Goal: Task Accomplishment & Management: Use online tool/utility

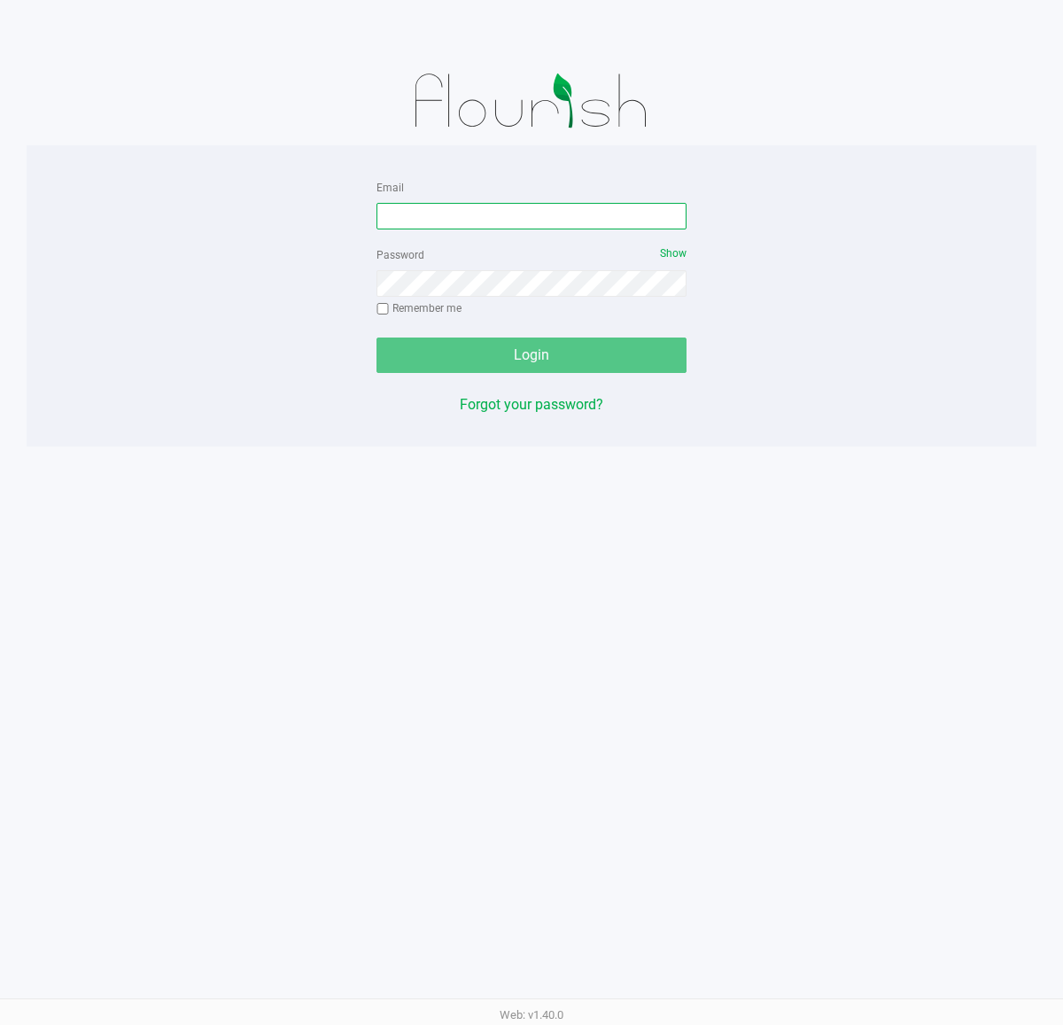
click at [441, 211] on input "Email" at bounding box center [532, 216] width 310 height 27
type input "[EMAIL_ADDRESS][DOMAIN_NAME]"
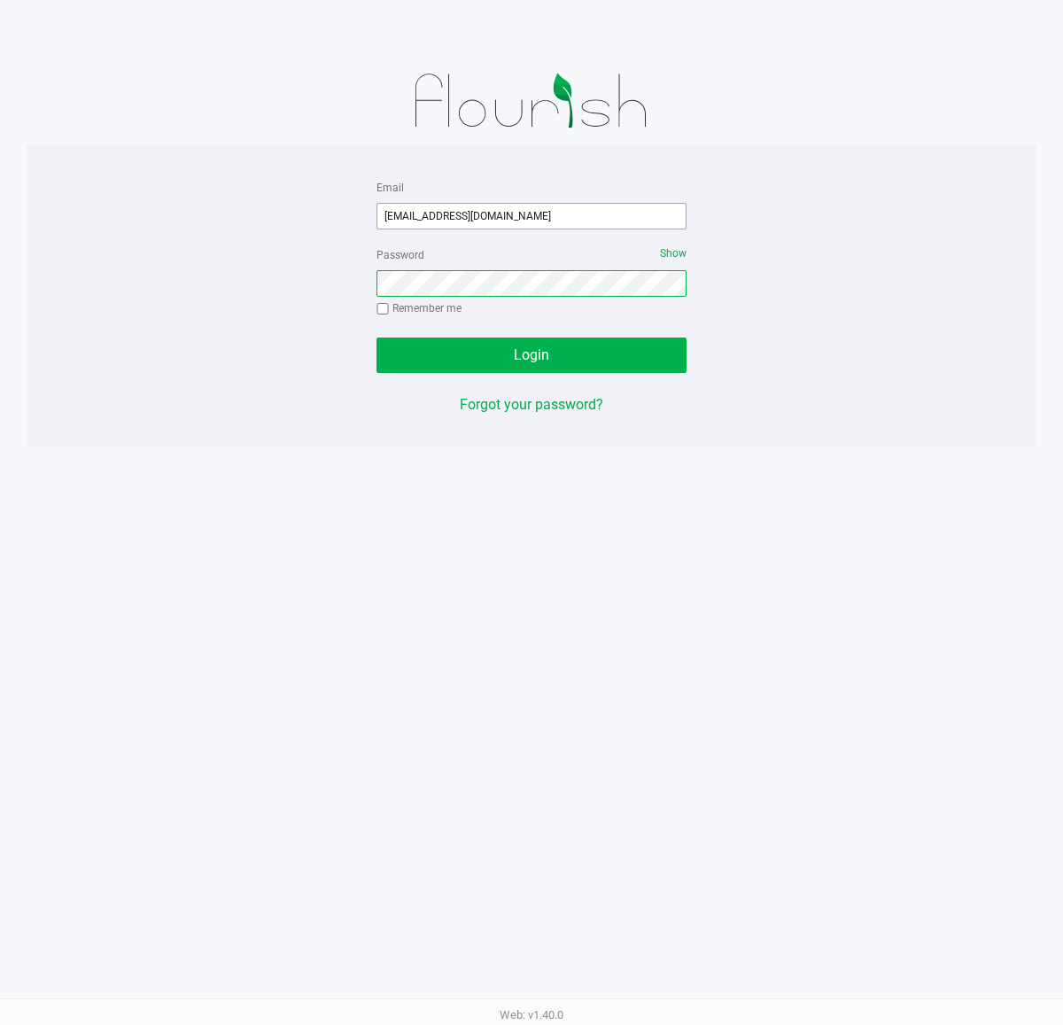
click at [377, 338] on button "Login" at bounding box center [532, 355] width 310 height 35
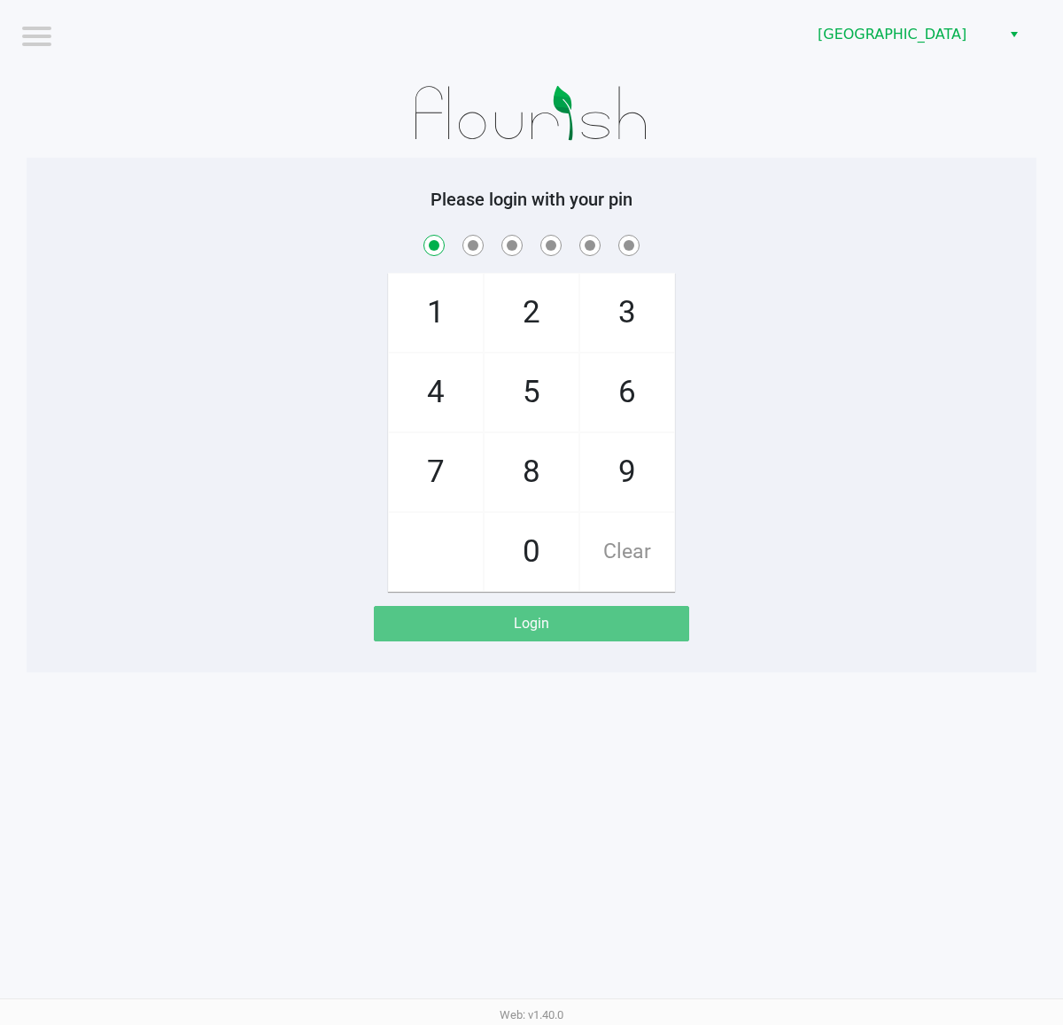
checkbox input "true"
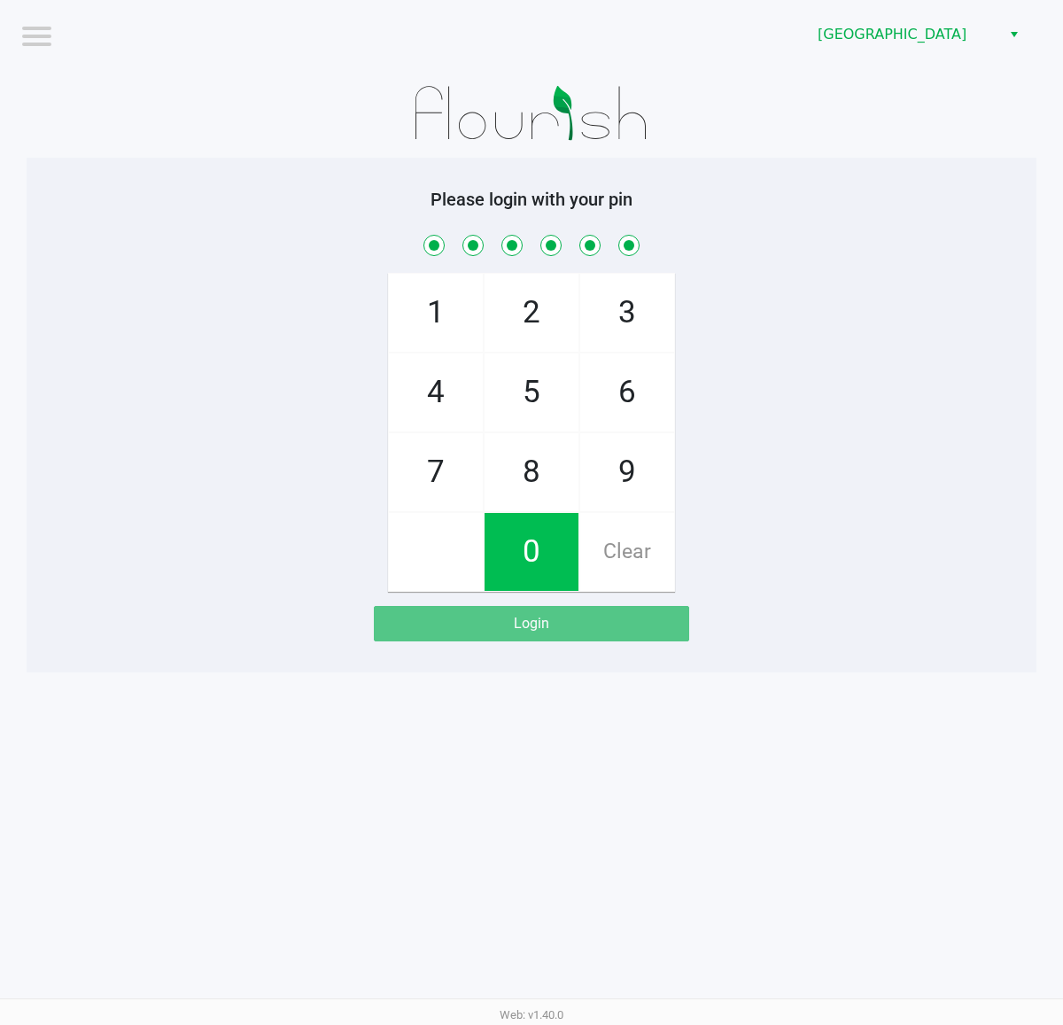
checkbox input "true"
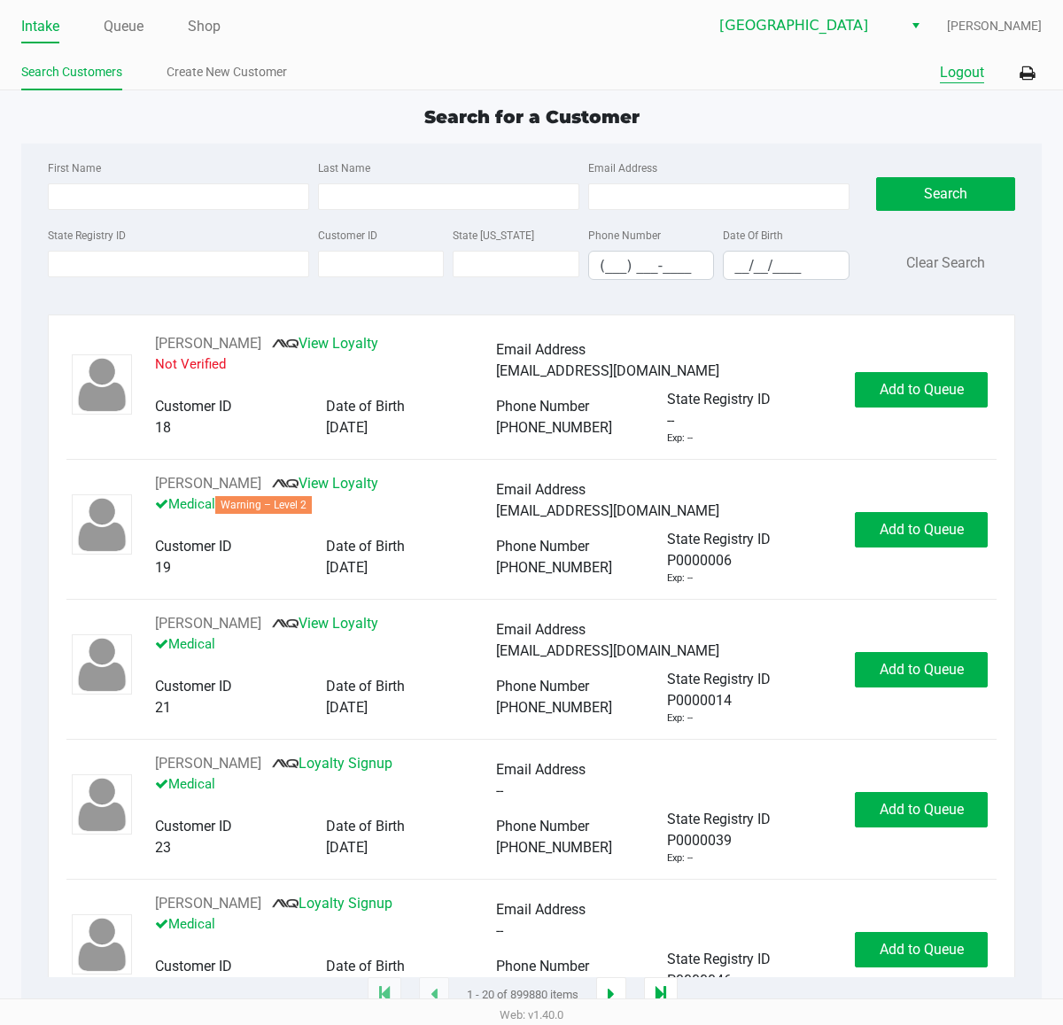
click at [975, 82] on button "Logout" at bounding box center [962, 72] width 44 height 21
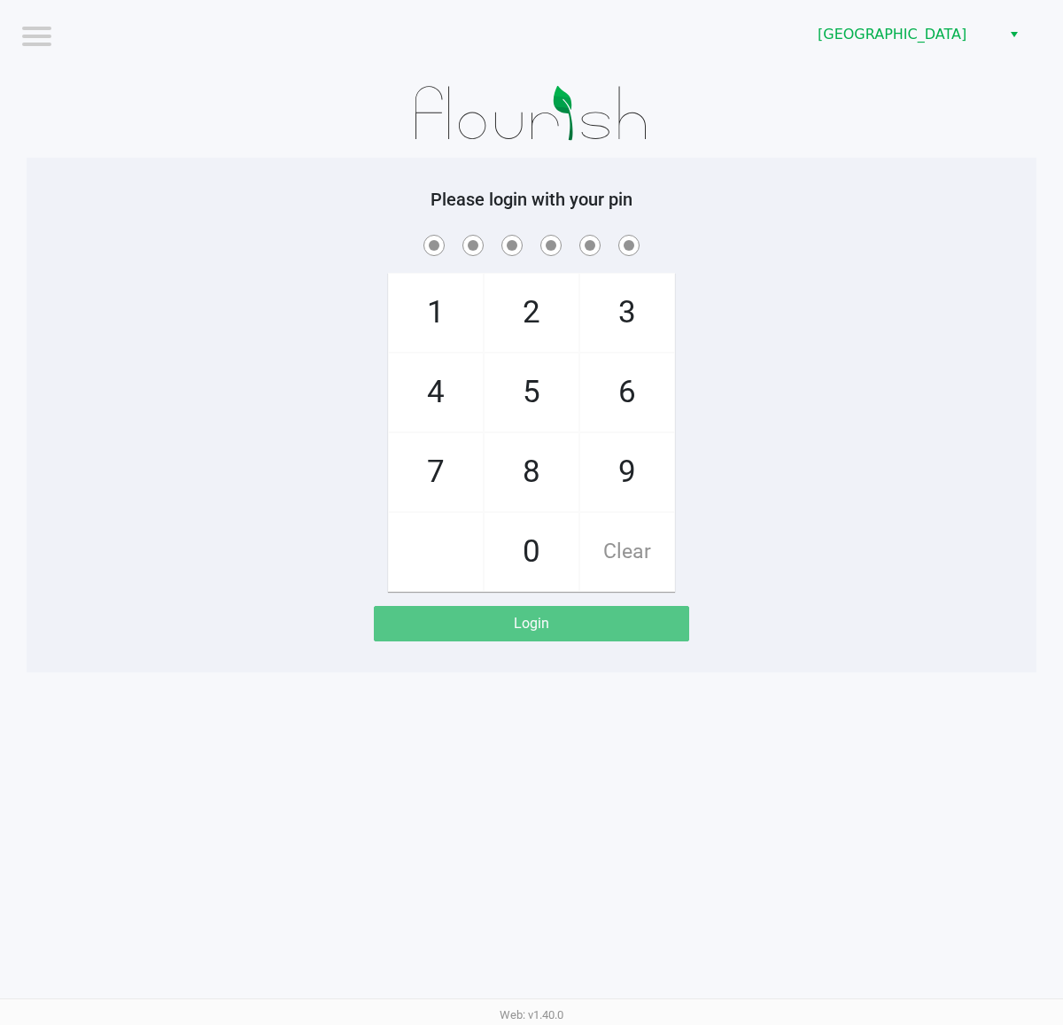
click at [815, 539] on div "1 4 7 2 5 8 0 3 6 9 Clear" at bounding box center [532, 411] width 1010 height 361
click at [794, 525] on div "1 4 7 2 5 8 0 3 6 9 Clear" at bounding box center [532, 411] width 1010 height 361
click at [957, 477] on div "1 4 7 2 5 8 0 3 6 9 Clear" at bounding box center [532, 411] width 1010 height 361
checkbox input "true"
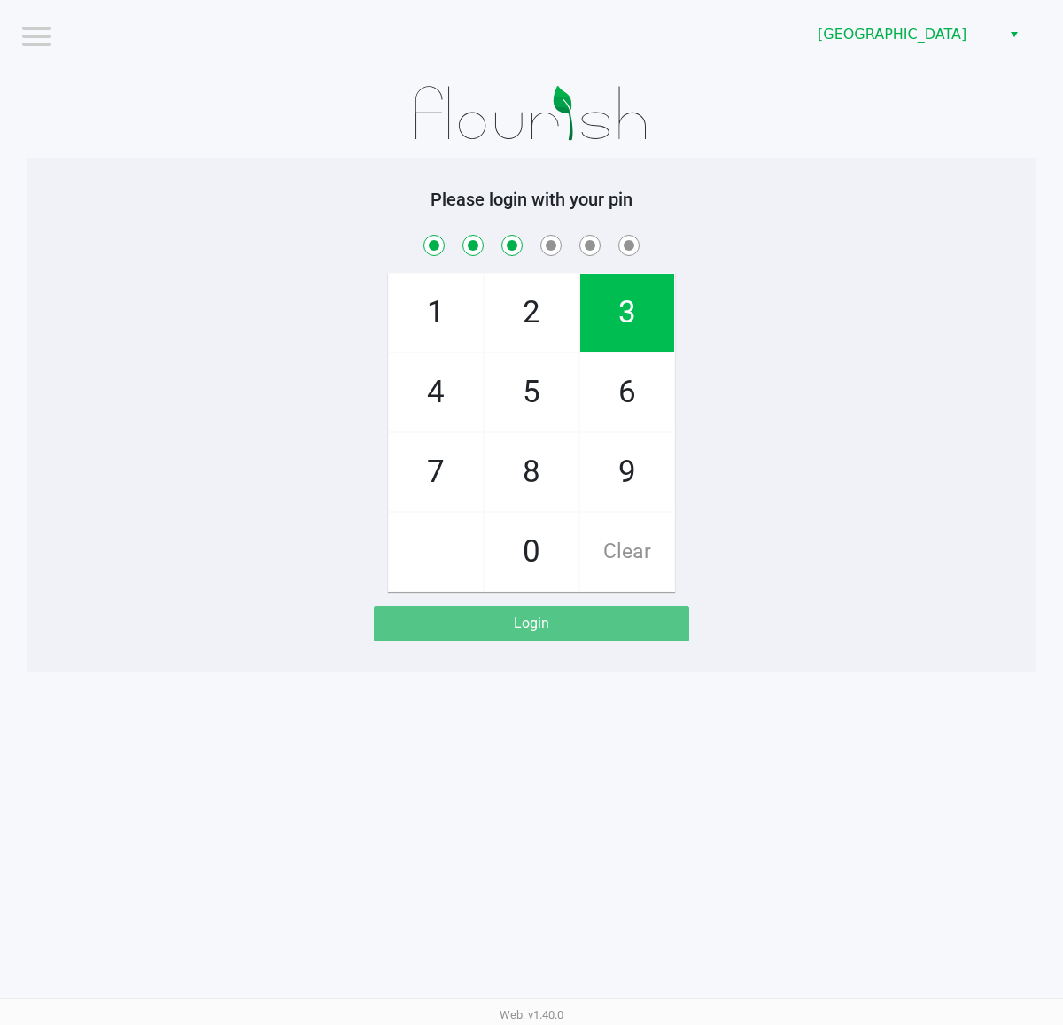
checkbox input "true"
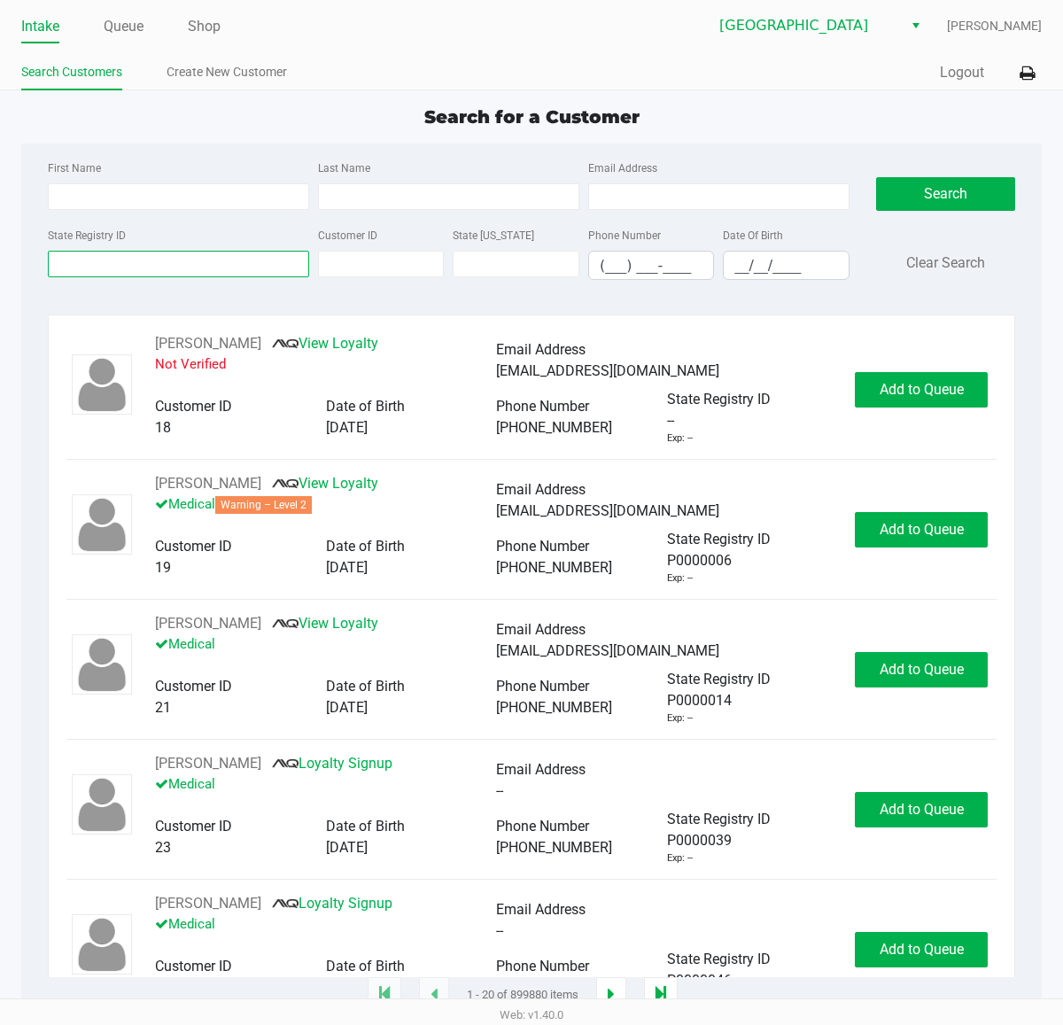
click at [133, 266] on input "State Registry ID" at bounding box center [178, 264] width 261 height 27
click at [179, 266] on input "State Registry ID" at bounding box center [178, 264] width 261 height 27
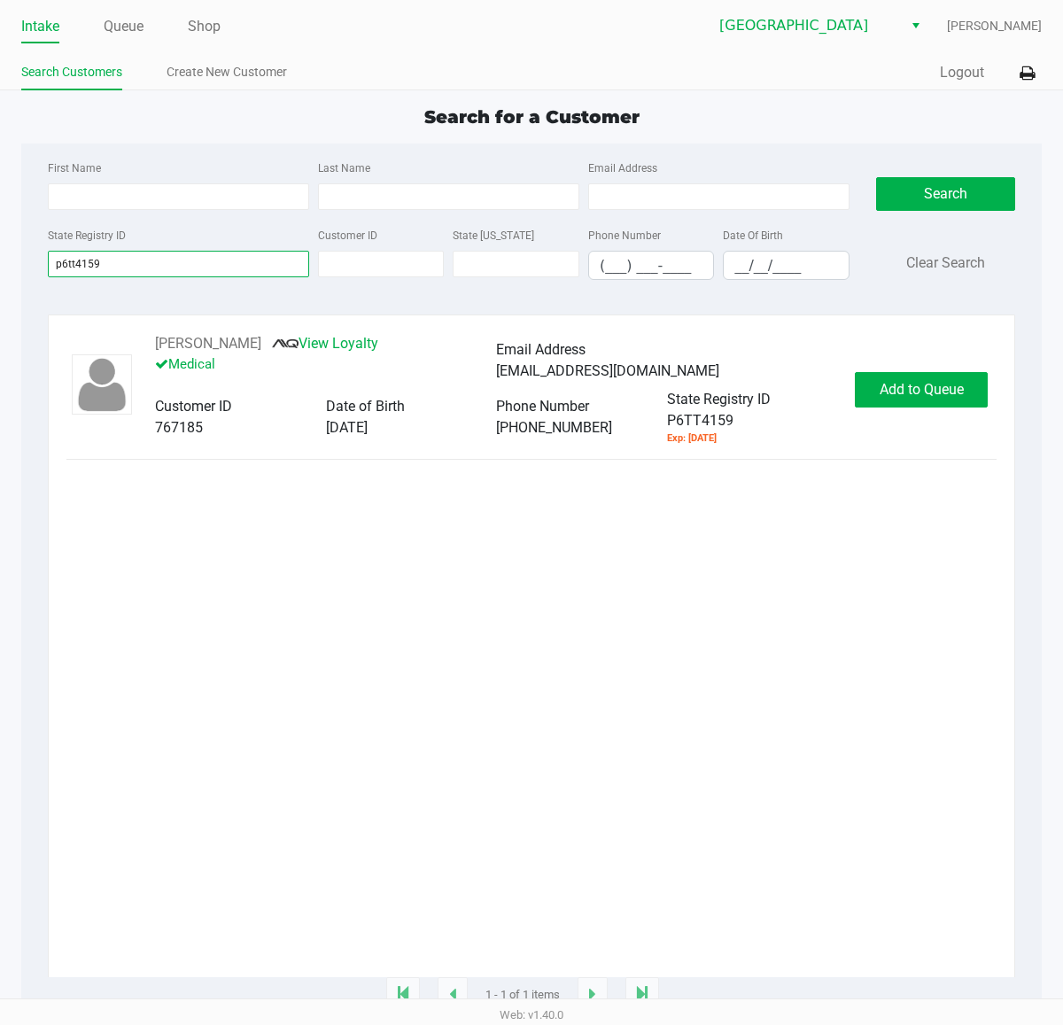
type input "p6tt4159"
click at [935, 415] on div "ANNMARIE MASI View Loyalty Medical Email Address amasi@mdc.edu Customer ID 7671…" at bounding box center [531, 389] width 930 height 113
click at [935, 396] on span "Add to Queue" at bounding box center [922, 389] width 84 height 17
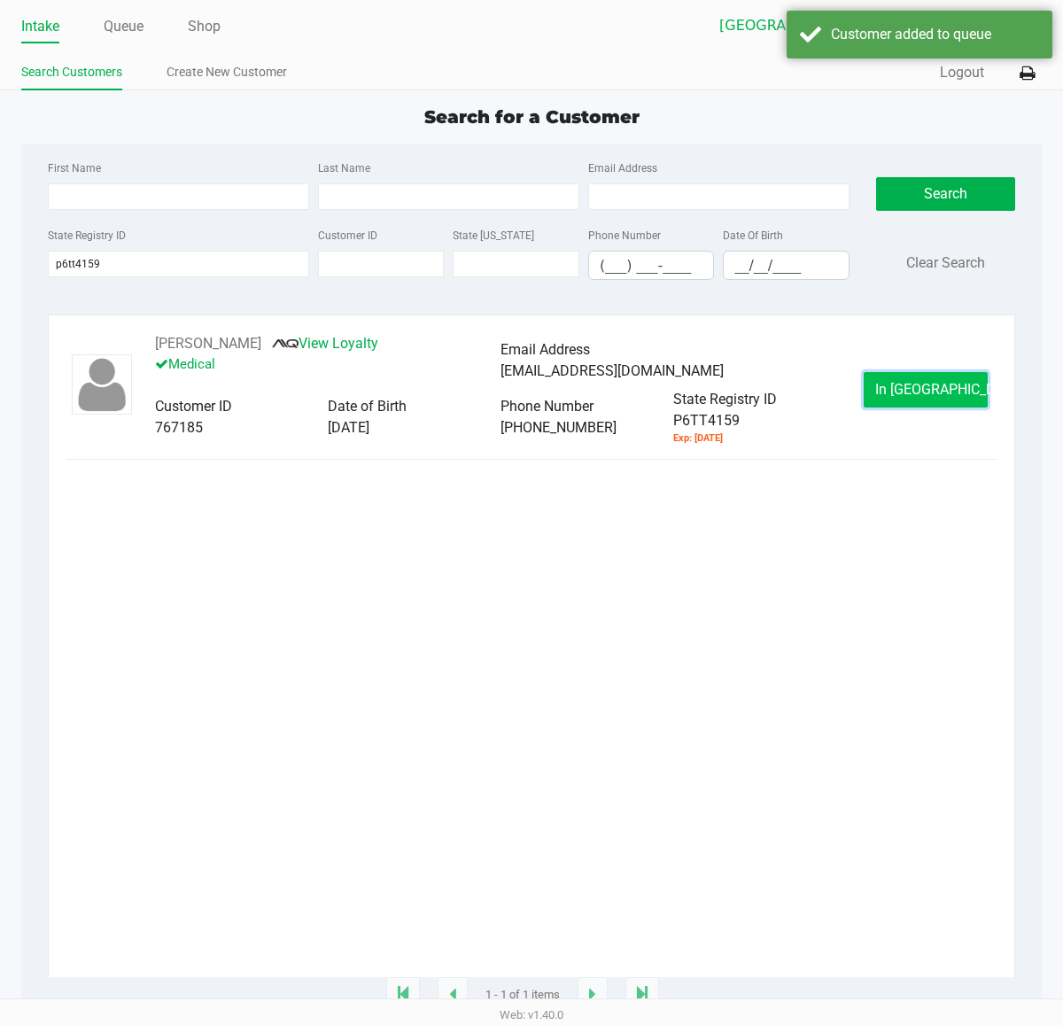
click at [937, 398] on span "In Queue" at bounding box center [949, 389] width 149 height 17
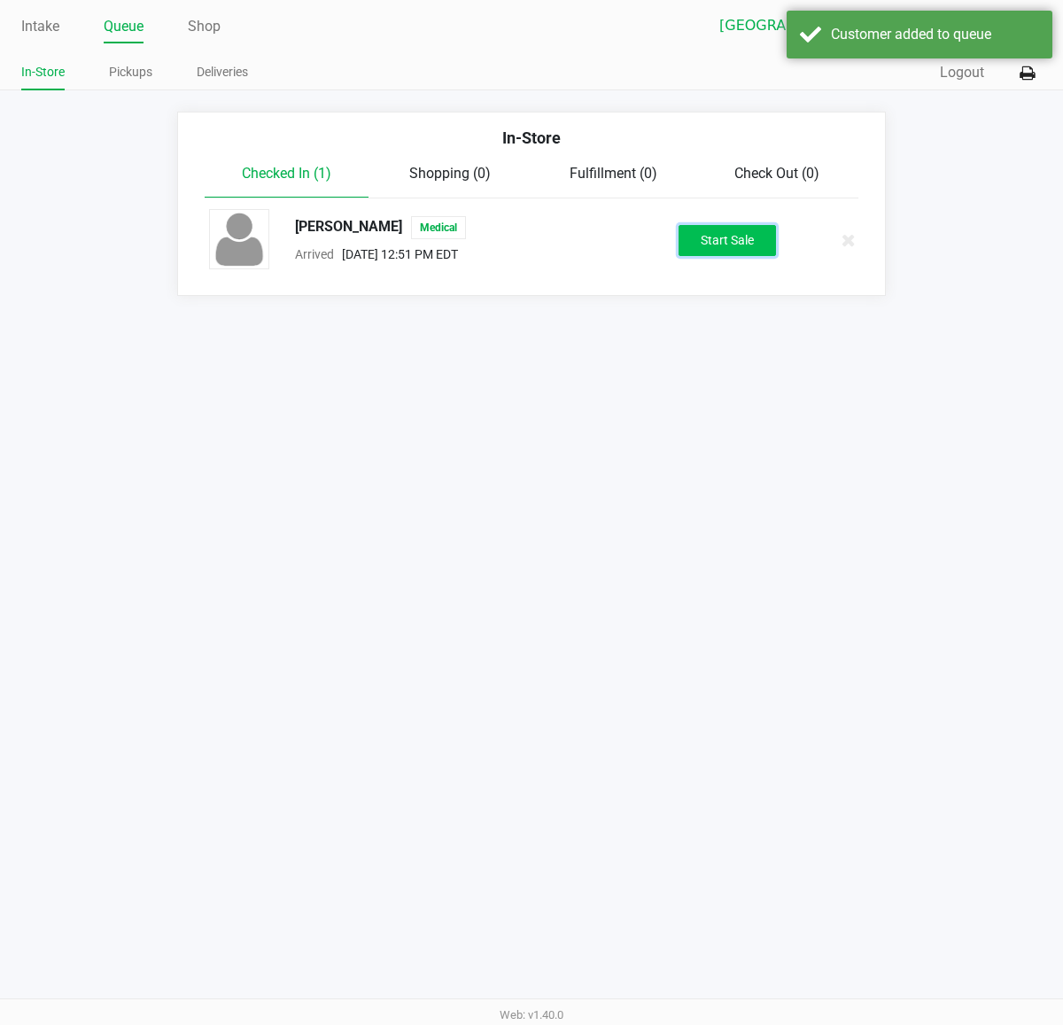
click at [719, 232] on button "Start Sale" at bounding box center [727, 240] width 97 height 31
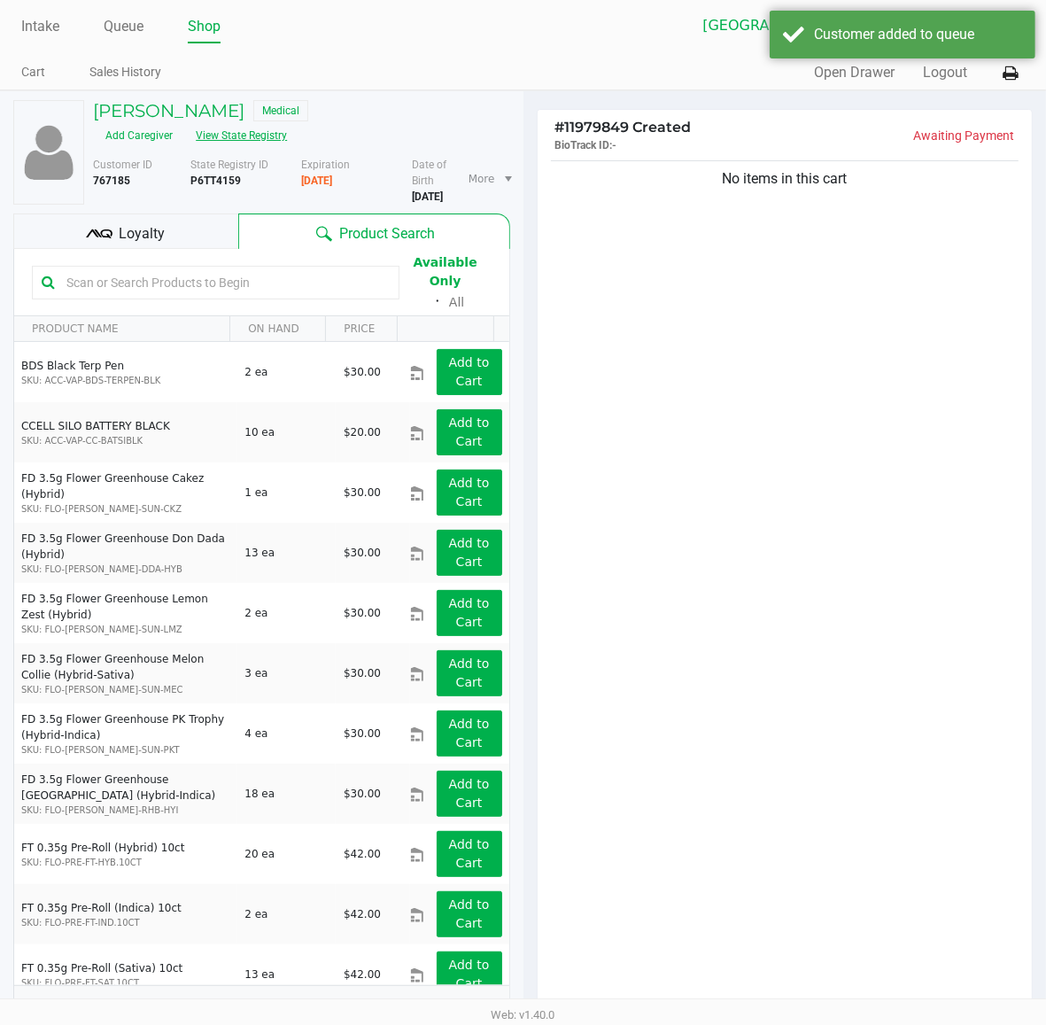
click at [264, 139] on button "View State Registry" at bounding box center [236, 135] width 104 height 28
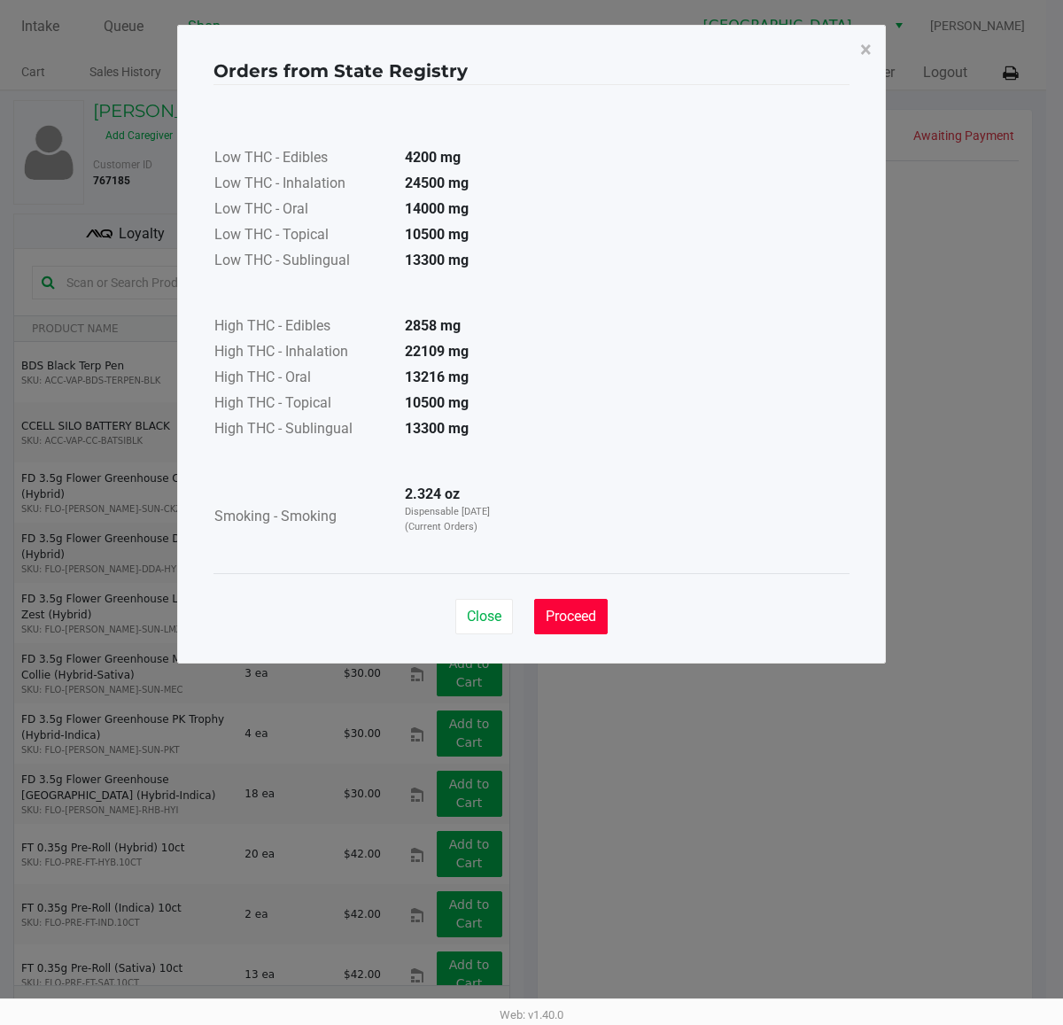
click at [570, 610] on span "Proceed" at bounding box center [571, 616] width 51 height 17
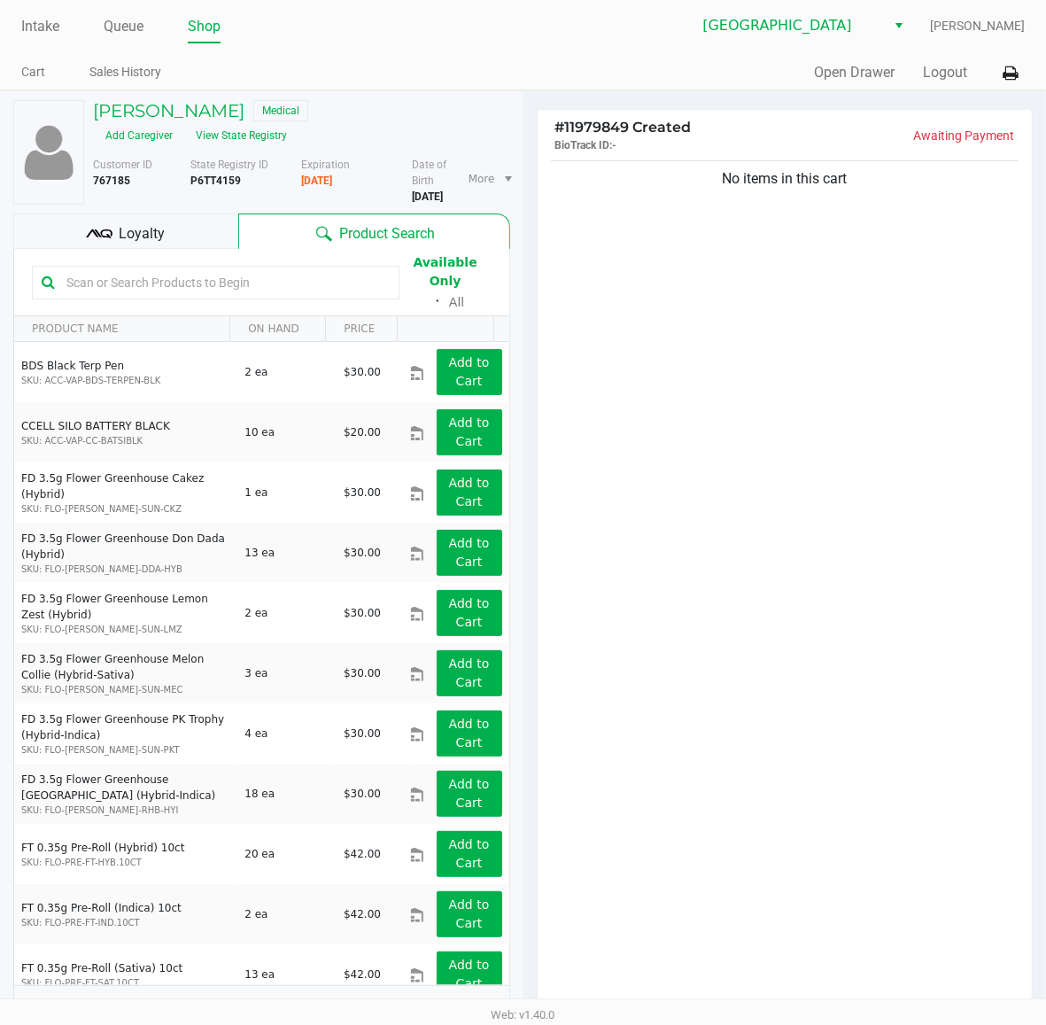
click at [636, 428] on div "No items in this cart" at bounding box center [785, 584] width 495 height 854
click at [166, 249] on div "Loyalty" at bounding box center [125, 231] width 225 height 35
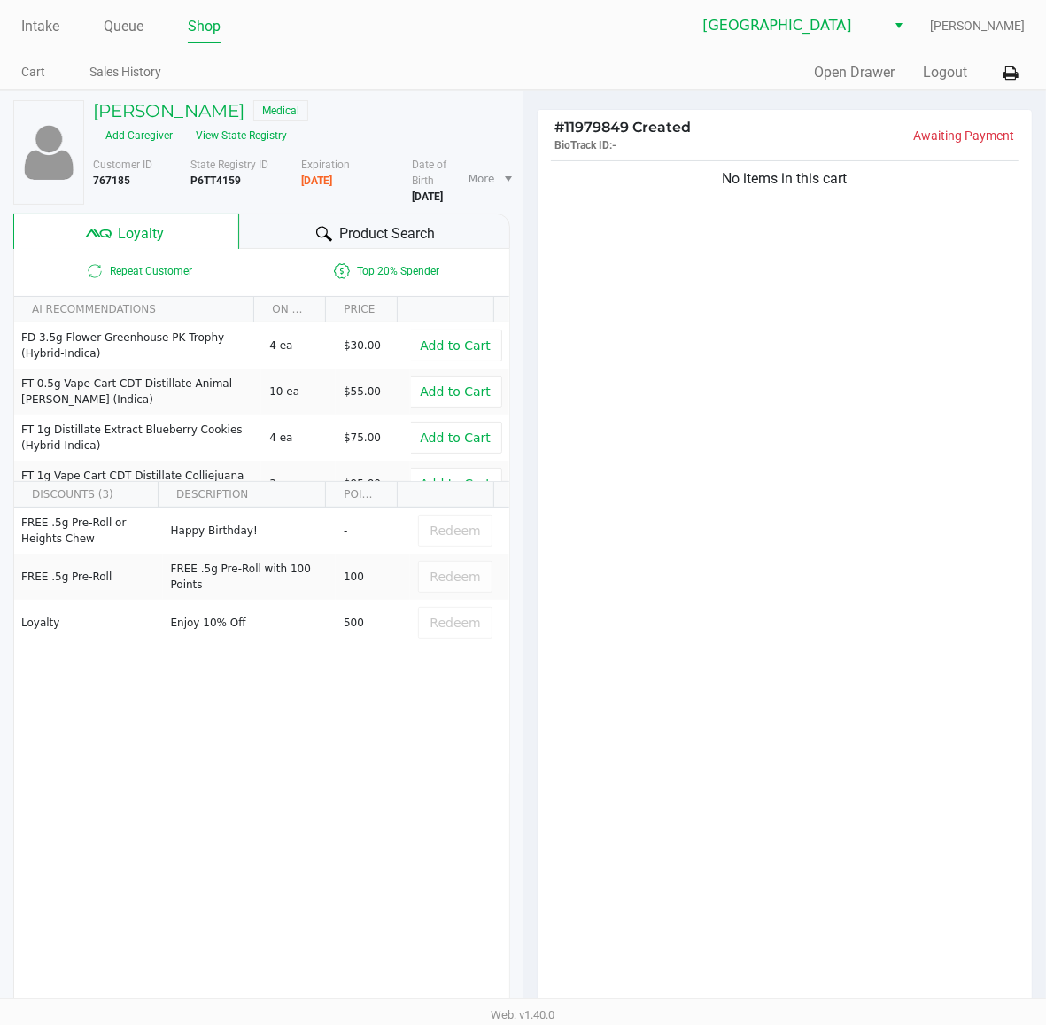
click at [734, 645] on div "No items in this cart" at bounding box center [785, 584] width 495 height 854
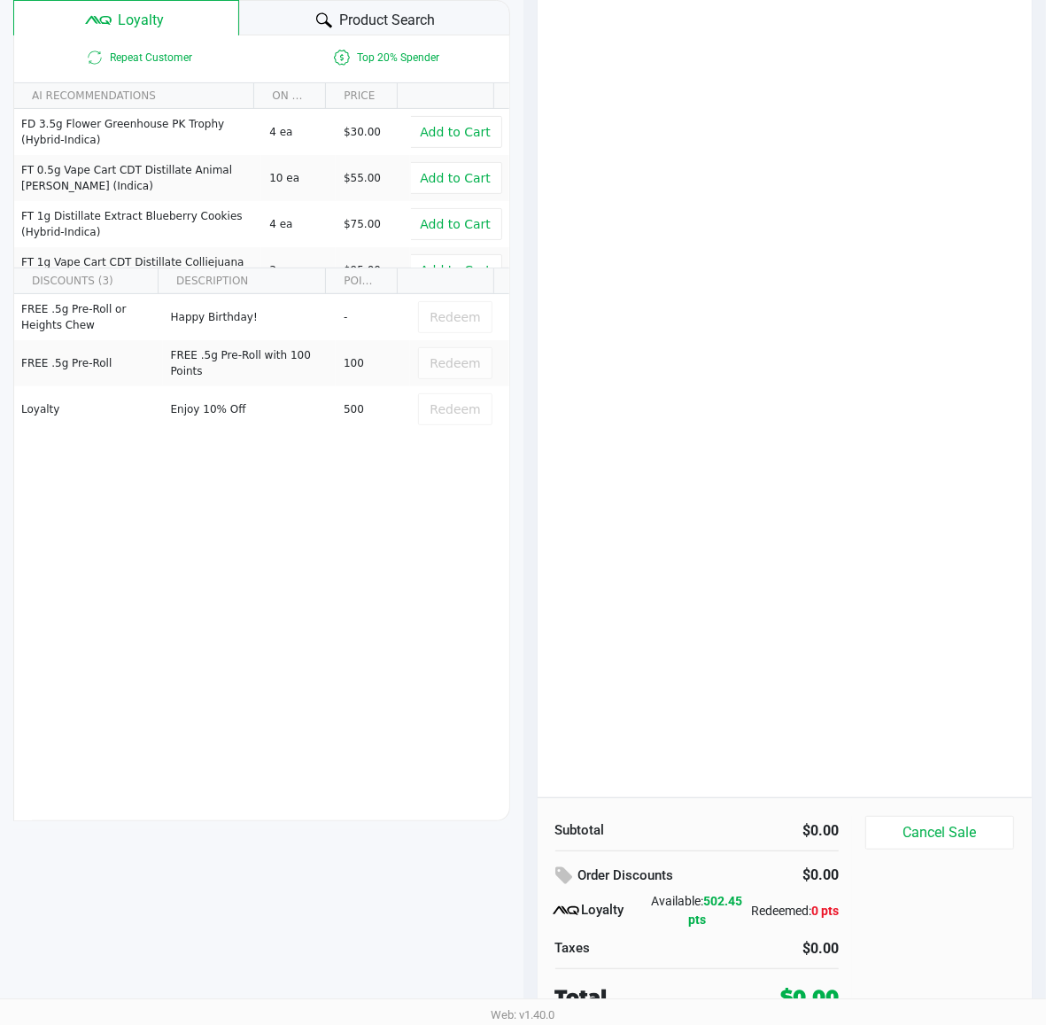
scroll to position [220, 0]
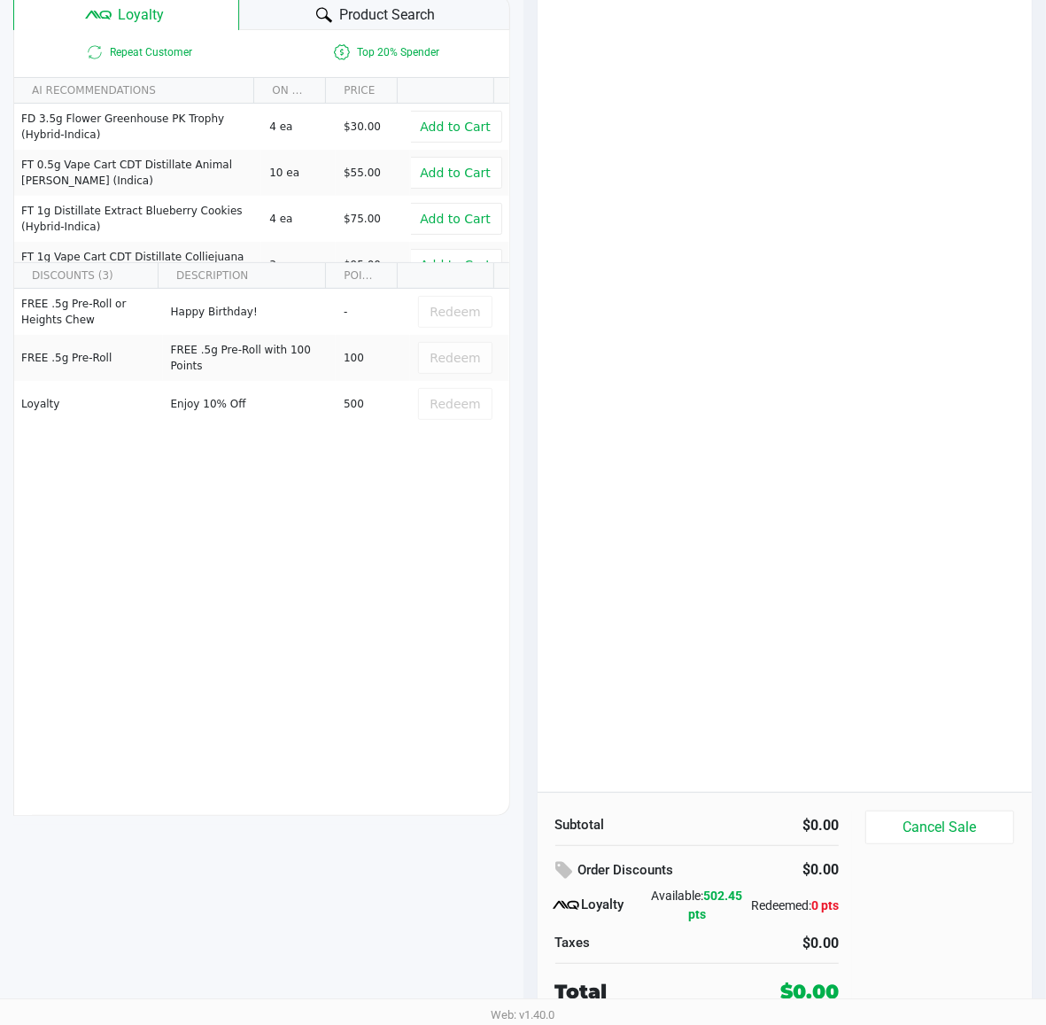
click at [731, 680] on div "No items in this cart" at bounding box center [785, 365] width 495 height 854
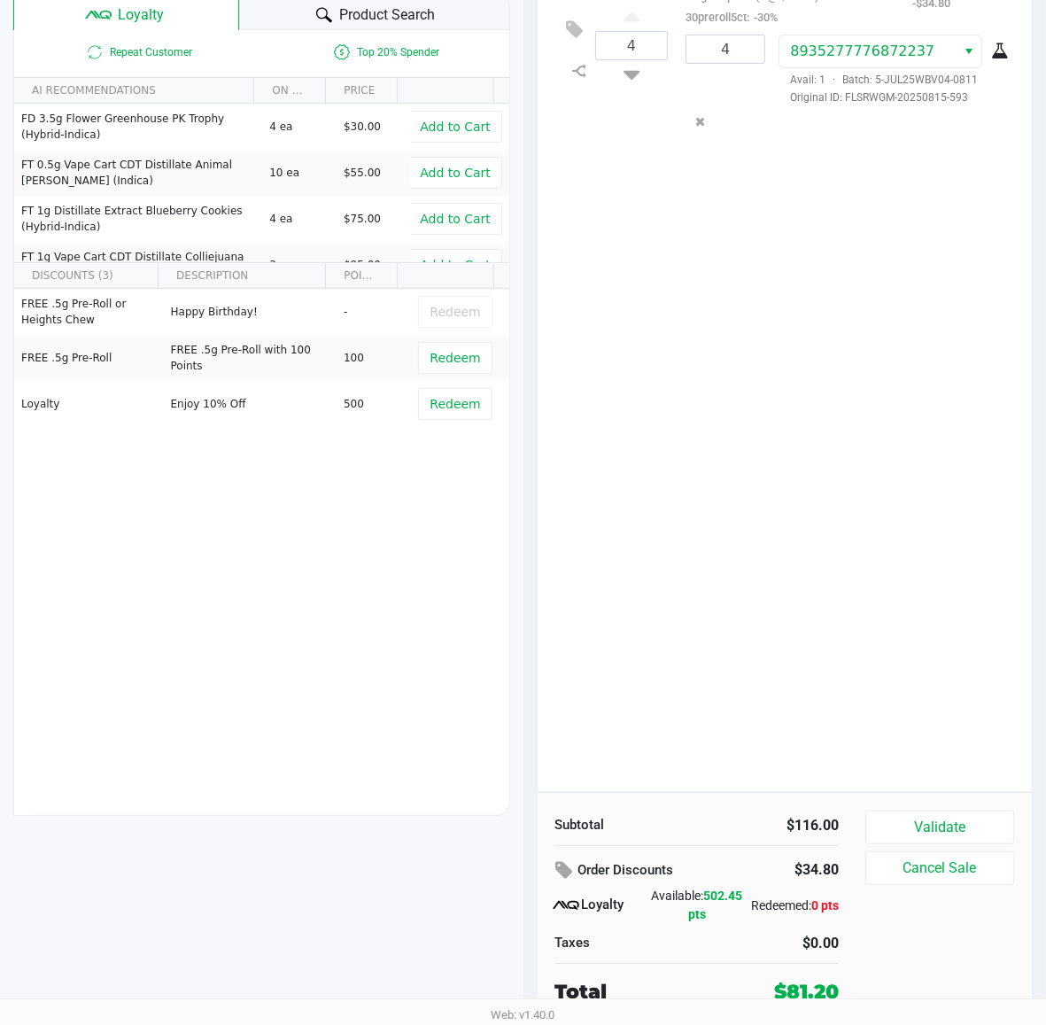
click at [762, 692] on div "4 FT 0.5g Pre-Roll White Hot Guava 14 x Black Velvet (Hybrid) 5ct Original pric…" at bounding box center [785, 365] width 495 height 854
click at [906, 834] on button "Validate" at bounding box center [940, 828] width 149 height 34
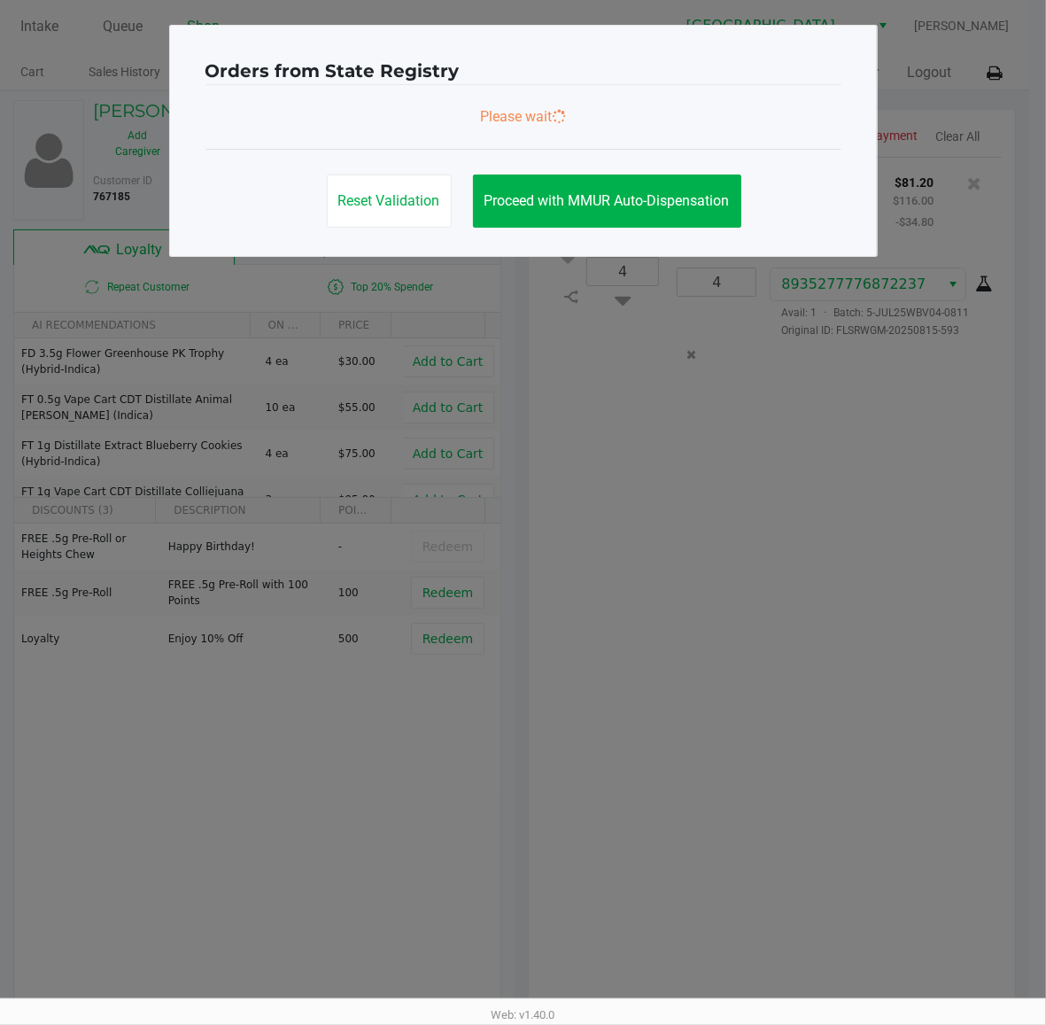
scroll to position [0, 0]
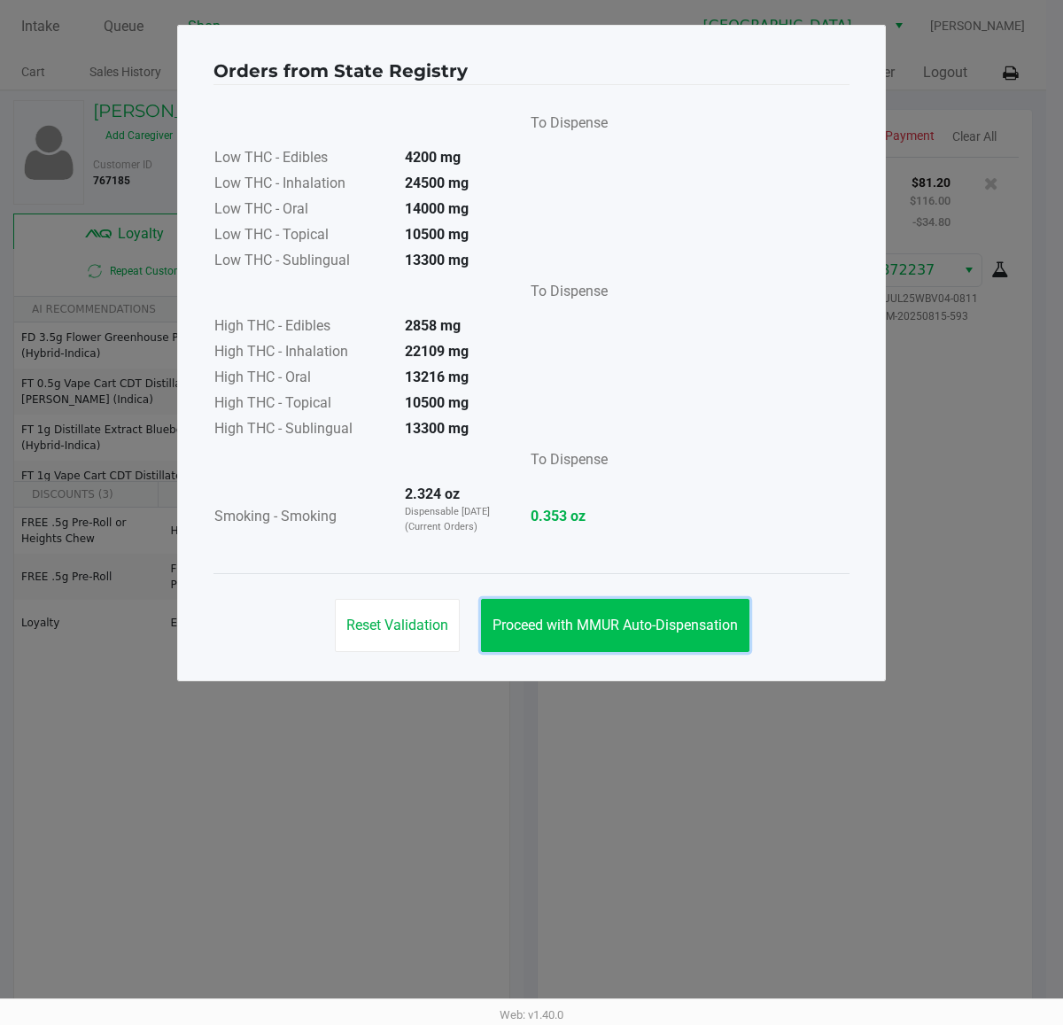
click at [587, 631] on span "Proceed with MMUR Auto-Dispensation" at bounding box center [615, 625] width 245 height 17
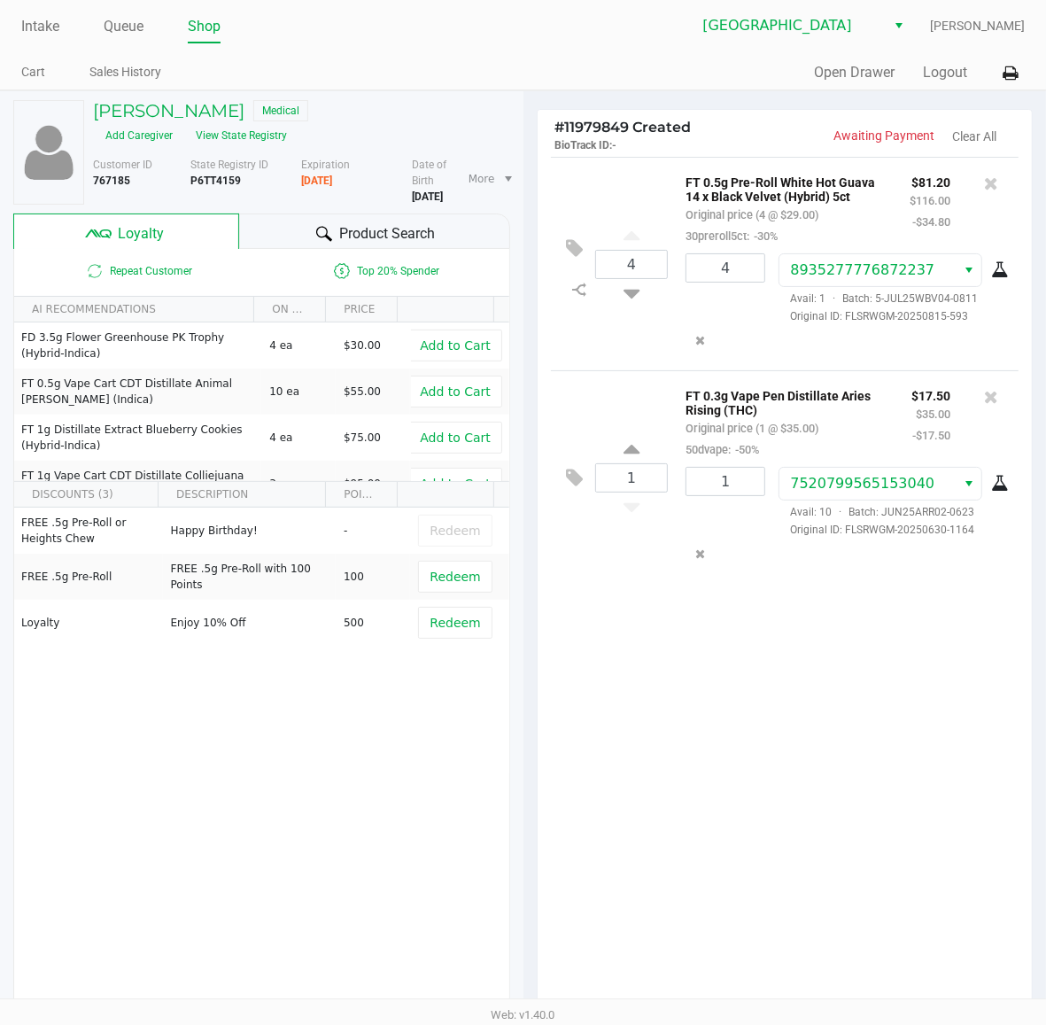
click at [766, 653] on div "4 FT 0.5g Pre-Roll White Hot Guava 14 x Black Velvet (Hybrid) 5ct Original pric…" at bounding box center [785, 584] width 495 height 854
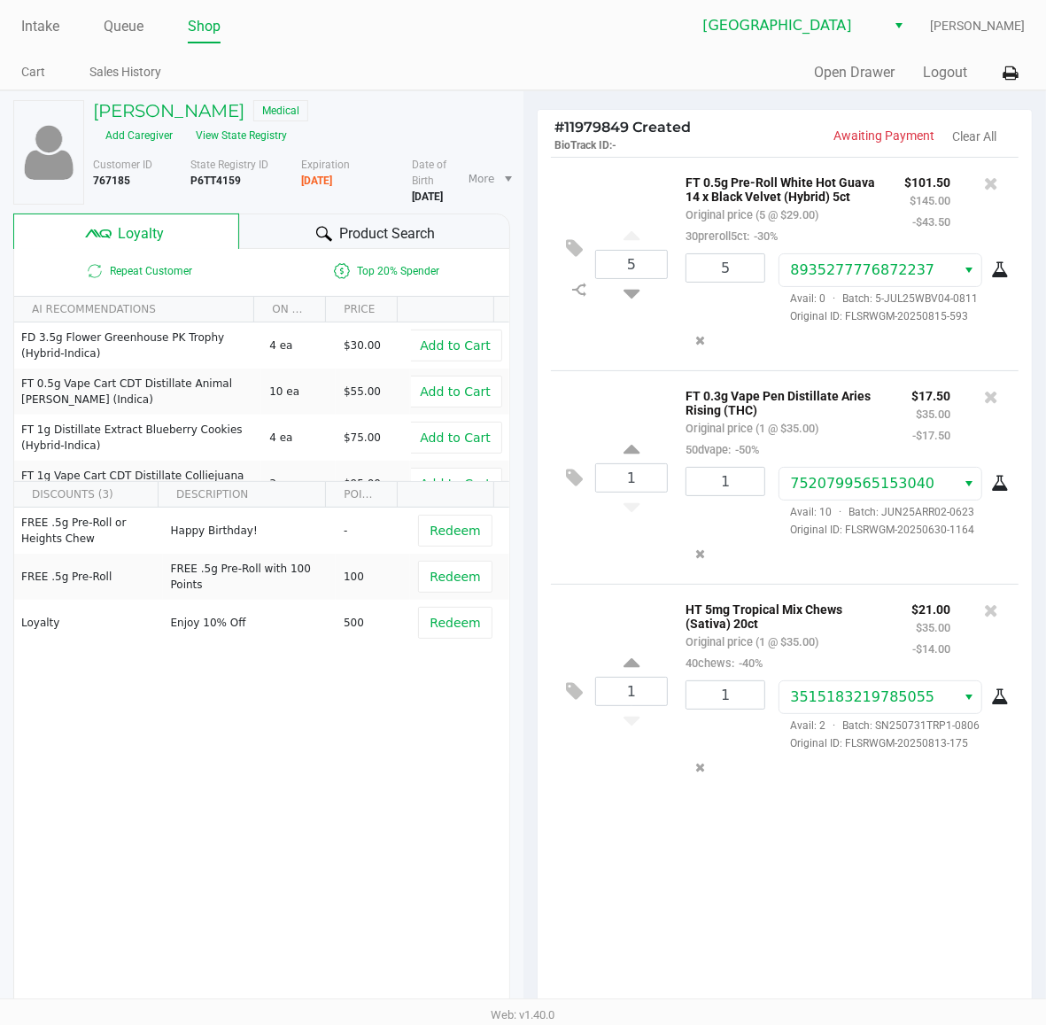
click at [981, 182] on div at bounding box center [991, 183] width 28 height 25
click at [988, 184] on icon at bounding box center [991, 184] width 14 height 18
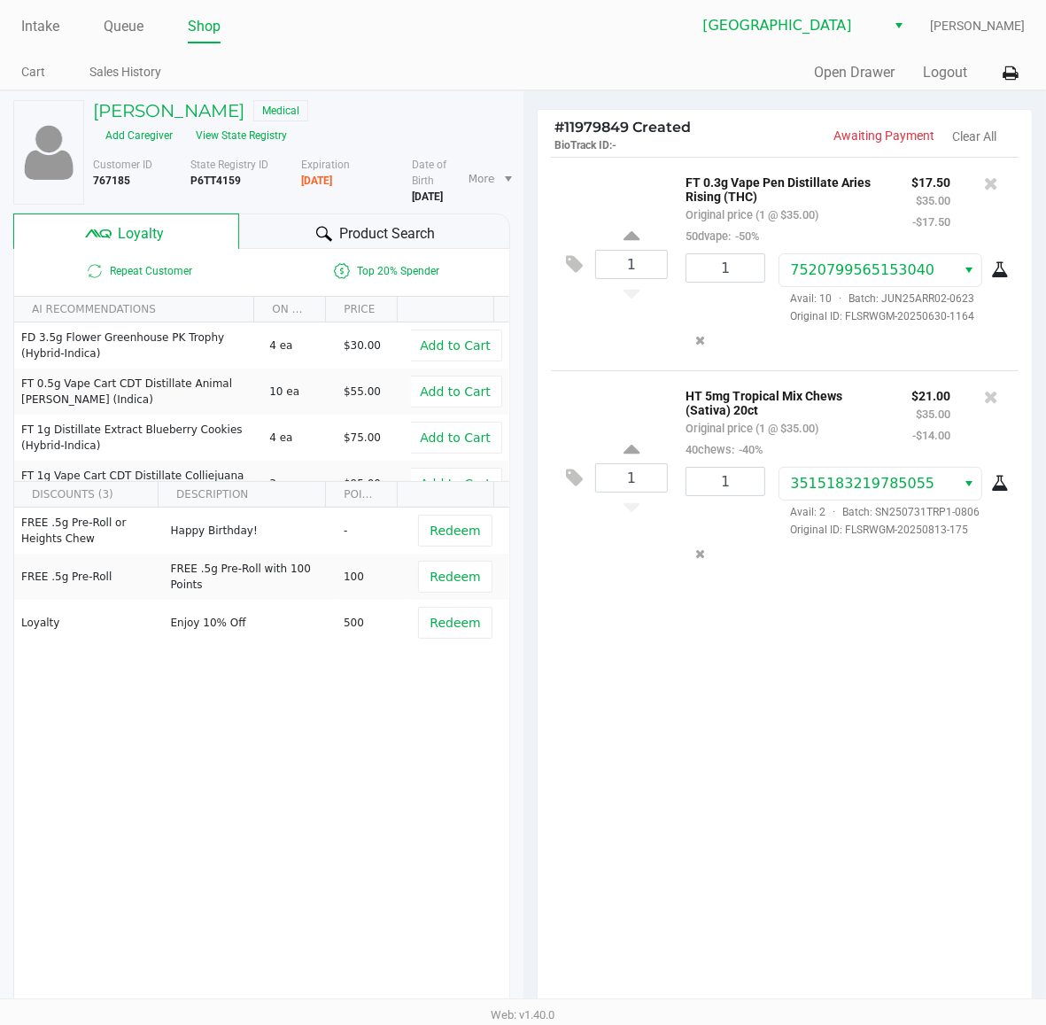
click at [665, 750] on div "1 FT 0.3g Vape Pen Distillate Aries Rising (THC) Original price (1 @ $35.00) 50…" at bounding box center [785, 584] width 495 height 854
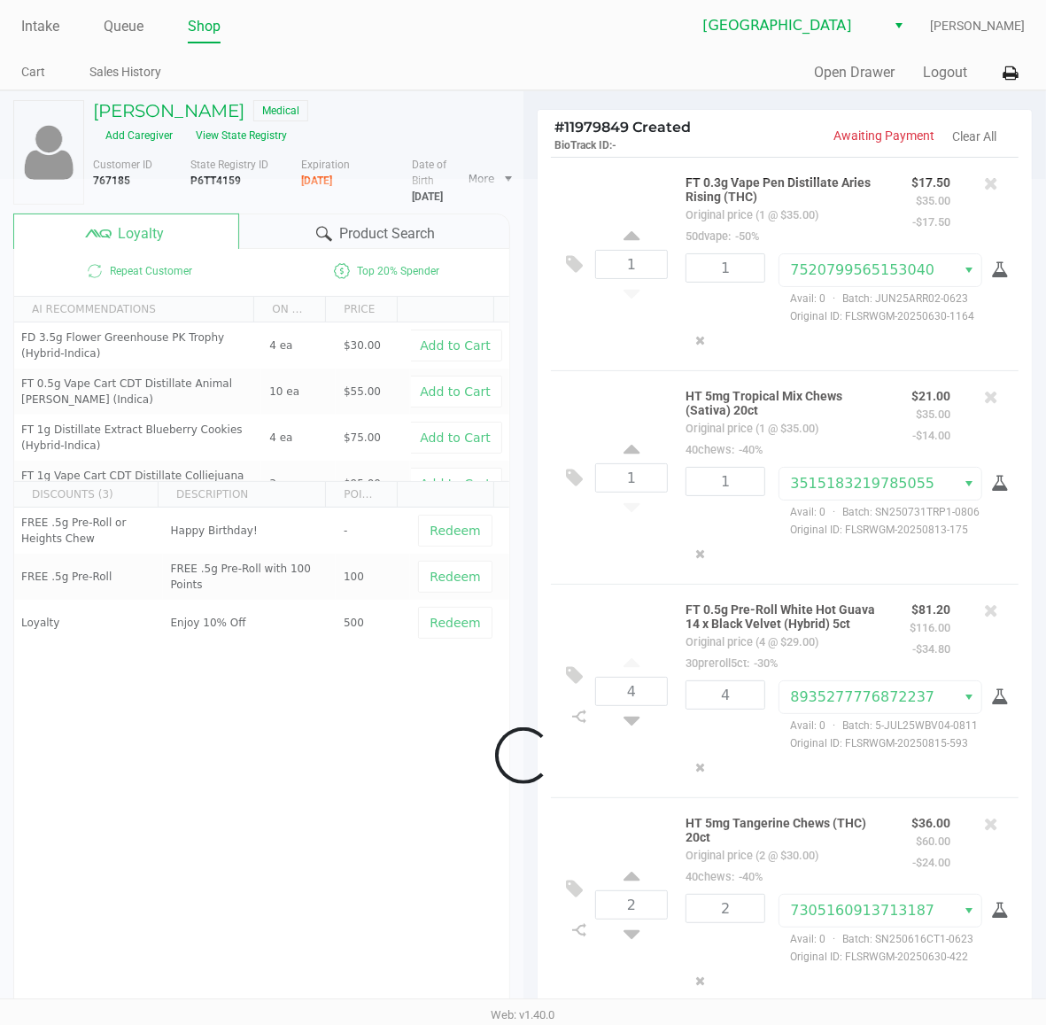
scroll to position [28, 0]
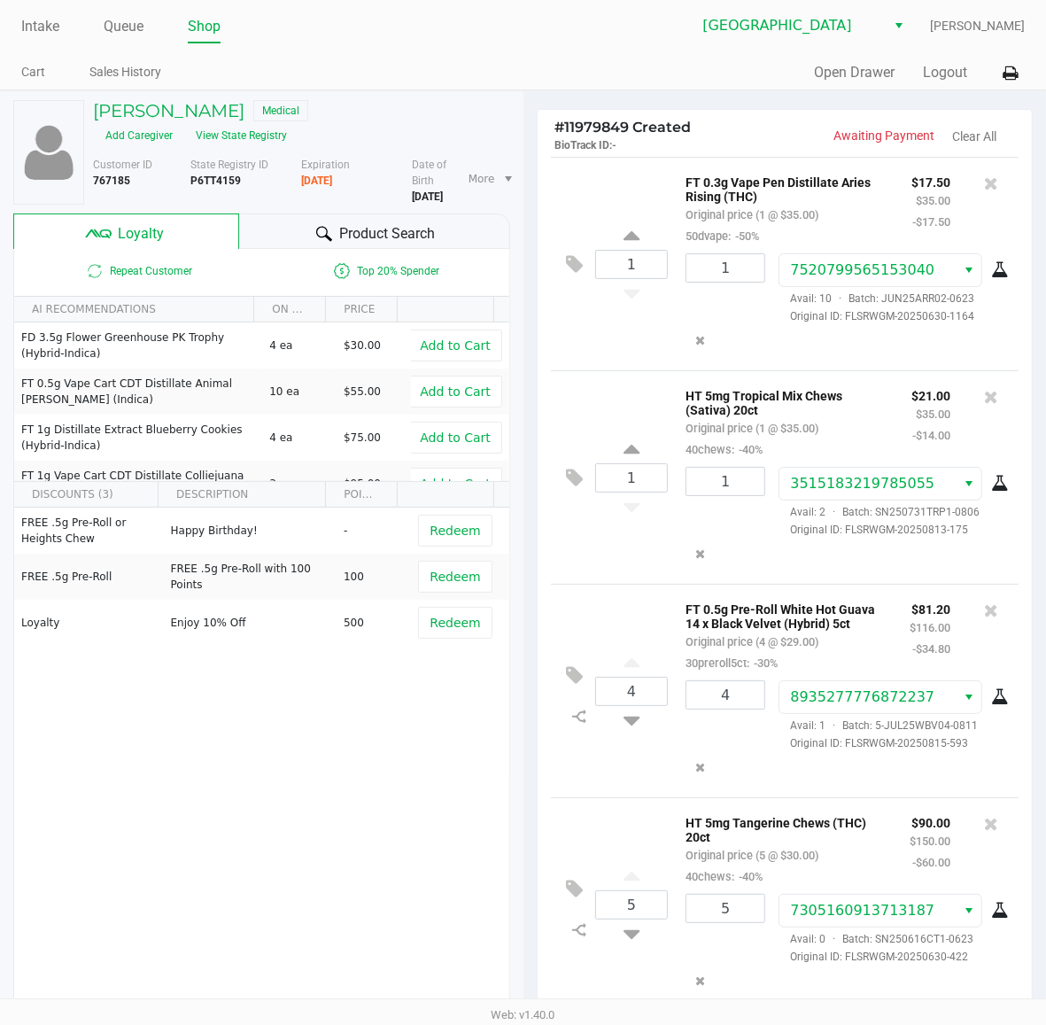
click at [471, 794] on div "Repeat Customer Top 20% Spender AI RECOMMENDATIONS ON HAND PRICE FD 3.5g Flower…" at bounding box center [261, 642] width 497 height 786
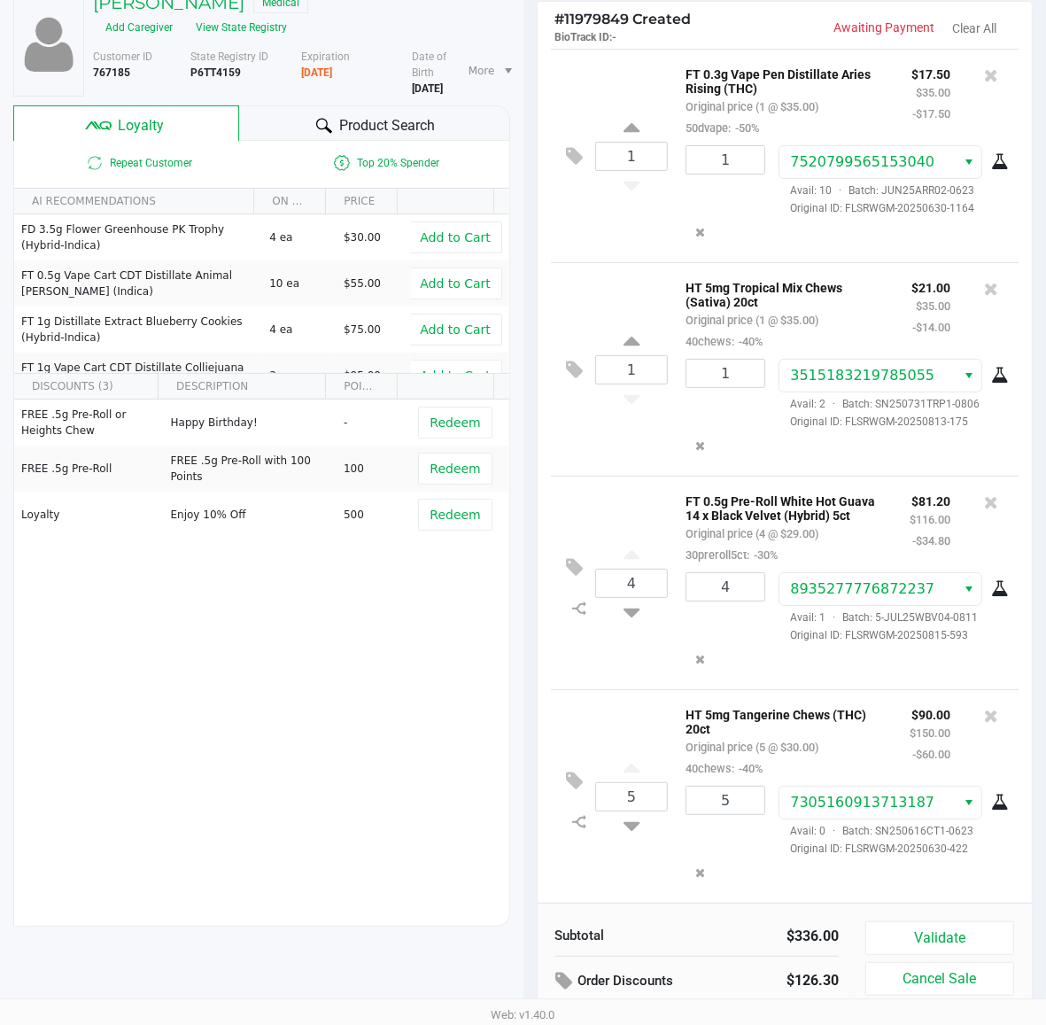
scroll to position [220, 0]
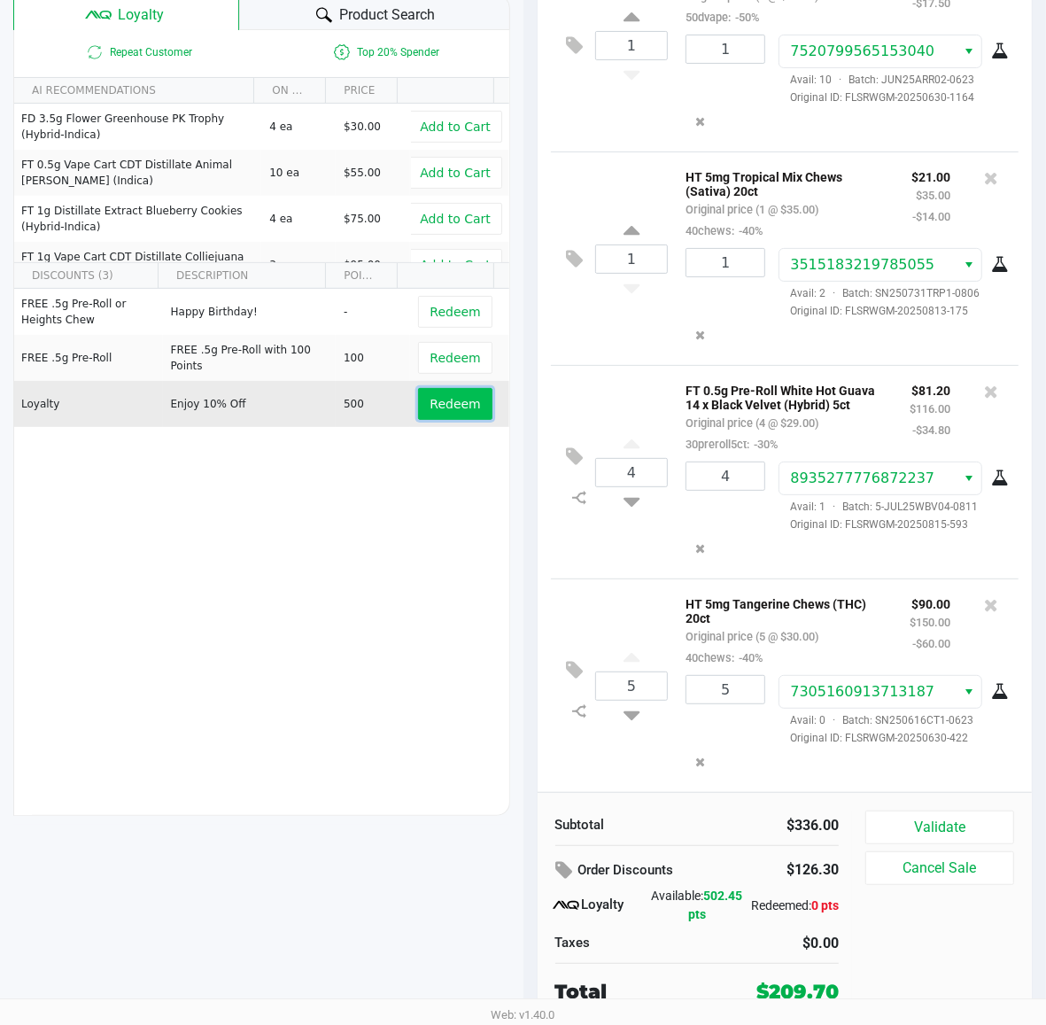
click at [430, 411] on span "Redeem" at bounding box center [455, 404] width 51 height 14
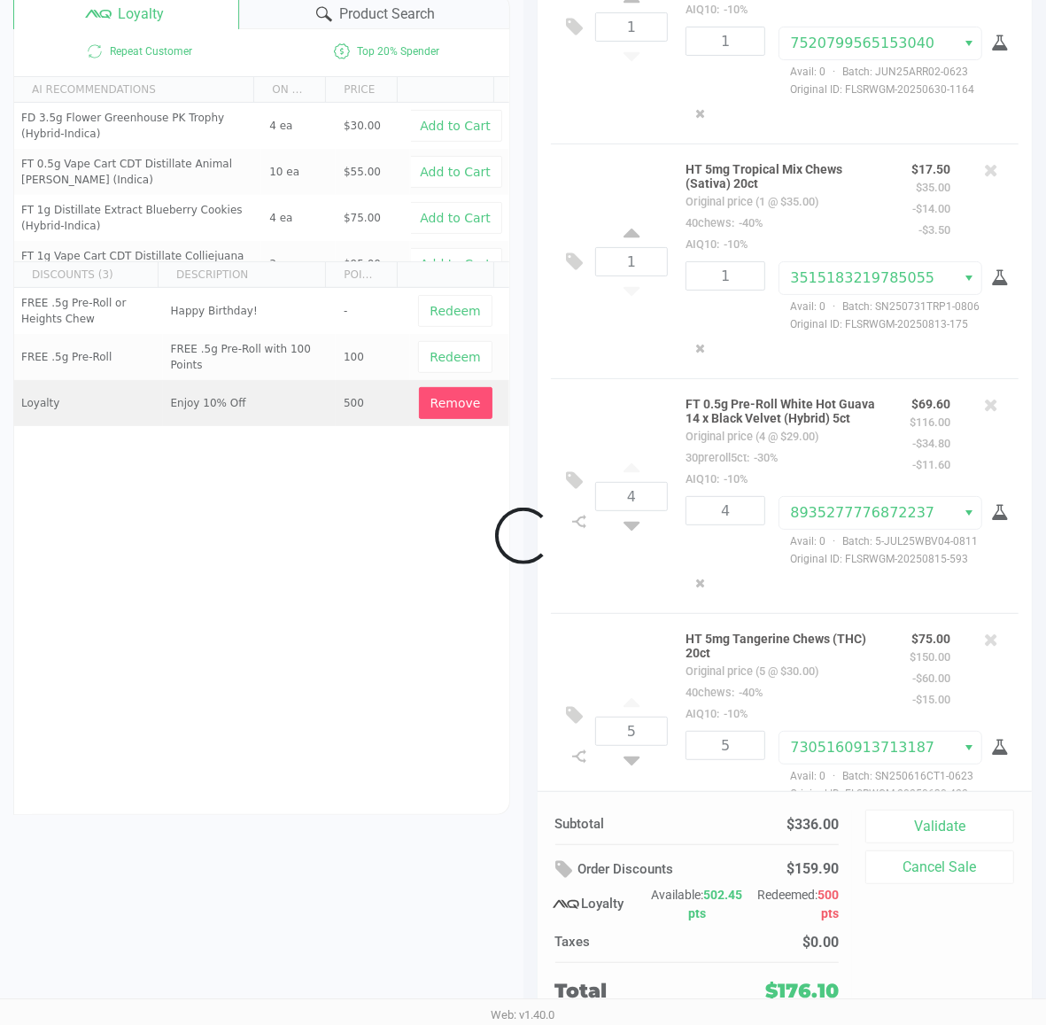
scroll to position [113, 0]
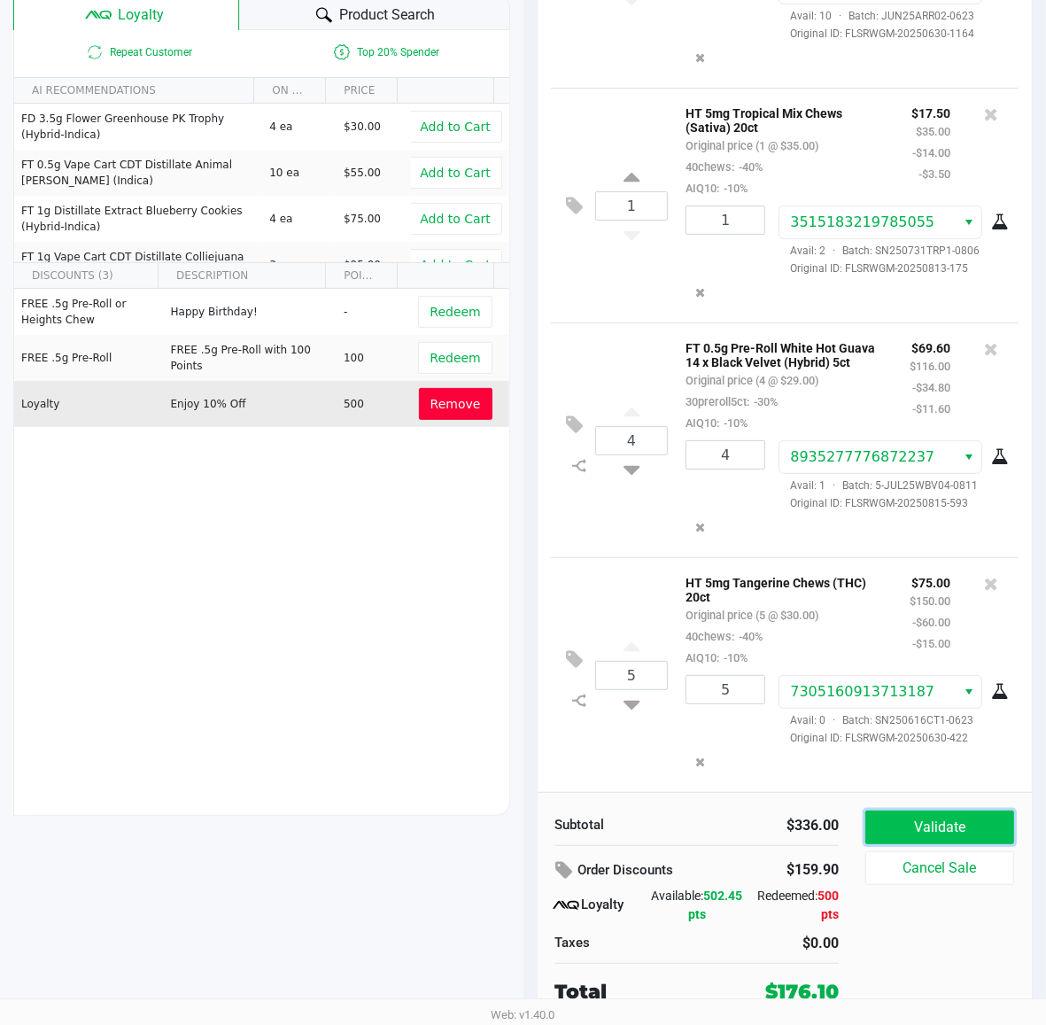
click at [926, 828] on button "Validate" at bounding box center [940, 828] width 149 height 34
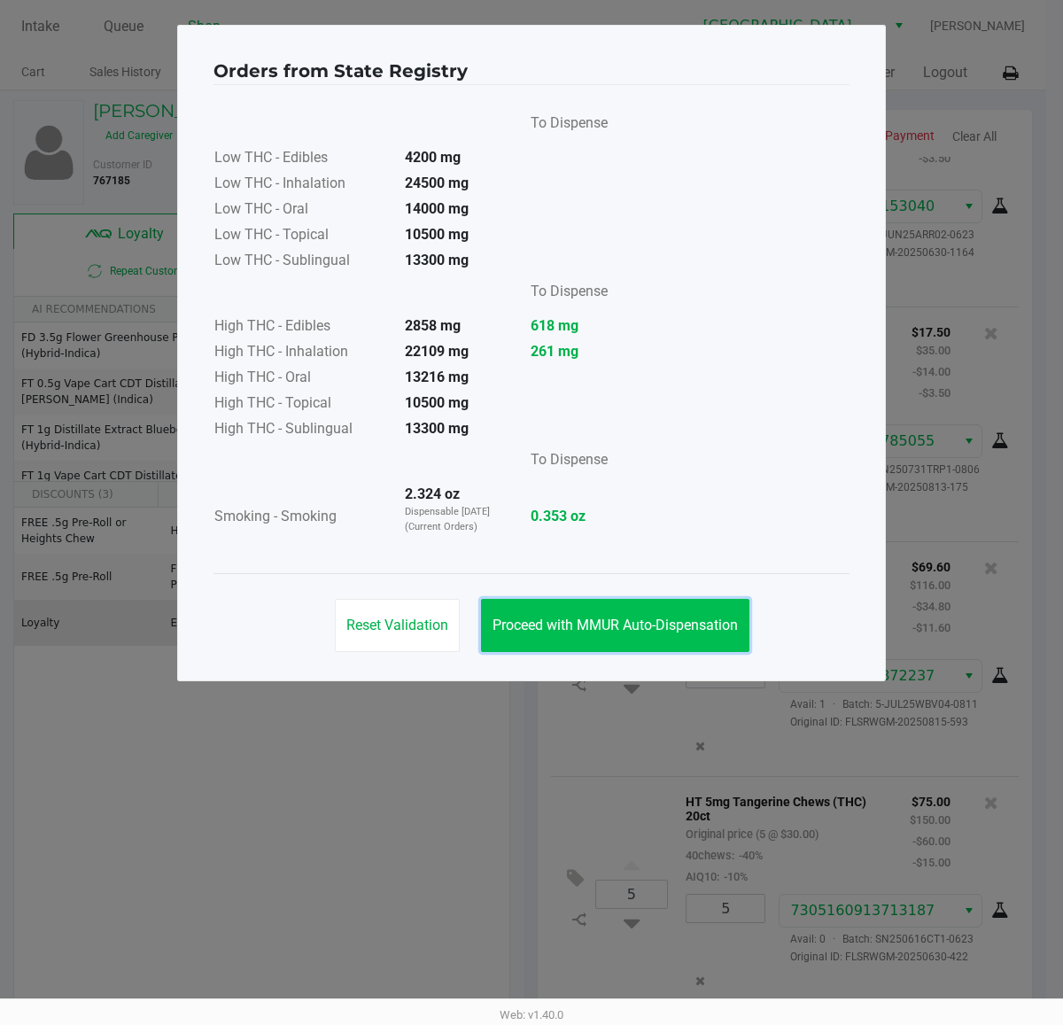
click at [632, 618] on span "Proceed with MMUR Auto-Dispensation" at bounding box center [615, 625] width 245 height 17
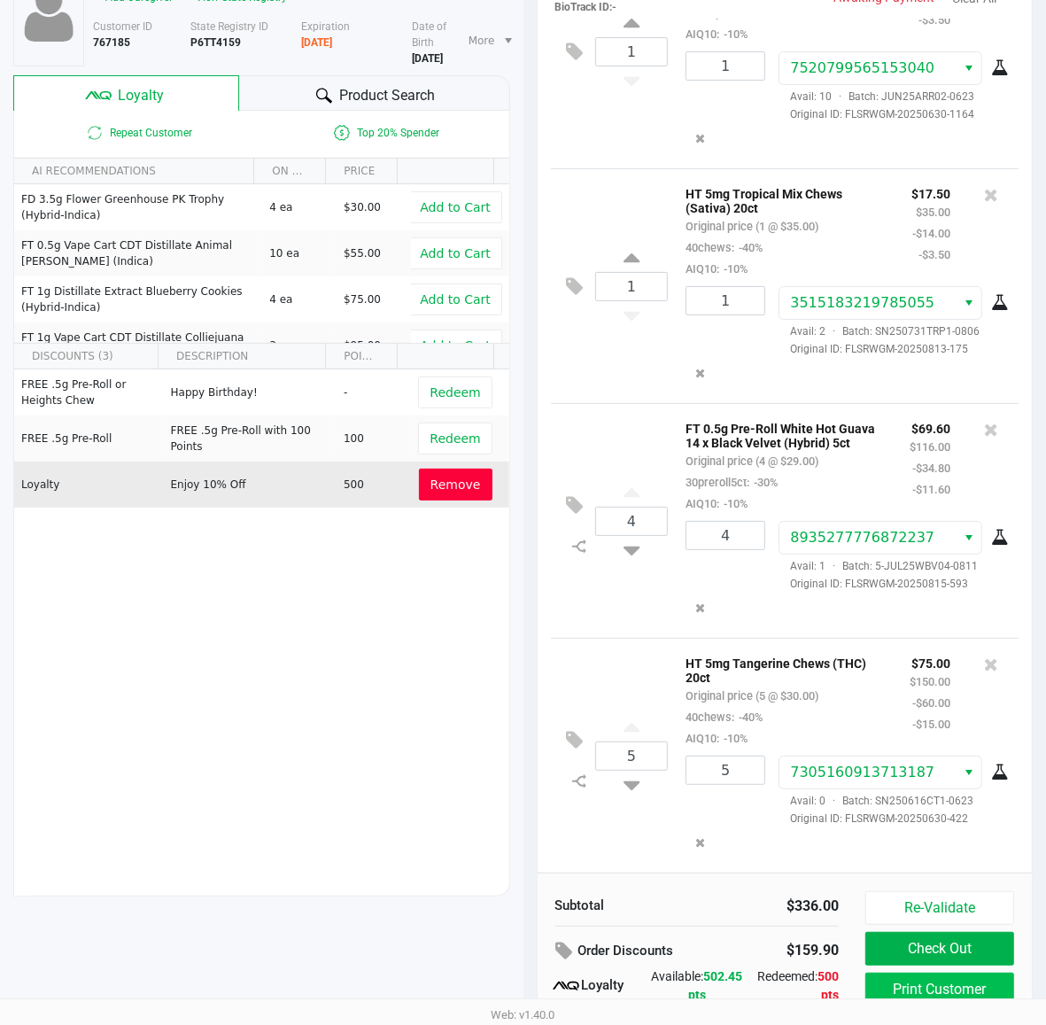
scroll to position [220, 0]
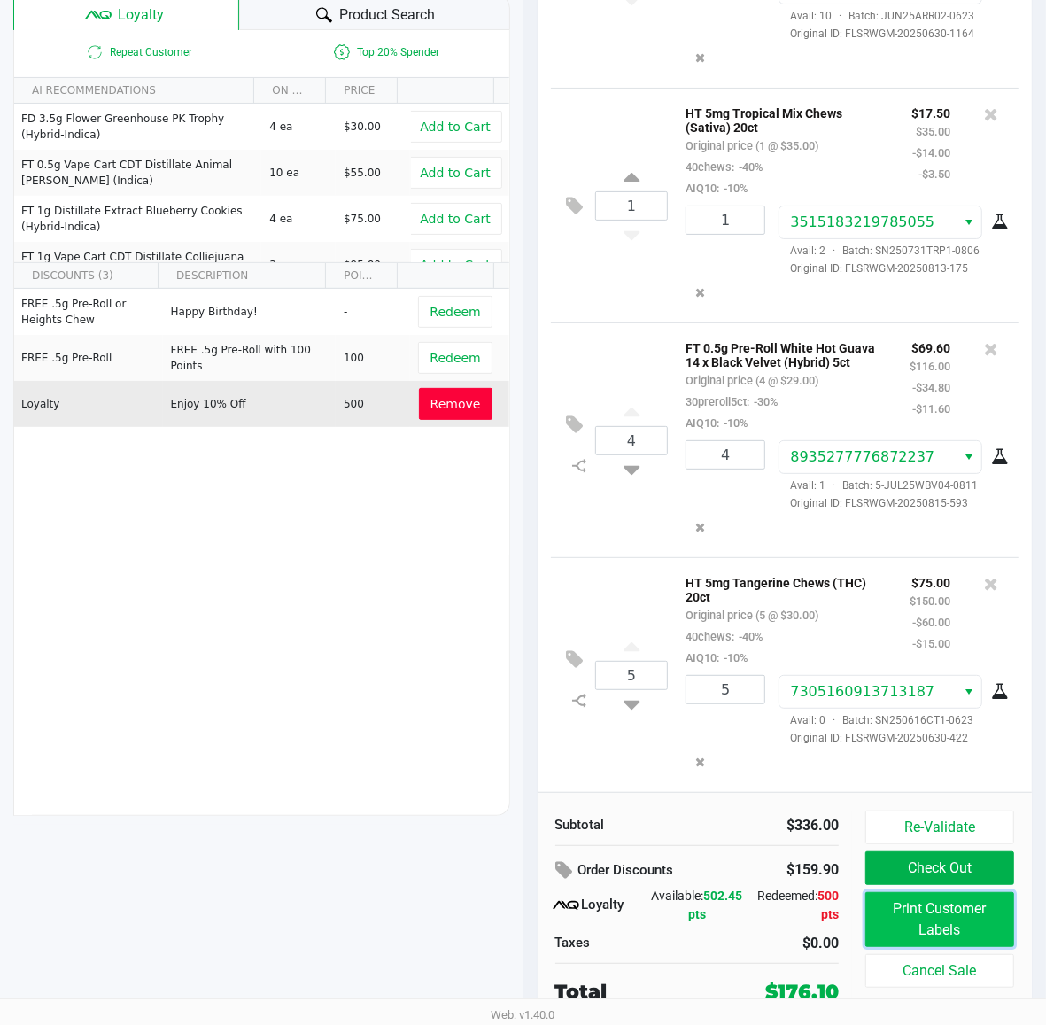
click at [957, 930] on button "Print Customer Labels" at bounding box center [940, 919] width 149 height 55
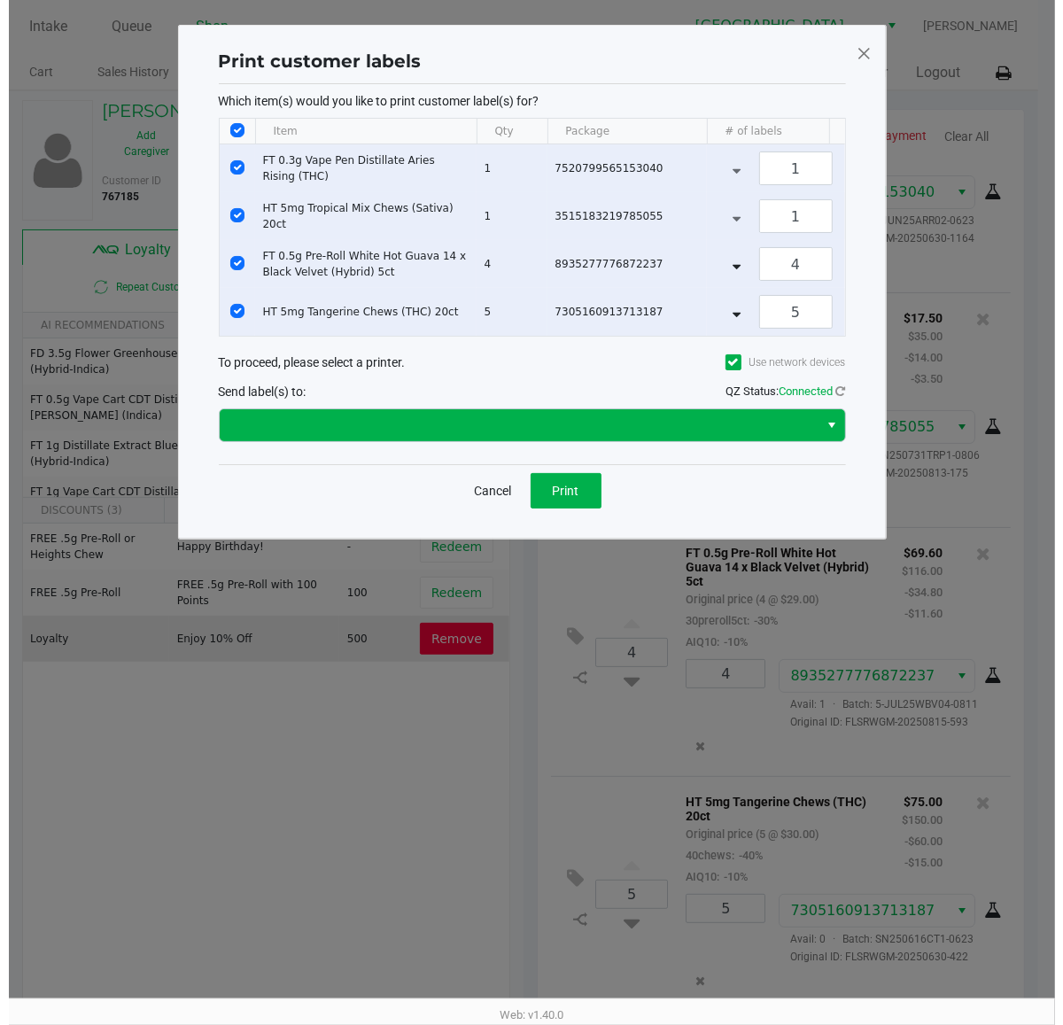
scroll to position [0, 0]
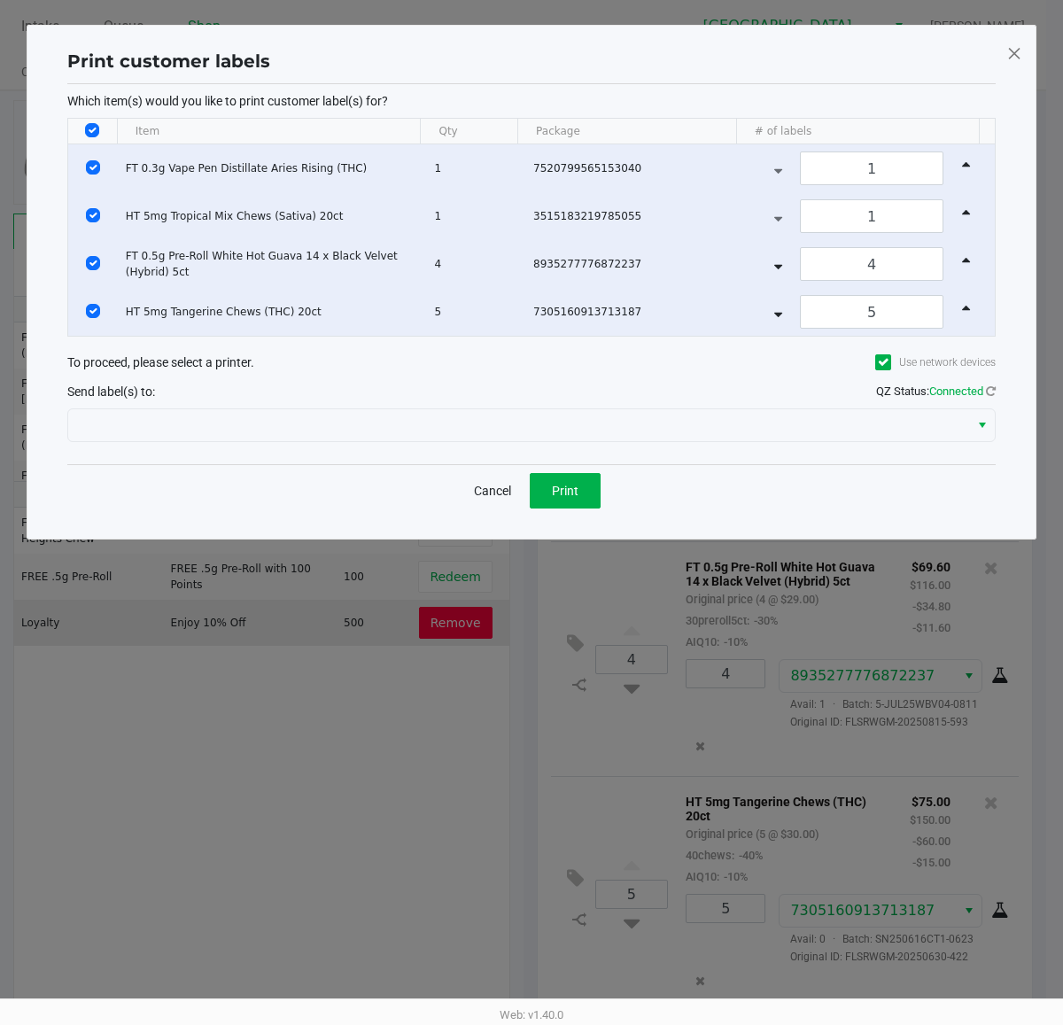
click at [303, 394] on div "Send label(s) to: QZ Status: Connected" at bounding box center [531, 391] width 929 height 26
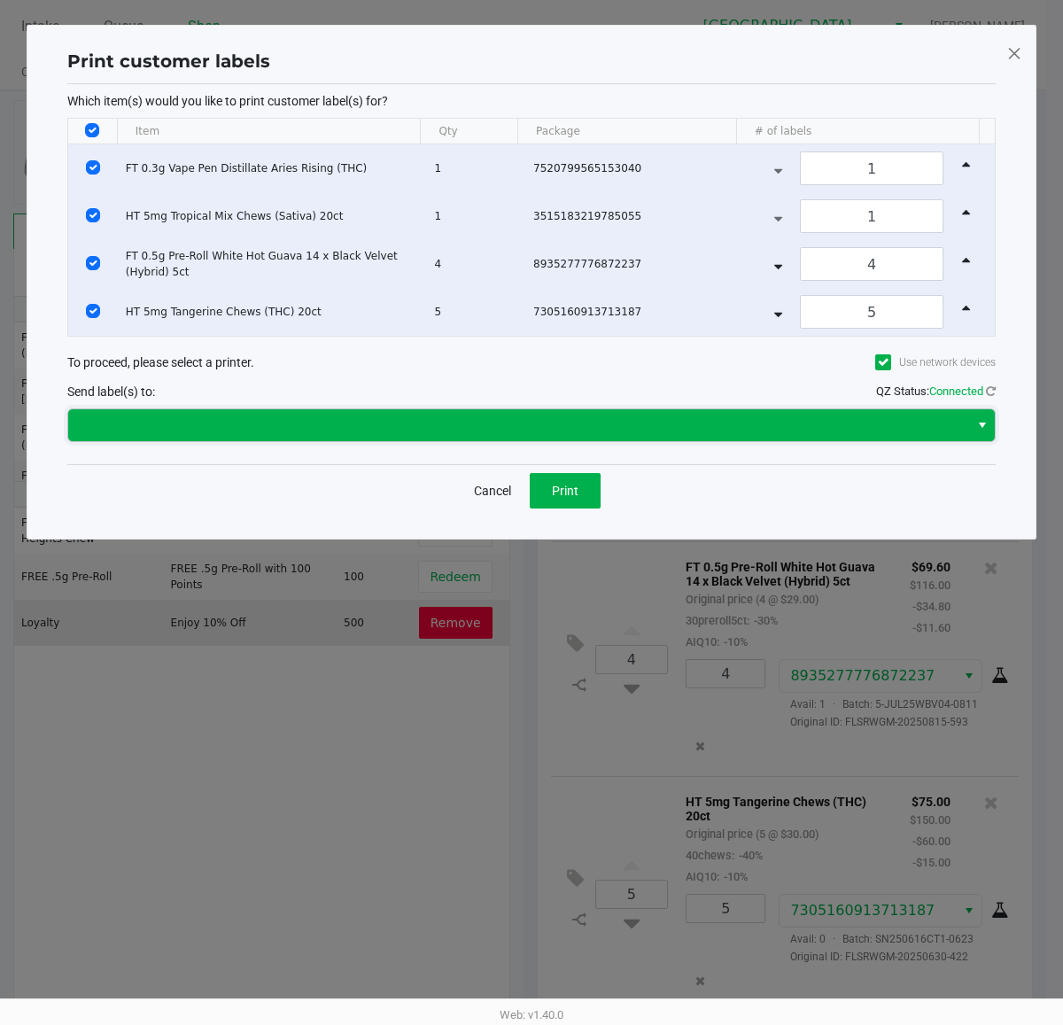
drag, startPoint x: 295, startPoint y: 419, endPoint x: 280, endPoint y: 443, distance: 28.3
click at [295, 421] on span at bounding box center [519, 425] width 880 height 21
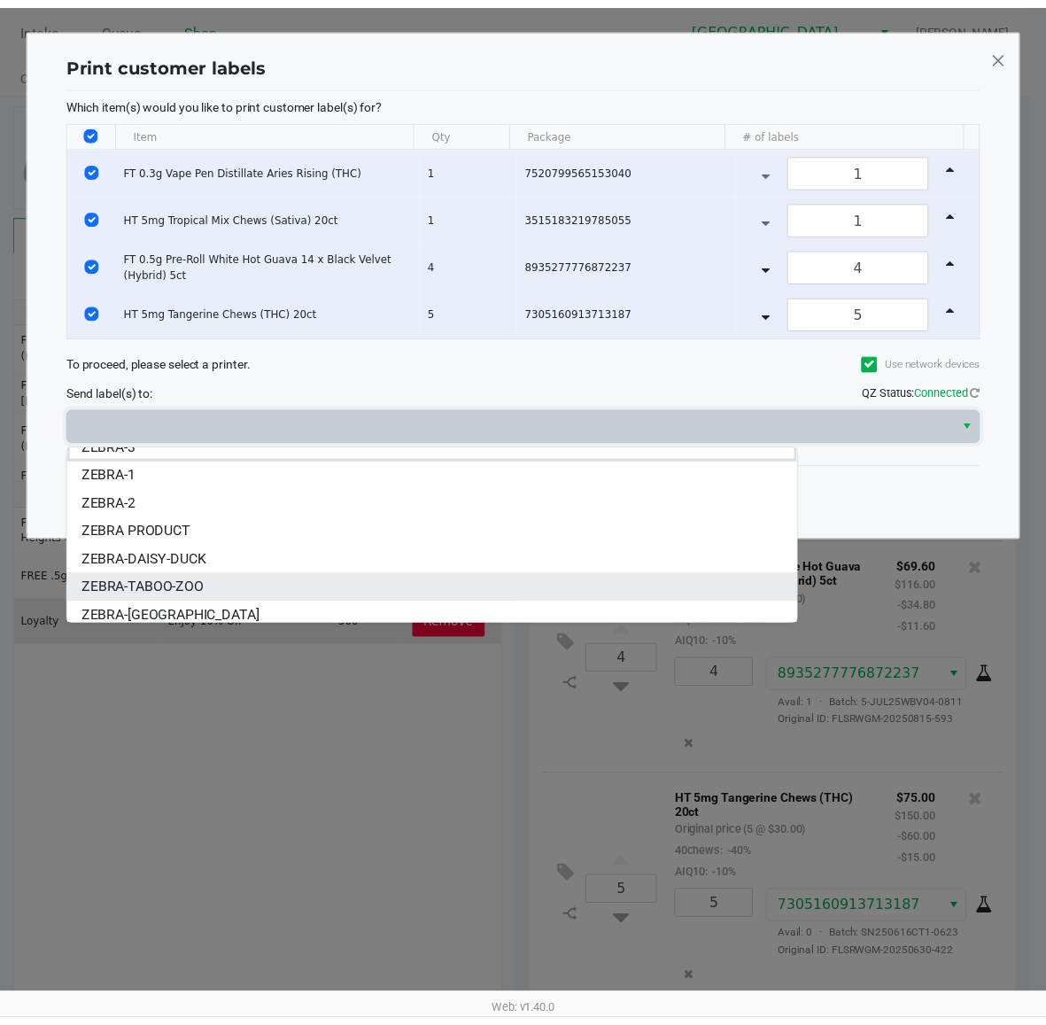
scroll to position [20, 0]
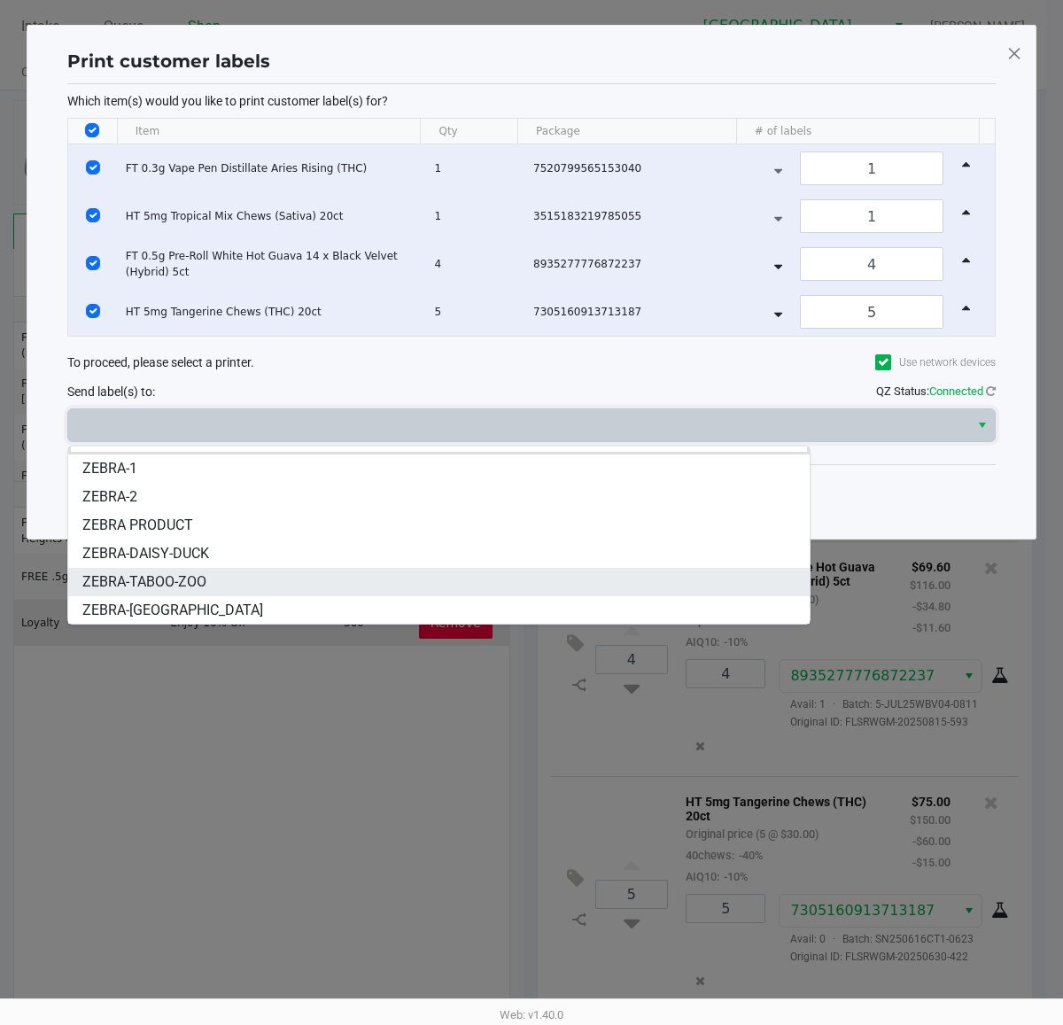
click at [184, 577] on span "ZEBRA-TABOO-ZOO" at bounding box center [144, 581] width 124 height 21
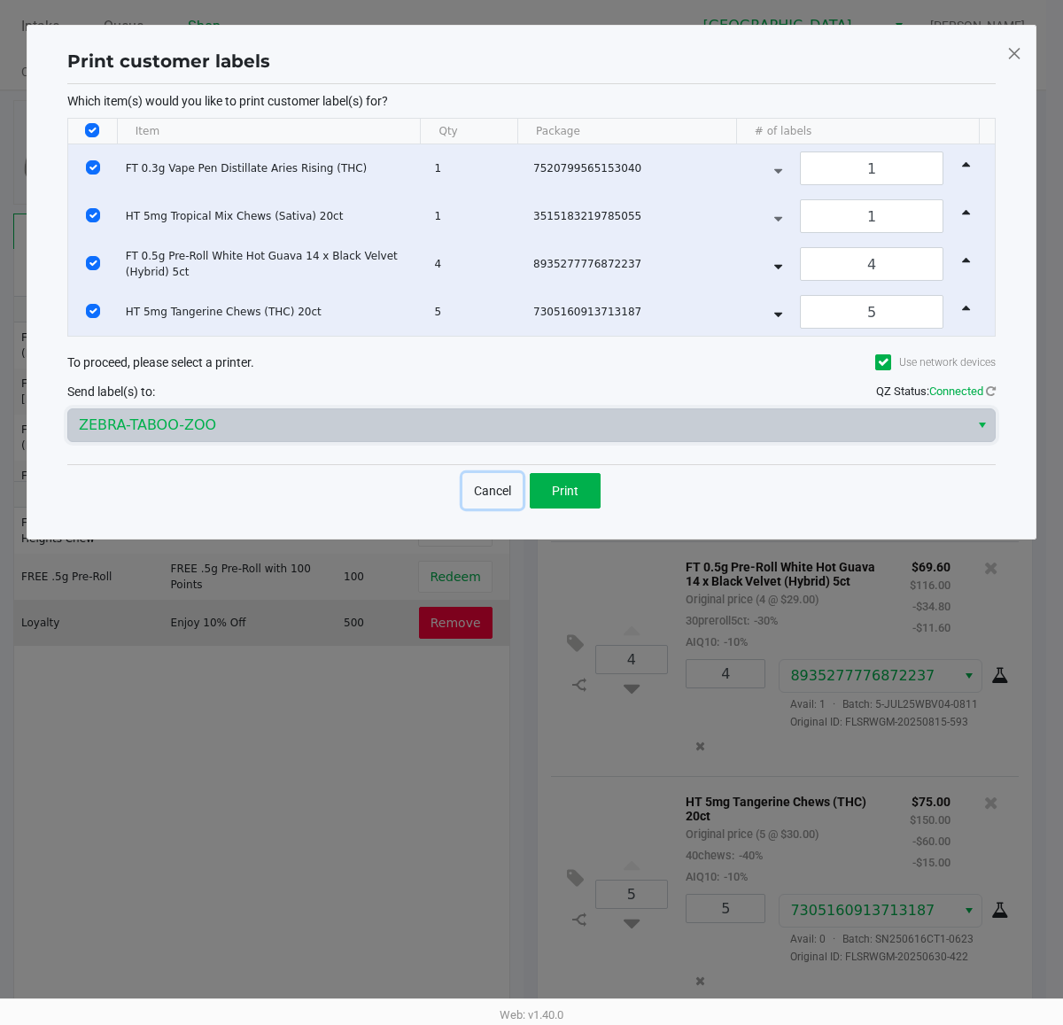
click at [489, 490] on button "Cancel" at bounding box center [493, 490] width 60 height 35
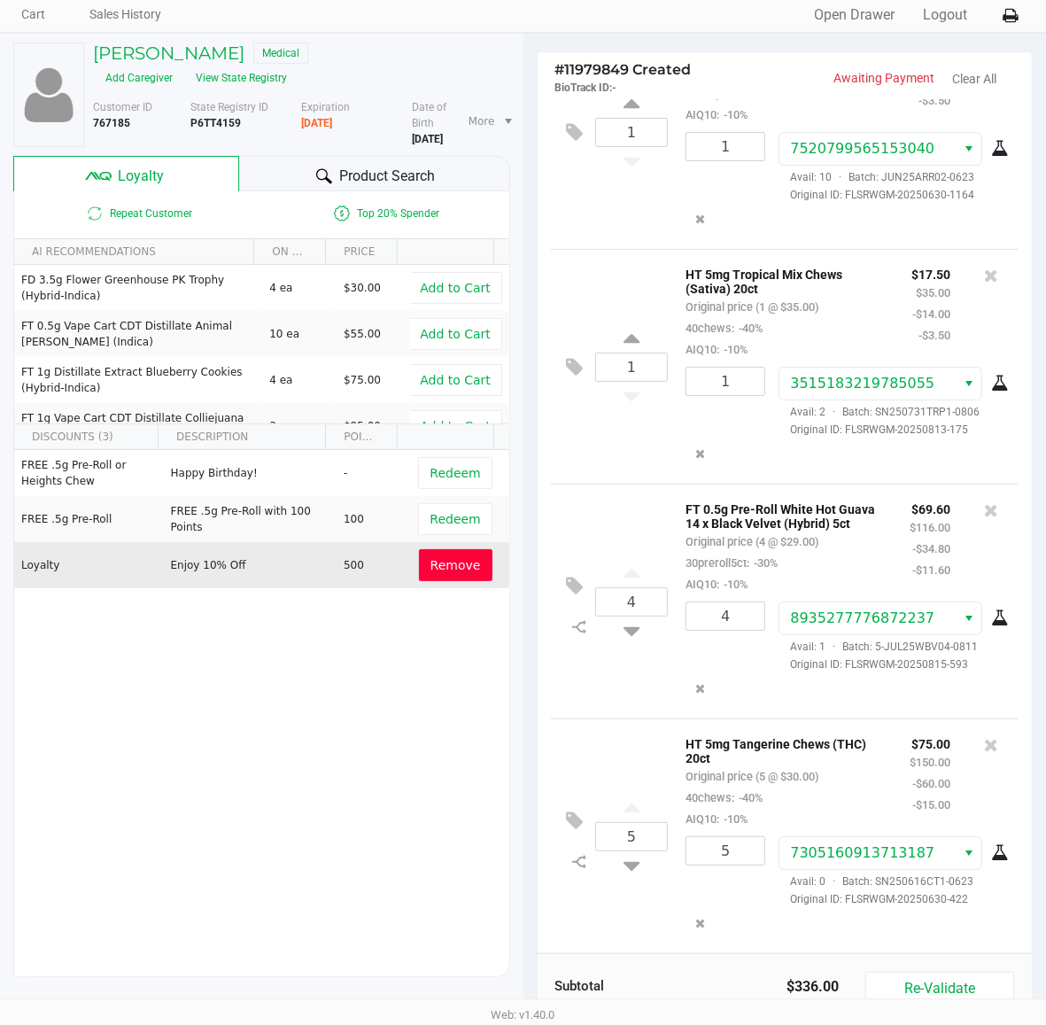
scroll to position [111, 0]
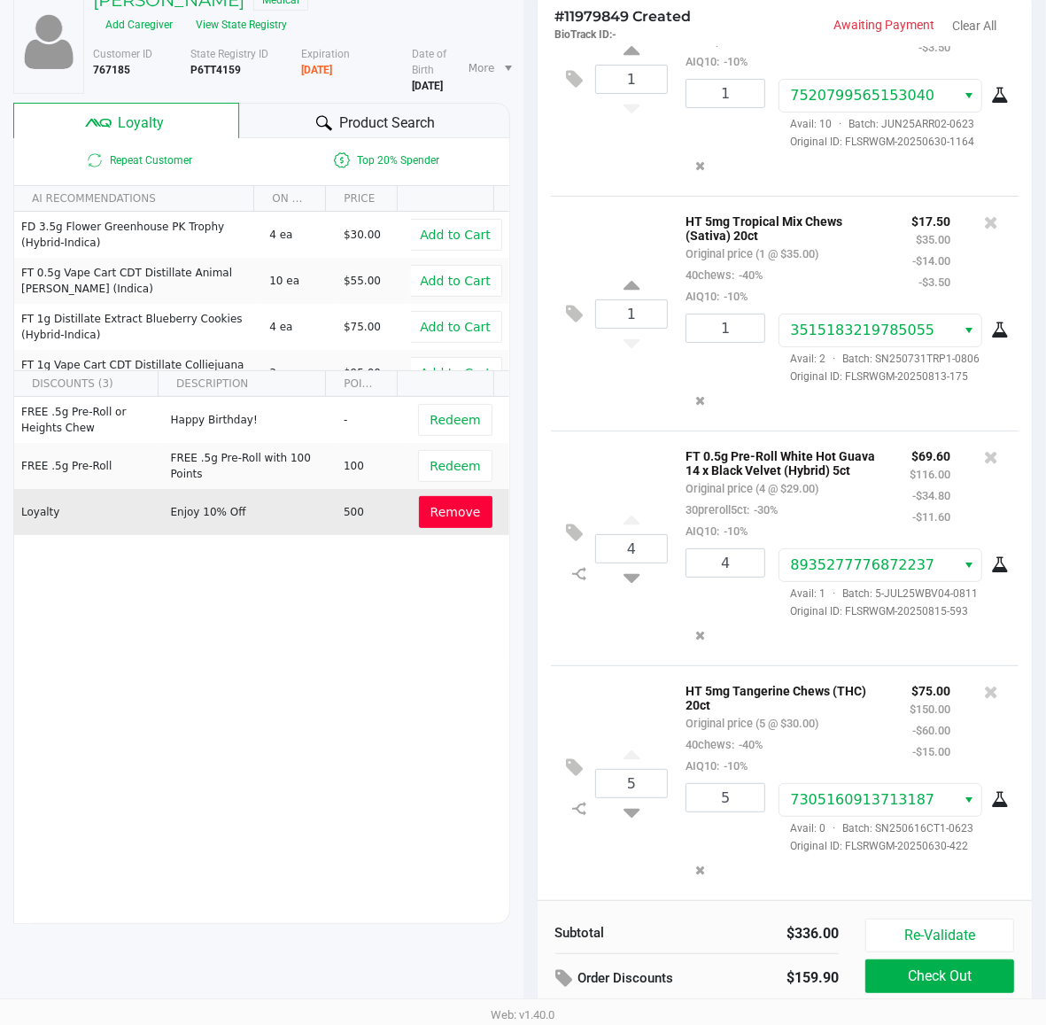
click at [592, 662] on div "4 FT 0.5g Pre-Roll White Hot Guava 14 x Black Velvet (Hybrid) 5ct Original pric…" at bounding box center [785, 548] width 469 height 235
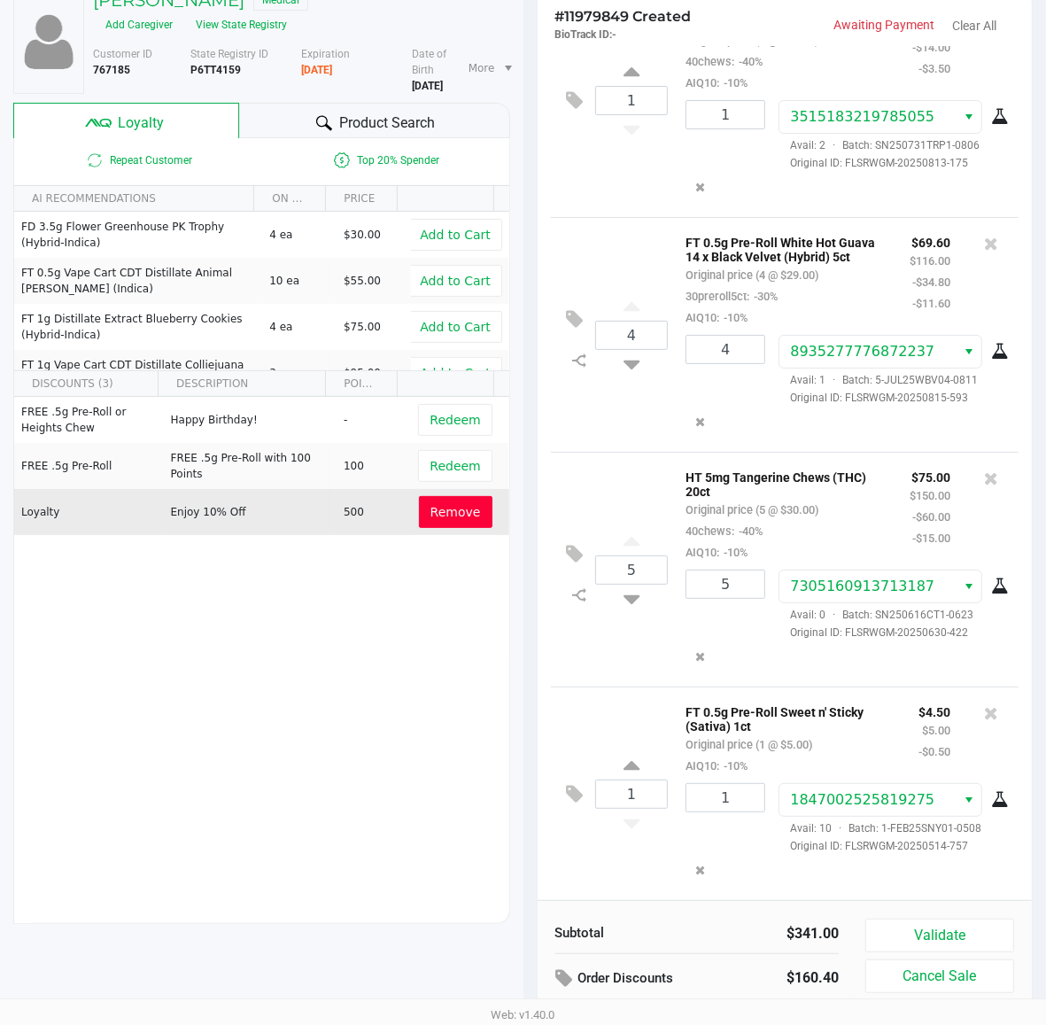
scroll to position [330, 0]
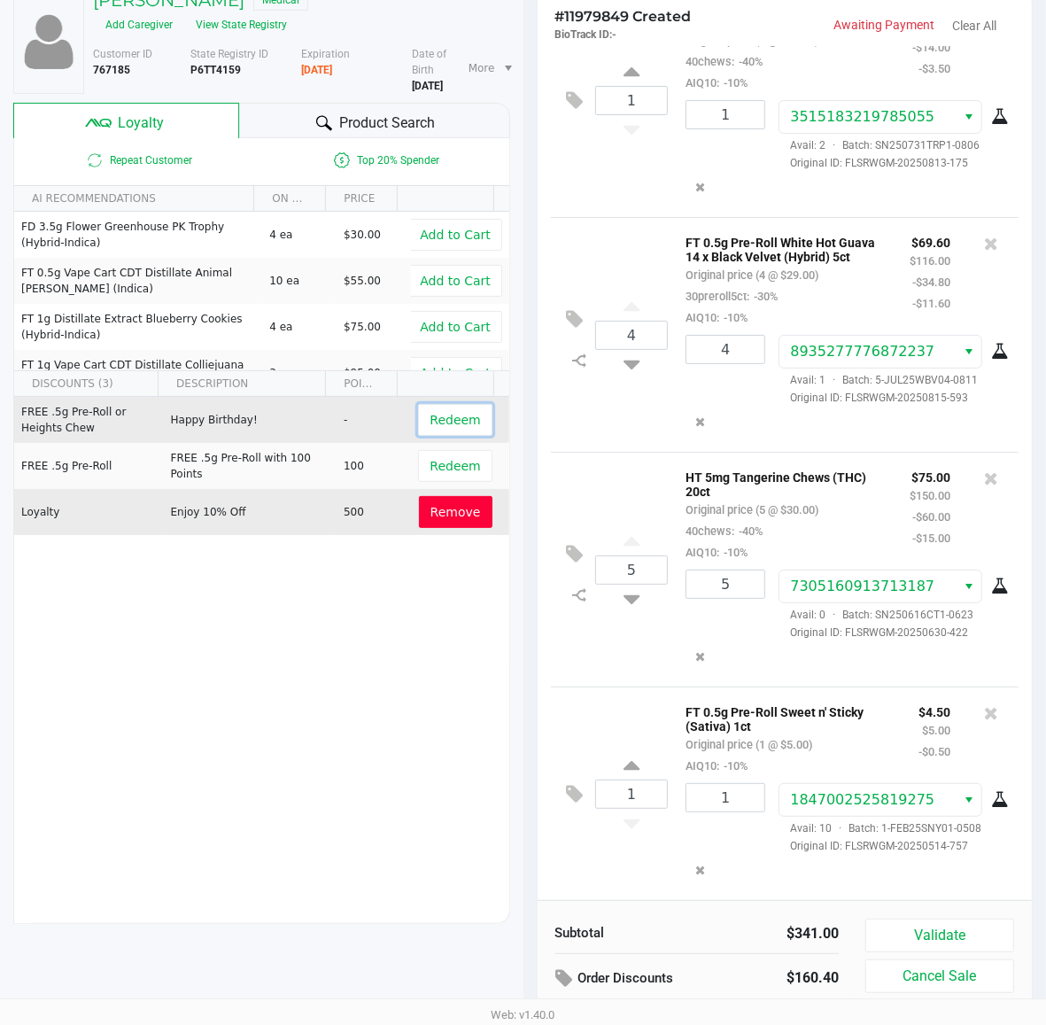
click at [430, 427] on span "Redeem" at bounding box center [455, 420] width 51 height 14
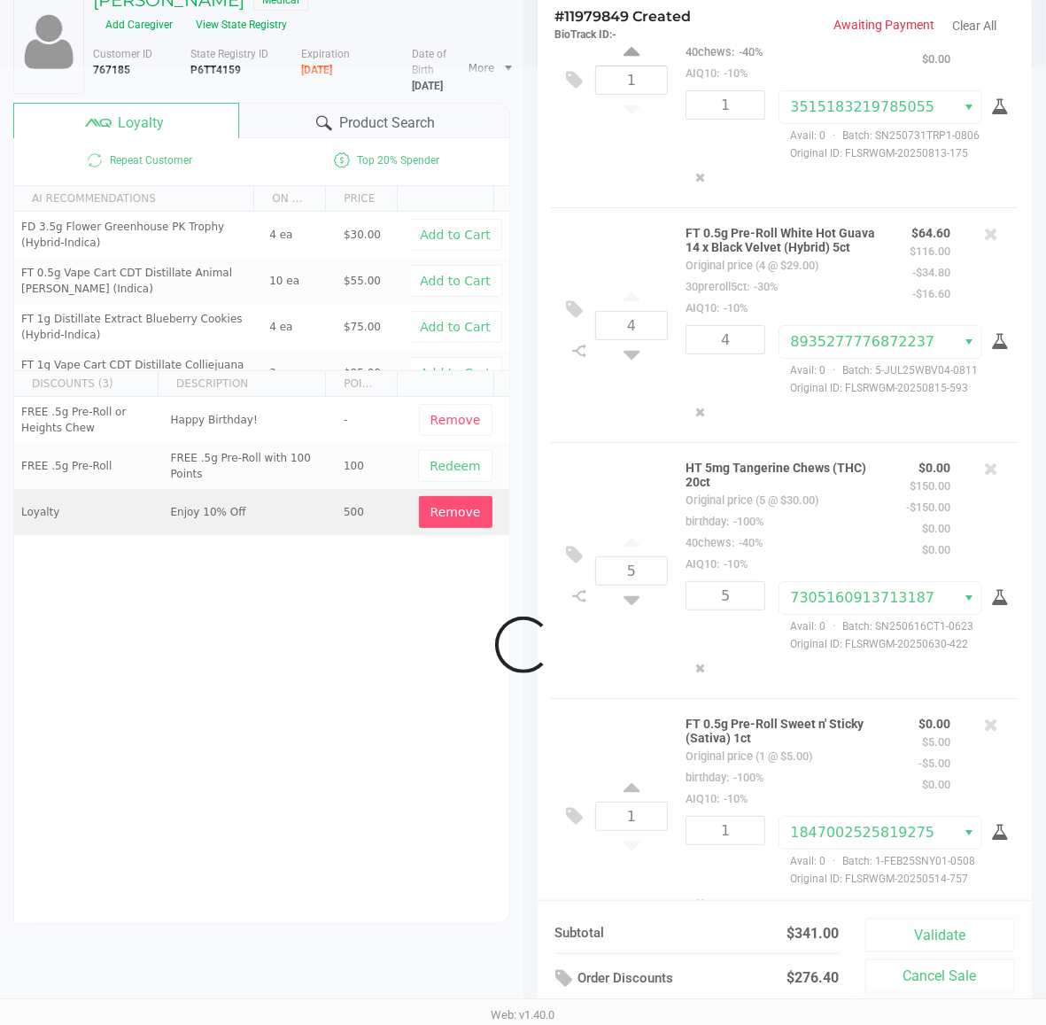
scroll to position [394, 0]
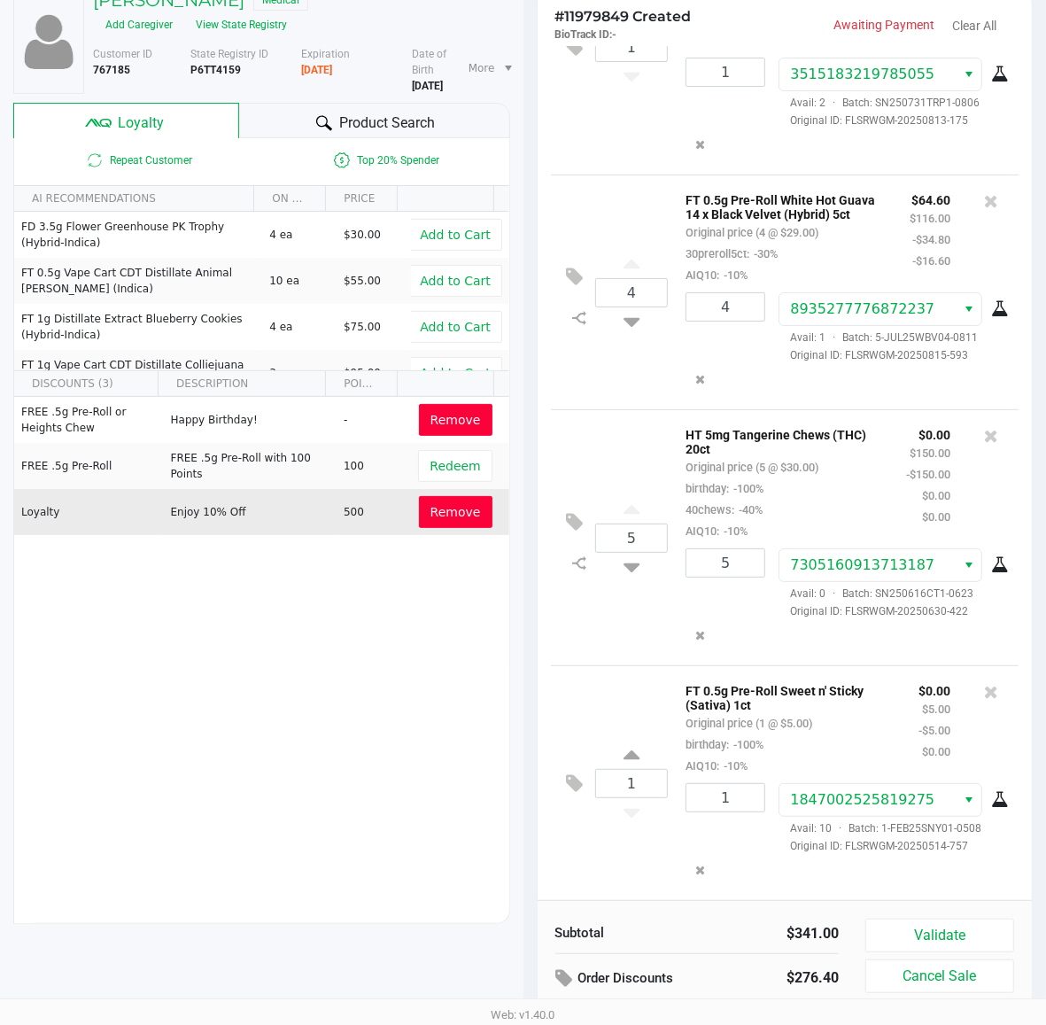
drag, startPoint x: 447, startPoint y: 439, endPoint x: 537, endPoint y: 665, distance: 243.8
click at [445, 427] on span "Remove" at bounding box center [456, 420] width 51 height 14
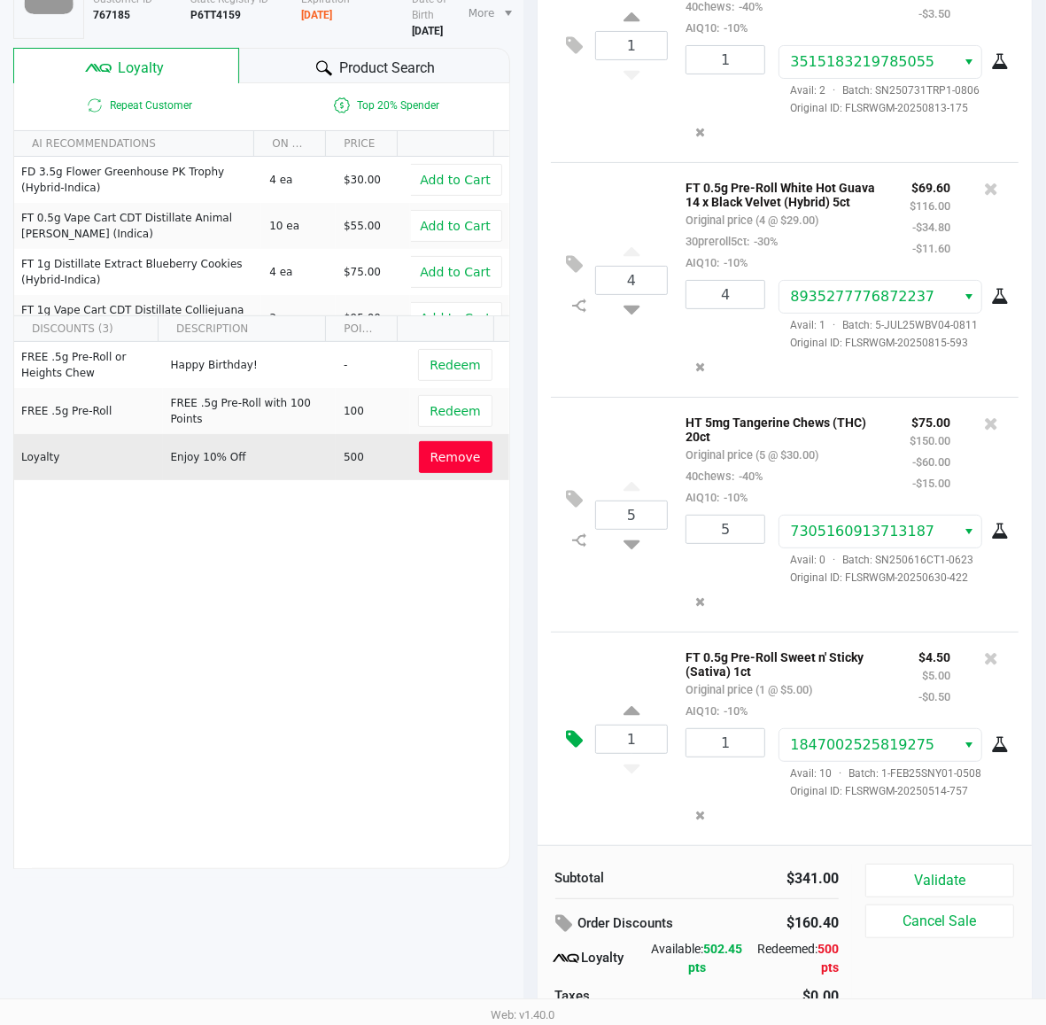
scroll to position [220, 0]
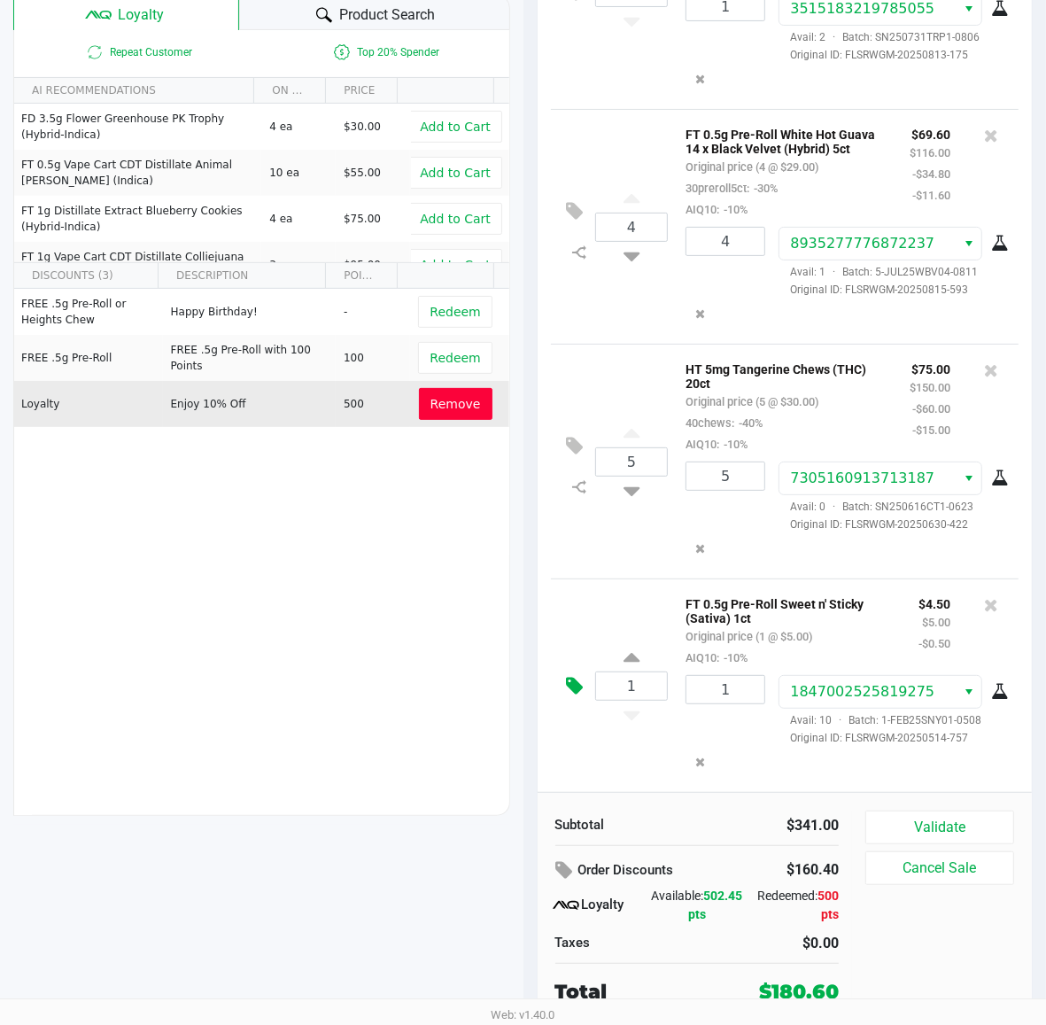
click at [577, 688] on icon at bounding box center [575, 686] width 17 height 20
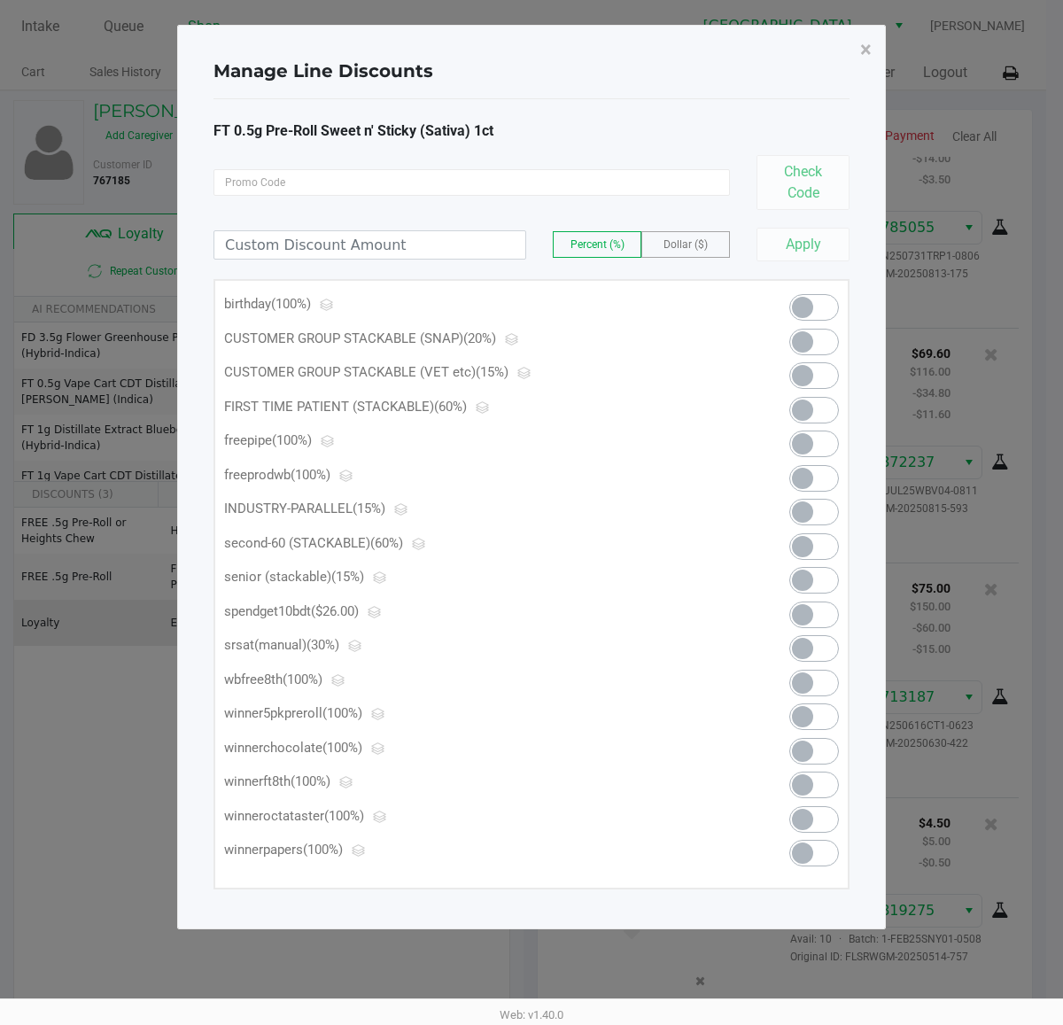
click at [812, 308] on span at bounding box center [802, 307] width 21 height 21
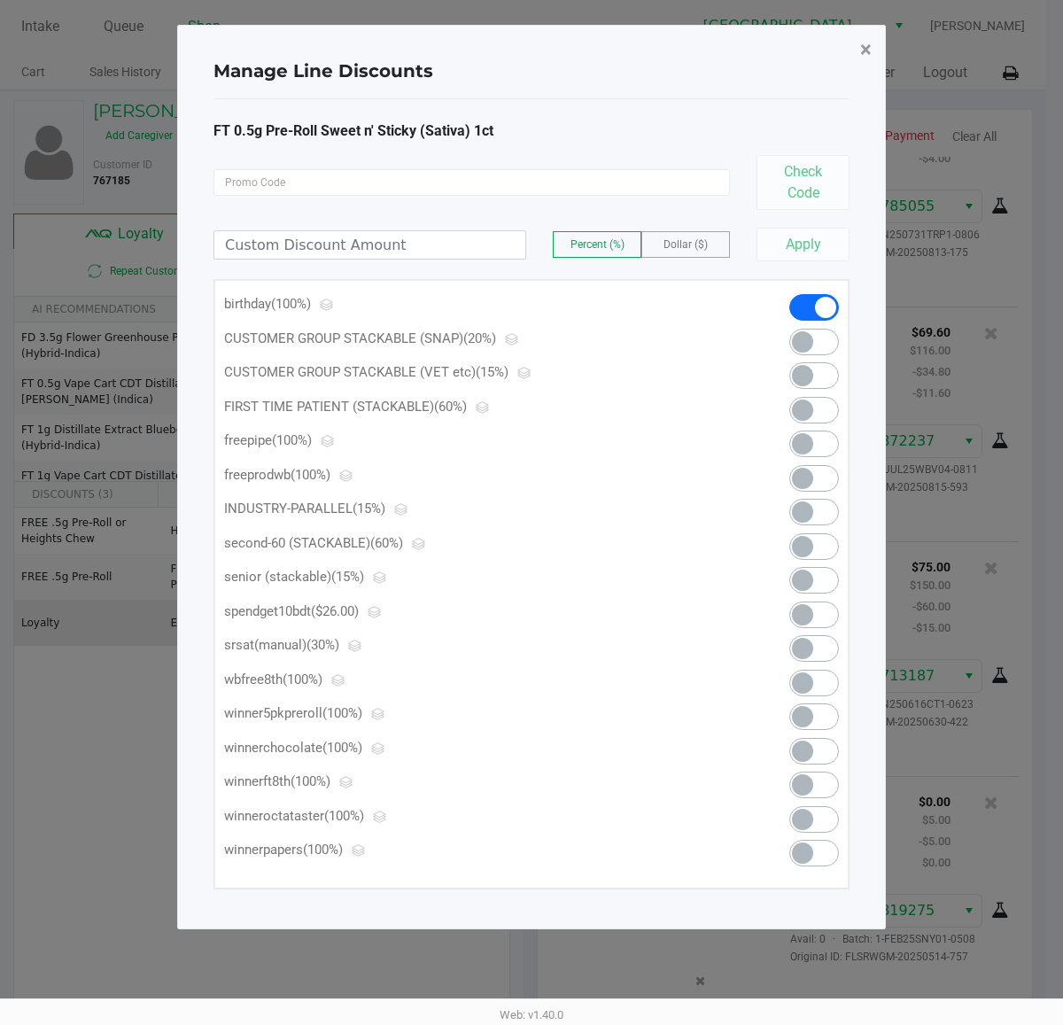
click at [869, 47] on span "×" at bounding box center [866, 49] width 12 height 25
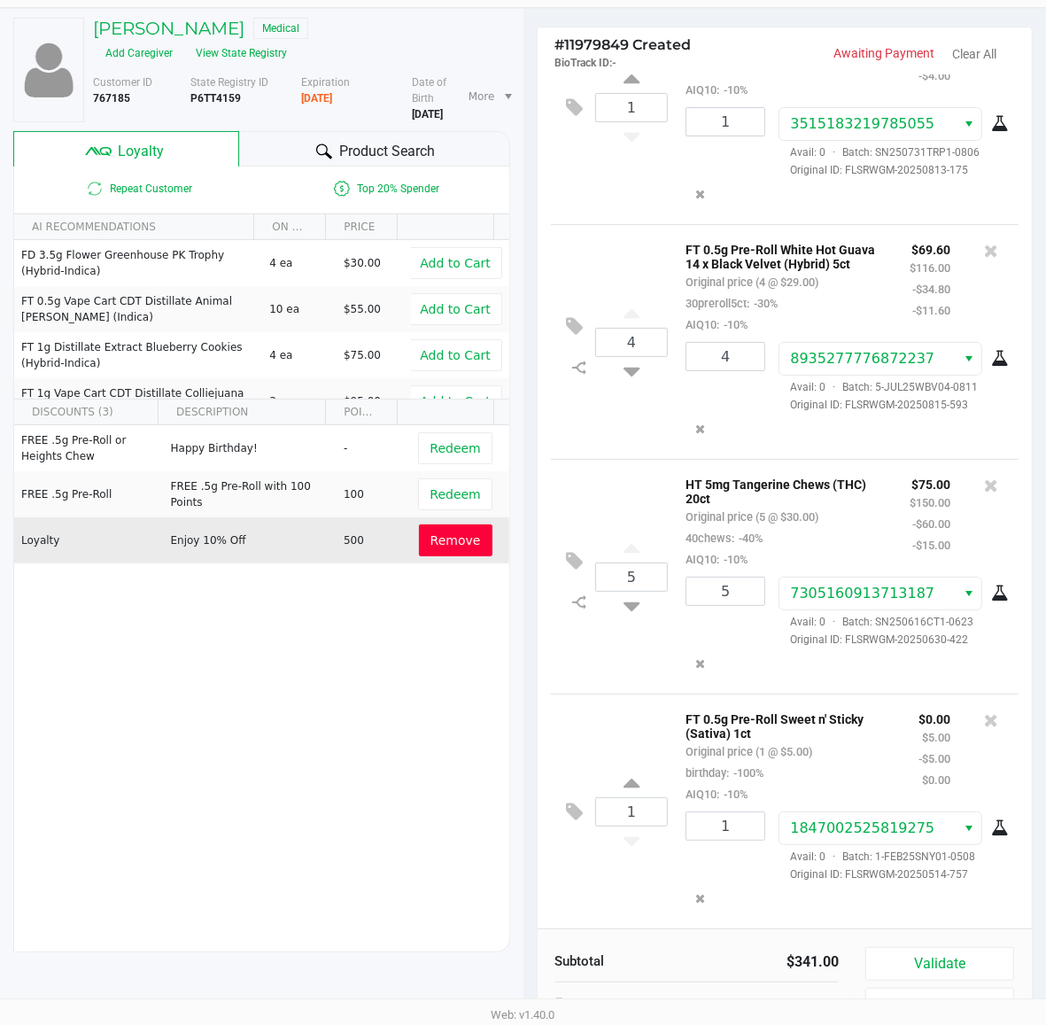
scroll to position [220, 0]
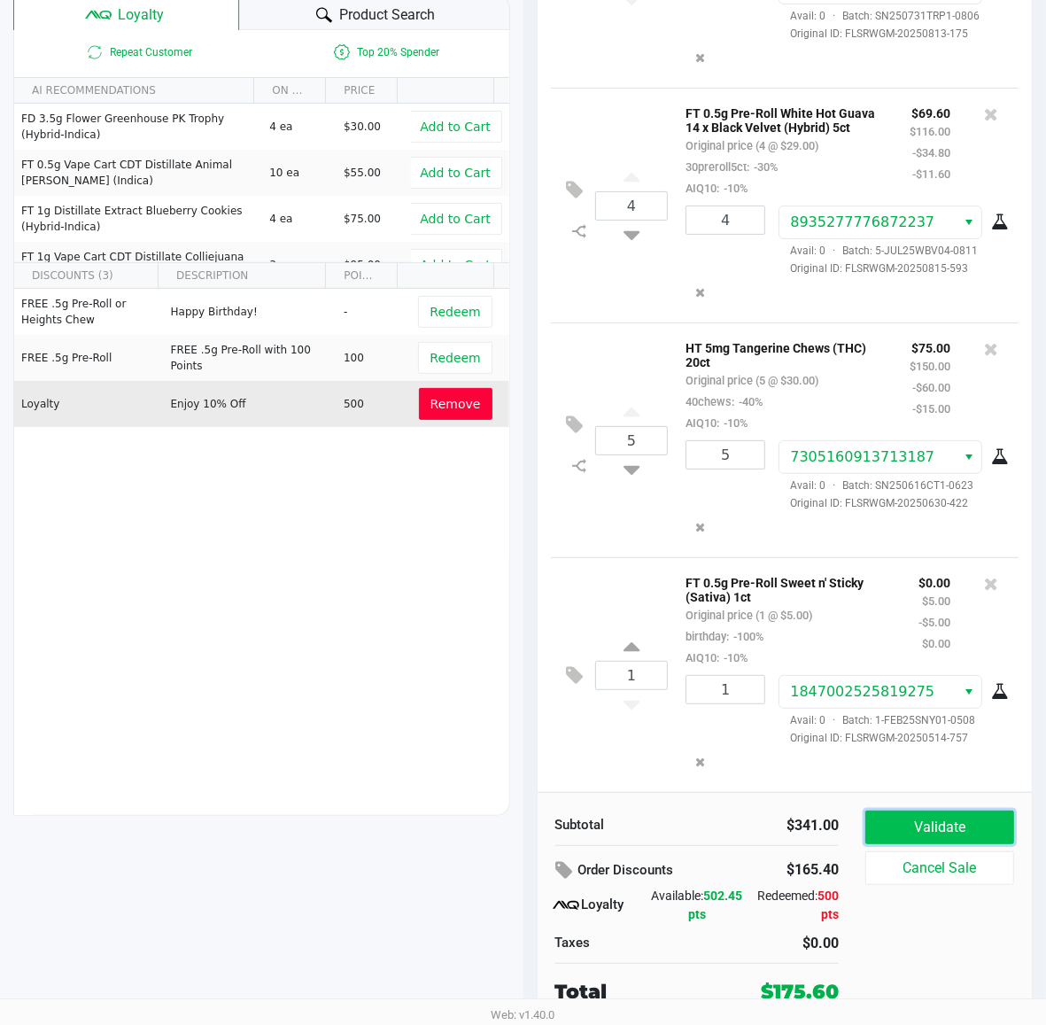
click at [961, 830] on button "Validate" at bounding box center [940, 828] width 149 height 34
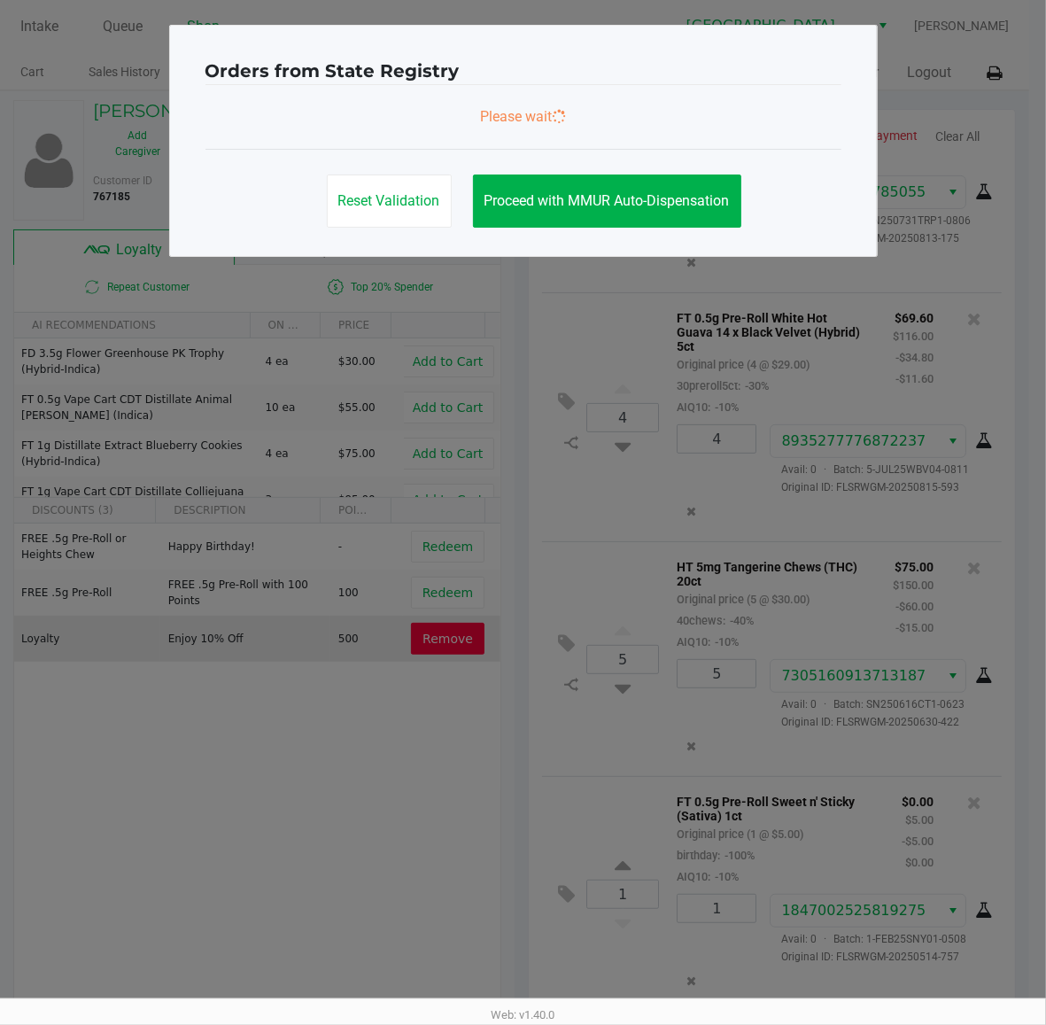
scroll to position [0, 0]
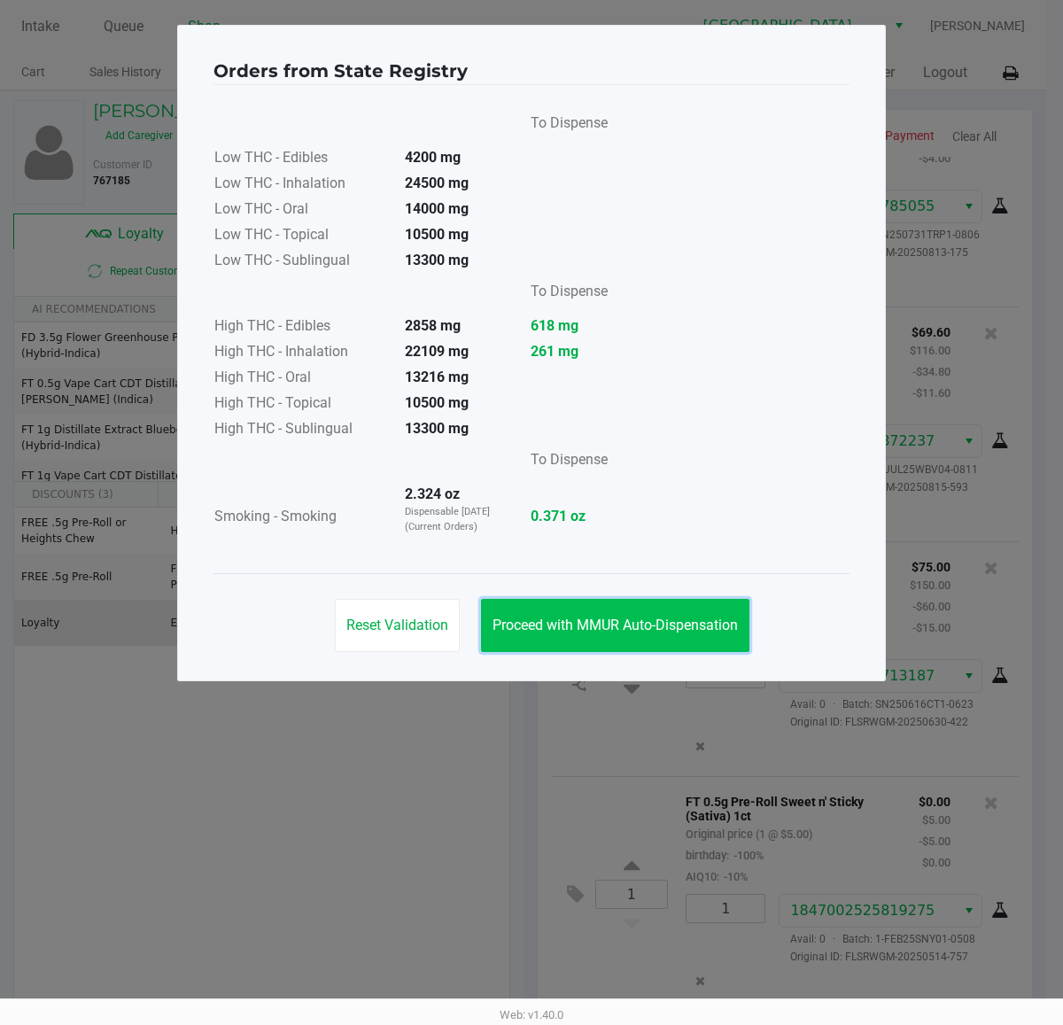
click at [625, 626] on span "Proceed with MMUR Auto-Dispensation" at bounding box center [615, 625] width 245 height 17
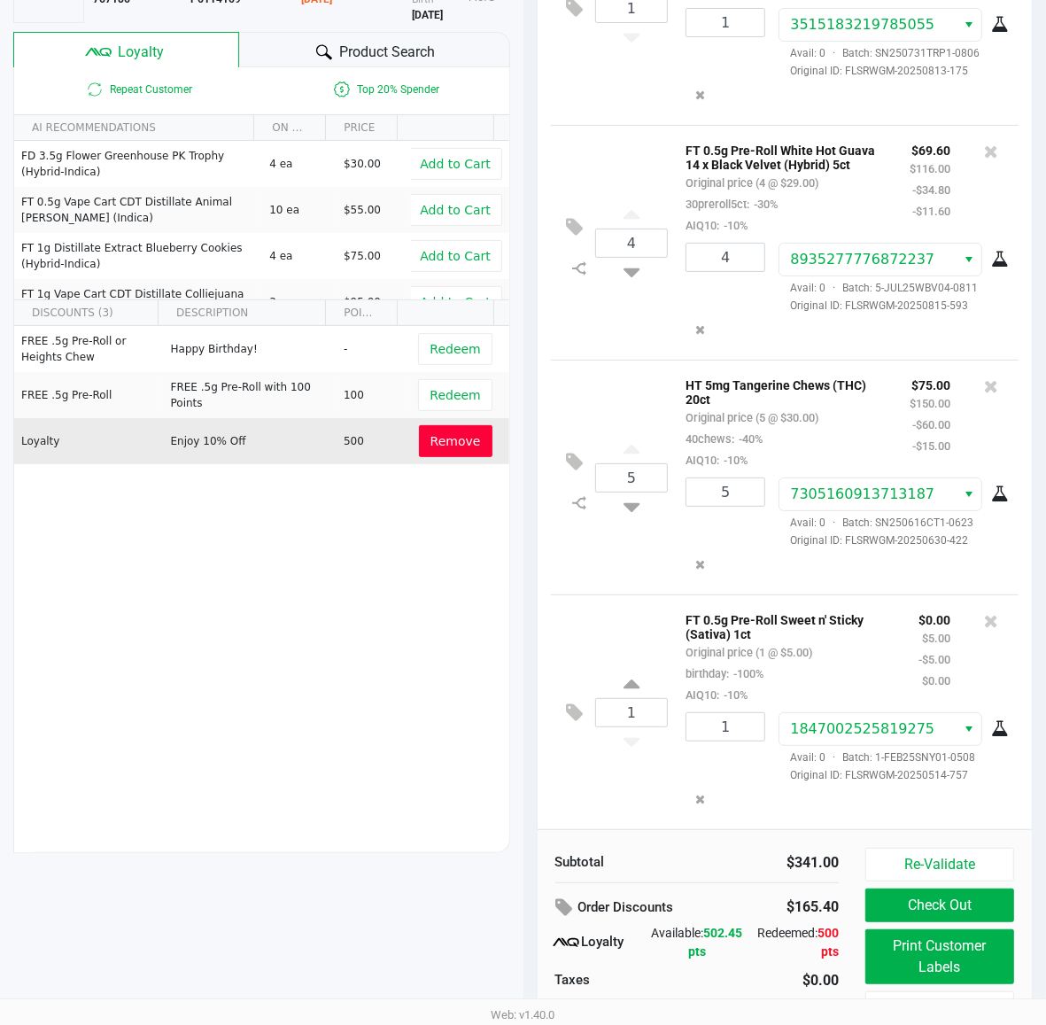
scroll to position [220, 0]
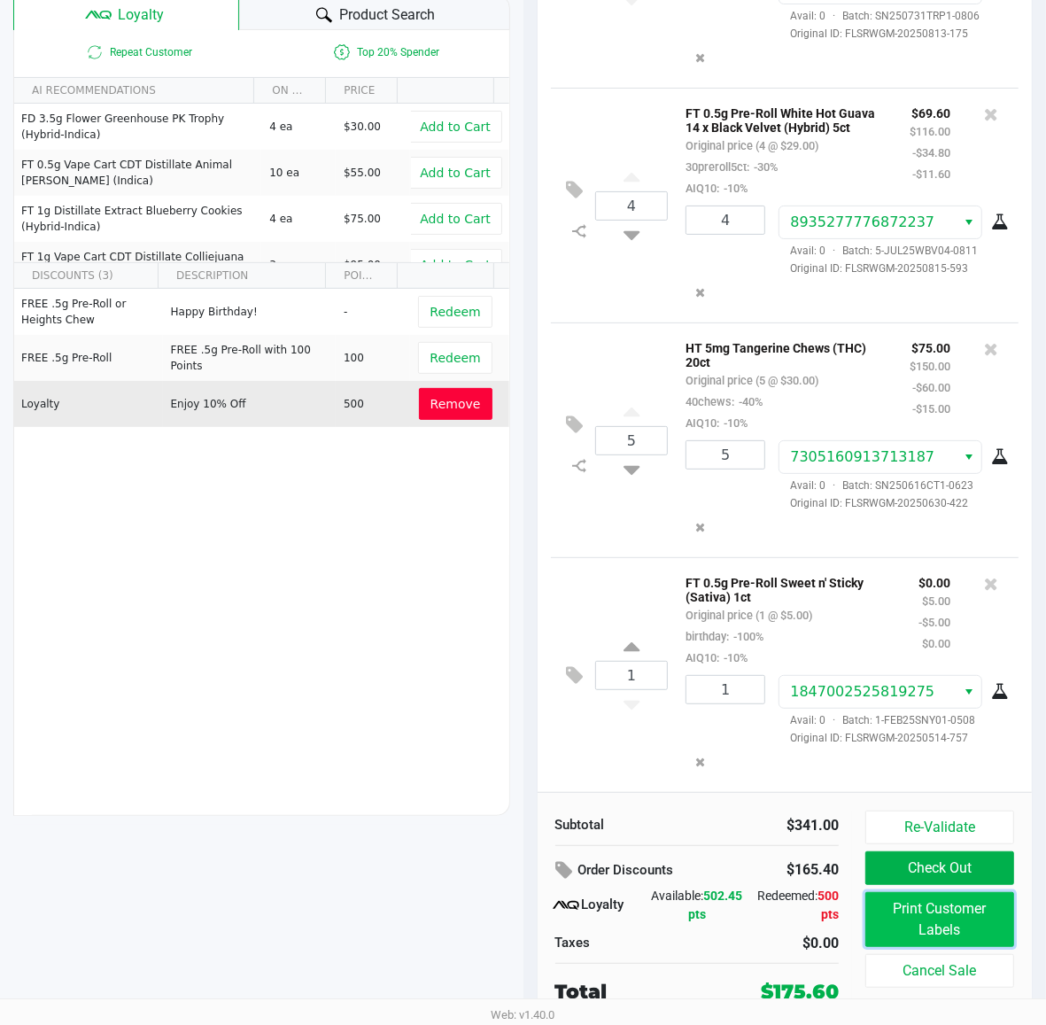
click at [959, 923] on button "Print Customer Labels" at bounding box center [940, 919] width 149 height 55
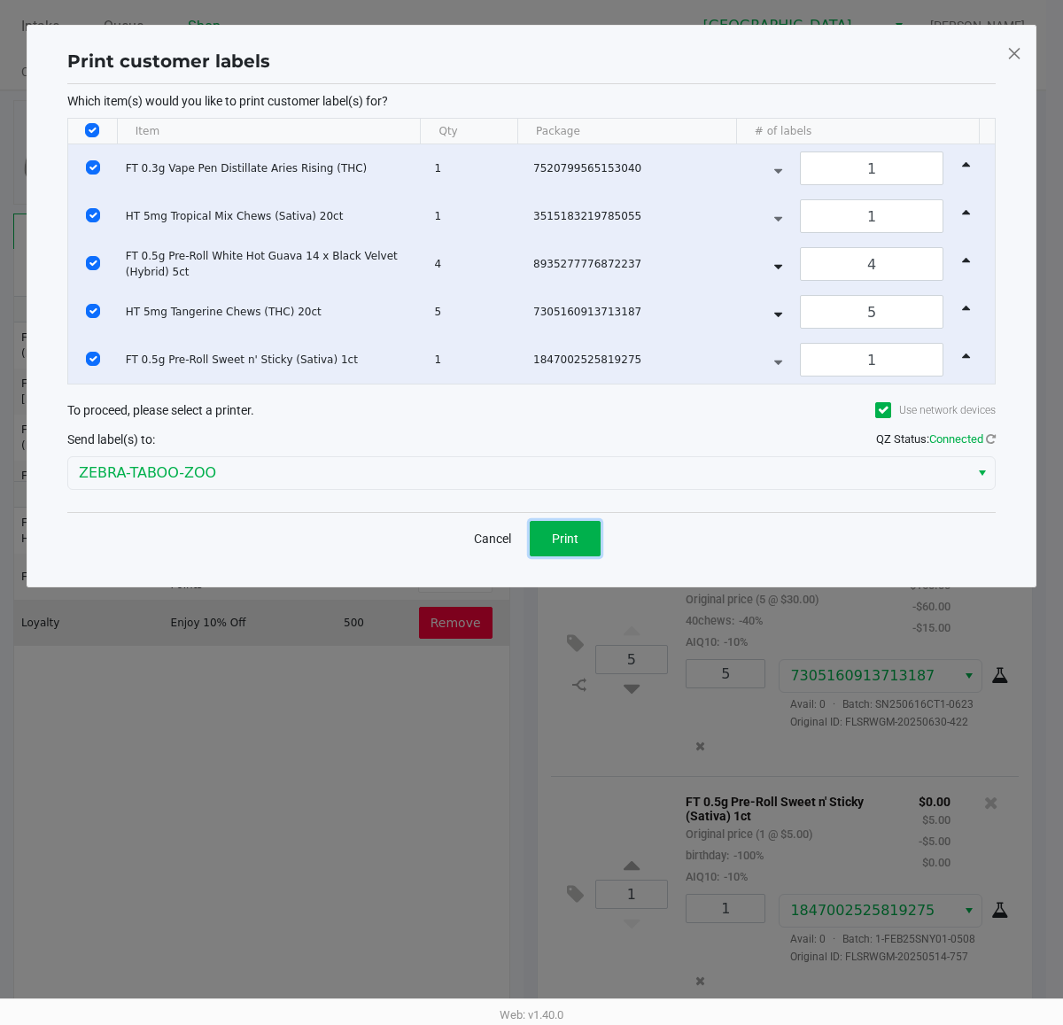
click at [564, 546] on span "Print" at bounding box center [565, 539] width 27 height 14
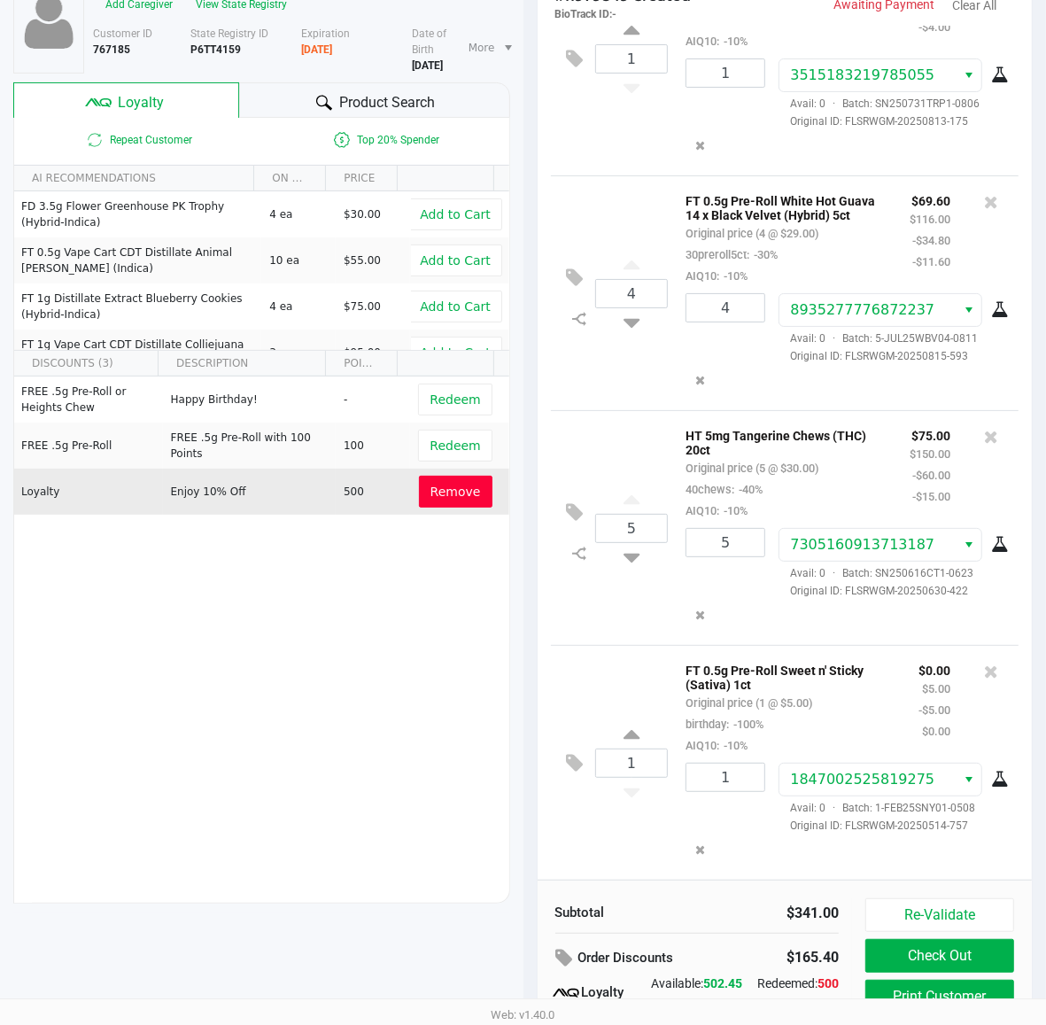
scroll to position [220, 0]
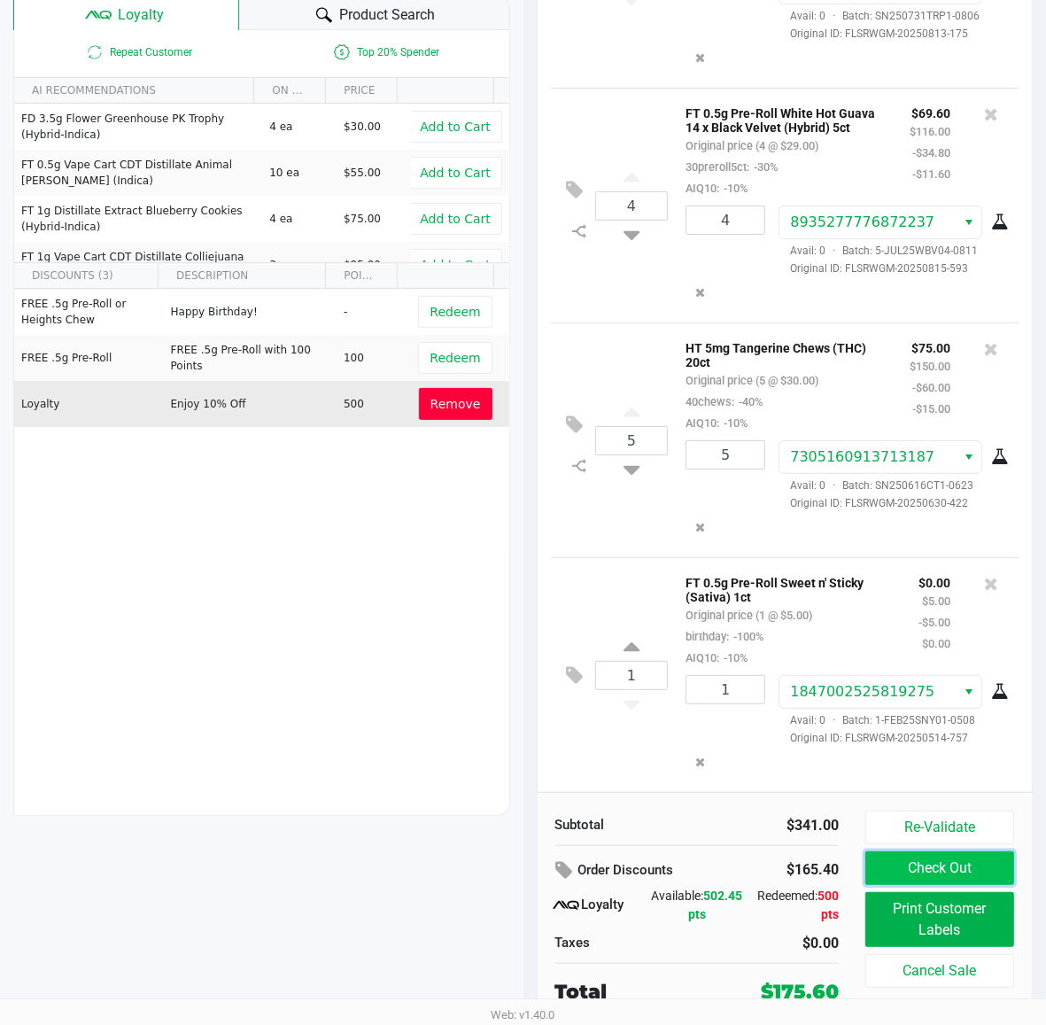
click at [911, 873] on button "Check Out" at bounding box center [940, 868] width 149 height 34
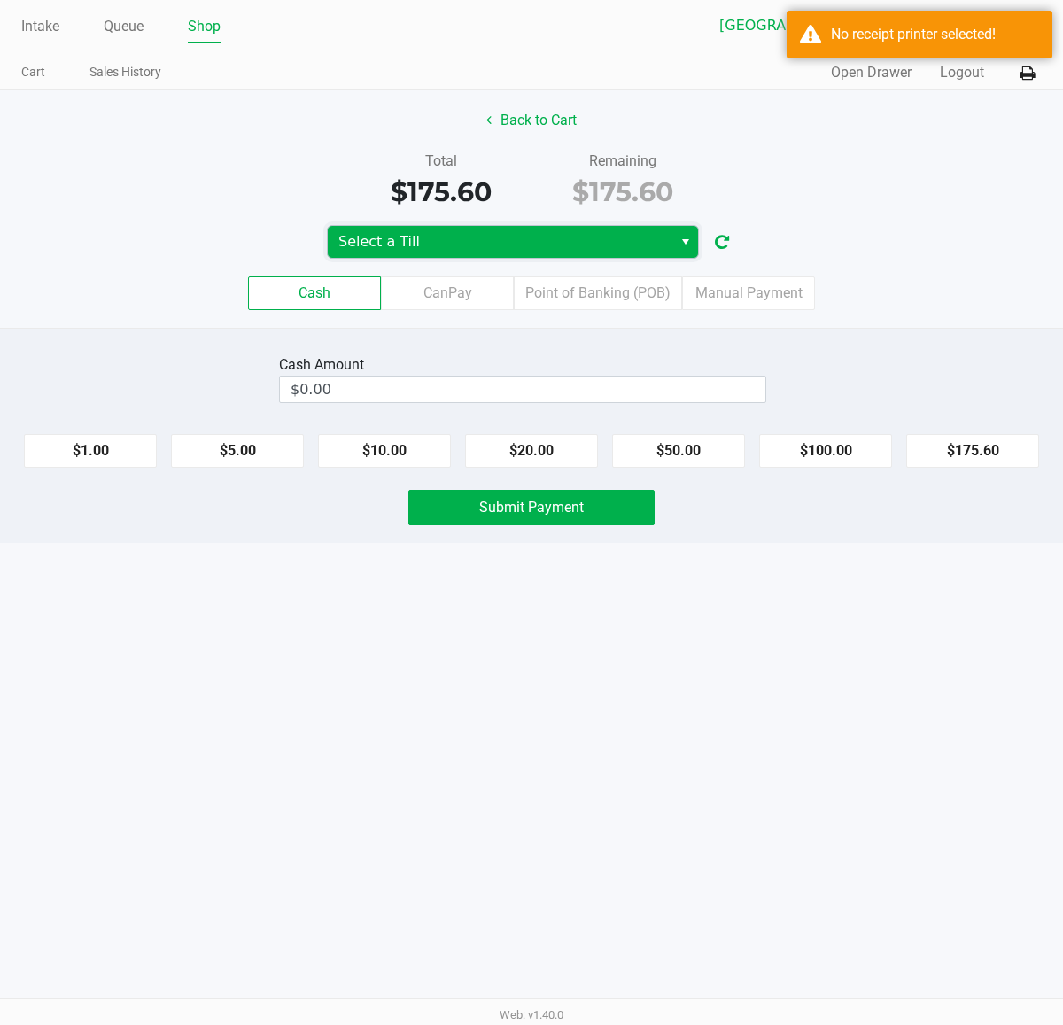
click at [541, 228] on span "Select a Till" at bounding box center [500, 242] width 345 height 32
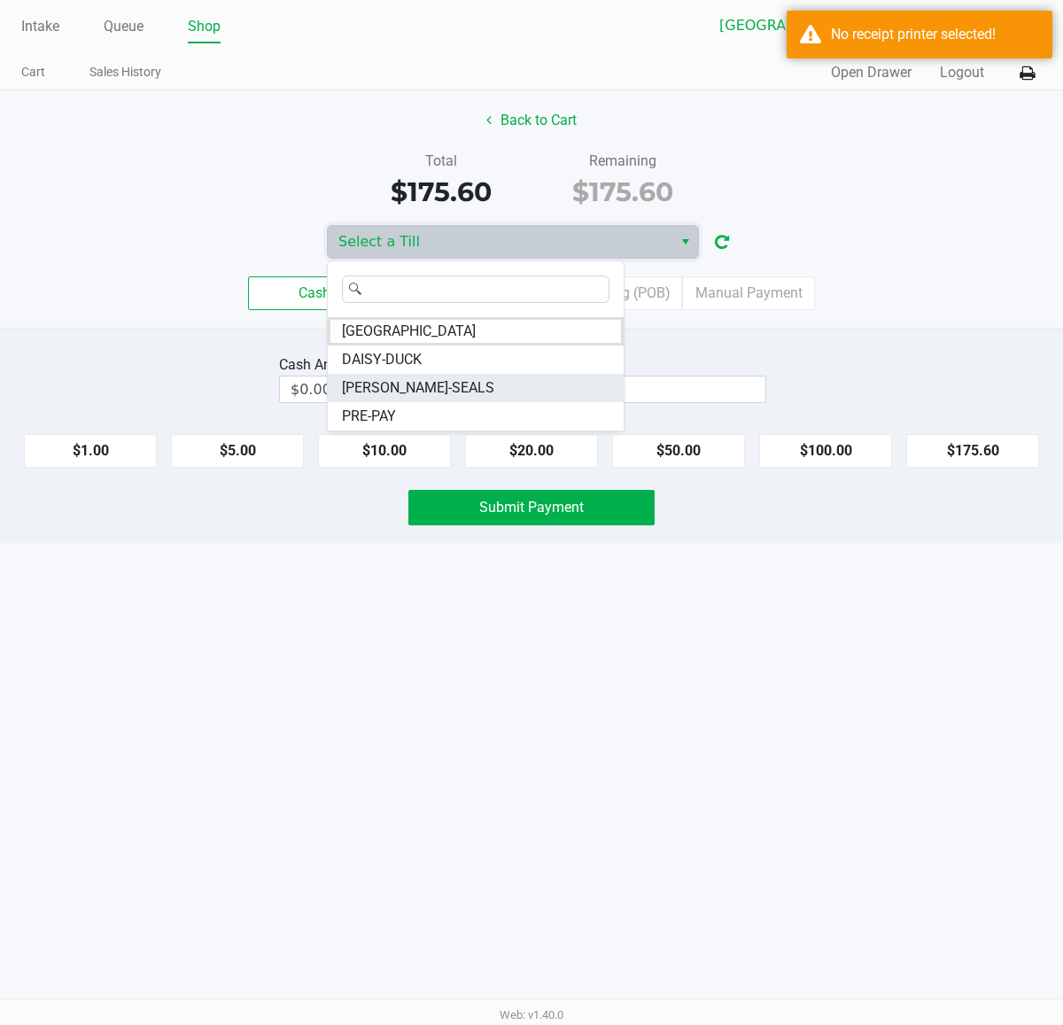
click at [422, 381] on li "DAN-SEALS" at bounding box center [476, 388] width 296 height 28
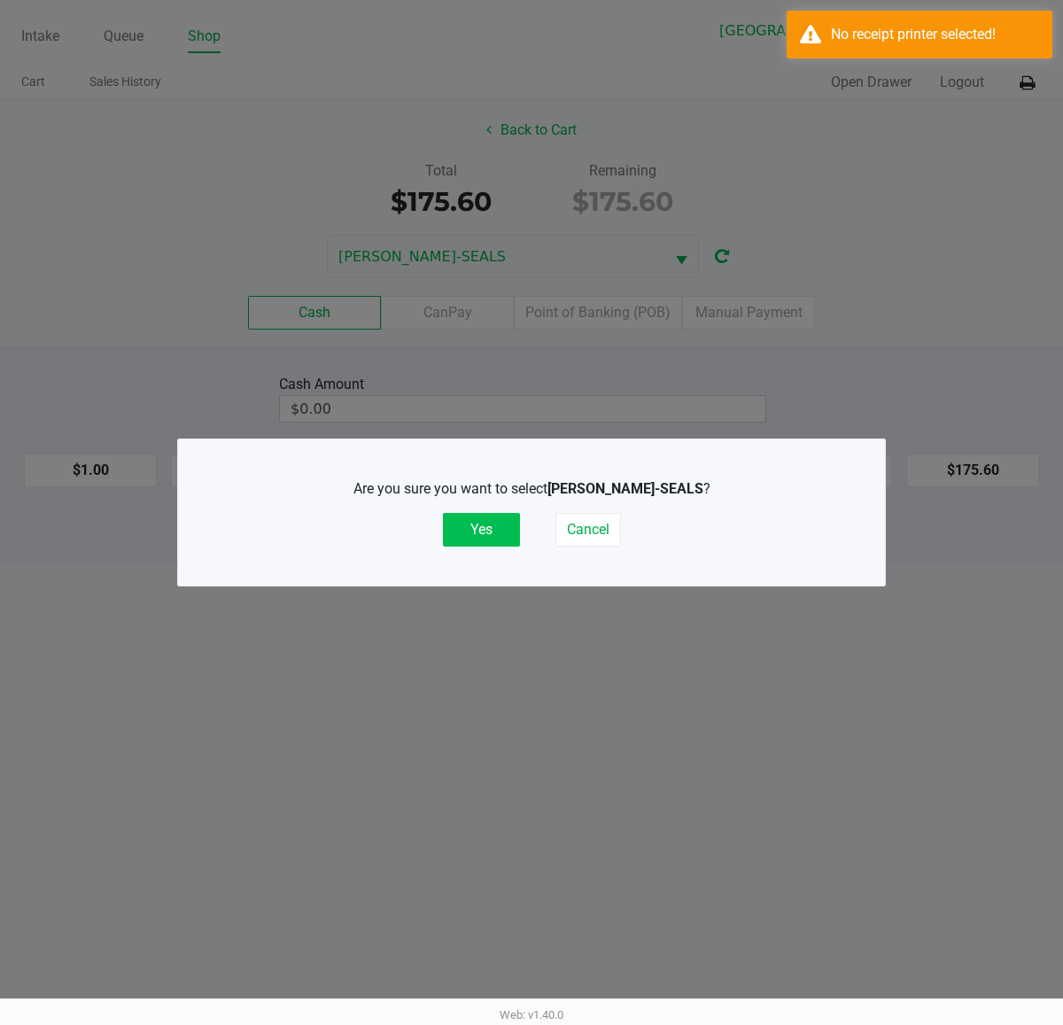
click at [489, 528] on button "Yes" at bounding box center [481, 530] width 77 height 34
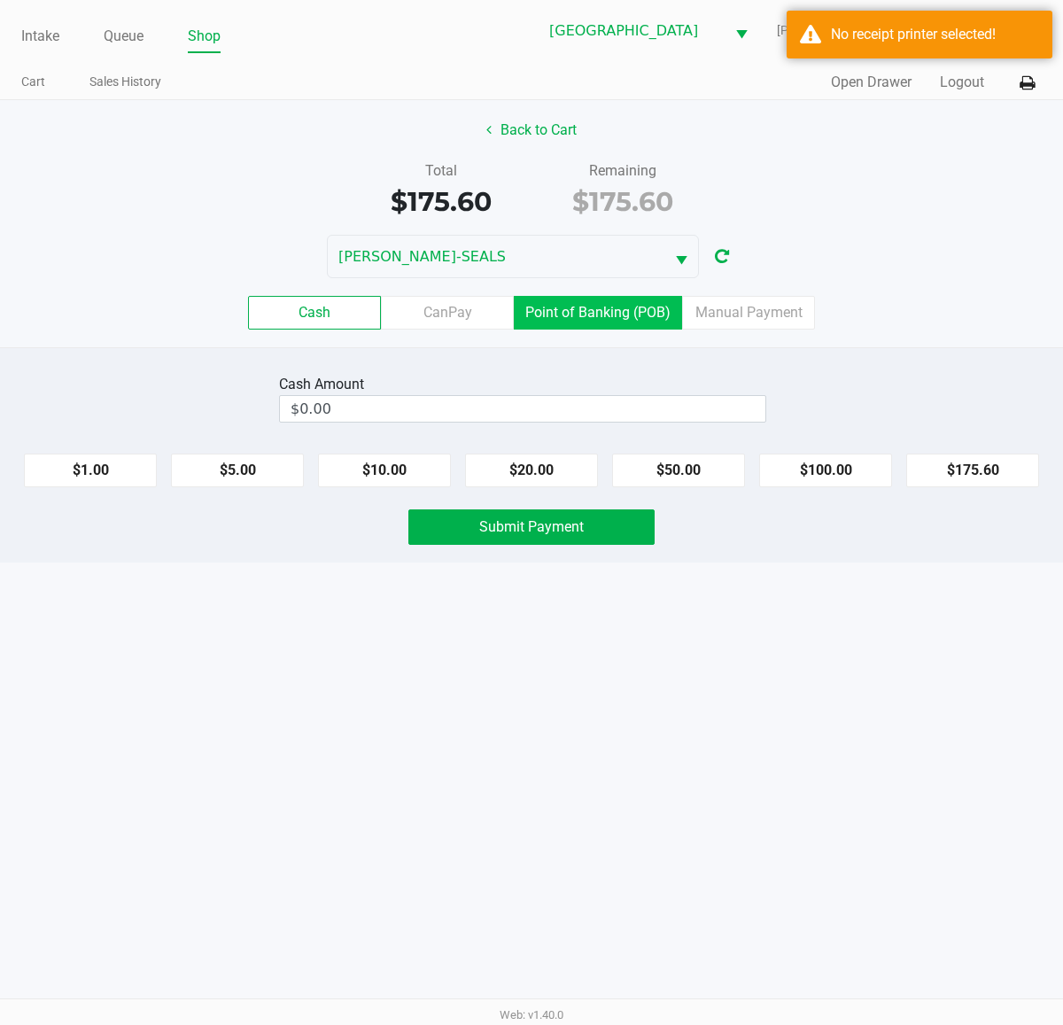
click at [600, 299] on label "Point of Banking (POB)" at bounding box center [598, 313] width 168 height 34
click at [0, 0] on 7 "Point of Banking (POB)" at bounding box center [0, 0] width 0 height 0
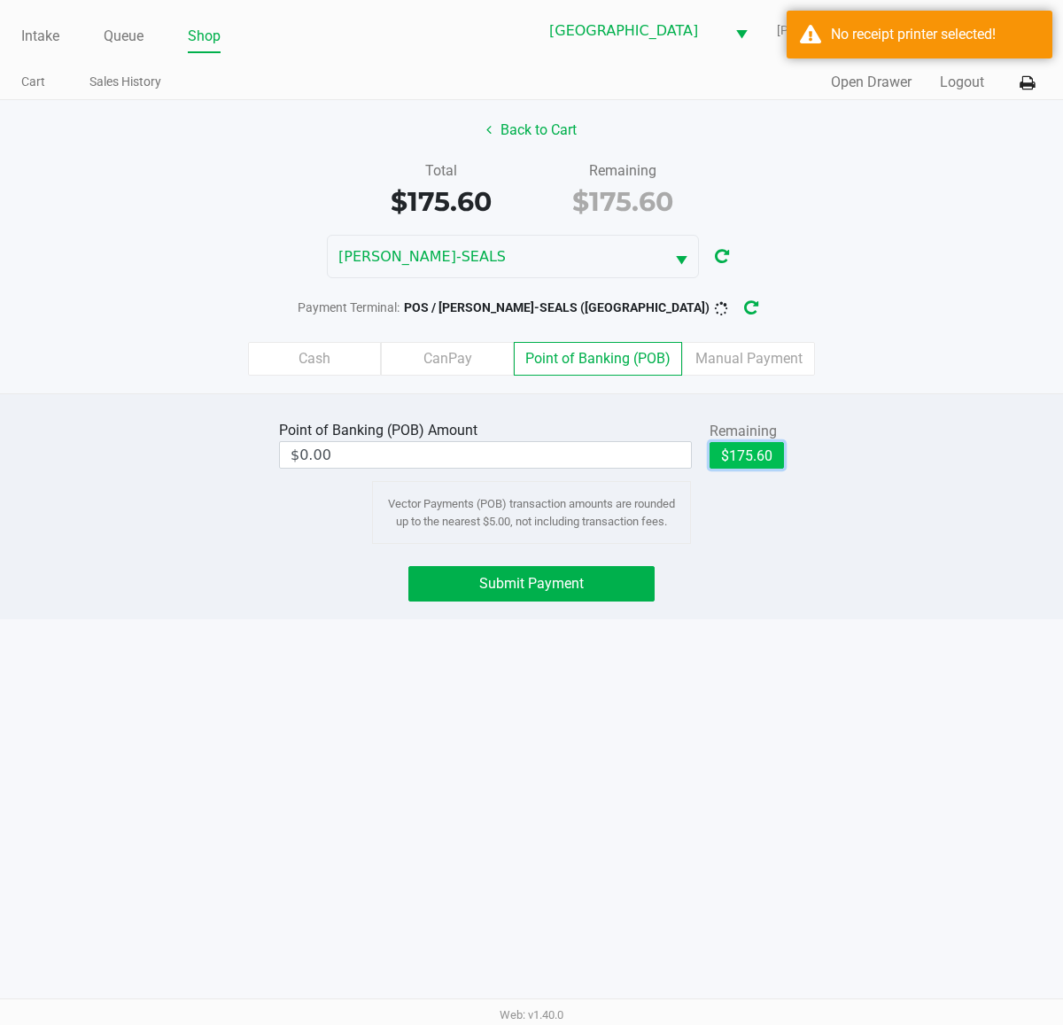
click at [733, 457] on button "$175.60" at bounding box center [747, 455] width 74 height 27
type input "$175.60"
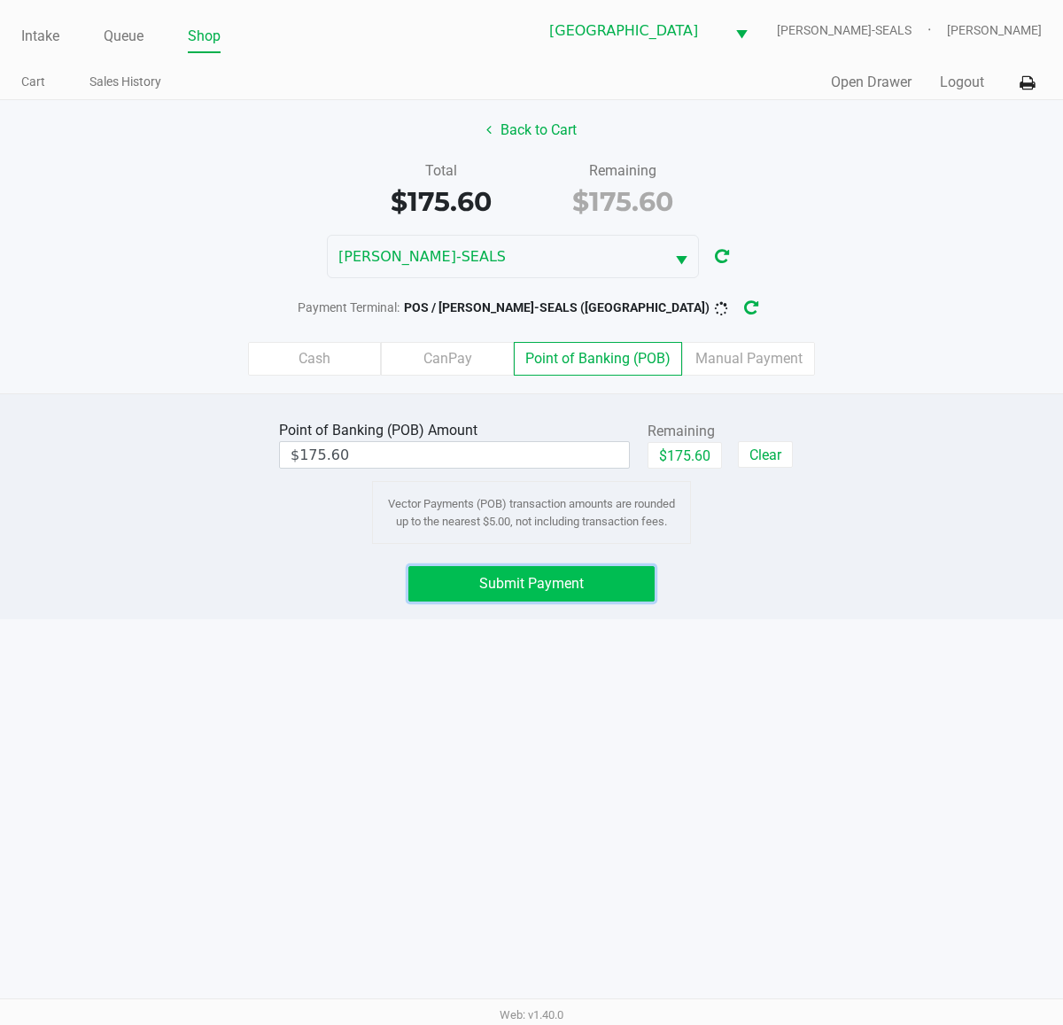
click at [625, 578] on button "Submit Payment" at bounding box center [531, 583] width 246 height 35
click at [1037, 78] on button at bounding box center [1027, 82] width 29 height 33
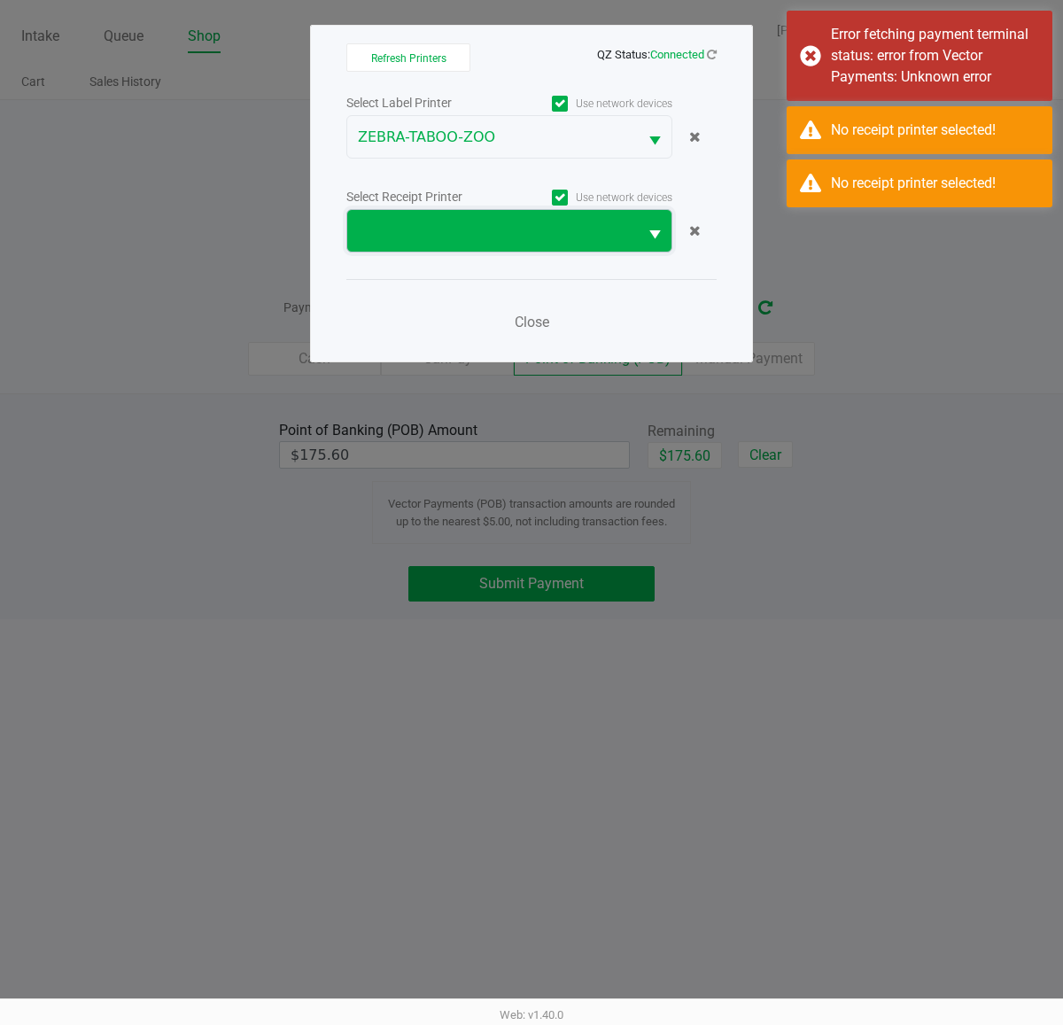
click at [571, 228] on span at bounding box center [492, 231] width 269 height 21
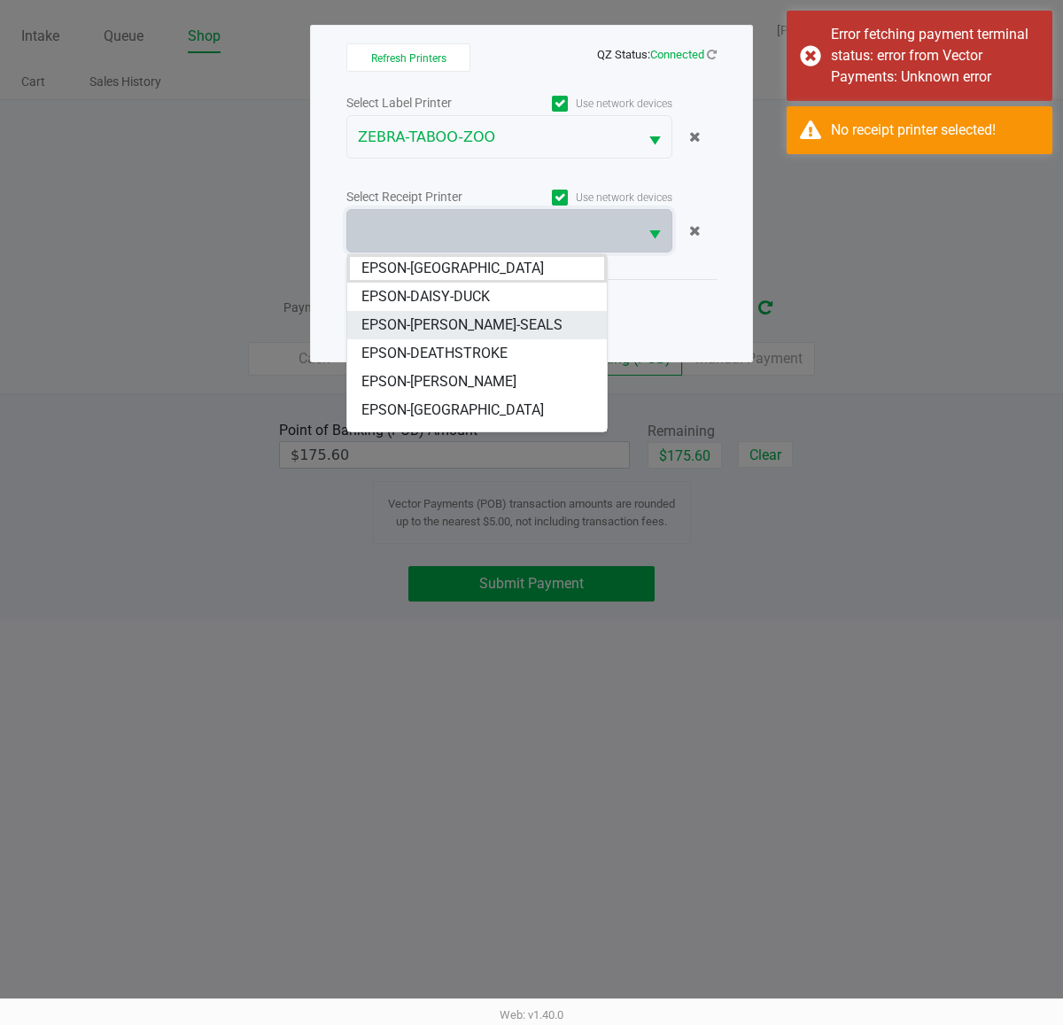
click at [454, 330] on span "EPSON-[PERSON_NAME]-SEALS" at bounding box center [462, 325] width 201 height 21
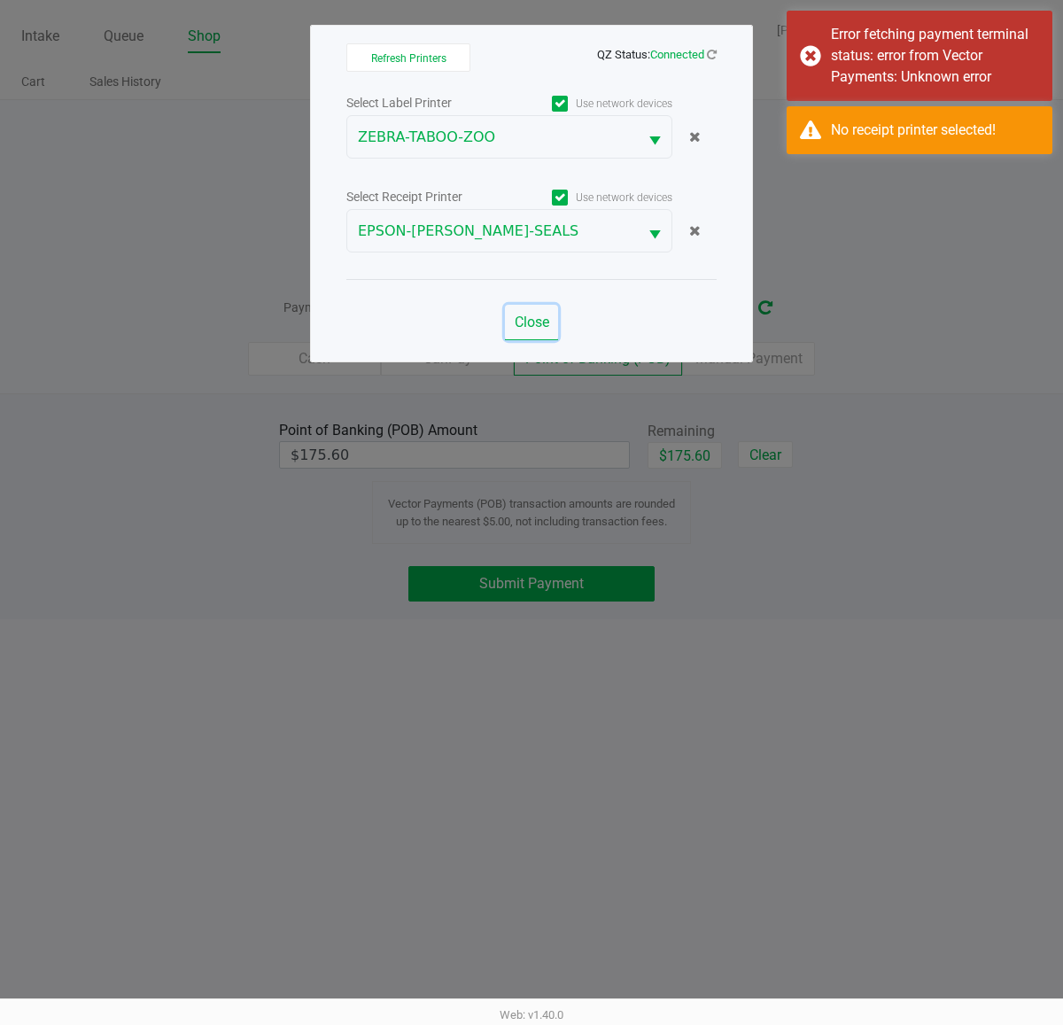
click at [530, 330] on span "Close" at bounding box center [532, 322] width 35 height 17
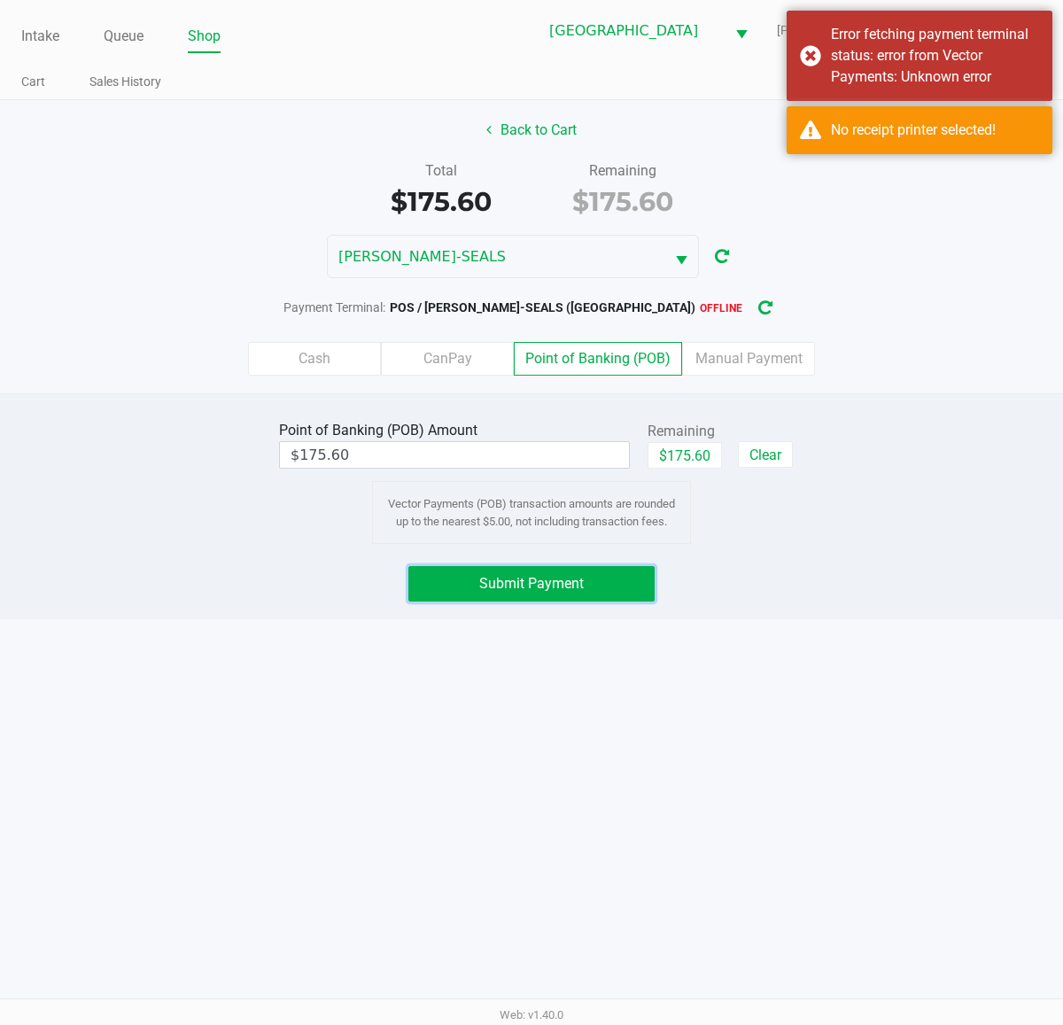
click at [580, 572] on button "Submit Payment" at bounding box center [531, 583] width 246 height 35
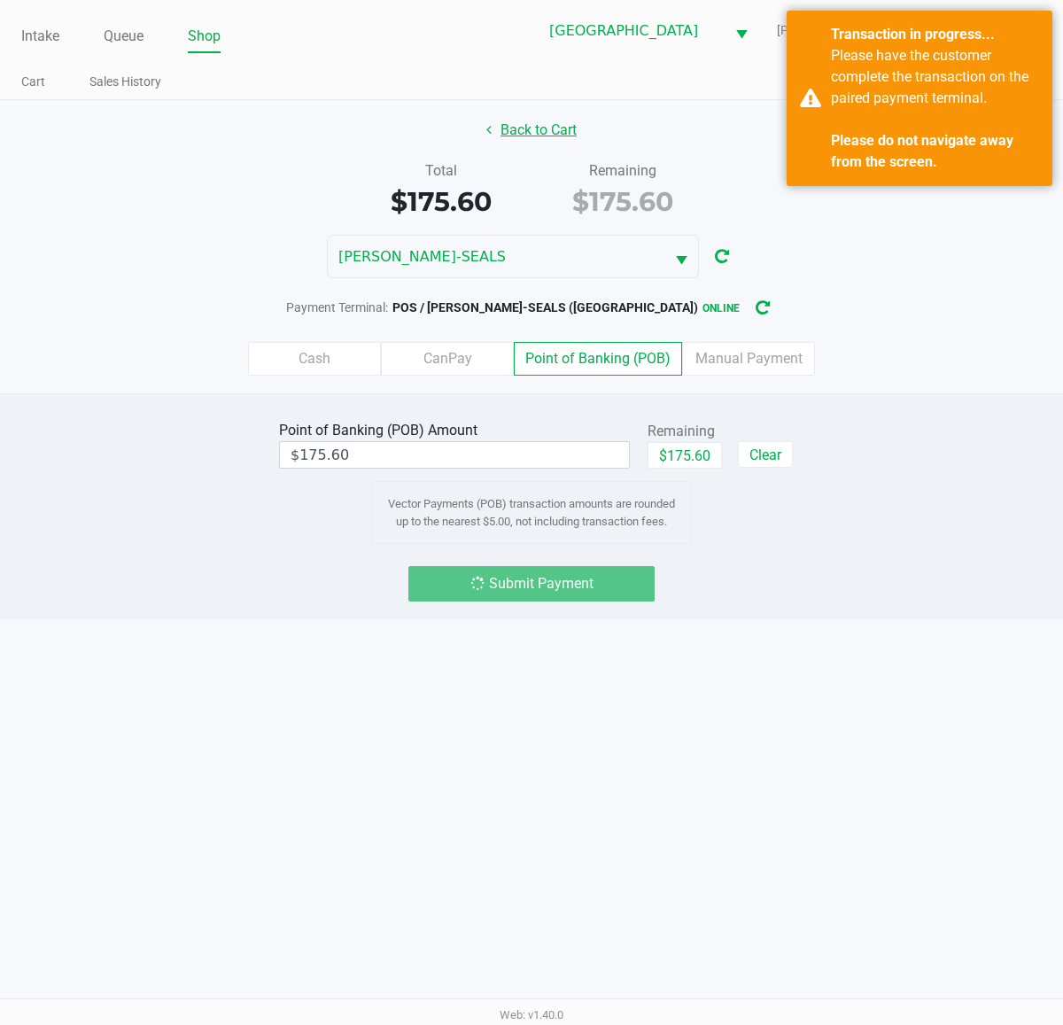
click at [547, 131] on button "Back to Cart" at bounding box center [531, 130] width 113 height 34
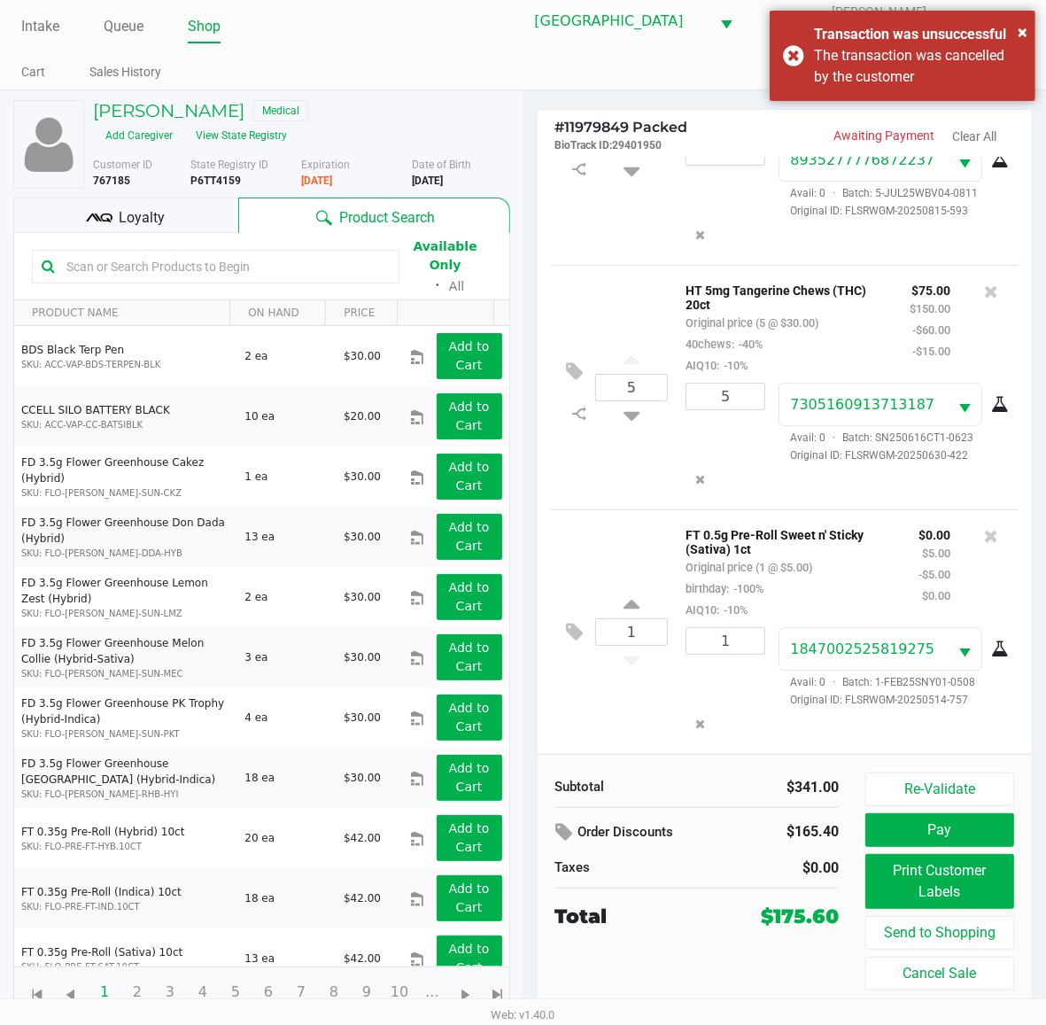
scroll to position [13, 0]
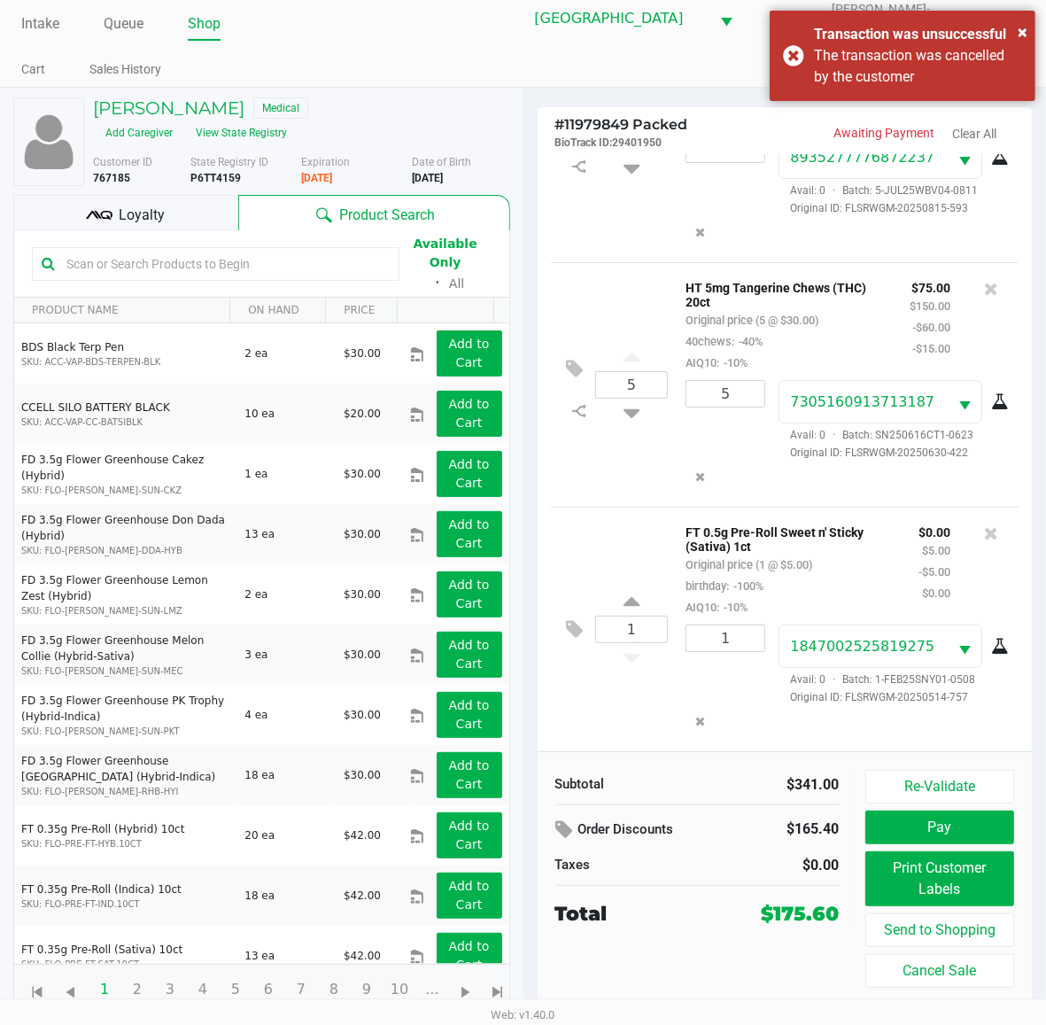
click at [167, 209] on div "Loyalty" at bounding box center [125, 212] width 225 height 35
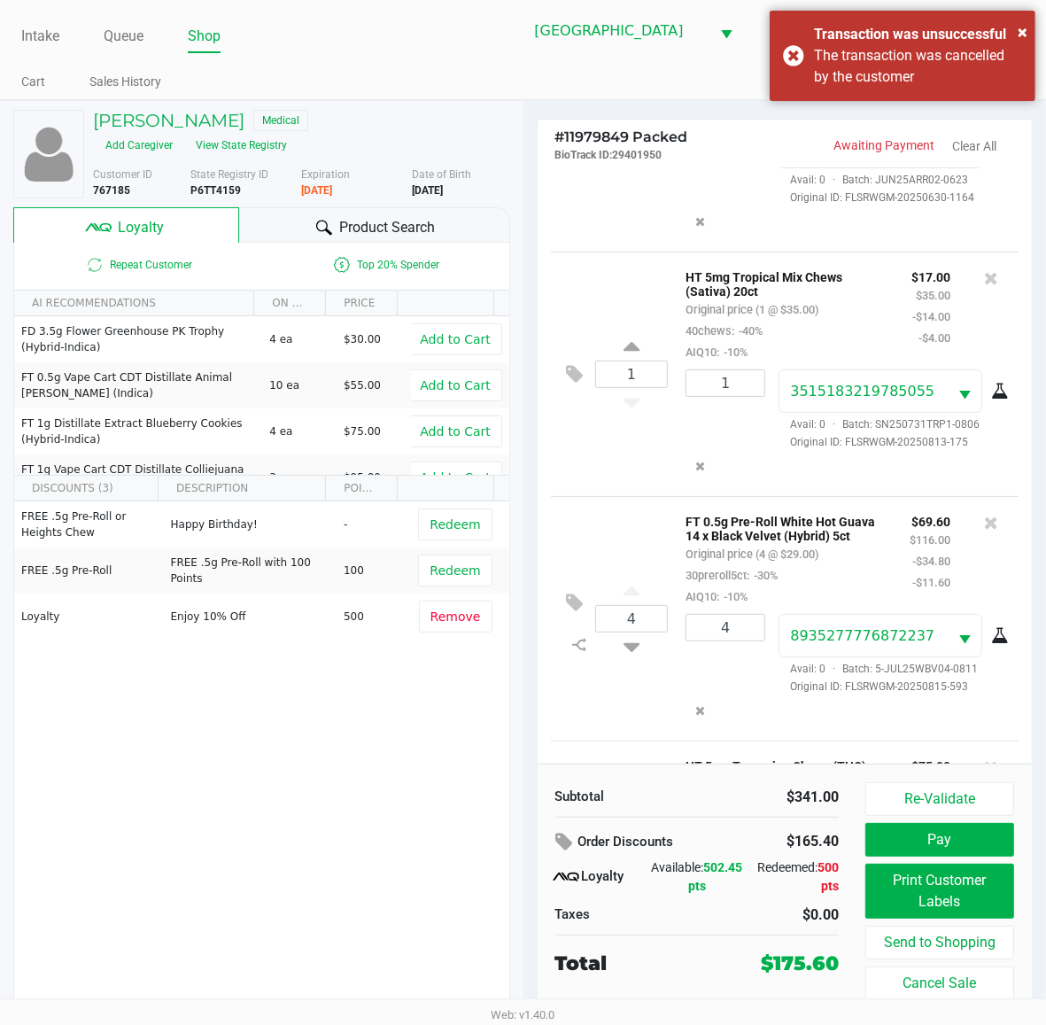
scroll to position [0, 0]
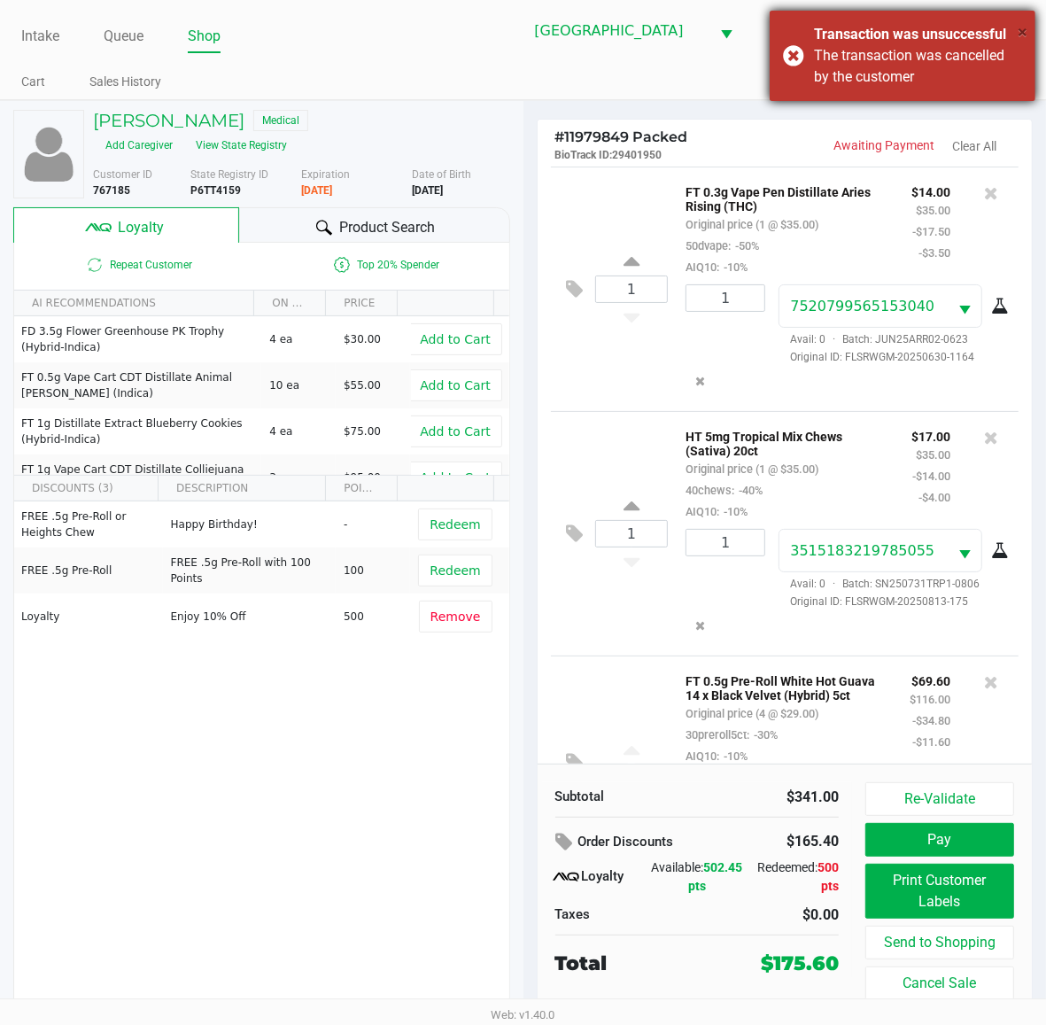
click at [1021, 28] on span "×" at bounding box center [1023, 31] width 10 height 21
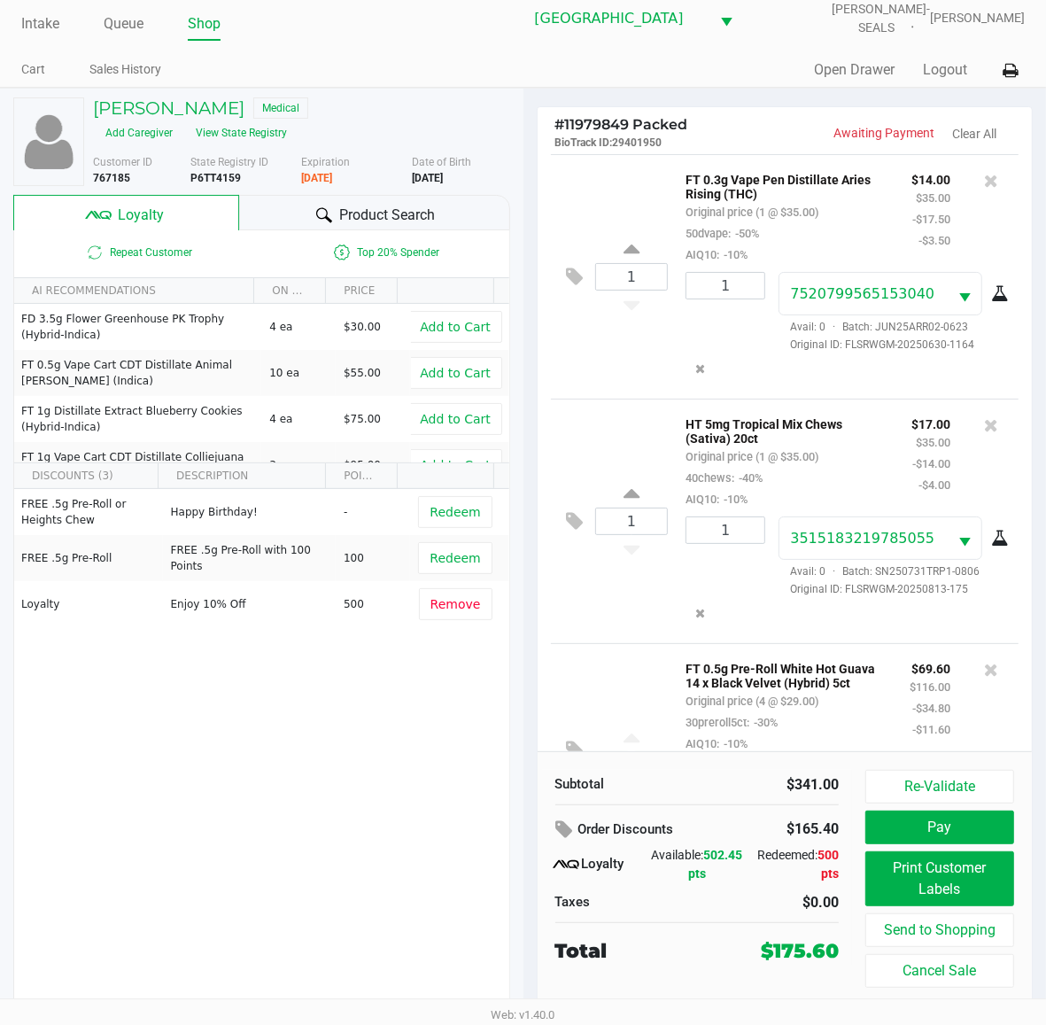
click at [815, 933] on div "Total $175.60" at bounding box center [697, 949] width 311 height 34
drag, startPoint x: 843, startPoint y: 952, endPoint x: 780, endPoint y: 945, distance: 63.4
click at [780, 945] on div "$175.60" at bounding box center [796, 951] width 113 height 29
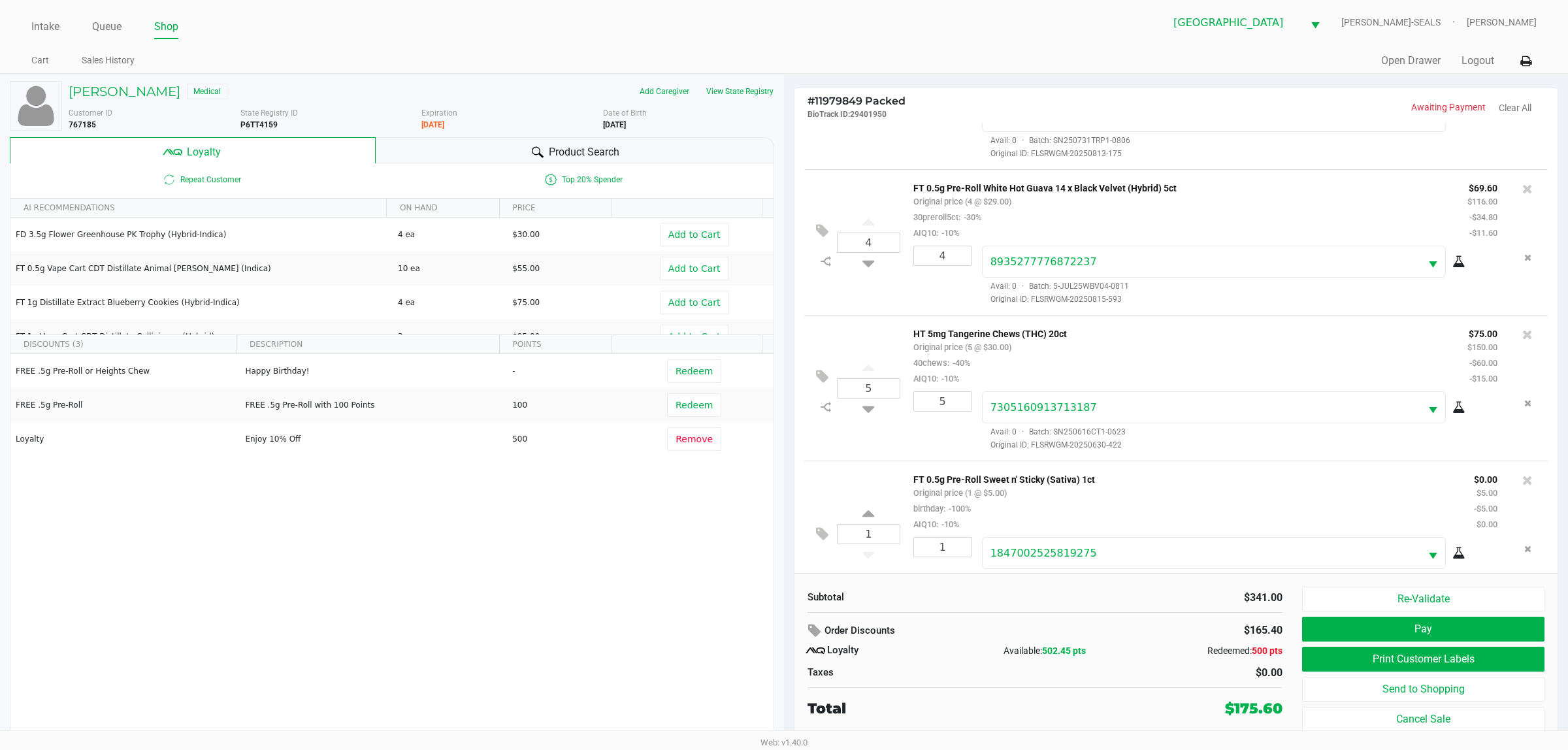
scroll to position [285, 0]
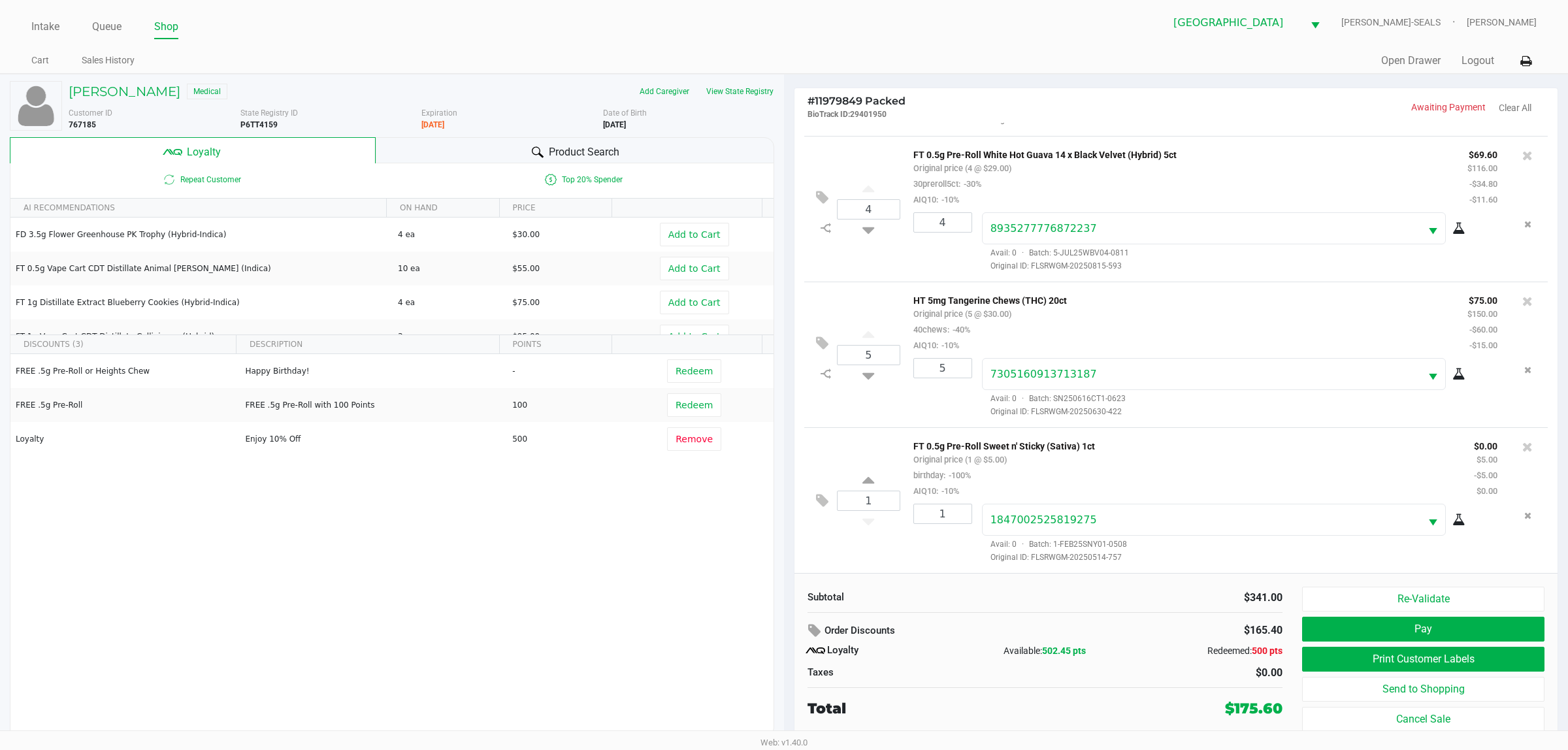
click at [783, 482] on div "FT 0.5g Pre-Roll Sweet n' Sticky (Sativa) 1ct Original price (1 @ $5.00) birthd…" at bounding box center [1184, 468] width 561 height 60
click at [783, 299] on p "HT 5mg Tangerine Chews (THC) 20ct" at bounding box center [1181, 299] width 535 height 14
click at [783, 298] on p "$75.00" at bounding box center [1482, 299] width 30 height 14
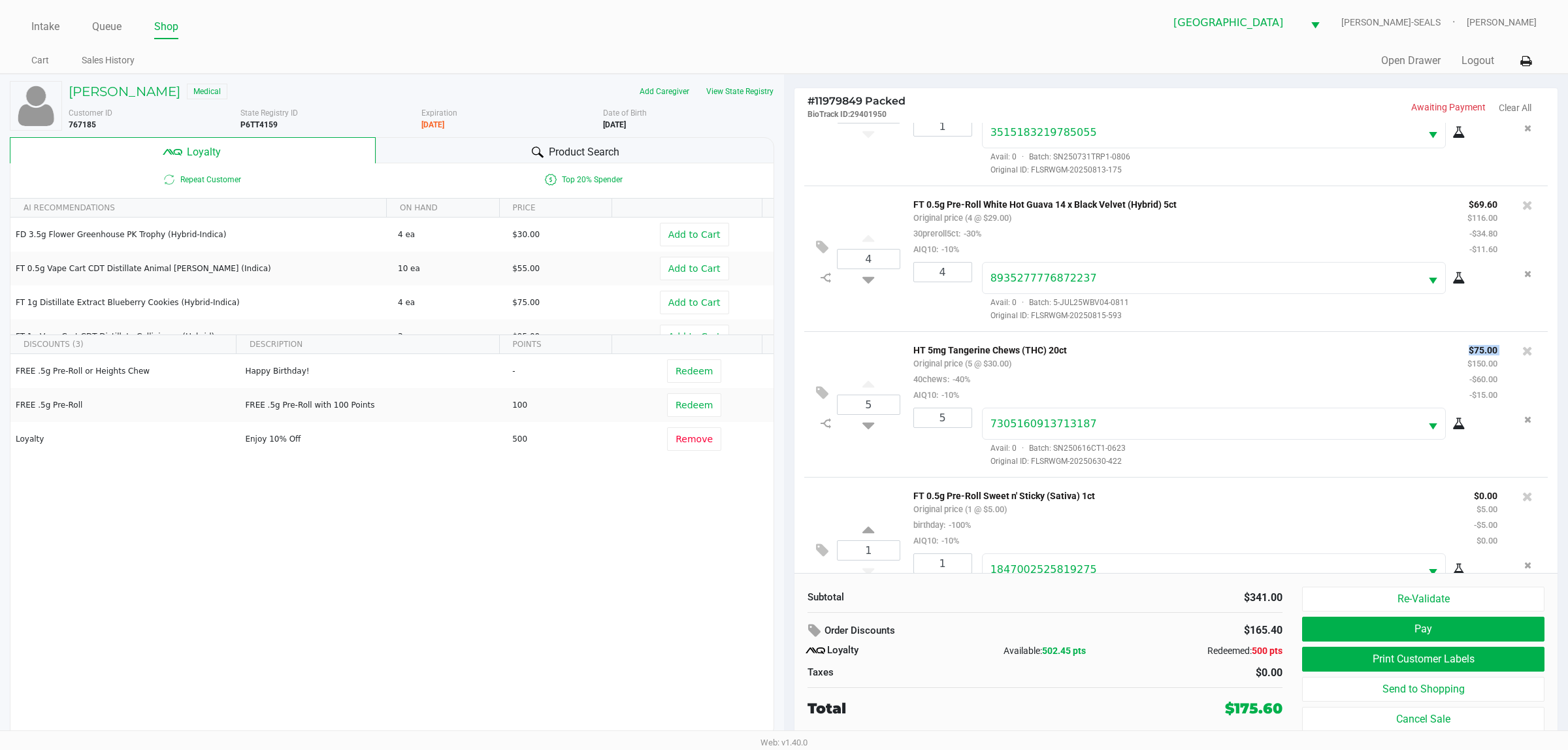
scroll to position [204, 0]
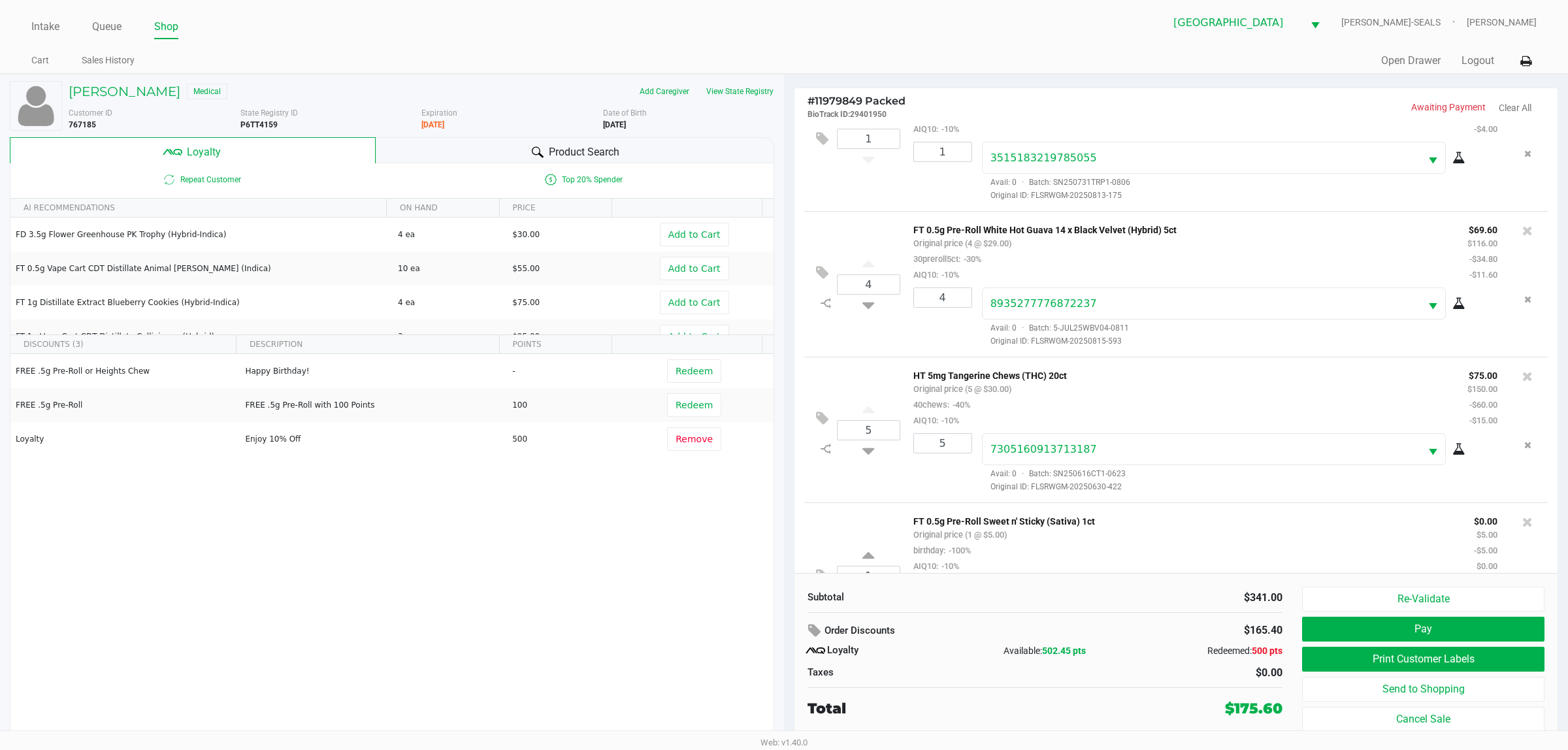
click at [783, 232] on p "FT 0.5g Pre-Roll White Hot Guava 14 x Black Velvet (Hybrid) 5ct" at bounding box center [1181, 228] width 535 height 14
click at [783, 393] on small "$150.00" at bounding box center [1482, 389] width 30 height 10
click at [783, 235] on p "$69.60" at bounding box center [1482, 228] width 30 height 14
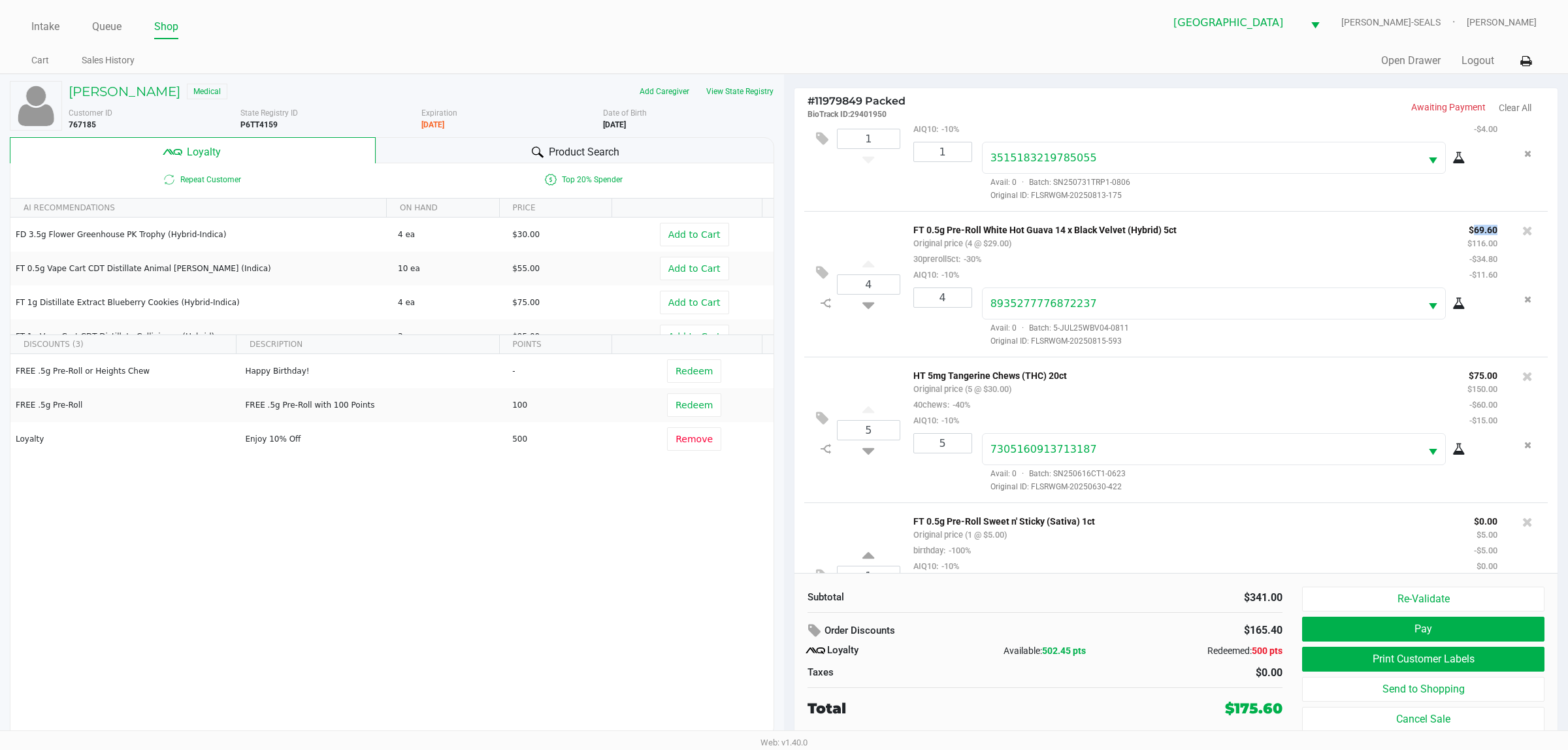
click at [783, 235] on p "$69.60" at bounding box center [1482, 228] width 30 height 14
click at [783, 243] on small "$116.00" at bounding box center [1482, 243] width 30 height 10
drag, startPoint x: 1456, startPoint y: 269, endPoint x: 1488, endPoint y: 286, distance: 36.2
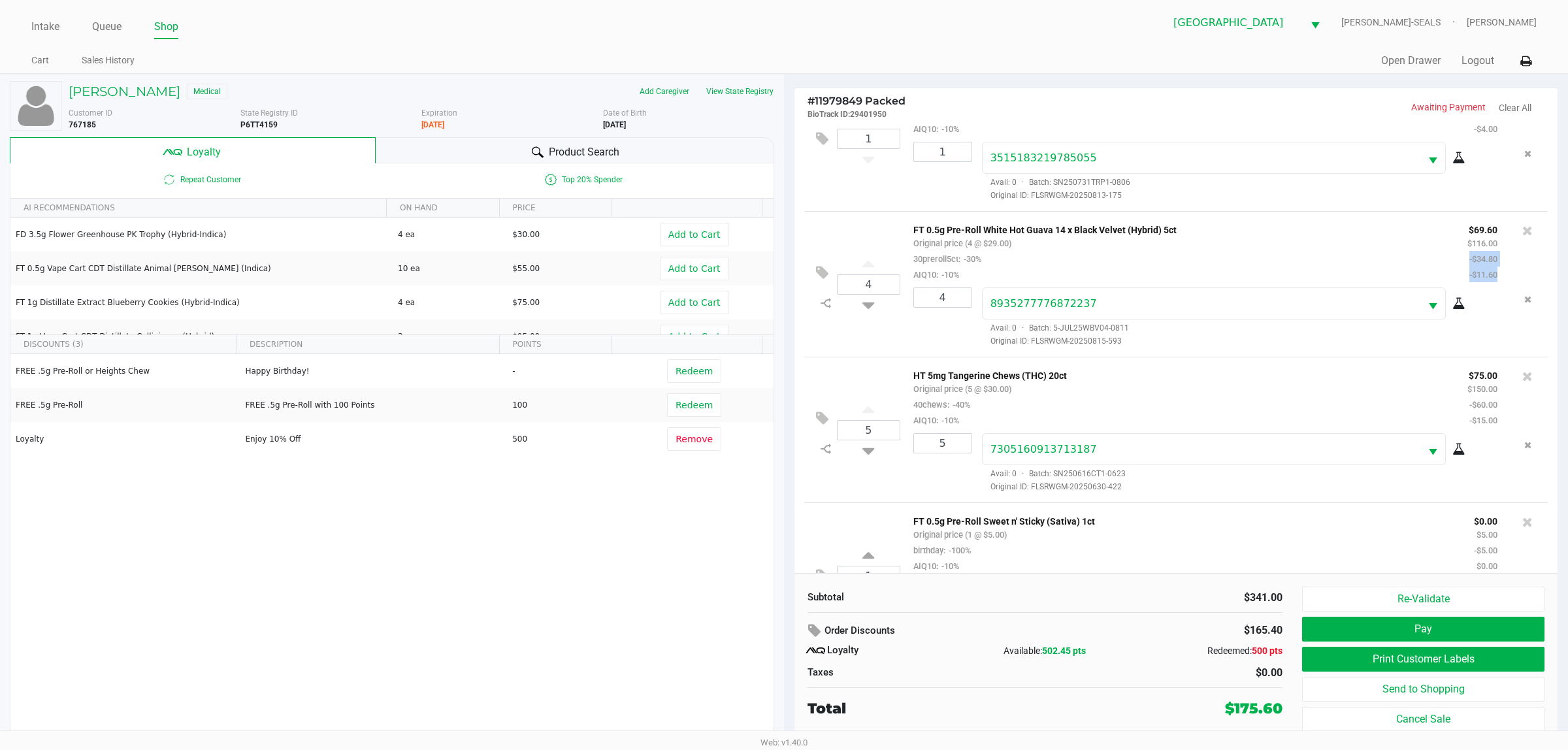
click at [783, 282] on div "$69.60 $116.00 -$34.80 -$11.60" at bounding box center [1482, 251] width 49 height 60
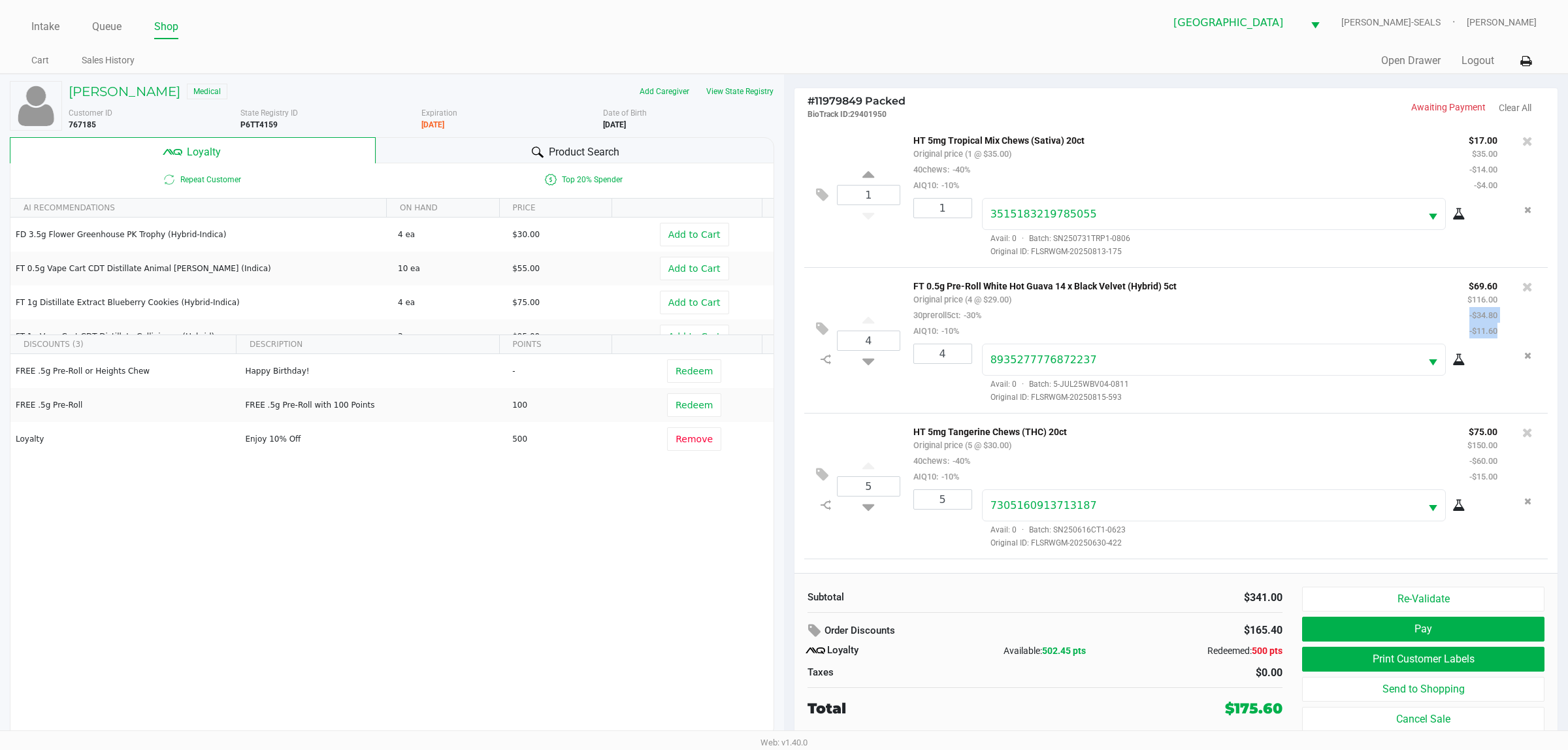
scroll to position [122, 0]
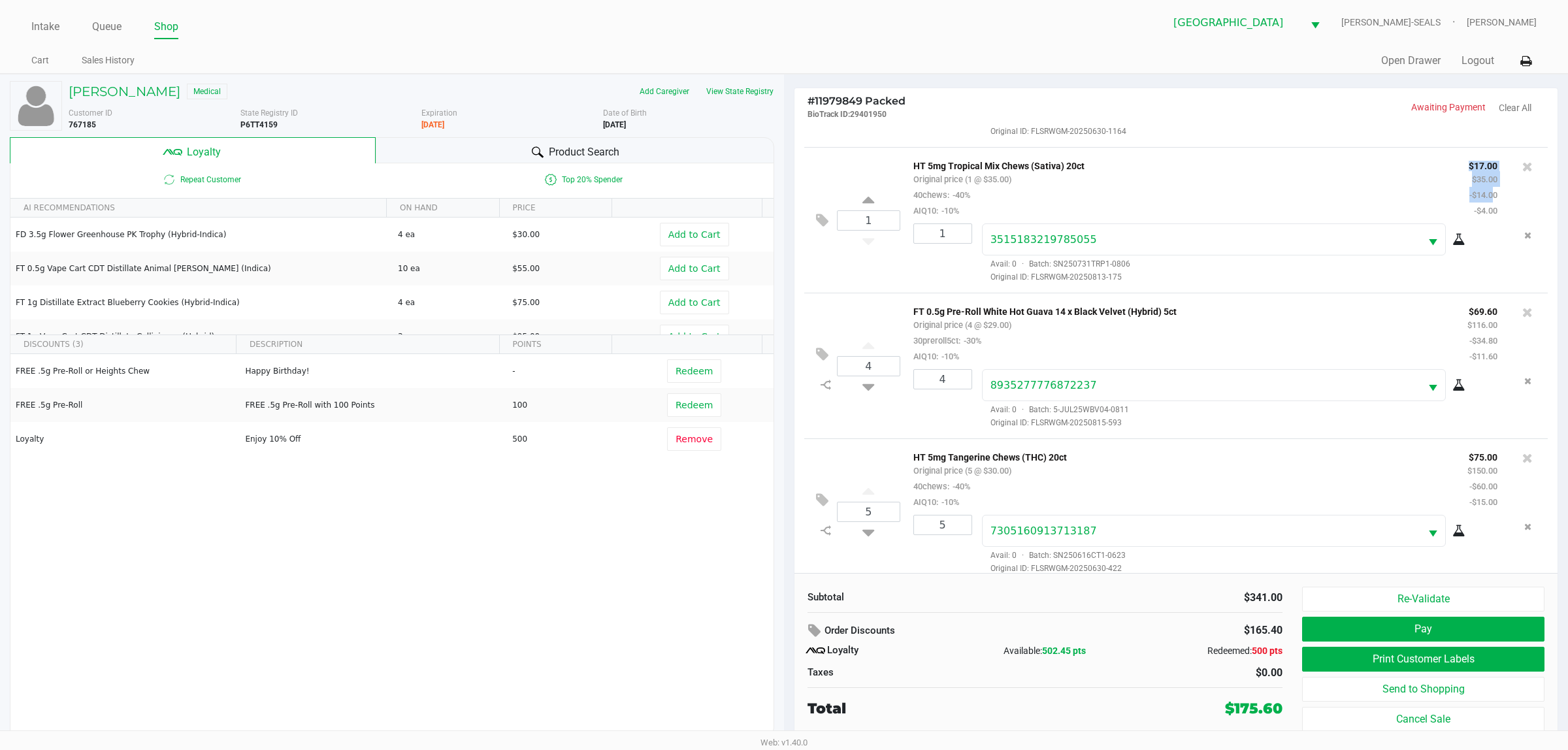
drag, startPoint x: 1456, startPoint y: 167, endPoint x: 1478, endPoint y: 192, distance: 33.3
click at [783, 192] on div "$17.00 $35.00 -$14.00 -$4.00" at bounding box center [1484, 188] width 49 height 60
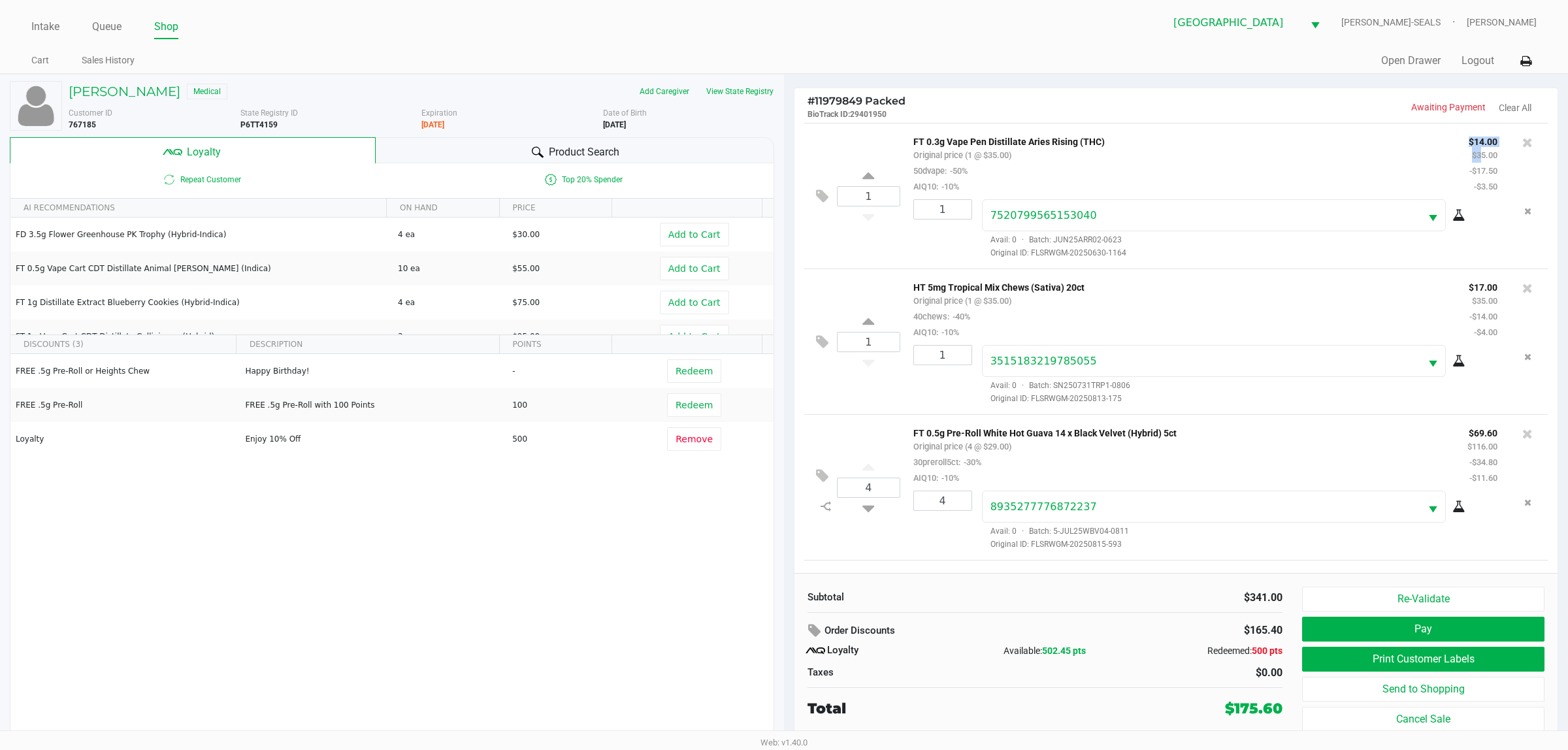
drag, startPoint x: 1453, startPoint y: 145, endPoint x: 1469, endPoint y: 155, distance: 18.9
click at [783, 154] on div "$14.00 $35.00 -$17.50 -$3.50" at bounding box center [1484, 164] width 49 height 60
click at [783, 184] on small "-$3.50" at bounding box center [1486, 186] width 24 height 10
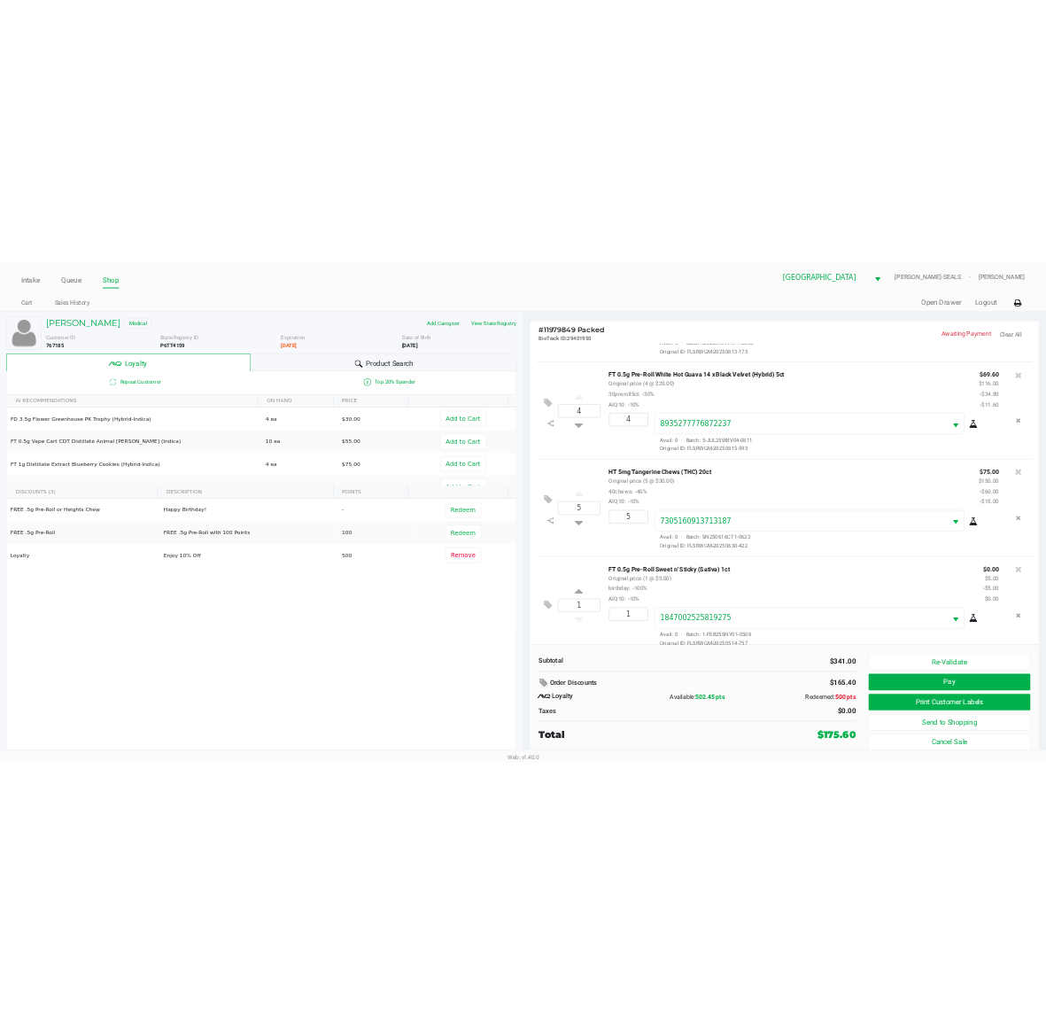
scroll to position [386, 0]
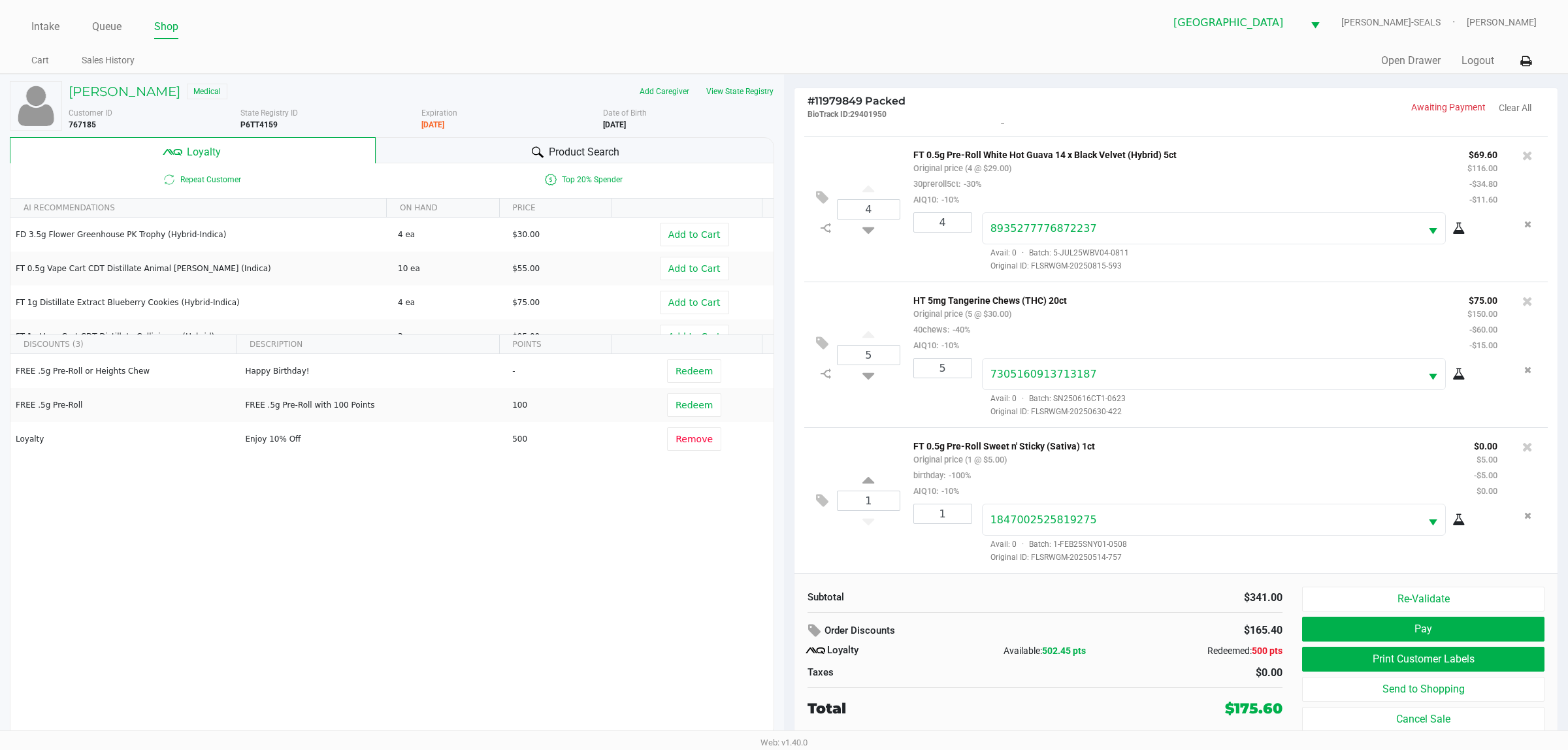
click at [783, 445] on p "FT 0.5g Pre-Roll Sweet n' Sticky (Sativa) 1ct" at bounding box center [1184, 445] width 541 height 14
click at [783, 632] on button "Pay" at bounding box center [1423, 629] width 243 height 25
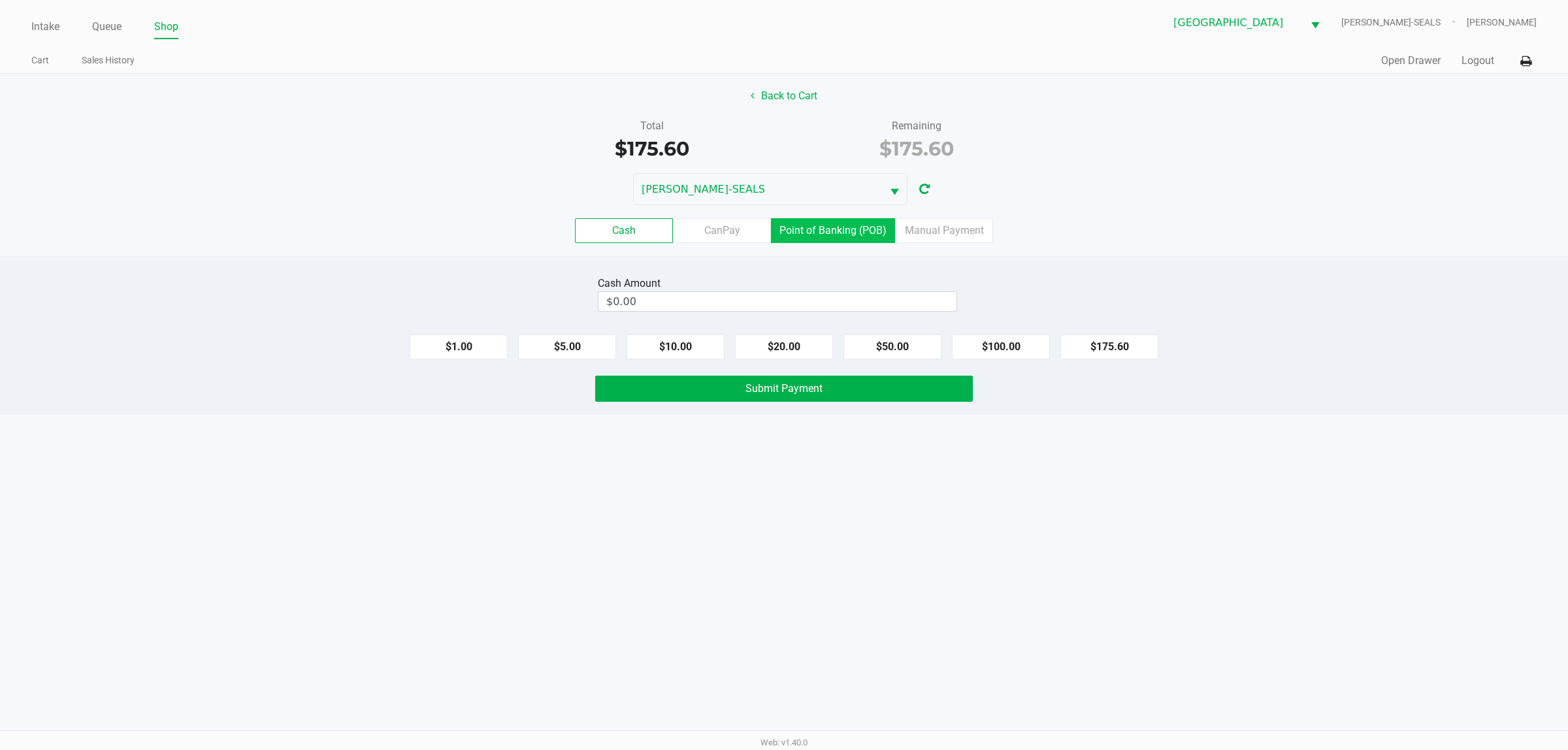
click at [783, 229] on label "Point of Banking (POB)" at bounding box center [833, 231] width 124 height 25
click at [0, 0] on 7 "Point of Banking (POB)" at bounding box center [0, 0] width 0 height 0
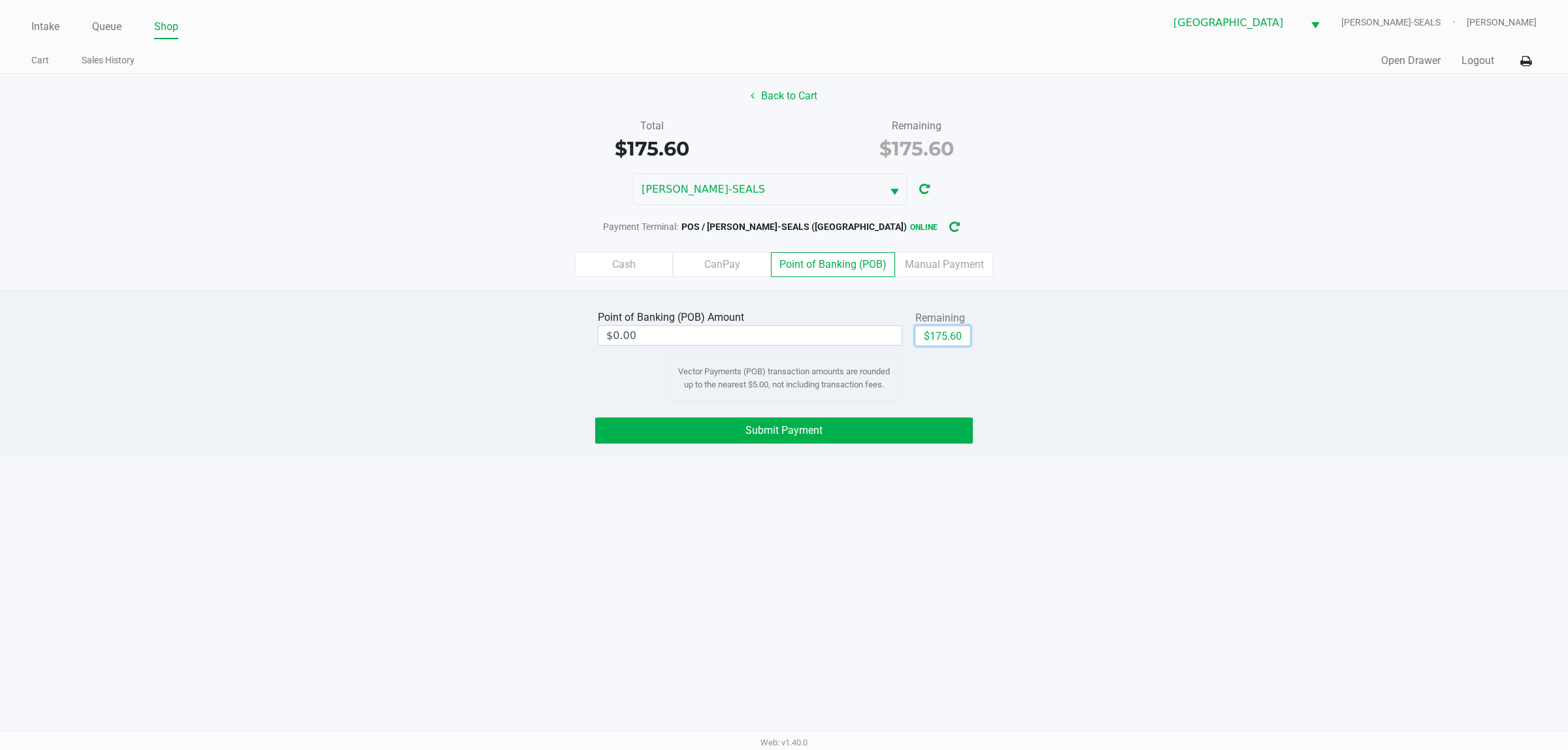
drag, startPoint x: 951, startPoint y: 334, endPoint x: 944, endPoint y: 406, distance: 72.3
click at [783, 333] on button "$175.60" at bounding box center [943, 336] width 55 height 20
type input "$175.60"
click at [783, 438] on button "Submit Payment" at bounding box center [784, 430] width 378 height 26
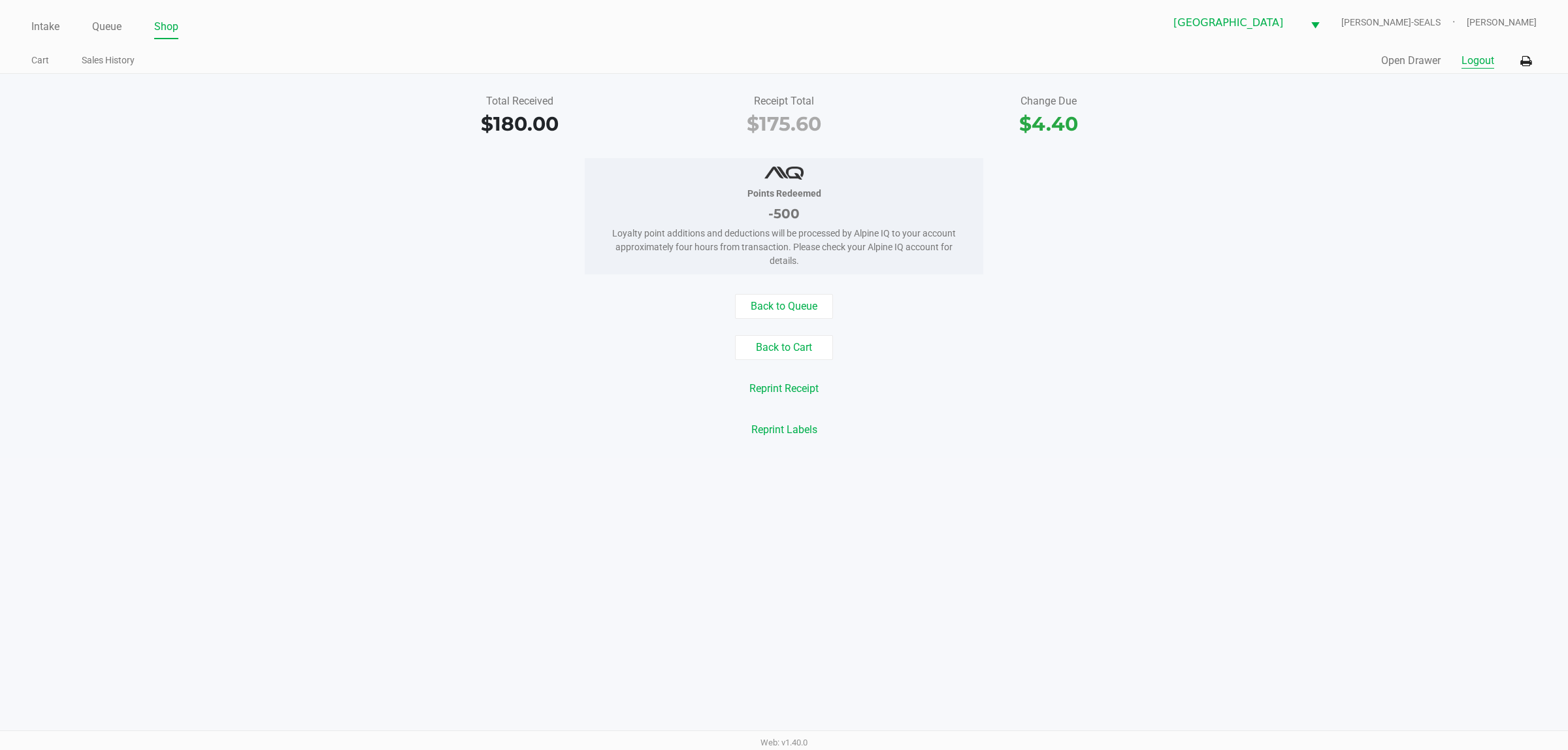
click at [783, 66] on button "Logout" at bounding box center [1478, 60] width 32 height 15
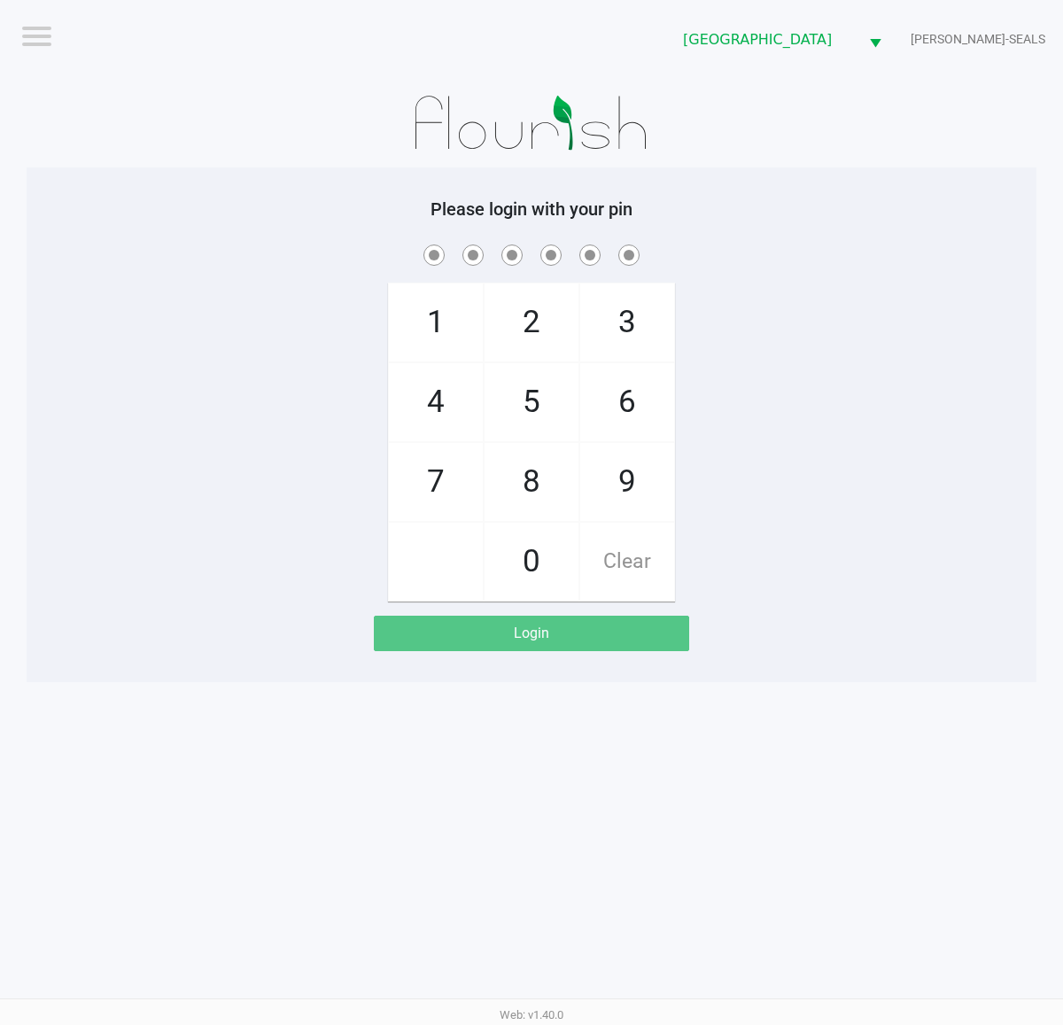
click at [864, 631] on app-pos-login "Please login with your pin 1 4 7 2 5 8 0 3 6 9 Clear Login" at bounding box center [532, 424] width 984 height 453
click at [979, 368] on div "1 4 7 2 5 8 0 3 6 9 Clear" at bounding box center [532, 421] width 1010 height 361
checkbox input "true"
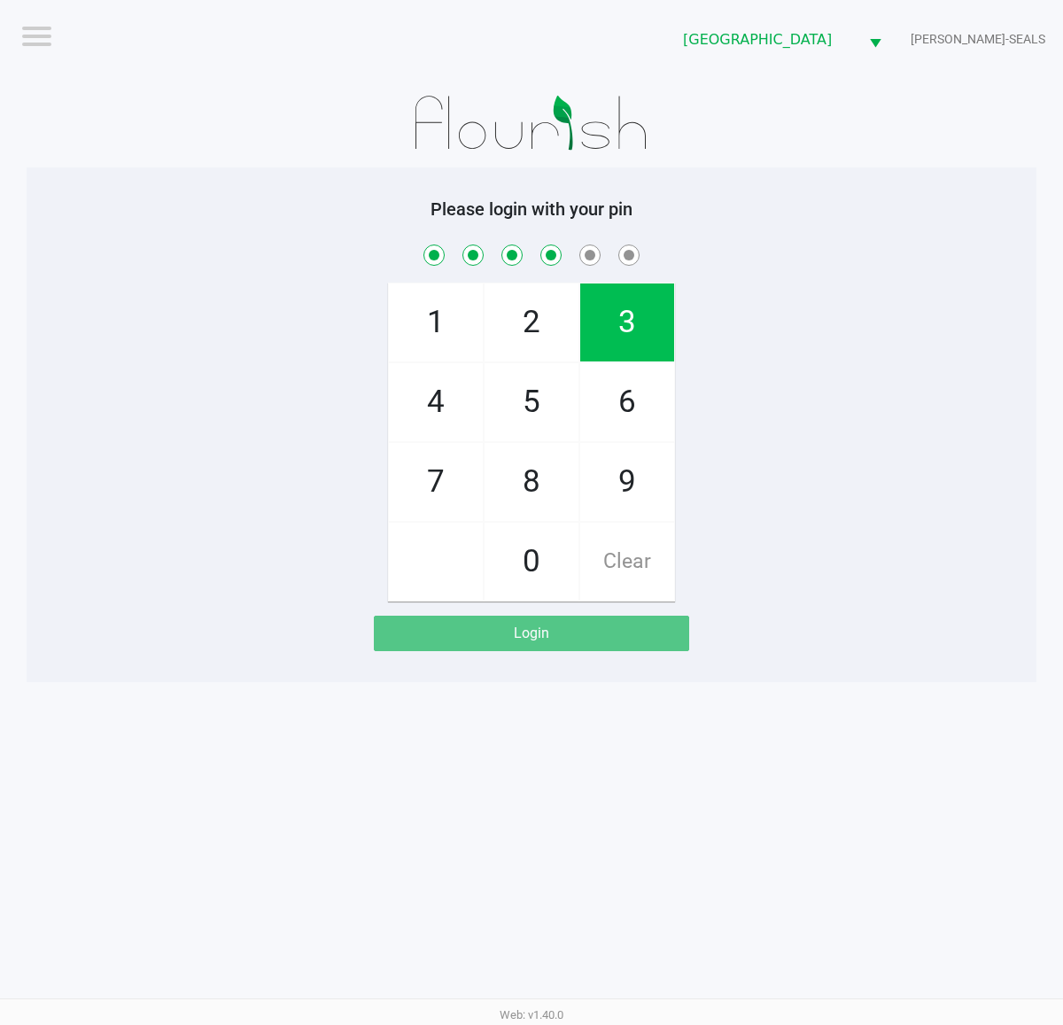
checkbox input "true"
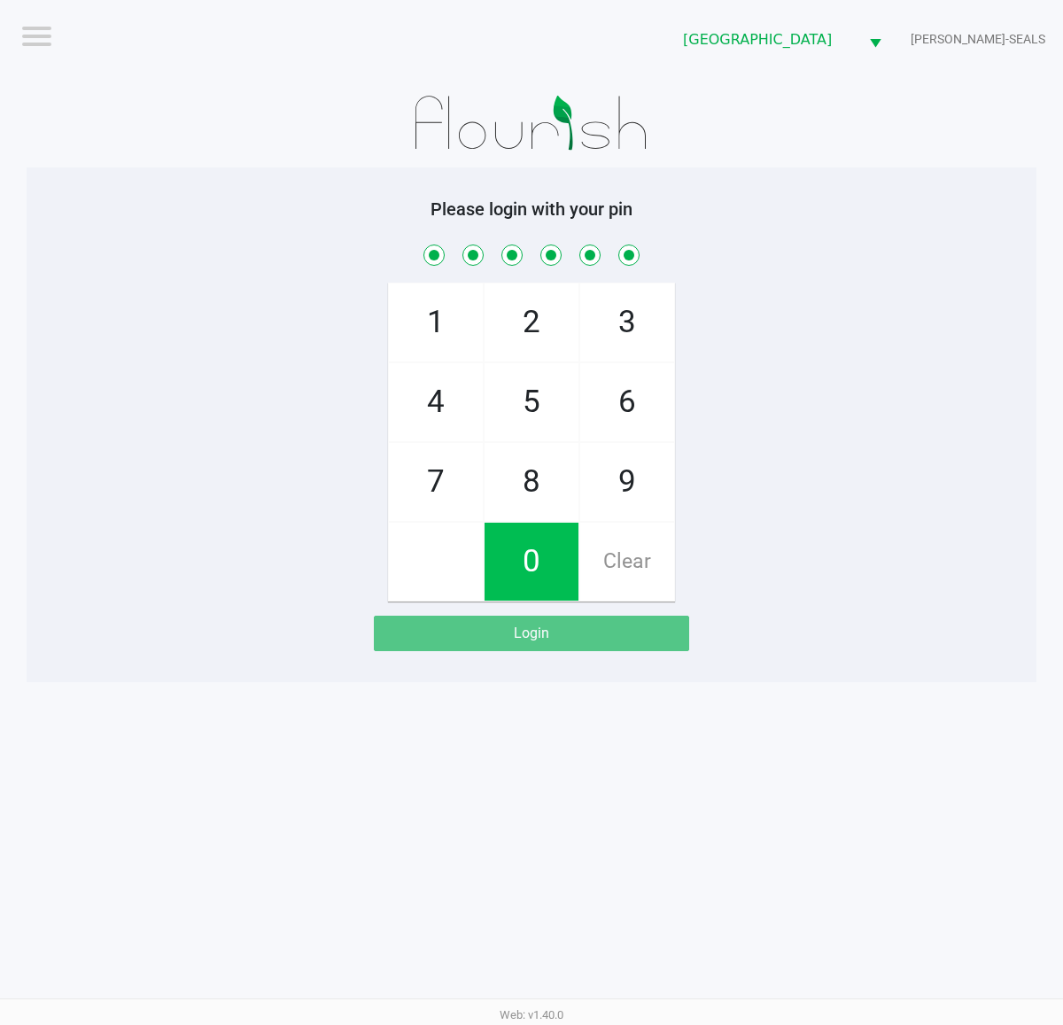
checkbox input "true"
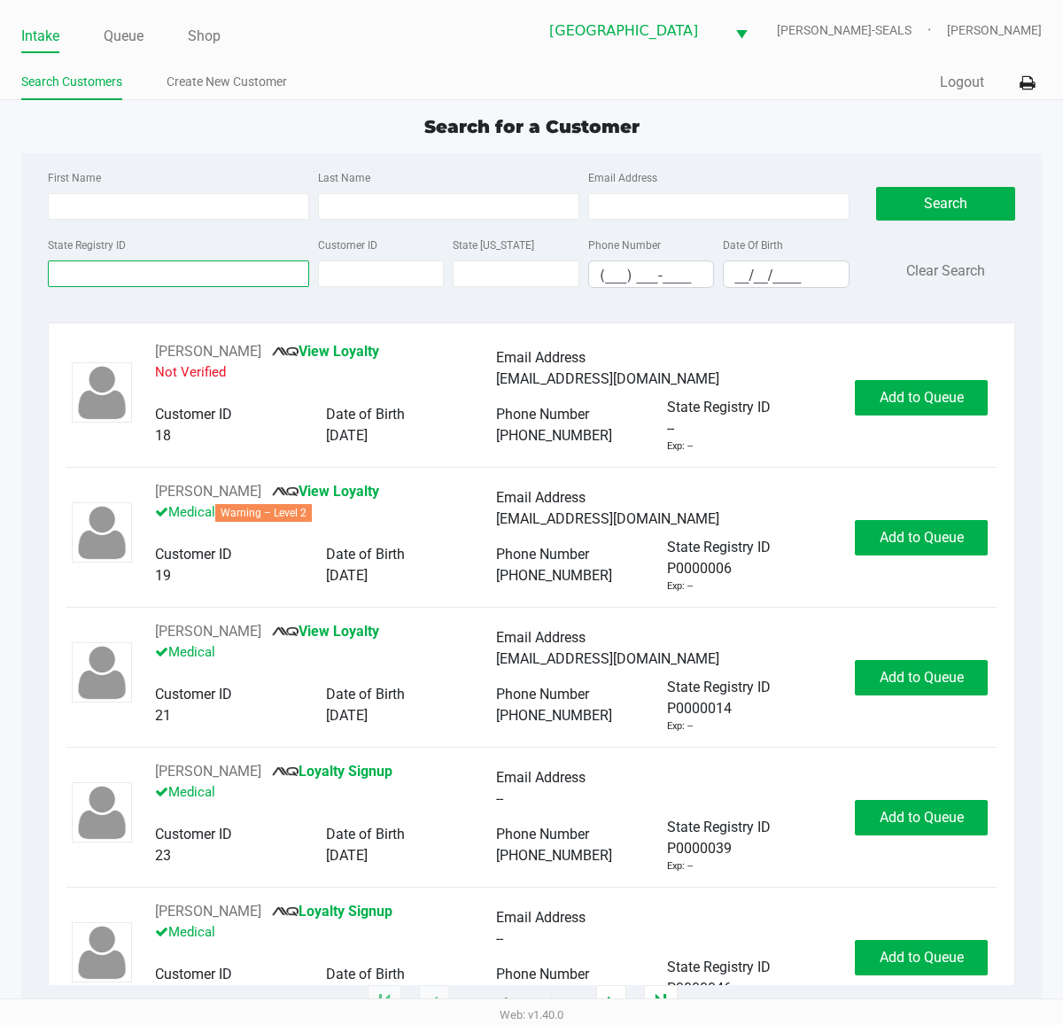
click at [267, 284] on input "State Registry ID" at bounding box center [178, 273] width 261 height 27
click at [953, 85] on button "Logout" at bounding box center [962, 82] width 44 height 21
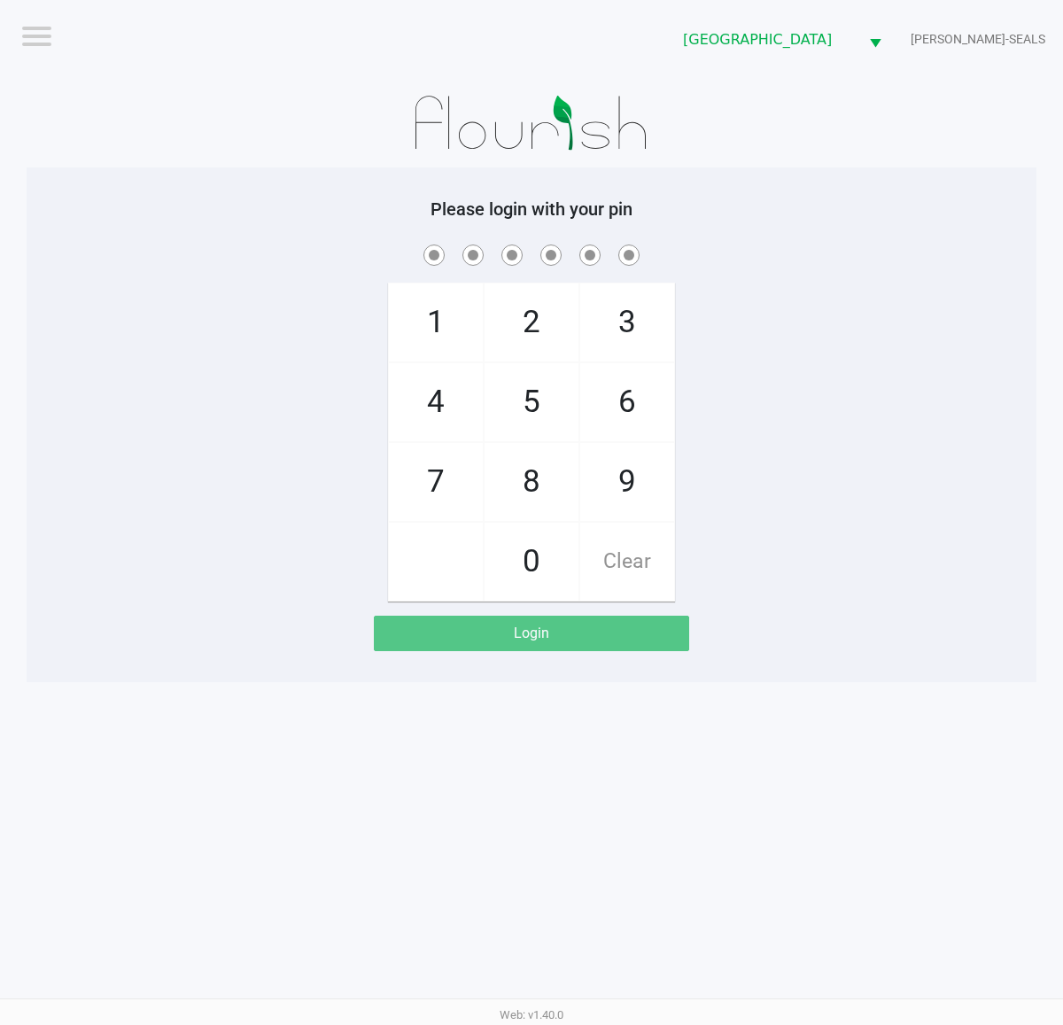
click at [968, 463] on div "1 4 7 2 5 8 0 3 6 9 Clear" at bounding box center [532, 421] width 1010 height 361
checkbox input "true"
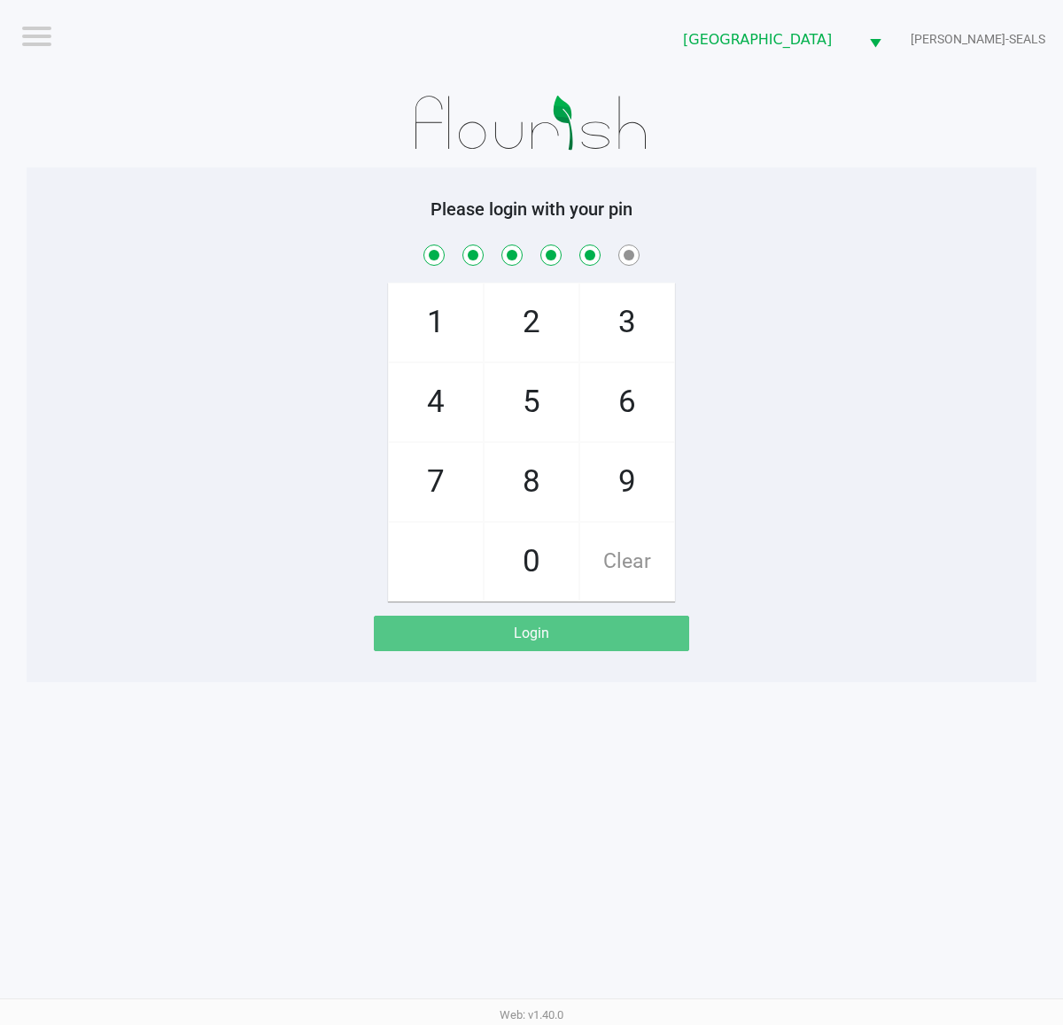
checkbox input "true"
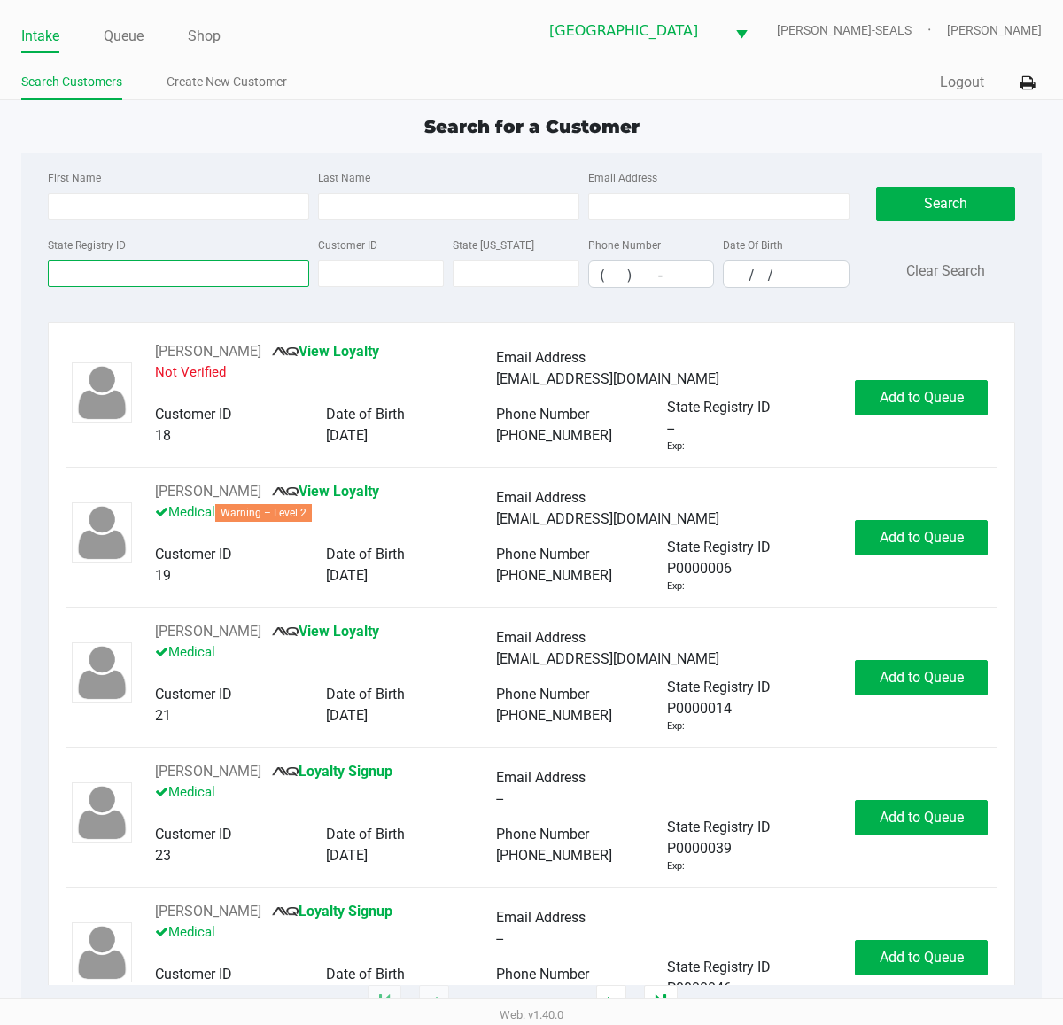
click at [250, 285] on input "State Registry ID" at bounding box center [178, 273] width 261 height 27
click at [127, 31] on link "Queue" at bounding box center [124, 36] width 40 height 25
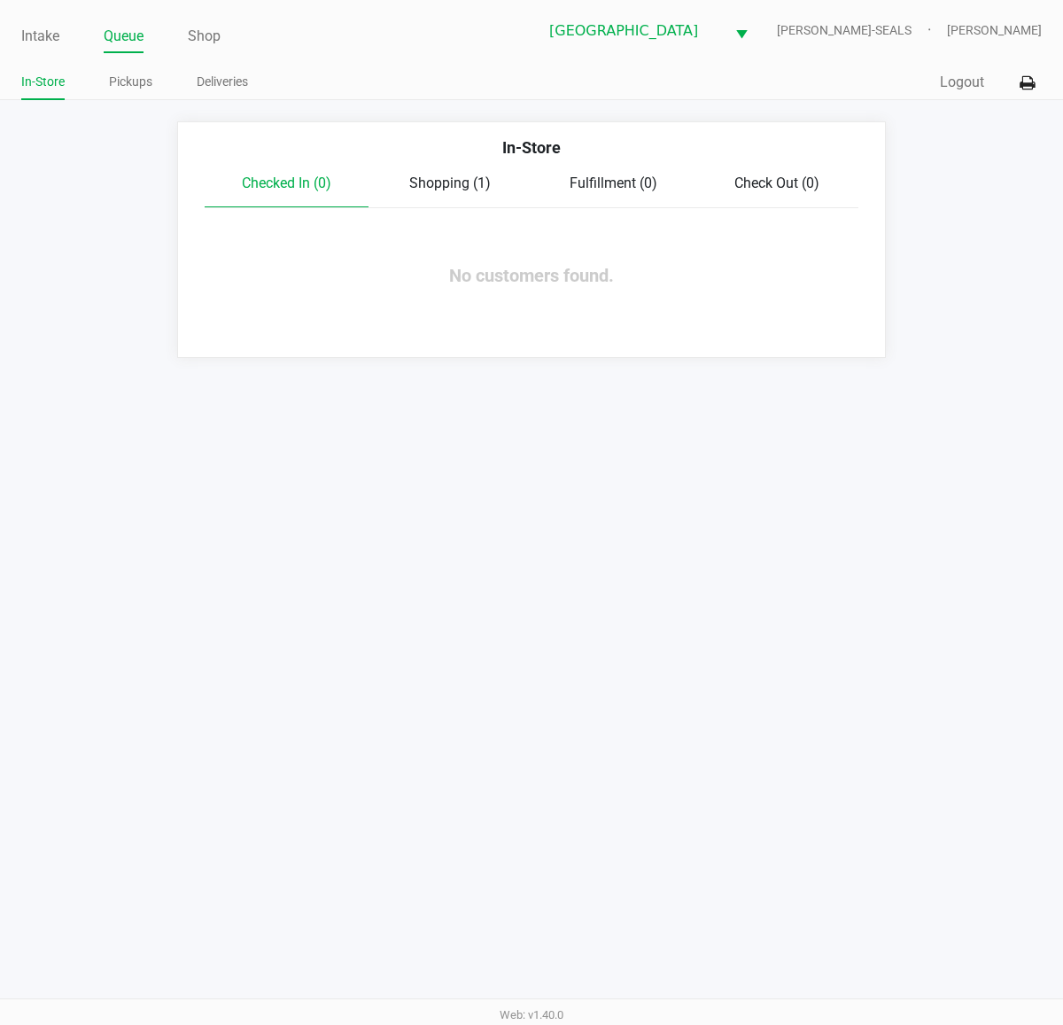
drag, startPoint x: 121, startPoint y: 84, endPoint x: 211, endPoint y: 112, distance: 94.5
click at [121, 84] on link "Pickups" at bounding box center [130, 82] width 43 height 22
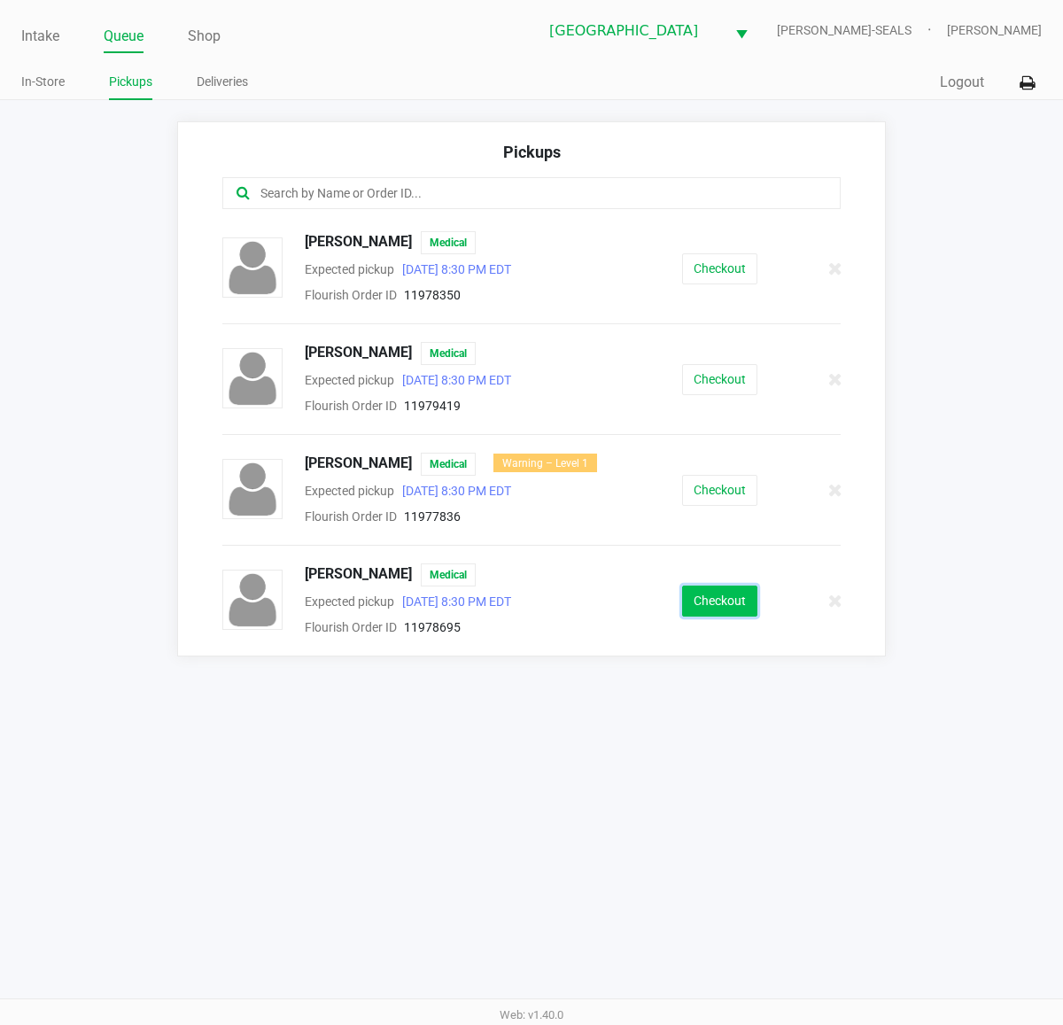
click at [719, 603] on button "Checkout" at bounding box center [719, 601] width 75 height 31
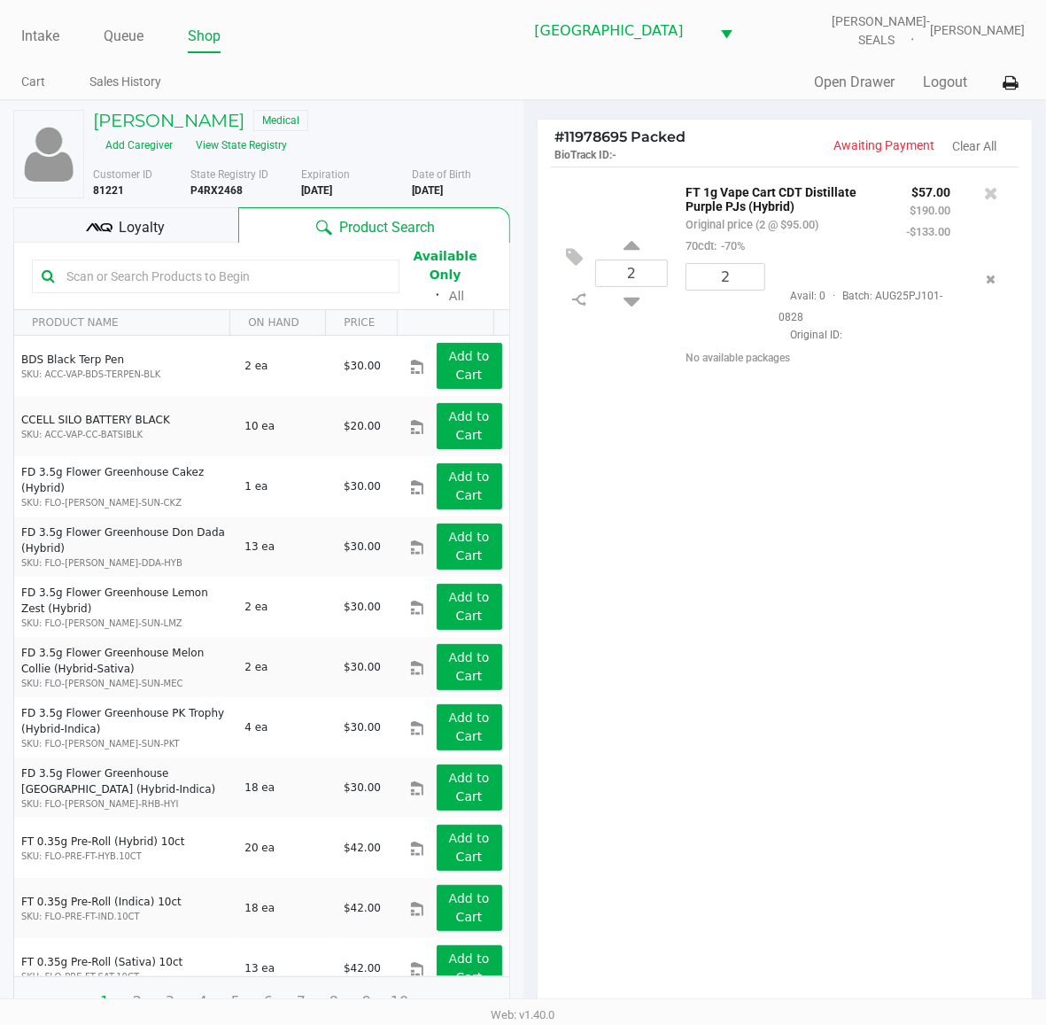
click at [722, 568] on div "2 FT 1g Vape Cart CDT Distillate Purple PJs (Hybrid) Original price (2 @ $95.00…" at bounding box center [785, 594] width 495 height 854
click at [724, 567] on div "2 FT 1g Vape Cart CDT Distillate Purple PJs (Hybrid) Original price (2 @ $95.00…" at bounding box center [785, 594] width 495 height 854
click at [162, 231] on span "Loyalty" at bounding box center [142, 227] width 46 height 21
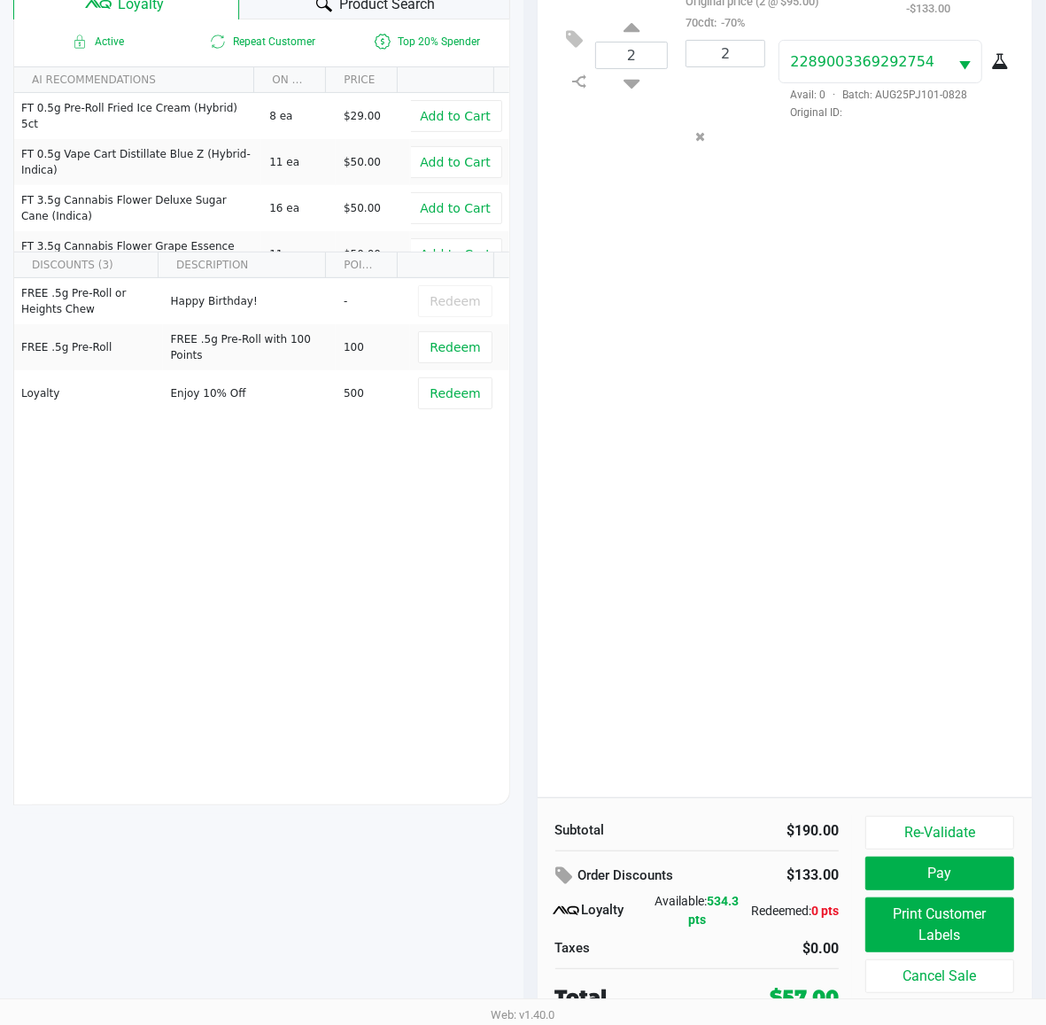
scroll to position [230, 0]
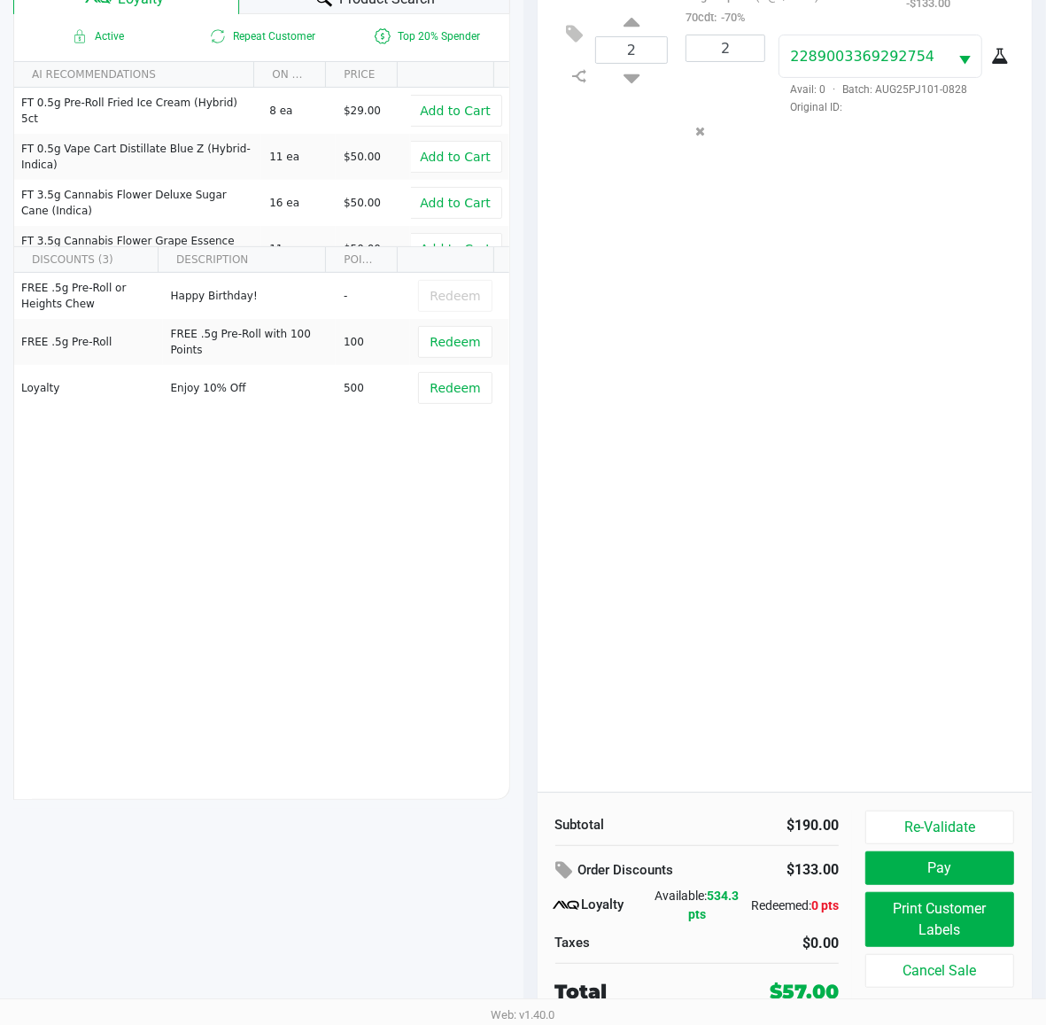
click at [789, 692] on div "2 FT 1g Vape Cart CDT Distillate Purple PJs (Hybrid) Original price (2 @ $95.00…" at bounding box center [785, 365] width 495 height 854
click at [844, 680] on div "2 FT 1g Vape Cart CDT Distillate Purple PJs (Hybrid) Original price (2 @ $95.00…" at bounding box center [785, 365] width 495 height 854
click at [920, 909] on button "Print Customer Labels" at bounding box center [940, 919] width 149 height 55
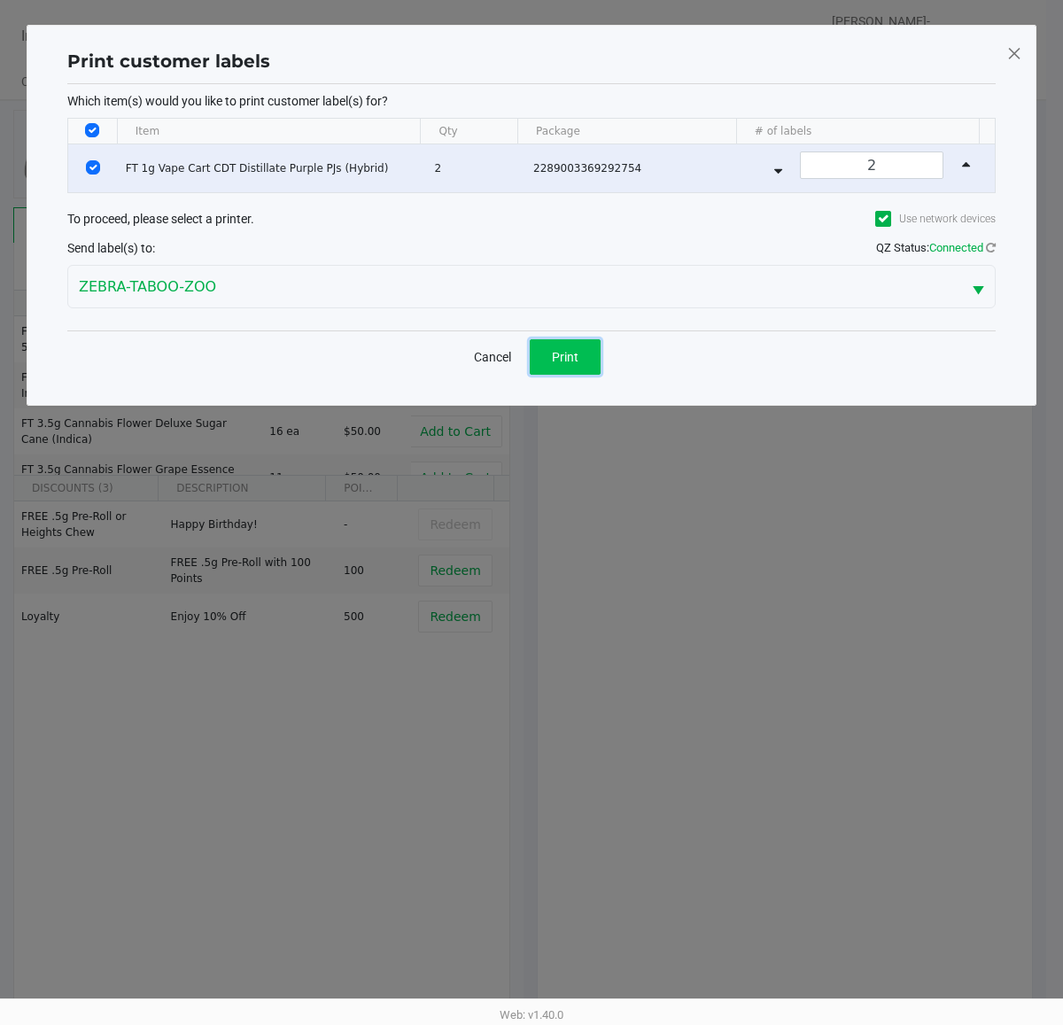
click at [578, 369] on button "Print" at bounding box center [565, 356] width 71 height 35
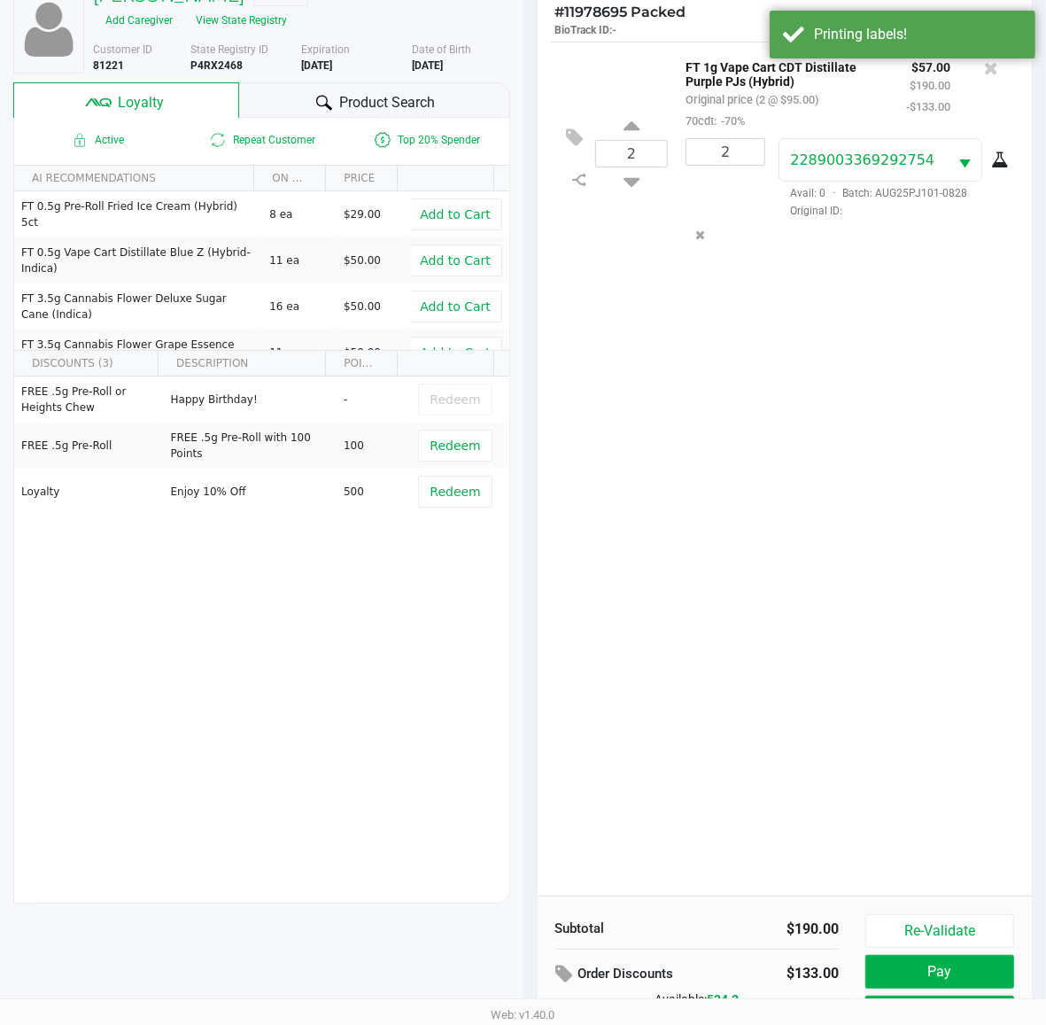
scroll to position [230, 0]
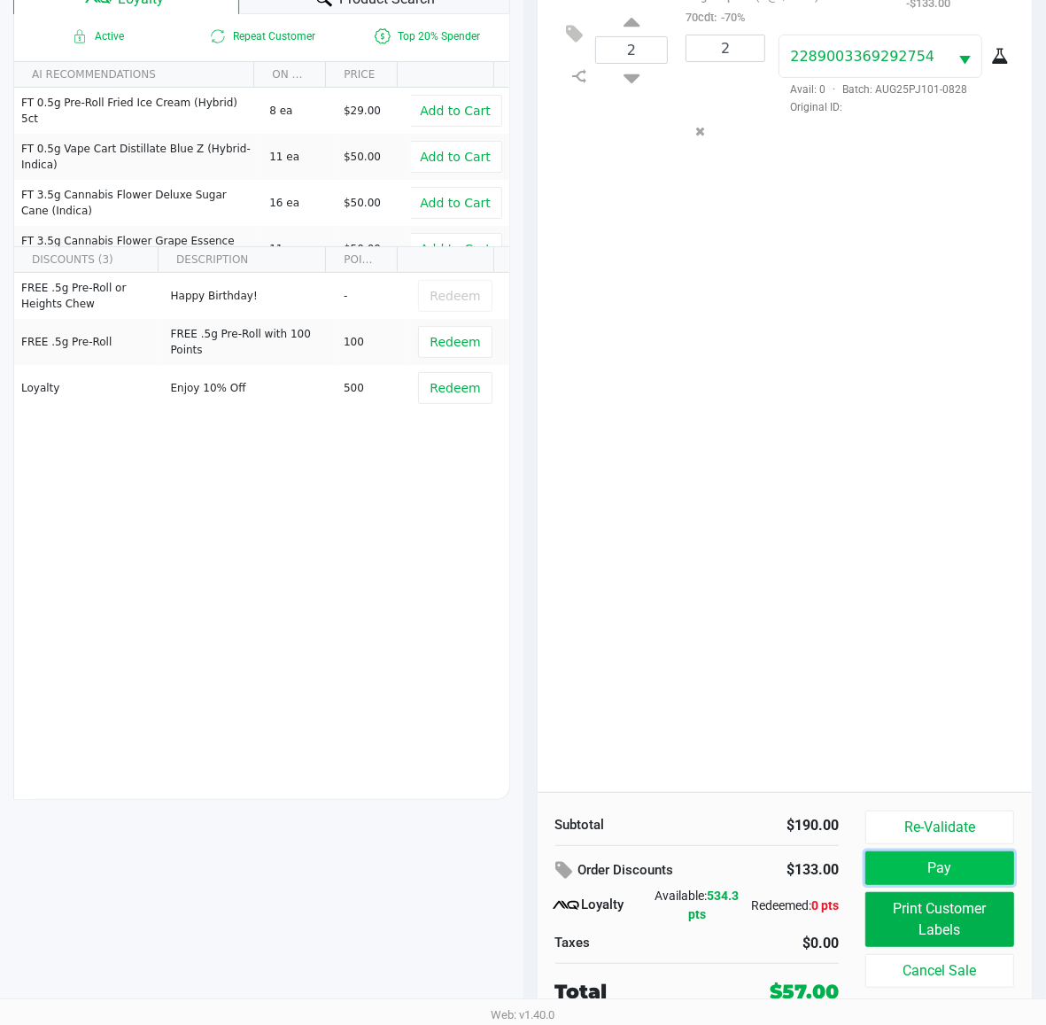
click at [962, 868] on button "Pay" at bounding box center [940, 868] width 149 height 34
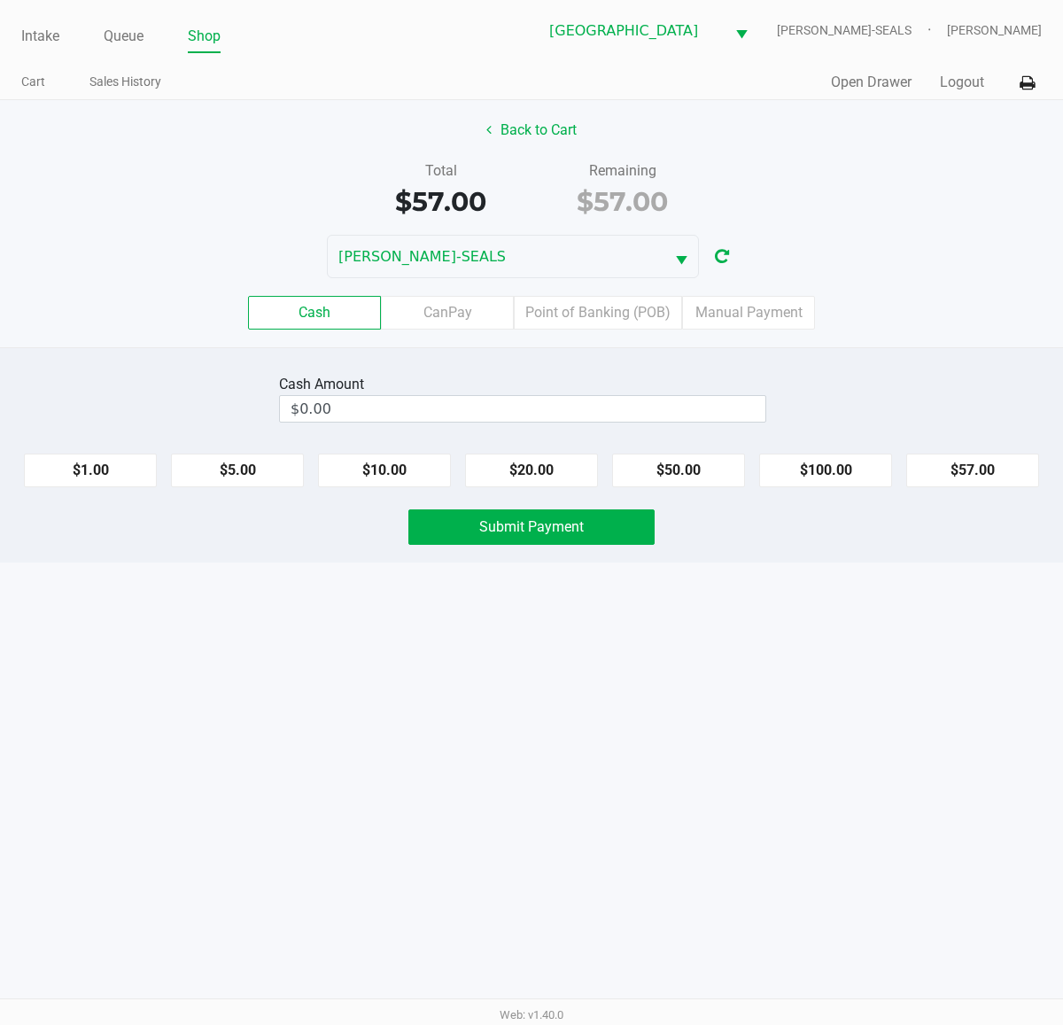
drag, startPoint x: 911, startPoint y: 282, endPoint x: 890, endPoint y: 276, distance: 21.3
click at [913, 280] on div "Cash CanPay Point of Banking (POB) Manual Payment" at bounding box center [532, 312] width 1090 height 69
click at [591, 315] on label "Point of Banking (POB)" at bounding box center [598, 313] width 168 height 34
click at [0, 0] on 7 "Point of Banking (POB)" at bounding box center [0, 0] width 0 height 0
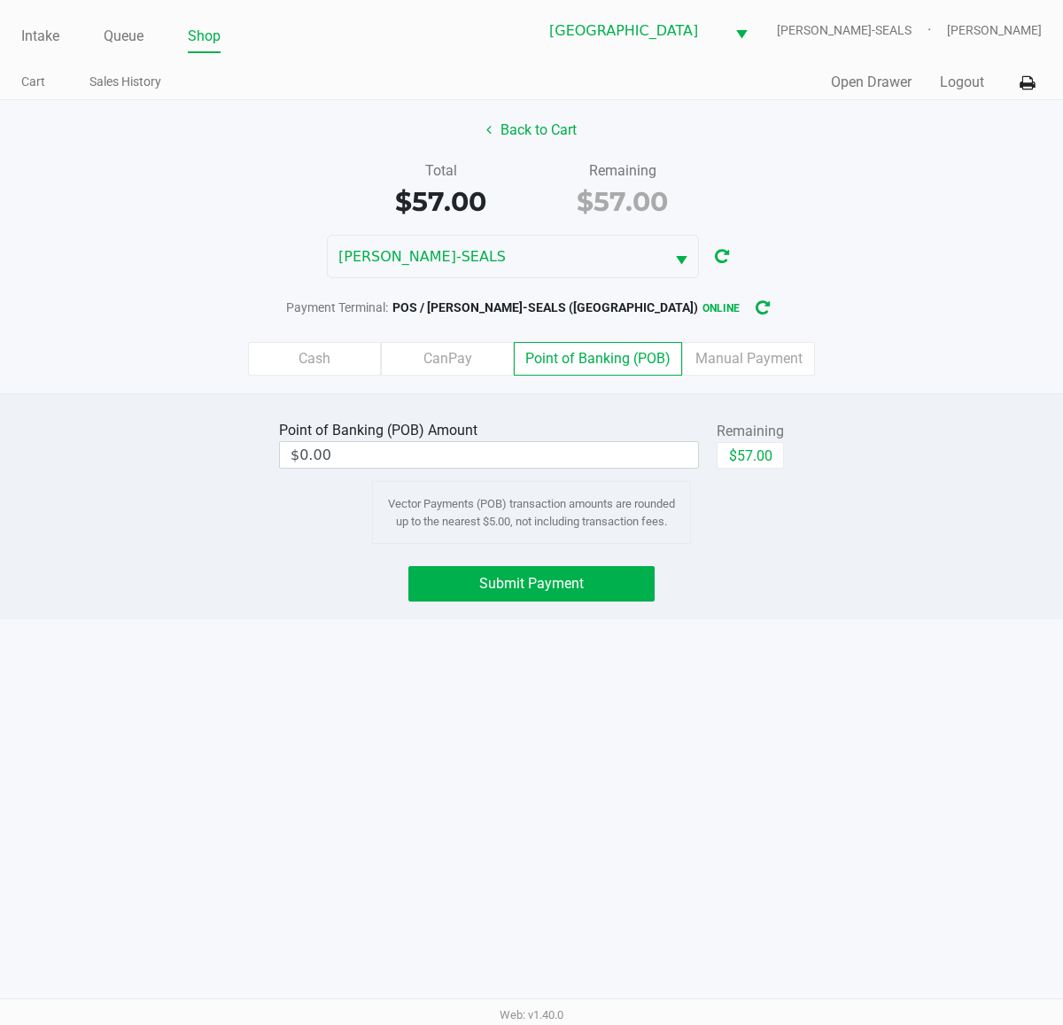
click at [346, 364] on label "Cash" at bounding box center [314, 359] width 133 height 34
click at [0, 0] on 0 "Cash" at bounding box center [0, 0] width 0 height 0
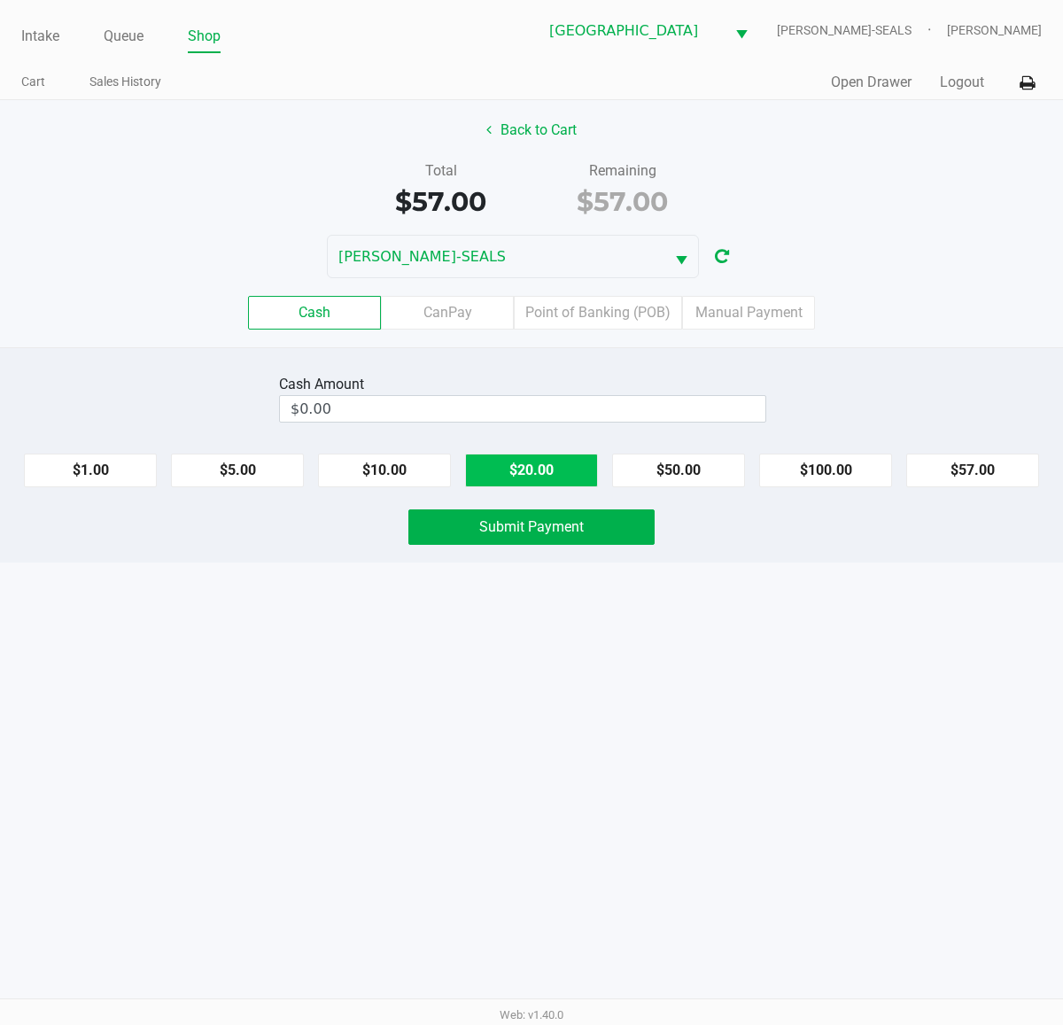
click at [585, 474] on button "$20.00" at bounding box center [531, 471] width 133 height 34
click at [585, 471] on button "$20.00" at bounding box center [531, 471] width 133 height 34
type input "$60.00"
click at [599, 530] on button "Submit Payment" at bounding box center [531, 526] width 246 height 35
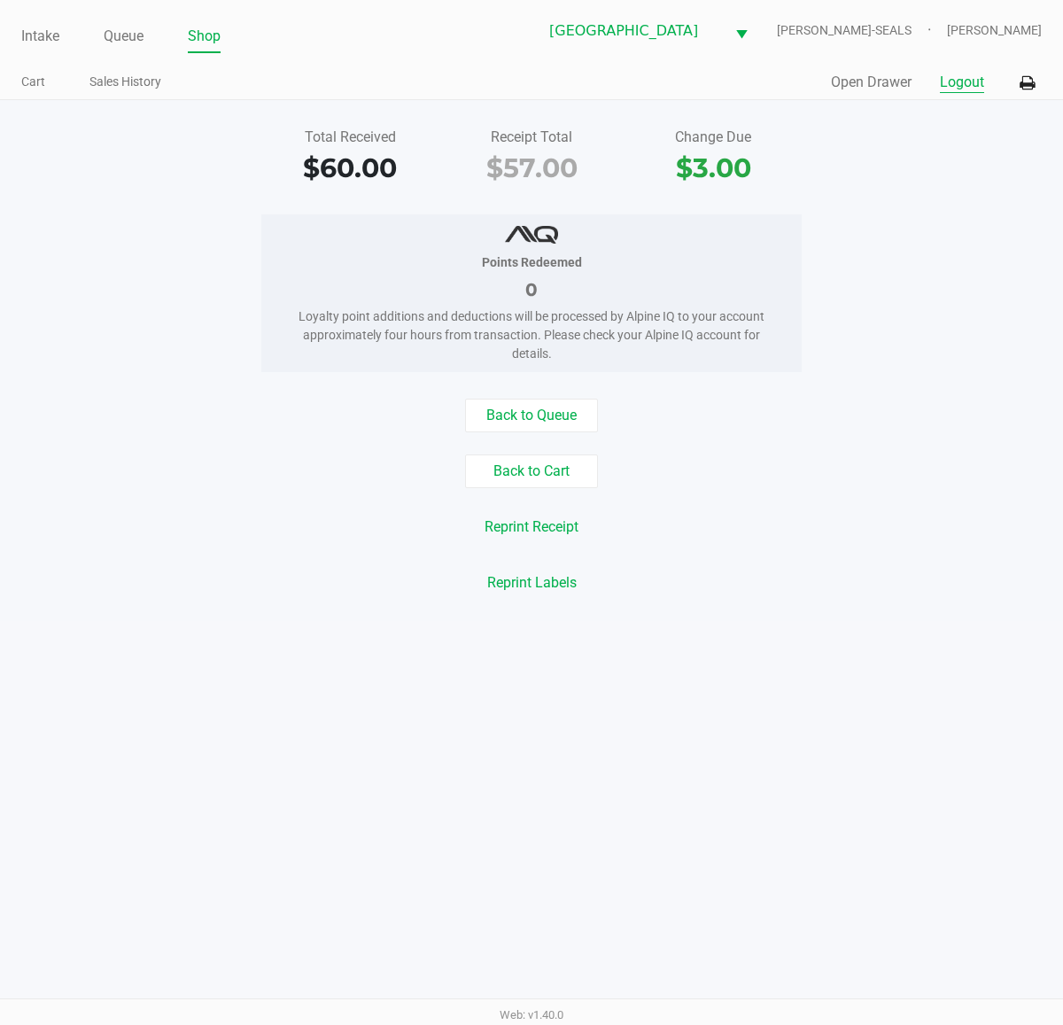
click at [972, 84] on button "Logout" at bounding box center [962, 82] width 44 height 21
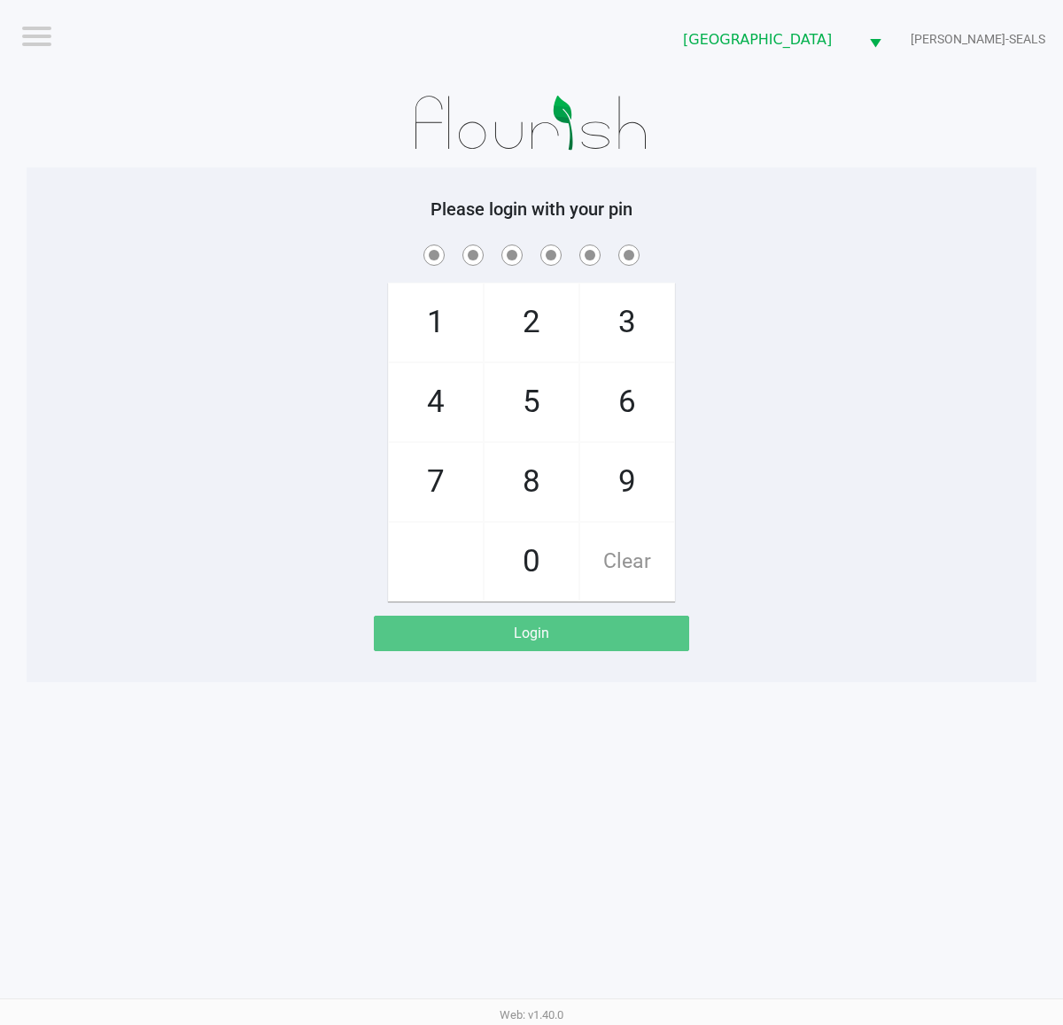
click at [917, 521] on div "1 4 7 2 5 8 0 3 6 9 Clear" at bounding box center [532, 421] width 1010 height 361
checkbox input "true"
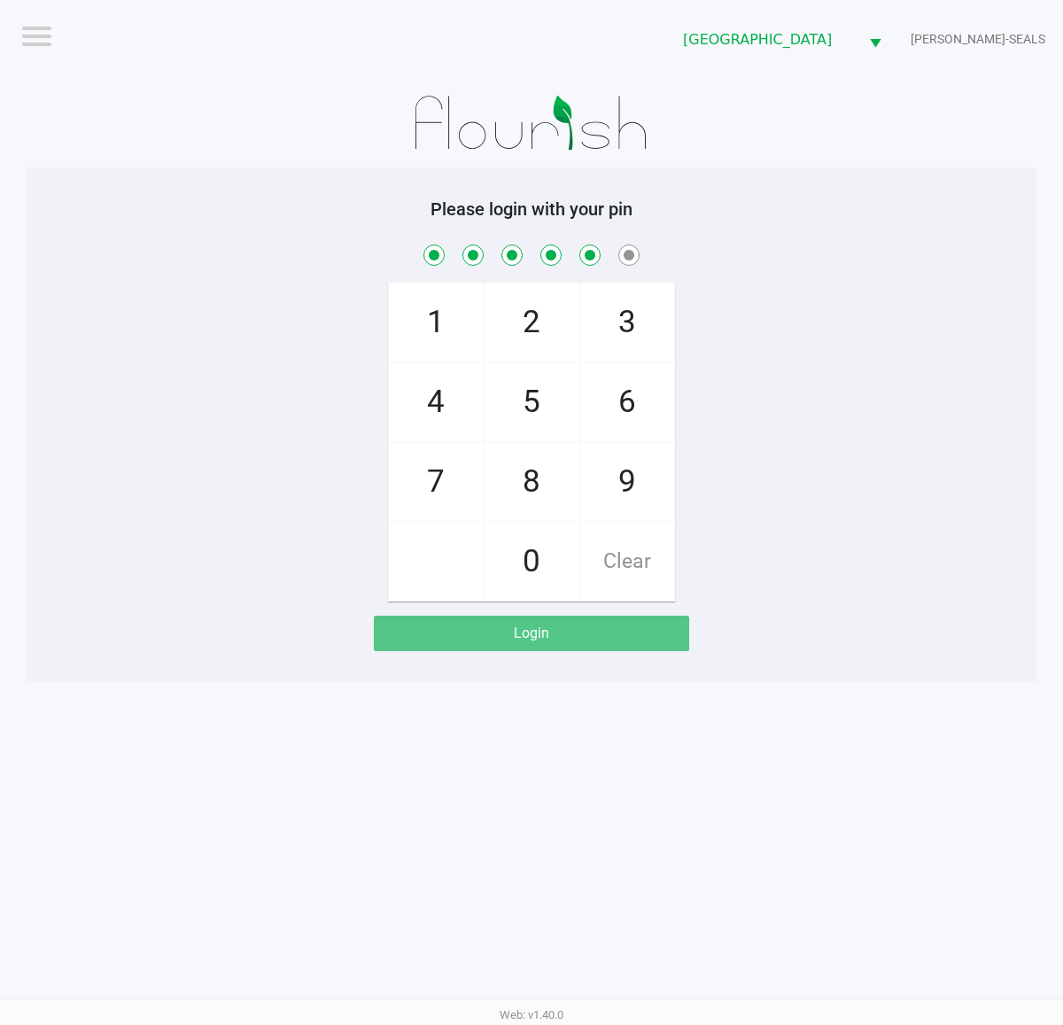
checkbox input "true"
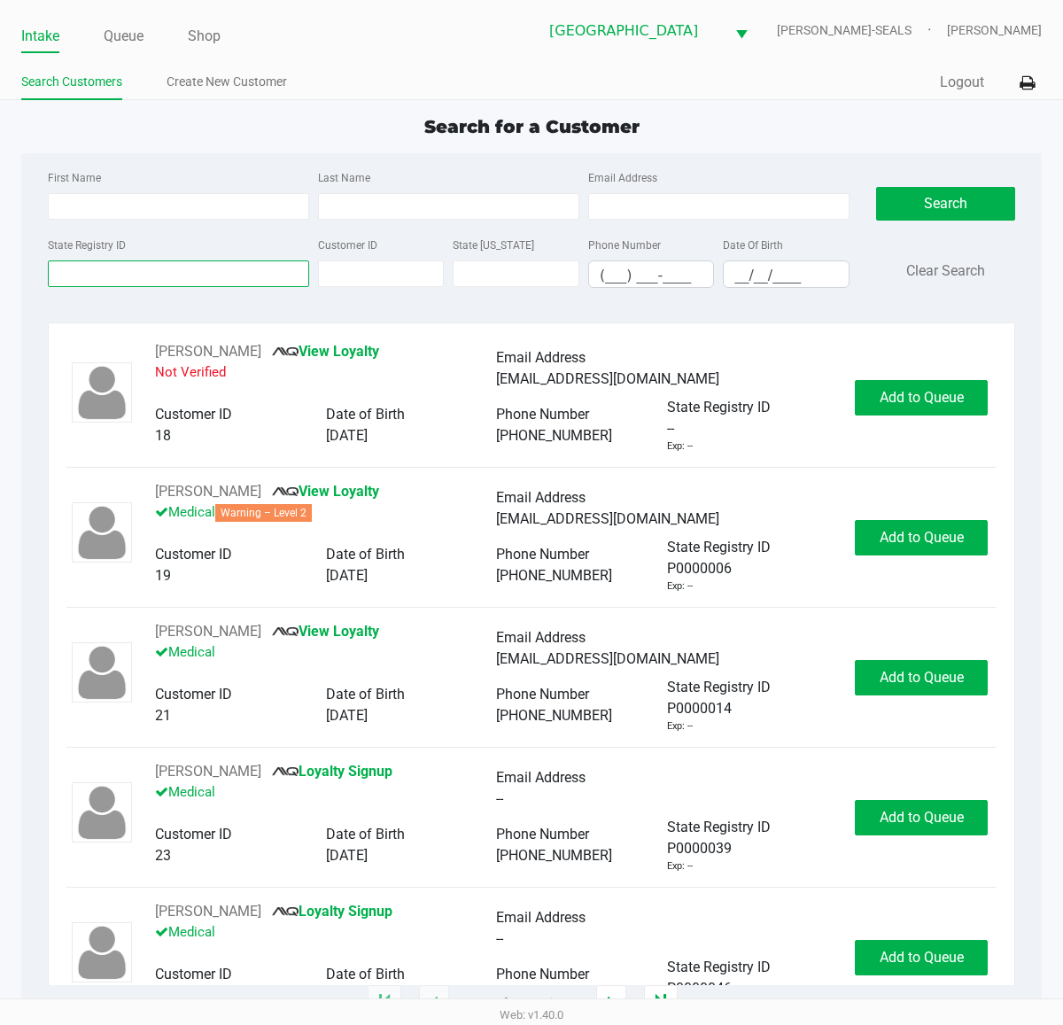
click at [284, 268] on div "State Registry ID" at bounding box center [178, 261] width 270 height 54
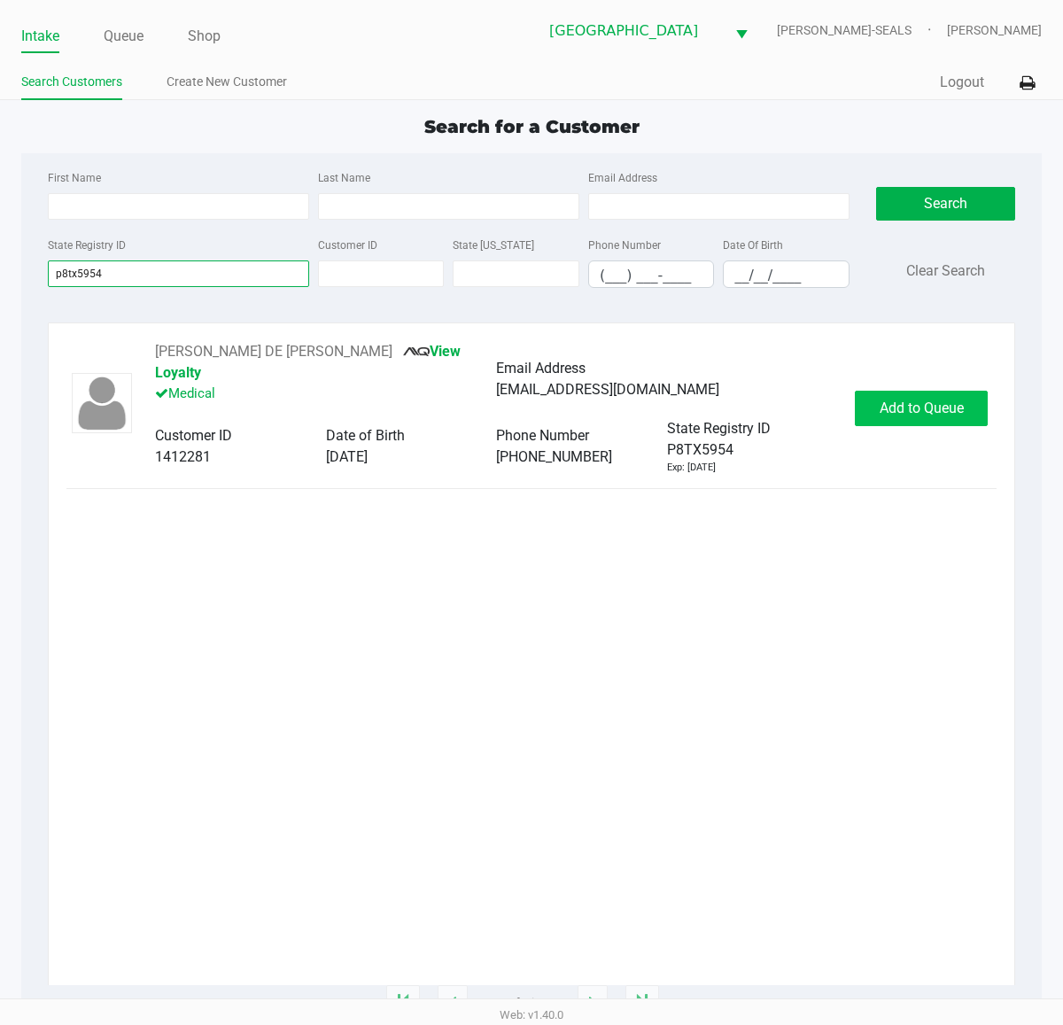
type input "p8tx5954"
click at [891, 400] on span "Add to Queue" at bounding box center [922, 408] width 84 height 17
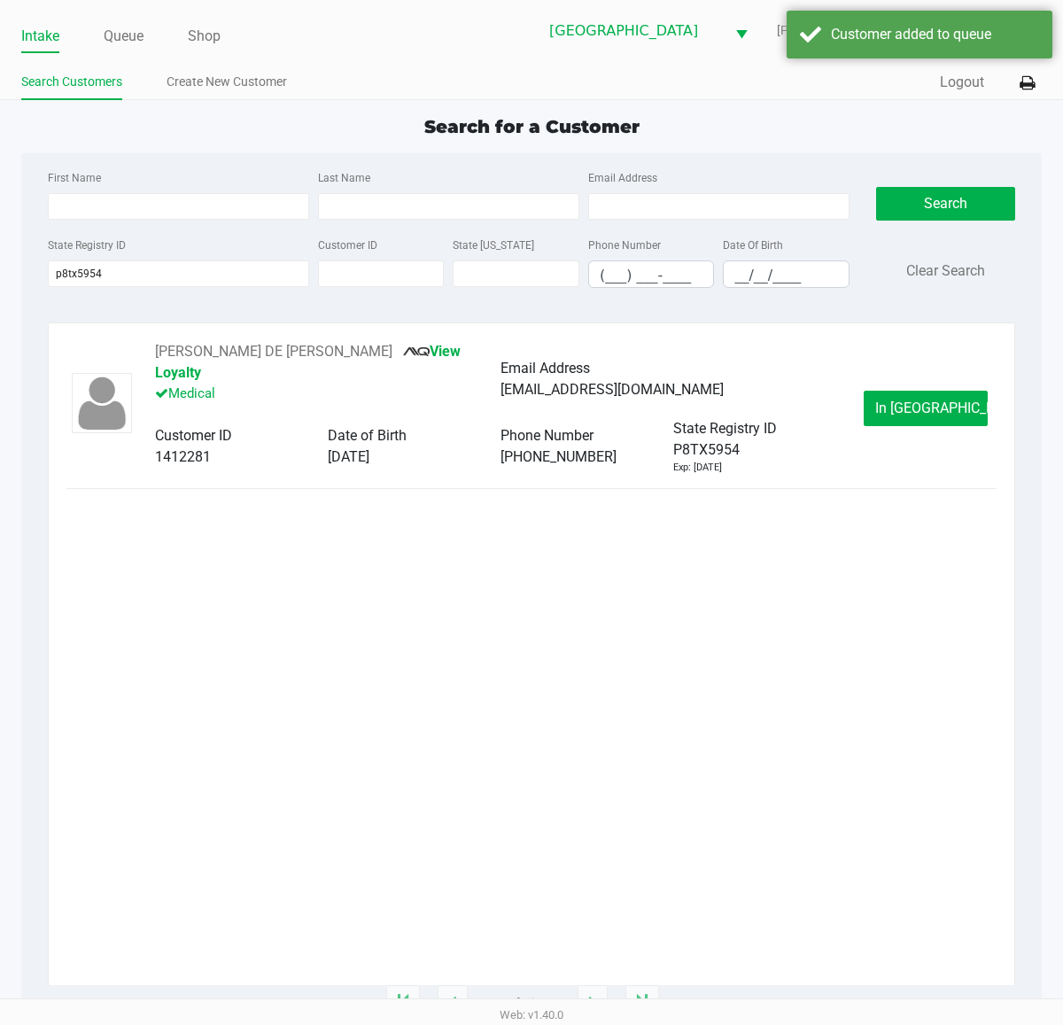
click at [906, 404] on span "In Queue" at bounding box center [949, 408] width 149 height 17
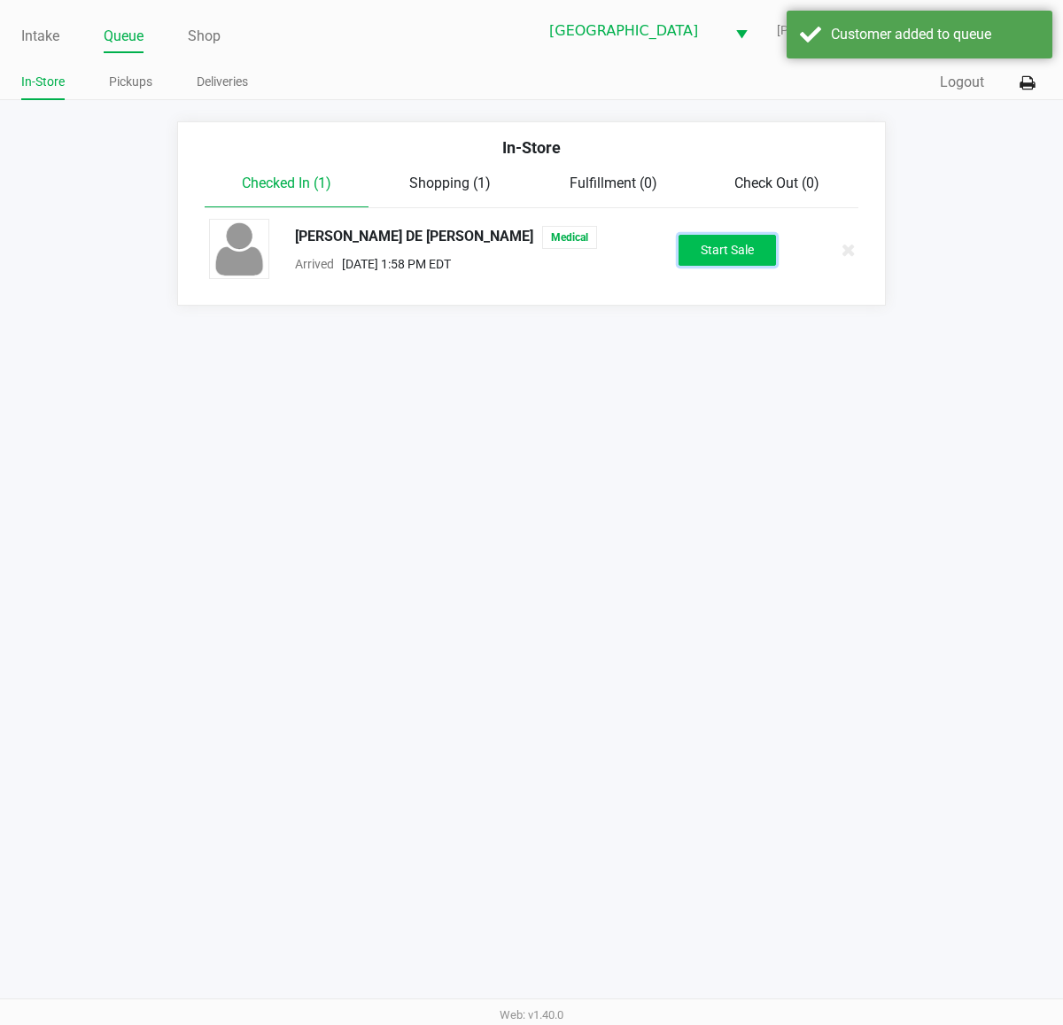
click at [738, 235] on button "Start Sale" at bounding box center [727, 250] width 97 height 31
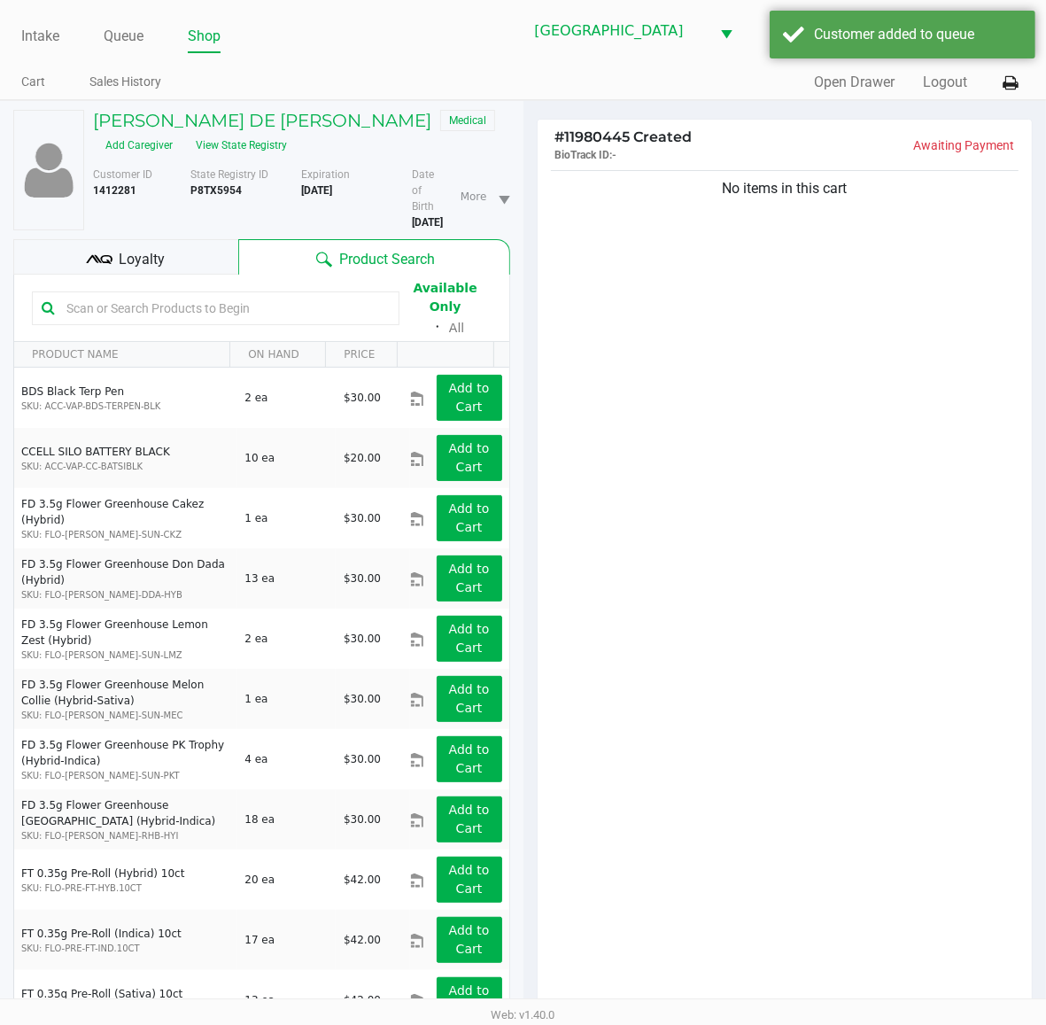
click at [152, 239] on div "Loyalty" at bounding box center [125, 256] width 225 height 35
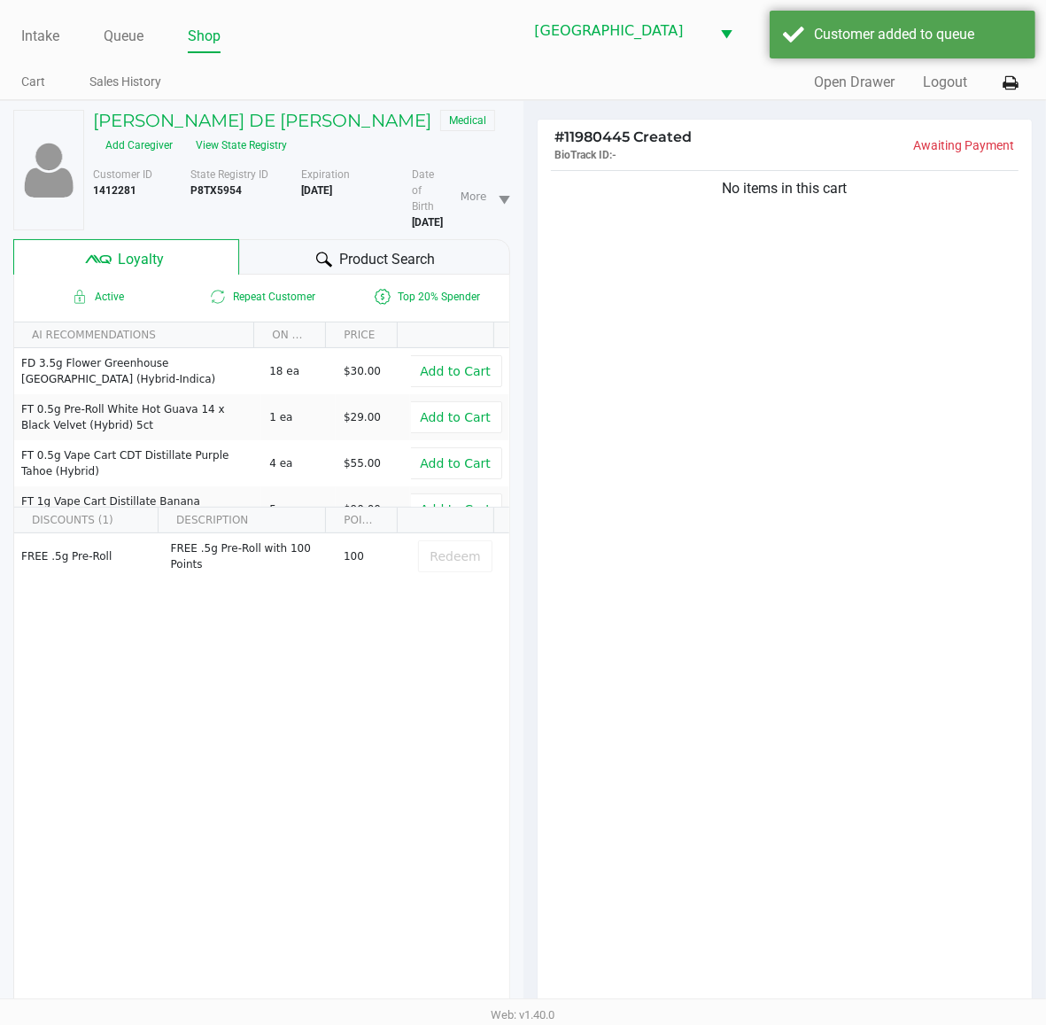
click at [616, 610] on div "No items in this cart" at bounding box center [785, 594] width 495 height 854
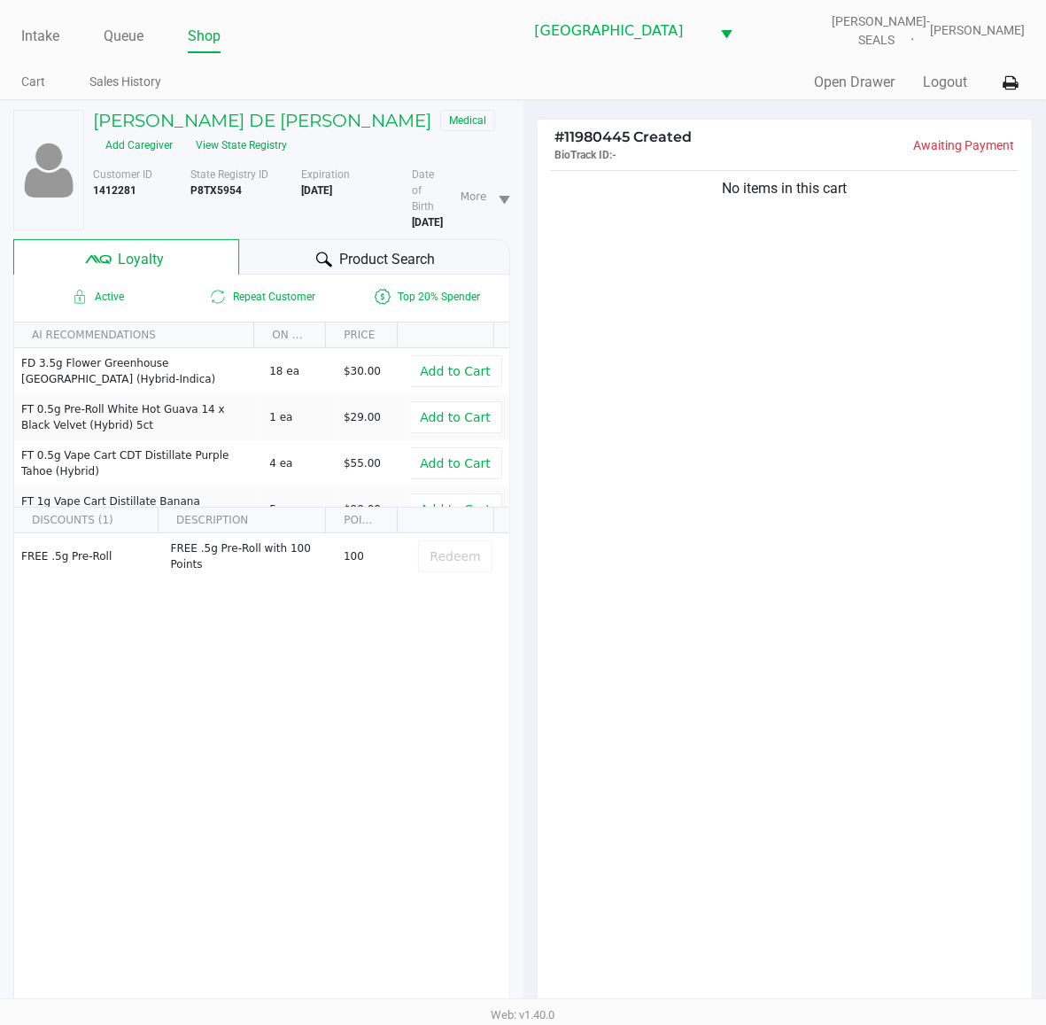
scroll to position [230, 0]
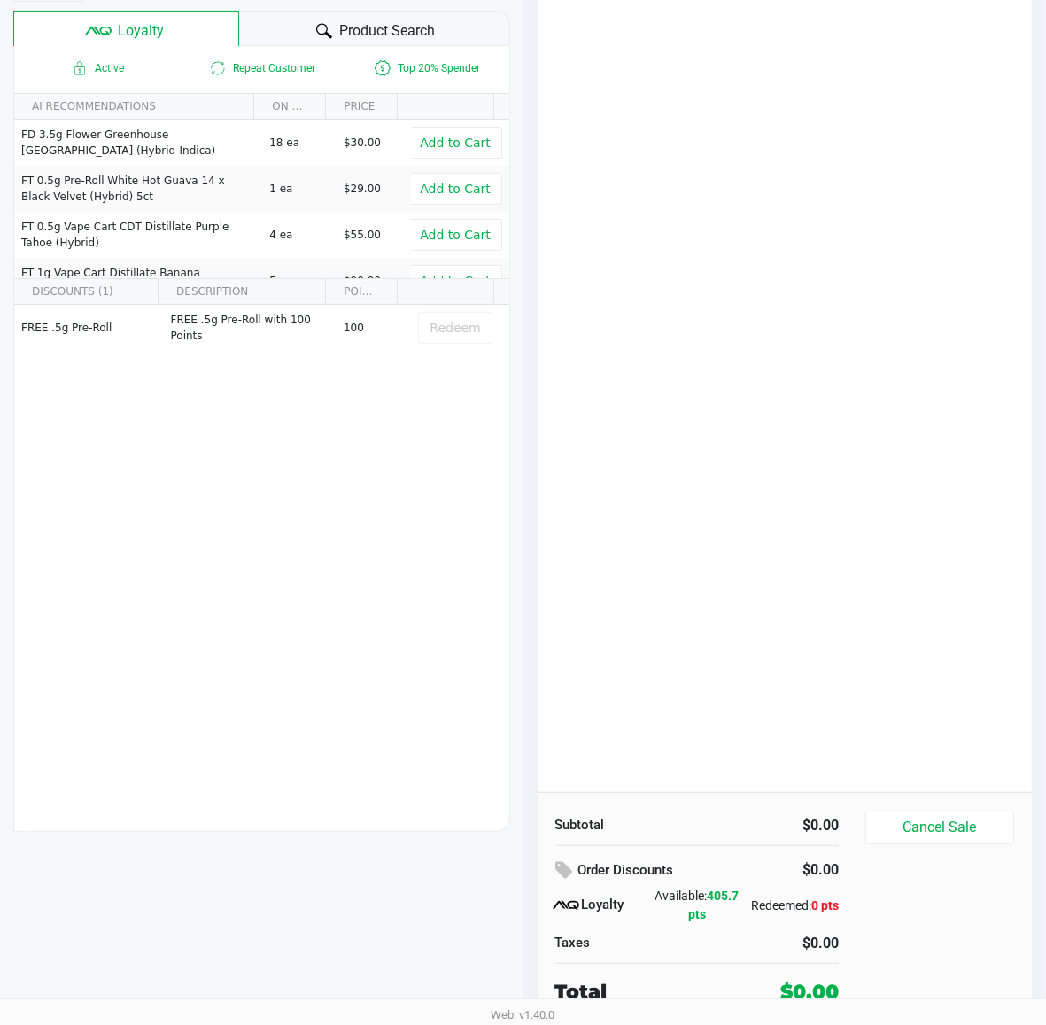
click at [676, 639] on div "No items in this cart" at bounding box center [785, 365] width 495 height 854
click at [750, 560] on div "No items in this cart" at bounding box center [785, 365] width 495 height 854
click at [735, 558] on div "No items in this cart" at bounding box center [785, 365] width 495 height 854
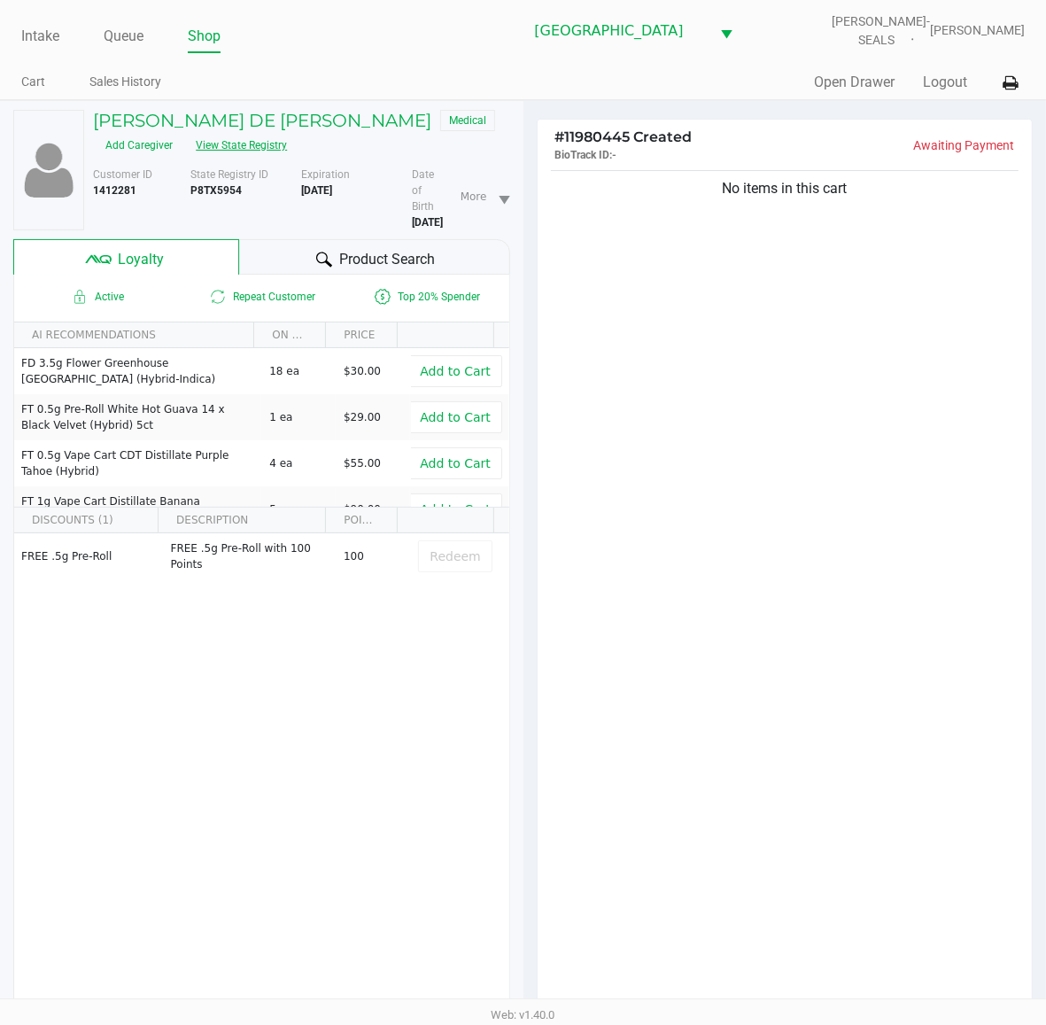
click at [288, 131] on button "View State Registry" at bounding box center [236, 145] width 104 height 28
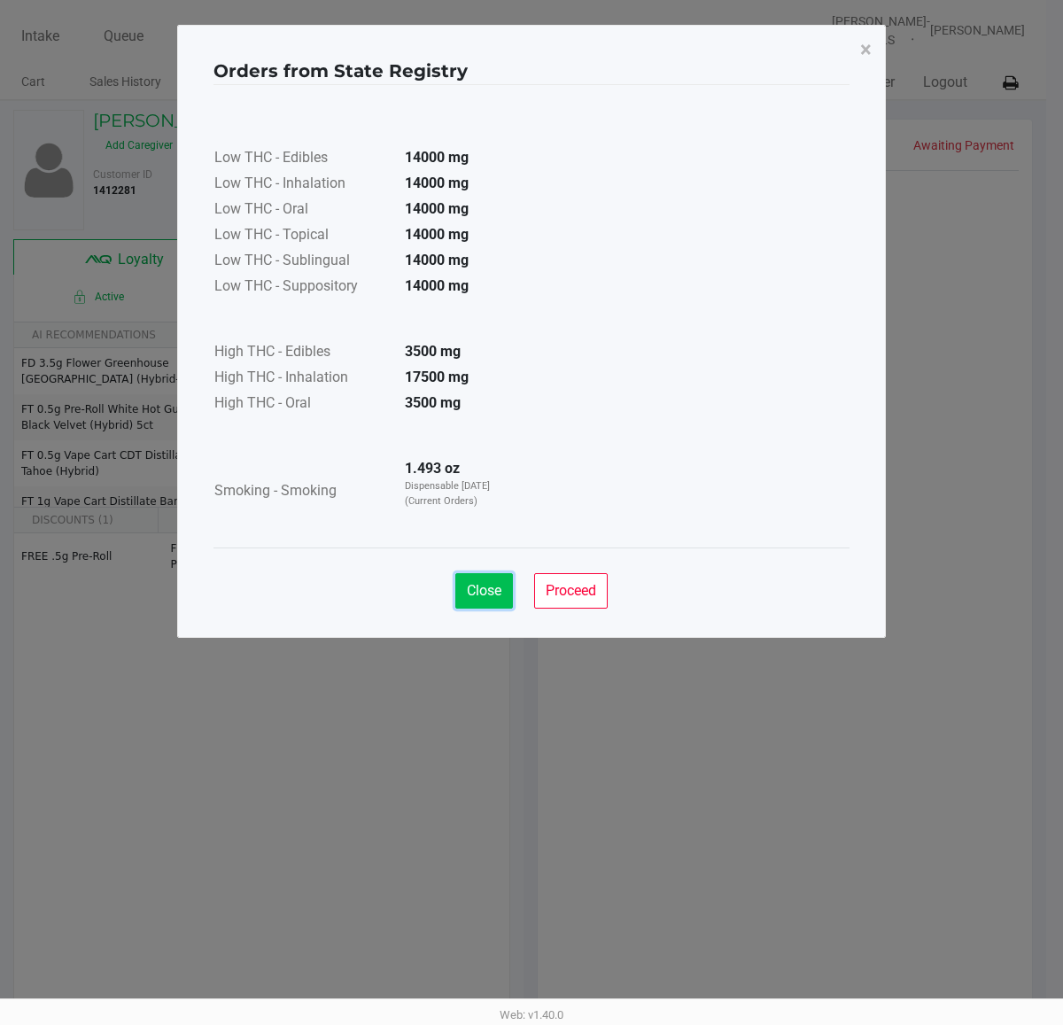
click at [486, 586] on span "Close" at bounding box center [484, 590] width 35 height 17
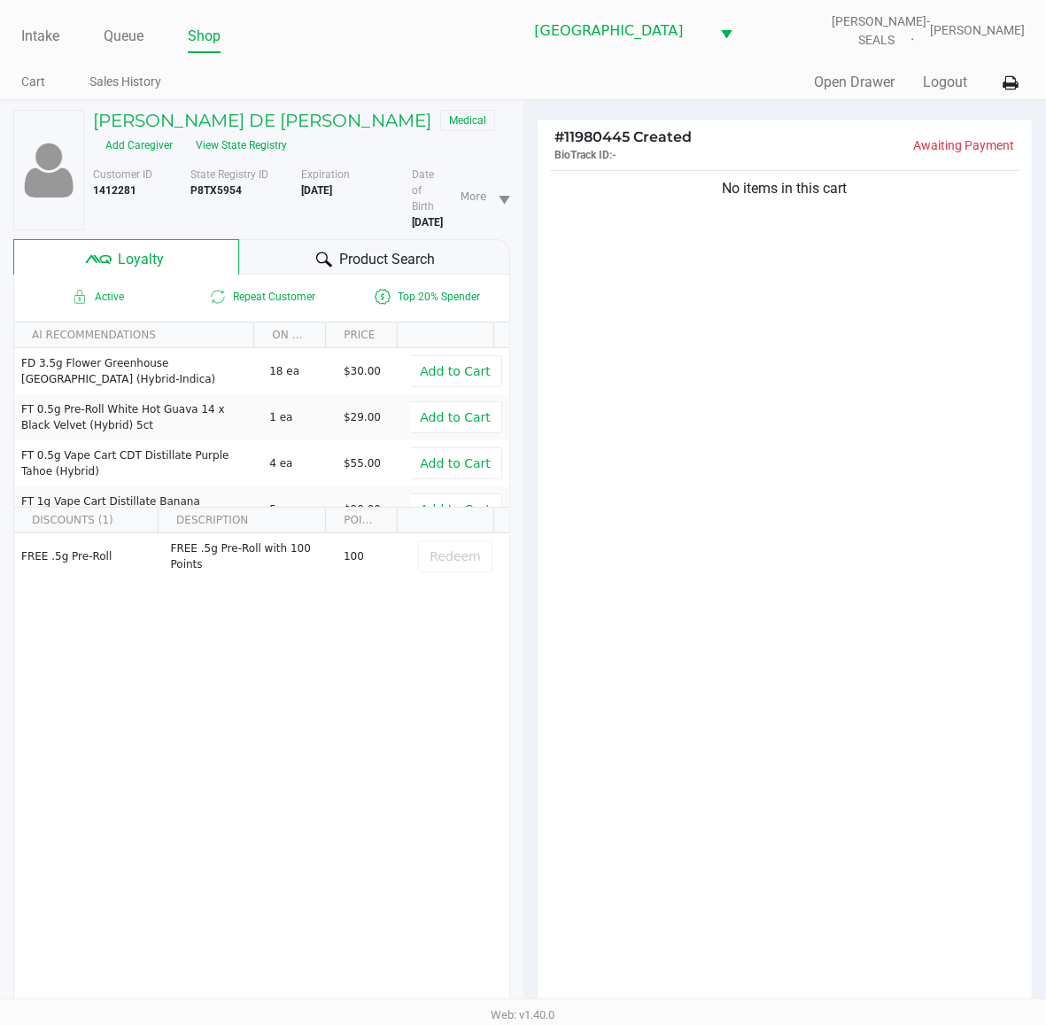
click at [776, 567] on div "No items in this cart" at bounding box center [785, 594] width 495 height 854
click at [738, 375] on div "No items in this cart" at bounding box center [785, 594] width 495 height 854
click at [769, 408] on div "No items in this cart" at bounding box center [785, 594] width 495 height 854
click at [424, 53] on div "Intake Queue Shop Deerfield Beach WC DAN-SEALS Matt Daugherty Cart Sales Histor…" at bounding box center [523, 50] width 1046 height 100
click at [288, 134] on button "View State Registry" at bounding box center [236, 145] width 104 height 28
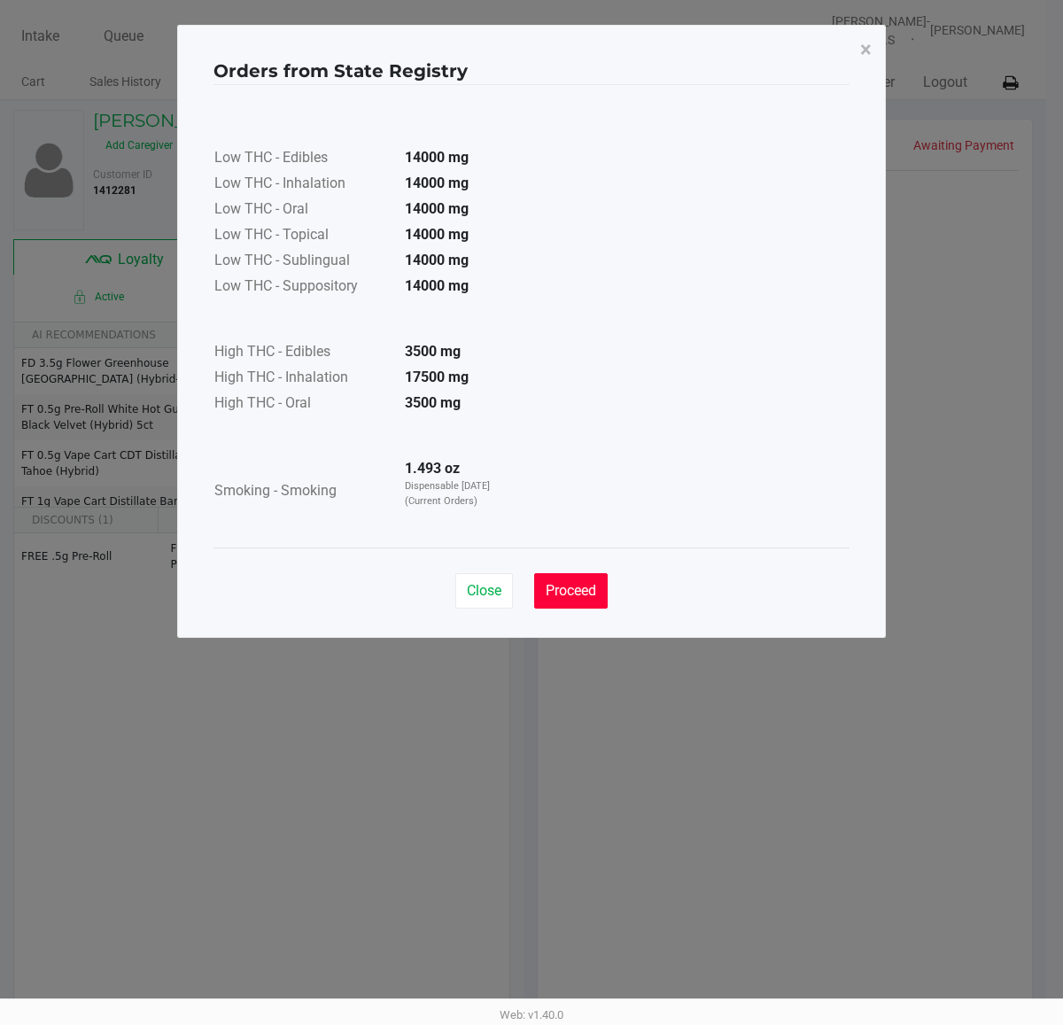
click at [579, 598] on span "Proceed" at bounding box center [571, 590] width 51 height 17
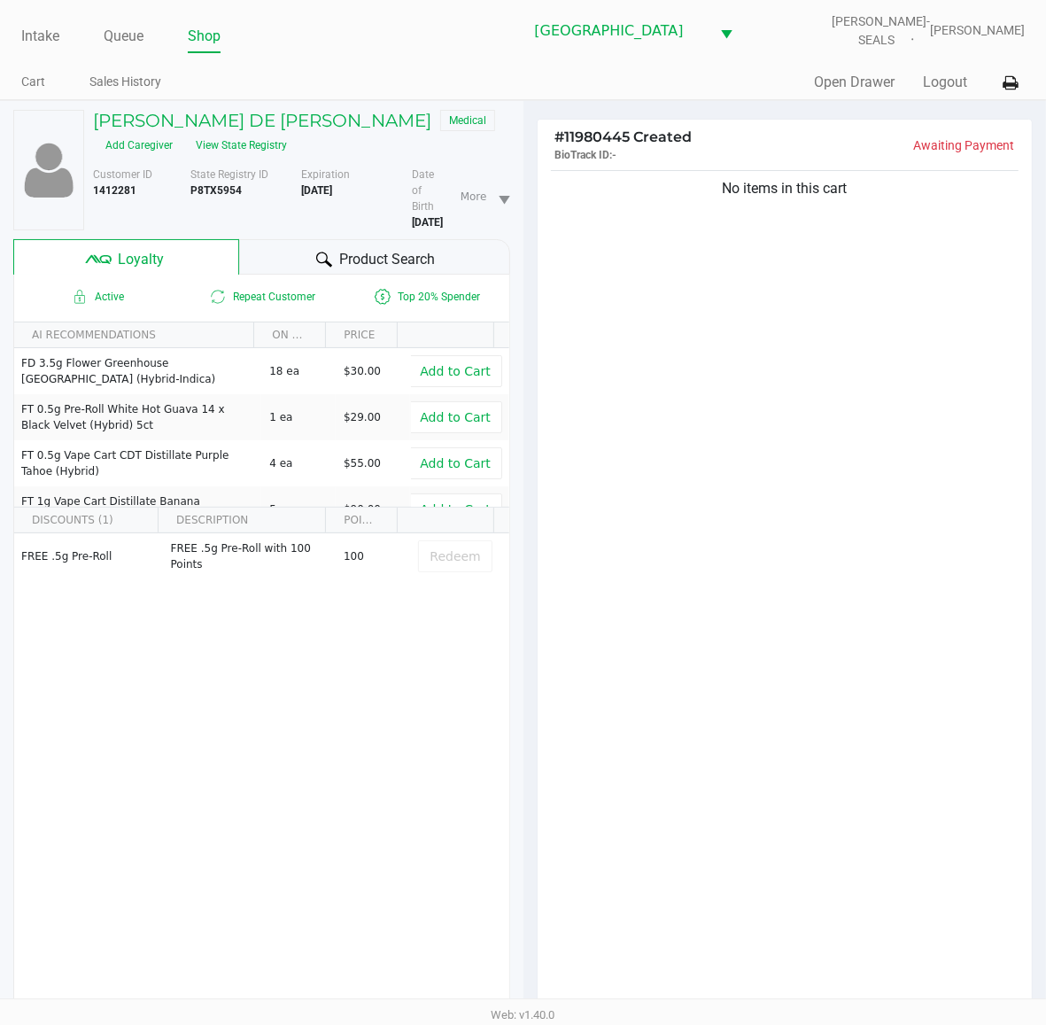
click at [744, 532] on div "No items in this cart" at bounding box center [785, 594] width 495 height 854
click at [749, 671] on div "No items in this cart" at bounding box center [785, 594] width 495 height 854
click at [741, 649] on div "No items in this cart" at bounding box center [785, 594] width 495 height 854
click at [740, 647] on div "No items in this cart" at bounding box center [785, 594] width 495 height 854
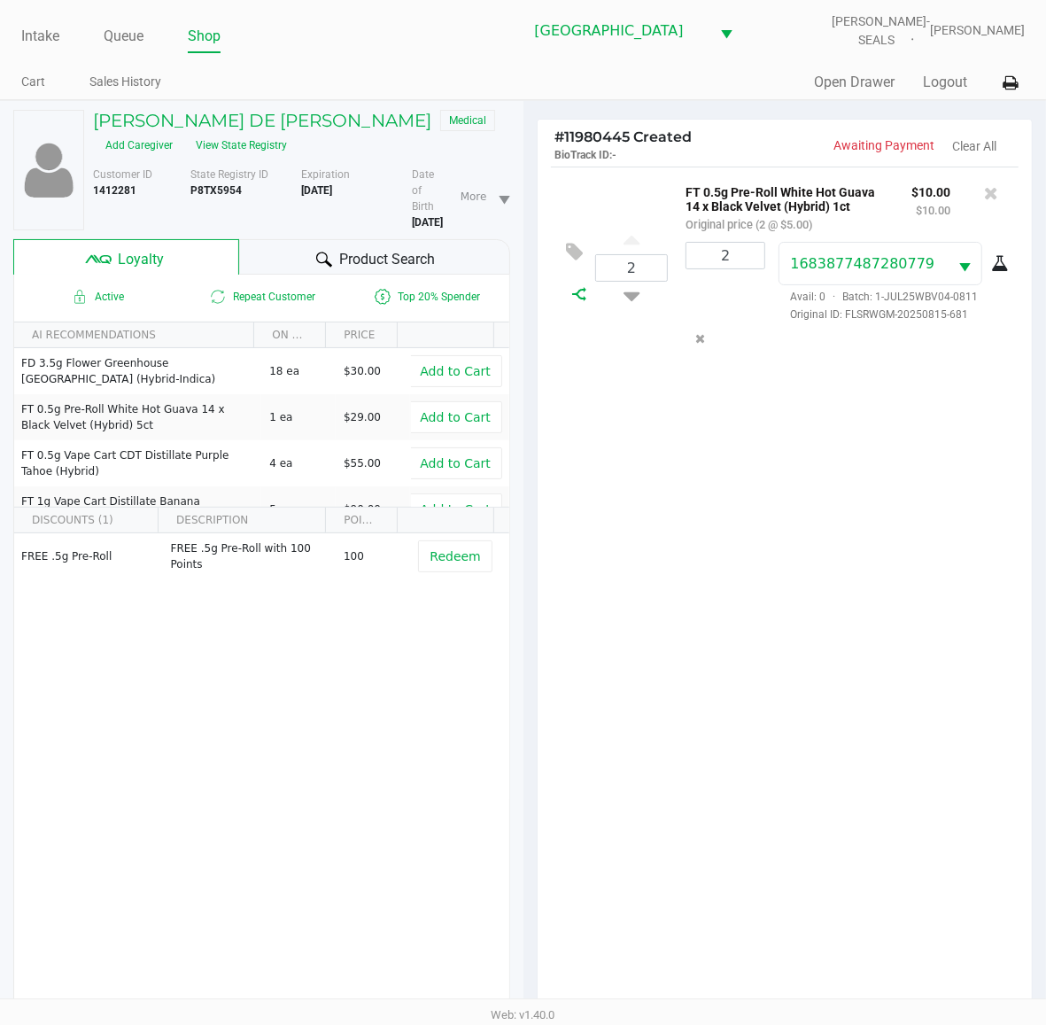
click at [581, 299] on icon at bounding box center [579, 294] width 14 height 14
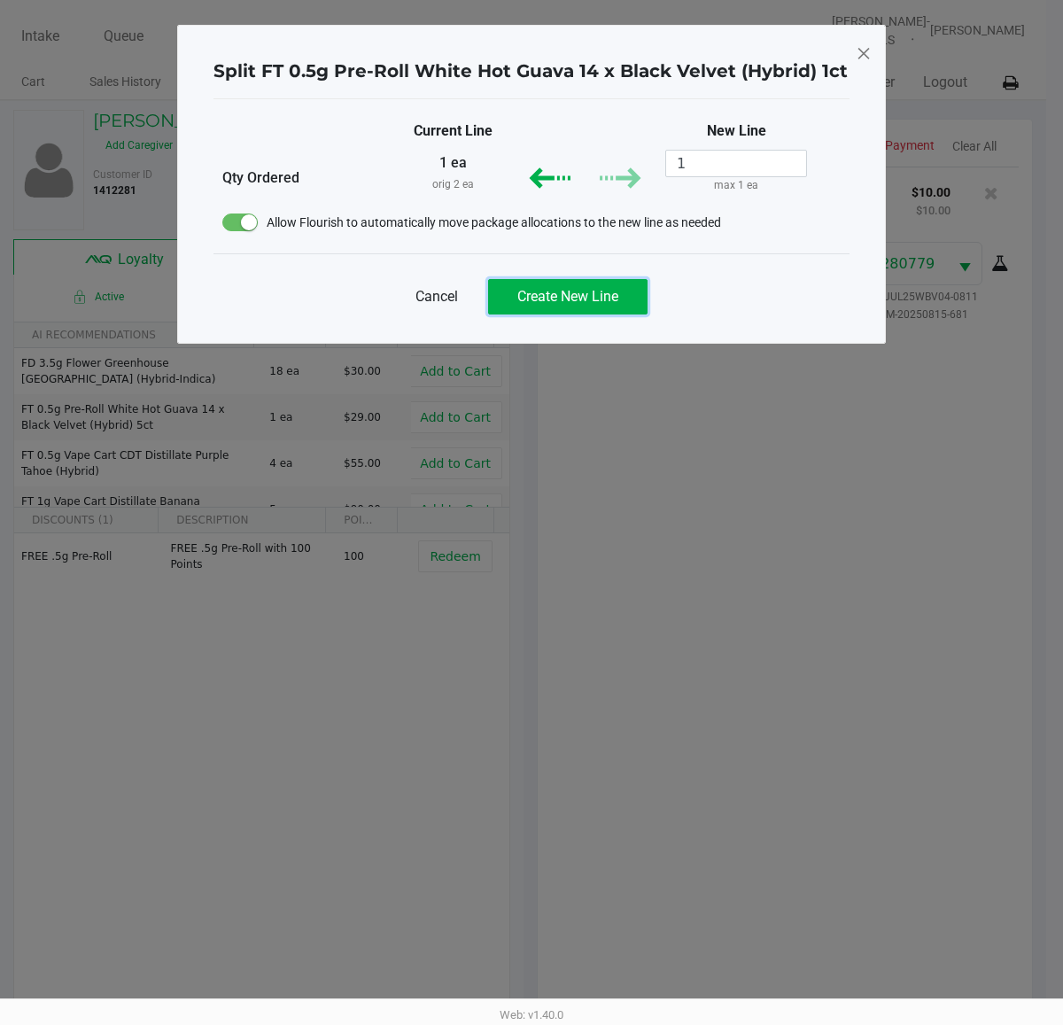
click at [580, 293] on span "Create New Line" at bounding box center [567, 296] width 101 height 17
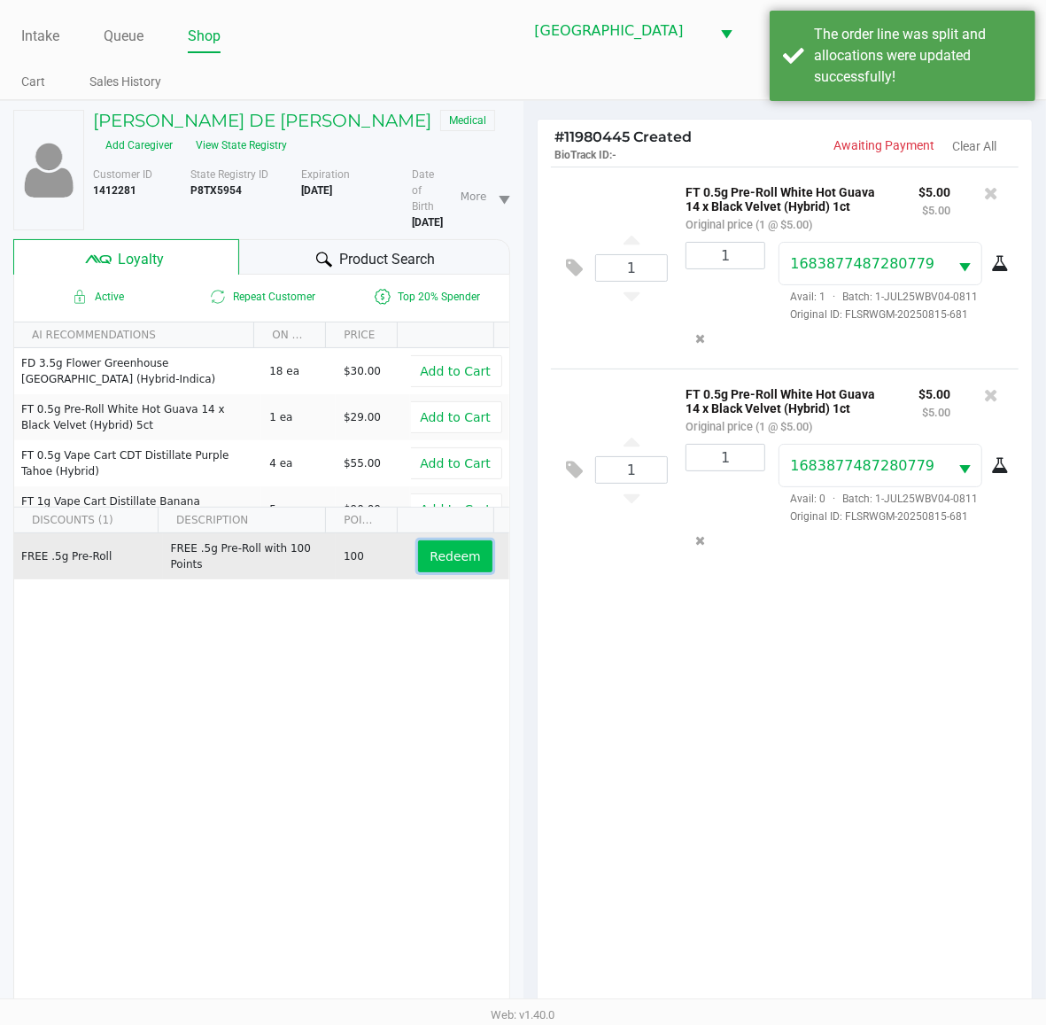
click at [449, 549] on span "Redeem" at bounding box center [455, 556] width 51 height 14
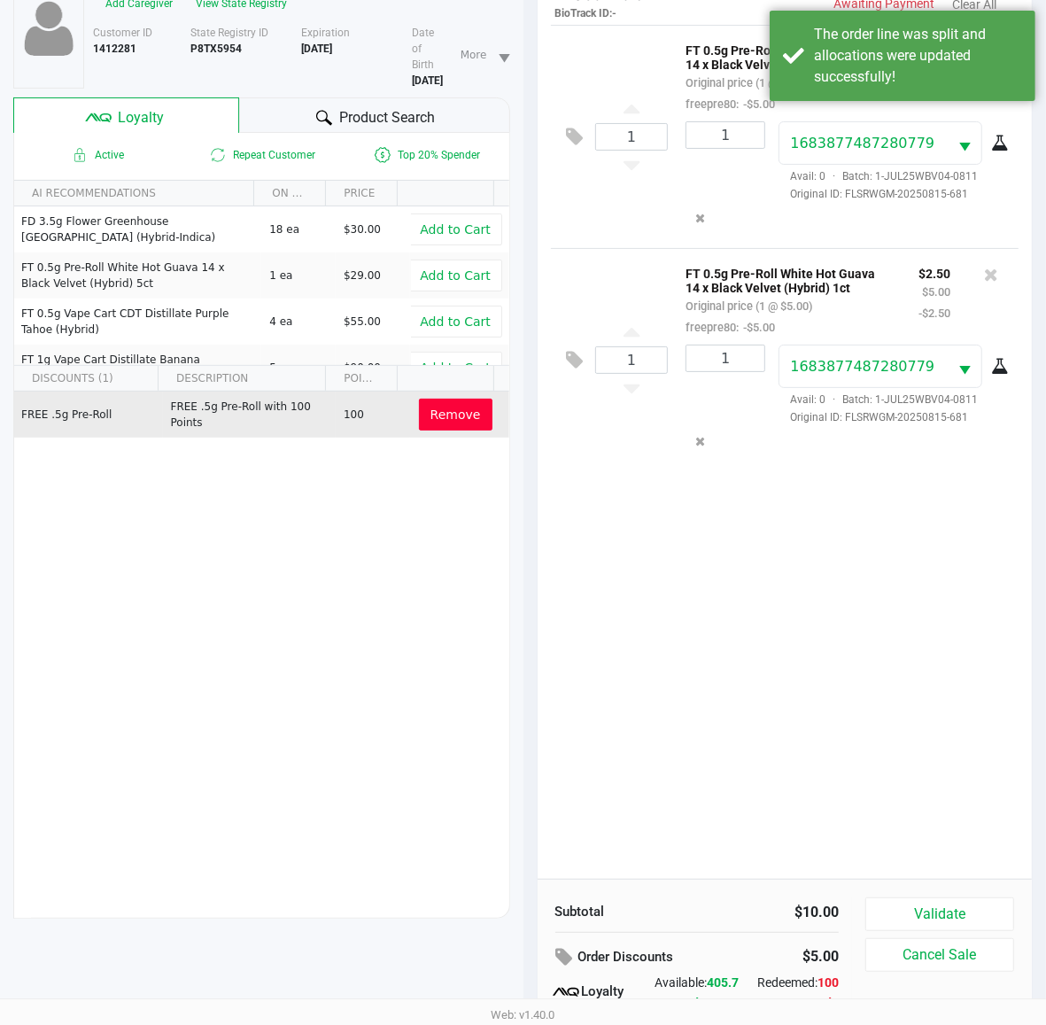
scroll to position [230, 0]
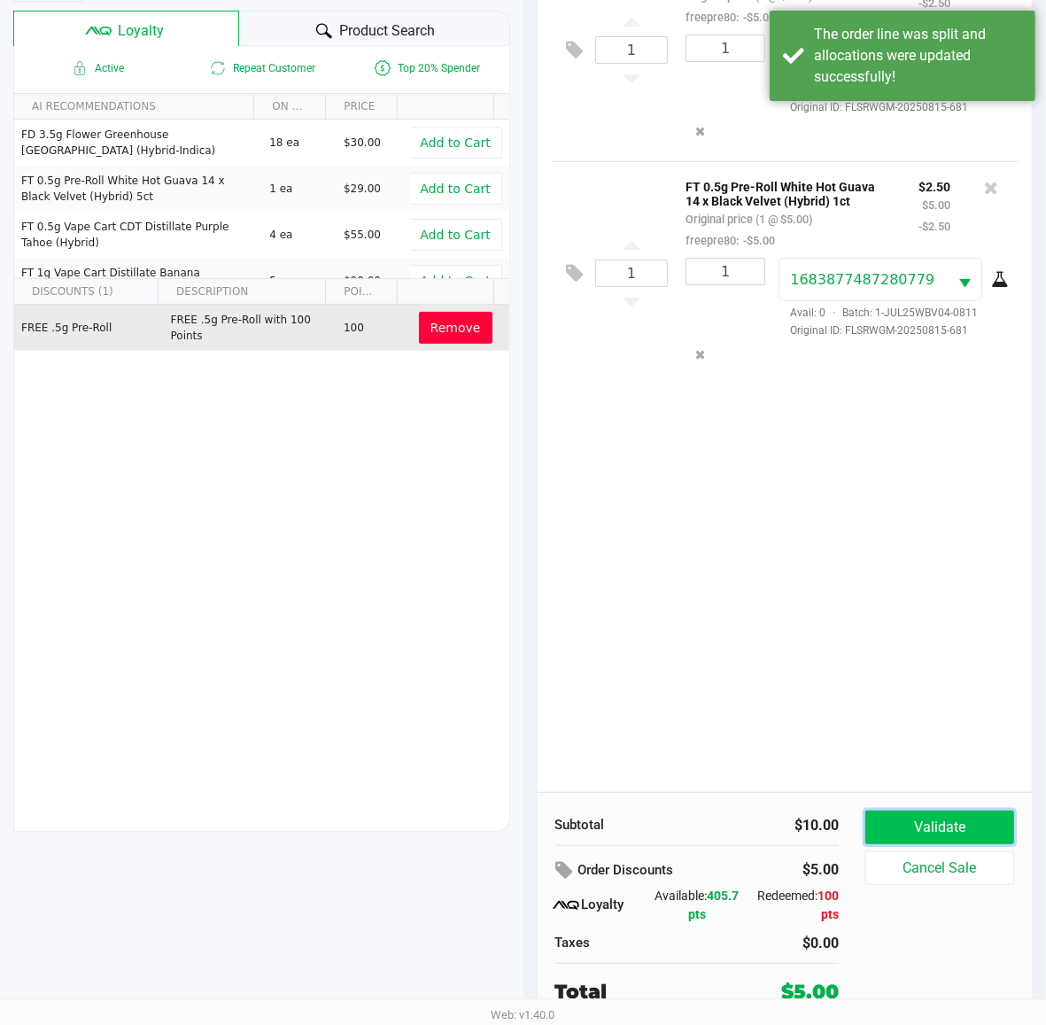
click at [927, 824] on button "Validate" at bounding box center [940, 828] width 149 height 34
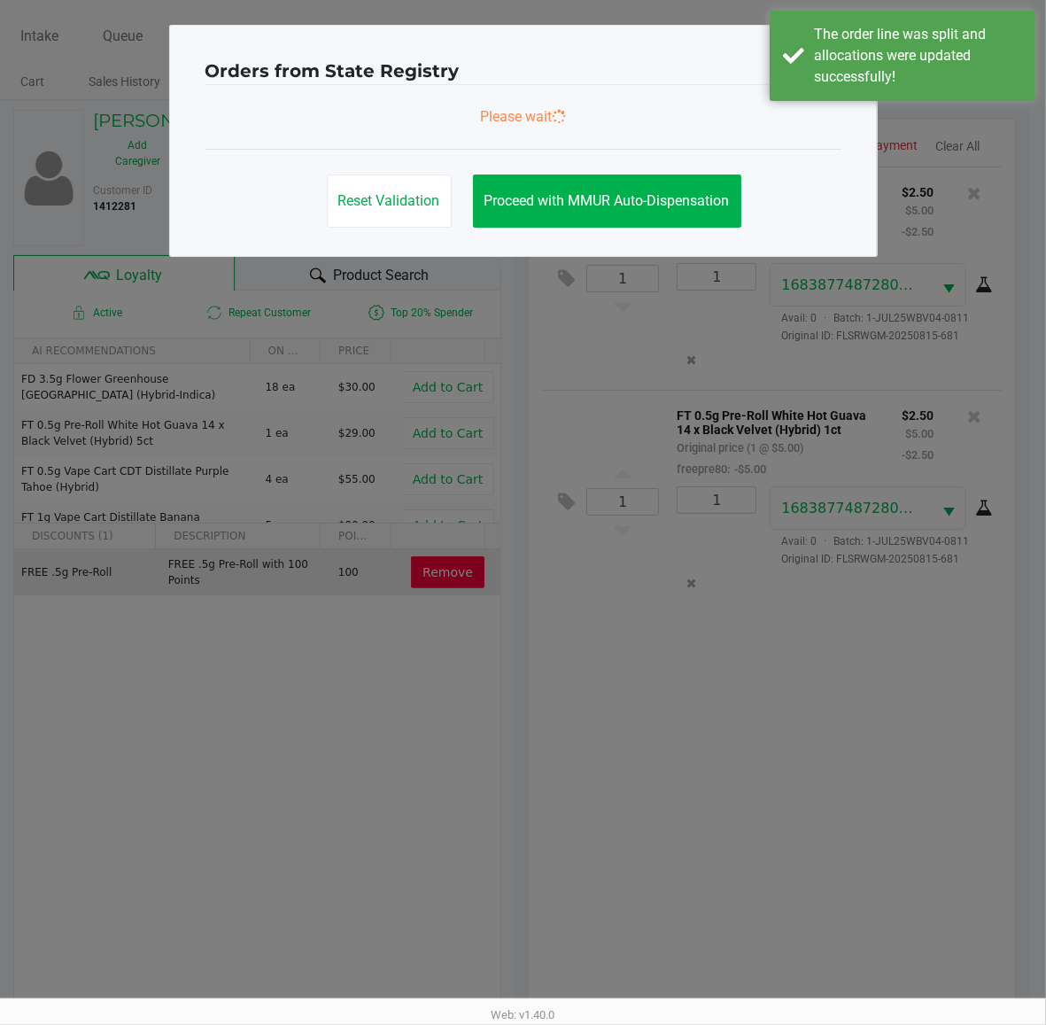
scroll to position [0, 0]
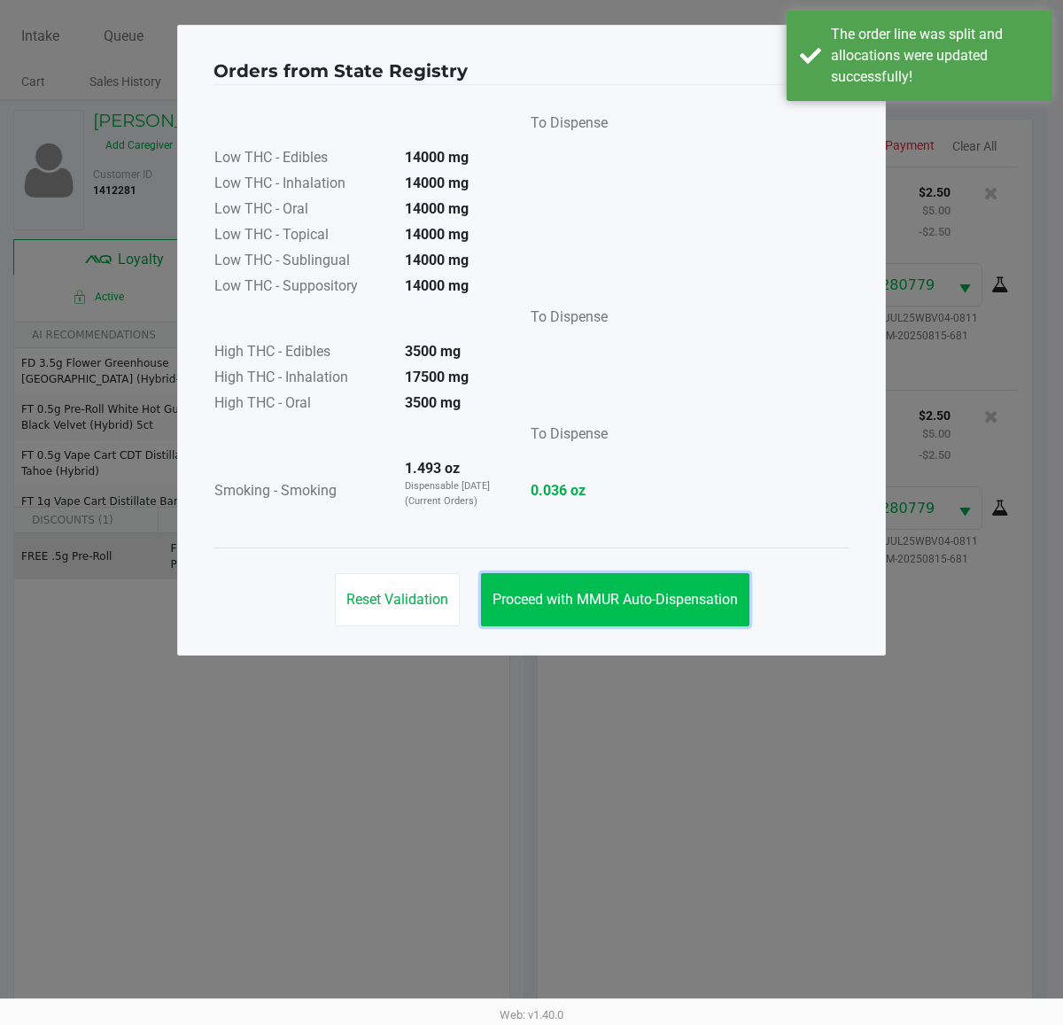
click at [596, 598] on span "Proceed with MMUR Auto-Dispensation" at bounding box center [615, 599] width 245 height 17
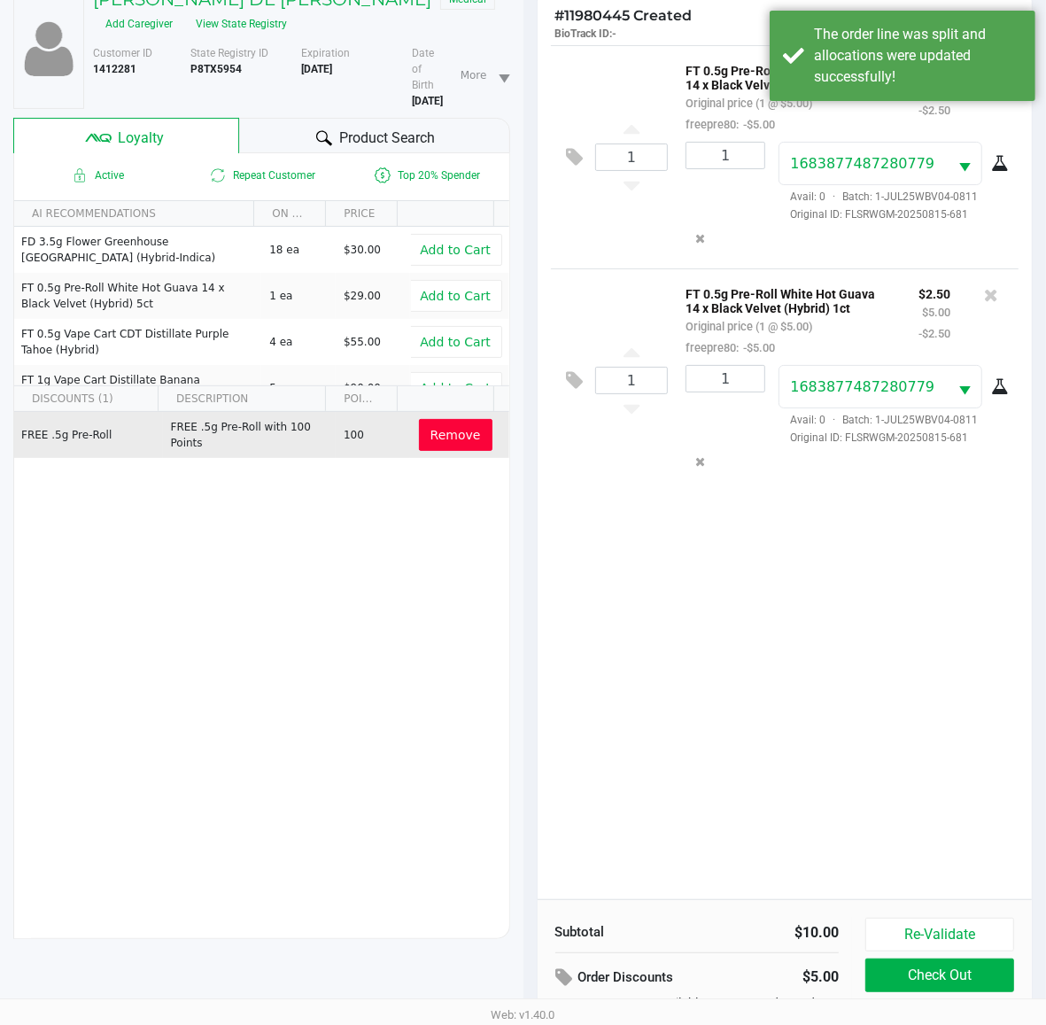
scroll to position [230, 0]
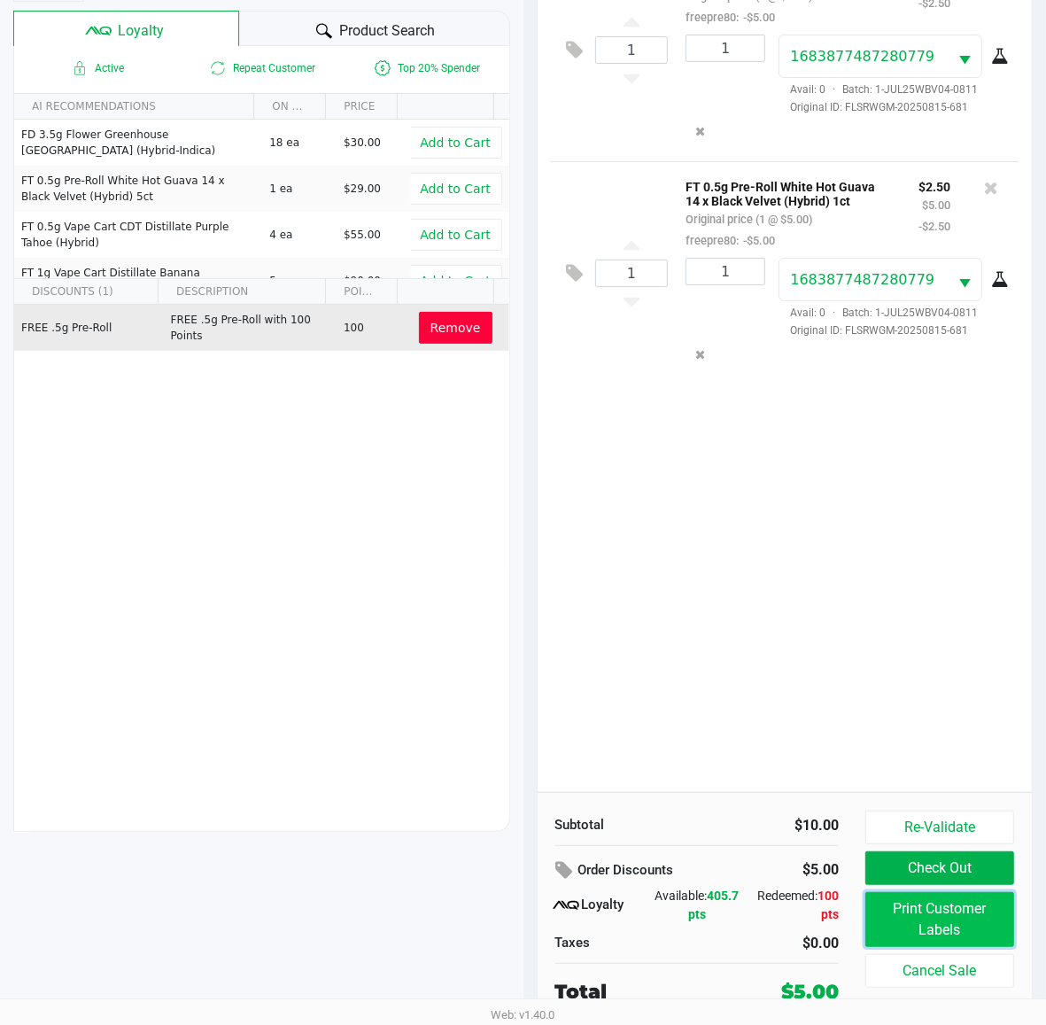
click at [944, 937] on button "Print Customer Labels" at bounding box center [940, 919] width 149 height 55
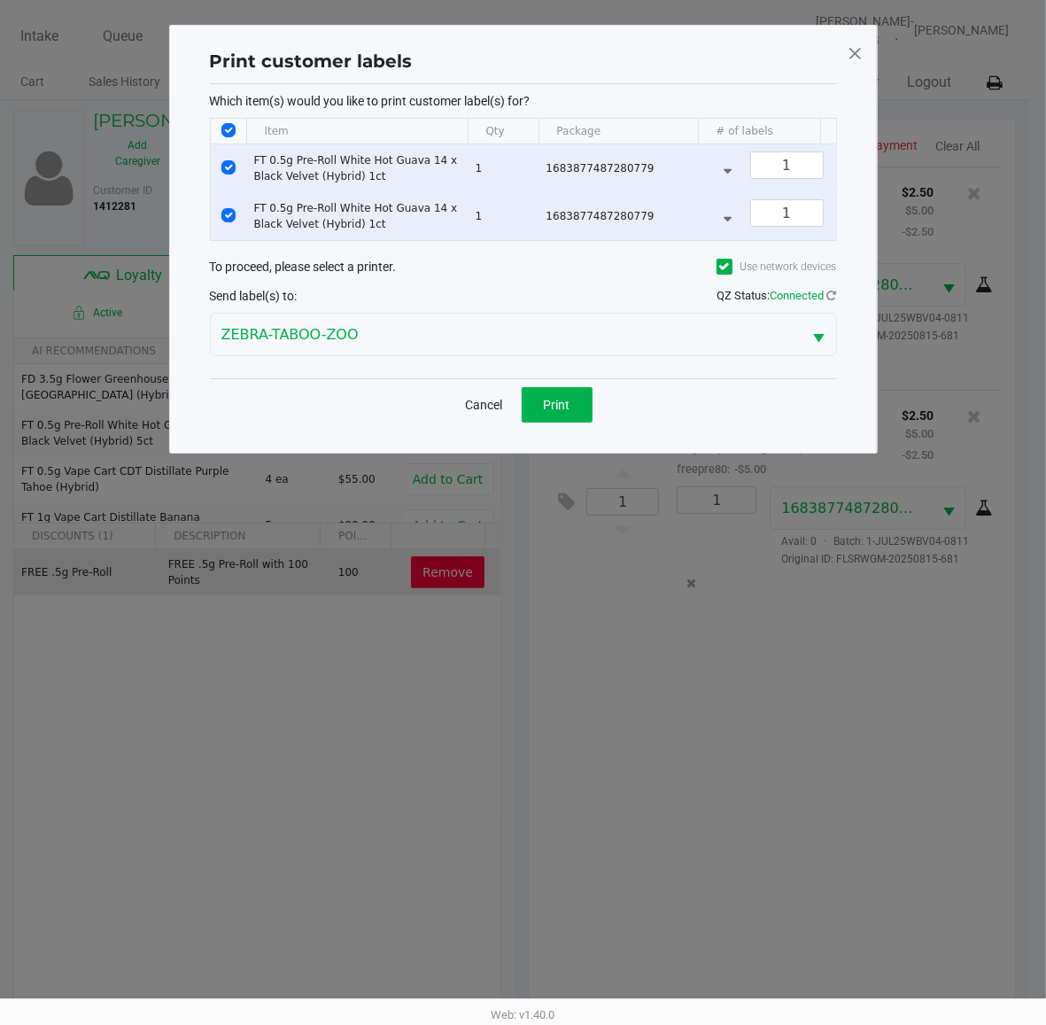
scroll to position [0, 0]
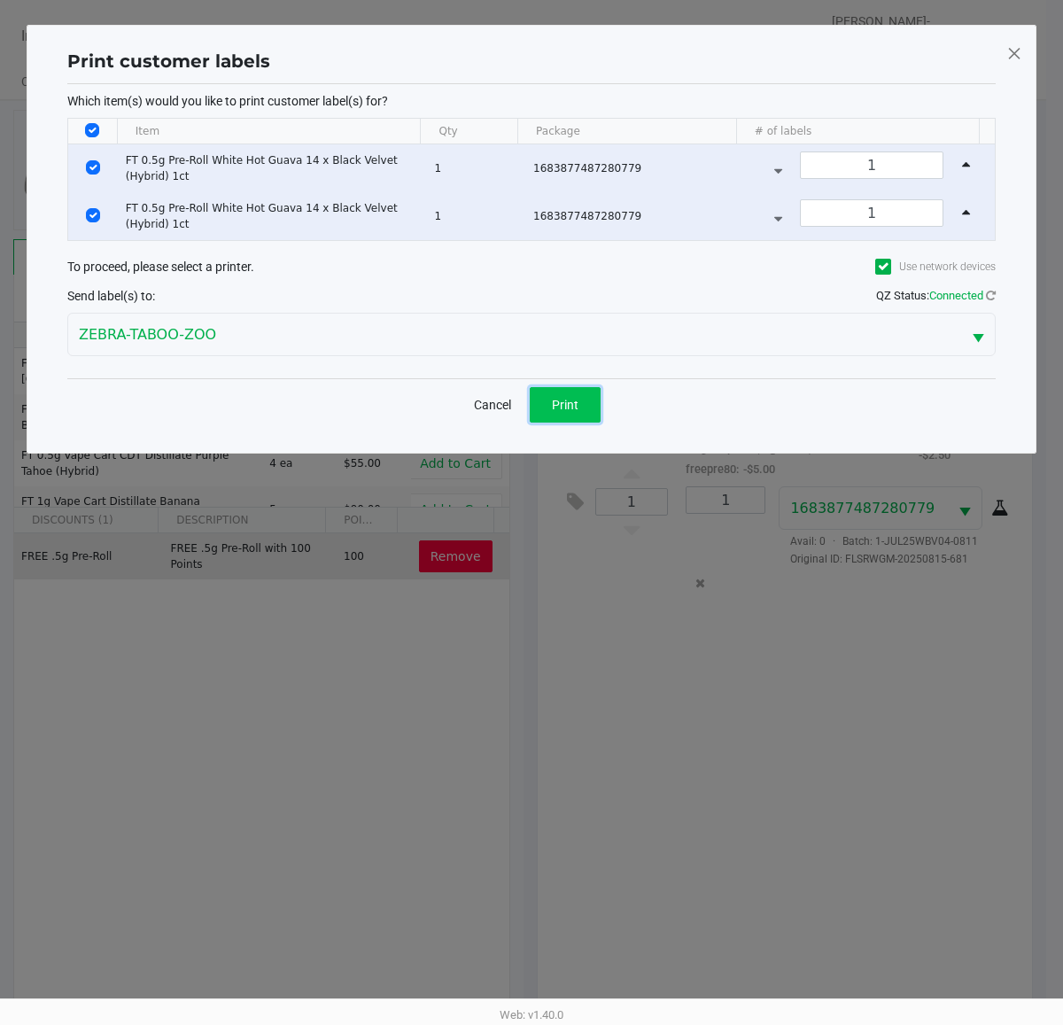
click at [574, 412] on span "Print" at bounding box center [565, 405] width 27 height 14
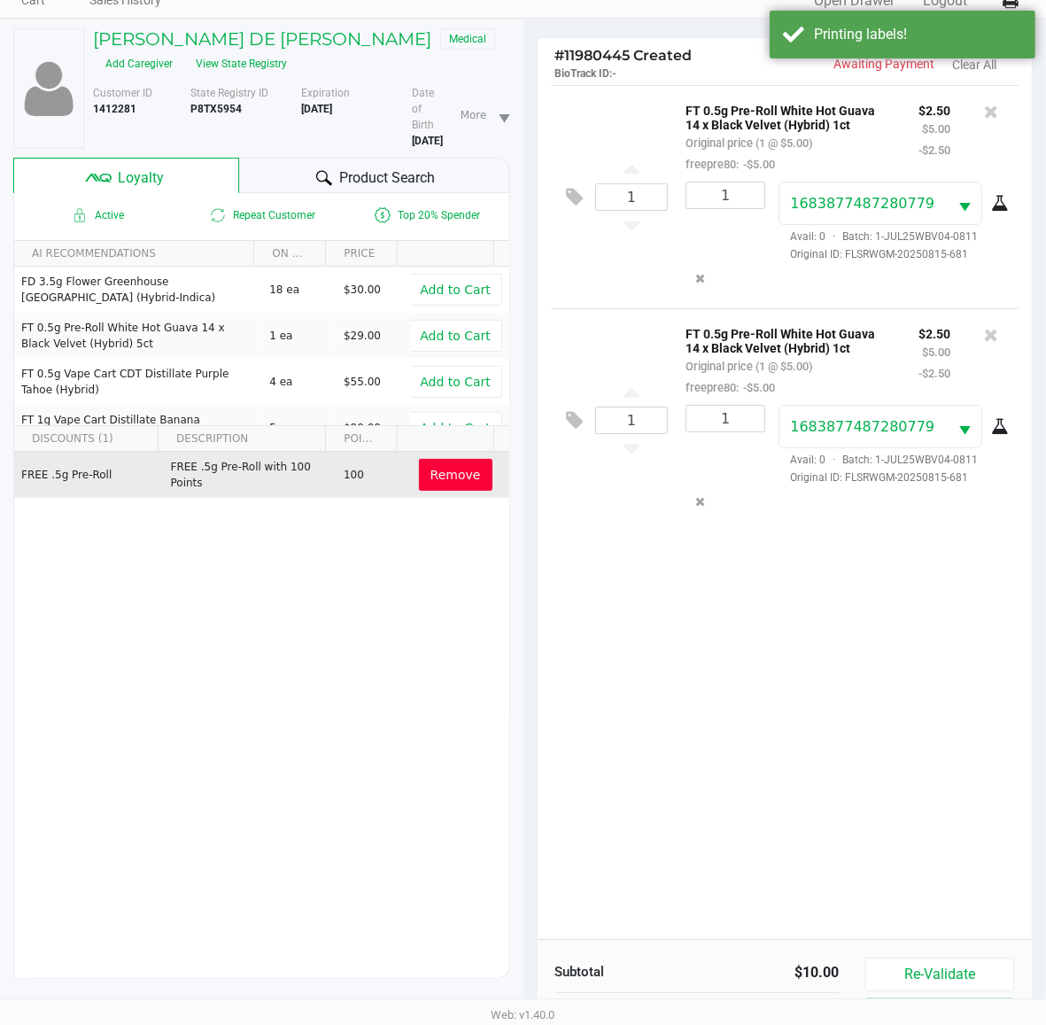
scroll to position [230, 0]
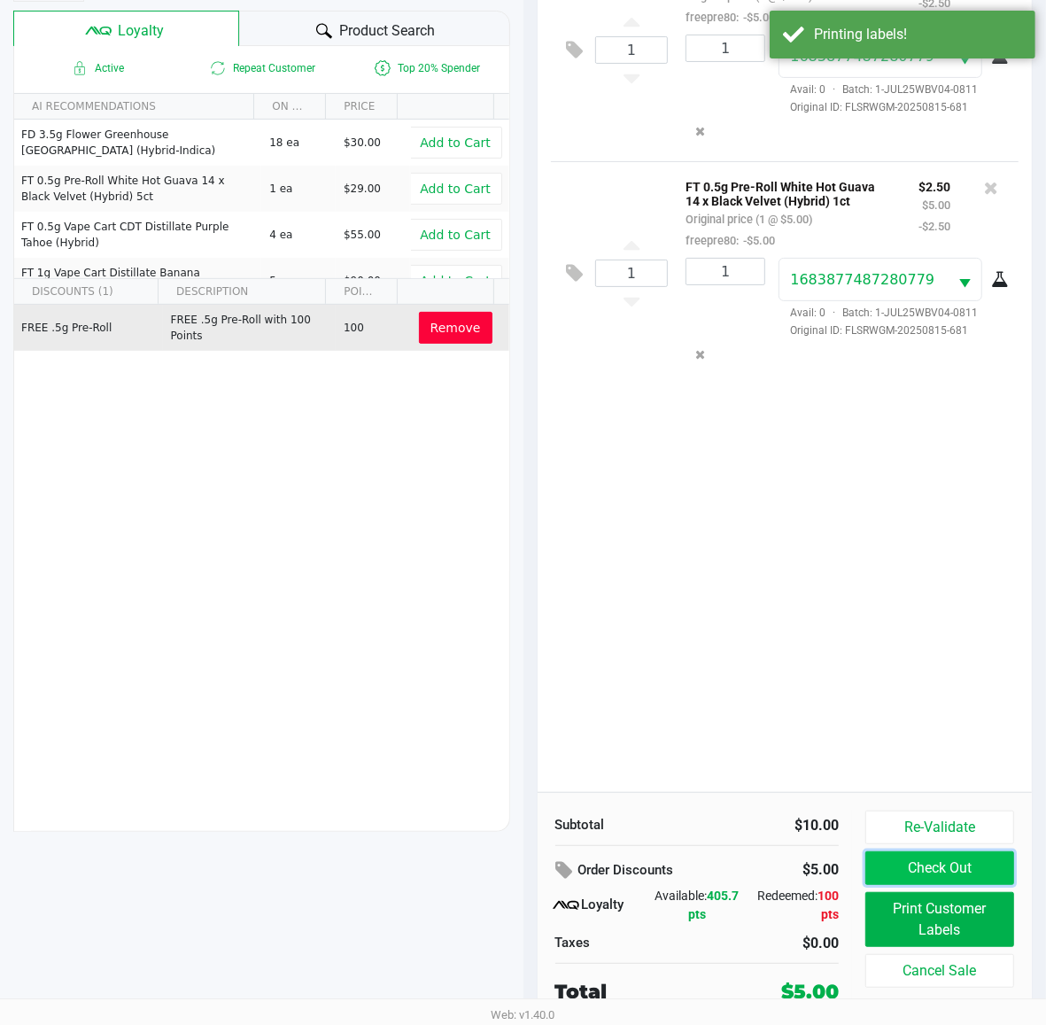
click at [958, 864] on button "Check Out" at bounding box center [940, 868] width 149 height 34
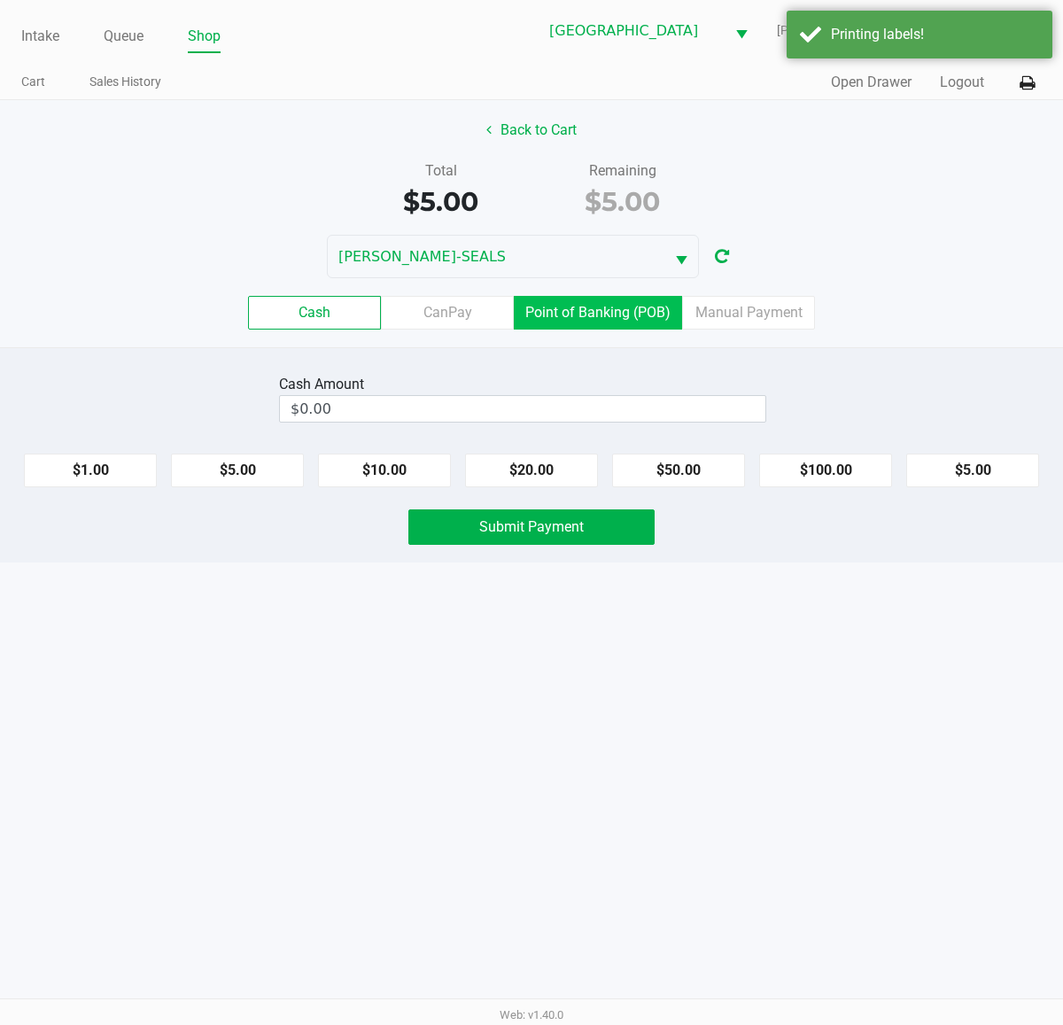
click at [613, 320] on label "Point of Banking (POB)" at bounding box center [598, 313] width 168 height 34
click at [0, 0] on 7 "Point of Banking (POB)" at bounding box center [0, 0] width 0 height 0
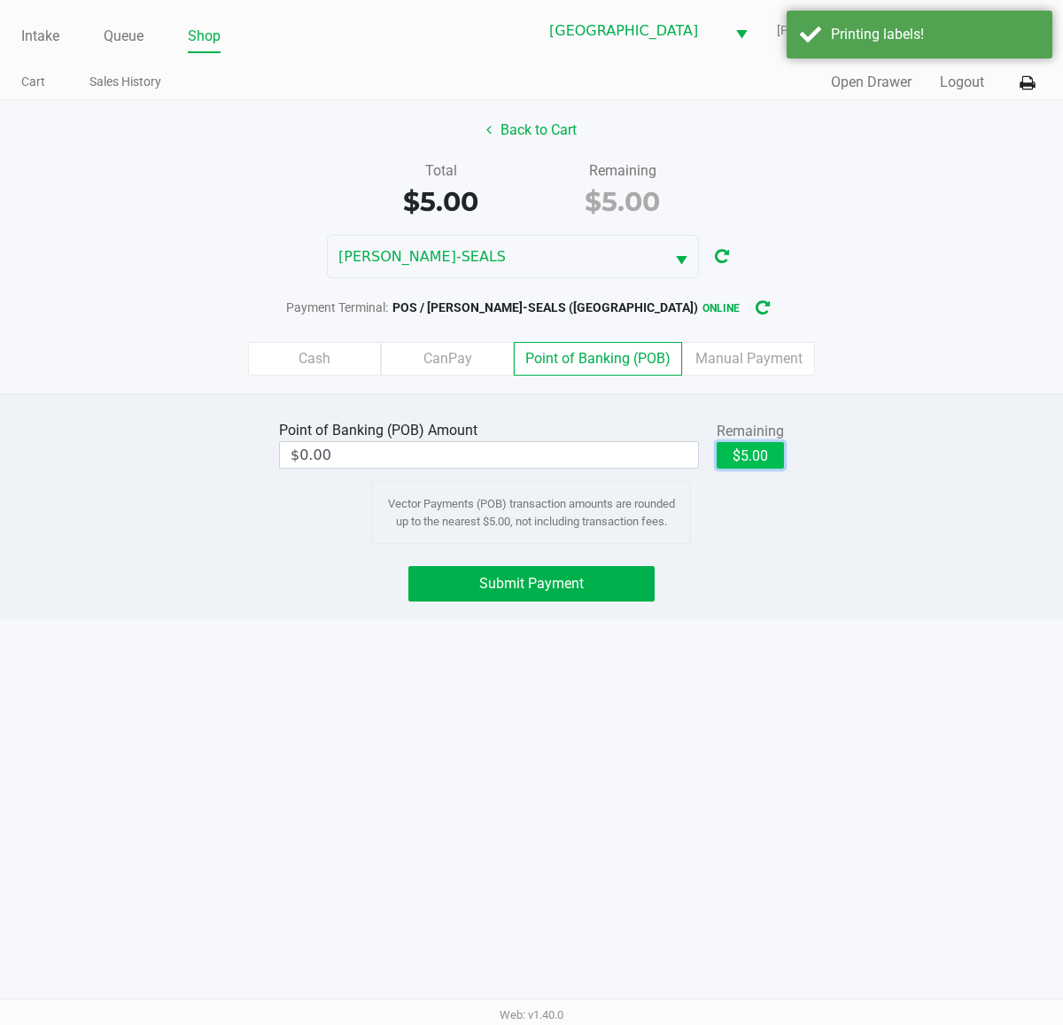
click at [758, 455] on button "$5.00" at bounding box center [750, 455] width 67 height 27
type input "$5.00"
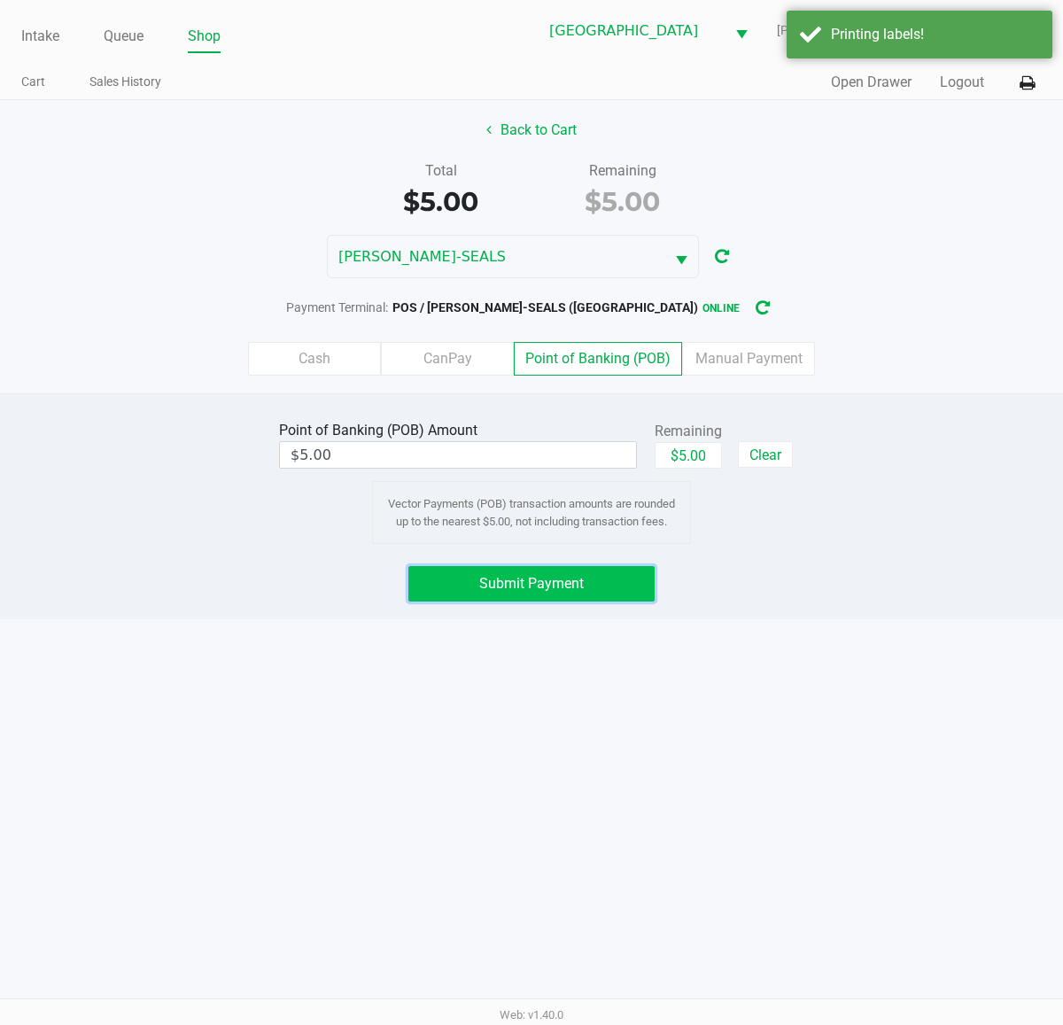
click at [607, 582] on button "Submit Payment" at bounding box center [531, 583] width 246 height 35
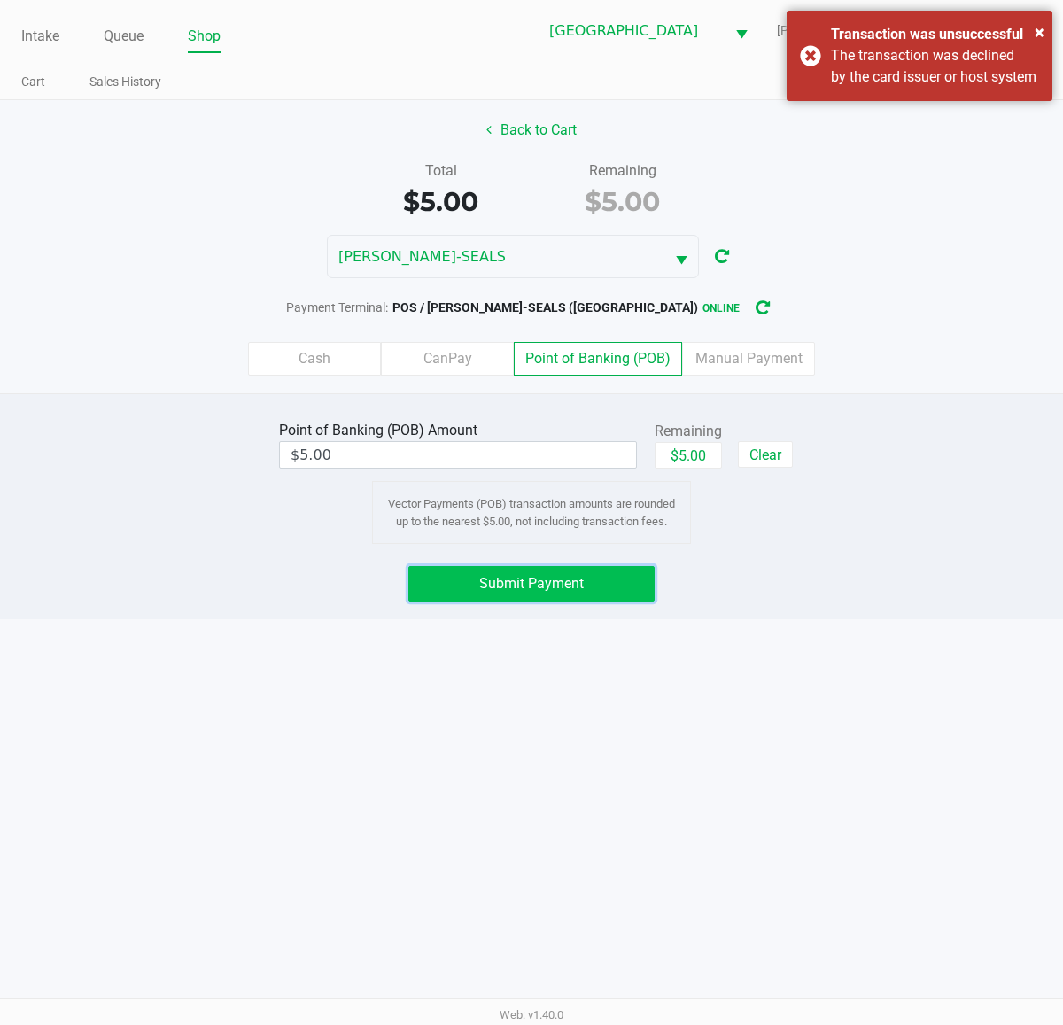
click at [573, 579] on span "Submit Payment" at bounding box center [531, 583] width 105 height 17
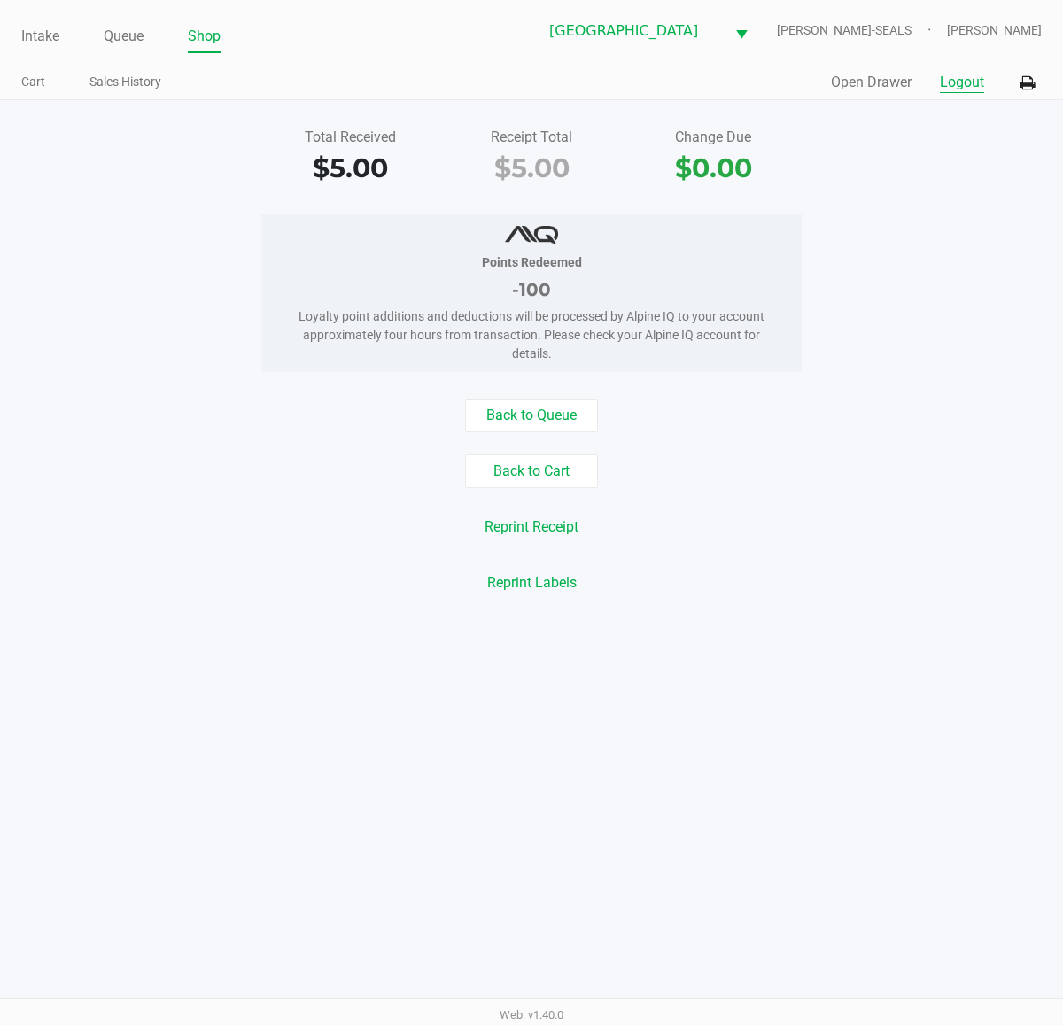
click at [958, 84] on button "Logout" at bounding box center [962, 82] width 44 height 21
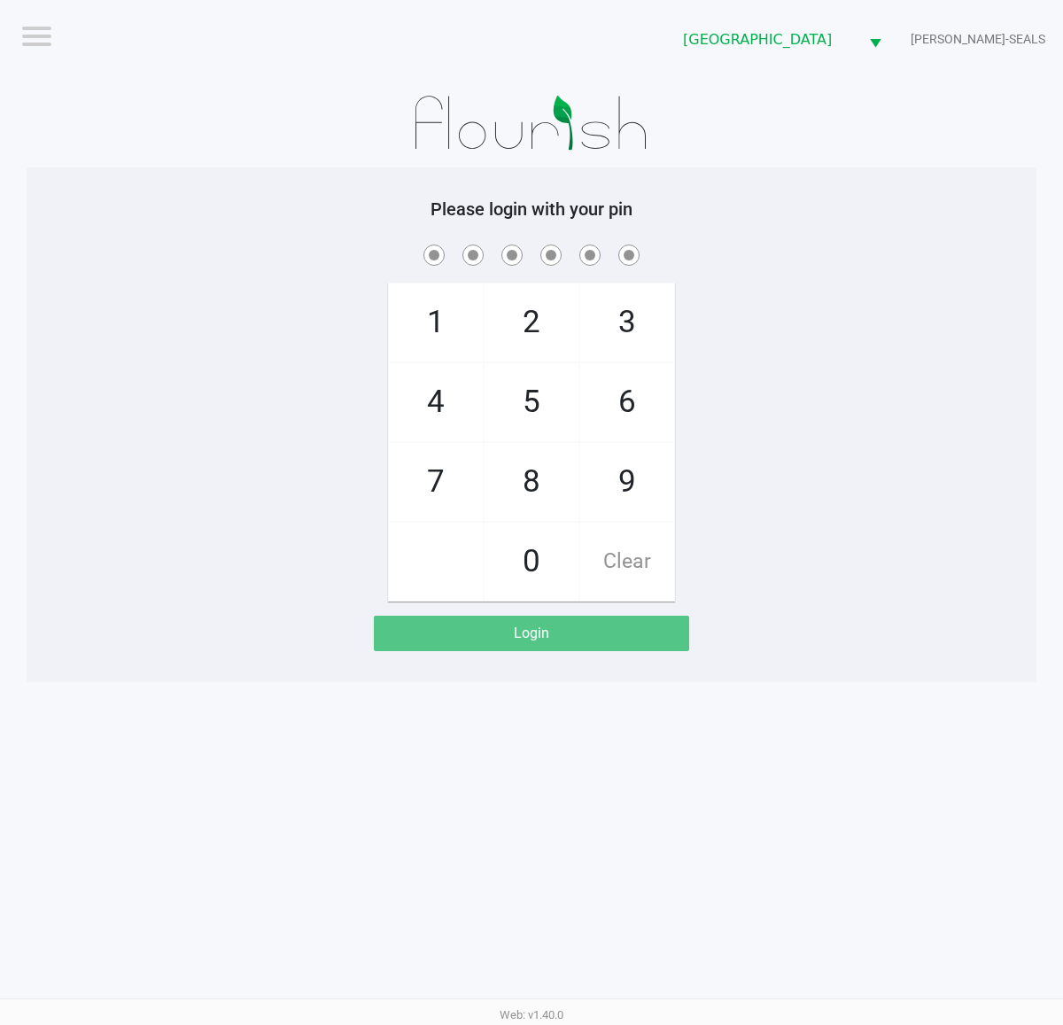
click at [895, 424] on div "1 4 7 2 5 8 0 3 6 9 Clear" at bounding box center [532, 421] width 1010 height 361
checkbox input "true"
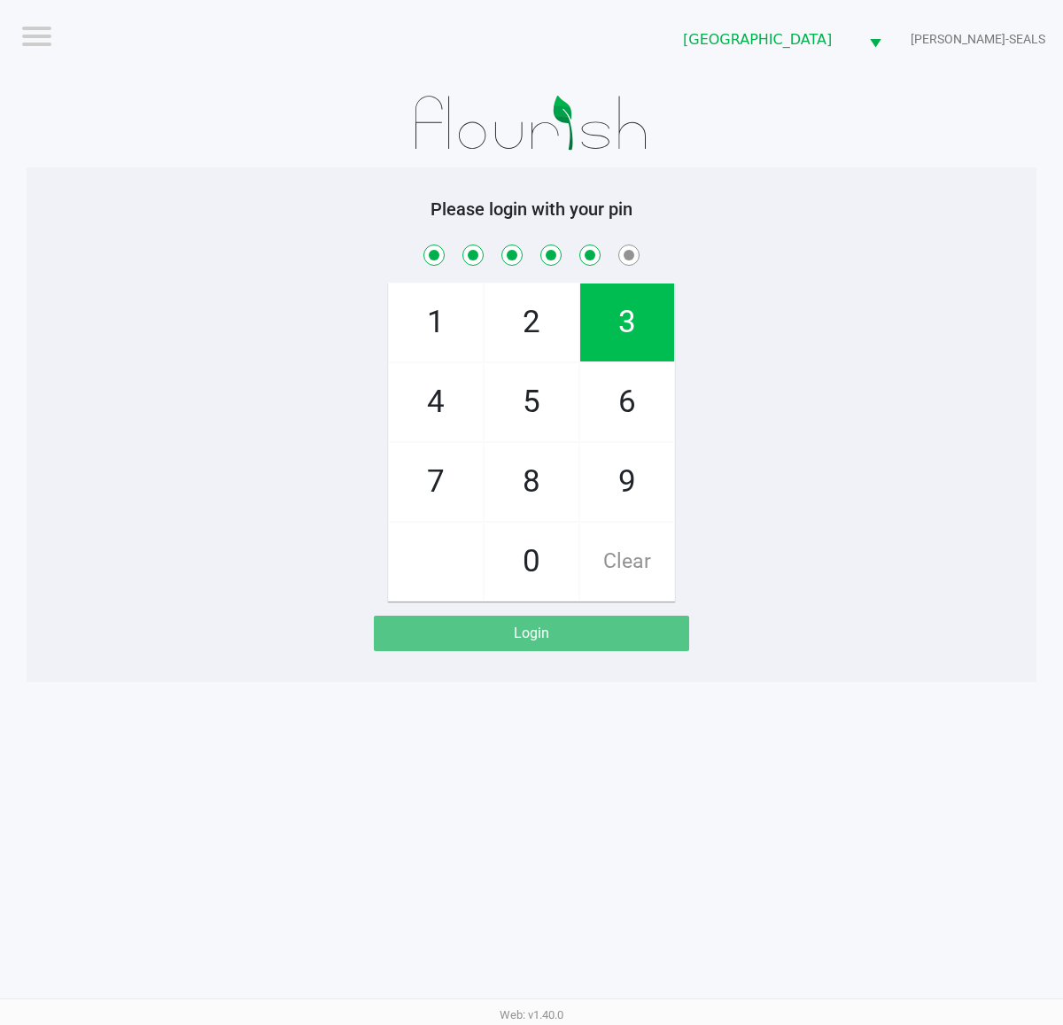
checkbox input "true"
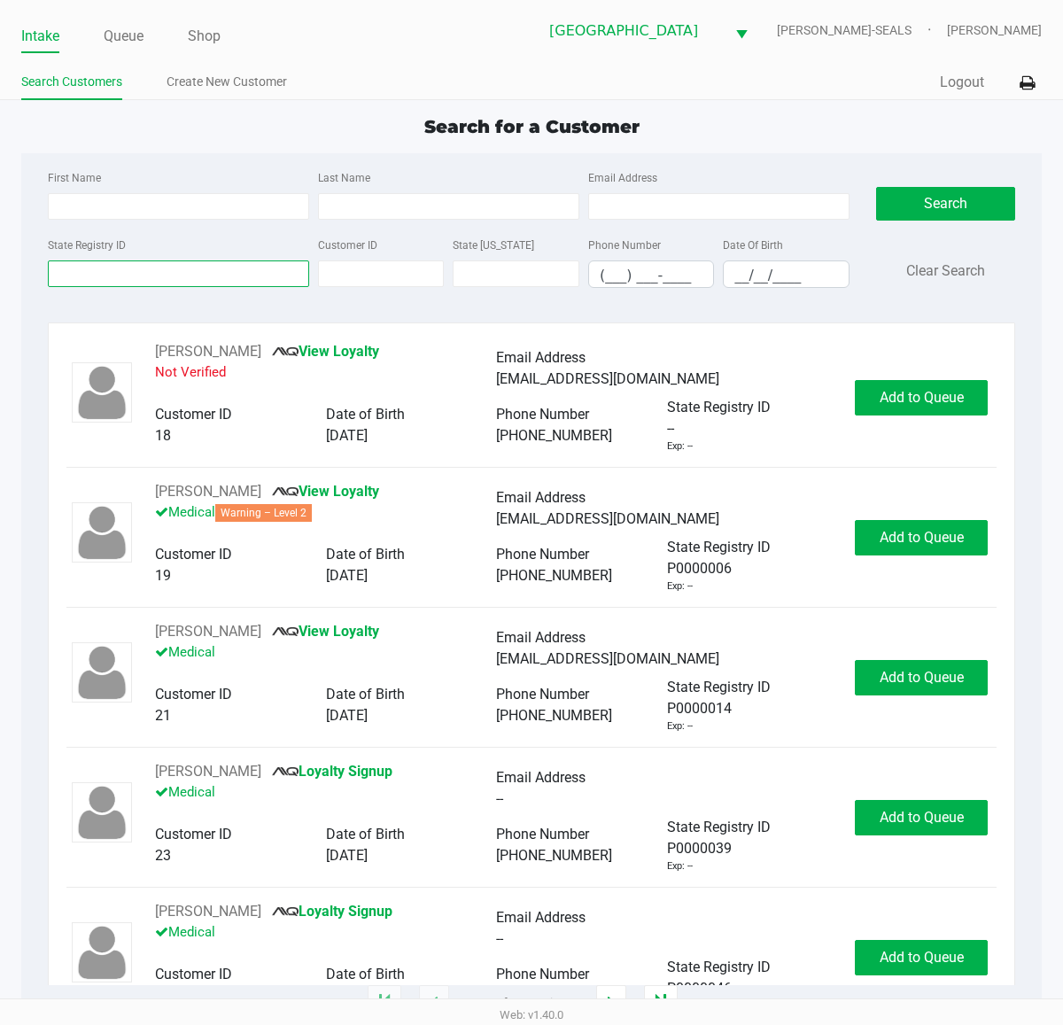
click at [121, 279] on input "State Registry ID" at bounding box center [178, 273] width 261 height 27
click at [138, 282] on input "State Registry ID" at bounding box center [178, 273] width 261 height 27
click at [232, 192] on div "First Name" at bounding box center [178, 193] width 270 height 53
click at [226, 211] on input "First Name" at bounding box center [178, 206] width 261 height 27
type input "s"
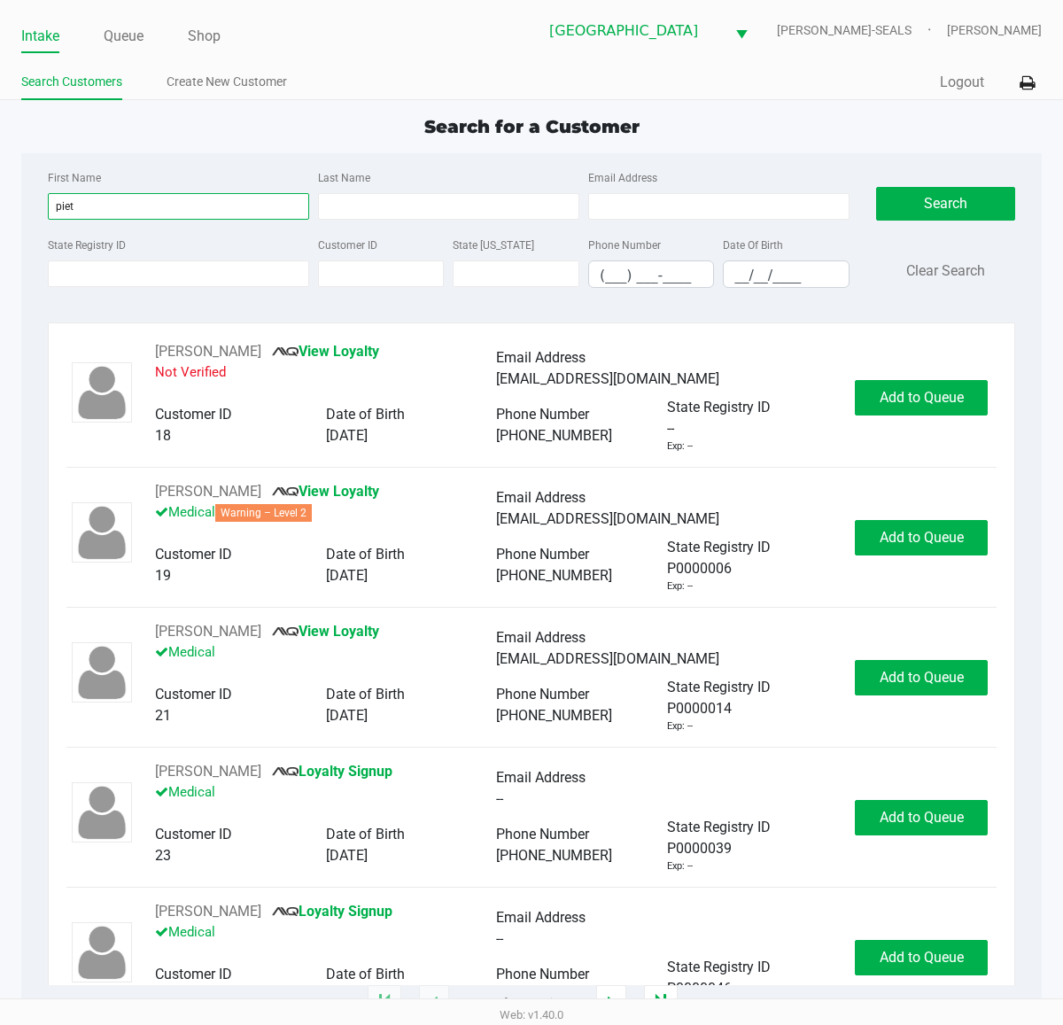
type input "piet"
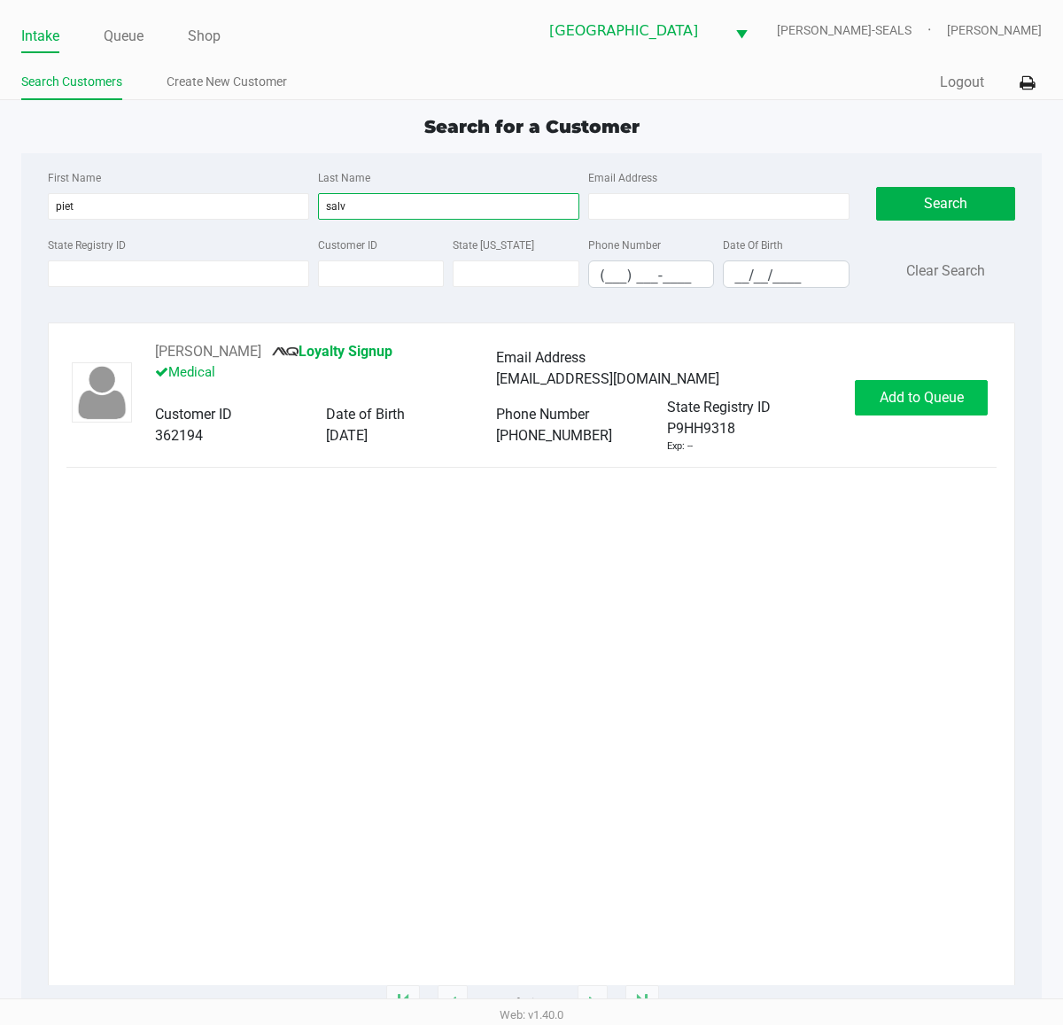
type input "salv"
click at [914, 400] on span "Add to Queue" at bounding box center [922, 397] width 84 height 17
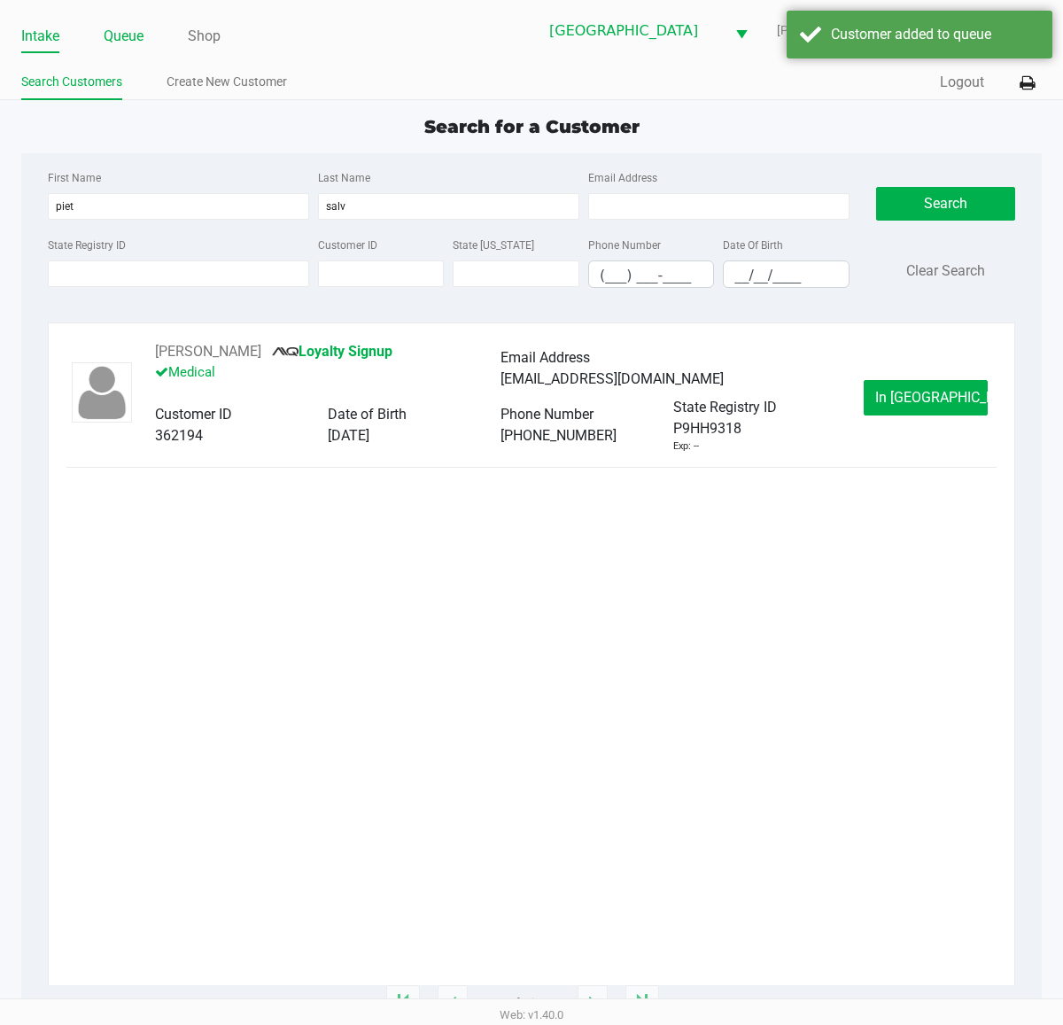
click at [136, 36] on link "Queue" at bounding box center [124, 36] width 40 height 25
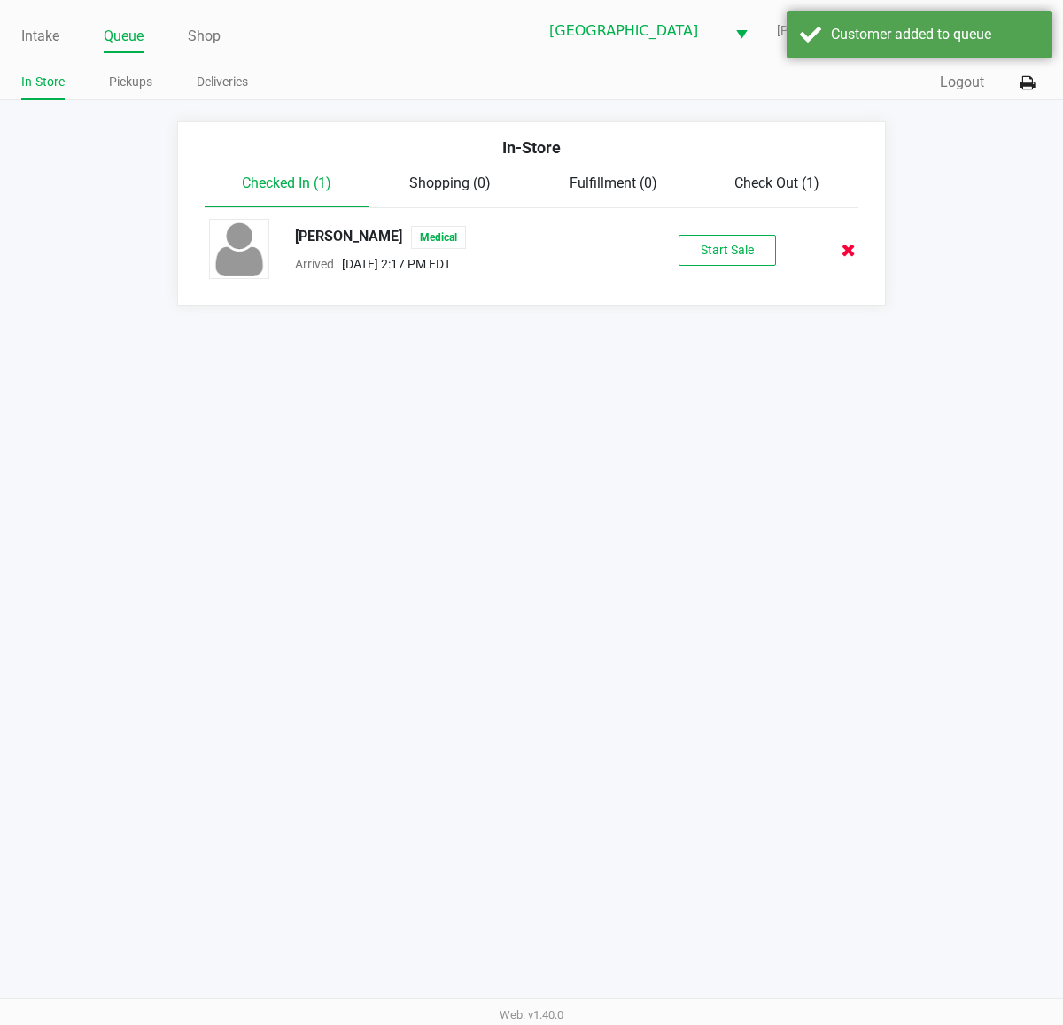
click at [848, 251] on icon at bounding box center [849, 250] width 14 height 13
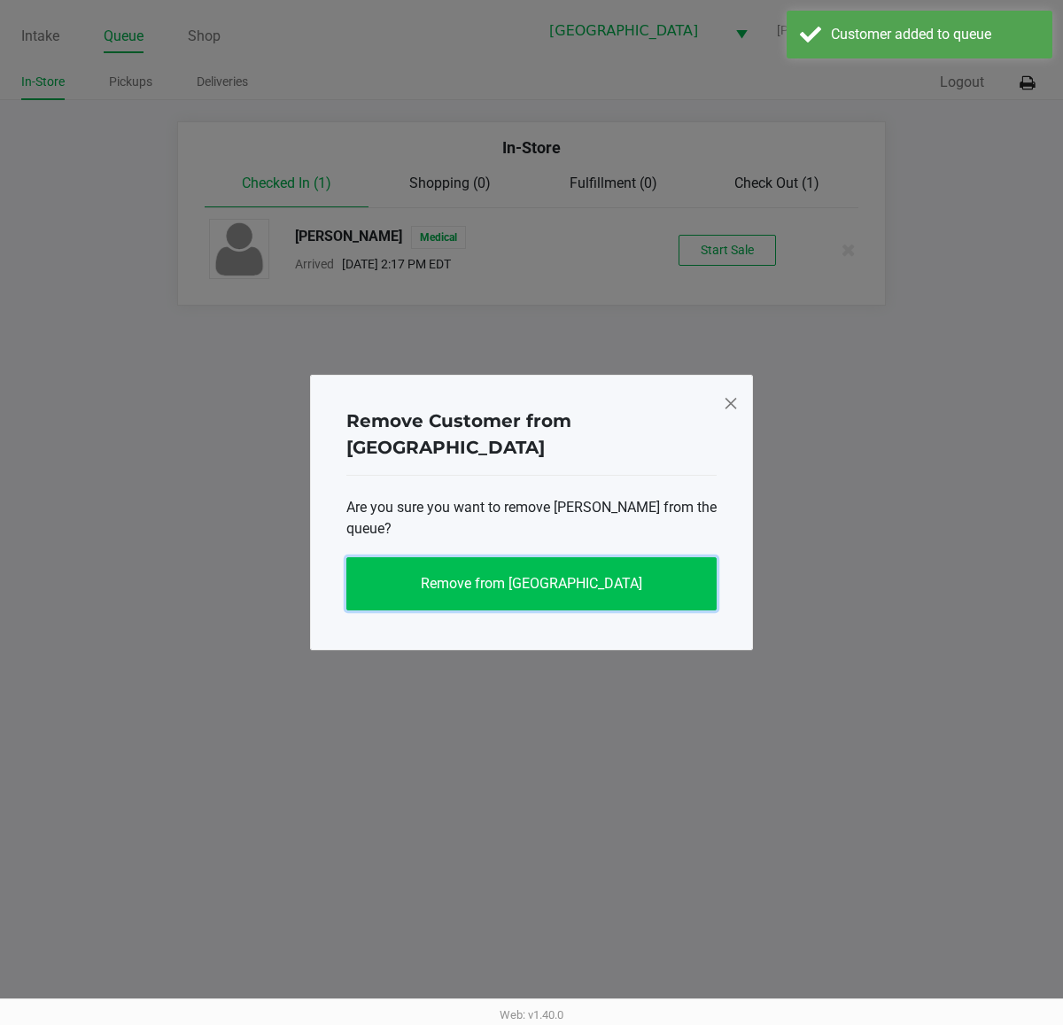
click at [564, 575] on span "Remove from Queue" at bounding box center [532, 583] width 222 height 17
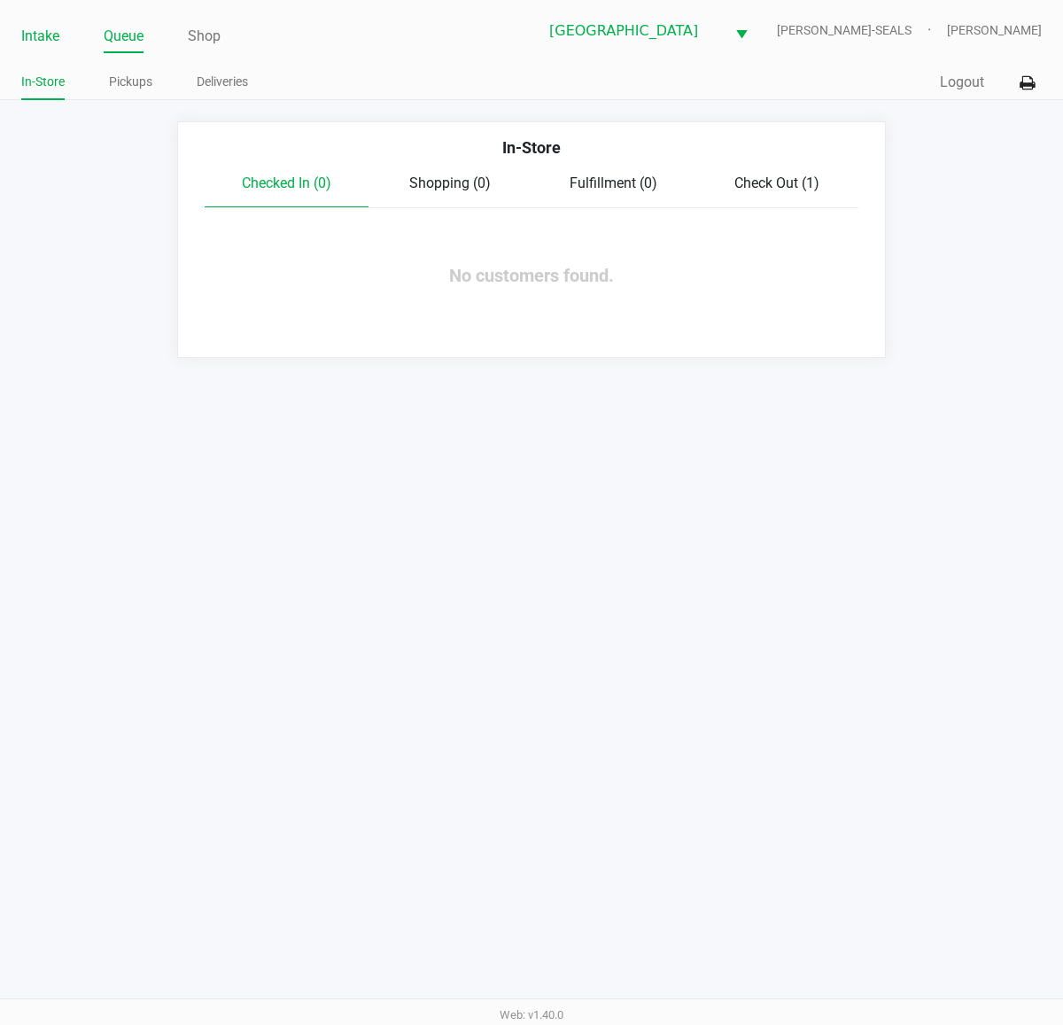
click at [46, 38] on link "Intake" at bounding box center [40, 36] width 38 height 25
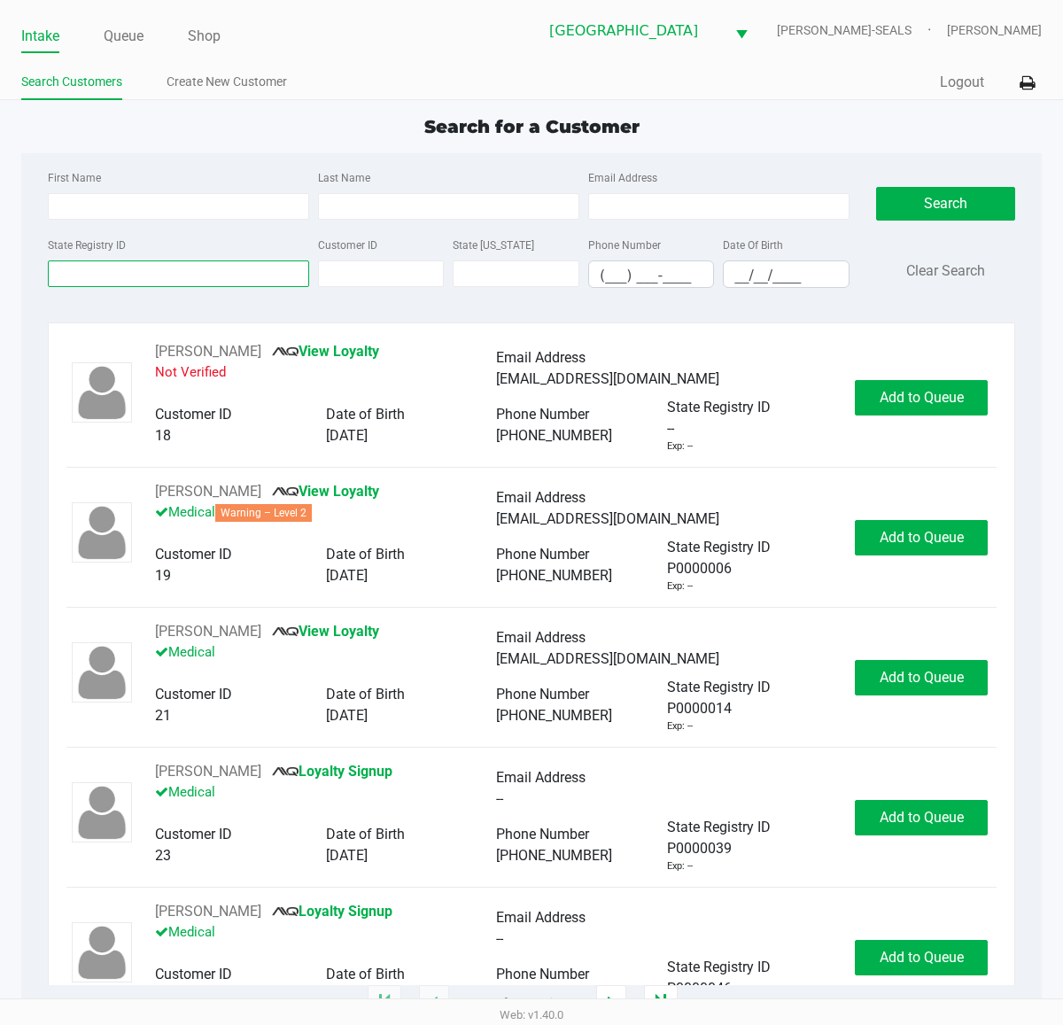
click at [131, 273] on input "State Registry ID" at bounding box center [178, 273] width 261 height 27
click at [215, 270] on input "pietr" at bounding box center [178, 273] width 261 height 27
click at [215, 271] on input "pietr" at bounding box center [178, 273] width 261 height 27
type input "s"
click at [196, 215] on input "First Name" at bounding box center [178, 206] width 261 height 27
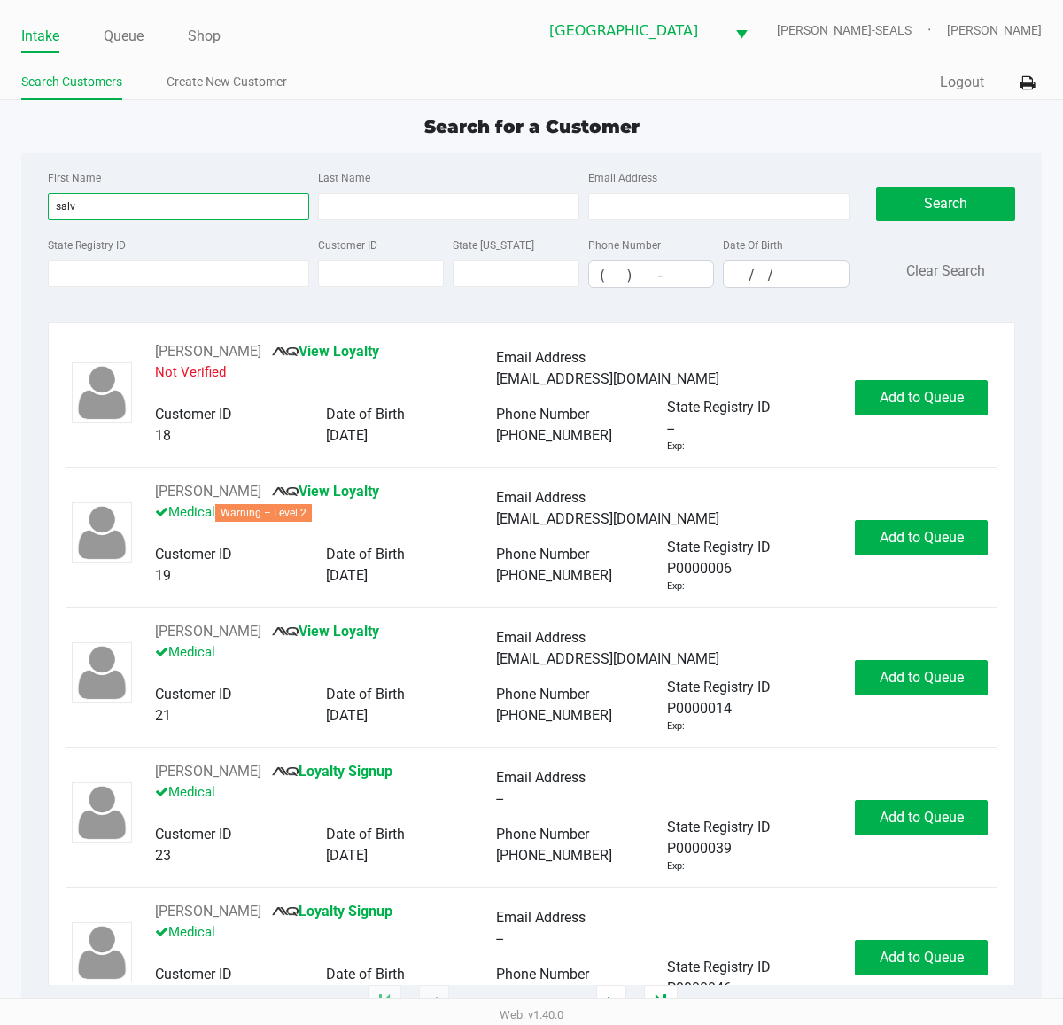
type input "salv"
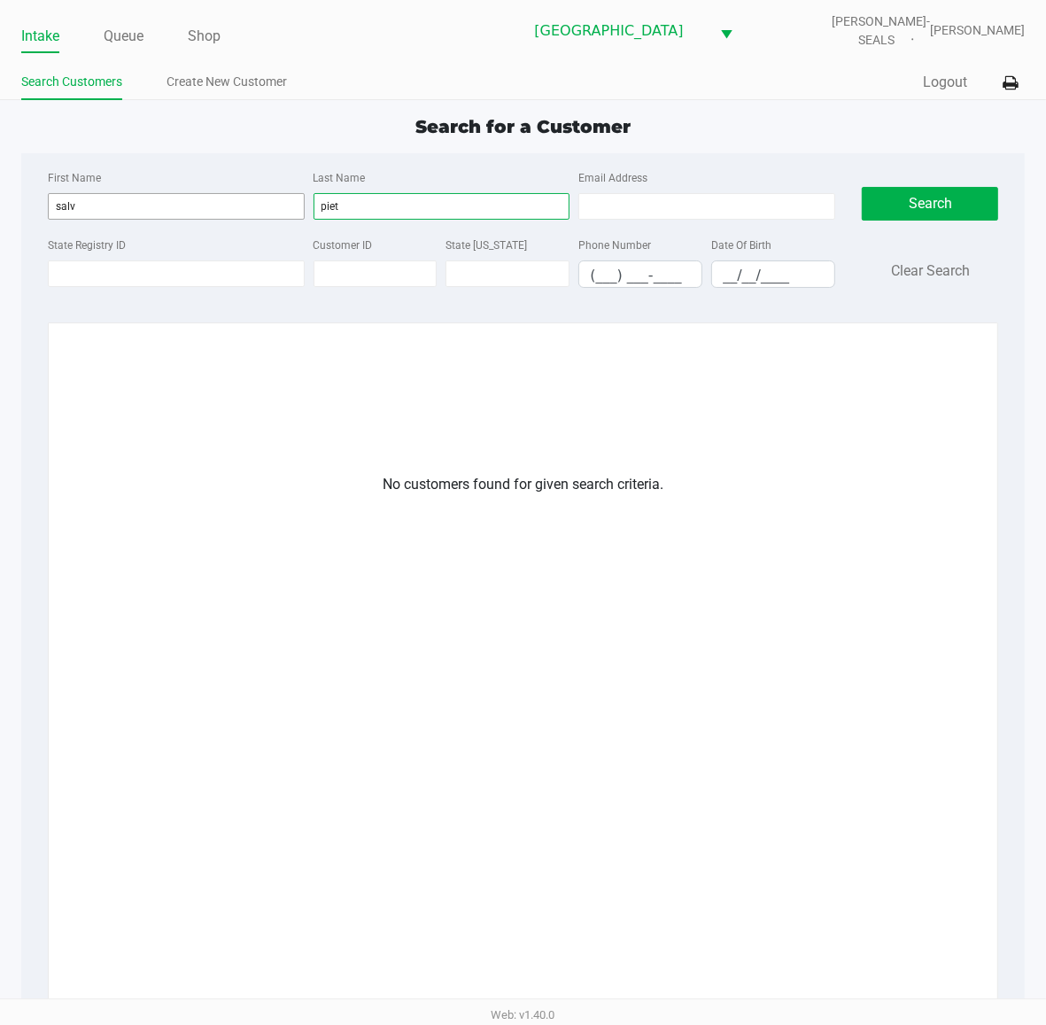
type input "piet"
drag, startPoint x: 85, startPoint y: 205, endPoint x: 4, endPoint y: 158, distance: 93.3
click at [2, 193] on app-all-customers "Search for a Customer First Name salv Last Name piet Email Address State Regist…" at bounding box center [523, 624] width 1046 height 1023
type input "pie"
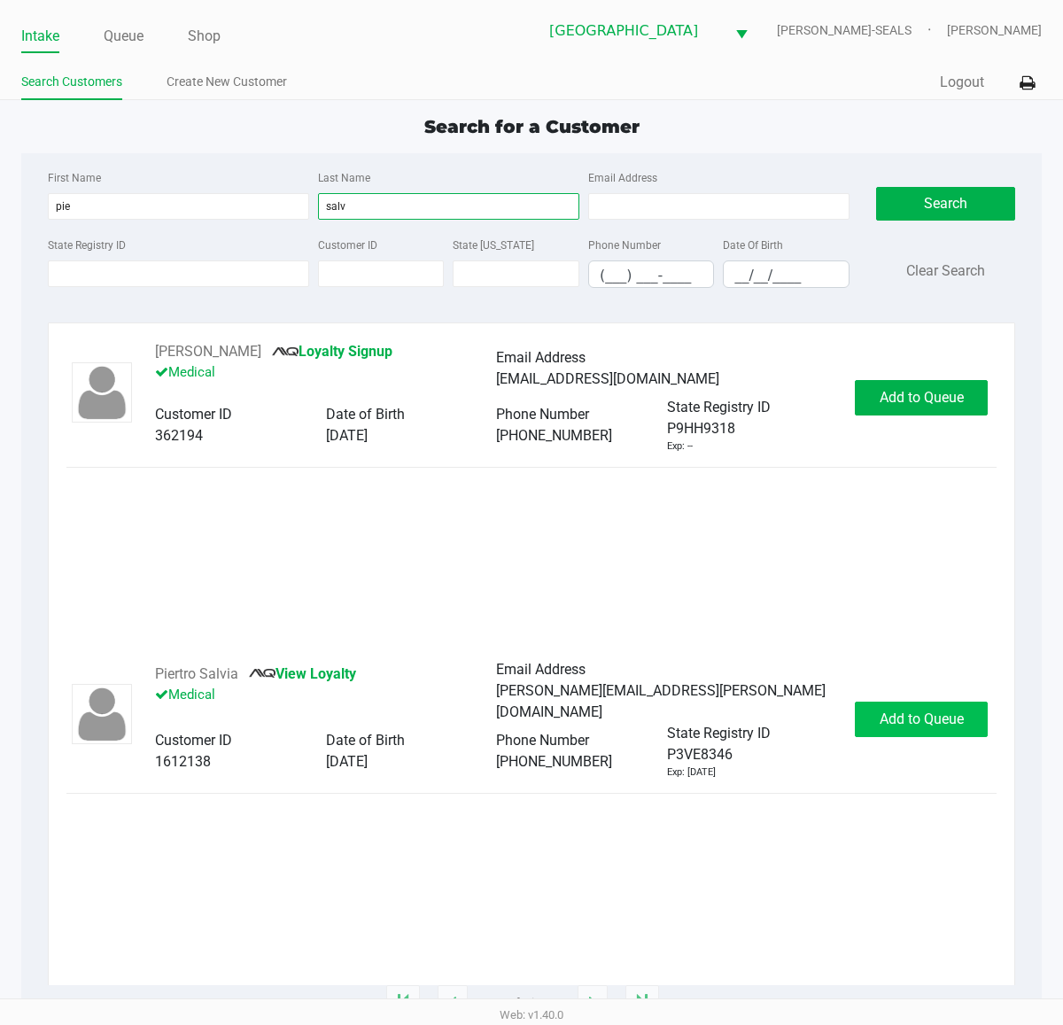
type input "salv"
click at [880, 724] on span "Add to Queue" at bounding box center [922, 719] width 84 height 17
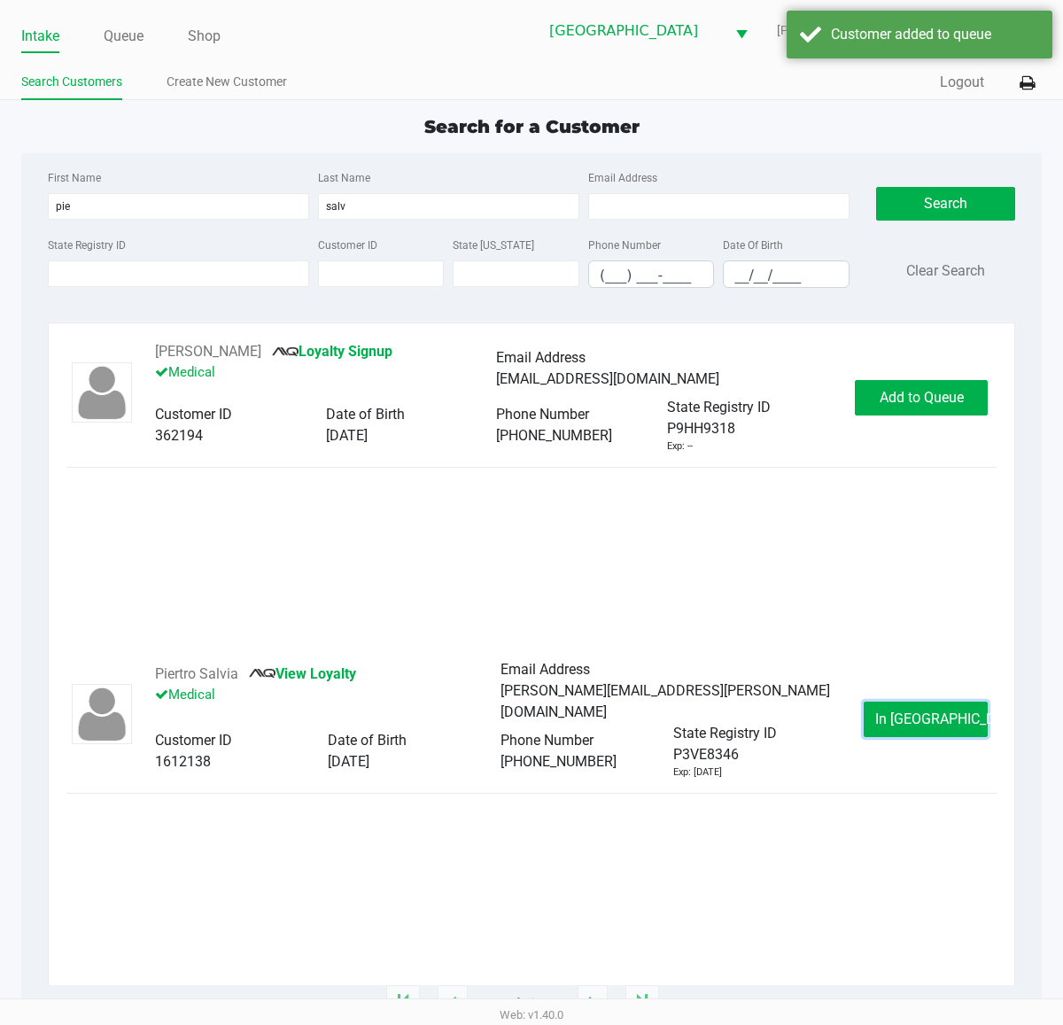
drag, startPoint x: 891, startPoint y: 727, endPoint x: 886, endPoint y: 550, distance: 177.3
click at [915, 722] on span "In Queue" at bounding box center [949, 719] width 149 height 17
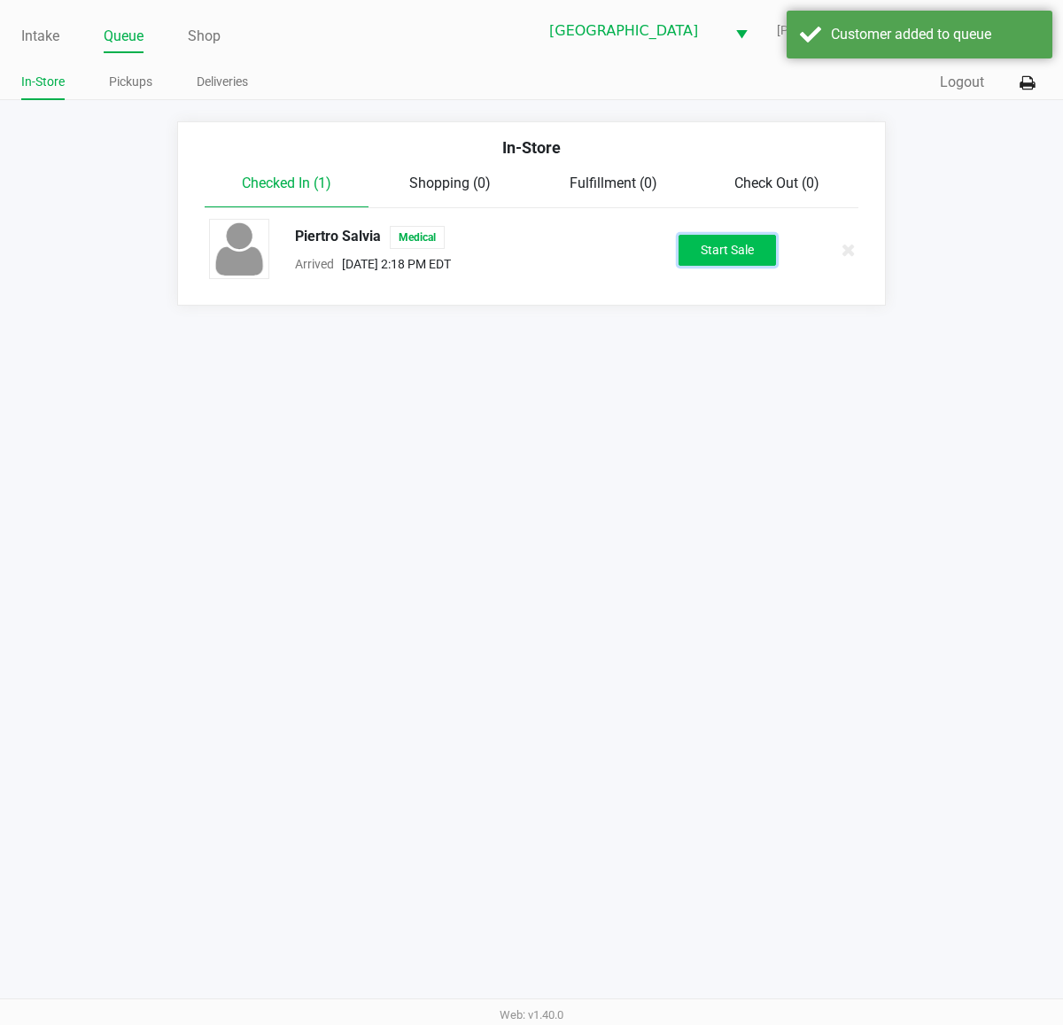
click at [725, 249] on button "Start Sale" at bounding box center [727, 250] width 97 height 31
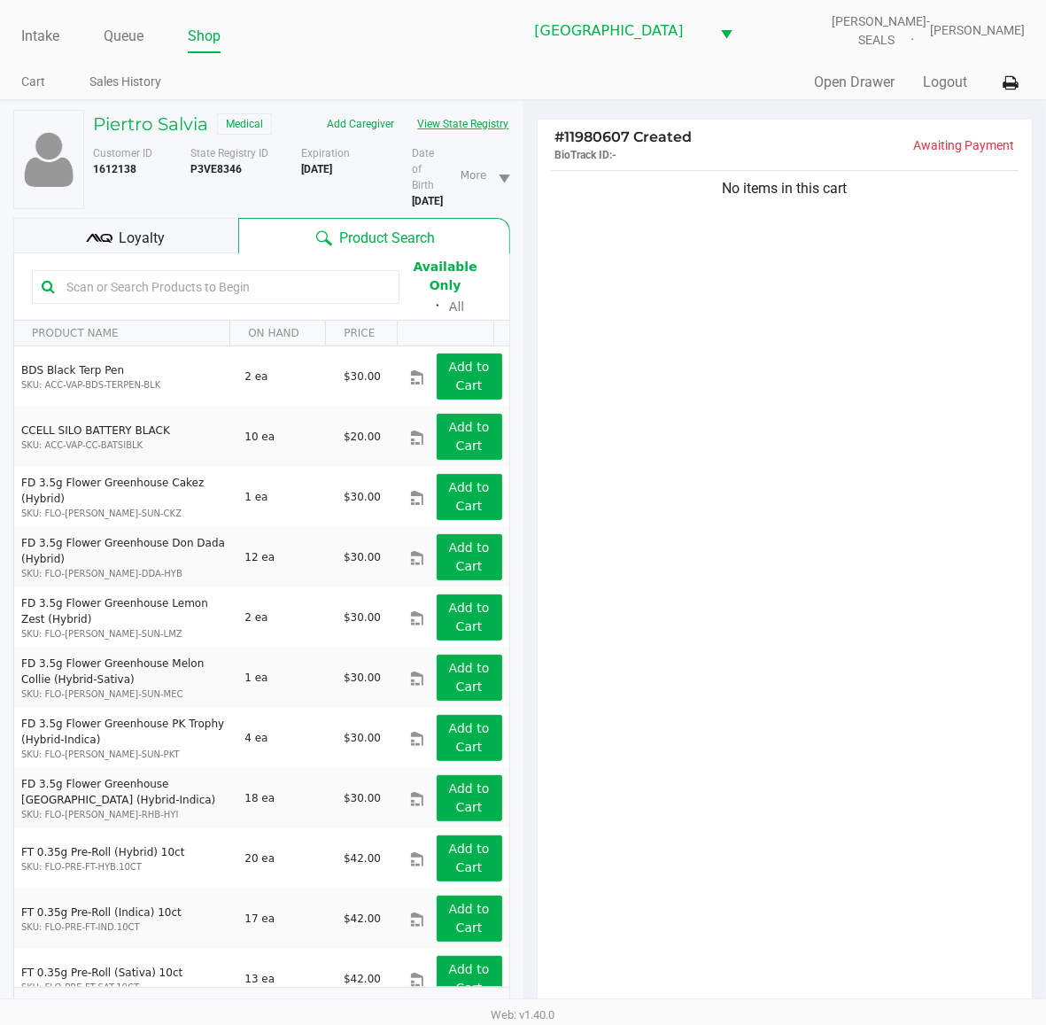
click at [441, 121] on button "View State Registry" at bounding box center [459, 124] width 104 height 28
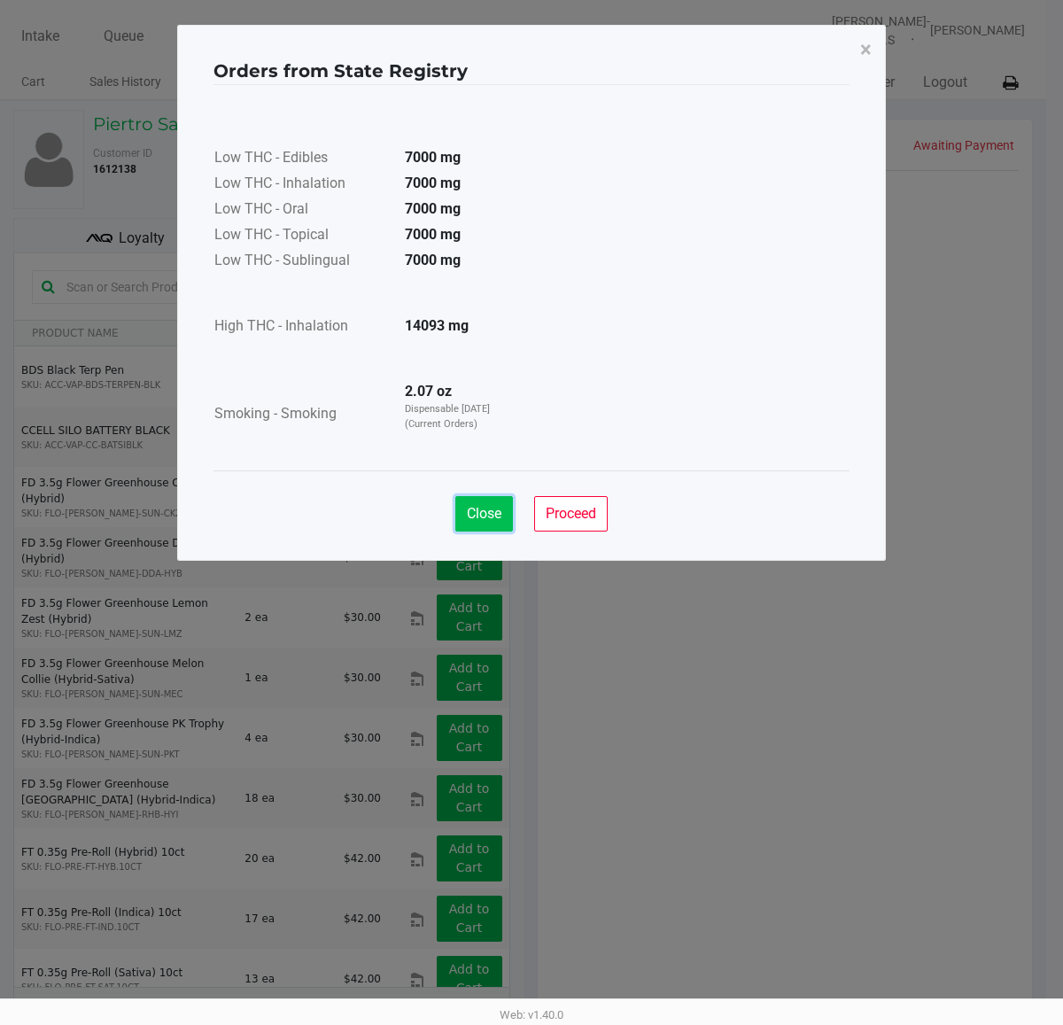
click at [467, 505] on span "Close" at bounding box center [484, 513] width 35 height 17
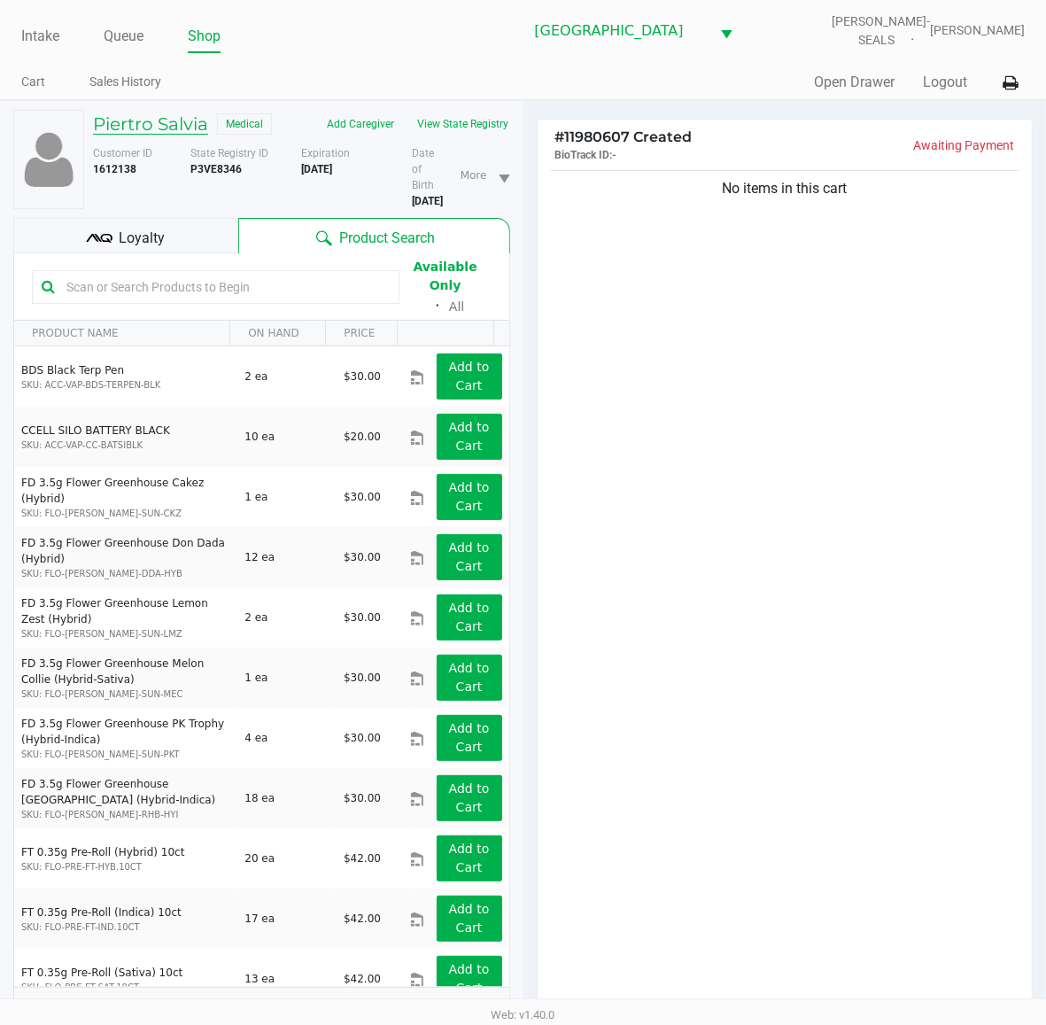
click at [139, 122] on h5 "Piertro Salvia" at bounding box center [150, 123] width 115 height 21
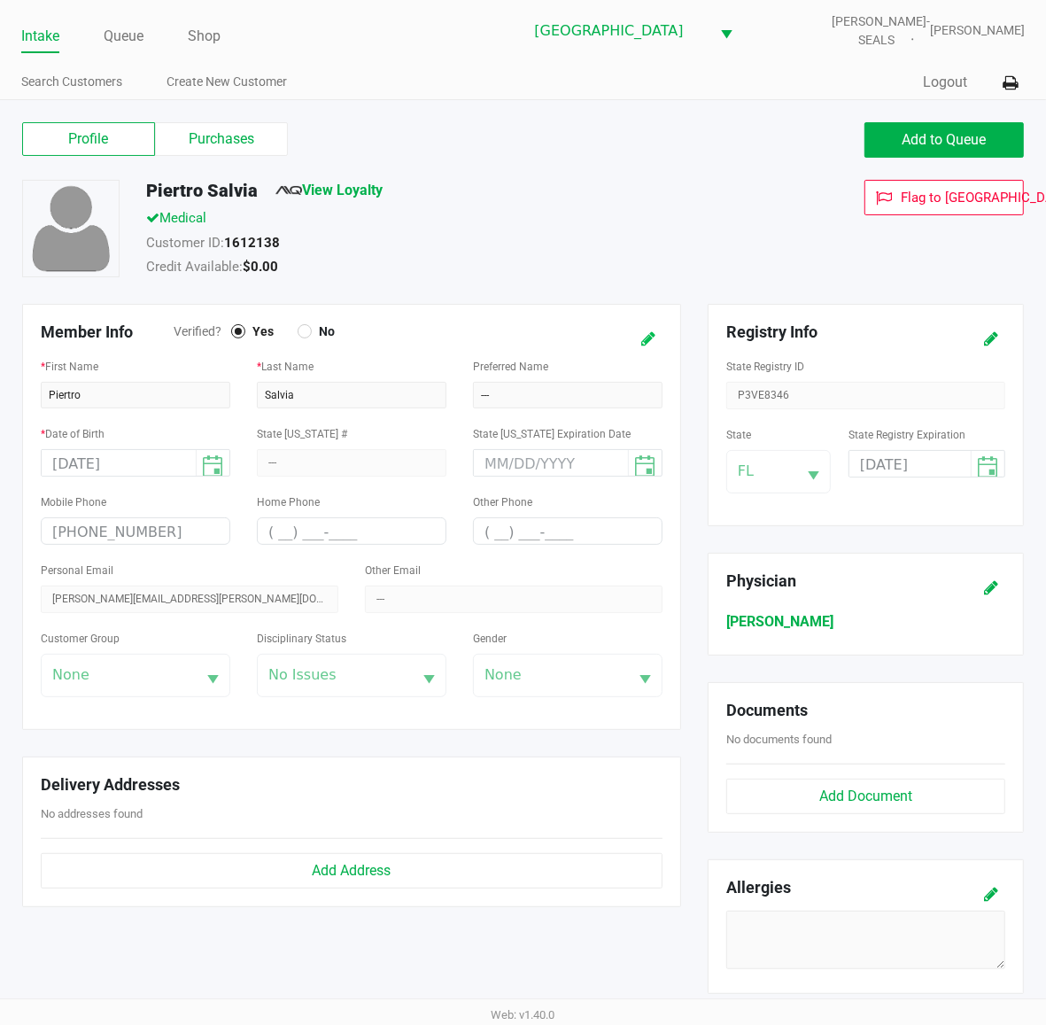
click at [640, 343] on button at bounding box center [648, 339] width 28 height 33
click at [67, 397] on input "Piertro" at bounding box center [136, 395] width 190 height 27
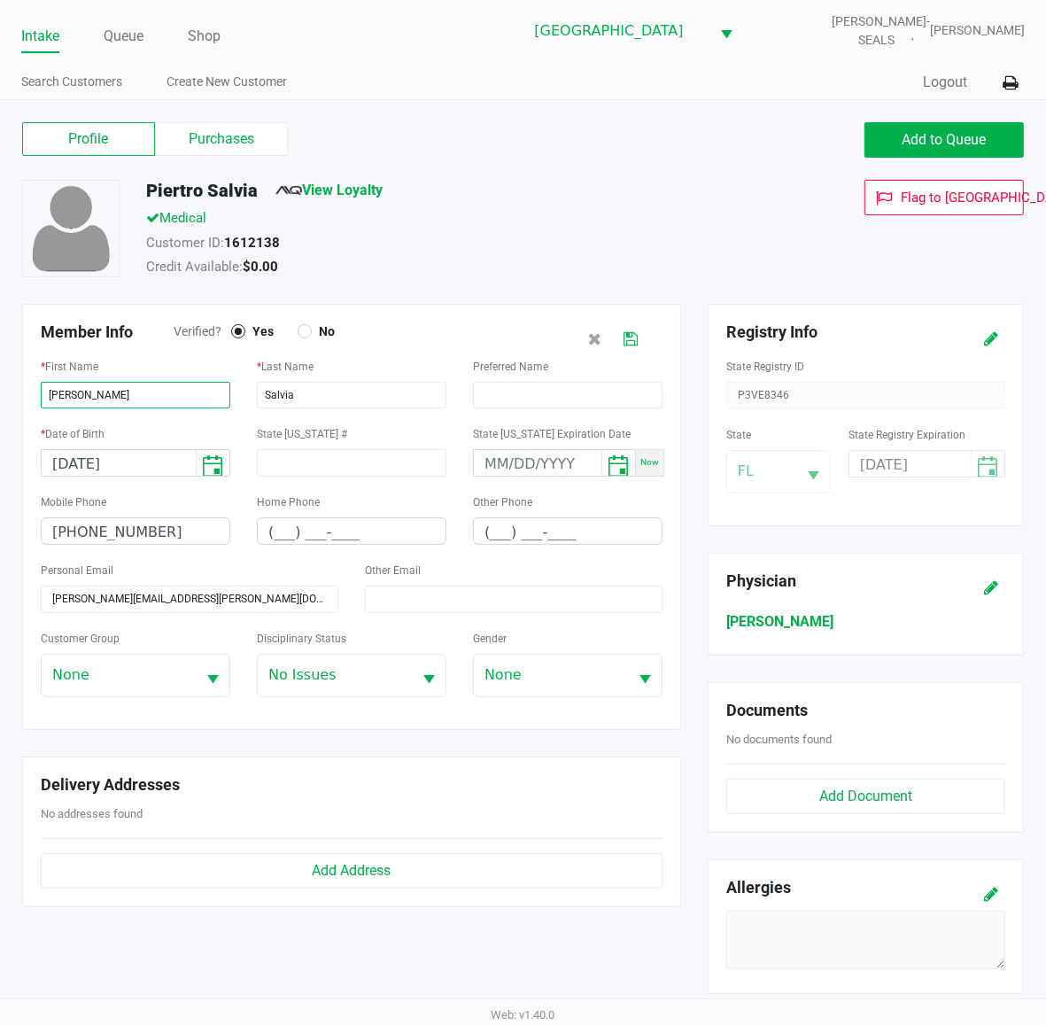
type input "Pietro"
click at [640, 348] on button at bounding box center [631, 339] width 28 height 33
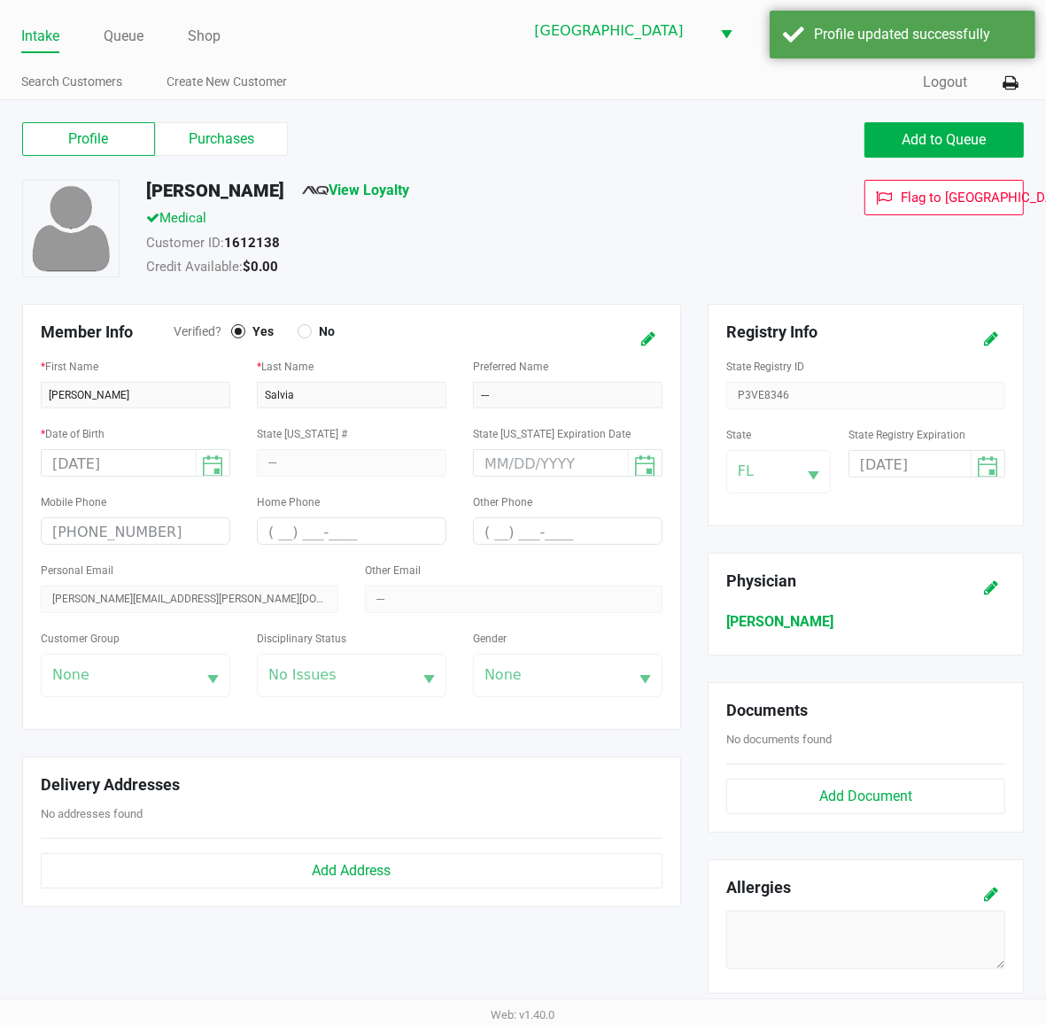
drag, startPoint x: 661, startPoint y: 258, endPoint x: 657, endPoint y: 245, distance: 14.0
click at [661, 253] on div "Pietro Salvia View Loyalty Medical Customer ID: 1612138 Credit Available: $0.00" at bounding box center [434, 231] width 603 height 102
click at [268, 142] on label "Purchases" at bounding box center [221, 139] width 133 height 34
click at [0, 0] on 1 "Purchases" at bounding box center [0, 0] width 0 height 0
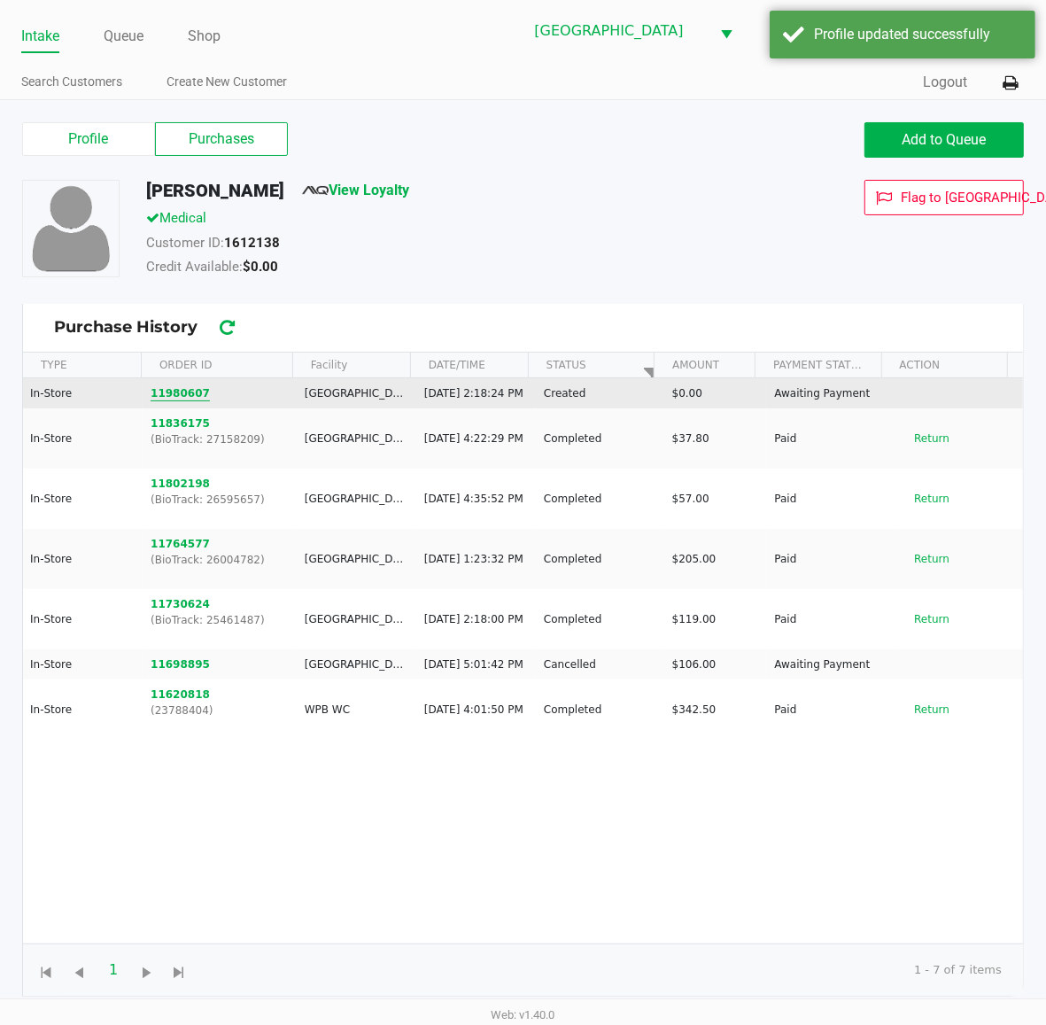
click at [177, 399] on button "11980607" at bounding box center [180, 393] width 59 height 16
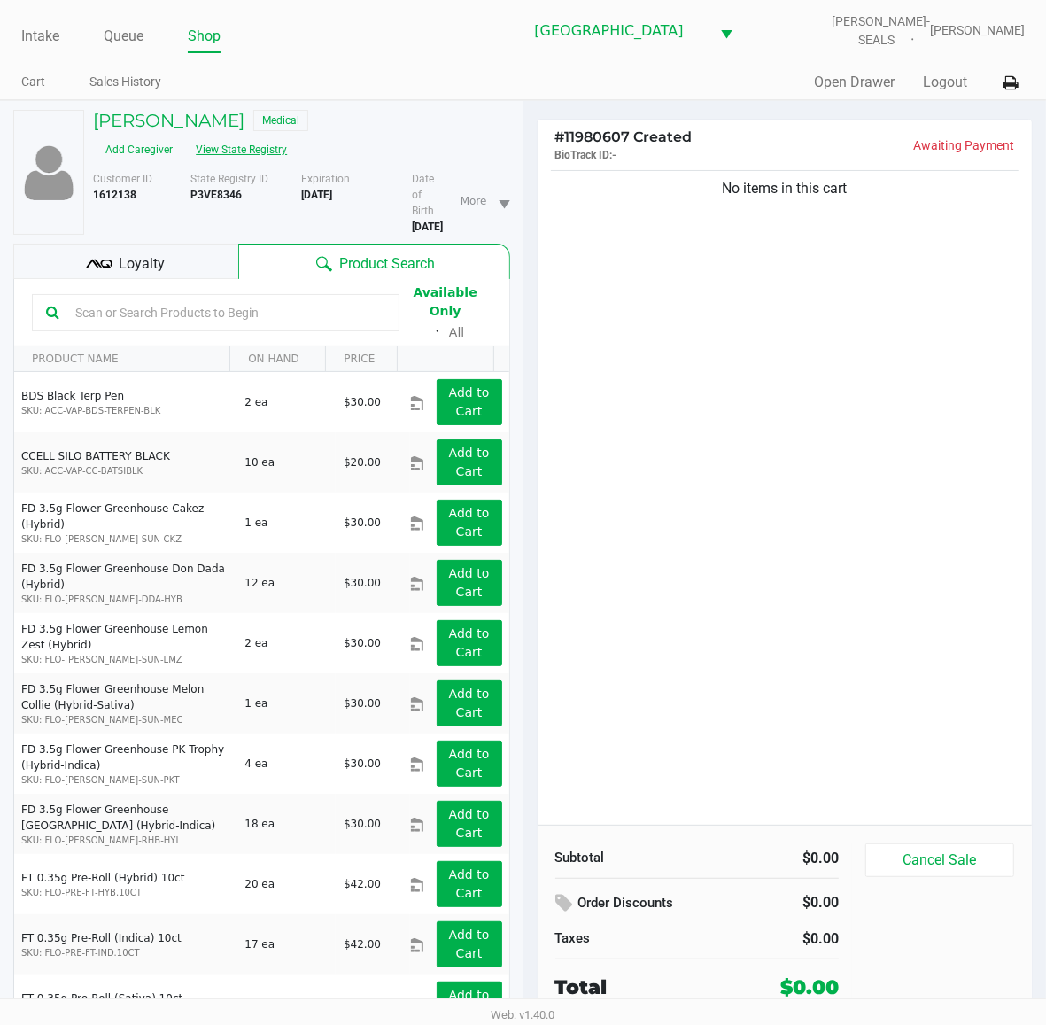
click at [288, 136] on button "View State Registry" at bounding box center [236, 150] width 104 height 28
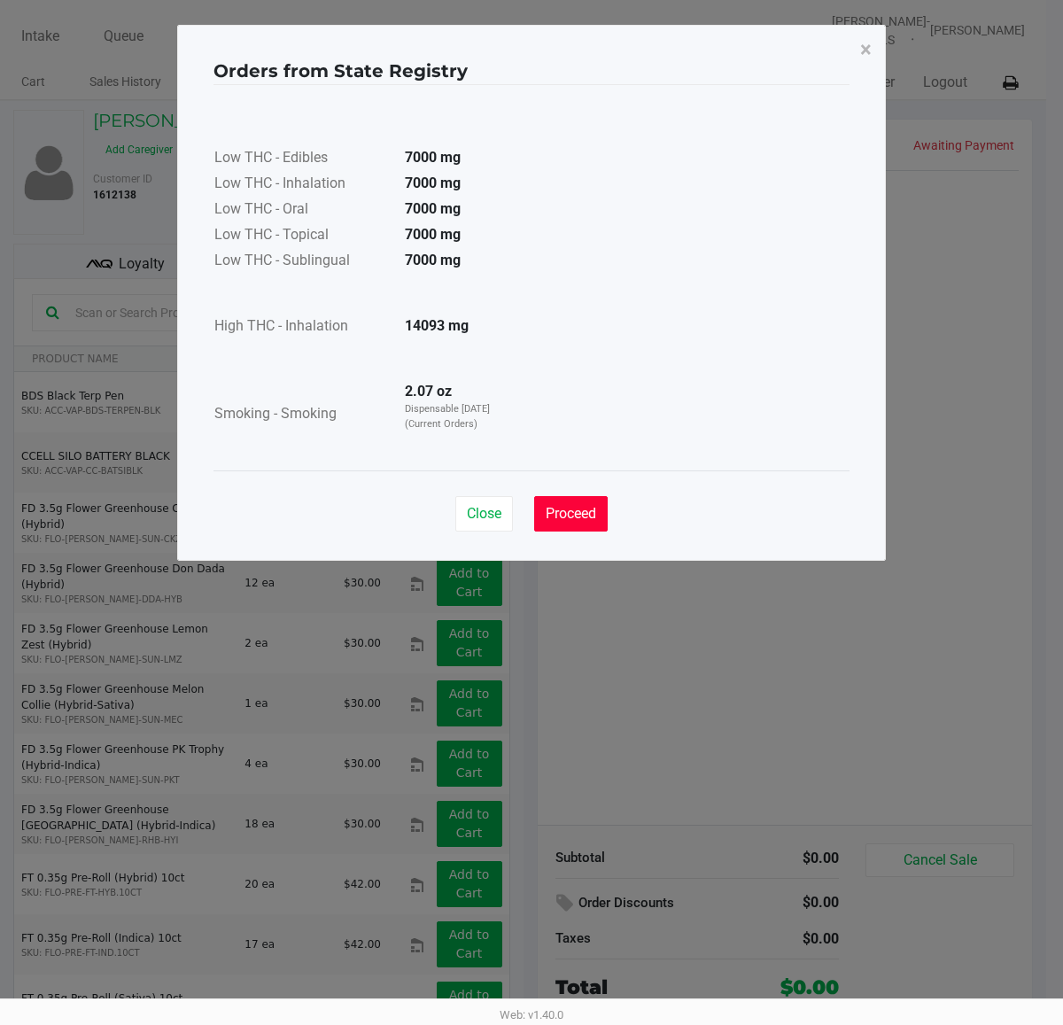
drag, startPoint x: 581, startPoint y: 519, endPoint x: 616, endPoint y: 505, distance: 37.4
click at [581, 517] on span "Proceed" at bounding box center [571, 513] width 51 height 17
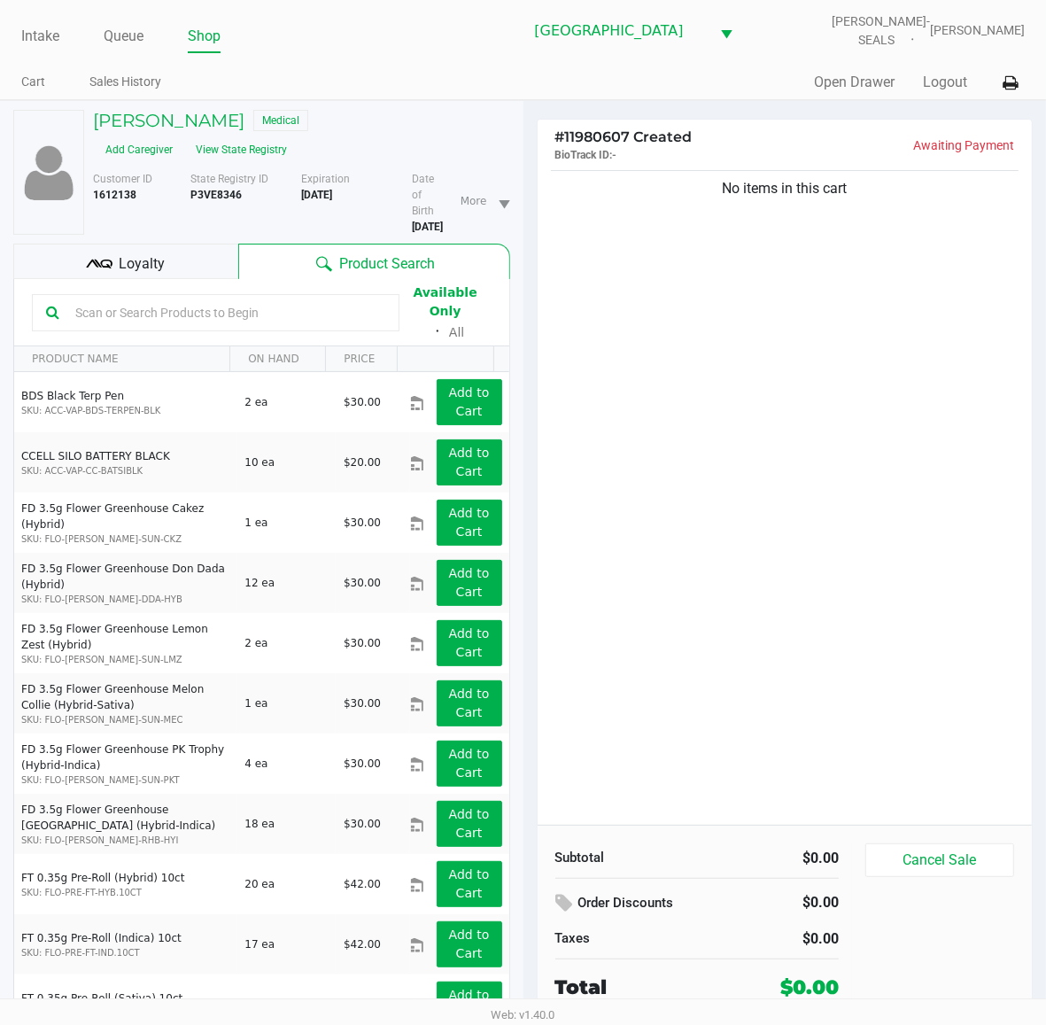
click at [725, 494] on div "No items in this cart" at bounding box center [785, 496] width 495 height 658
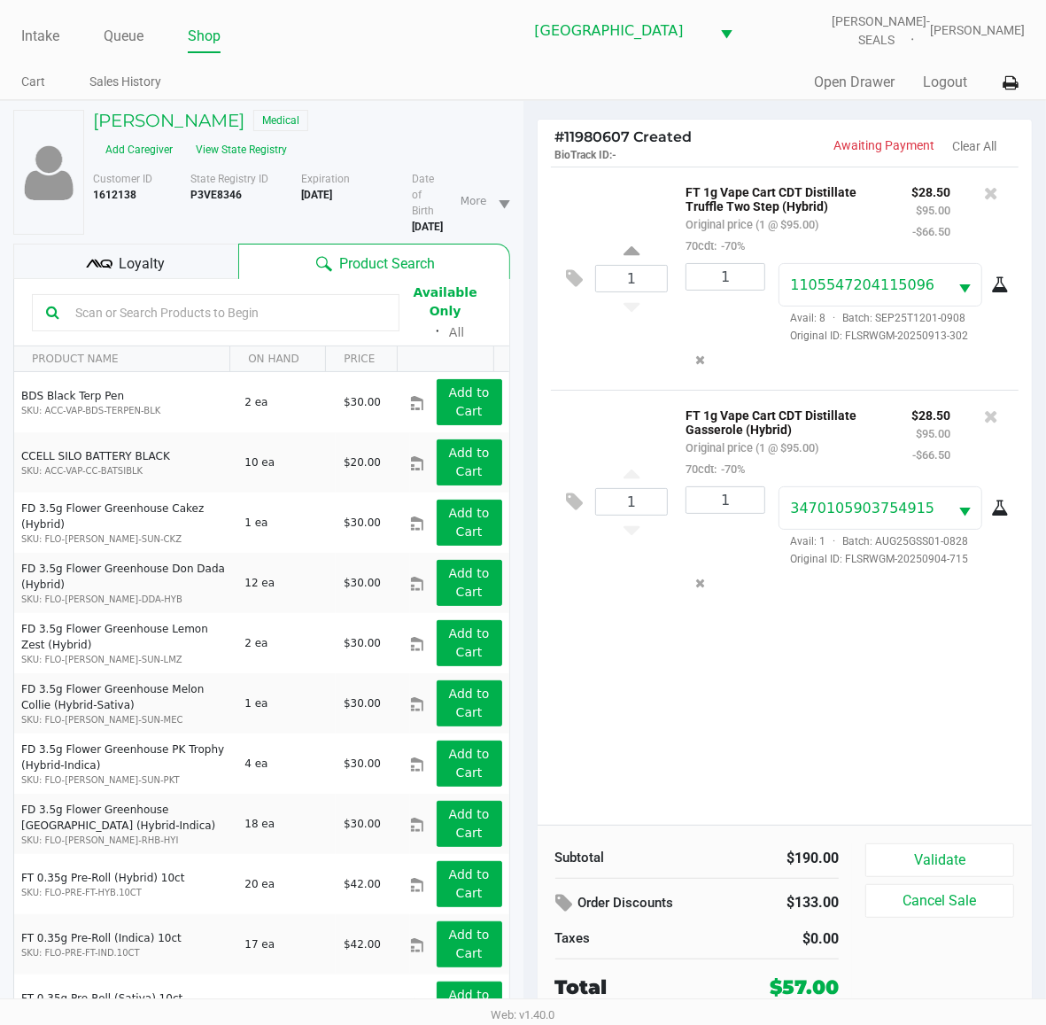
click at [167, 244] on div "Loyalty" at bounding box center [125, 261] width 225 height 35
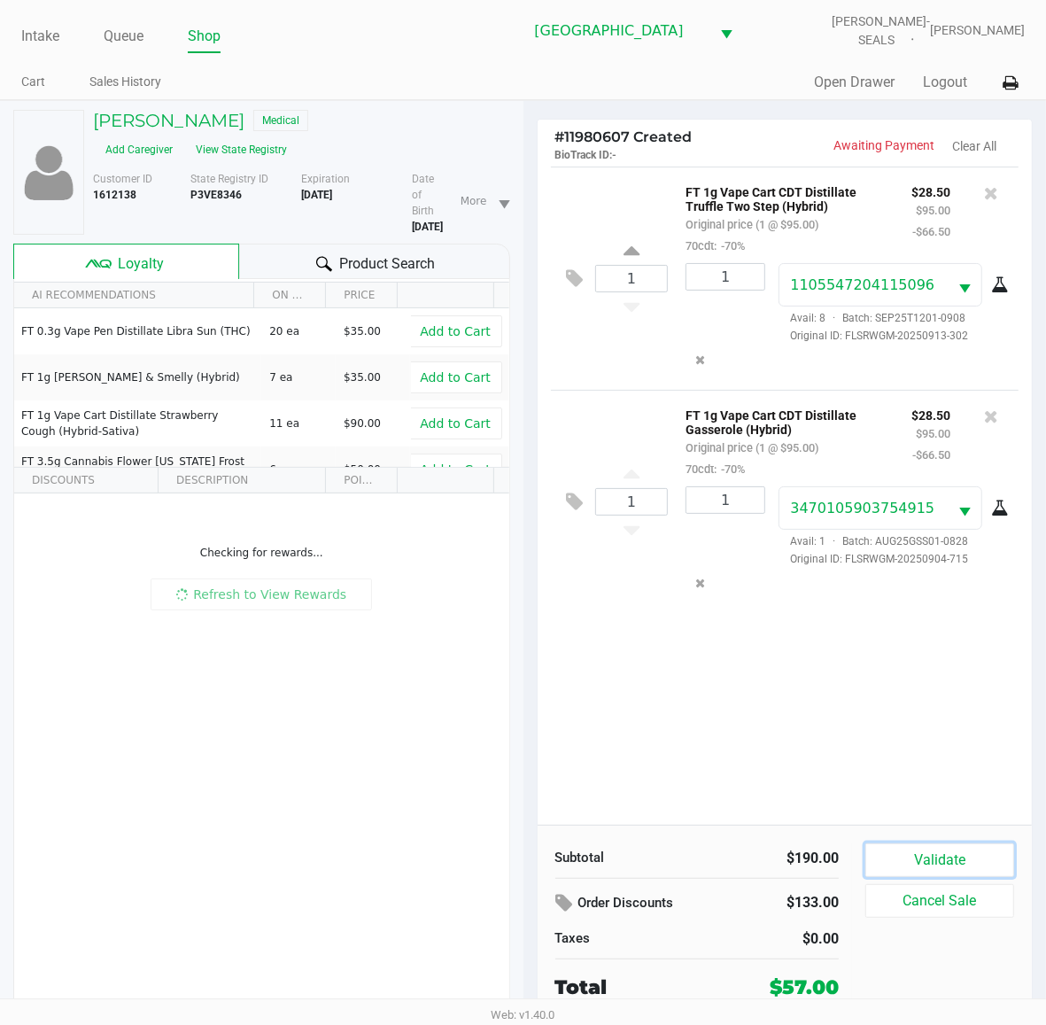
click at [942, 864] on button "Validate" at bounding box center [940, 861] width 149 height 34
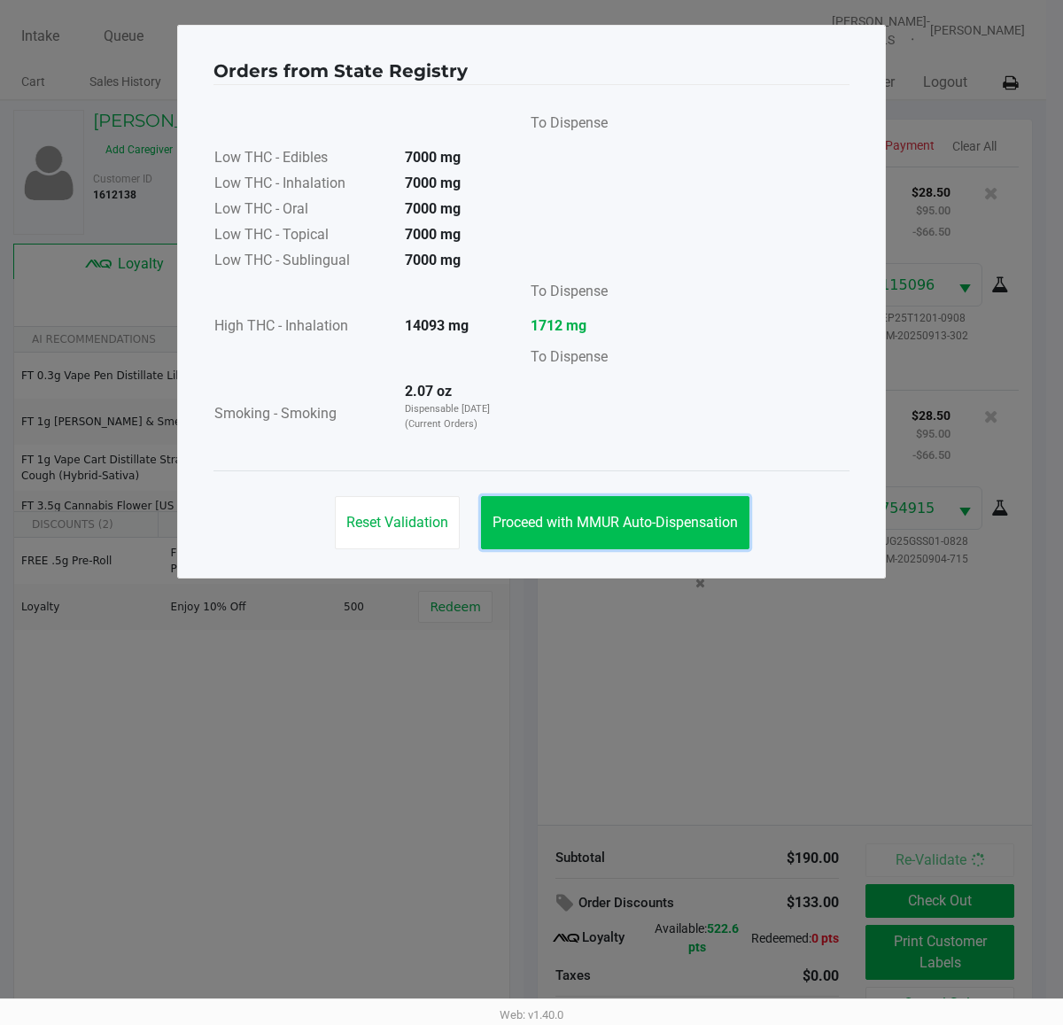
click at [654, 512] on button "Proceed with MMUR Auto-Dispensation" at bounding box center [615, 522] width 268 height 53
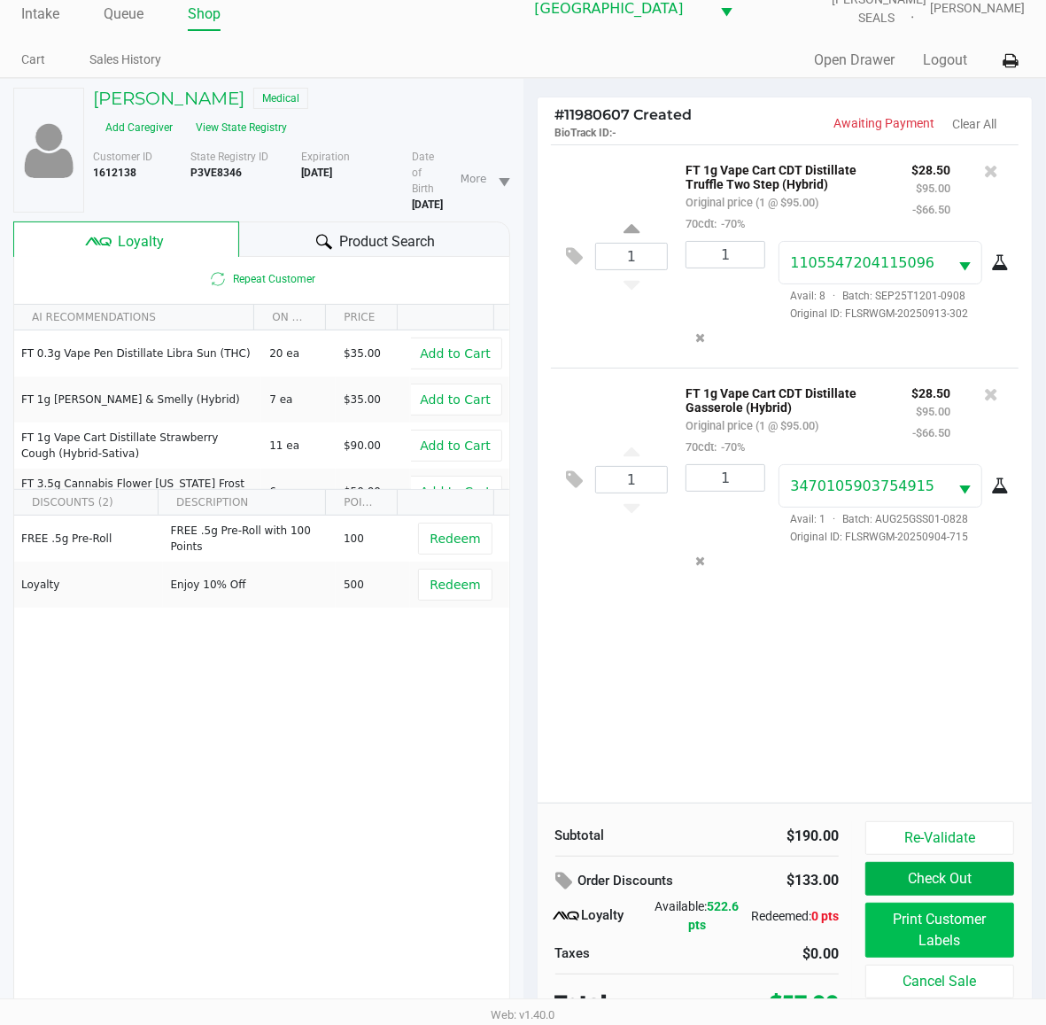
scroll to position [34, 0]
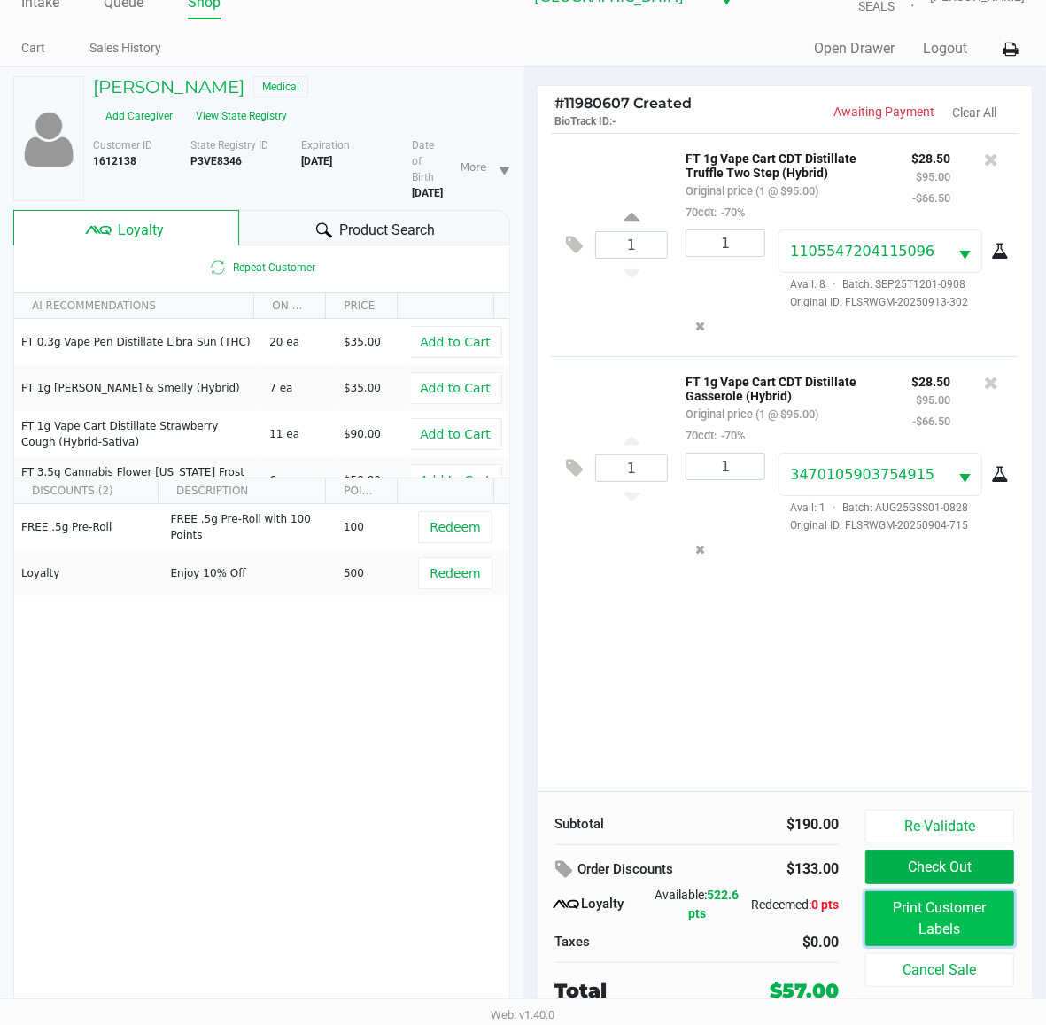
click at [971, 920] on button "Print Customer Labels" at bounding box center [940, 918] width 149 height 55
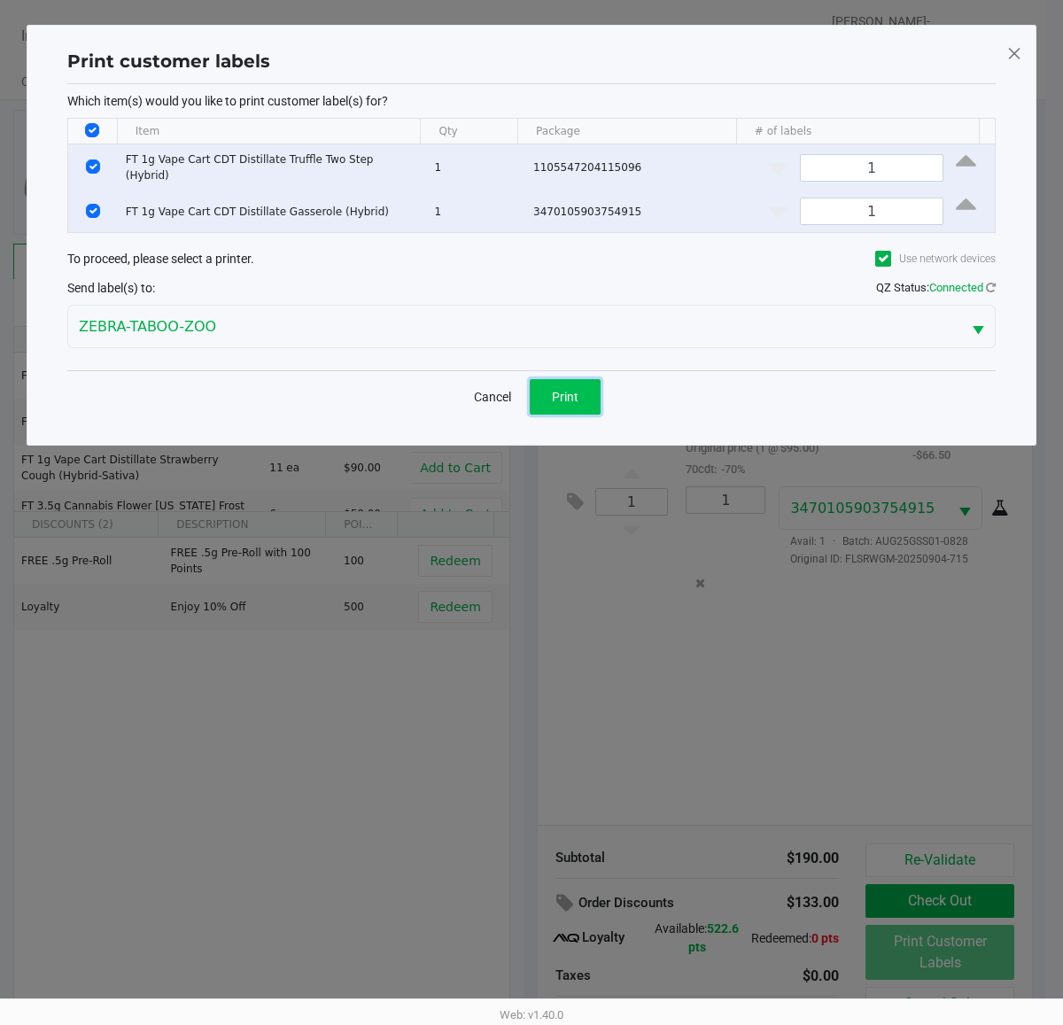
click at [577, 390] on span "Print" at bounding box center [565, 397] width 27 height 14
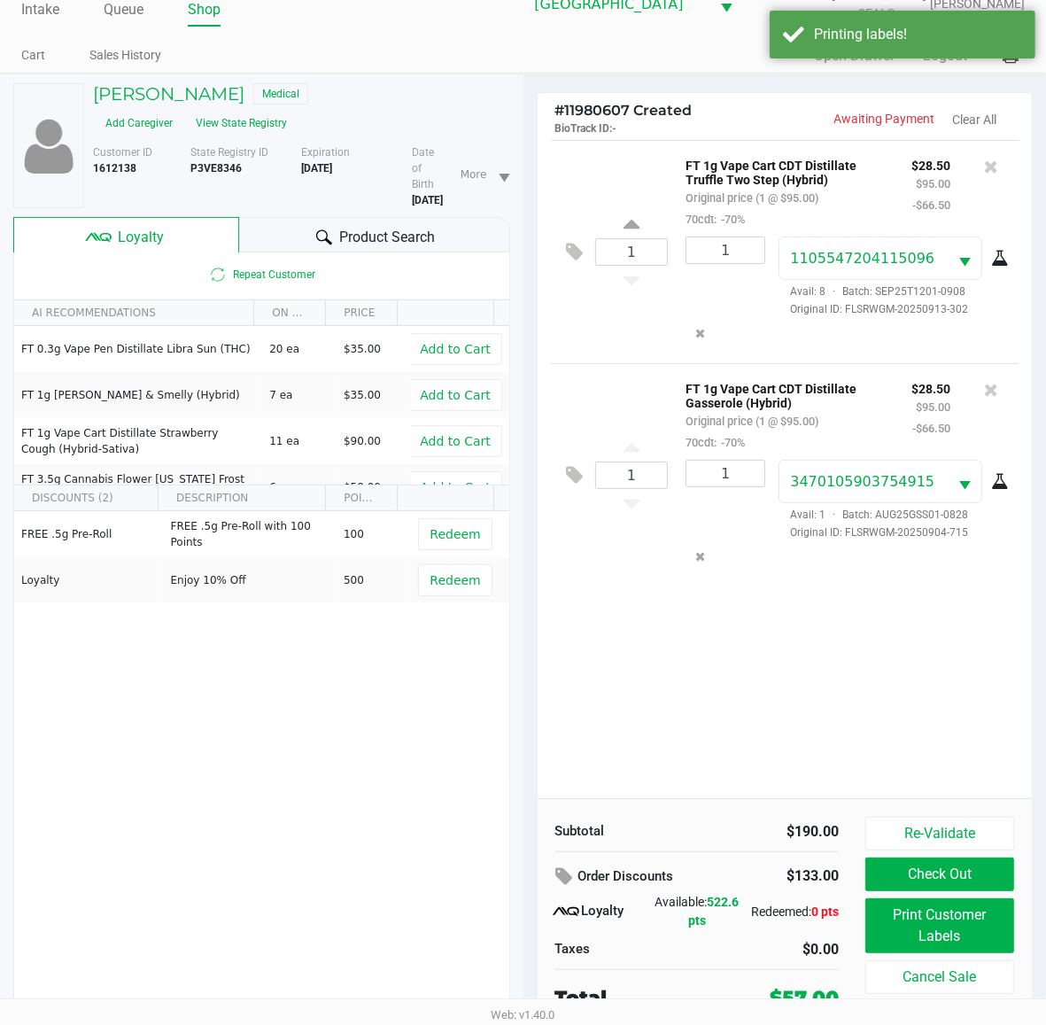
scroll to position [34, 0]
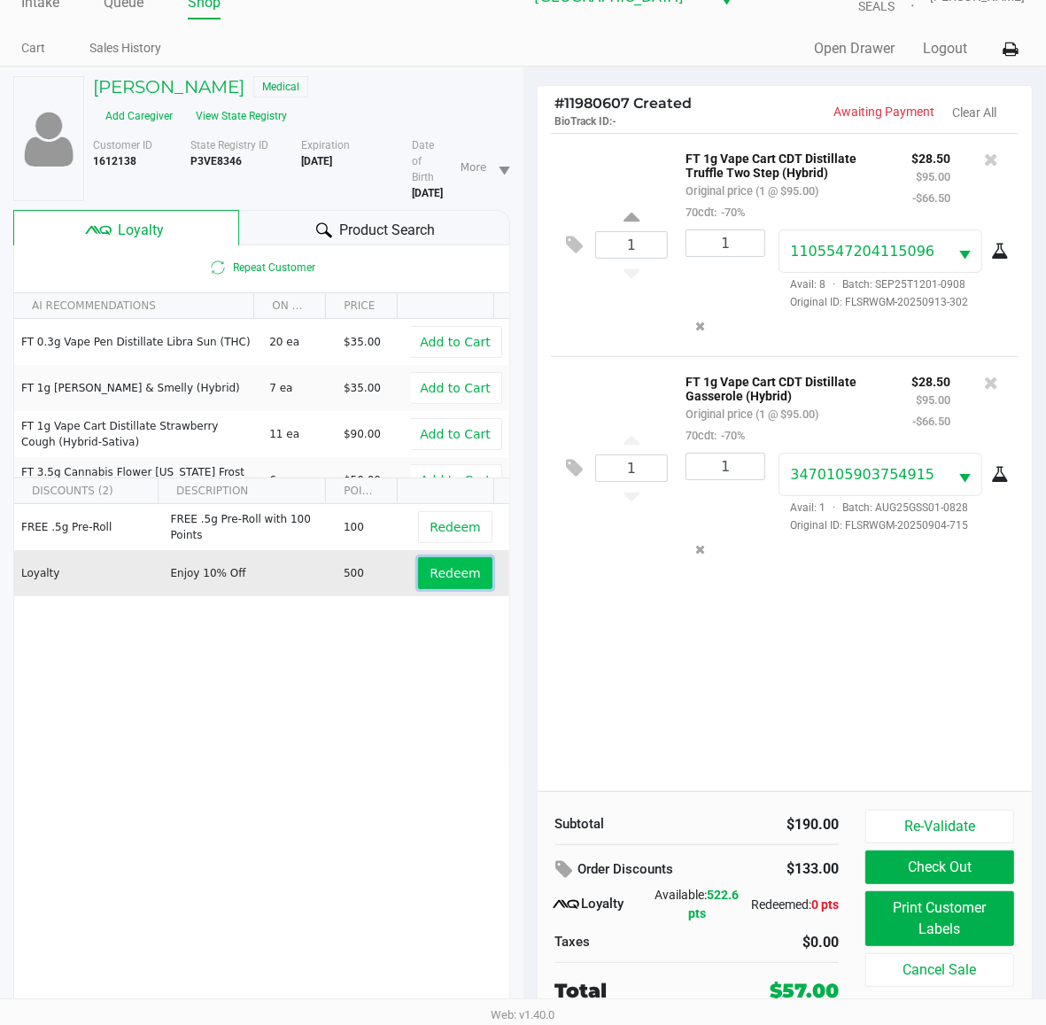
click at [432, 566] on span "Redeem" at bounding box center [455, 573] width 51 height 14
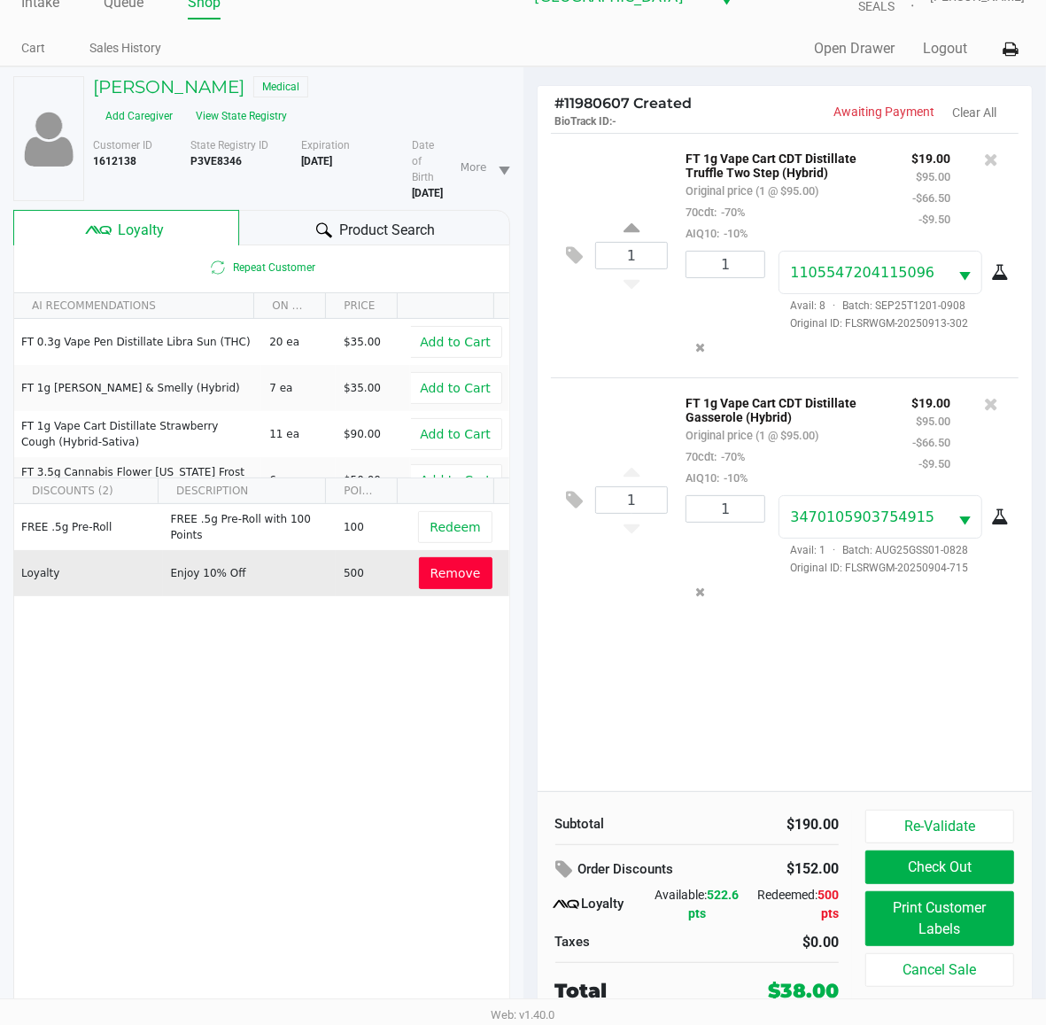
click at [942, 731] on div "1 FT 1g Vape Cart CDT Distillate Truffle Two Step (Hybrid) Original price (1 @ …" at bounding box center [785, 462] width 495 height 658
click at [926, 920] on button "Print Customer Labels" at bounding box center [940, 918] width 149 height 55
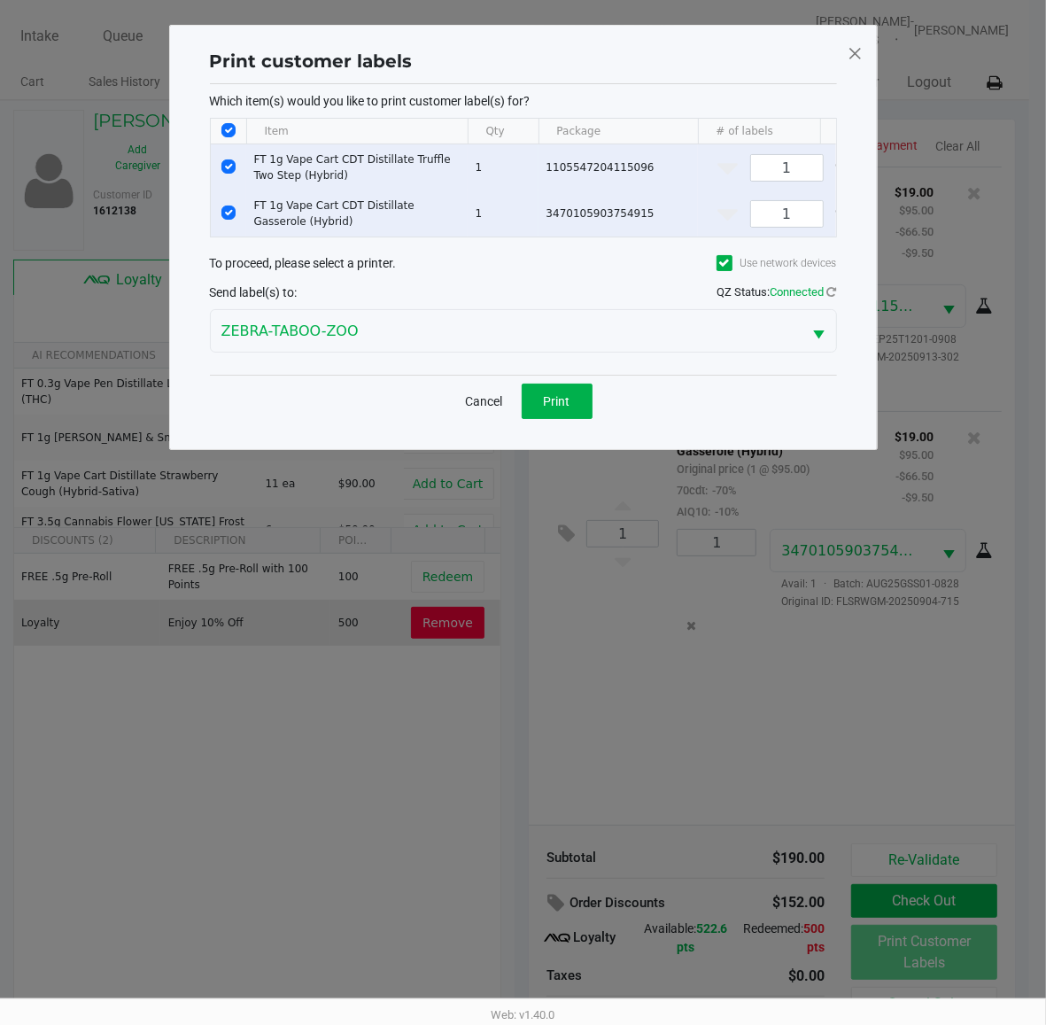
scroll to position [0, 0]
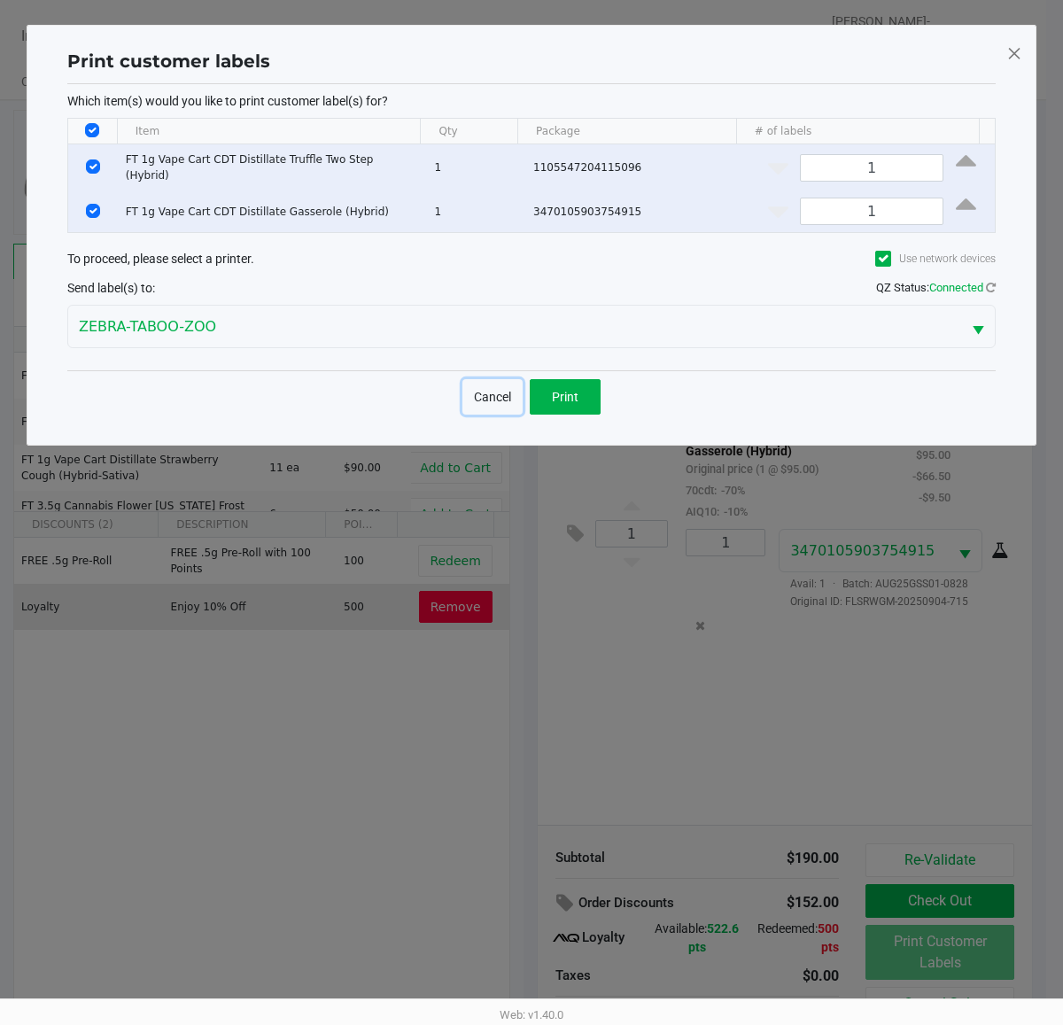
click at [485, 394] on button "Cancel" at bounding box center [493, 396] width 60 height 35
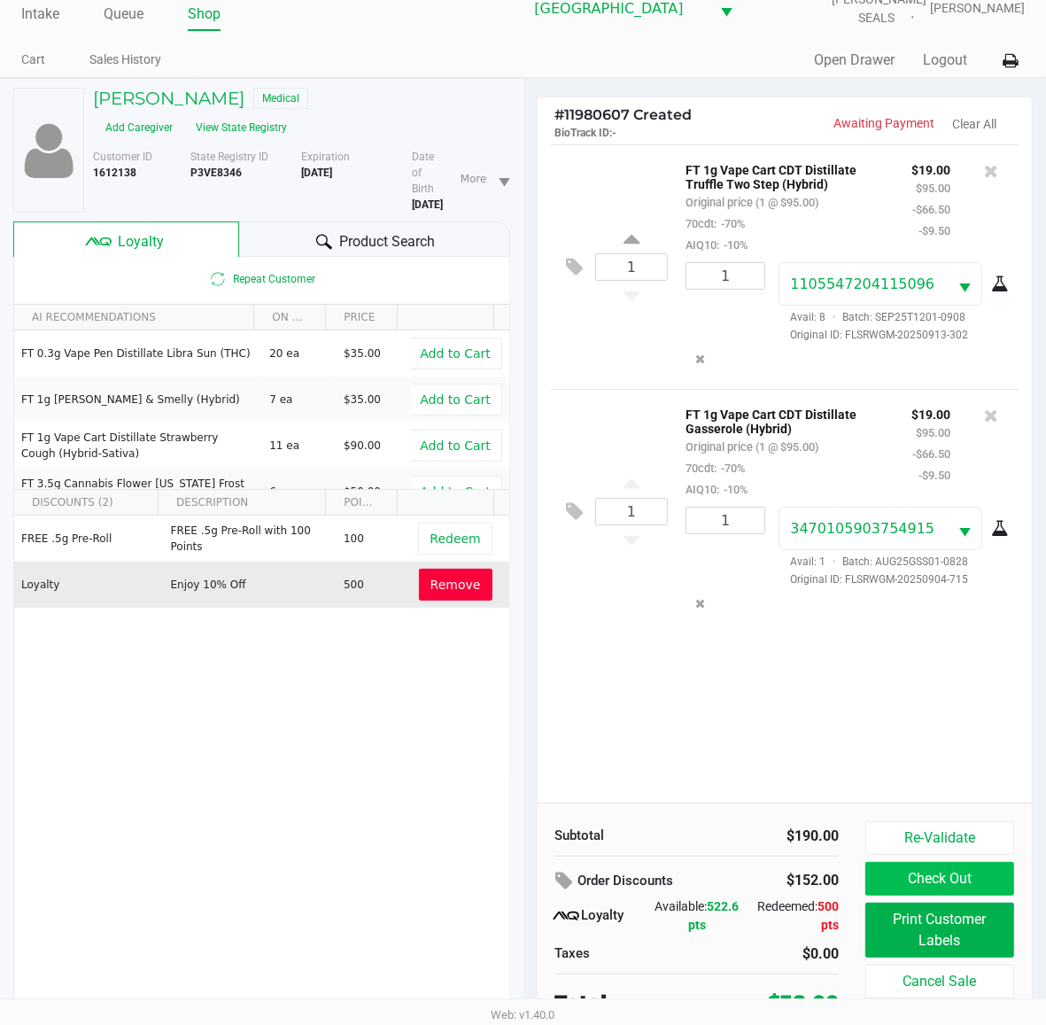
scroll to position [34, 0]
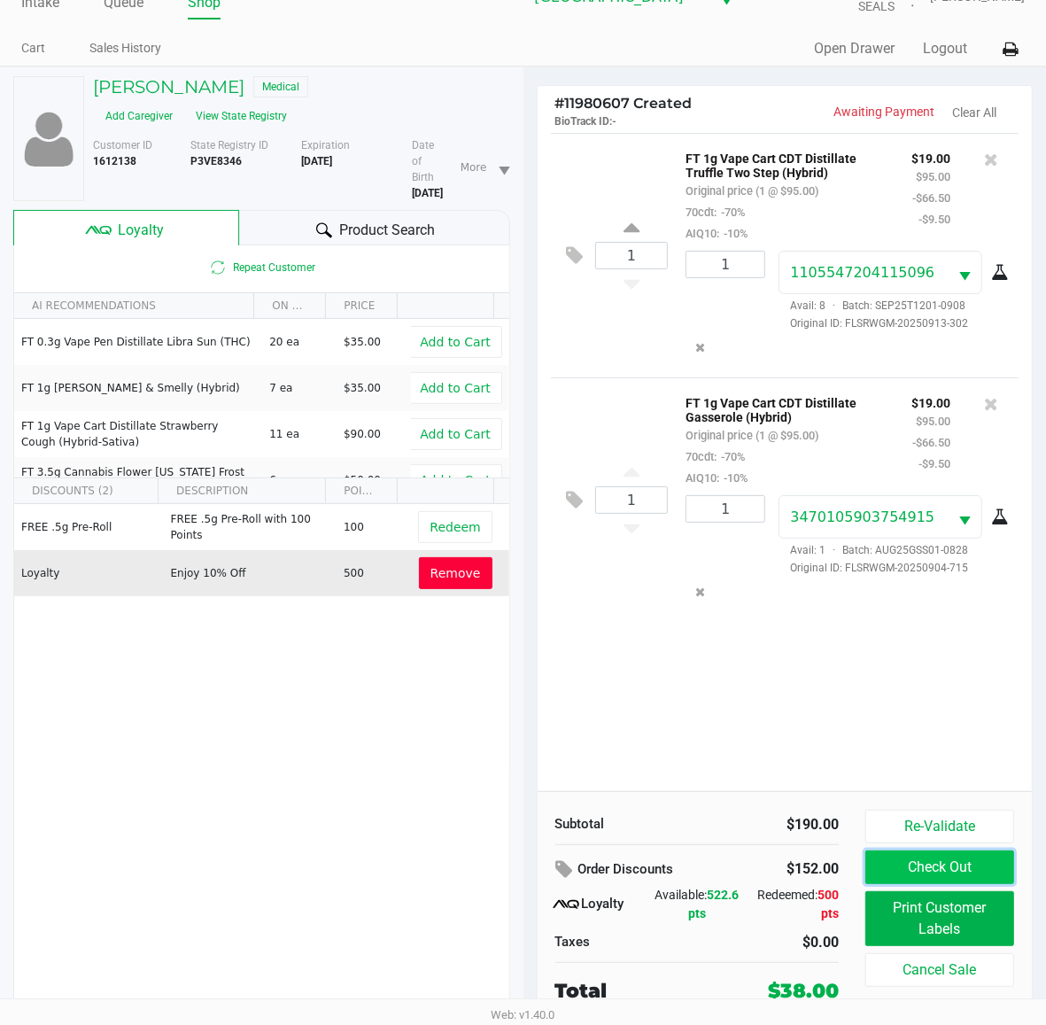
click at [954, 860] on button "Check Out" at bounding box center [940, 868] width 149 height 34
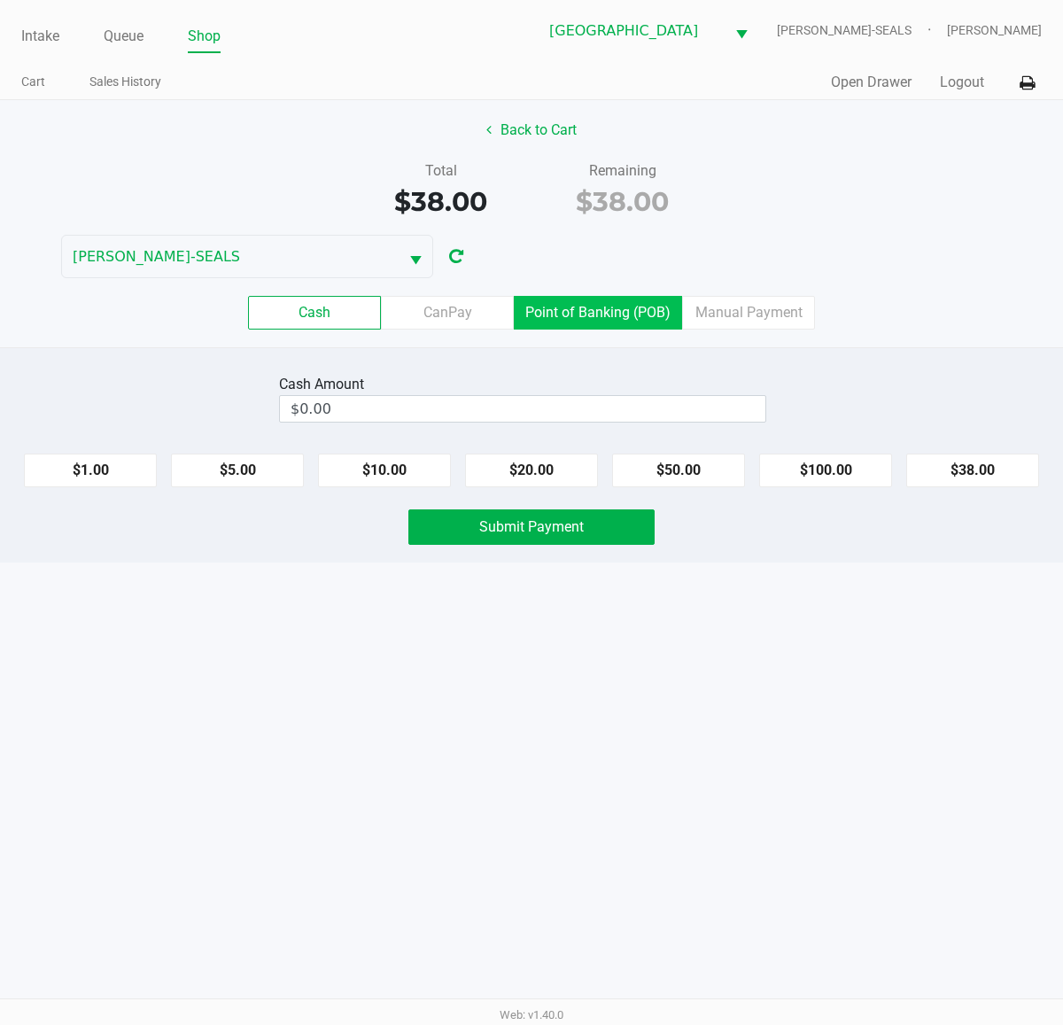
drag, startPoint x: 576, startPoint y: 307, endPoint x: 880, endPoint y: 440, distance: 331.7
click at [576, 306] on label "Point of Banking (POB)" at bounding box center [598, 313] width 168 height 34
click at [0, 0] on 7 "Point of Banking (POB)" at bounding box center [0, 0] width 0 height 0
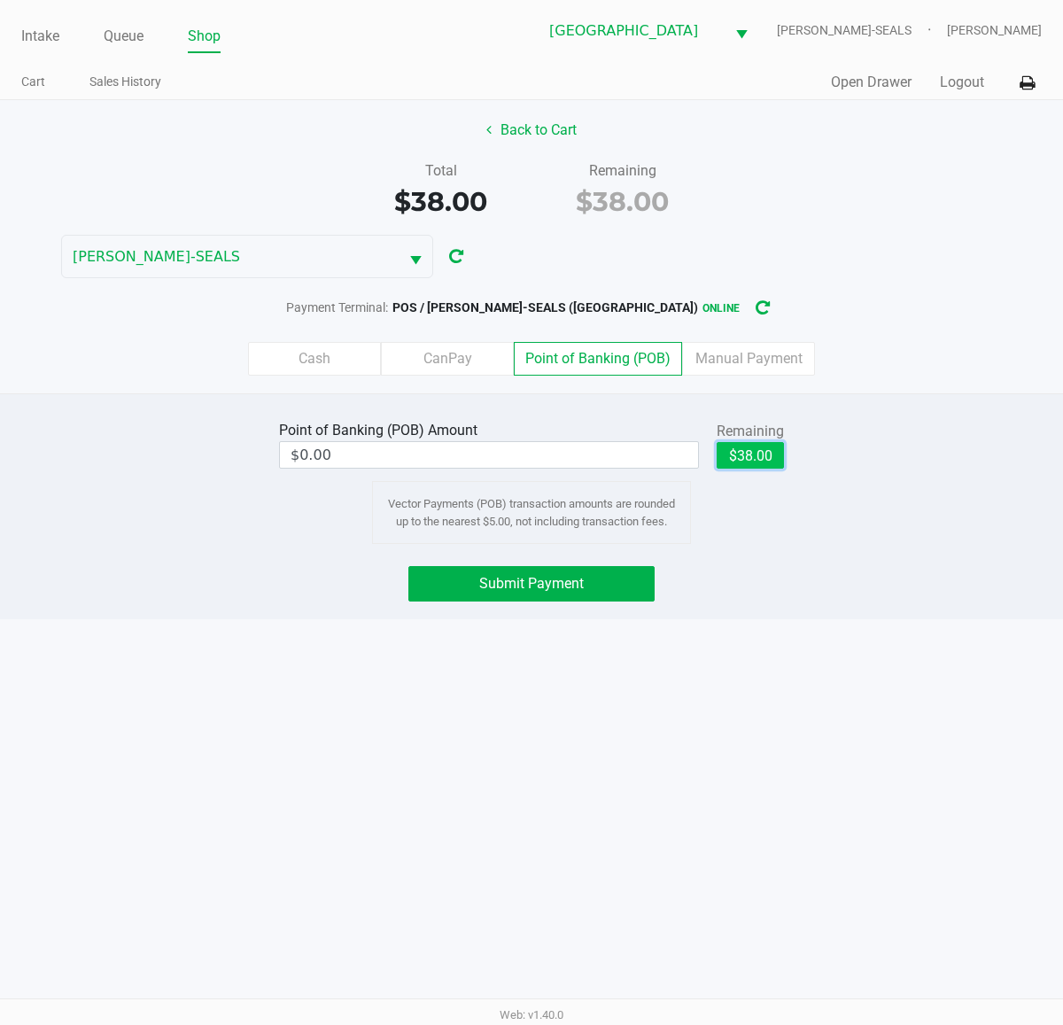
click at [769, 454] on button "$38.00" at bounding box center [750, 455] width 67 height 27
type input "$38.00"
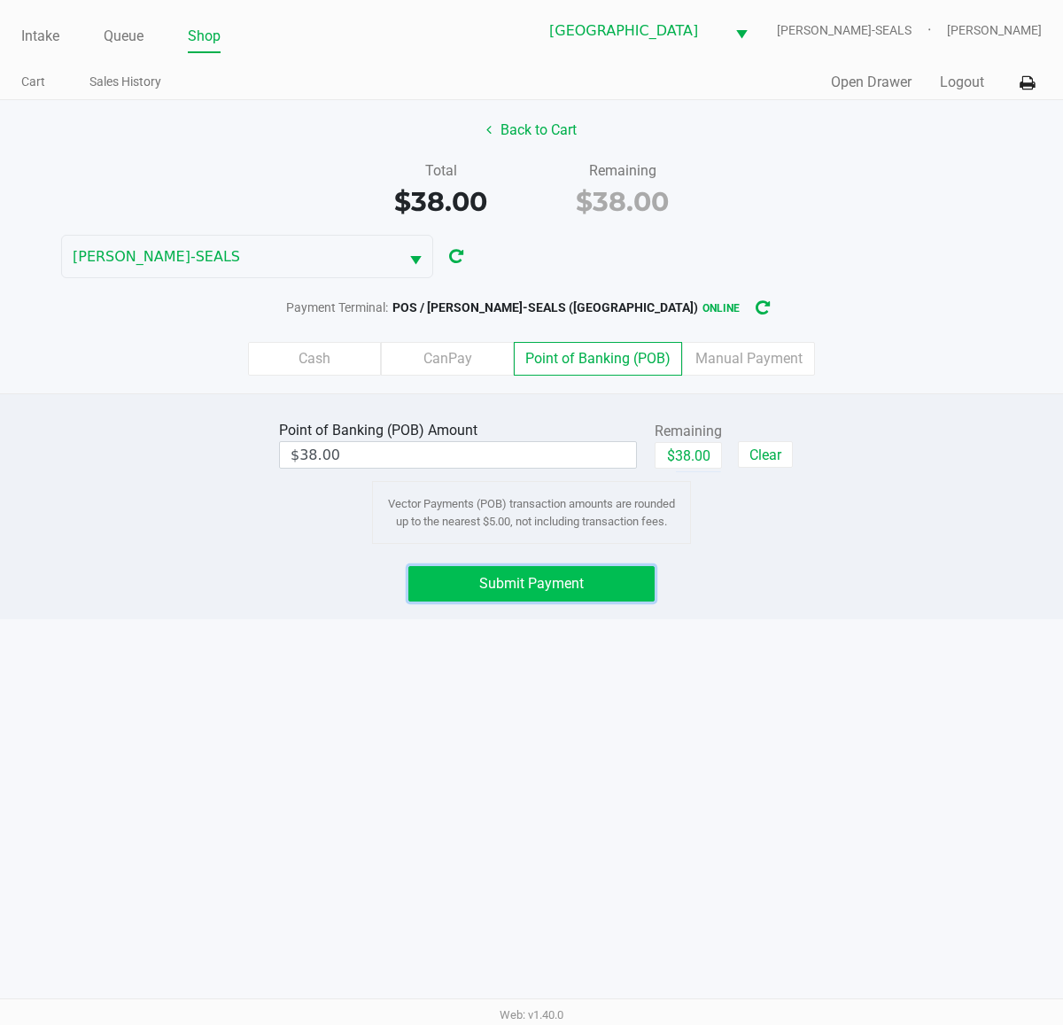
click at [632, 578] on button "Submit Payment" at bounding box center [531, 583] width 246 height 35
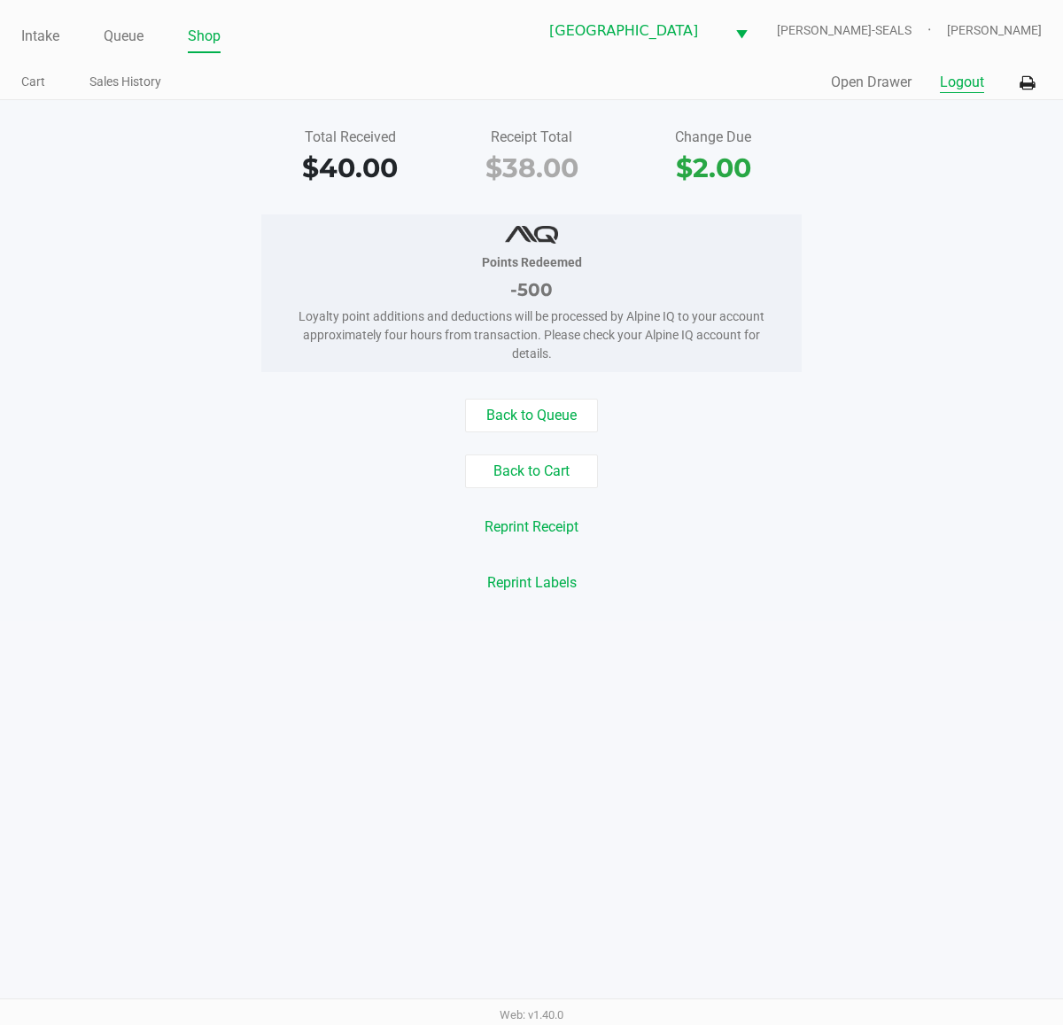
drag, startPoint x: 957, startPoint y: 86, endPoint x: 900, endPoint y: 439, distance: 358.0
click at [955, 86] on button "Logout" at bounding box center [962, 82] width 44 height 21
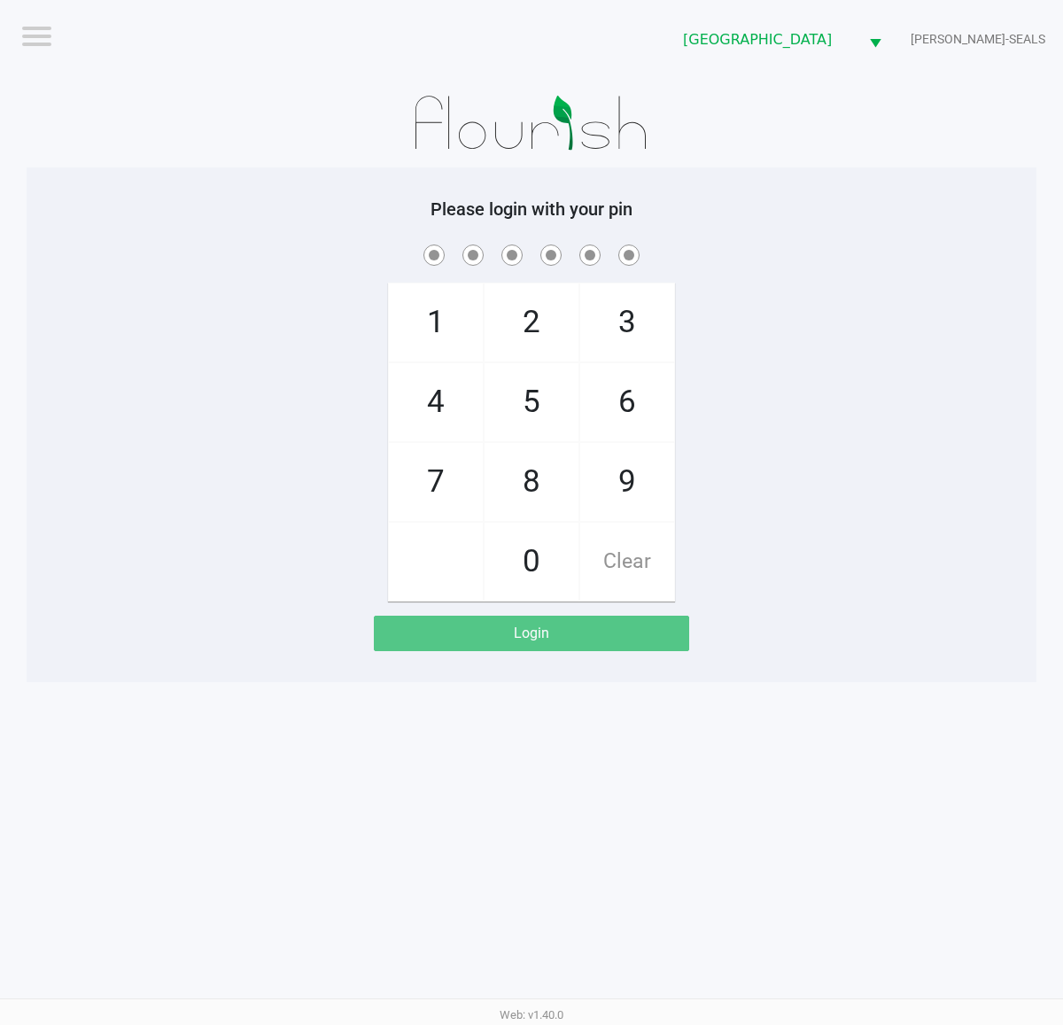
click at [888, 467] on div "1 4 7 2 5 8 0 3 6 9 Clear" at bounding box center [532, 421] width 1010 height 361
drag, startPoint x: 855, startPoint y: 394, endPoint x: 891, endPoint y: 381, distance: 38.7
click at [855, 394] on div "1 4 7 2 5 8 0 3 6 9 Clear" at bounding box center [532, 421] width 1010 height 361
click at [818, 445] on div "1 4 7 2 5 8 0 3 6 9 Clear" at bounding box center [532, 421] width 1010 height 361
click at [245, 7] on nav "Logout" at bounding box center [259, 9] width 518 height 19
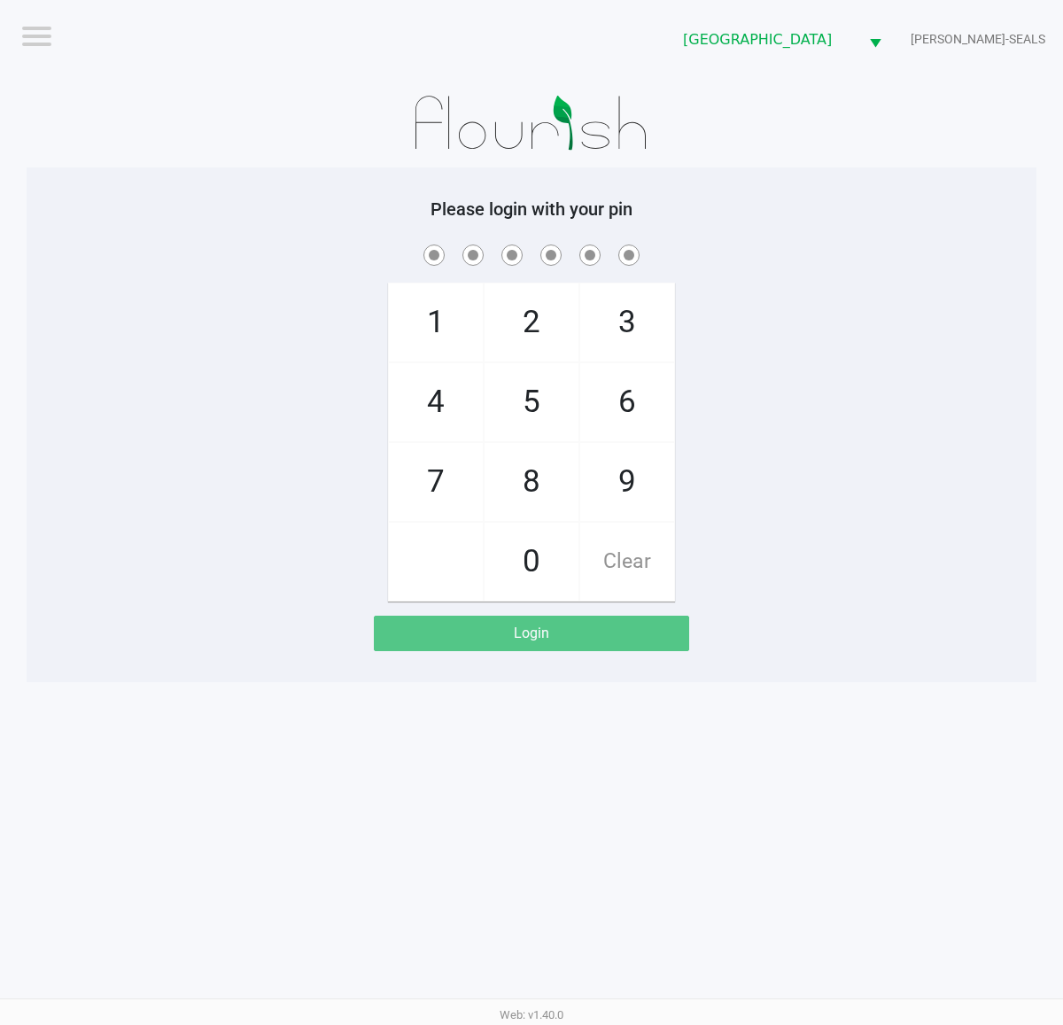
drag, startPoint x: 214, startPoint y: 162, endPoint x: 224, endPoint y: 147, distance: 18.4
click at [214, 164] on div at bounding box center [532, 123] width 1010 height 89
drag, startPoint x: 784, startPoint y: 196, endPoint x: 804, endPoint y: 165, distance: 36.6
click at [785, 196] on div "Please login with your pin 1 4 7 2 5 8 0 3 6 9 Clear Login" at bounding box center [532, 424] width 1010 height 515
checkbox input "true"
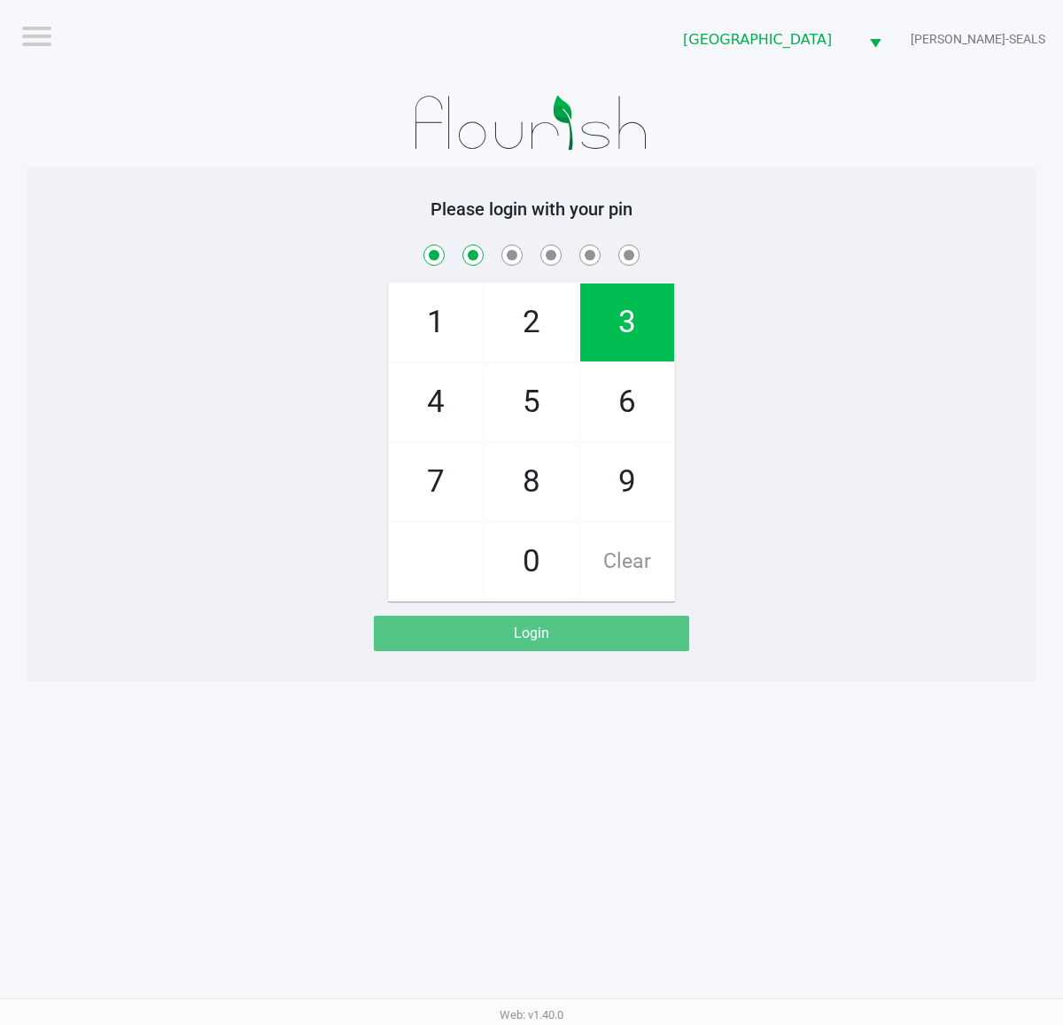
checkbox input "true"
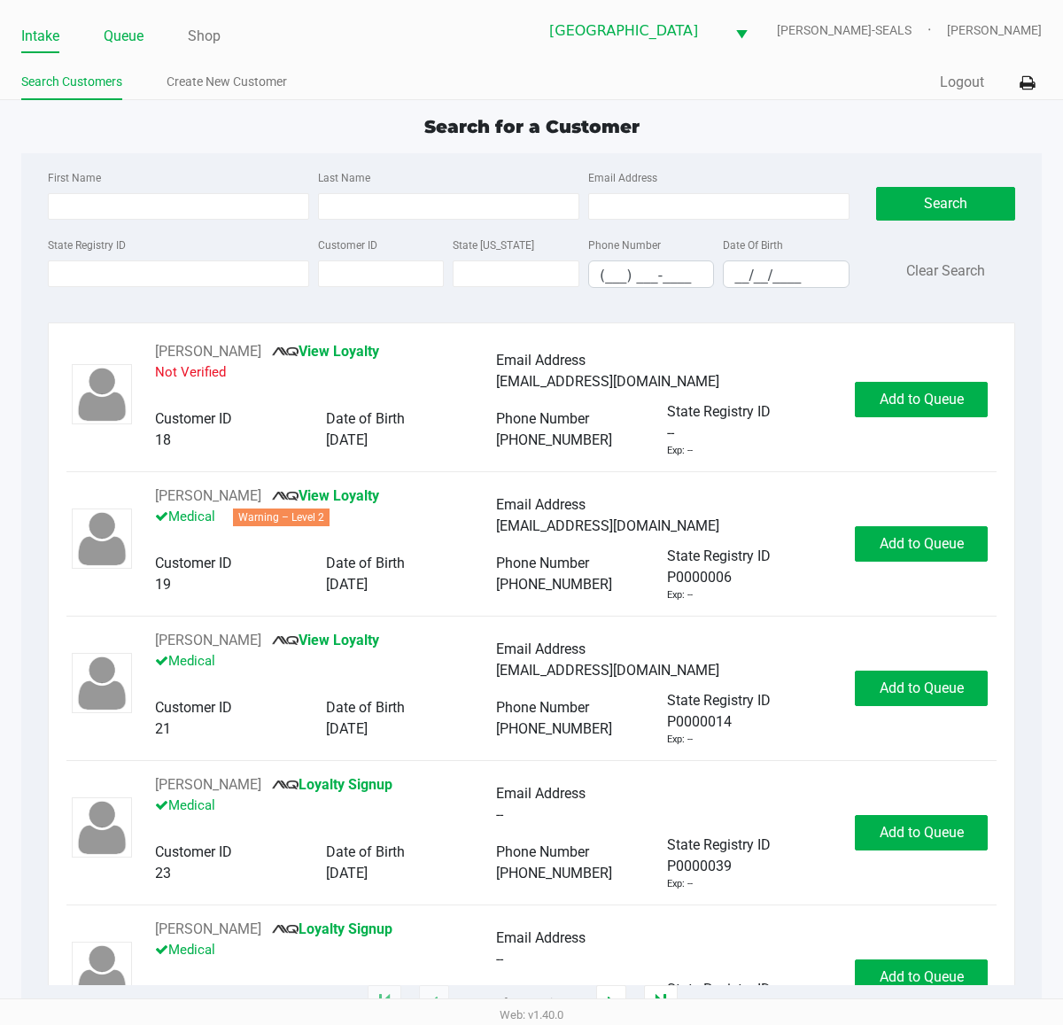
click at [117, 32] on link "Queue" at bounding box center [124, 36] width 40 height 25
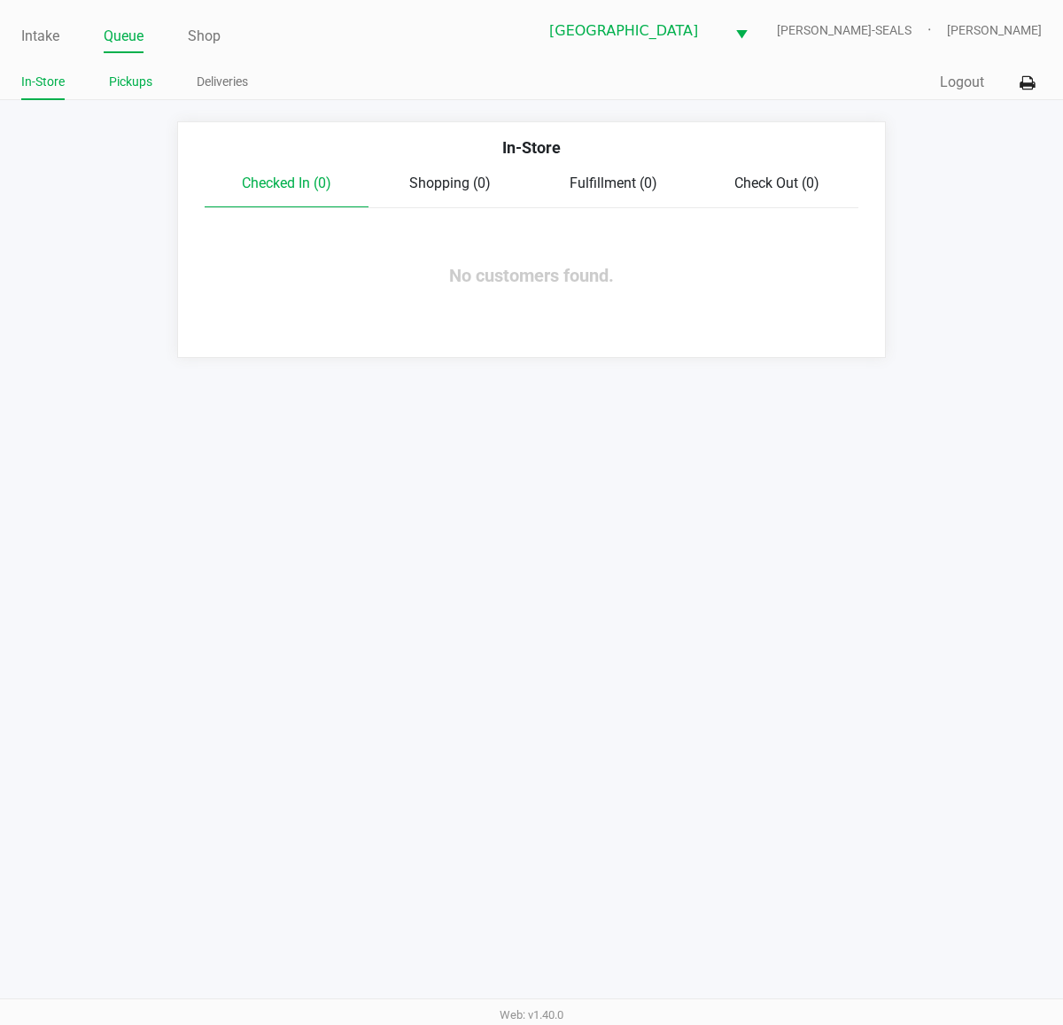
click at [117, 75] on link "Pickups" at bounding box center [130, 82] width 43 height 22
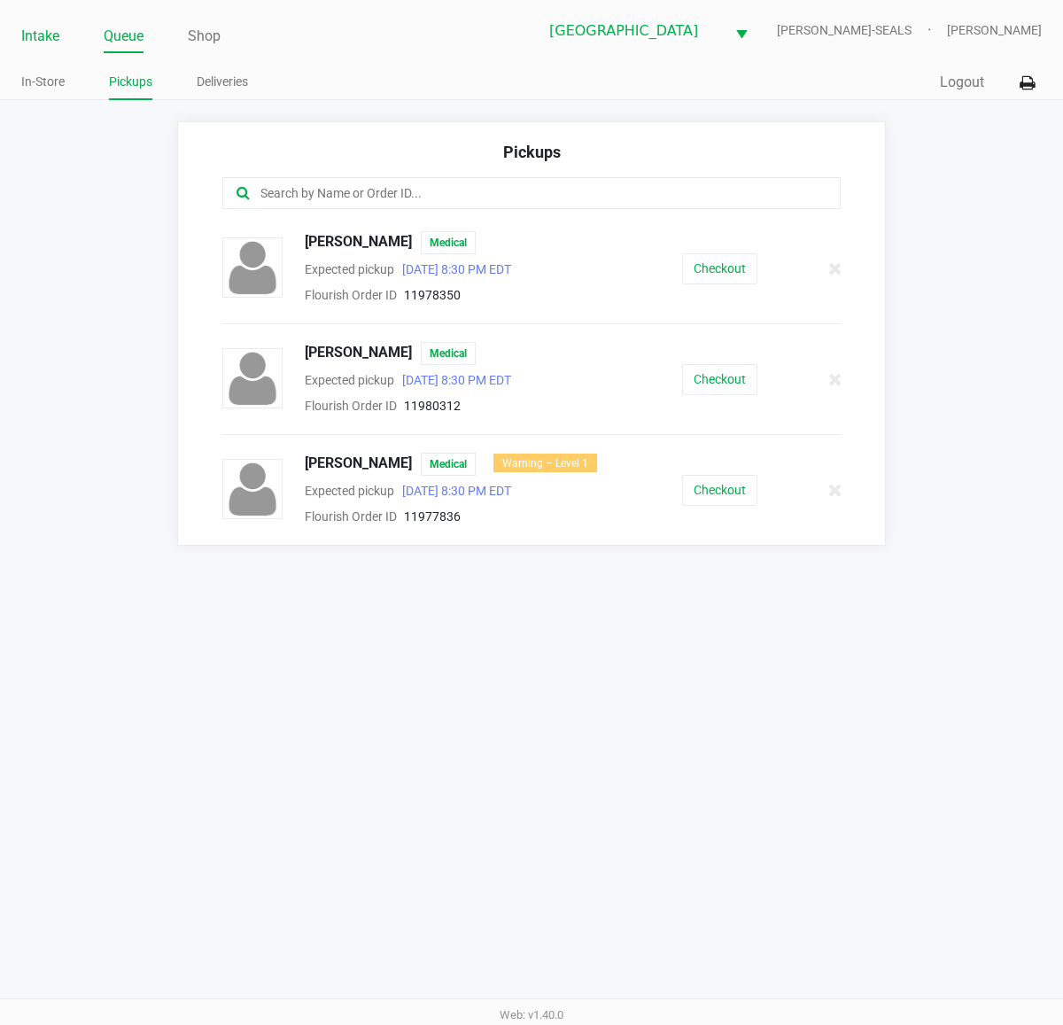
click at [47, 31] on link "Intake" at bounding box center [40, 36] width 38 height 25
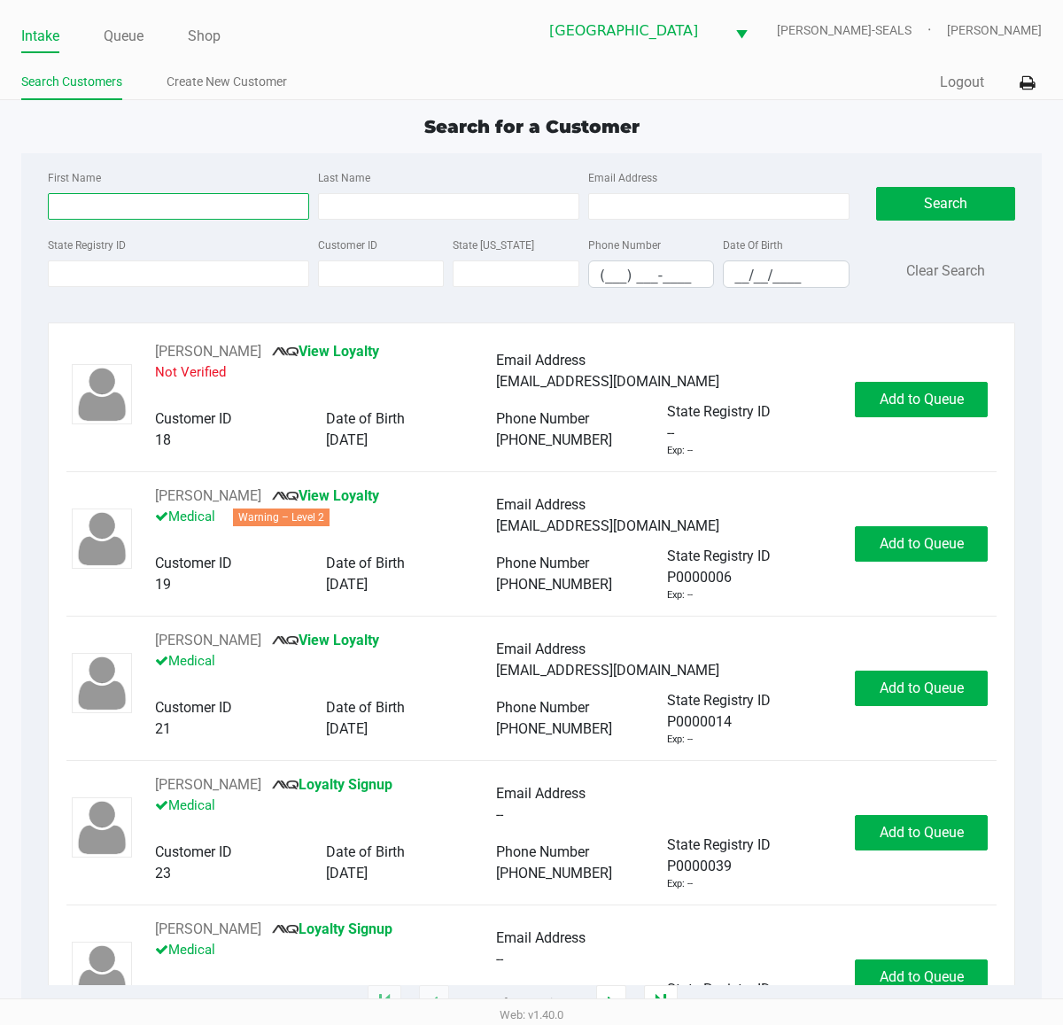
click at [195, 205] on input "First Name" at bounding box center [178, 206] width 261 height 27
type input "abel"
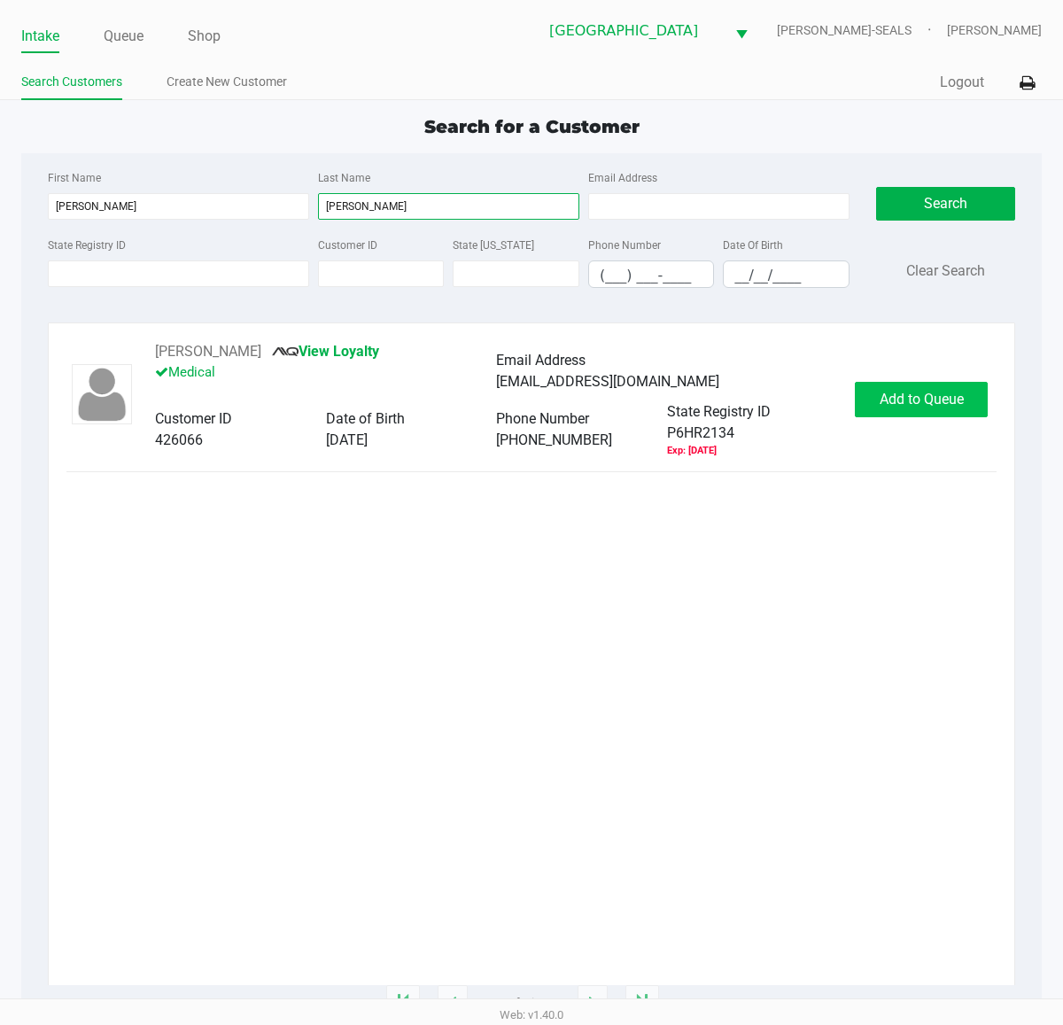
type input "garza"
click at [888, 410] on button "Add to Queue" at bounding box center [921, 399] width 133 height 35
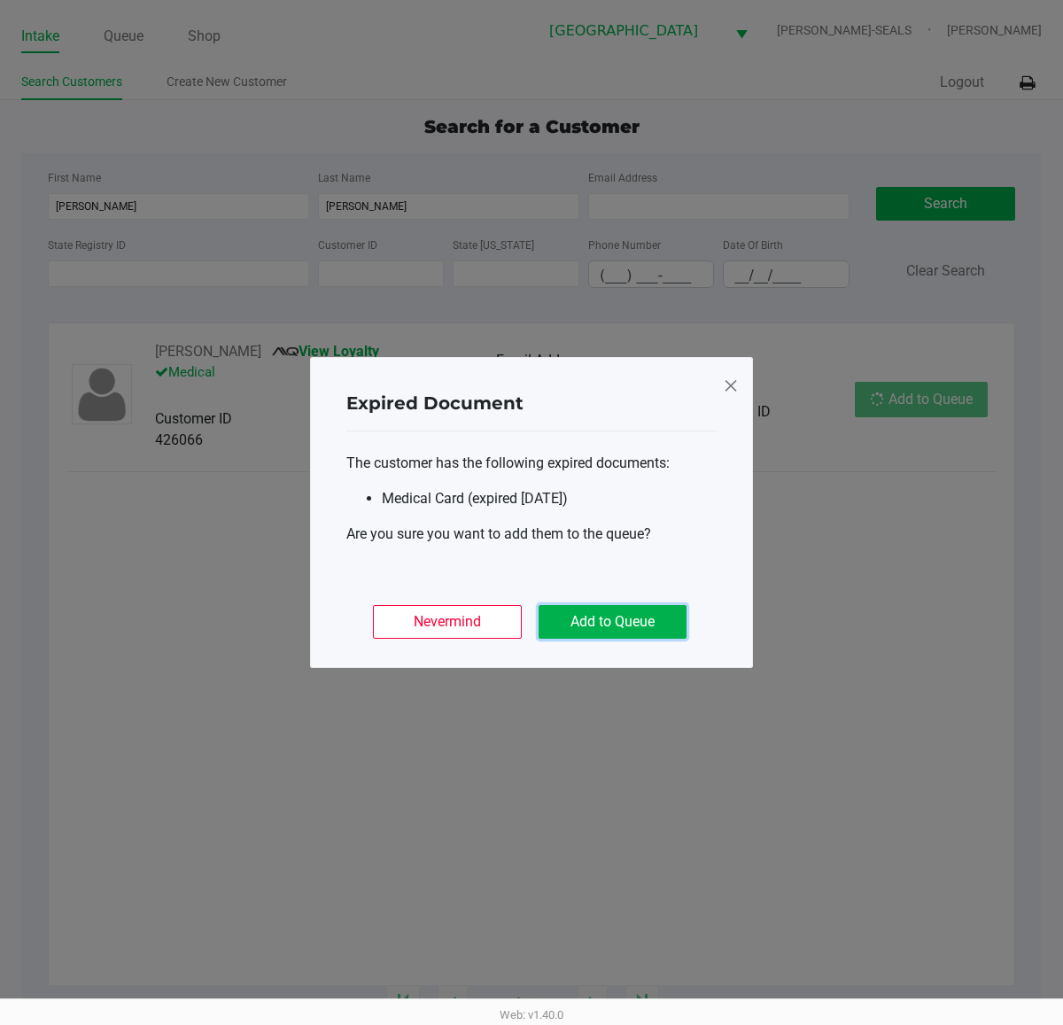
click at [634, 620] on button "Add to Queue" at bounding box center [613, 622] width 148 height 34
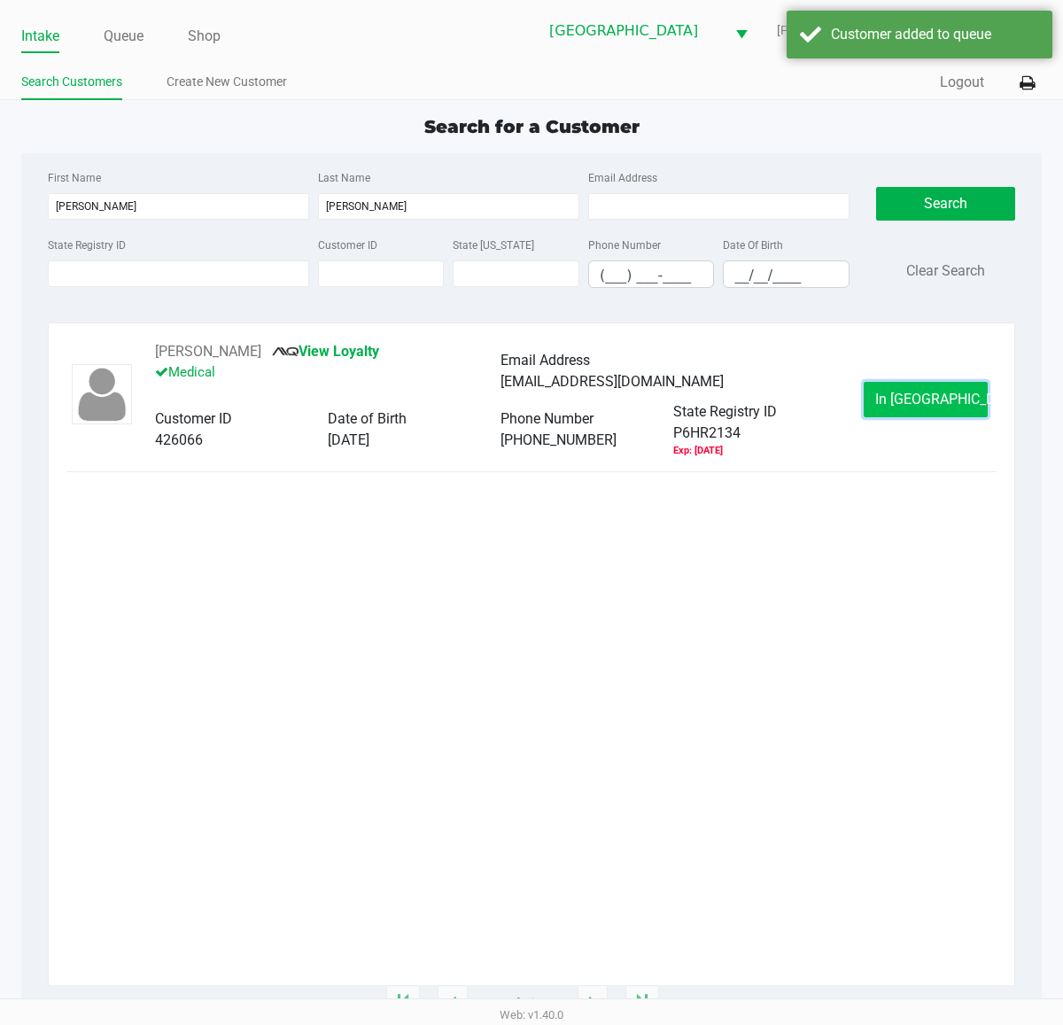
click at [904, 405] on span "In Queue" at bounding box center [949, 399] width 149 height 17
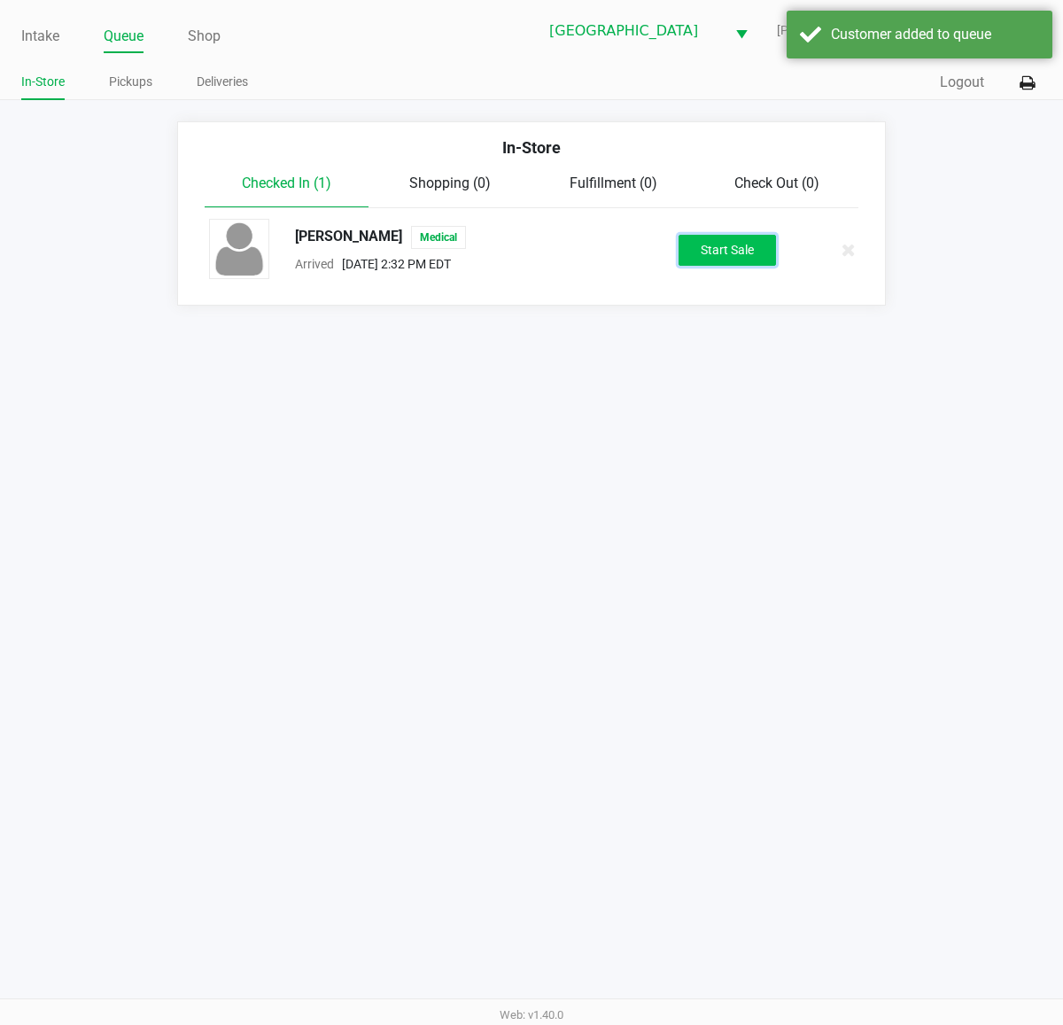
click at [746, 250] on button "Start Sale" at bounding box center [727, 250] width 97 height 31
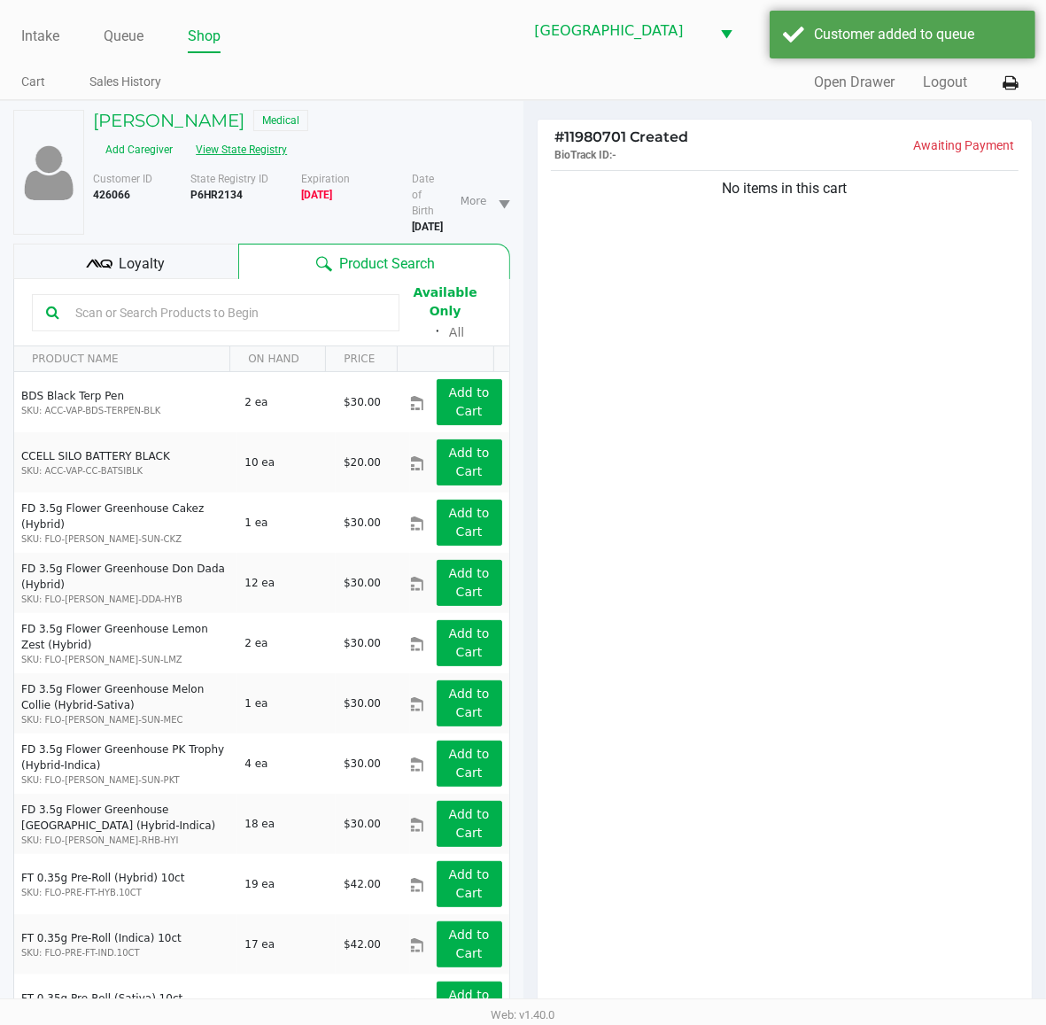
click at [288, 136] on button "View State Registry" at bounding box center [236, 150] width 104 height 28
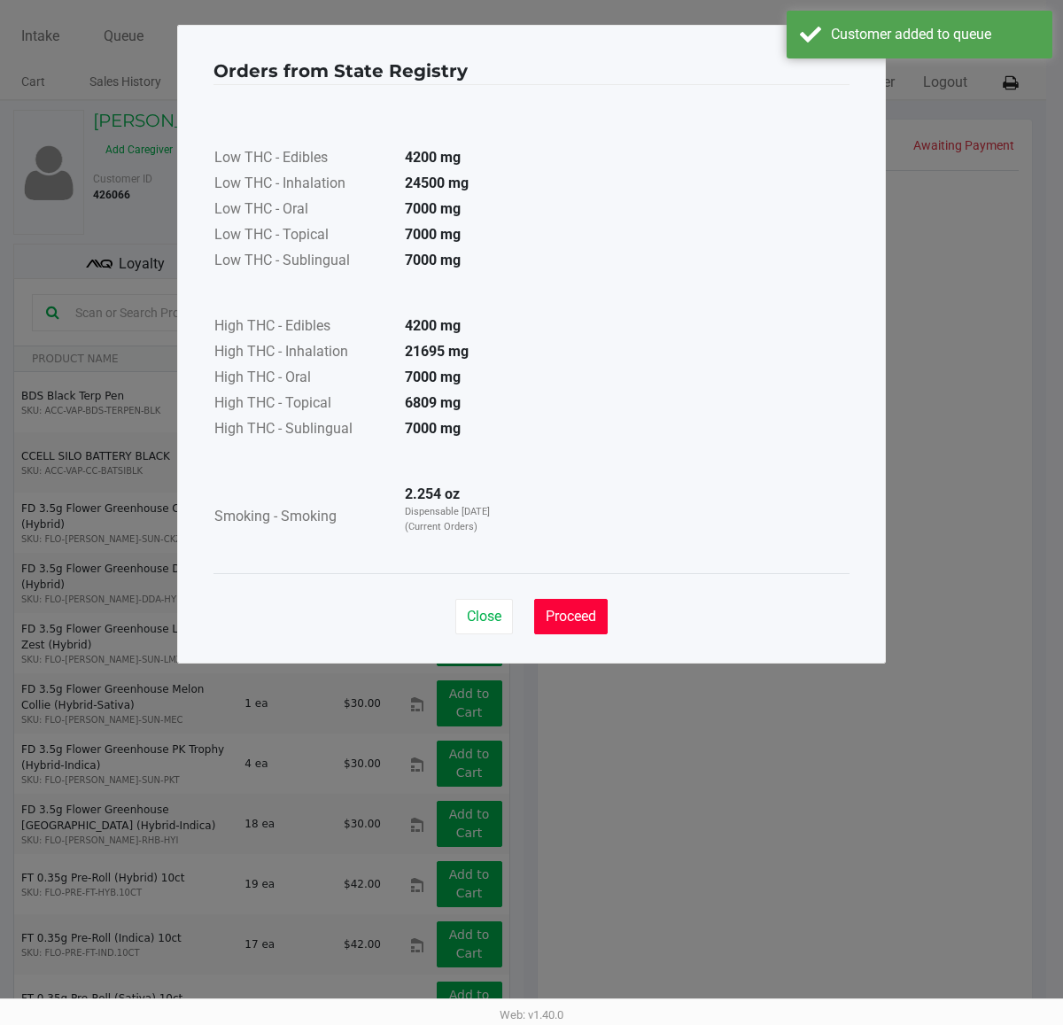
click at [565, 617] on span "Proceed" at bounding box center [571, 616] width 51 height 17
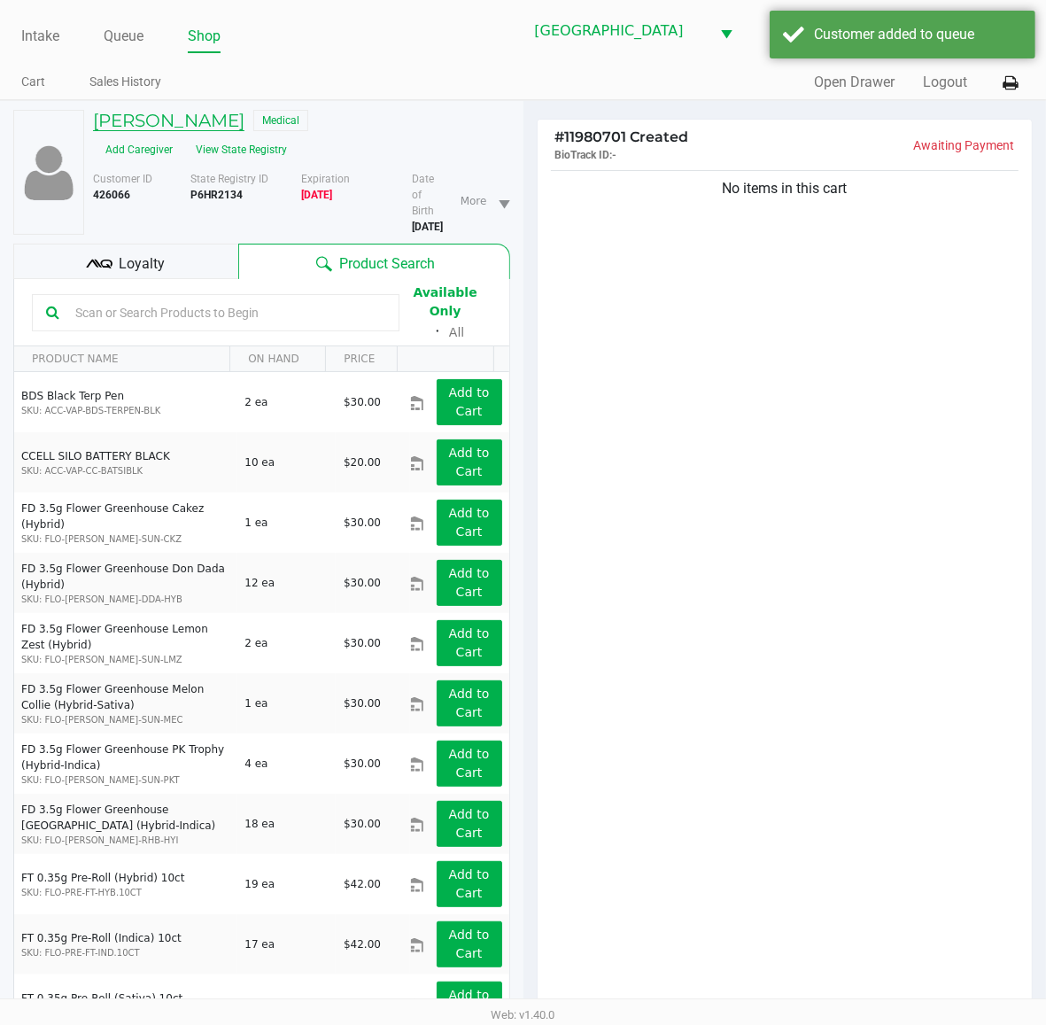
click at [160, 120] on h5 "ABEL GARZA" at bounding box center [169, 120] width 152 height 21
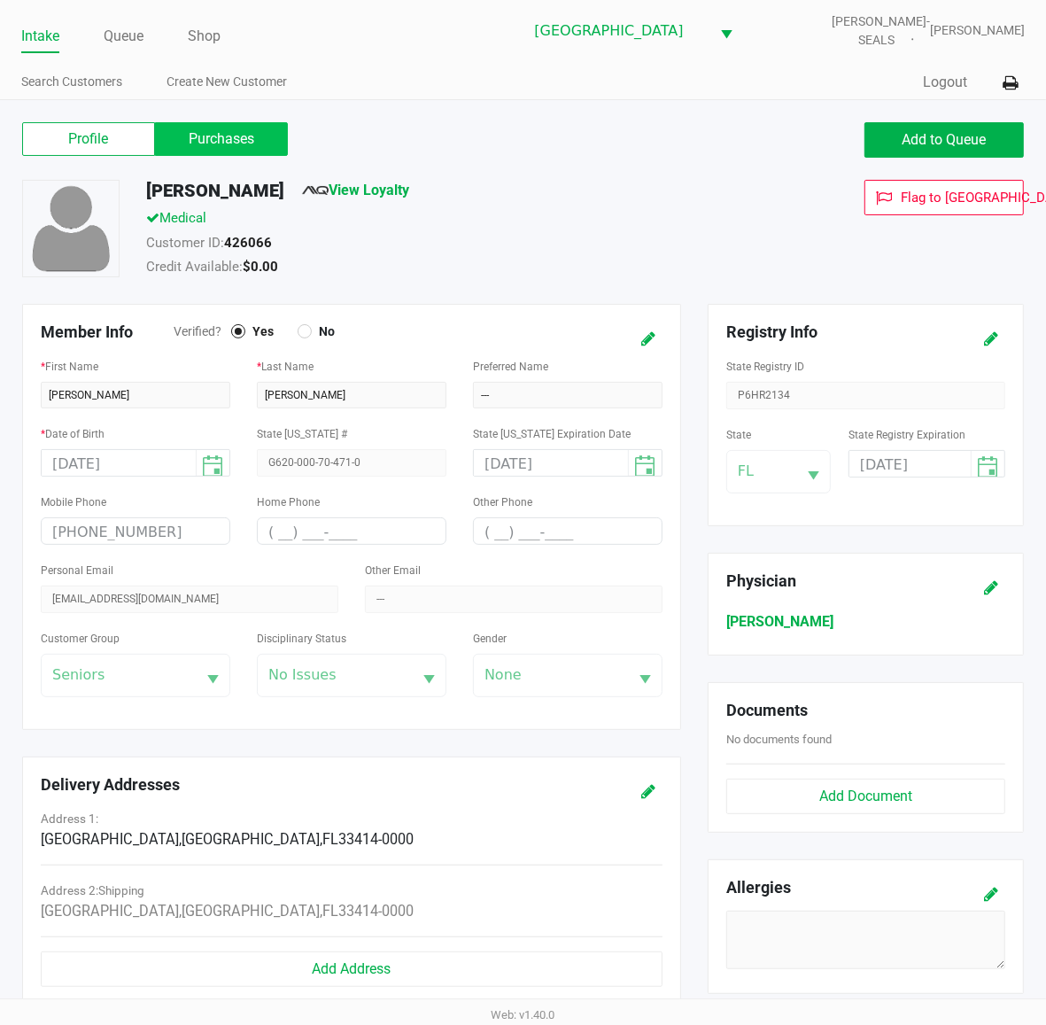
click at [258, 140] on label "Purchases" at bounding box center [221, 139] width 133 height 34
click at [0, 0] on 1 "Purchases" at bounding box center [0, 0] width 0 height 0
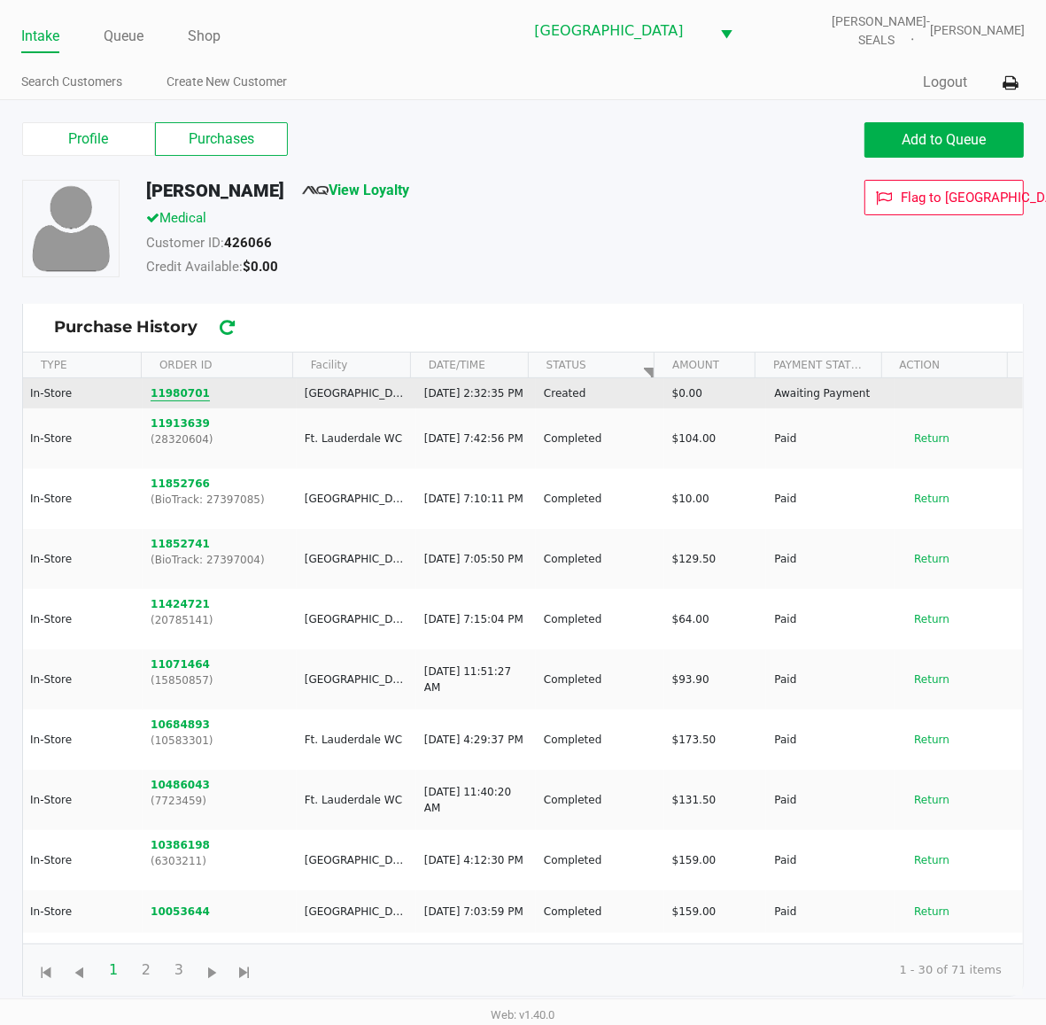
click at [171, 400] on button "11980701" at bounding box center [180, 393] width 59 height 16
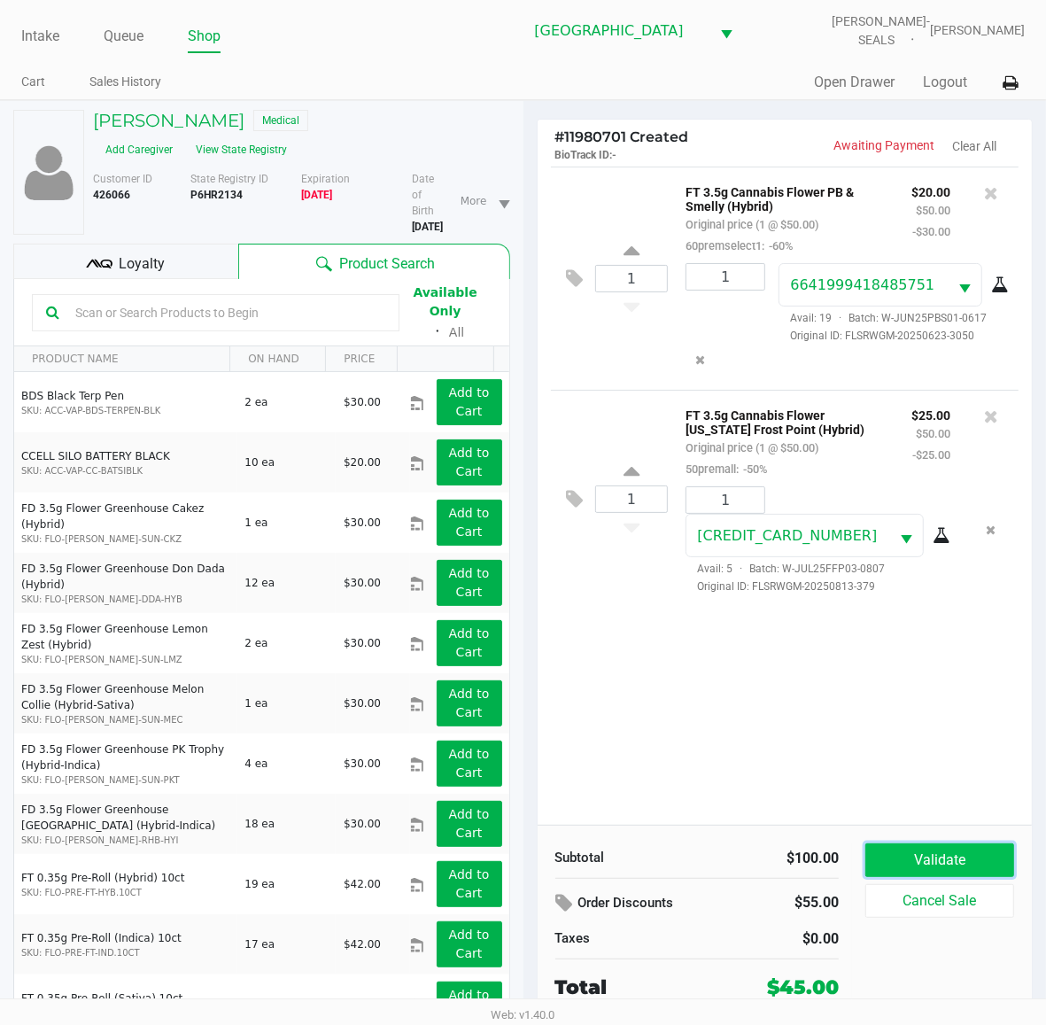
click at [963, 868] on button "Validate" at bounding box center [940, 861] width 149 height 34
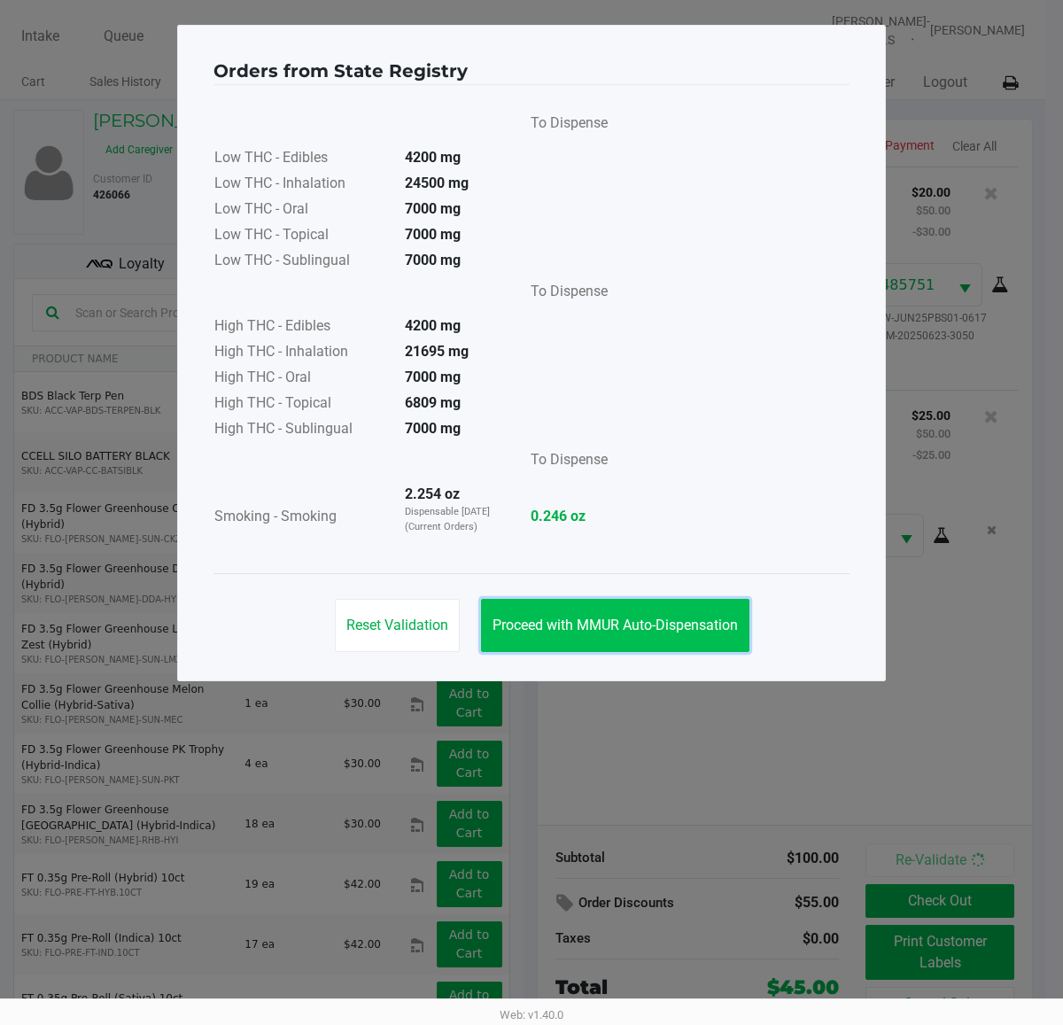
click at [609, 636] on button "Proceed with MMUR Auto-Dispensation" at bounding box center [615, 625] width 268 height 53
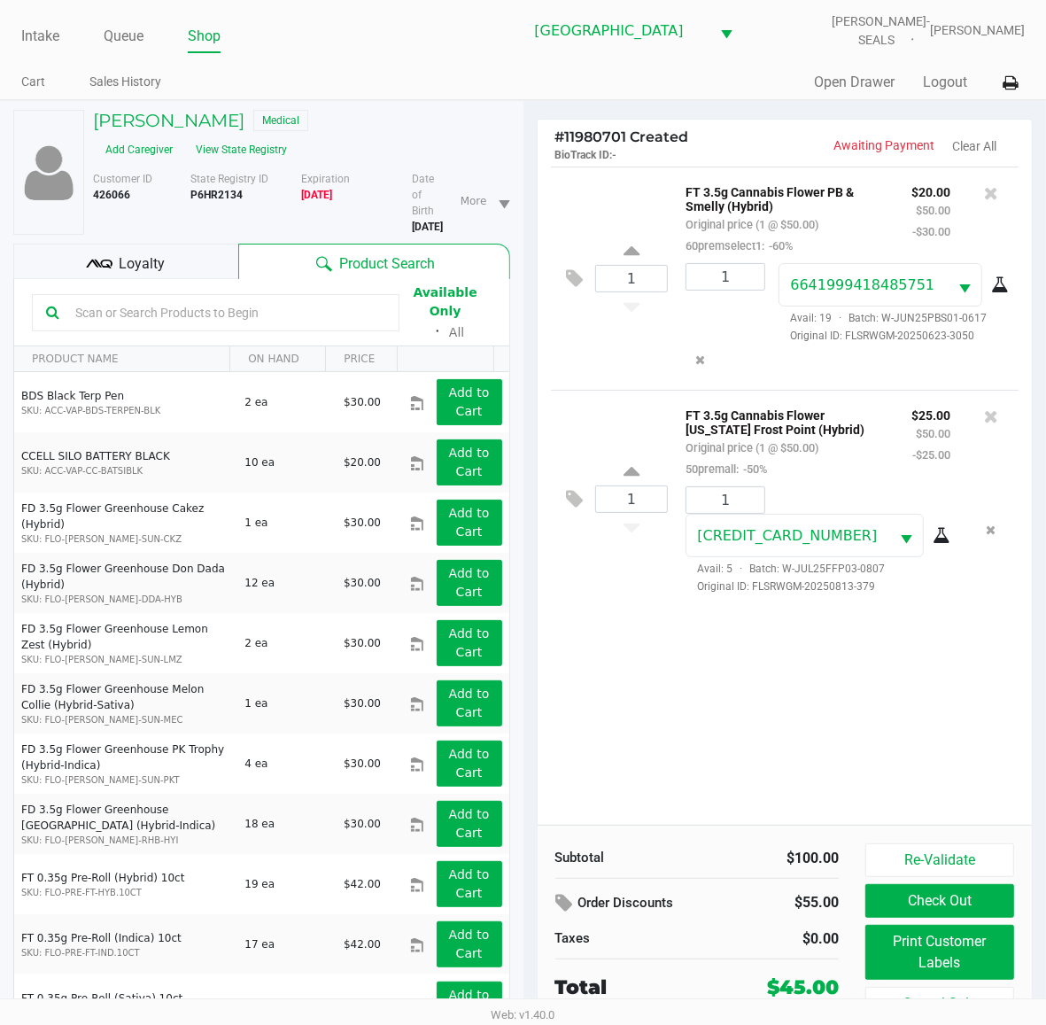
click at [709, 704] on div "1 FT 3.5g Cannabis Flower PB & Smelly (Hybrid) Original price (1 @ $50.00) 60pr…" at bounding box center [785, 496] width 495 height 658
click at [183, 244] on div "Loyalty" at bounding box center [125, 261] width 225 height 35
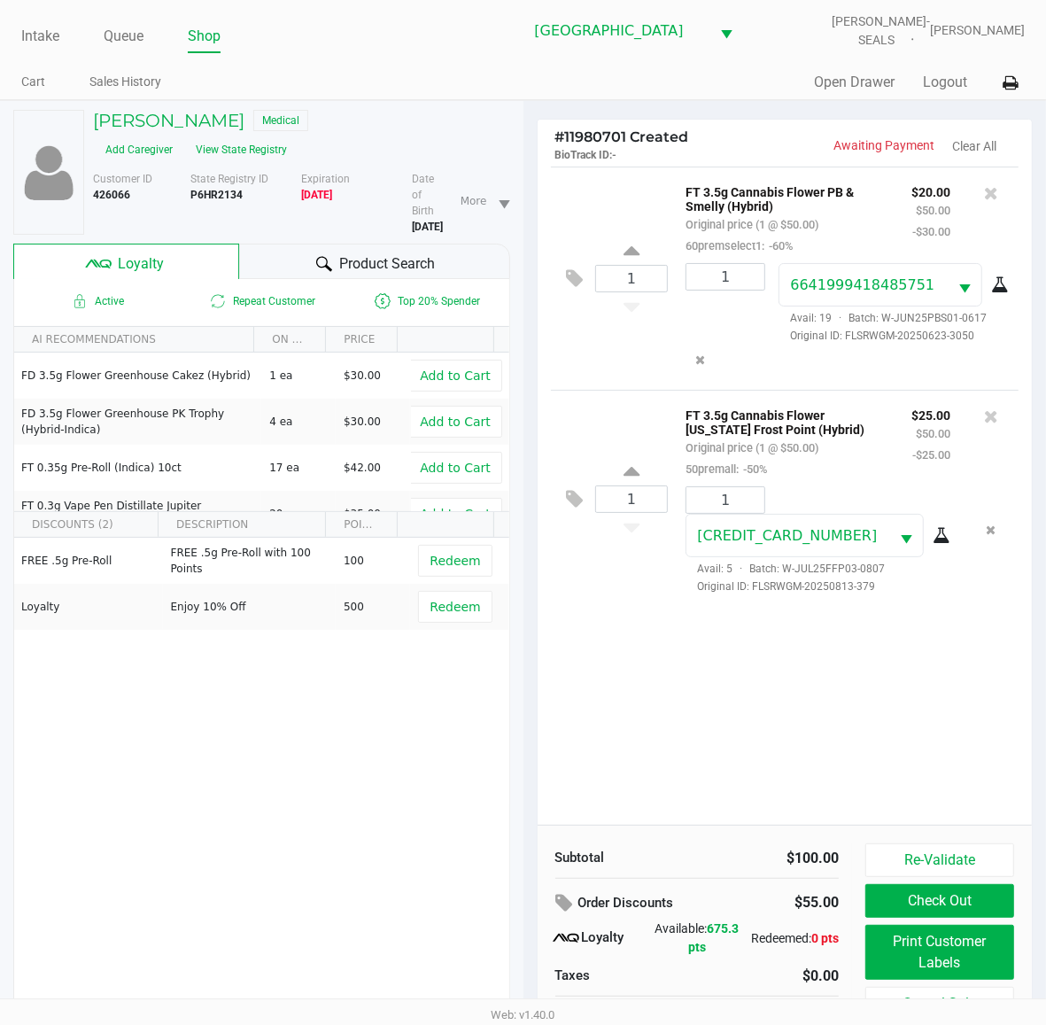
click at [688, 719] on div "1 FT 3.5g Cannabis Flower PB & Smelly (Hybrid) Original price (1 @ $50.00) 60pr…" at bounding box center [785, 496] width 495 height 658
click at [669, 710] on div "1 FT 3.5g Cannabis Flower PB & Smelly (Hybrid) Original price (1 @ $50.00) 60pr…" at bounding box center [785, 496] width 495 height 658
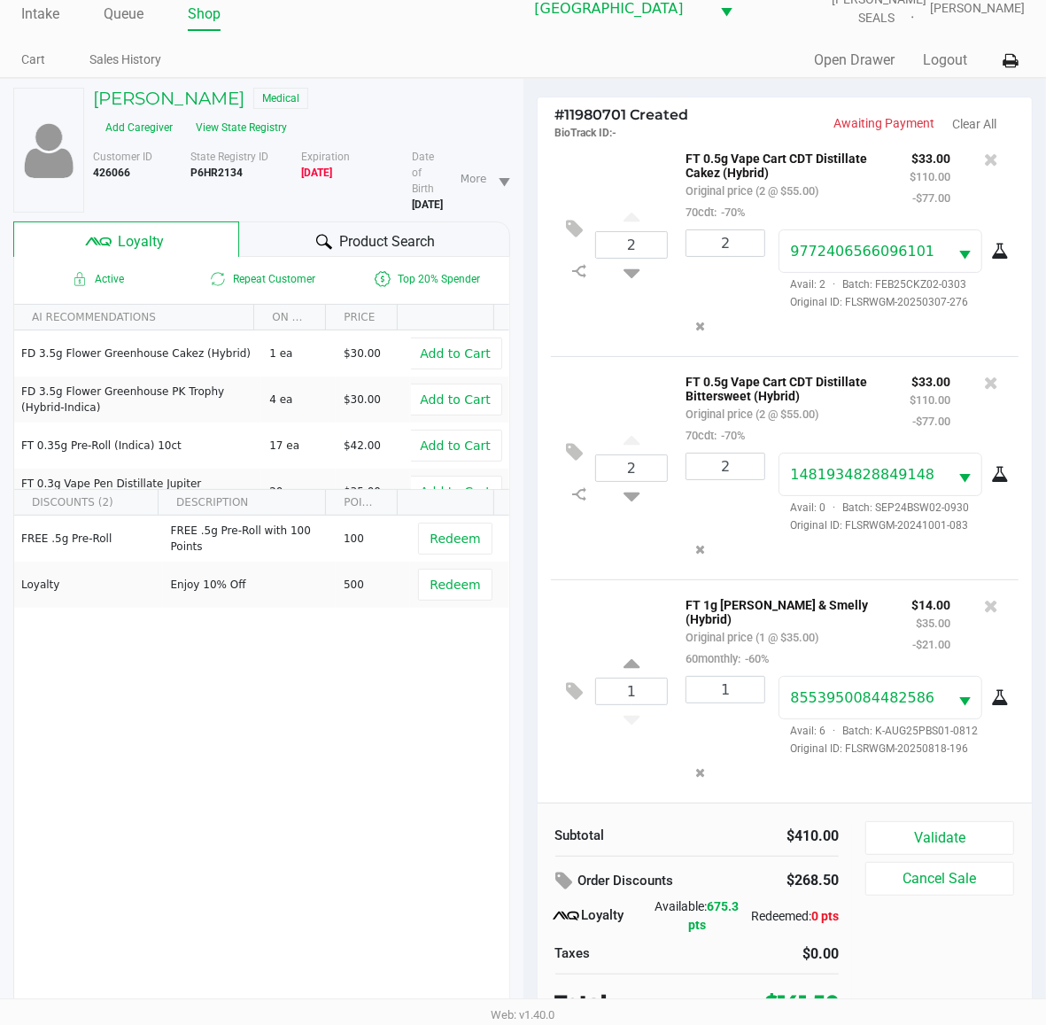
scroll to position [34, 0]
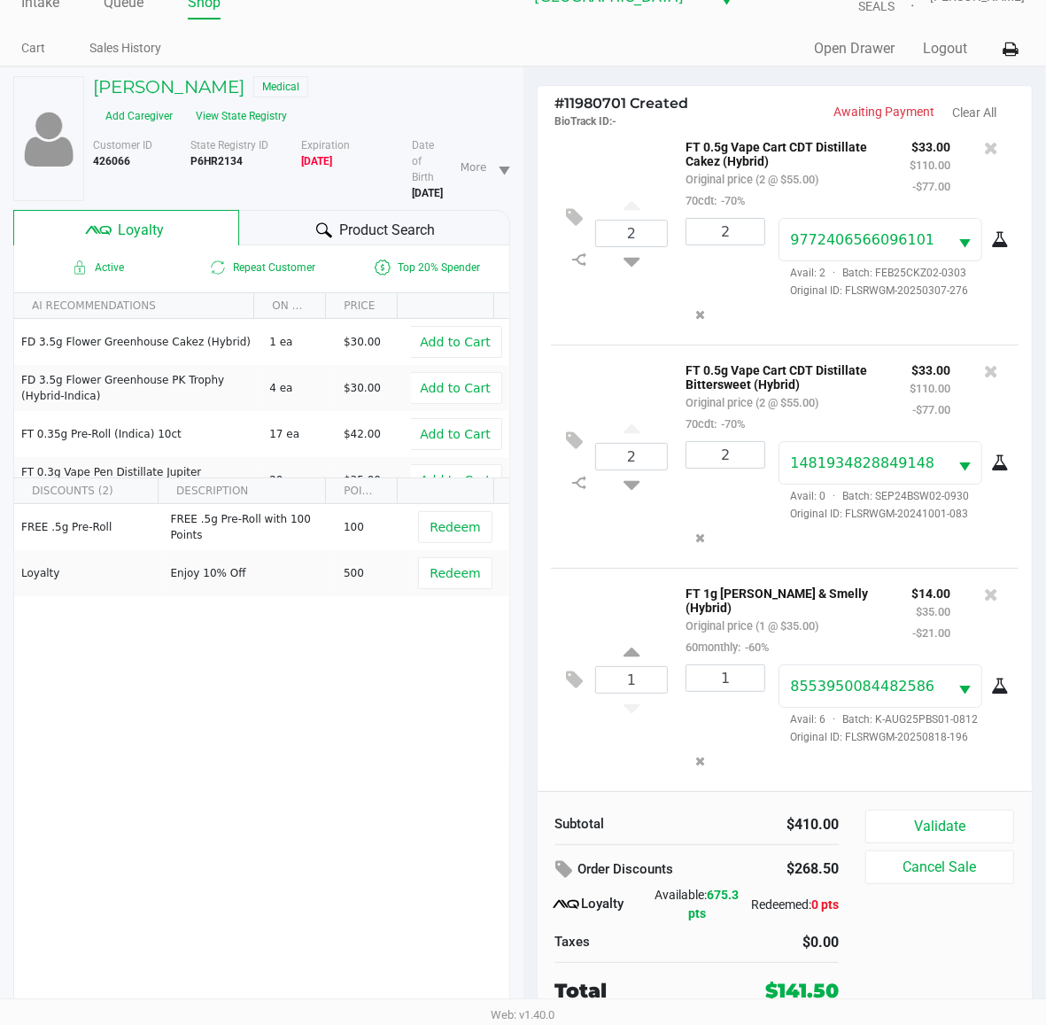
click at [594, 580] on div "1 FT 1g Kief PB & Smelly (Hybrid) Original price (1 @ $35.00) 60monthly: -60% $…" at bounding box center [785, 679] width 469 height 223
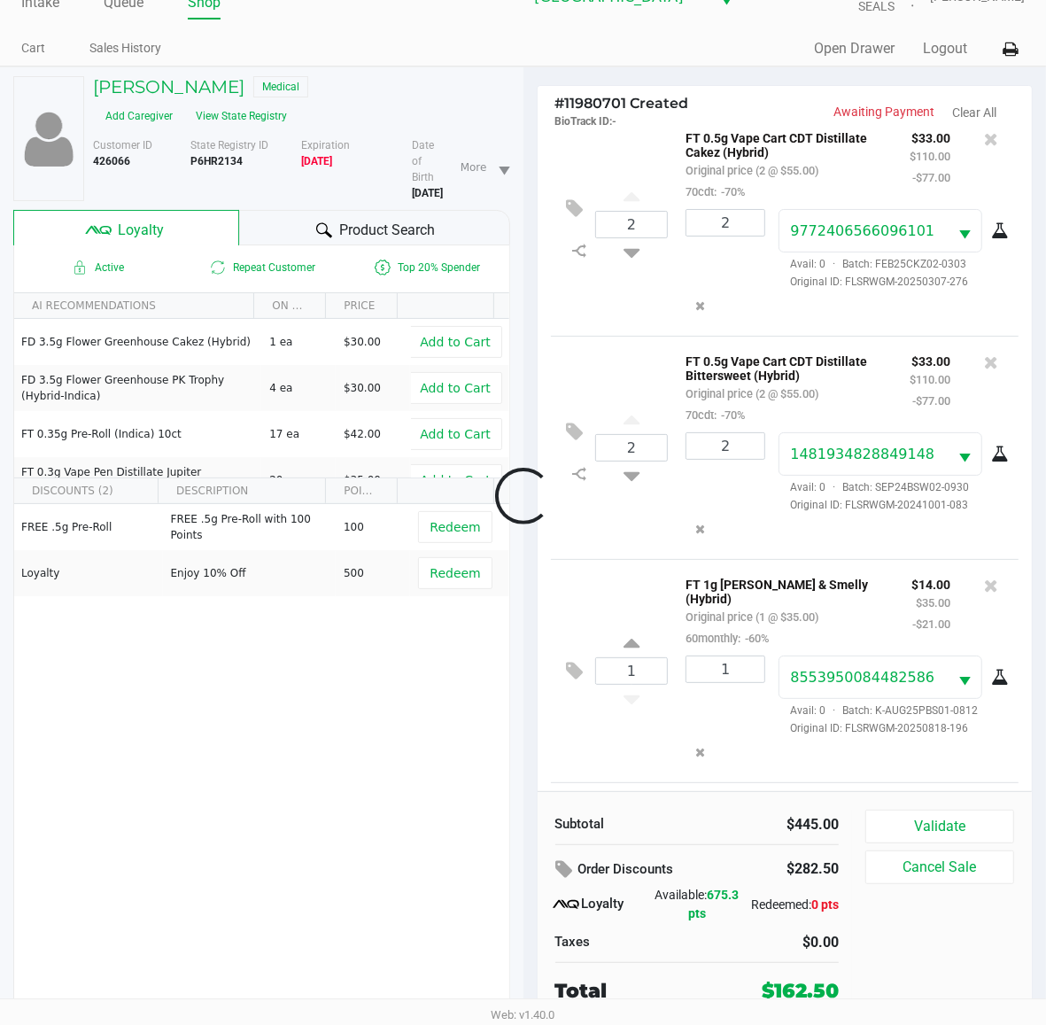
scroll to position [901, 0]
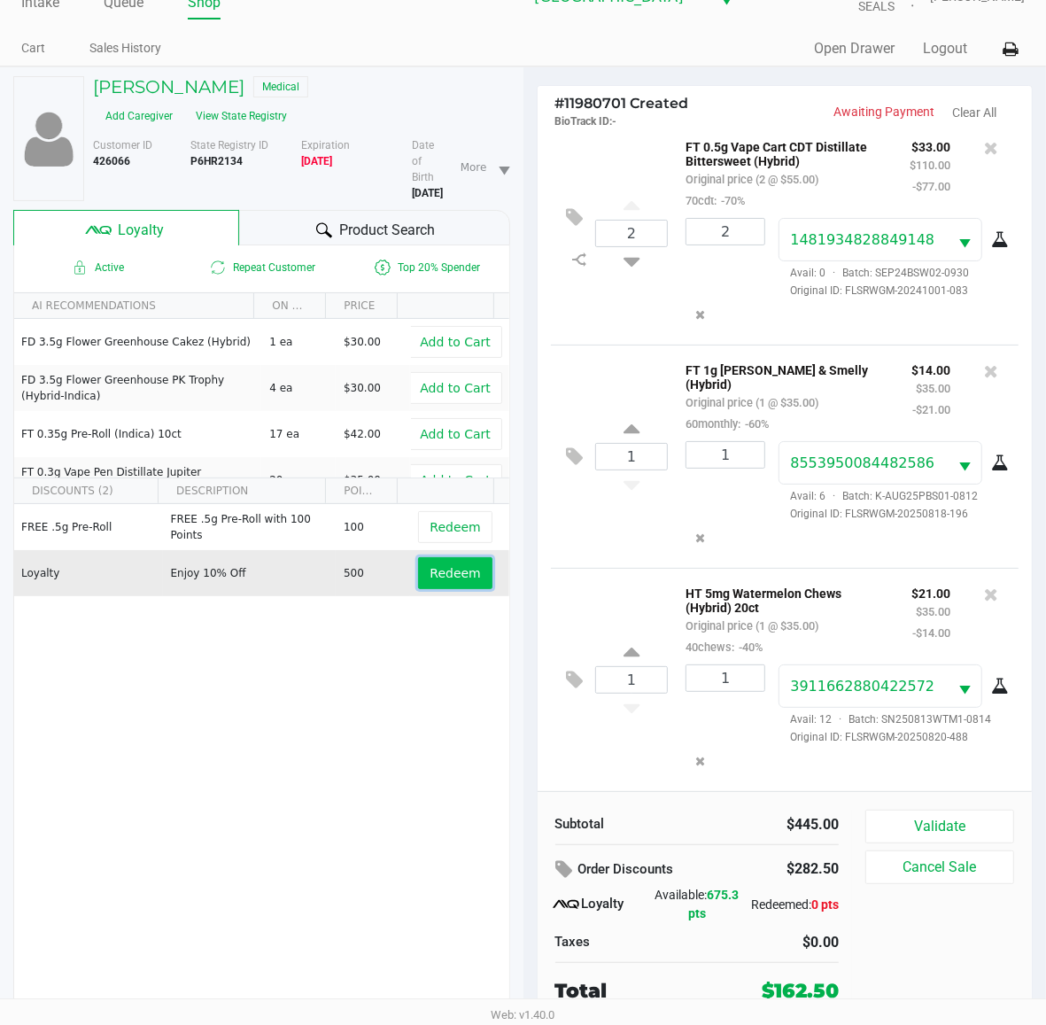
click at [434, 566] on span "Redeem" at bounding box center [455, 573] width 51 height 14
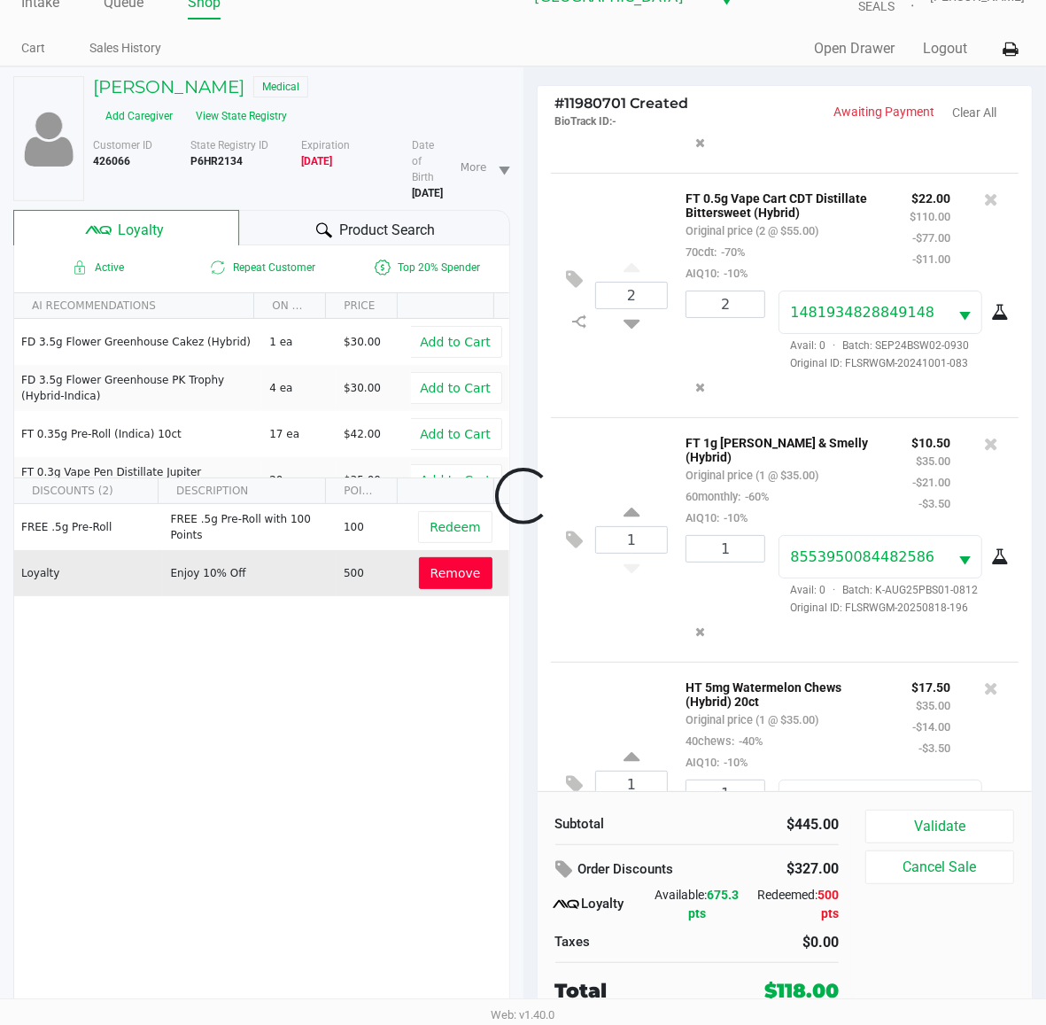
scroll to position [1061, 0]
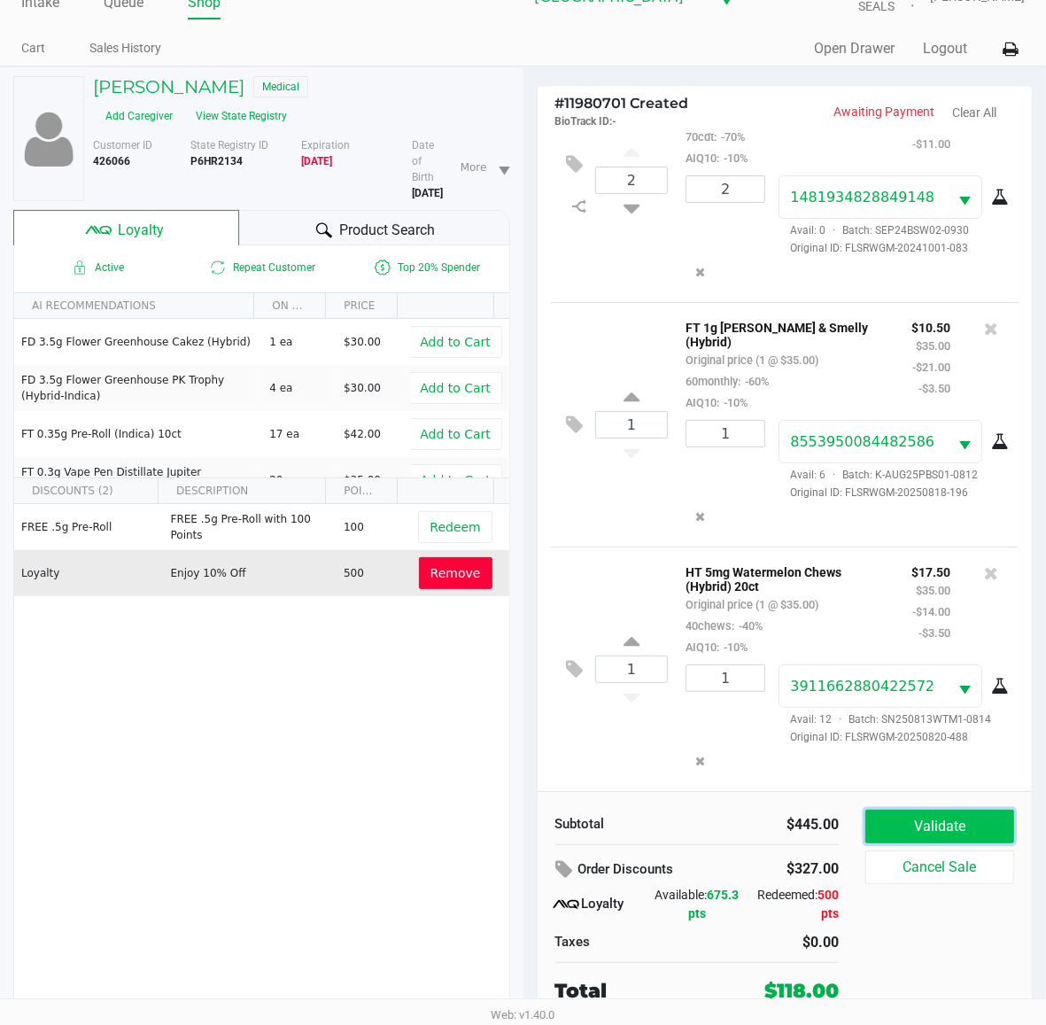
click at [914, 827] on button "Validate" at bounding box center [940, 827] width 149 height 34
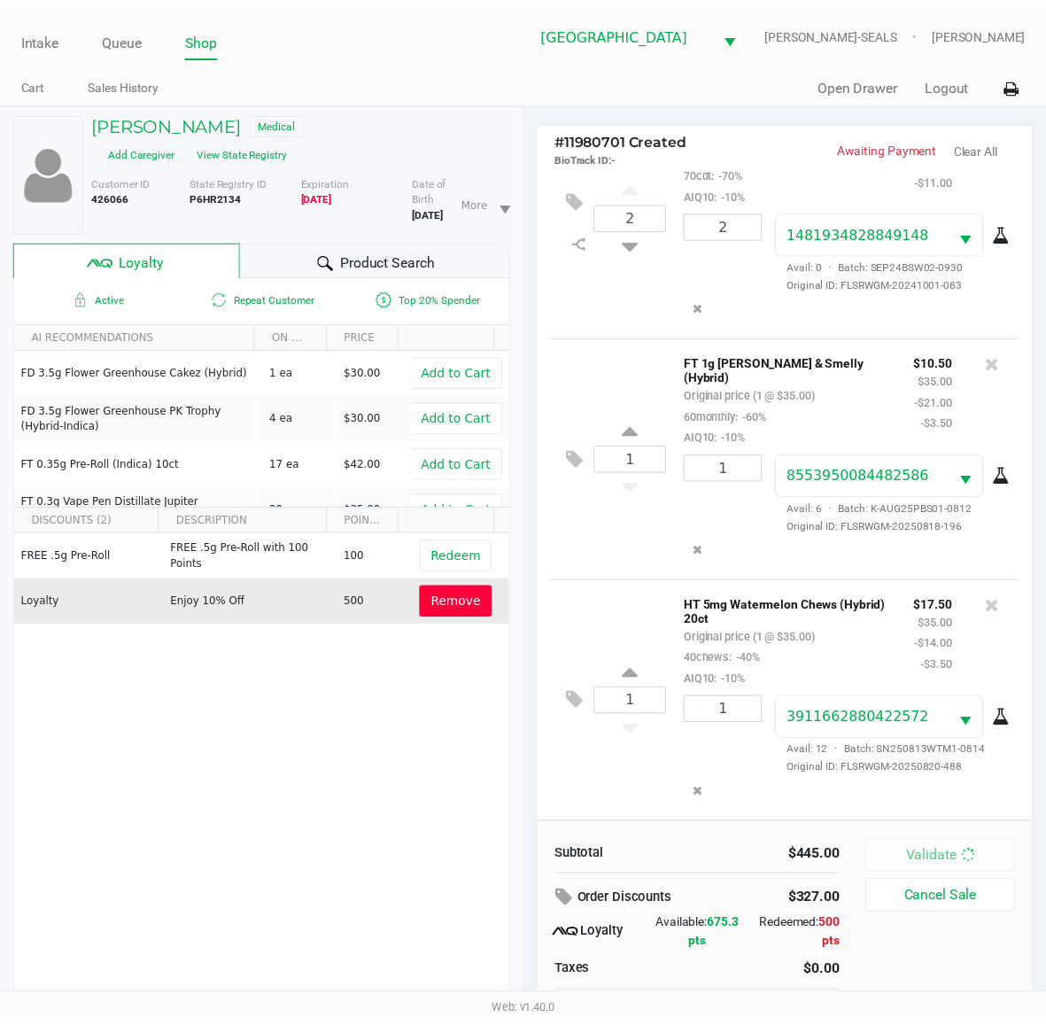
scroll to position [1082, 0]
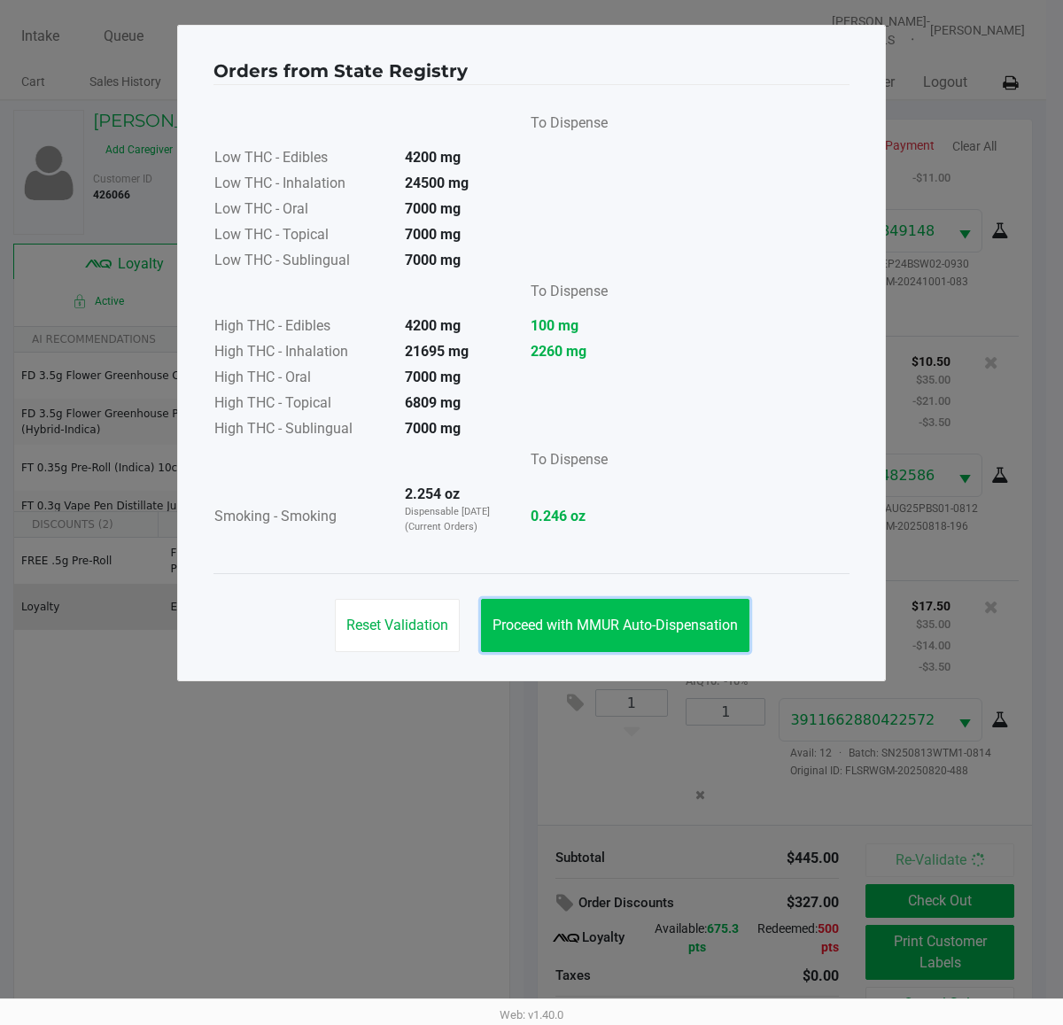
click at [558, 623] on span "Proceed with MMUR Auto-Dispensation" at bounding box center [615, 625] width 245 height 17
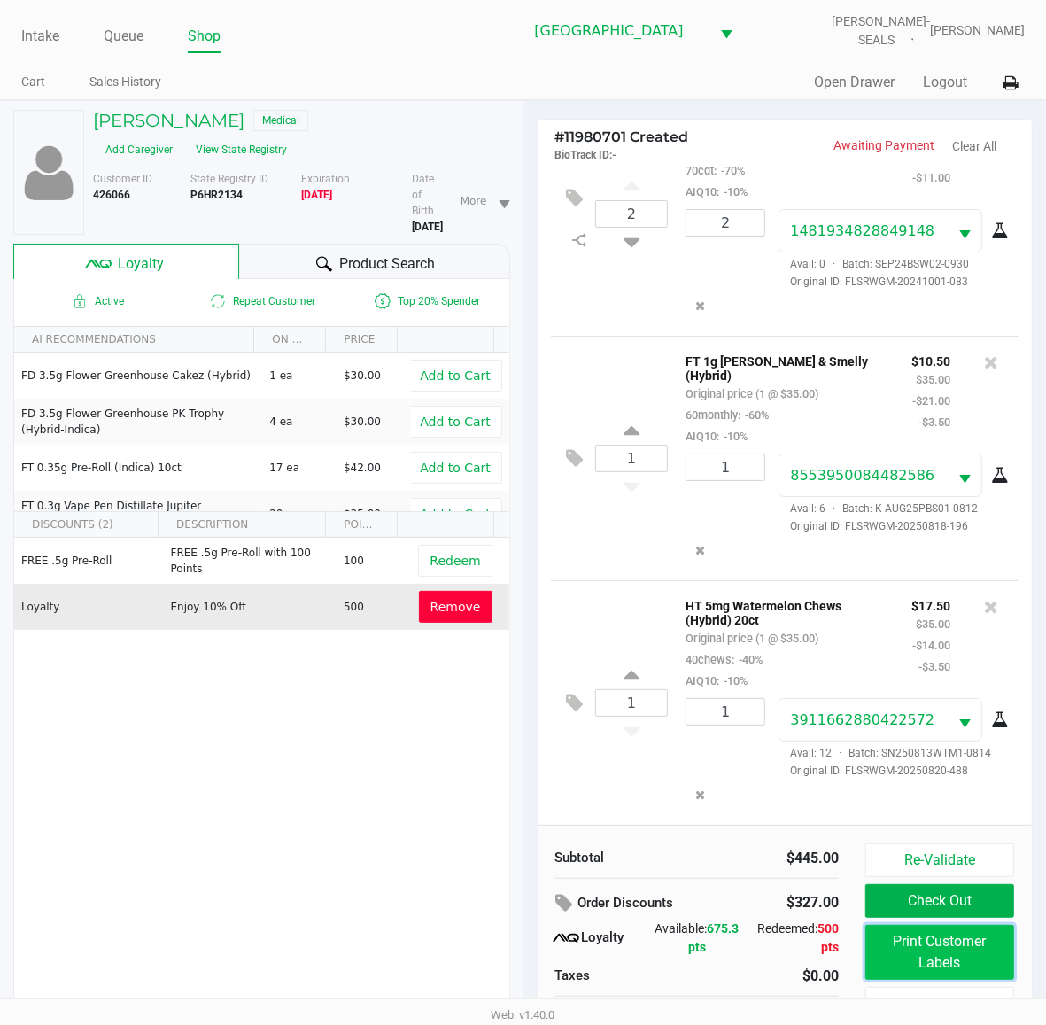
click at [980, 963] on button "Print Customer Labels" at bounding box center [940, 952] width 149 height 55
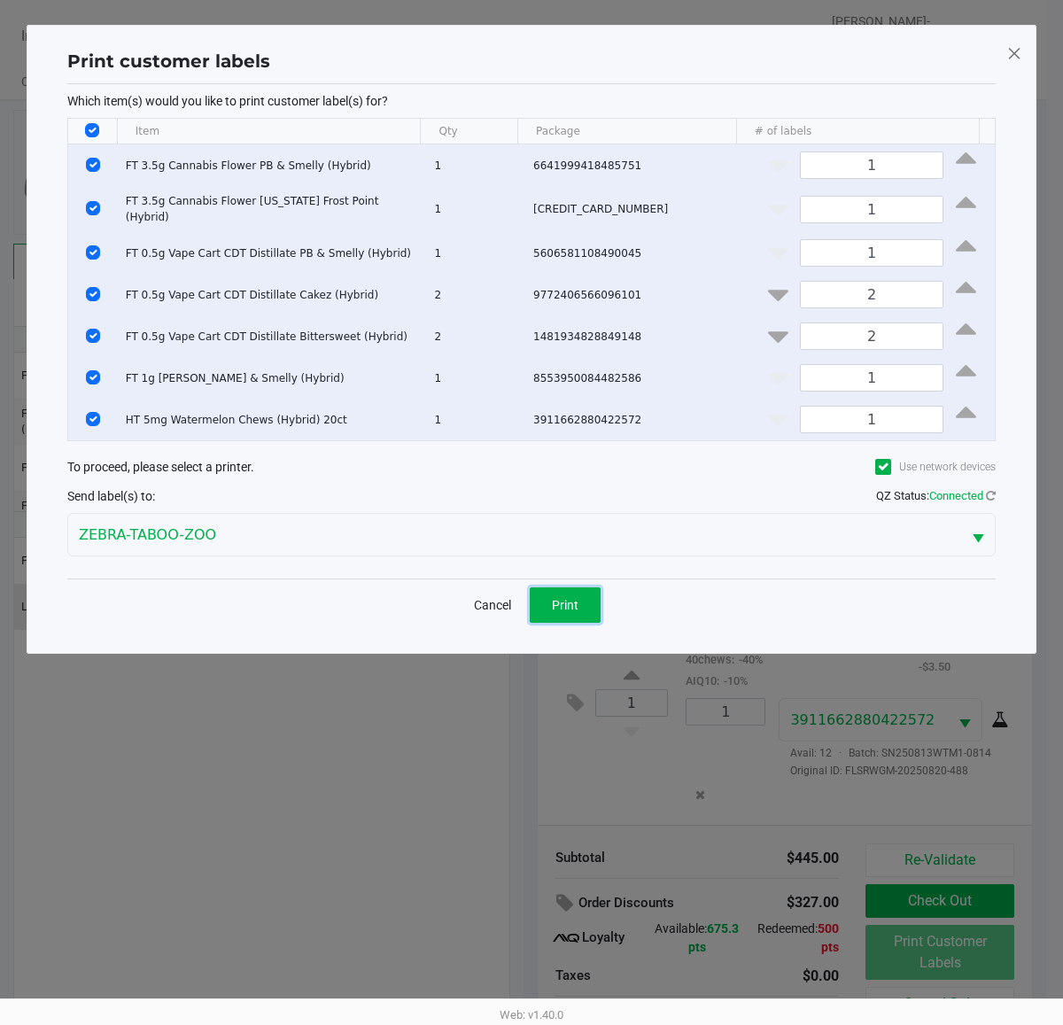
drag, startPoint x: 561, startPoint y: 595, endPoint x: 813, endPoint y: 904, distance: 399.2
click at [563, 598] on span "Print" at bounding box center [565, 605] width 27 height 14
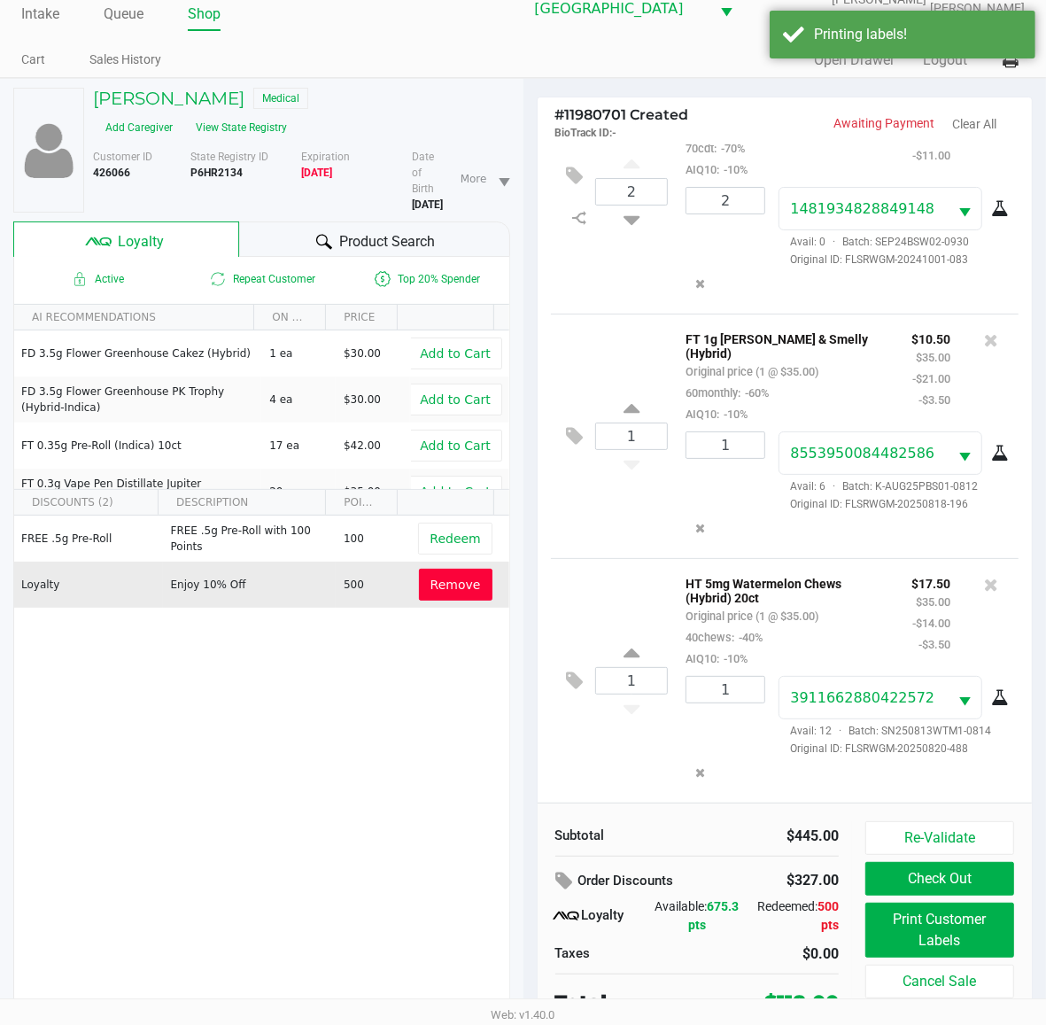
scroll to position [34, 0]
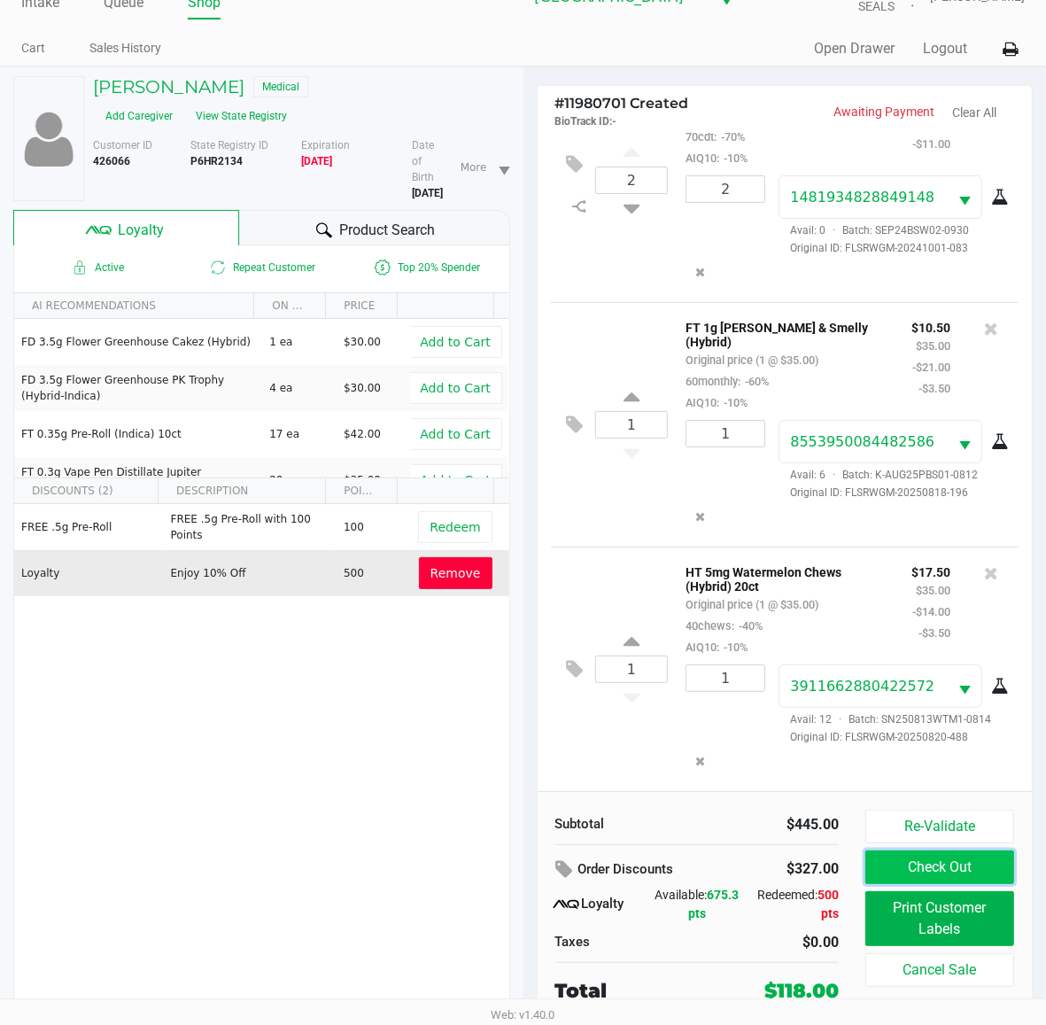
click at [922, 870] on button "Check Out" at bounding box center [940, 868] width 149 height 34
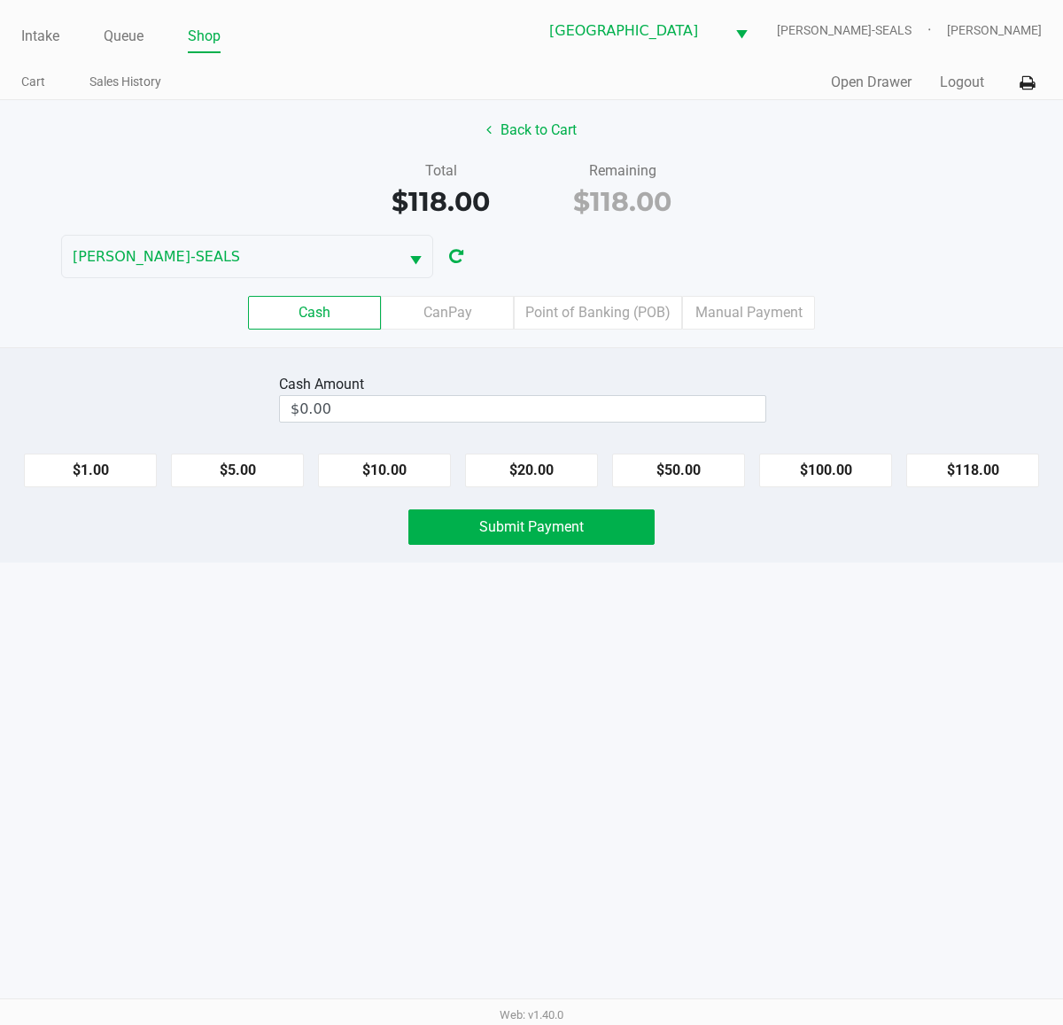
drag, startPoint x: 769, startPoint y: 208, endPoint x: 787, endPoint y: 219, distance: 20.7
click at [771, 206] on div "Total $118.00 Remaining $118.00" at bounding box center [532, 190] width 1090 height 61
click at [454, 415] on input "0" at bounding box center [523, 409] width 486 height 26
type input "$120.00"
click at [459, 537] on button "Submit Payment" at bounding box center [531, 526] width 246 height 35
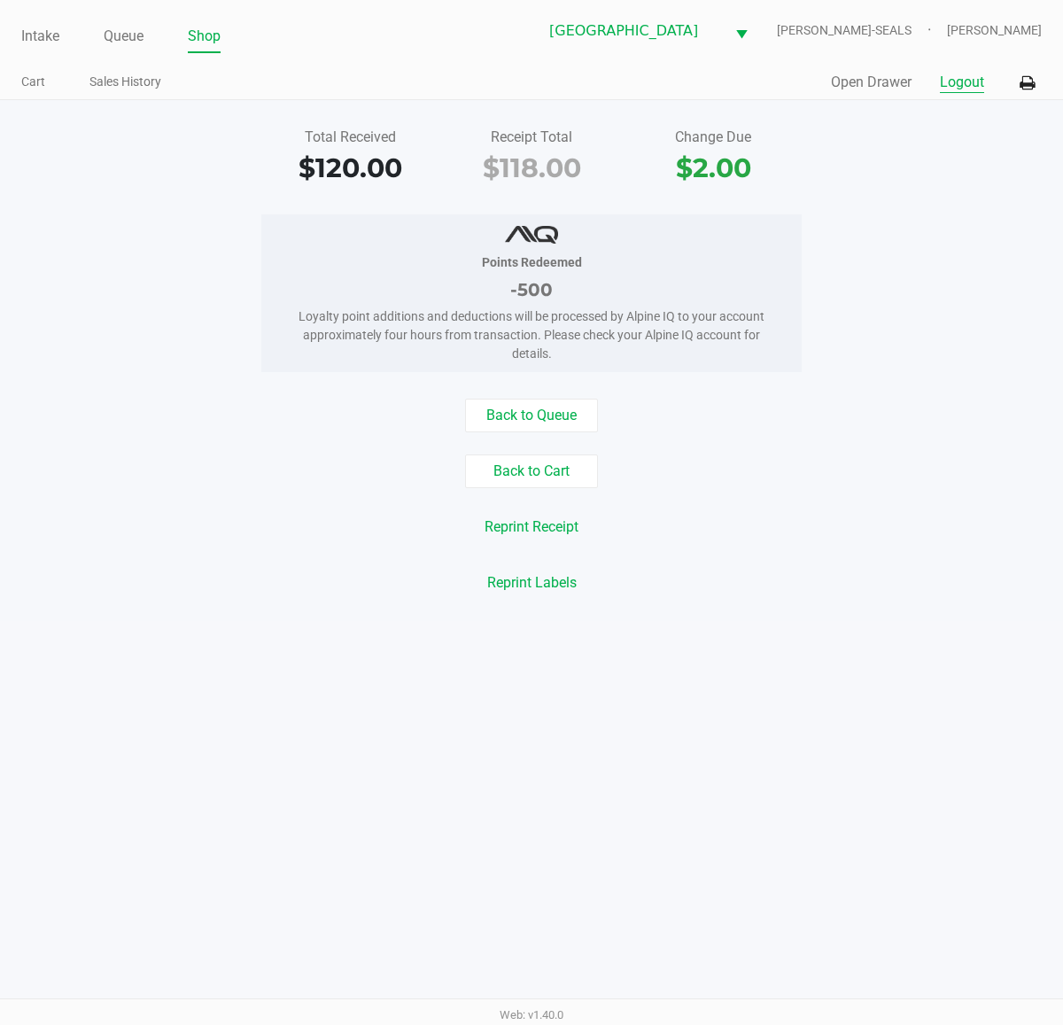
click at [945, 90] on button "Logout" at bounding box center [962, 82] width 44 height 21
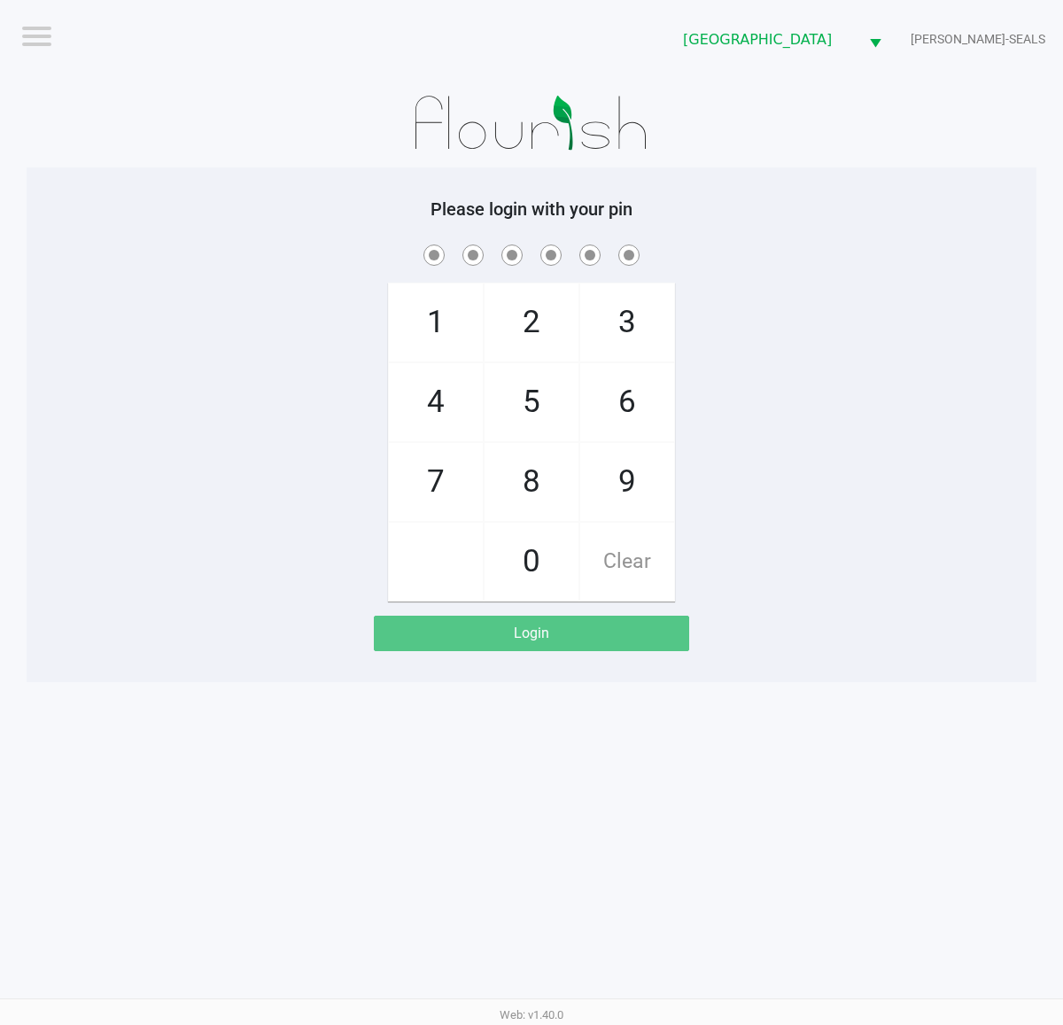
drag, startPoint x: 2, startPoint y: 680, endPoint x: 3, endPoint y: 510, distance: 169.2
drag, startPoint x: 802, startPoint y: 492, endPoint x: 802, endPoint y: 369, distance: 123.2
click at [805, 483] on div "1 4 7 2 5 8 0 3 6 9 Clear" at bounding box center [532, 421] width 1010 height 361
click at [791, 505] on div "1 4 7 2 5 8 0 3 6 9 Clear" at bounding box center [532, 421] width 1010 height 361
checkbox input "true"
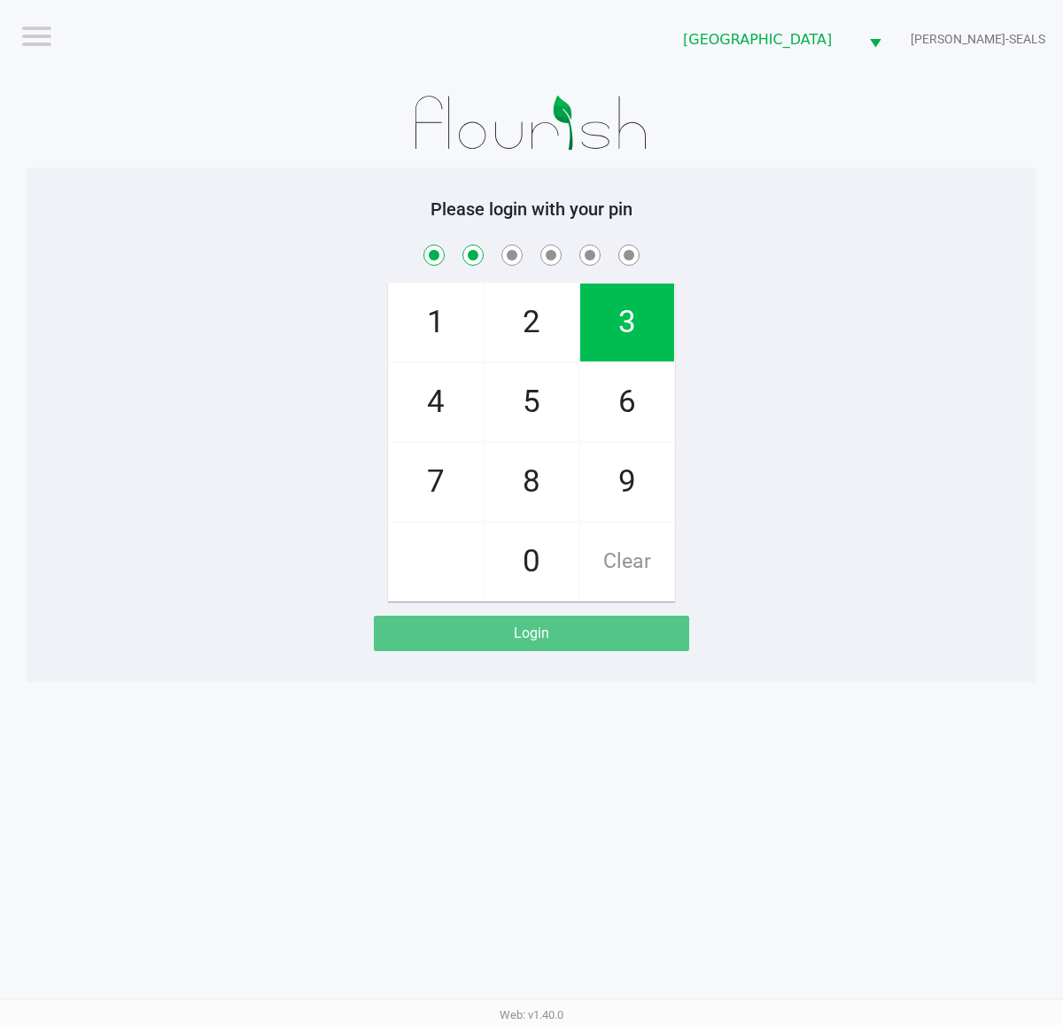
checkbox input "true"
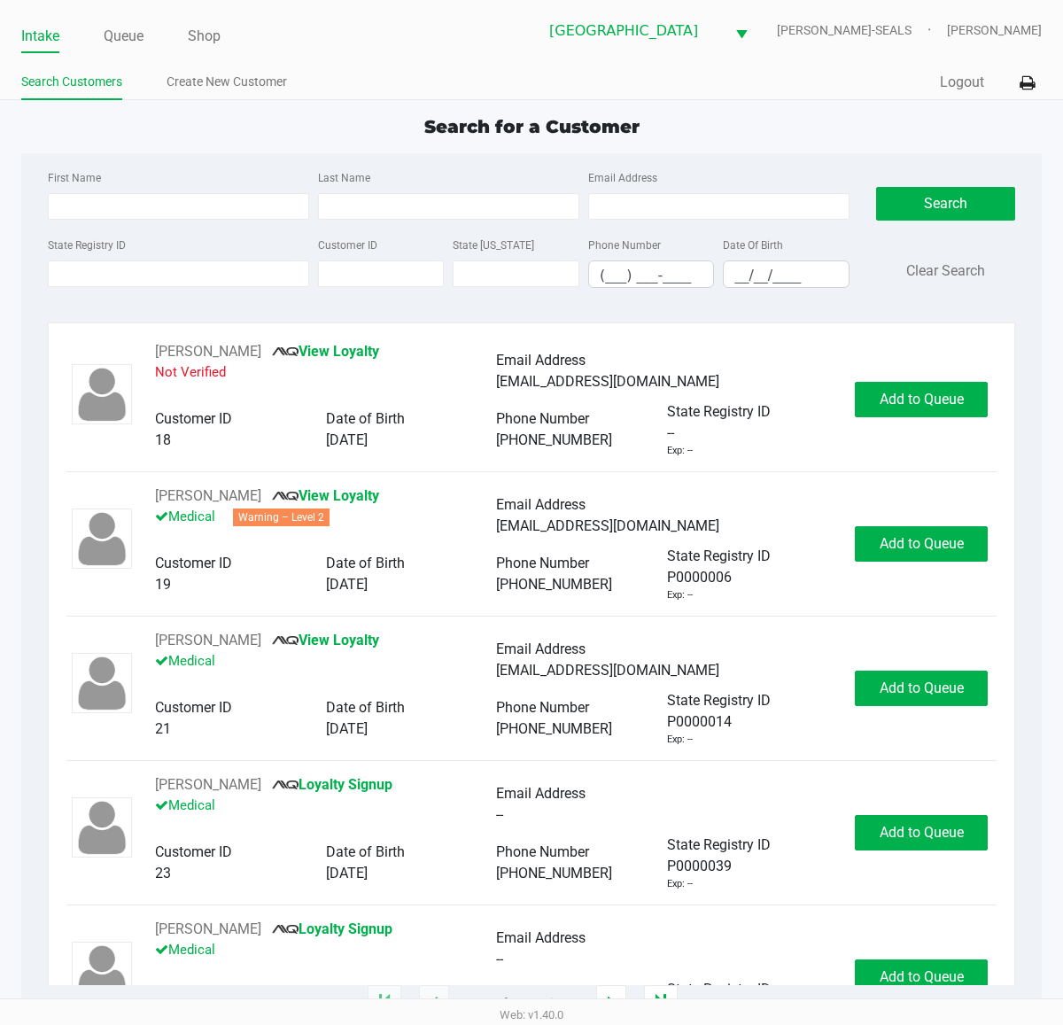
click at [550, 60] on div "Intake Queue Shop Deerfield Beach WC DAN-SEALS Matt Daugherty Search Customers …" at bounding box center [531, 50] width 1063 height 100
click at [970, 80] on button "Logout" at bounding box center [962, 82] width 44 height 21
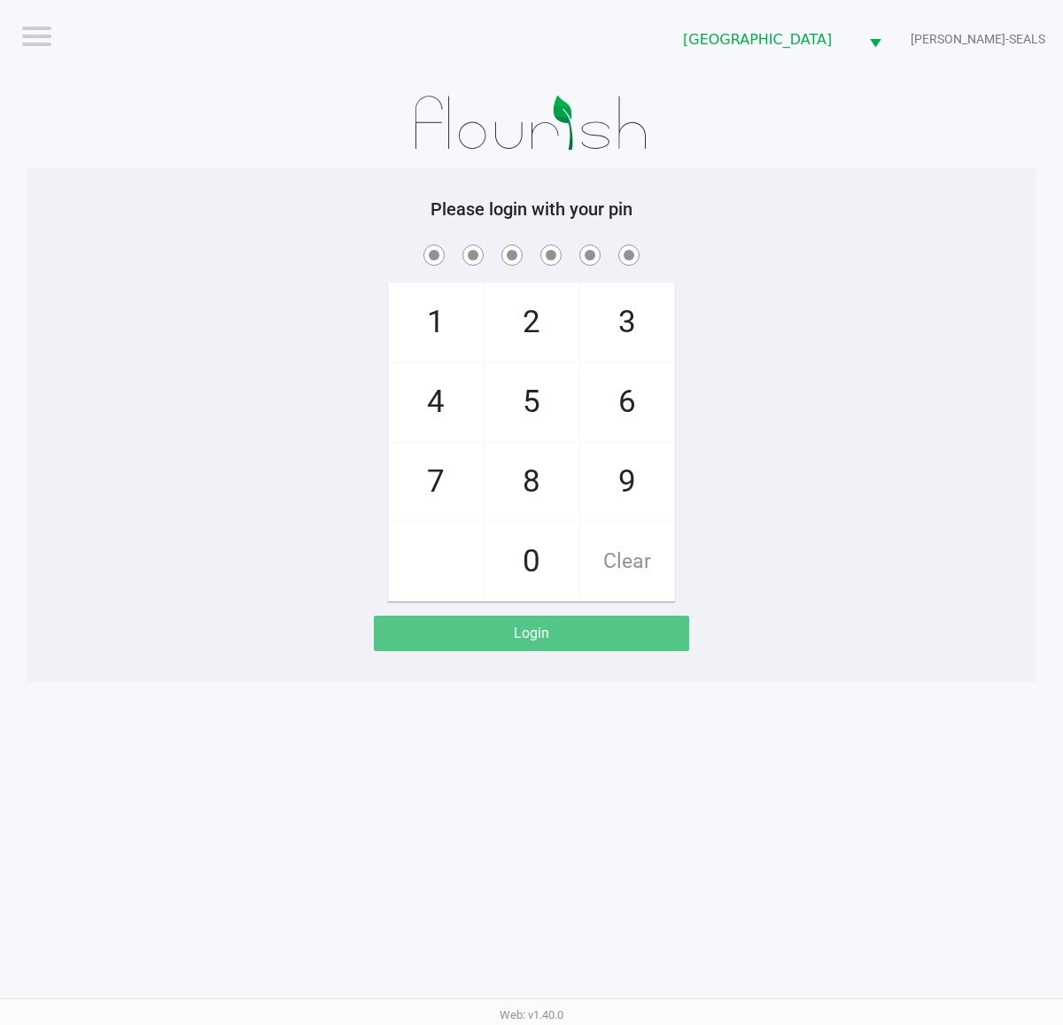
drag, startPoint x: 763, startPoint y: 193, endPoint x: 781, endPoint y: 173, distance: 27.6
click at [764, 193] on div "Please login with your pin 1 4 7 2 5 8 0 3 6 9 Clear Login" at bounding box center [532, 424] width 1010 height 515
checkbox input "true"
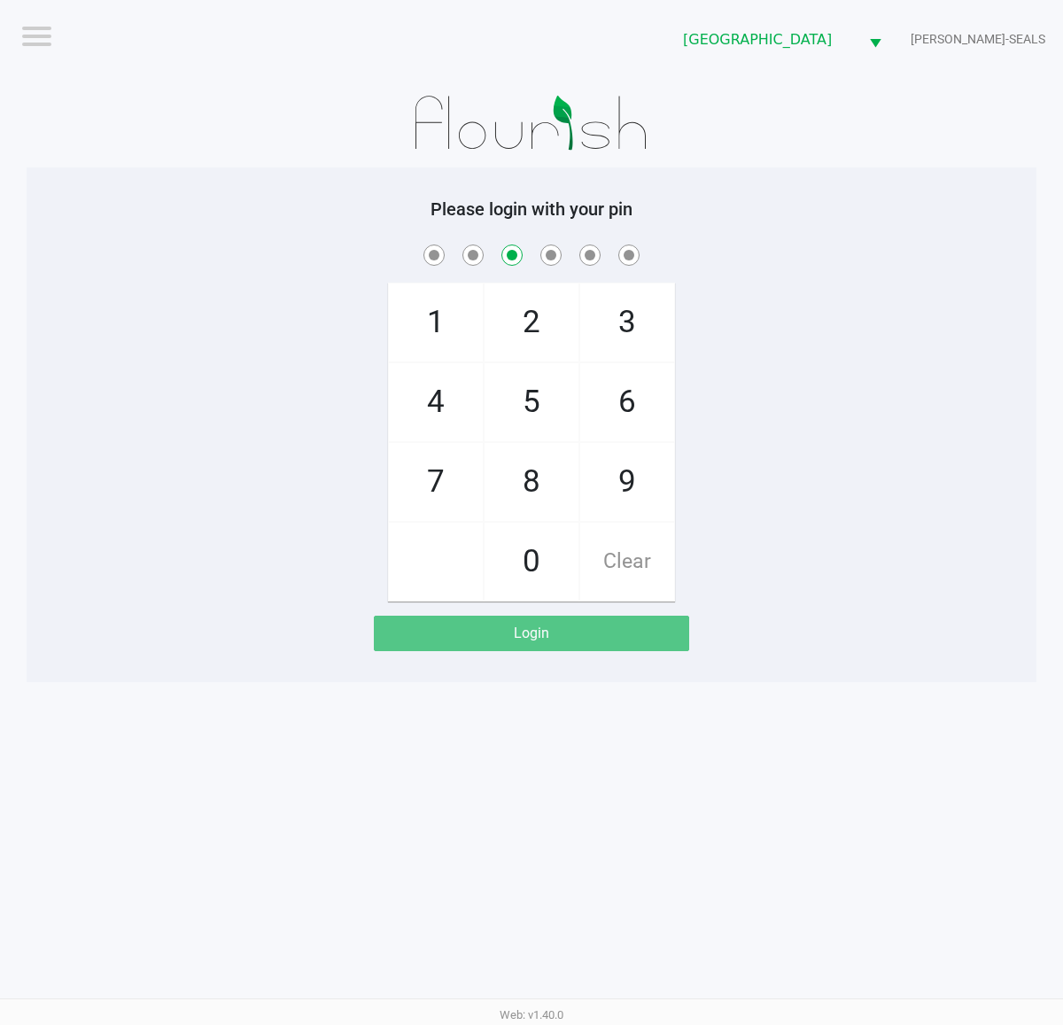
checkbox input "false"
checkbox input "true"
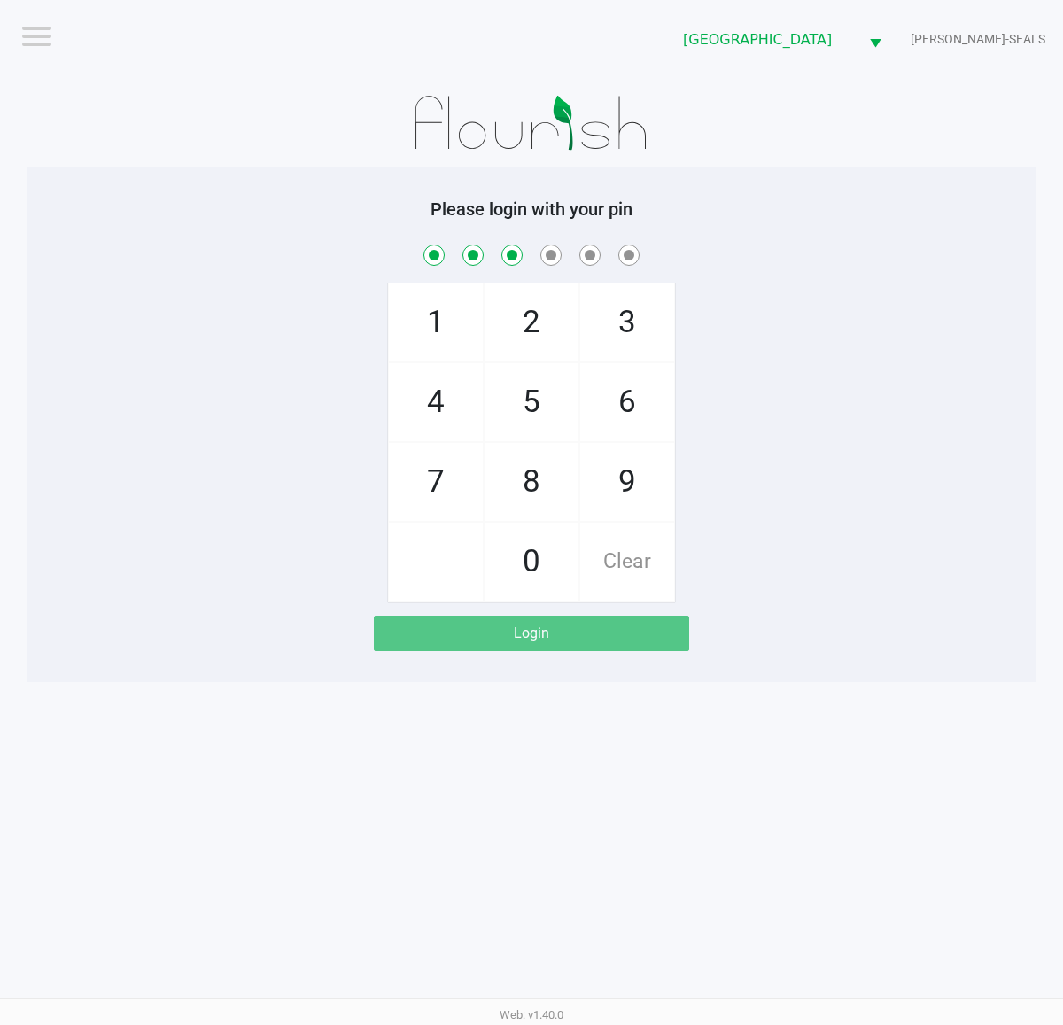
checkbox input "true"
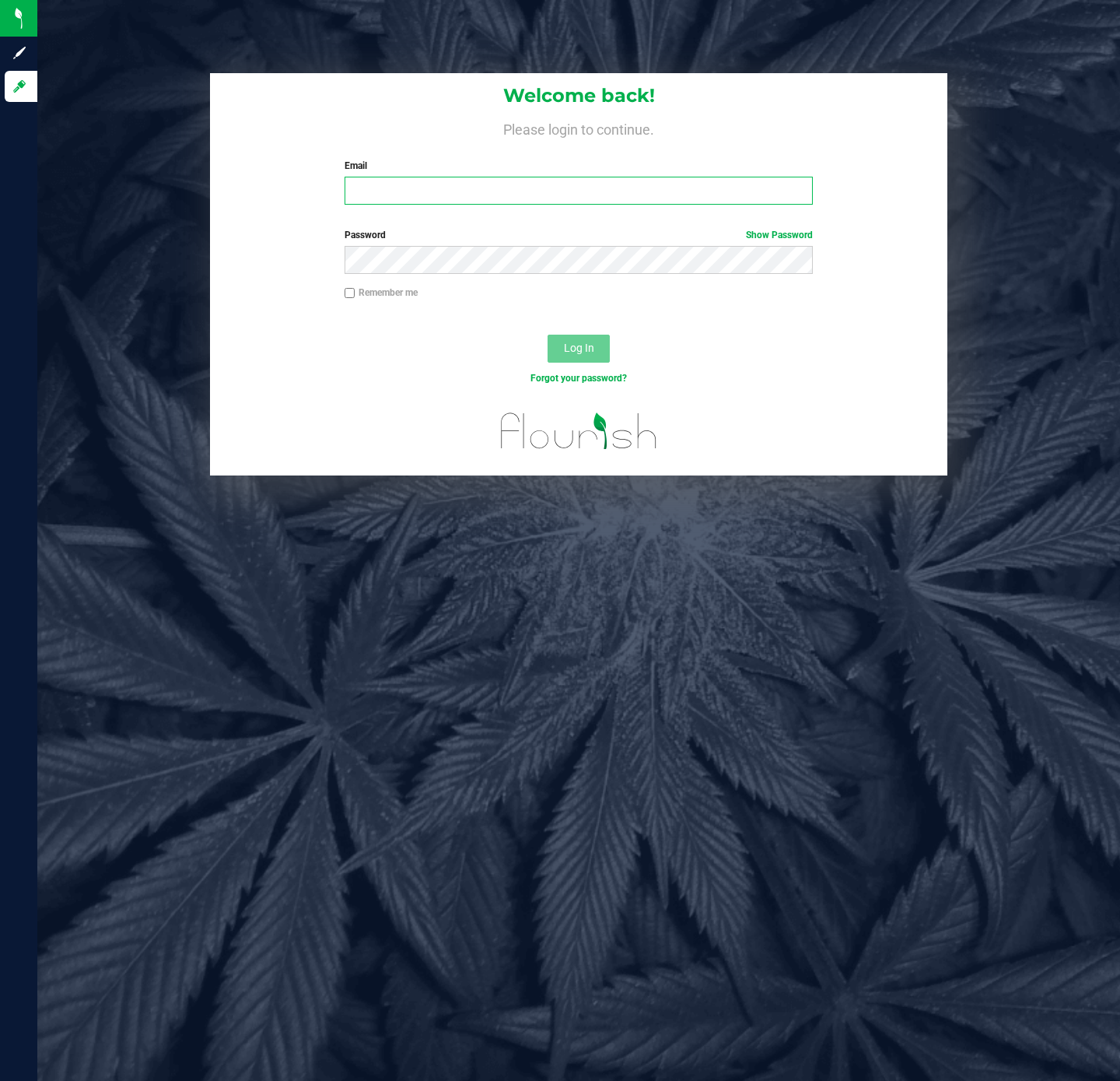
click at [443, 190] on input "Email" at bounding box center [578, 191] width 468 height 28
click at [409, 205] on div "Required" at bounding box center [578, 212] width 468 height 14
click at [420, 195] on input "Email" at bounding box center [578, 191] width 468 height 28
type input "[EMAIL_ADDRESS][DOMAIN_NAME]"
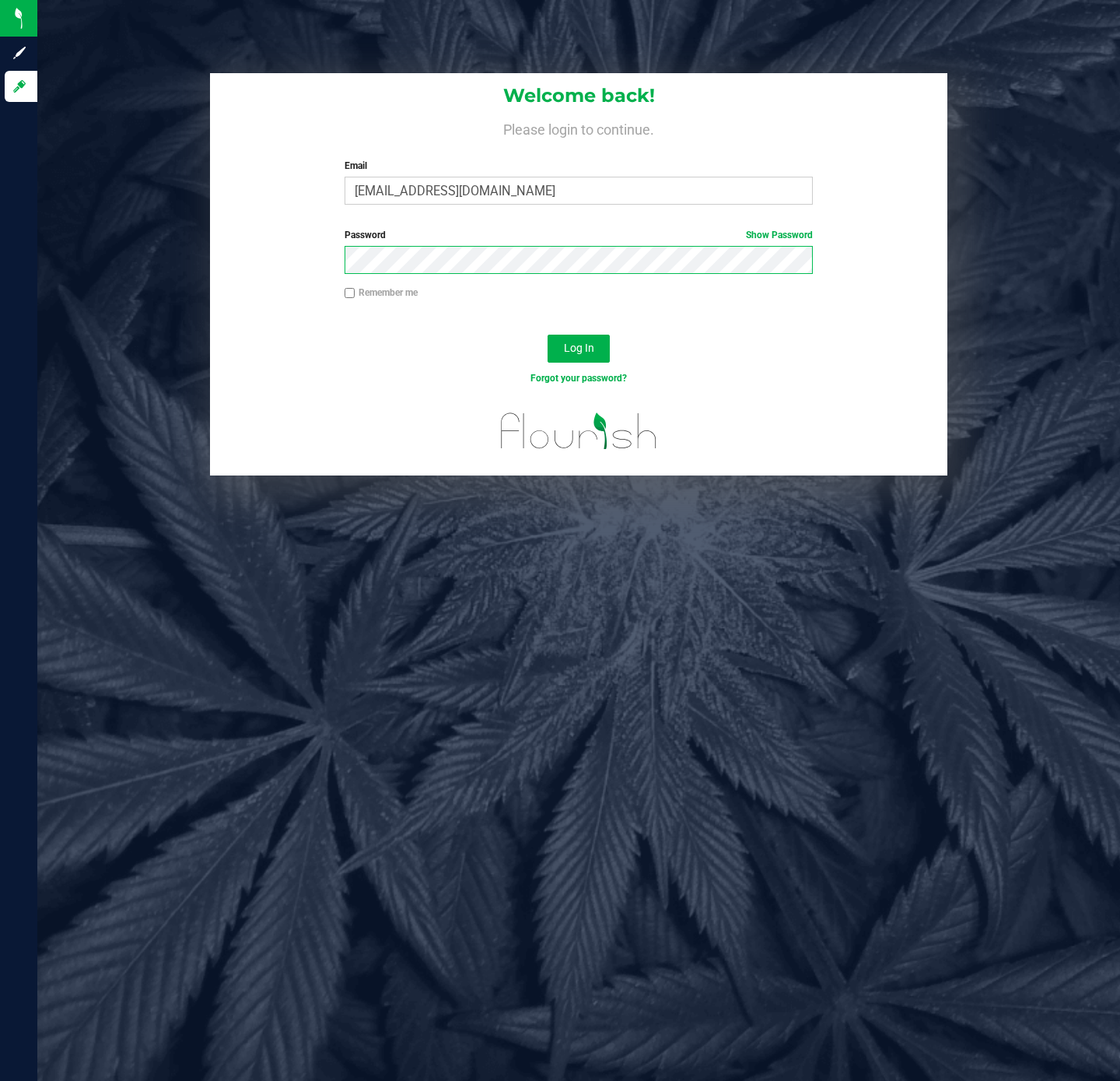
click at [548, 335] on button "Log In" at bounding box center [578, 349] width 62 height 28
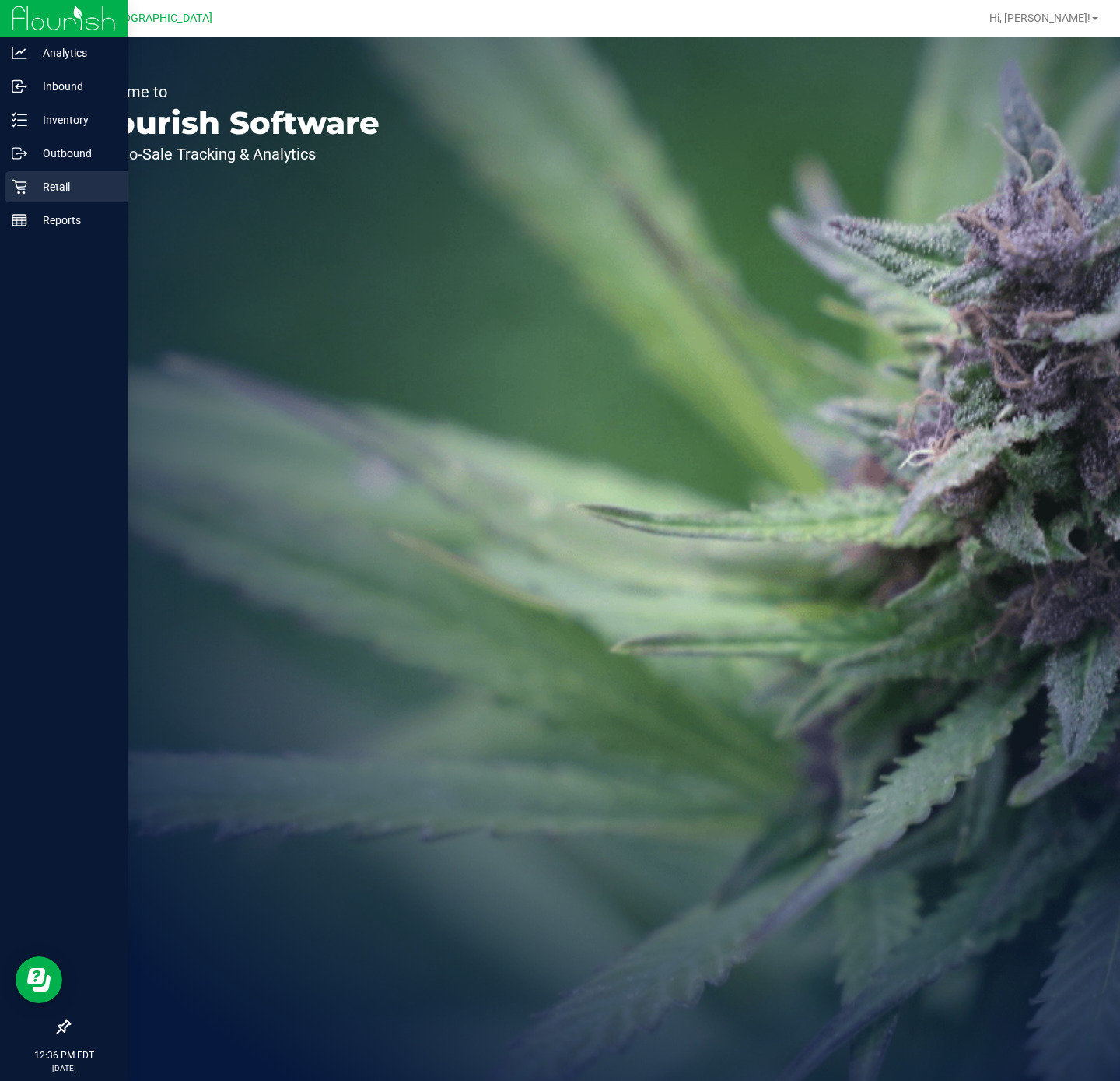
click at [85, 190] on p "Retail" at bounding box center [74, 186] width 93 height 18
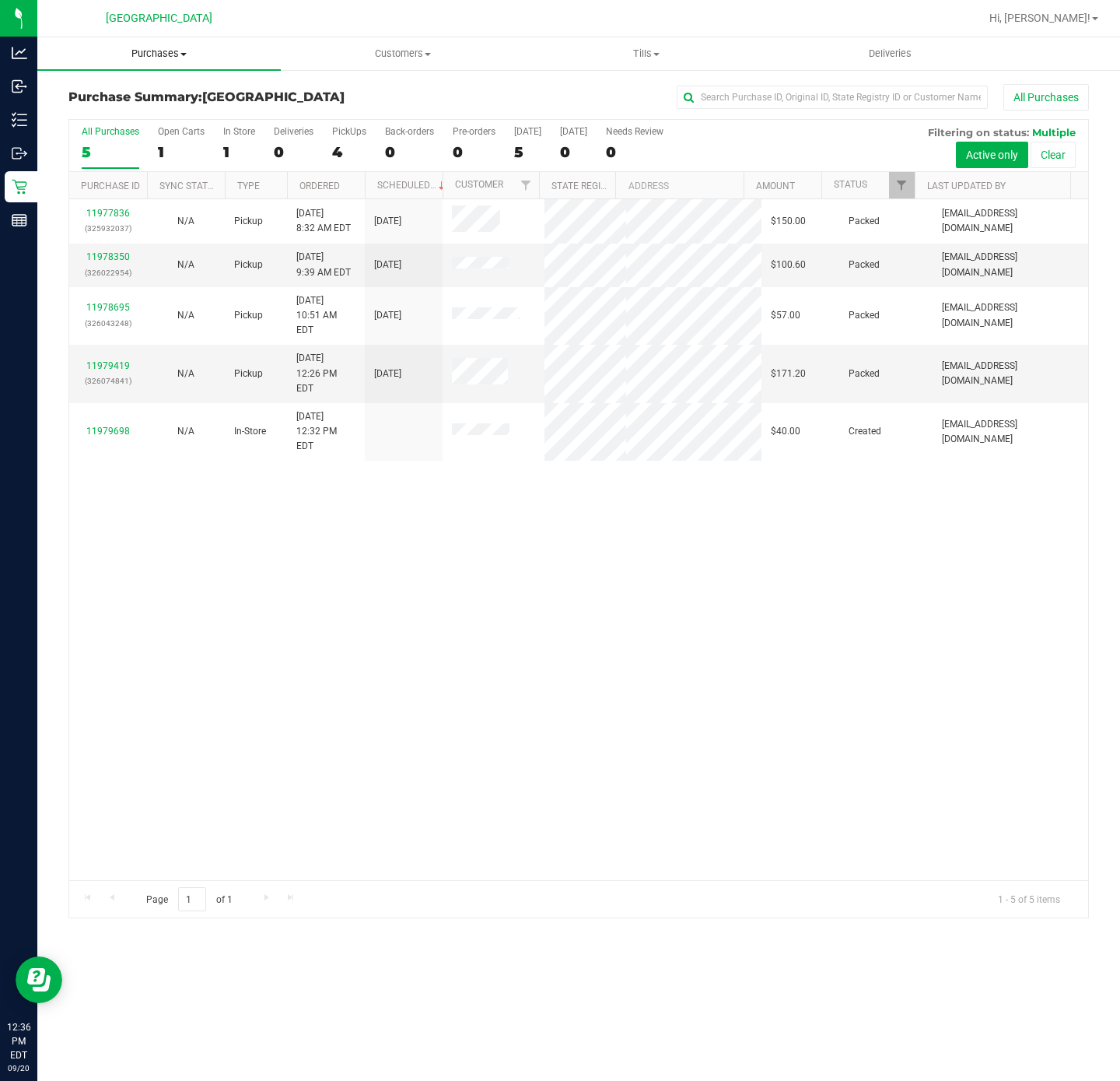
click at [175, 54] on span "Purchases" at bounding box center [159, 54] width 243 height 14
click at [126, 104] on li "Fulfillment" at bounding box center [159, 112] width 243 height 18
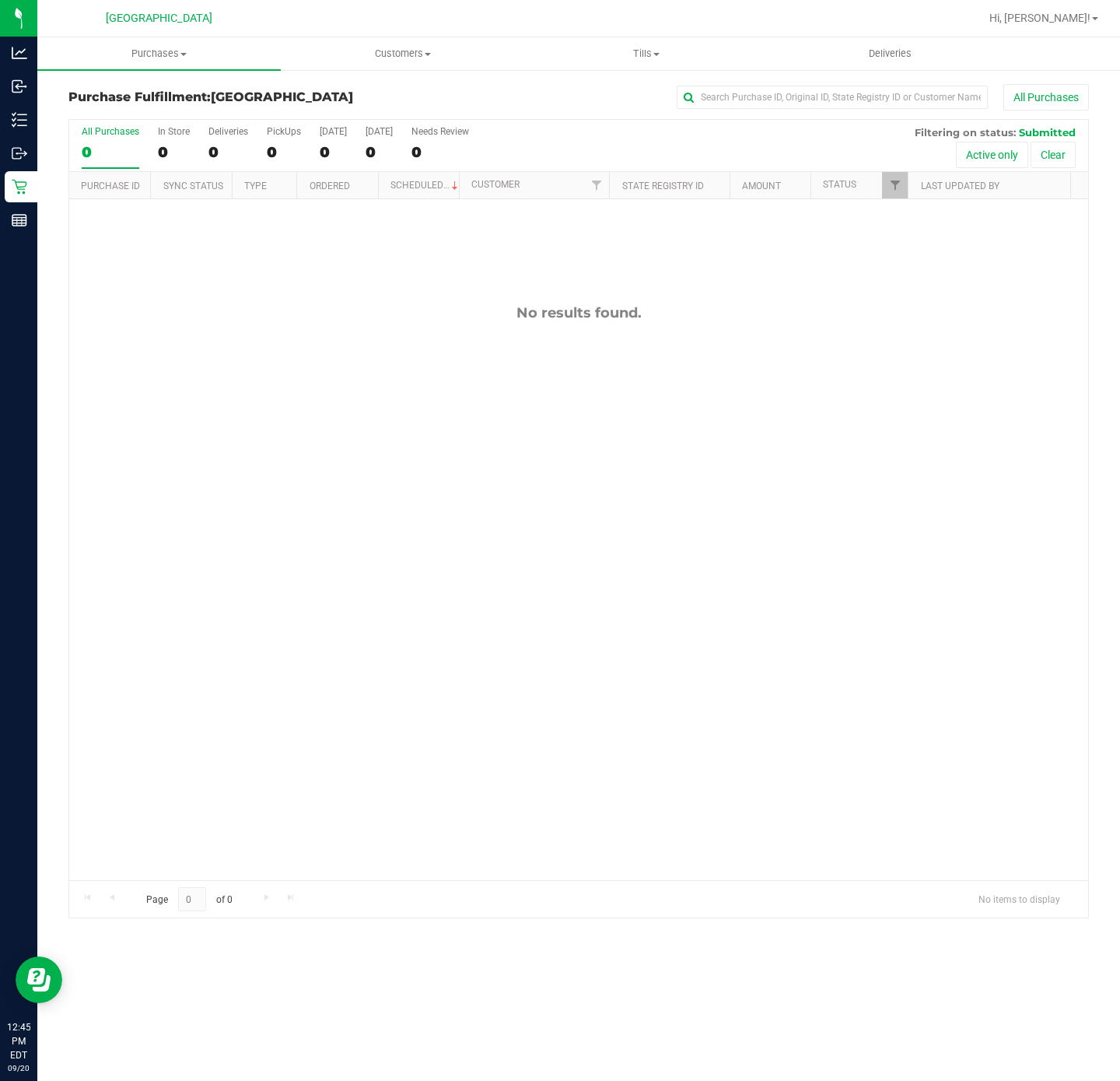
click at [324, 530] on div "No results found." at bounding box center [578, 592] width 1019 height 786
click at [215, 501] on div "No results found." at bounding box center [578, 592] width 1019 height 786
drag, startPoint x: 433, startPoint y: 691, endPoint x: 434, endPoint y: 668, distance: 23.0
click at [433, 691] on div "No results found." at bounding box center [578, 592] width 1019 height 786
click at [365, 521] on div "No results found." at bounding box center [578, 592] width 1019 height 786
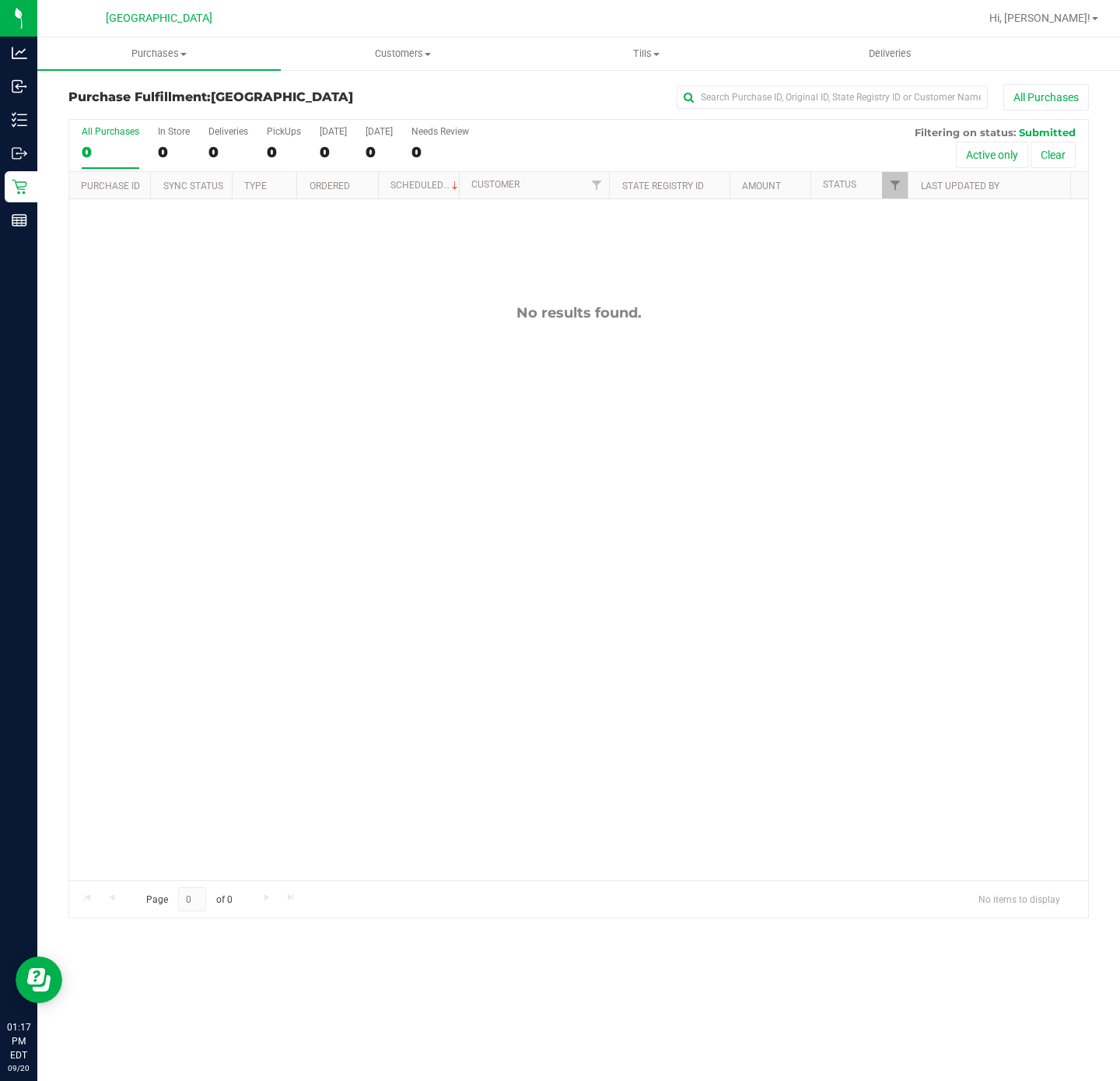
click at [366, 588] on div "No results found." at bounding box center [578, 592] width 1019 height 786
click at [490, 504] on div "No results found." at bounding box center [578, 592] width 1019 height 786
click at [433, 840] on div "No results found." at bounding box center [578, 592] width 1019 height 786
click at [255, 515] on div "No results found." at bounding box center [578, 592] width 1019 height 786
drag, startPoint x: 199, startPoint y: 507, endPoint x: 191, endPoint y: 469, distance: 38.8
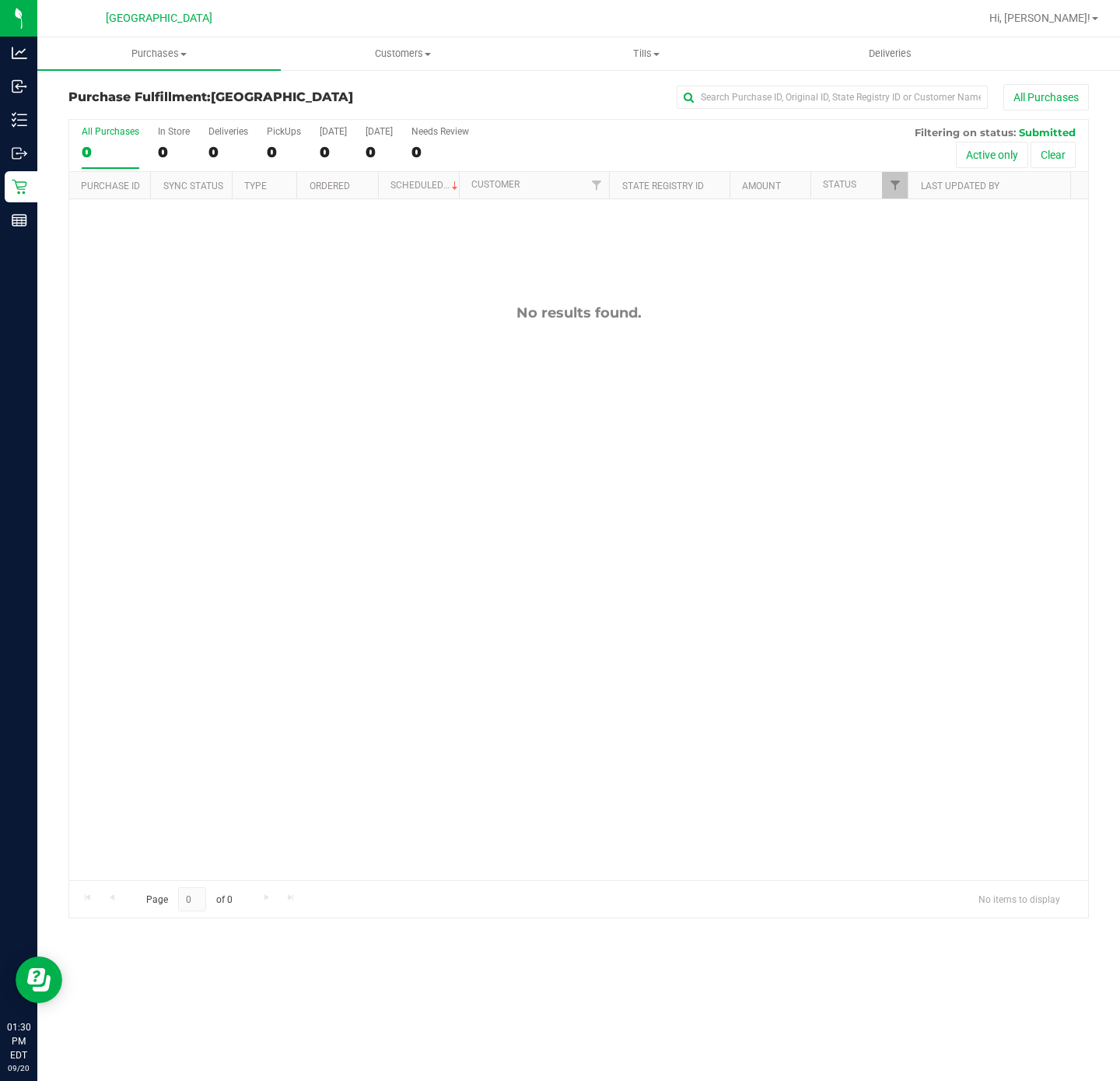
click at [197, 508] on div "No results found." at bounding box center [578, 592] width 1019 height 786
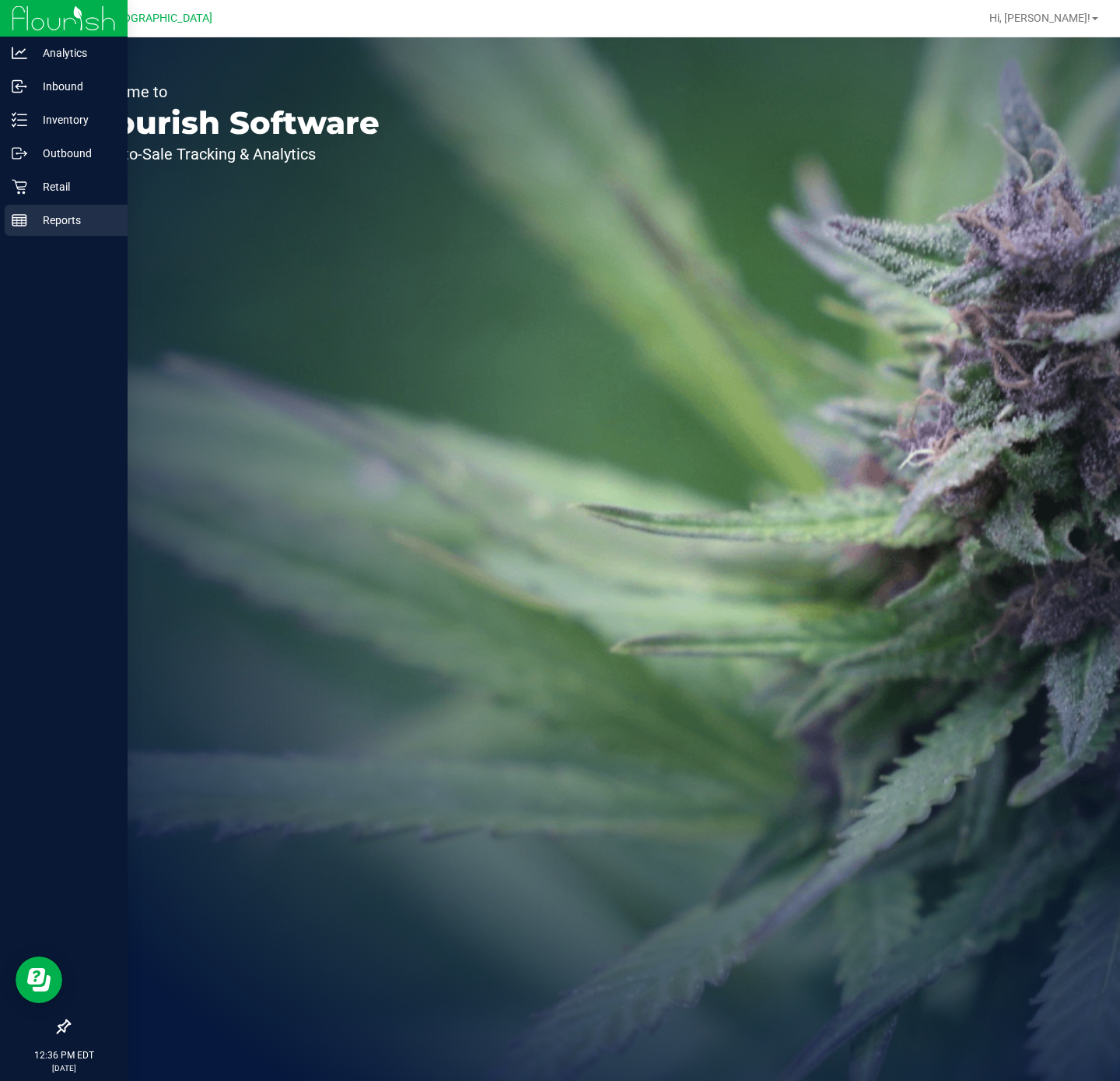
click at [40, 217] on p "Reports" at bounding box center [74, 220] width 93 height 18
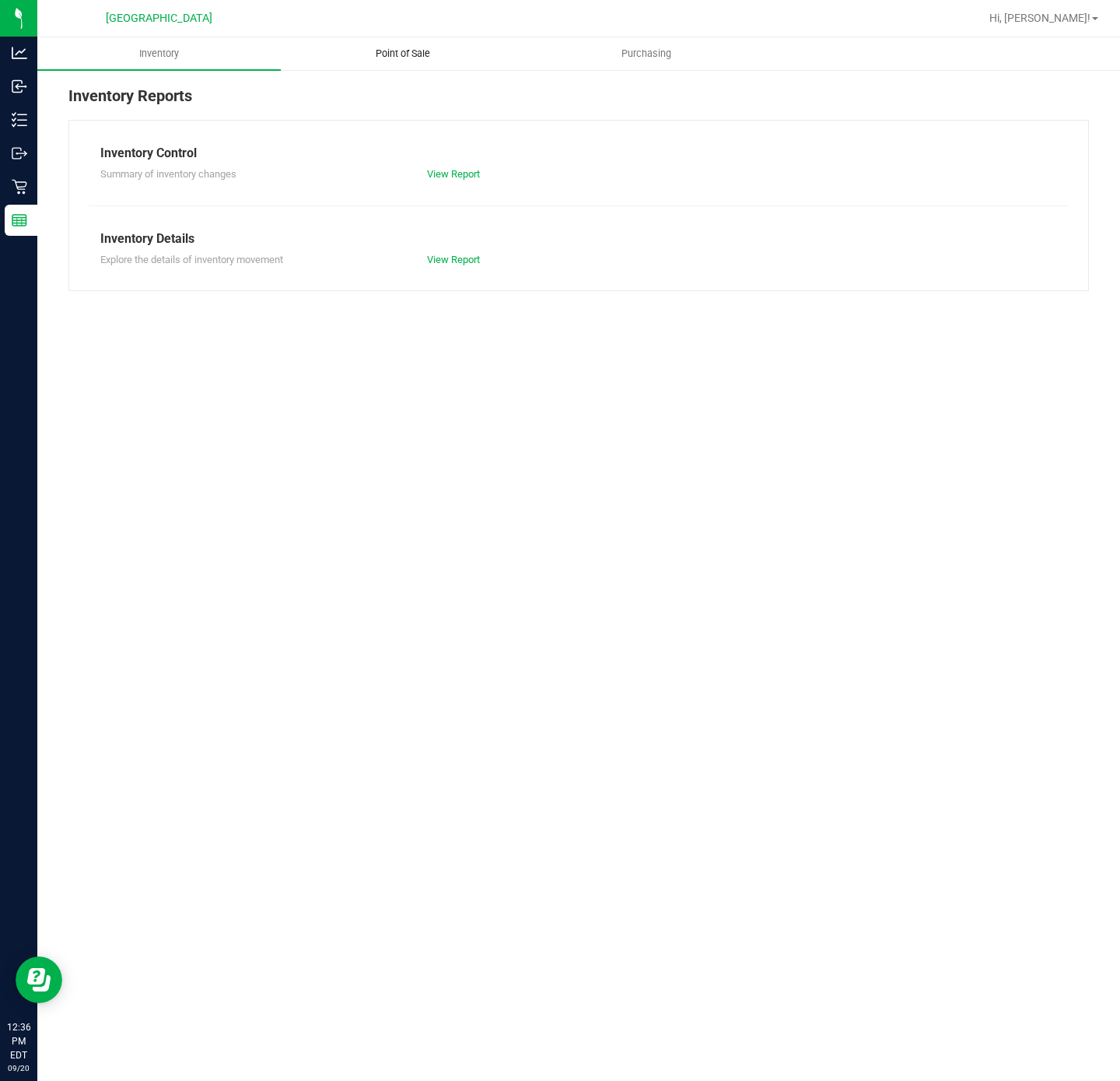
click at [399, 54] on span "Point of Sale" at bounding box center [403, 54] width 97 height 14
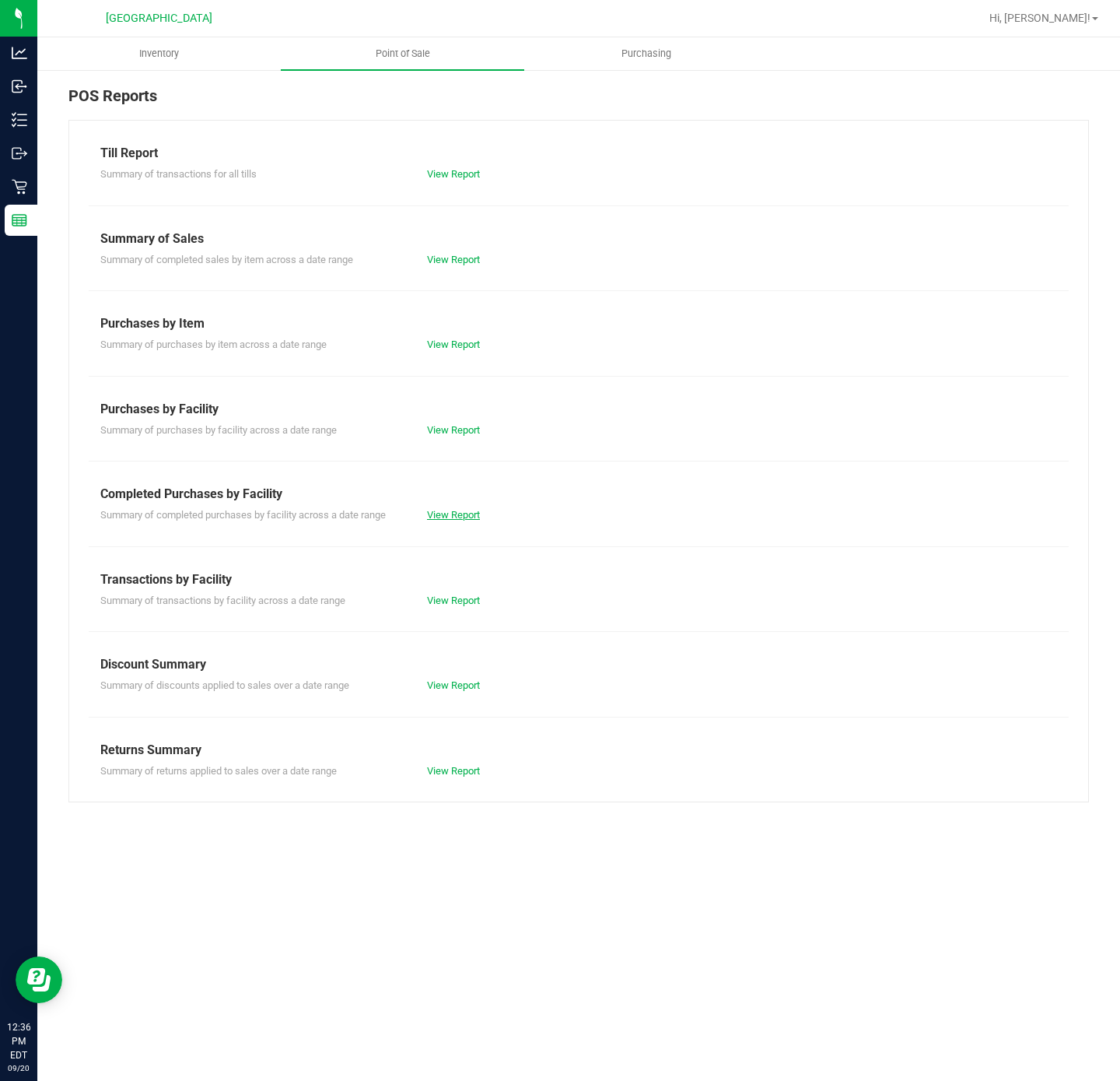
click at [456, 516] on link "View Report" at bounding box center [453, 514] width 53 height 11
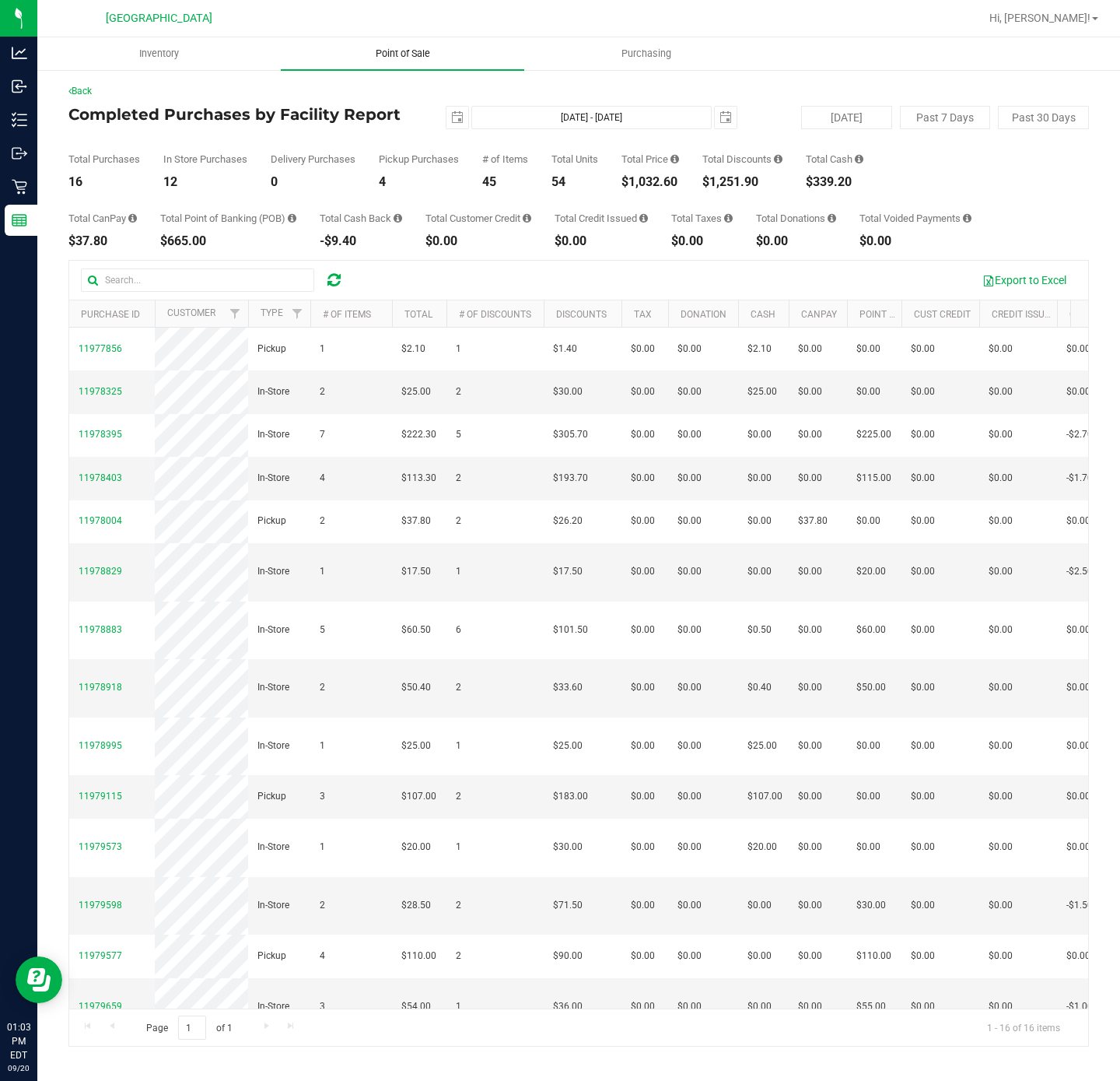
click at [390, 54] on span "Point of Sale" at bounding box center [403, 54] width 97 height 14
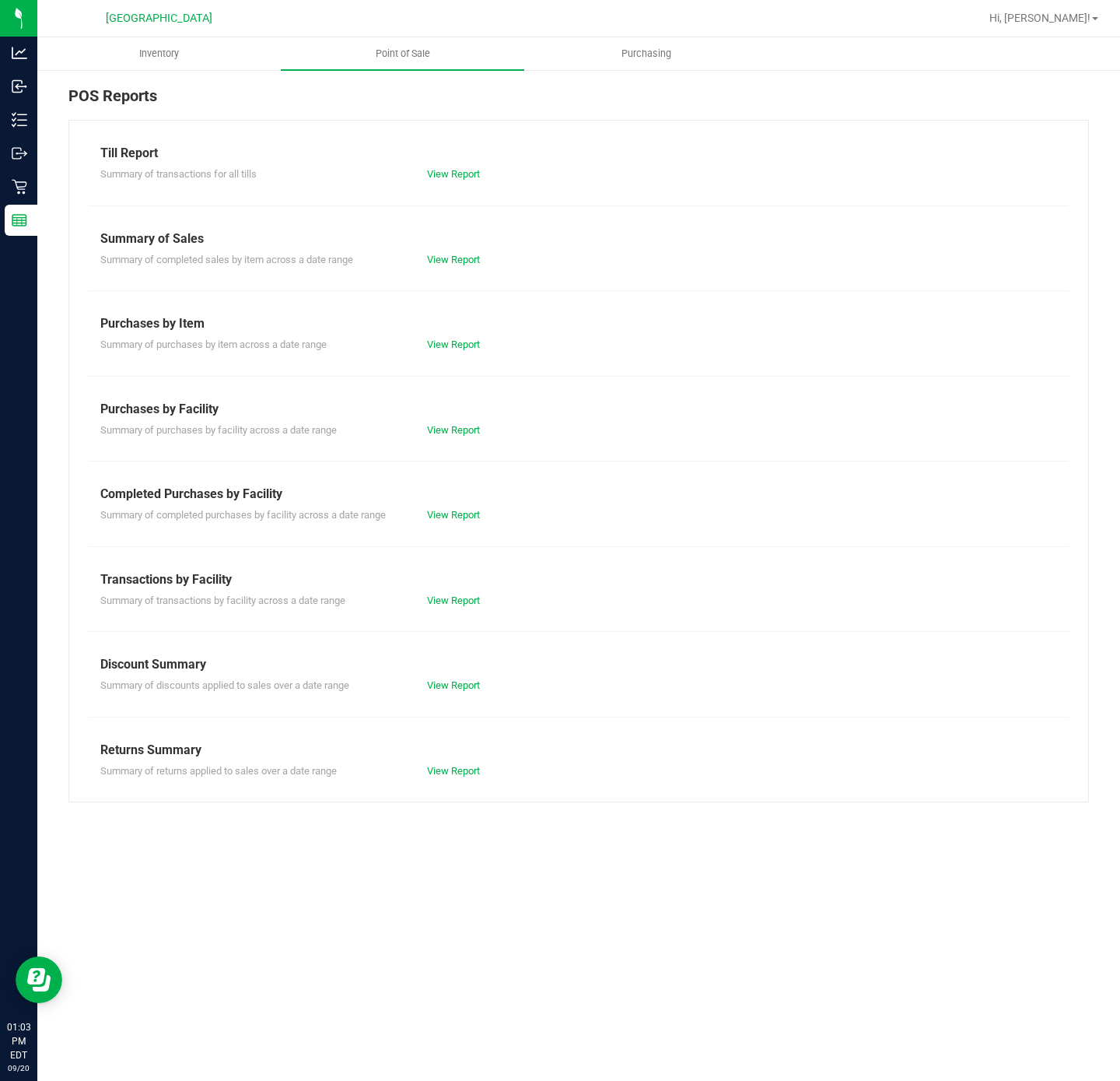
click at [444, 526] on div "Till Report Summary of transactions for all tills View Report Summary of Sales …" at bounding box center [578, 460] width 1020 height 682
click at [448, 512] on link "View Report" at bounding box center [453, 514] width 53 height 11
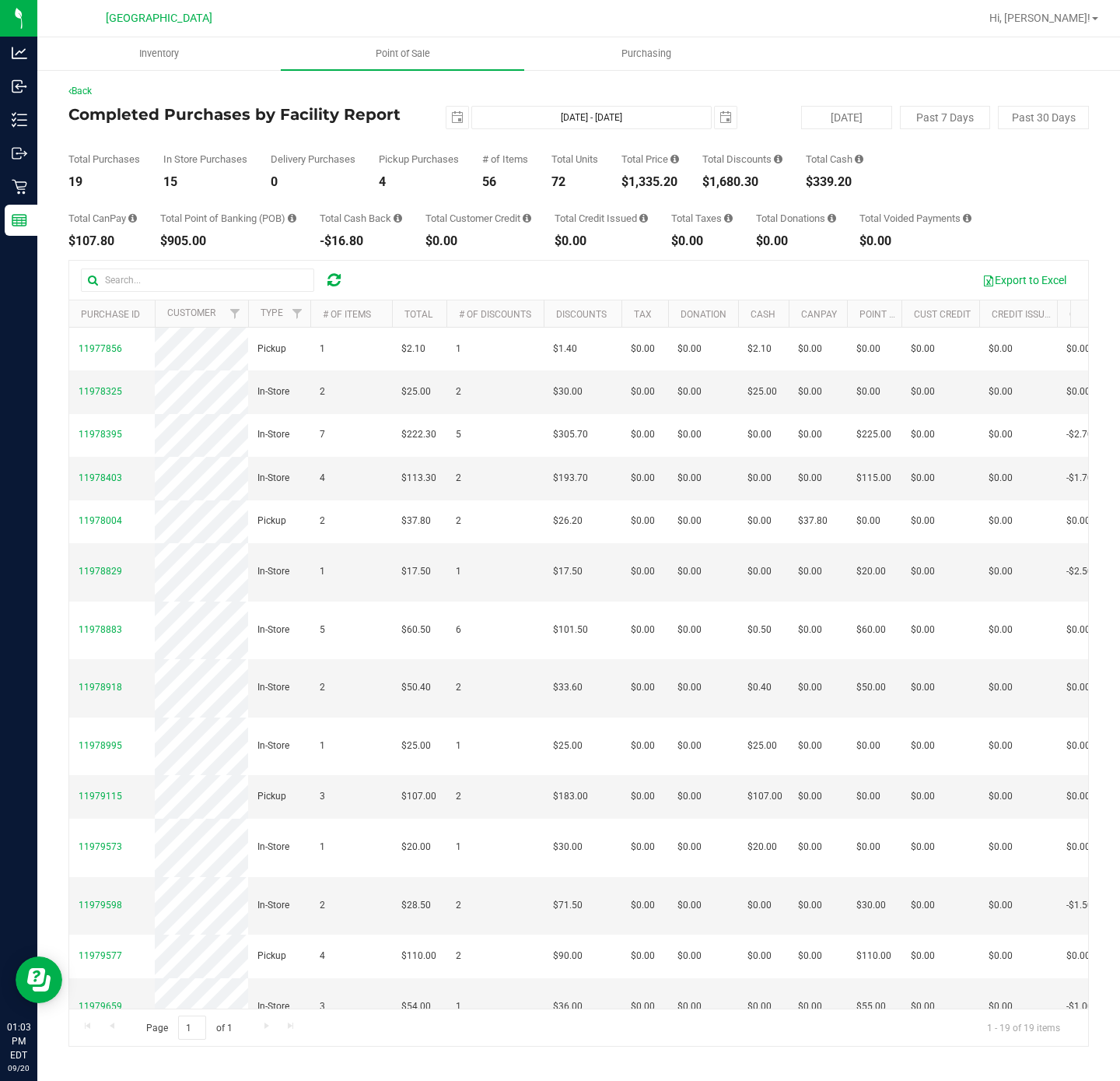
click at [643, 180] on div "$1,335.20" at bounding box center [650, 182] width 58 height 12
copy div "1,335.20"
click at [923, 171] on div "Total Purchases 19 In Store Purchases 15 Delivery Purchases 0 Pickup Purchases …" at bounding box center [578, 158] width 1020 height 59
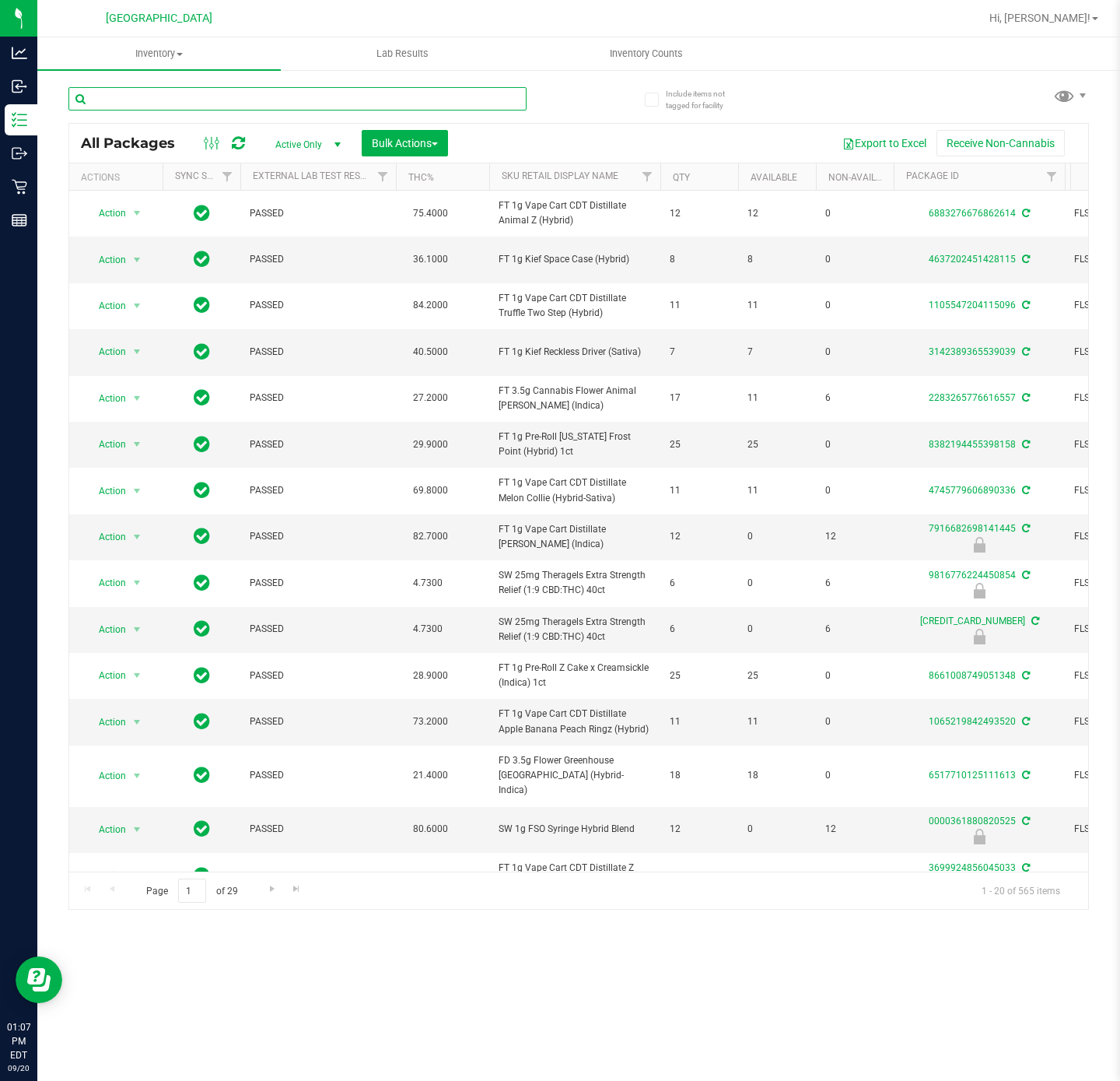
click at [208, 105] on input "text" at bounding box center [298, 98] width 458 height 24
type input "tangerine"
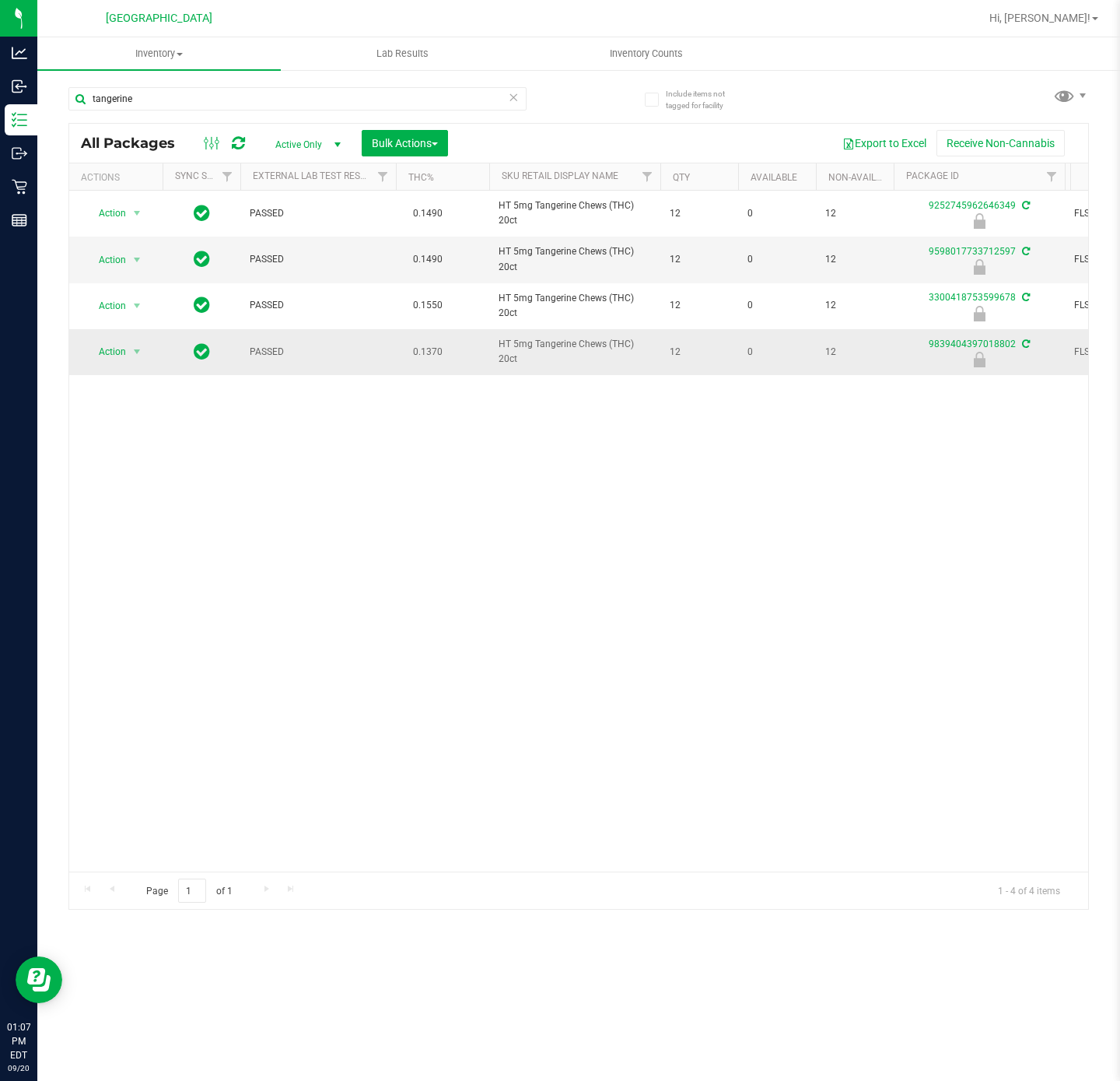
click at [147, 355] on div "Action Action Edit attributes Global inventory Locate package Package audit log…" at bounding box center [115, 351] width 75 height 22
click at [140, 358] on span "select" at bounding box center [137, 351] width 12 height 12
click at [133, 526] on li "Unlock package" at bounding box center [135, 519] width 101 height 24
click at [273, 107] on input "tangerine" at bounding box center [298, 98] width 458 height 24
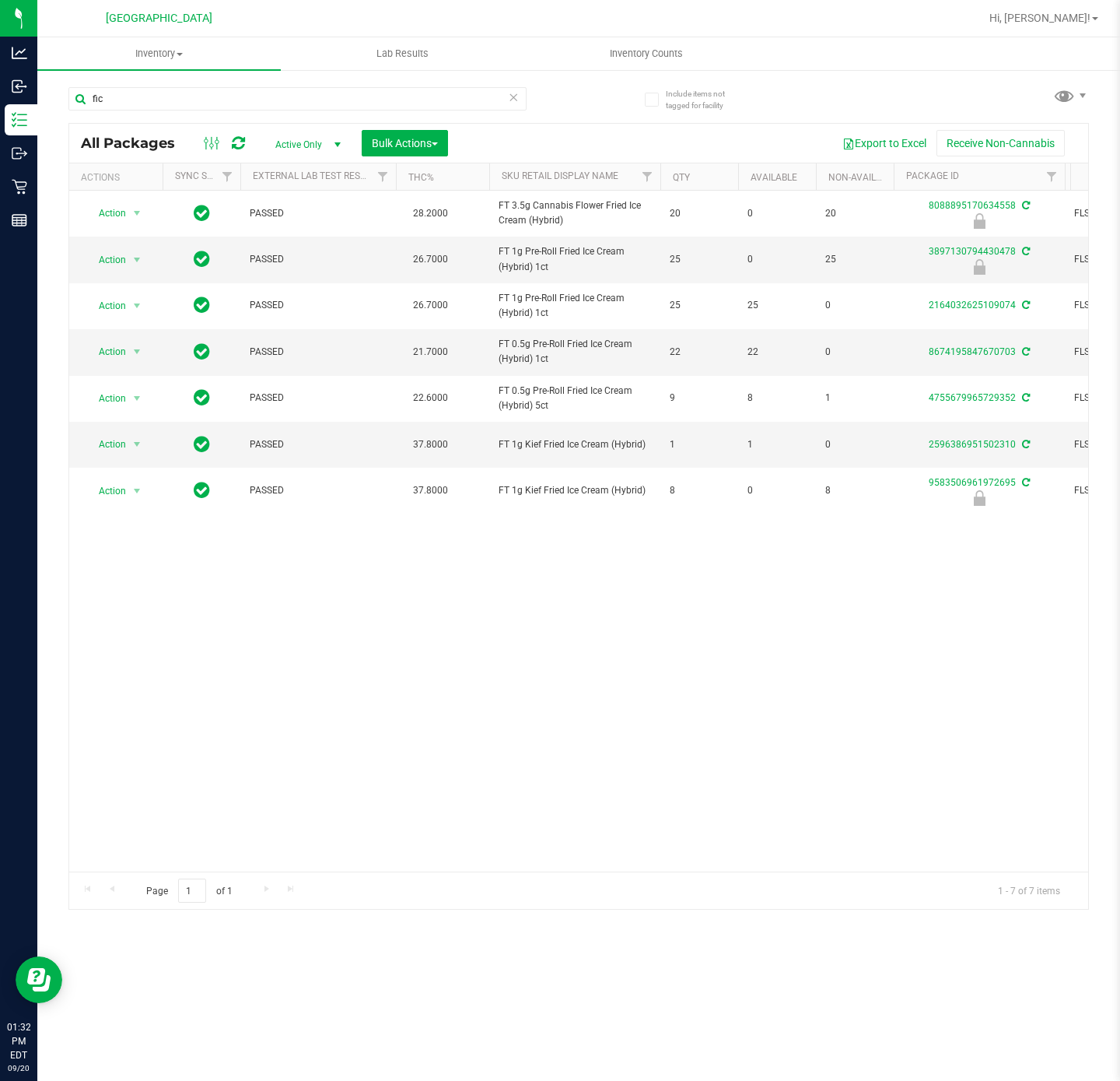
click at [451, 719] on div "Action Action Edit attributes Global inventory Locate package Package audit log…" at bounding box center [578, 530] width 1019 height 681
click at [248, 670] on div "Action Action Edit attributes Global inventory Locate package Package audit log…" at bounding box center [578, 530] width 1019 height 681
drag, startPoint x: 210, startPoint y: 628, endPoint x: 218, endPoint y: 623, distance: 9.4
click at [215, 625] on div "Action Action Edit attributes Global inventory Locate package Package audit log…" at bounding box center [578, 530] width 1019 height 681
click at [140, 103] on input "fic" at bounding box center [298, 98] width 458 height 24
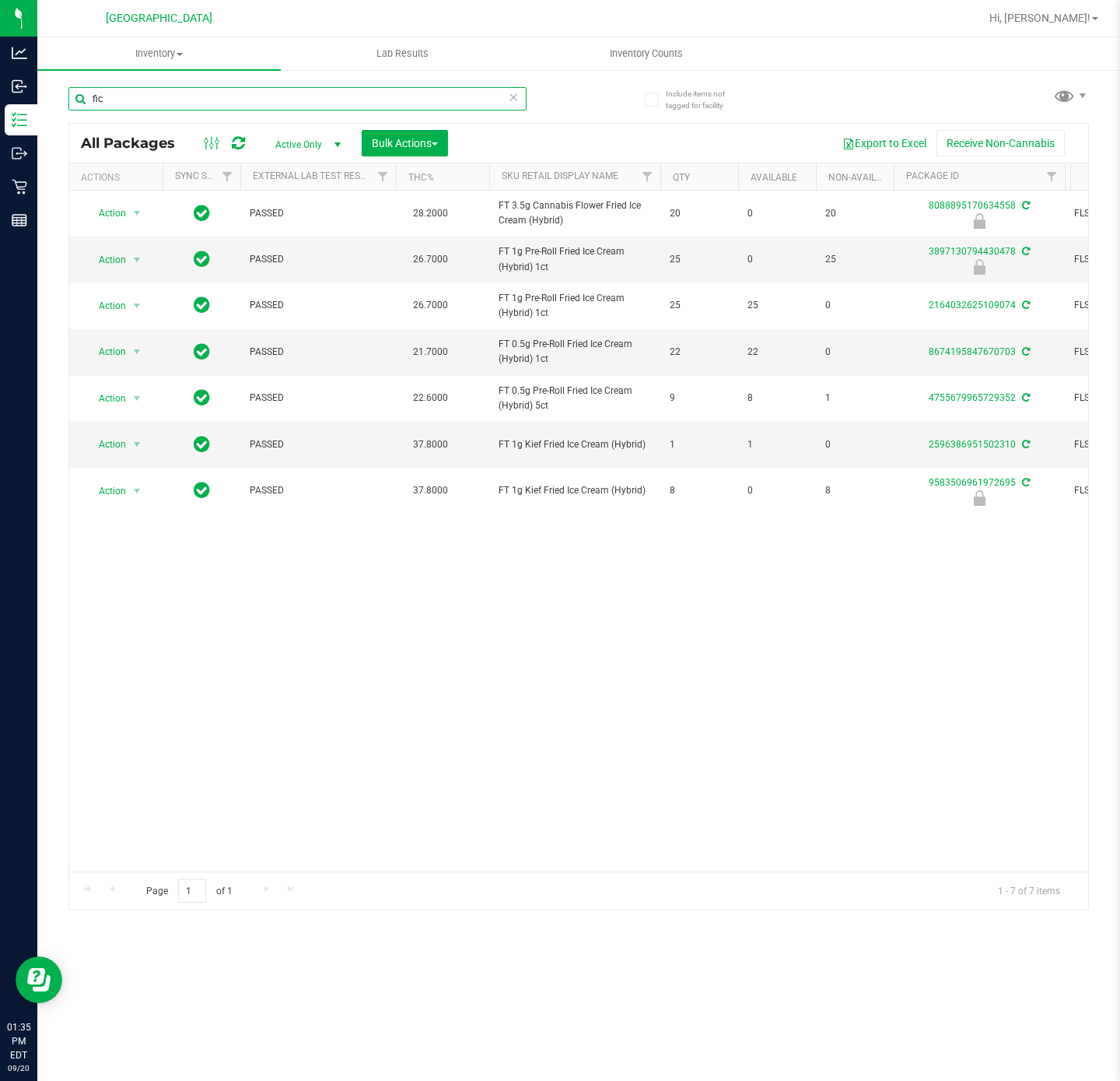
drag, startPoint x: 140, startPoint y: 103, endPoint x: 133, endPoint y: 93, distance: 12.2
click at [135, 101] on input "fic" at bounding box center [298, 98] width 458 height 24
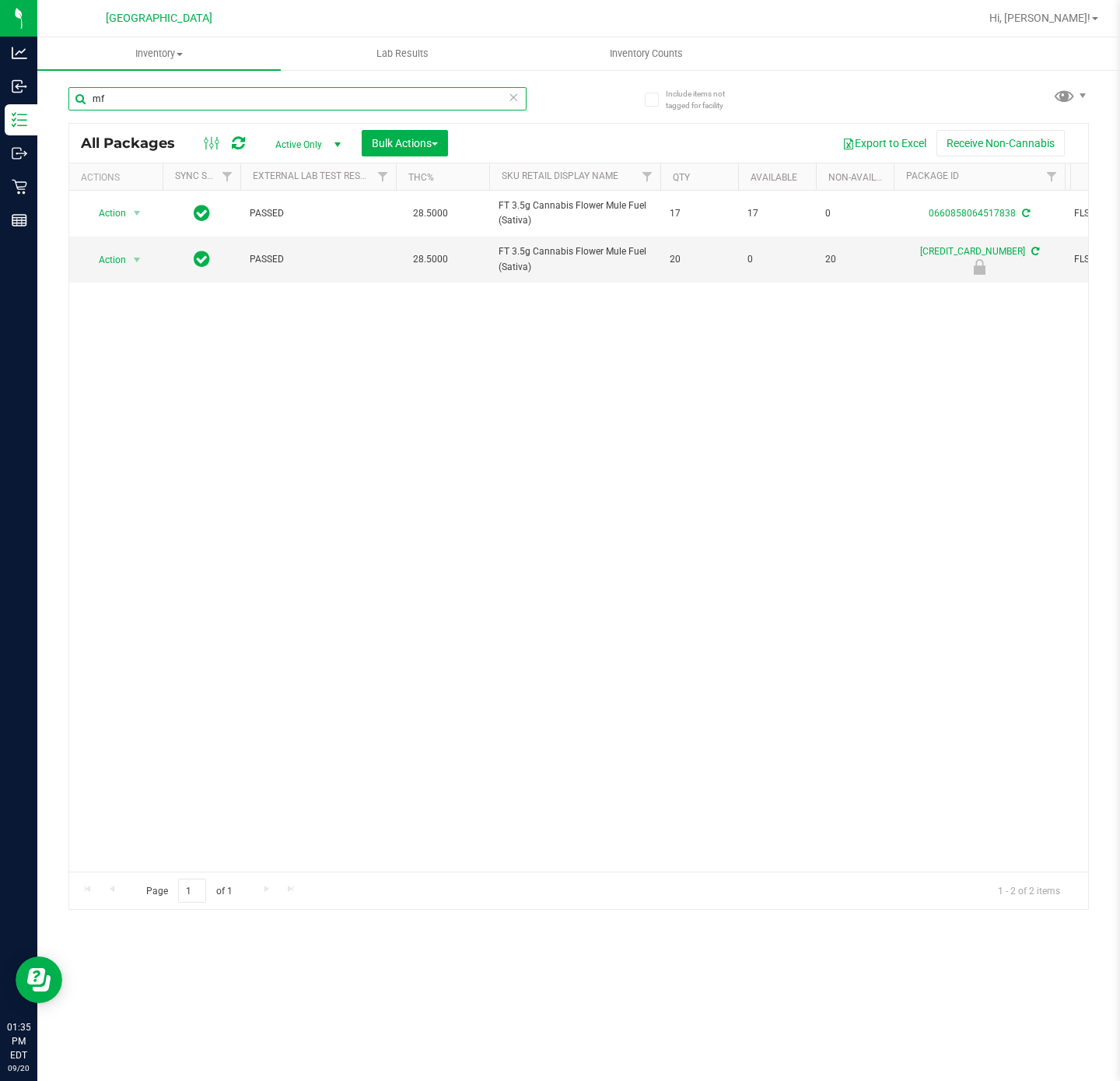
type input "m"
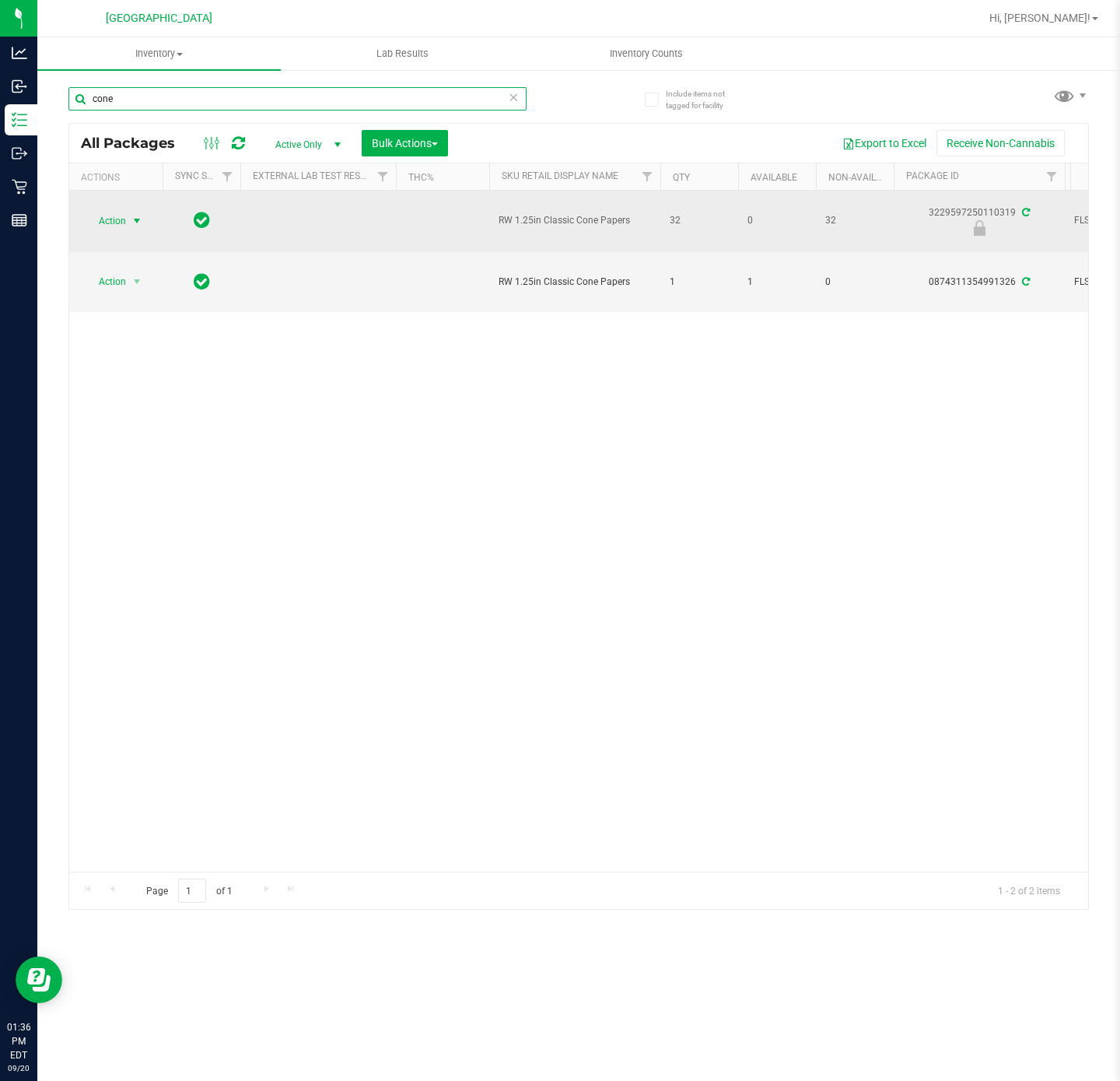
type input "cone"
click at [135, 225] on span "select" at bounding box center [137, 221] width 12 height 12
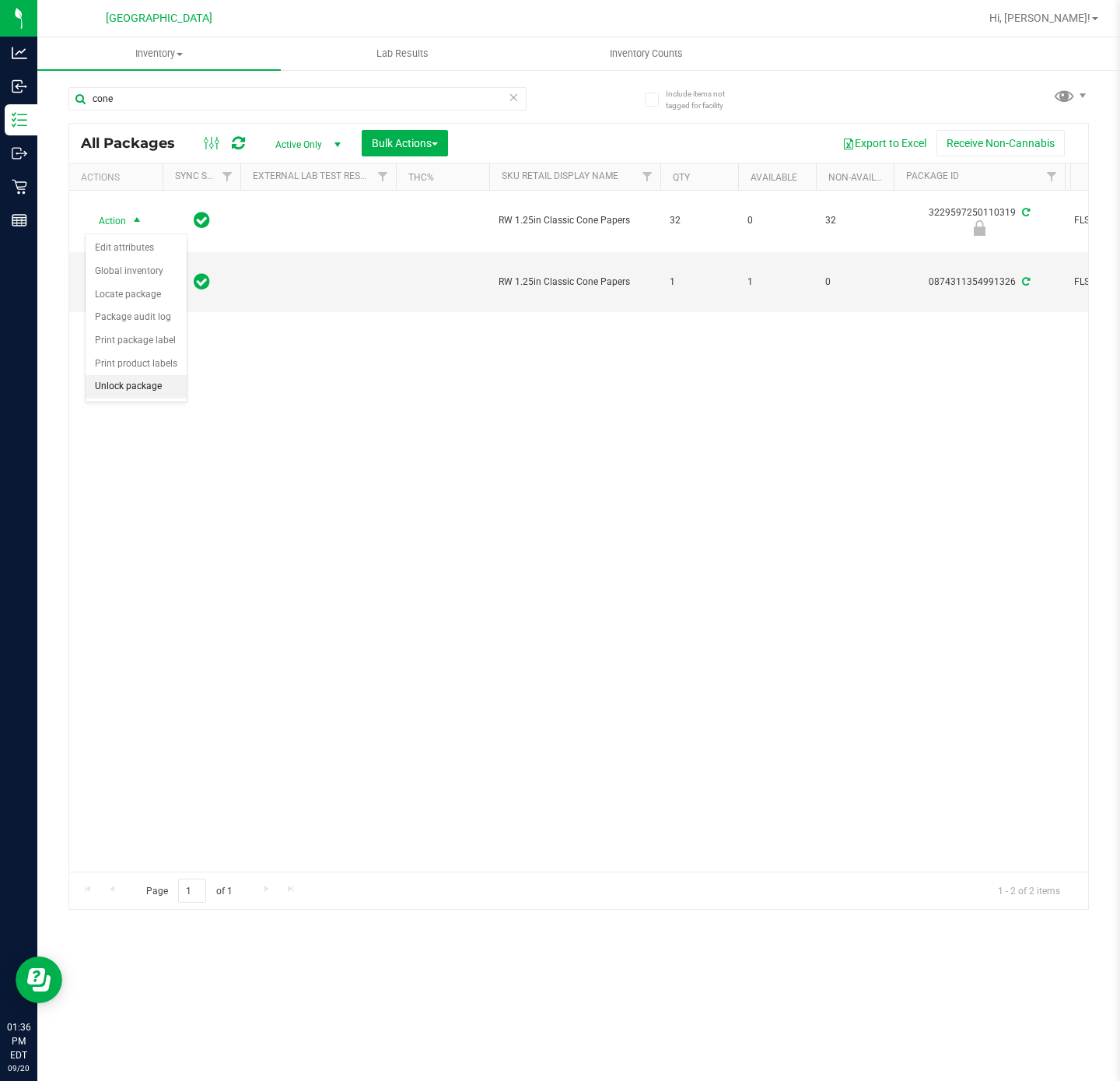
click at [126, 390] on li "Unlock package" at bounding box center [135, 386] width 101 height 24
click at [385, 626] on div "Action Action Adjust qty Create package Edit attributes Global inventory Locate…" at bounding box center [578, 530] width 1019 height 681
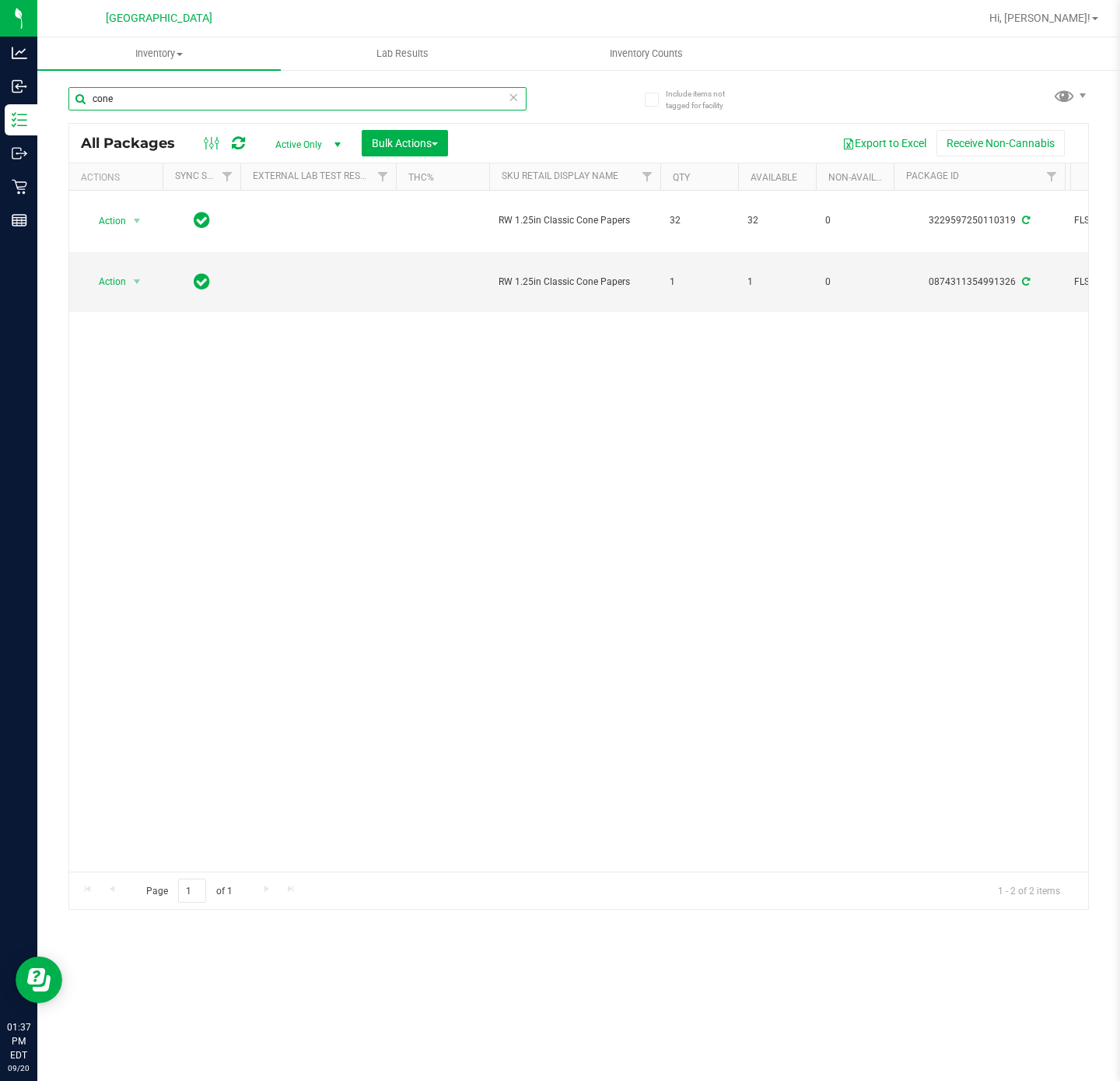
click at [153, 99] on input "cone" at bounding box center [298, 98] width 458 height 24
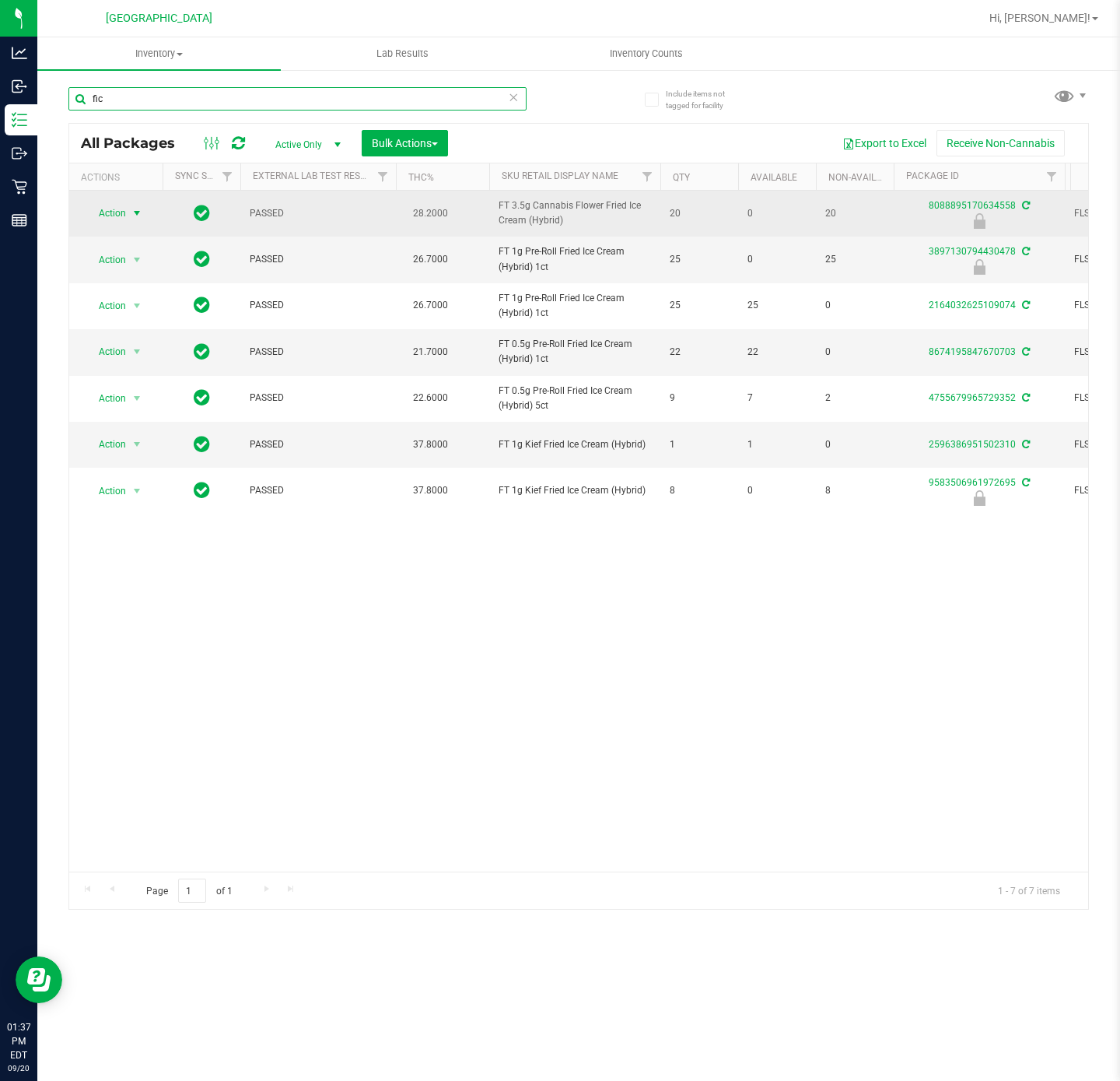
type input "fic"
click at [138, 217] on span "select" at bounding box center [137, 213] width 12 height 12
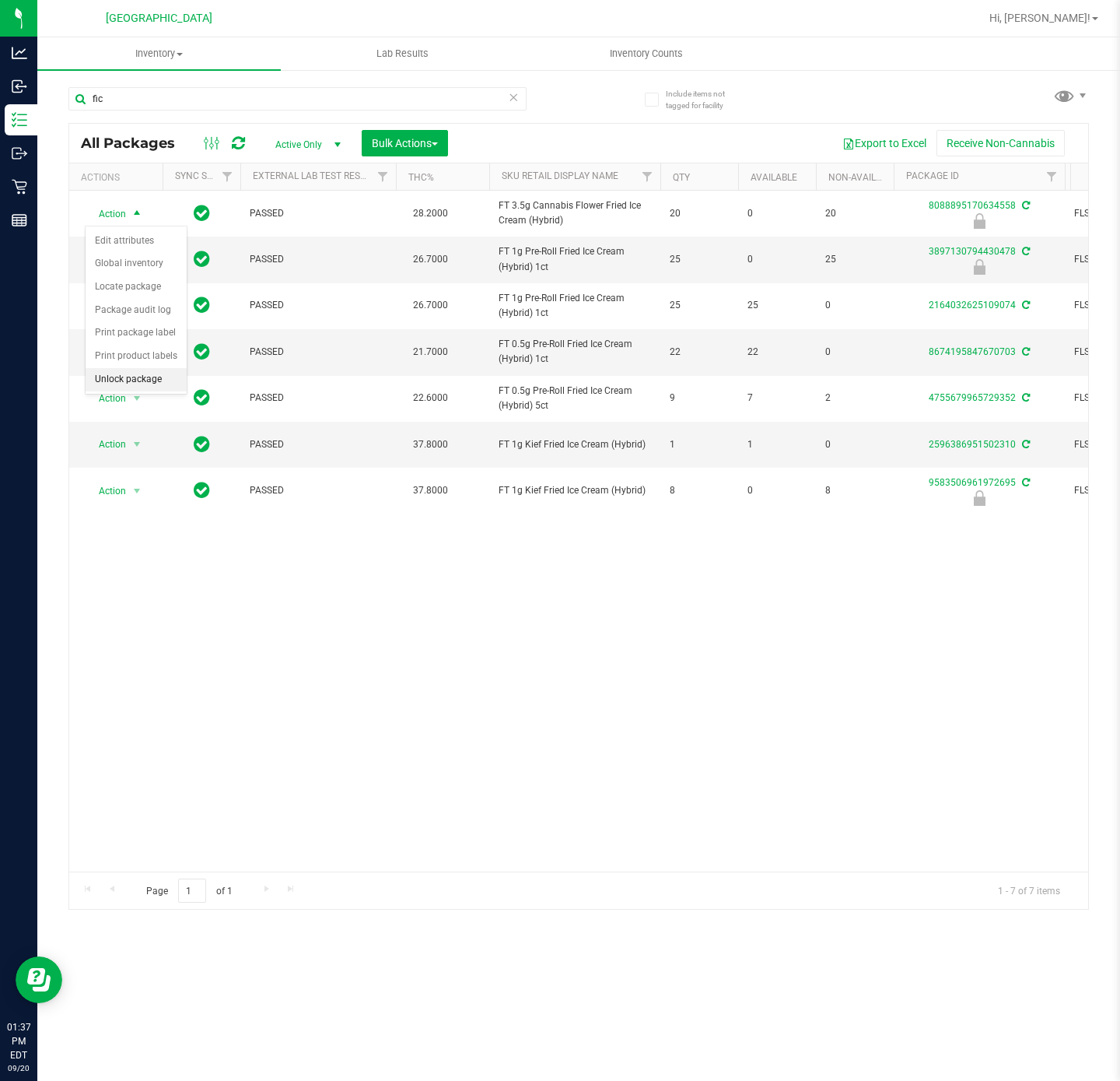
click at [138, 376] on li "Unlock package" at bounding box center [135, 379] width 101 height 24
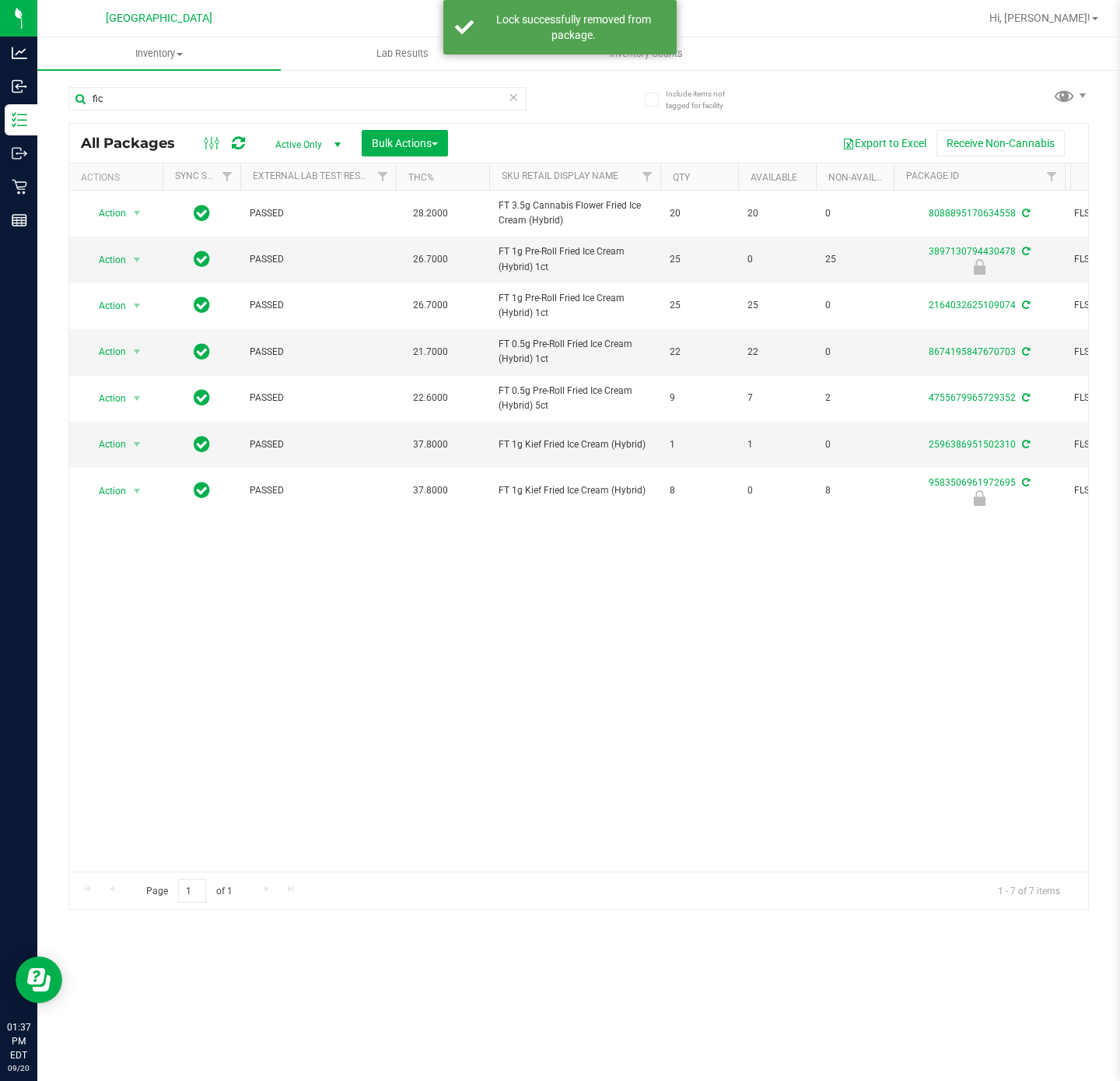
drag, startPoint x: 280, startPoint y: 724, endPoint x: 270, endPoint y: 720, distance: 10.8
click at [280, 724] on div "Action Action Adjust qty Create package Edit attributes Global inventory Locate…" at bounding box center [578, 530] width 1019 height 681
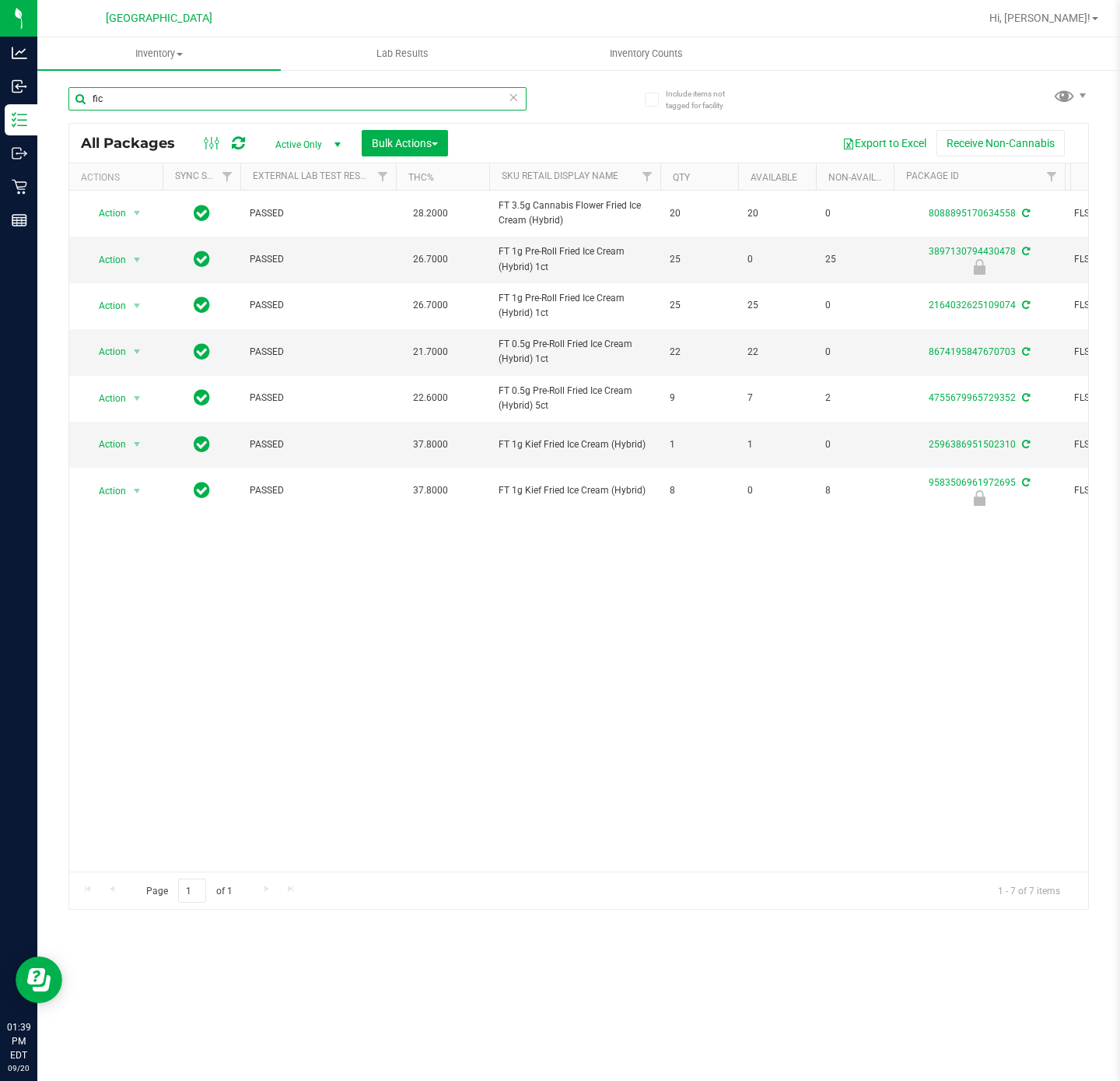
click at [169, 96] on input "fic" at bounding box center [298, 98] width 458 height 24
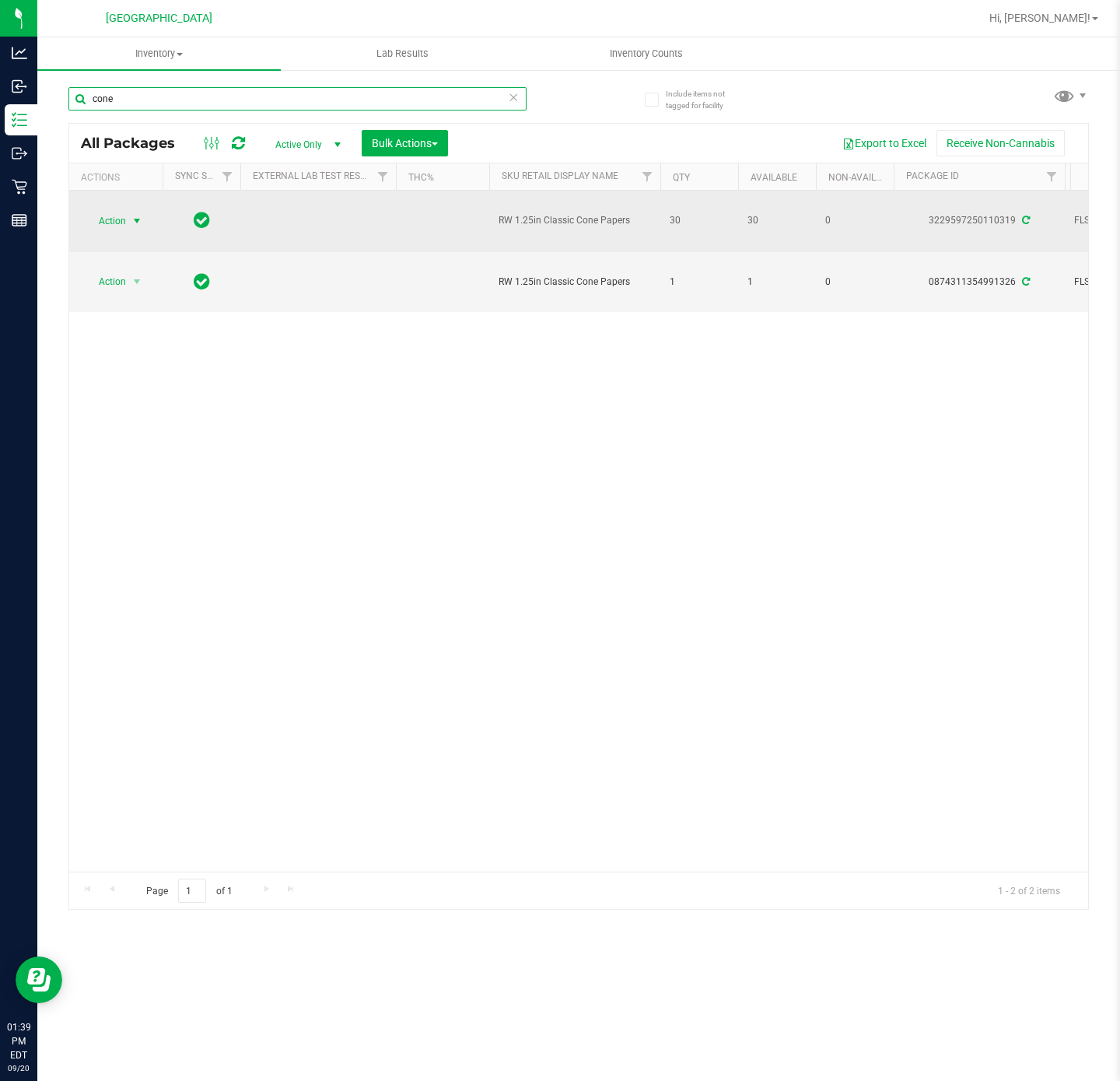
type input "cone"
click at [146, 222] on span "select" at bounding box center [137, 220] width 19 height 22
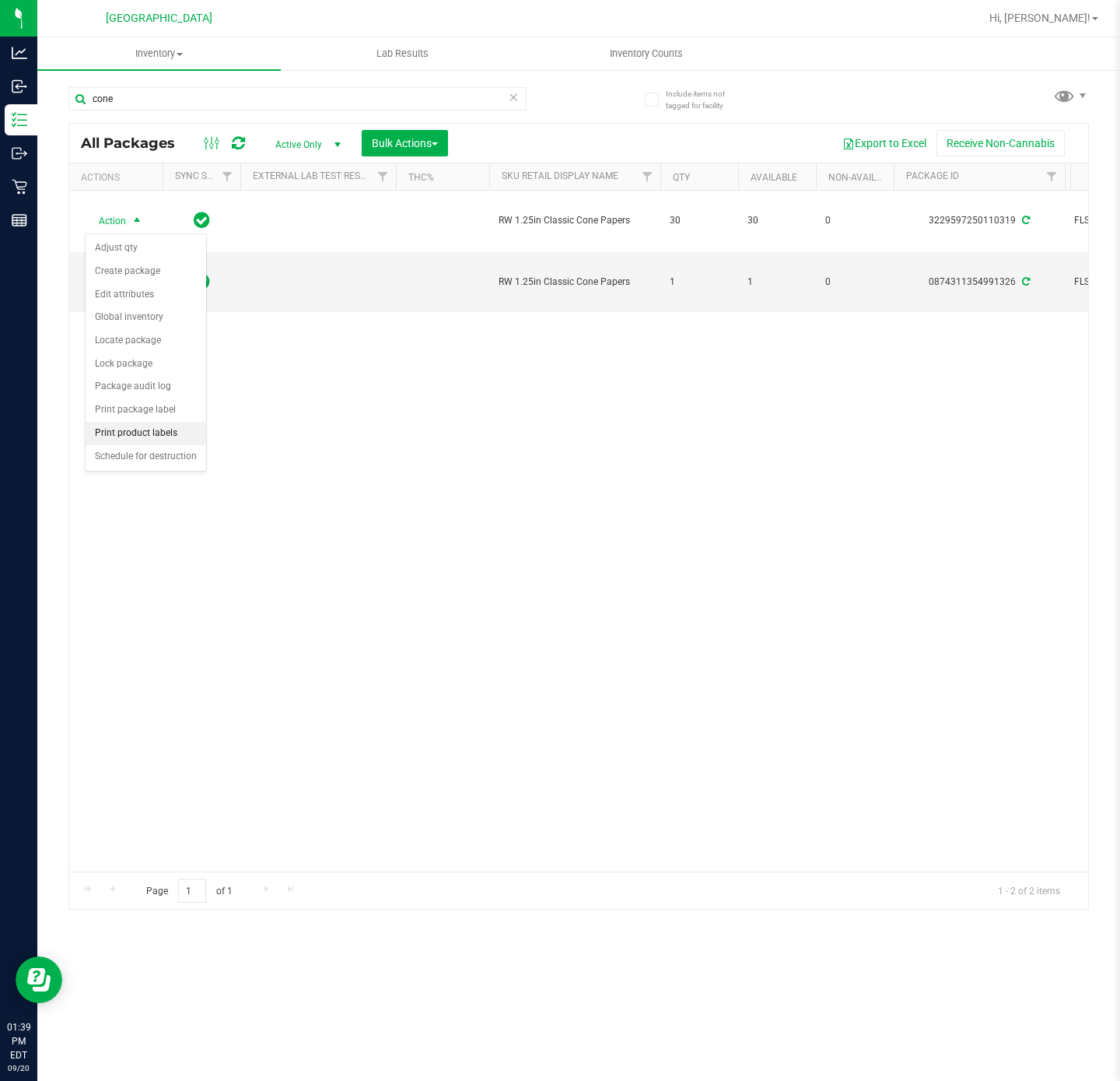
click at [146, 440] on li "Print product labels" at bounding box center [145, 433] width 120 height 24
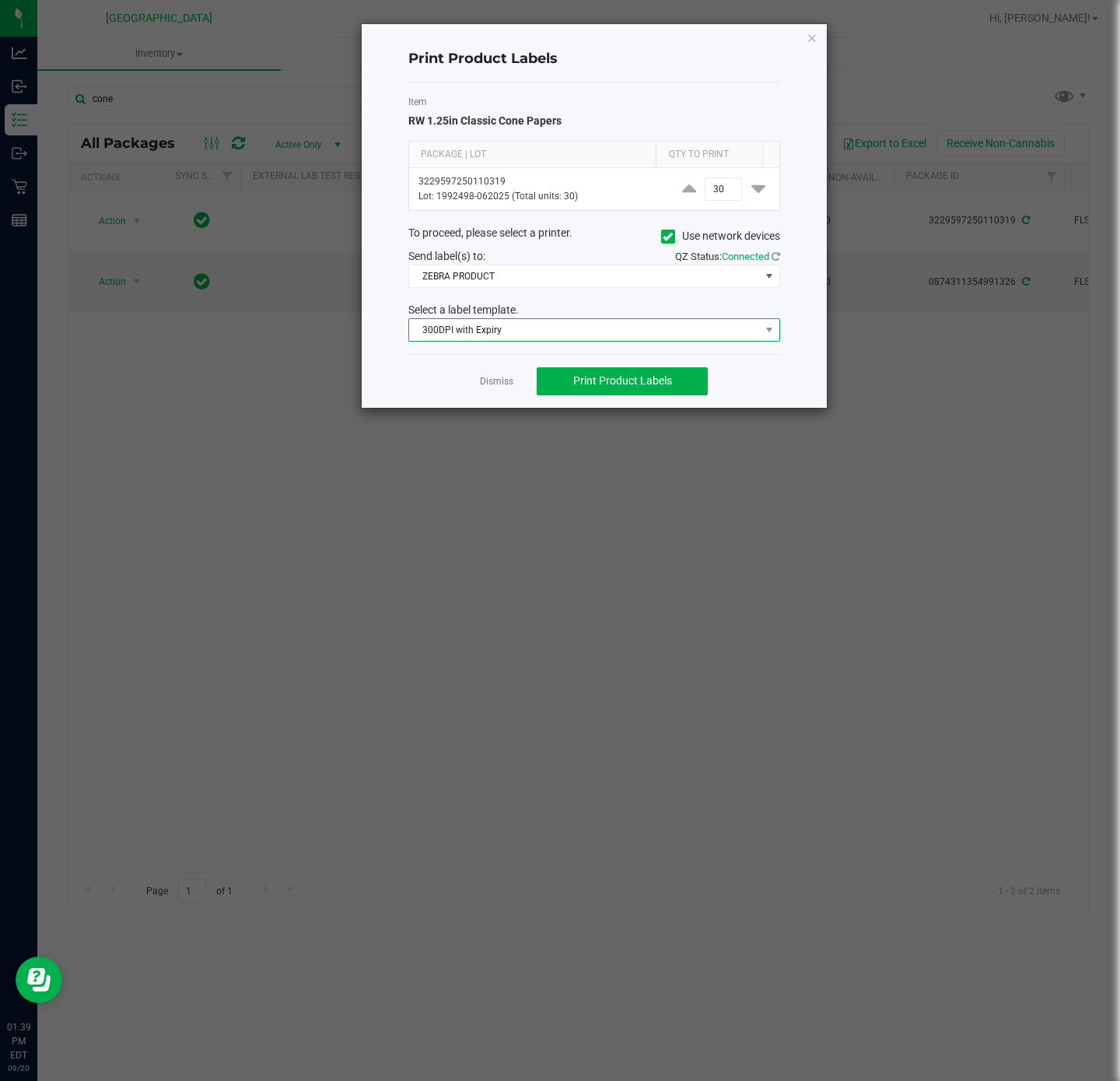
click at [492, 336] on span "300DPI with Expiry" at bounding box center [585, 329] width 351 height 22
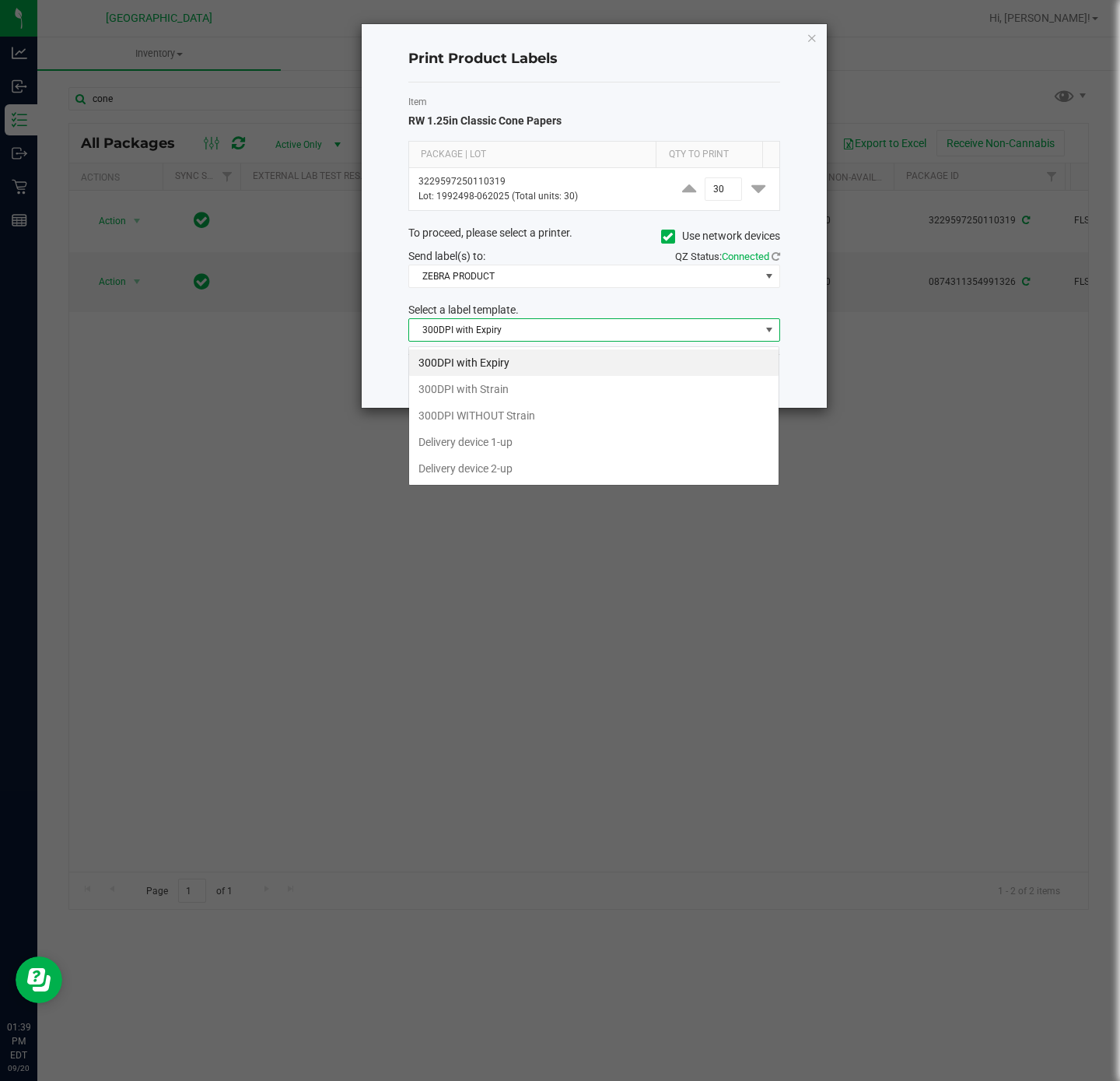
scroll to position [24, 371]
click at [495, 400] on li "300DPI with Strain" at bounding box center [593, 389] width 370 height 26
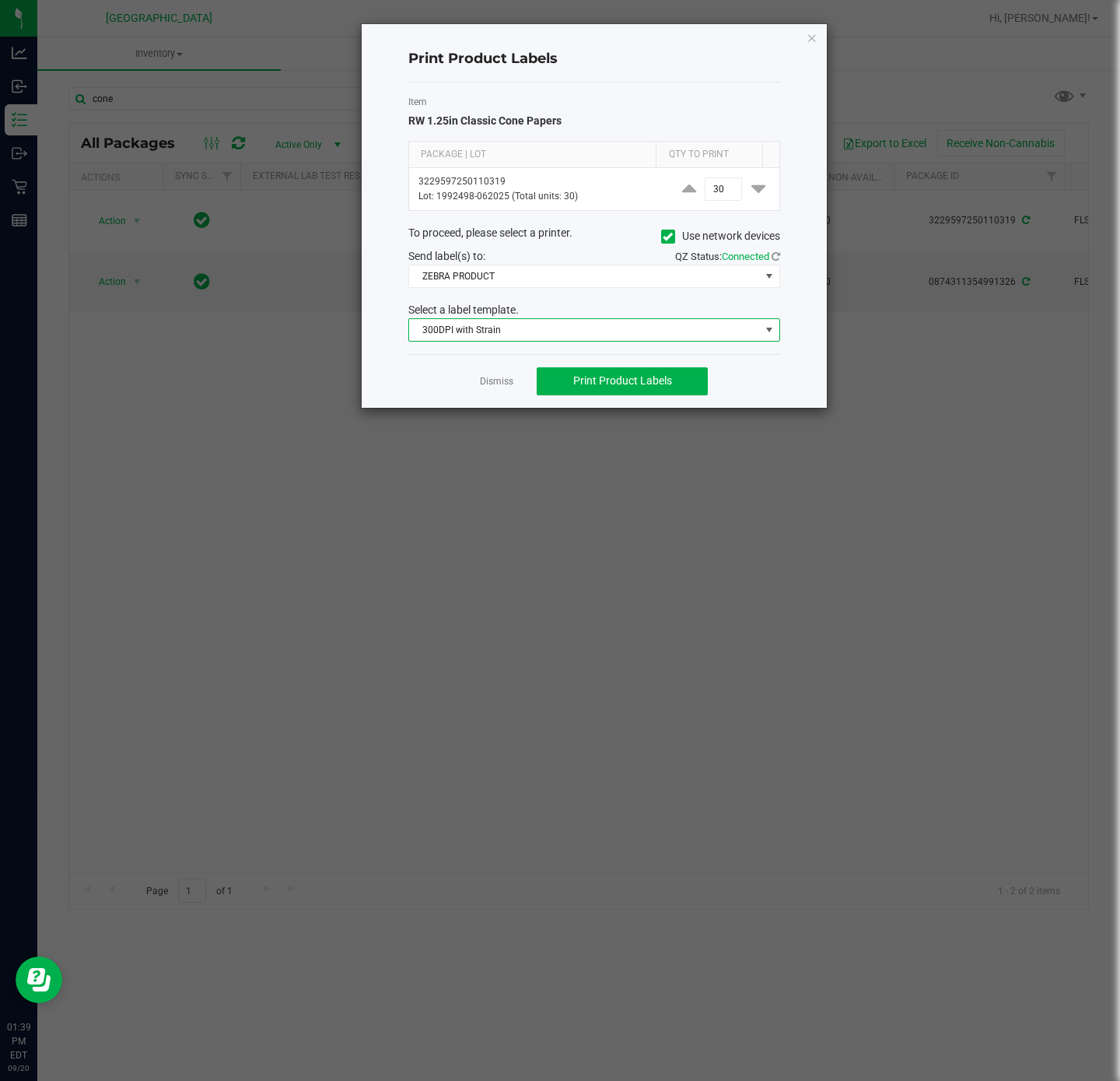
click at [383, 330] on div "Print Product Labels Item RW 1.25in Classic Cone Papers Package | Lot Qty to Pr…" at bounding box center [594, 215] width 465 height 384
click at [621, 373] on button "Print Product Labels" at bounding box center [621, 381] width 171 height 28
click at [488, 387] on link "Dismiss" at bounding box center [497, 381] width 33 height 13
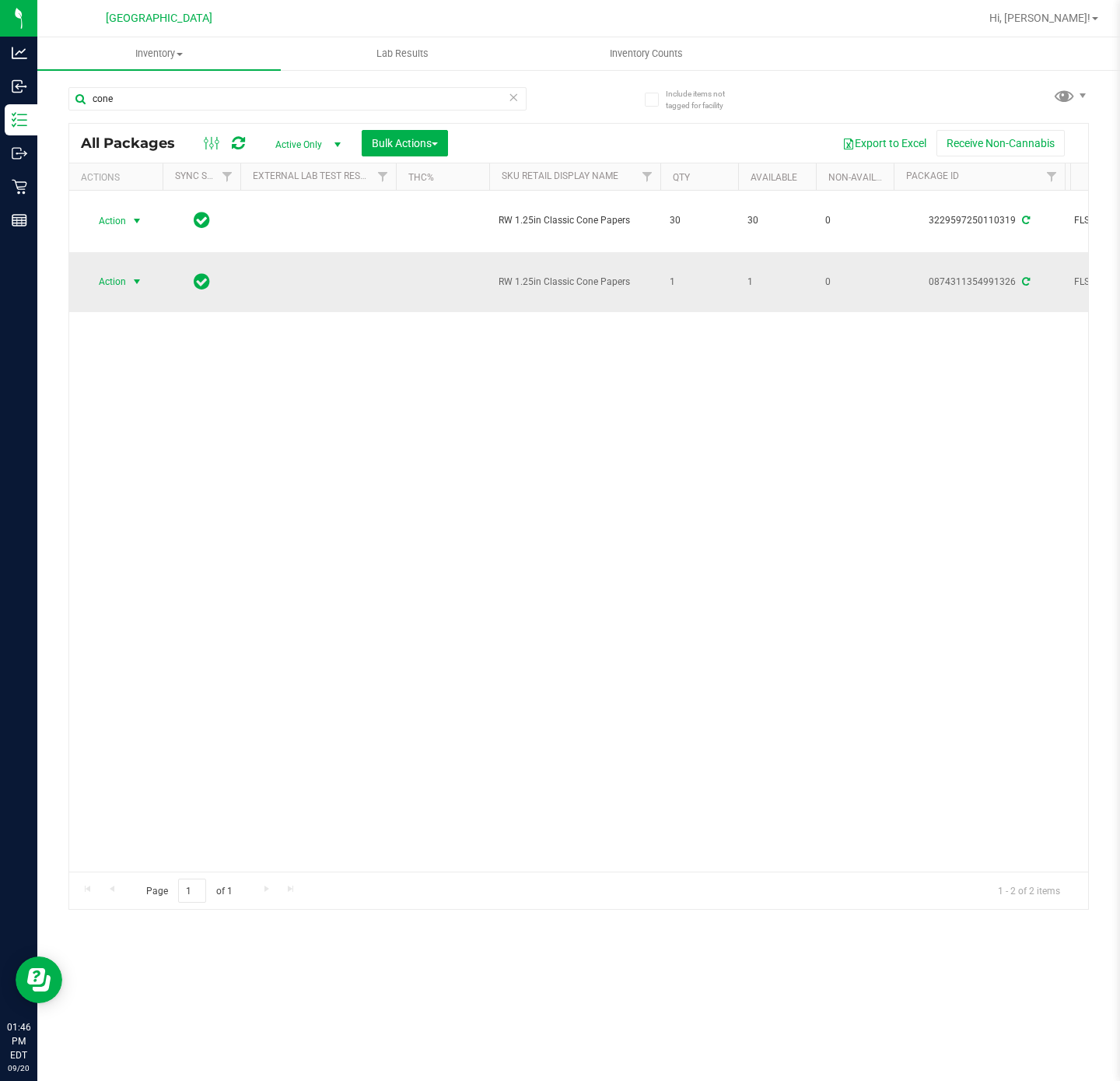
click at [139, 285] on span "select" at bounding box center [137, 282] width 12 height 12
click at [157, 425] on li "Lock package" at bounding box center [145, 425] width 120 height 24
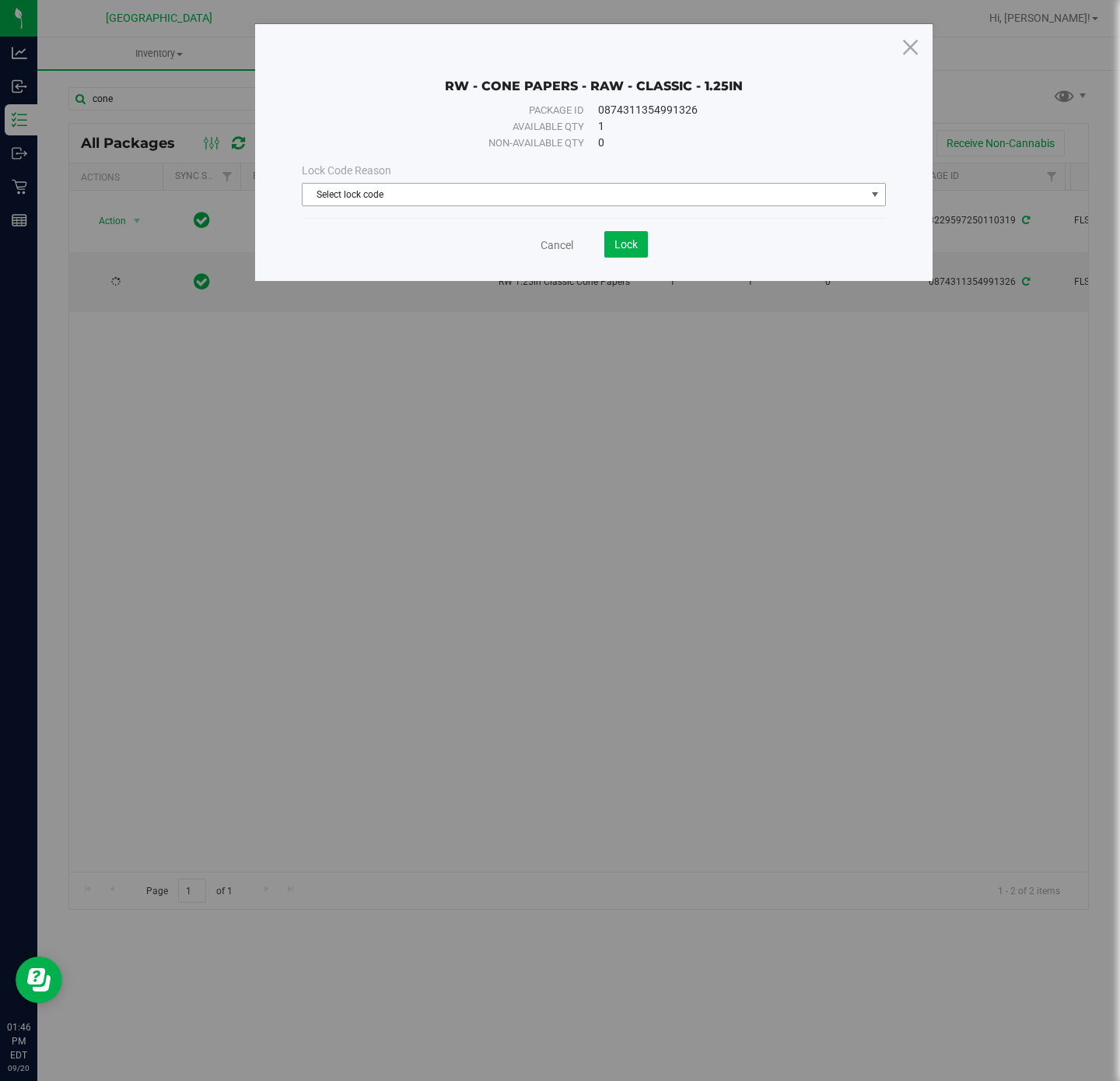
click at [553, 184] on span "Select lock code" at bounding box center [584, 194] width 563 height 22
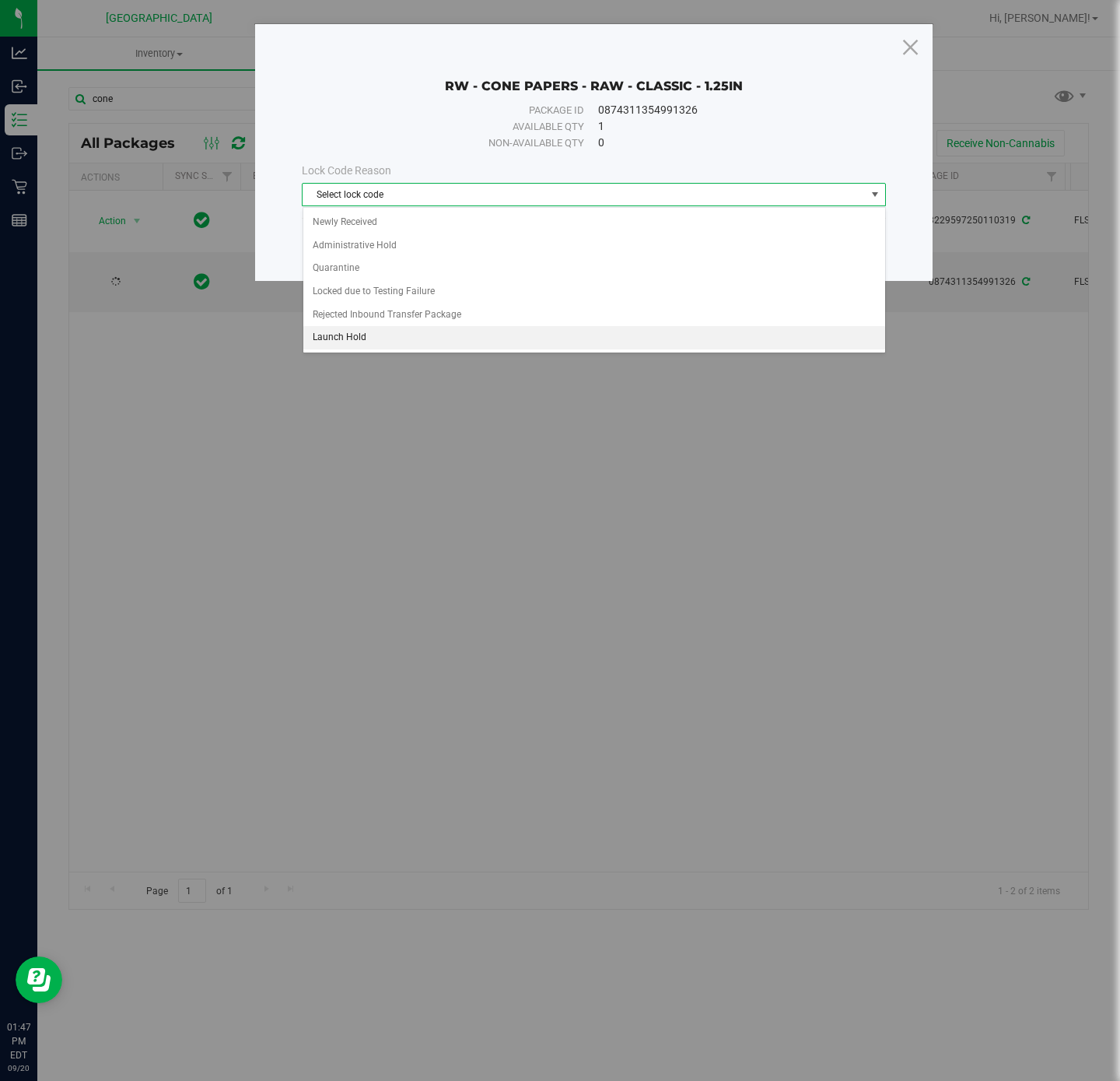
click at [404, 344] on li "Launch Hold" at bounding box center [594, 337] width 582 height 24
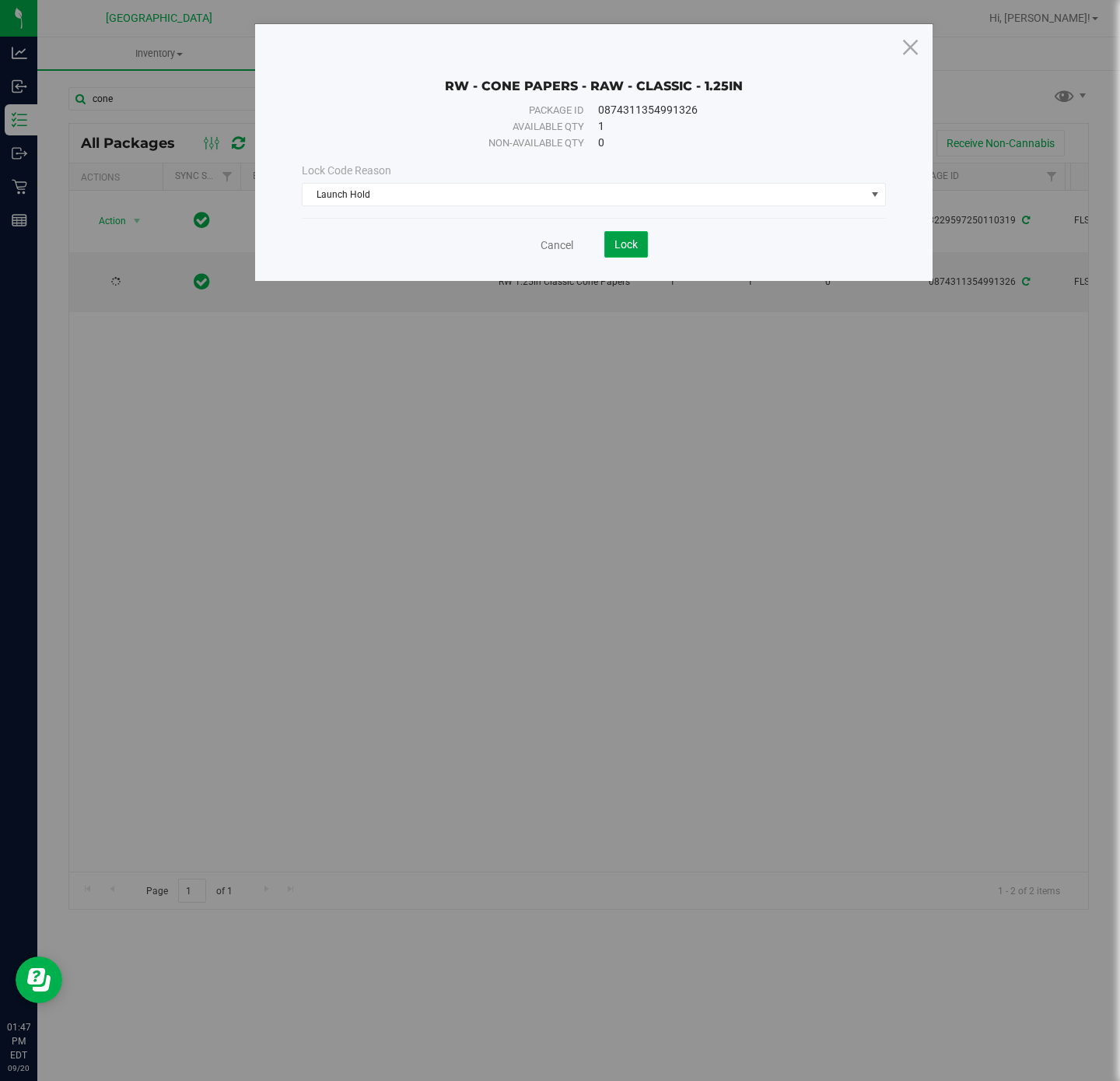
click at [628, 253] on button "Lock" at bounding box center [626, 244] width 44 height 26
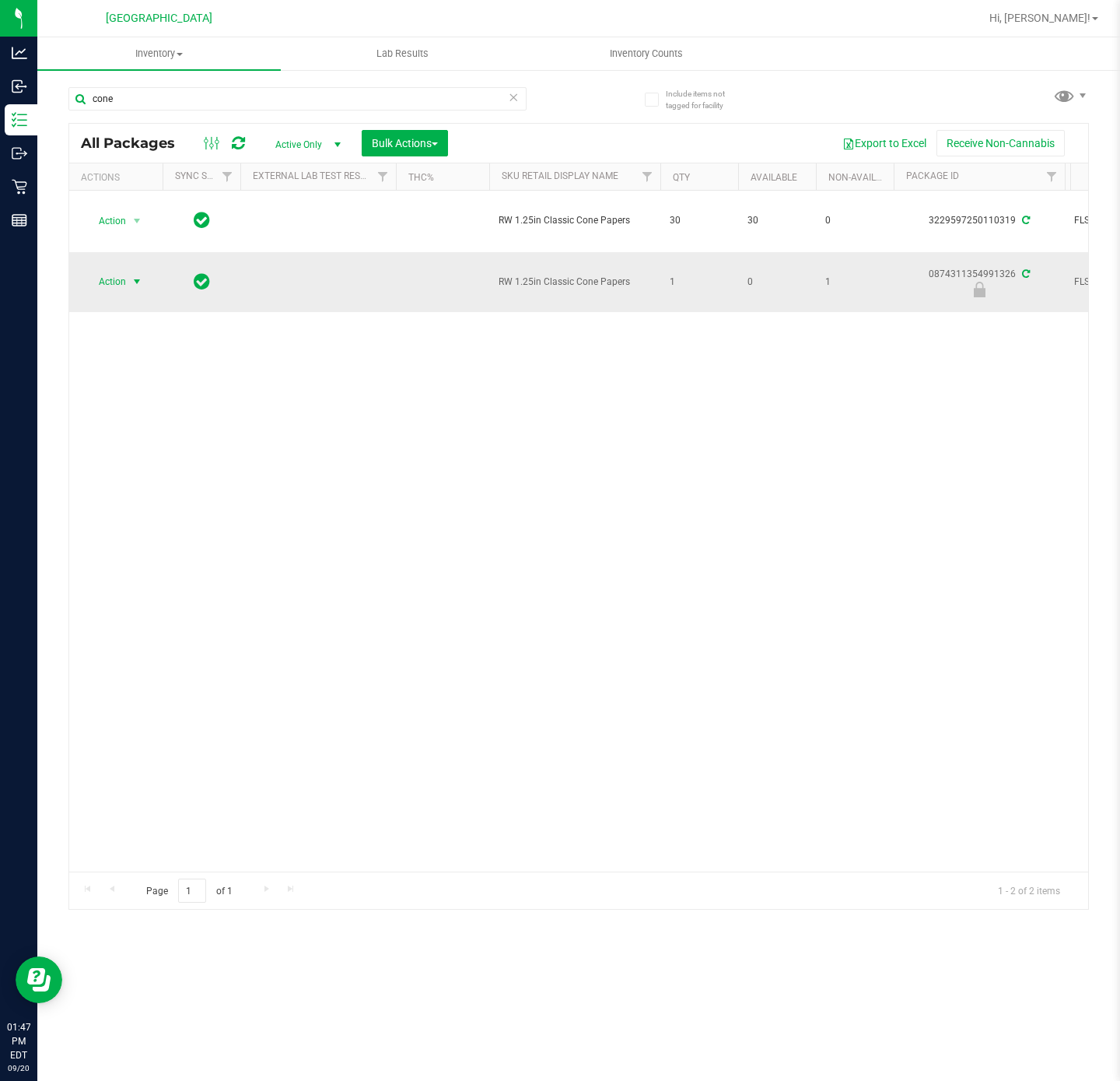
click at [133, 290] on span "select" at bounding box center [137, 281] width 19 height 22
click at [140, 458] on li "Unlock package" at bounding box center [135, 449] width 101 height 24
click at [136, 284] on span "select" at bounding box center [137, 282] width 12 height 12
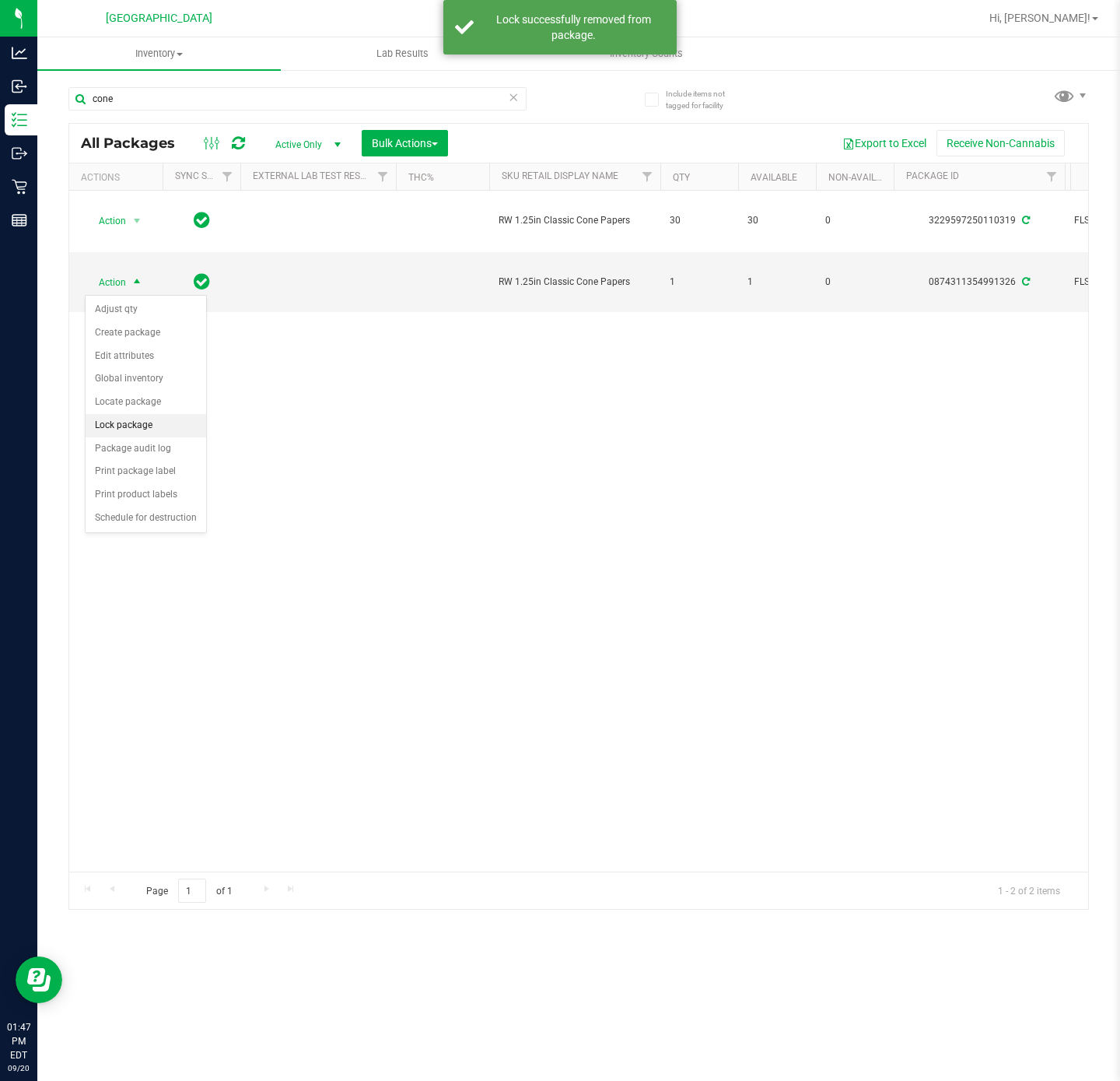
click at [136, 430] on li "Lock package" at bounding box center [145, 425] width 120 height 24
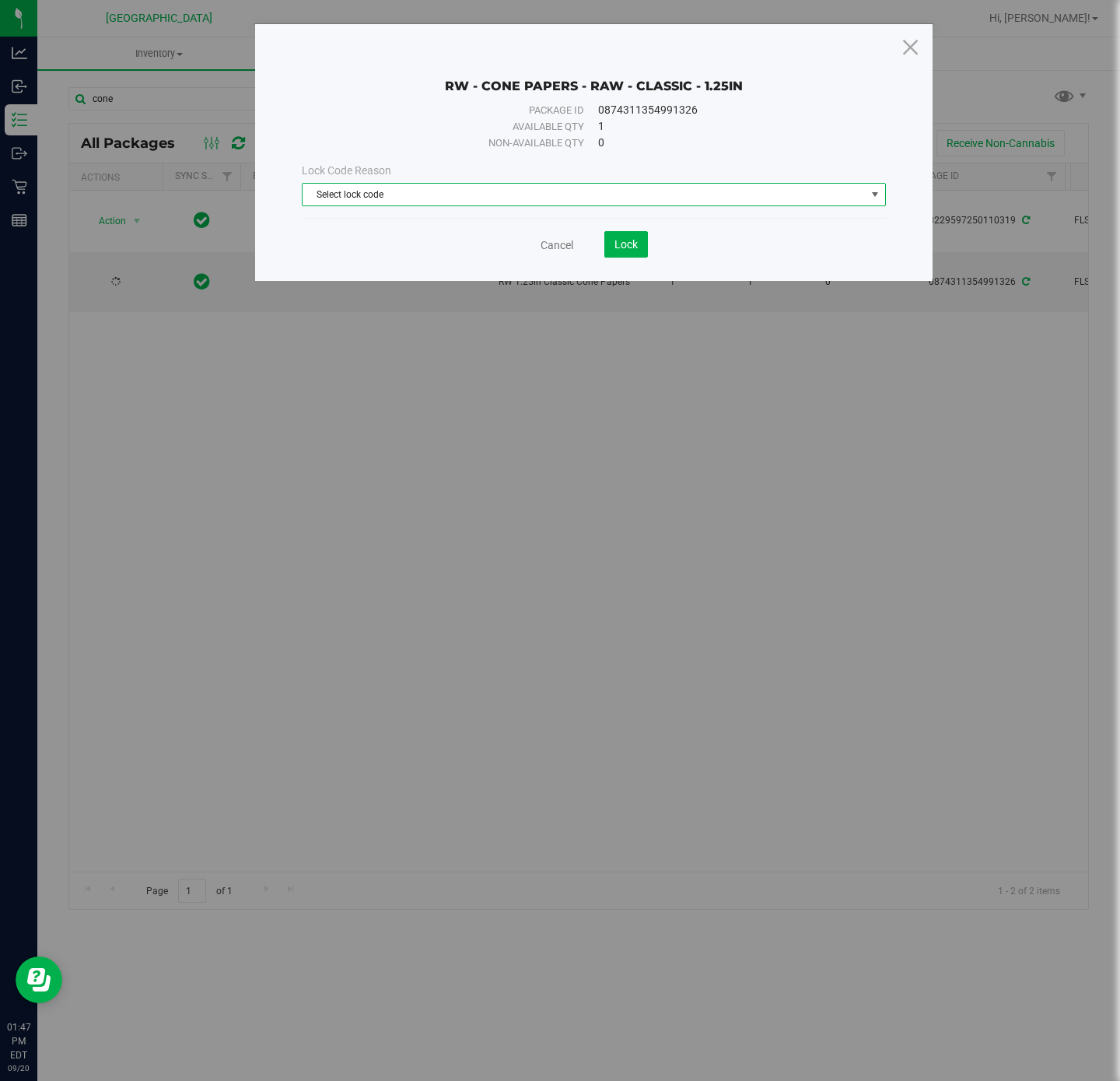
click at [377, 189] on span "Select lock code" at bounding box center [584, 194] width 563 height 22
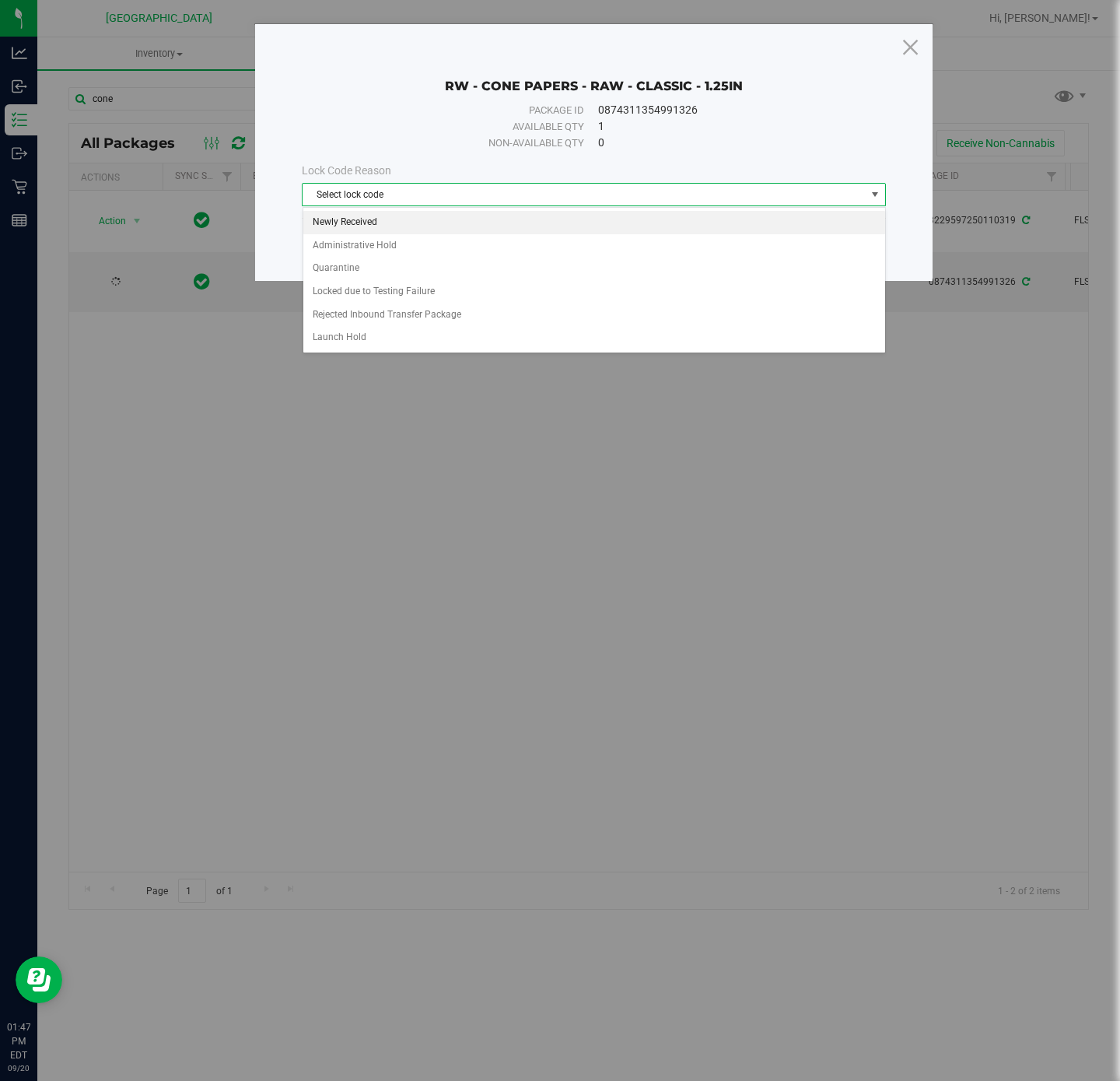
click at [399, 222] on li "Newly Received" at bounding box center [594, 222] width 582 height 24
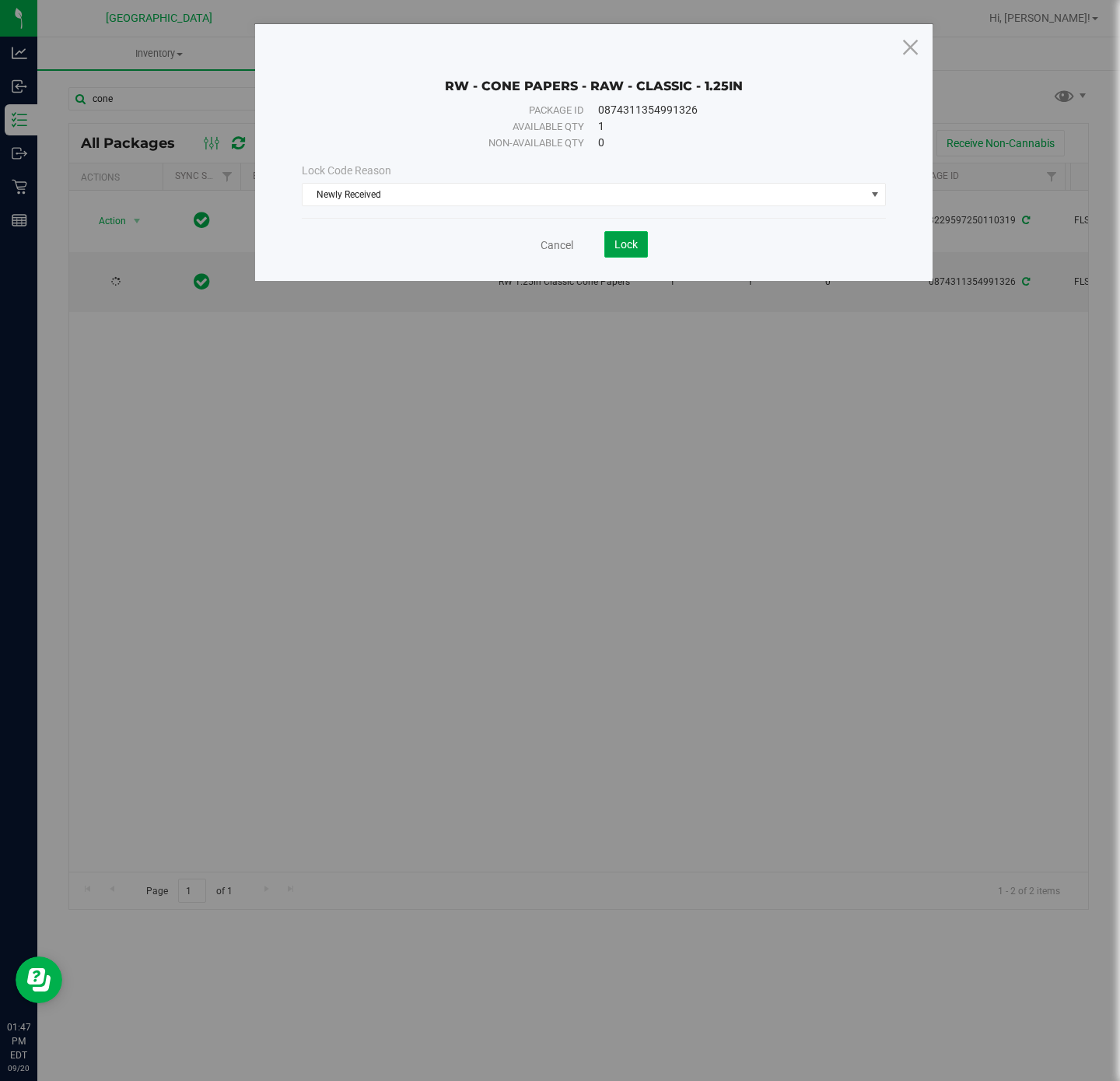
click at [611, 245] on button "Lock" at bounding box center [626, 244] width 44 height 26
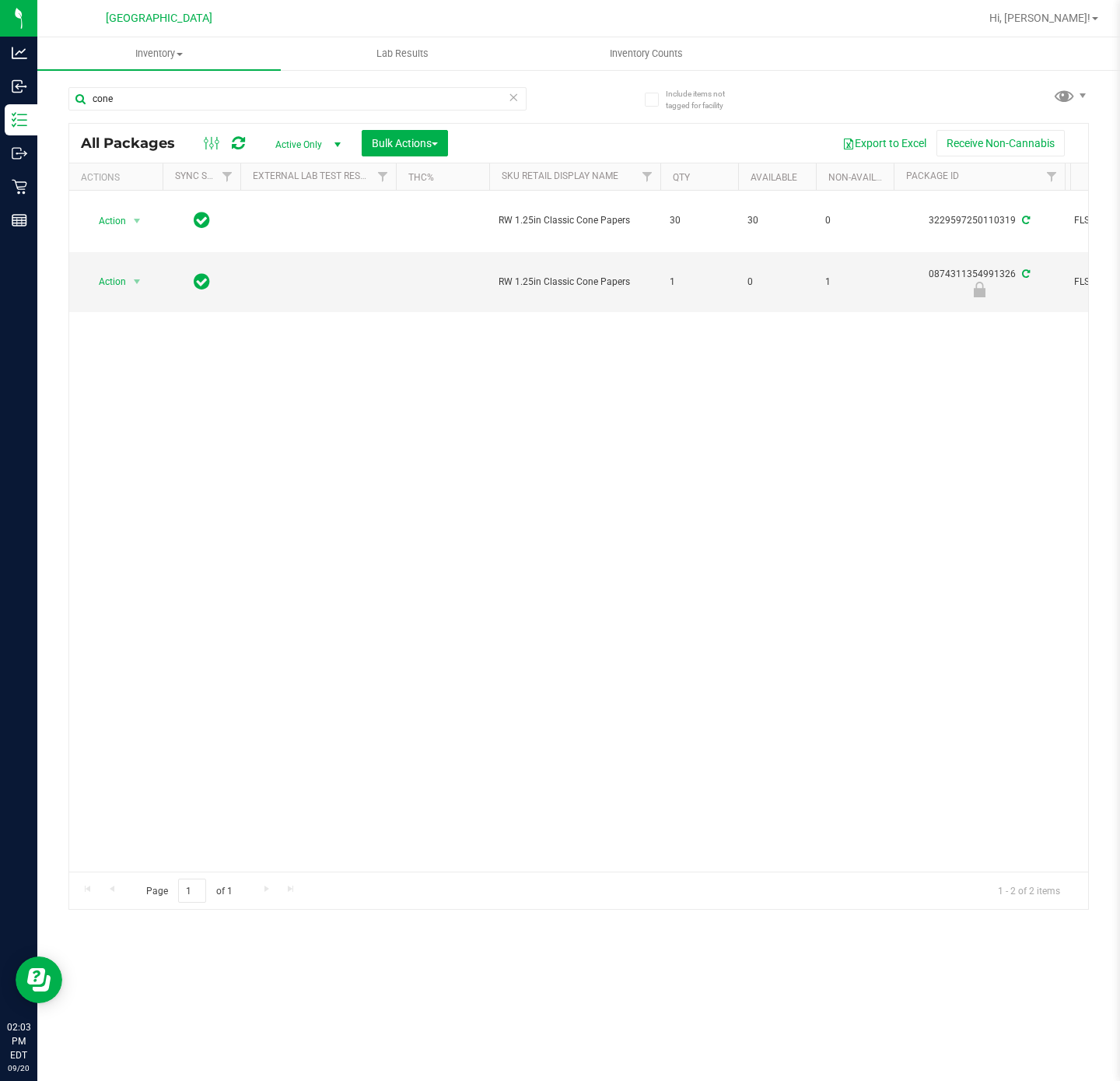
click at [194, 593] on div "Action Action Adjust qty Create package Edit attributes Global inventory Locate…" at bounding box center [578, 530] width 1019 height 681
click at [238, 536] on div "Action Action Adjust qty Create package Edit attributes Global inventory Locate…" at bounding box center [578, 530] width 1019 height 681
click at [743, 563] on div "Action Action Adjust qty Create package Edit attributes Global inventory Locate…" at bounding box center [578, 530] width 1019 height 681
click at [136, 96] on input "cone" at bounding box center [298, 98] width 458 height 24
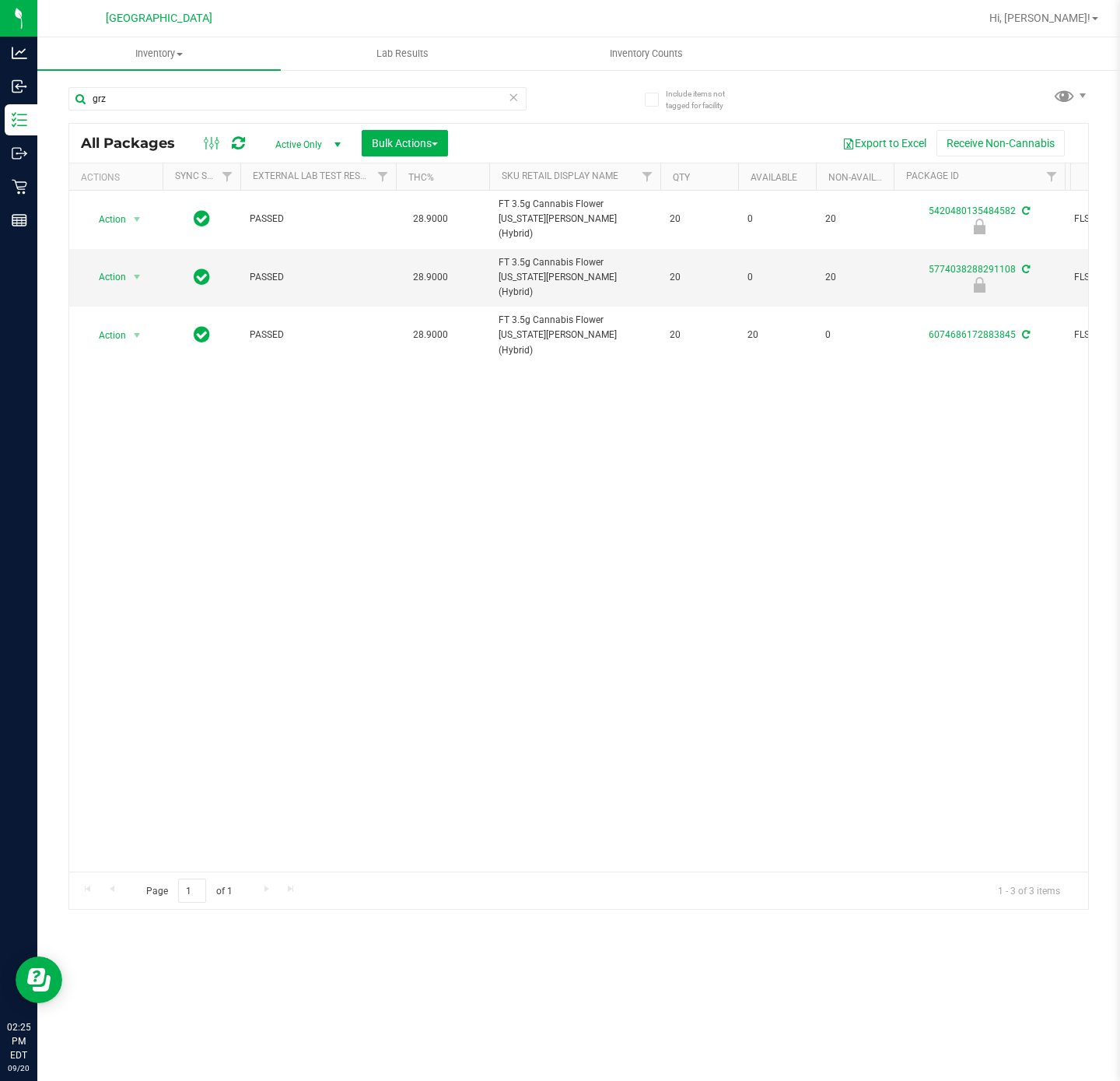
click at [117, 596] on div "Action Action Edit attributes Global inventory Locate package Package audit log…" at bounding box center [578, 530] width 1019 height 681
click at [129, 100] on input "grz" at bounding box center [298, 98] width 458 height 24
click at [126, 100] on input "grz" at bounding box center [298, 98] width 458 height 24
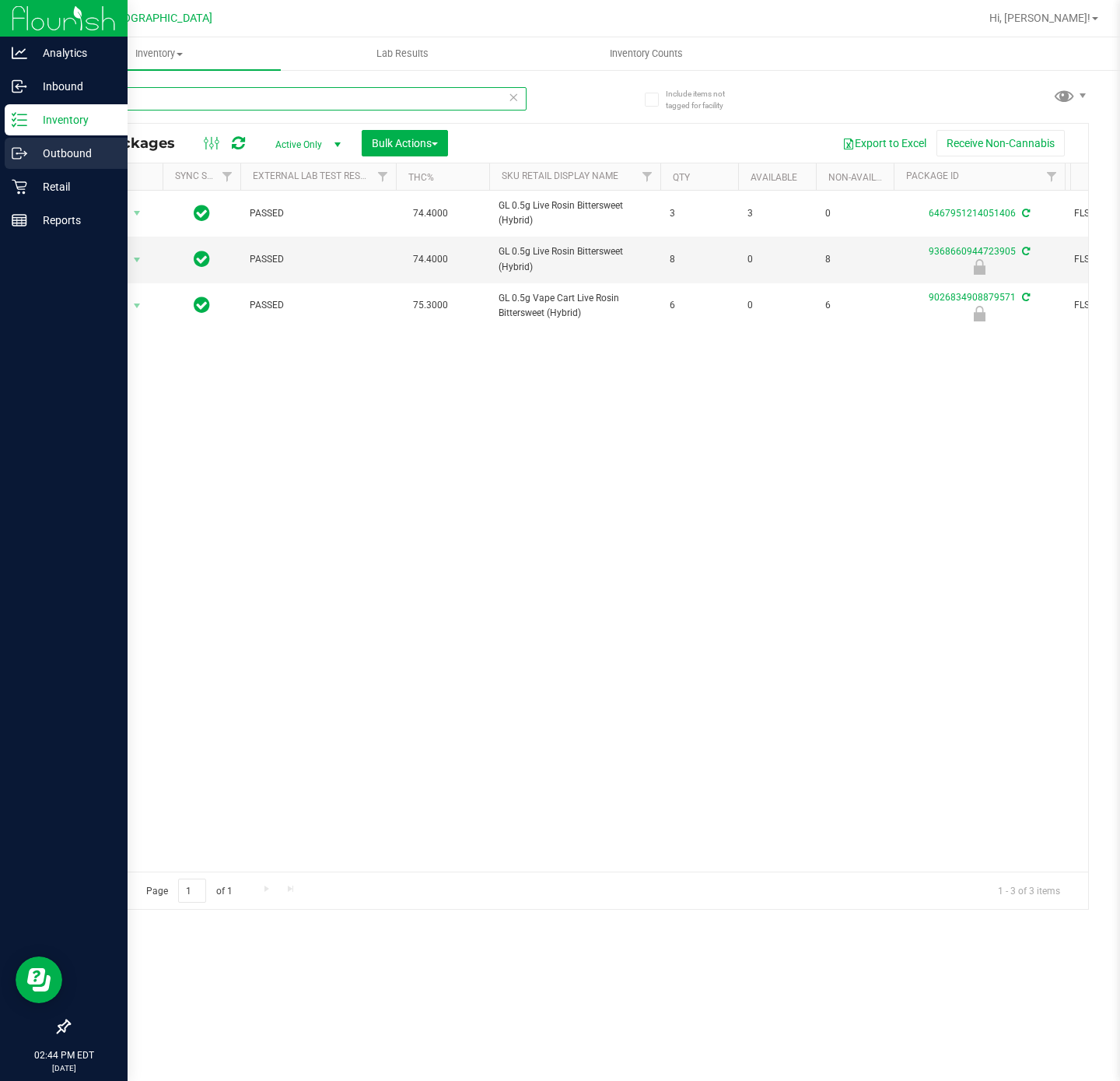
type input "bsw"
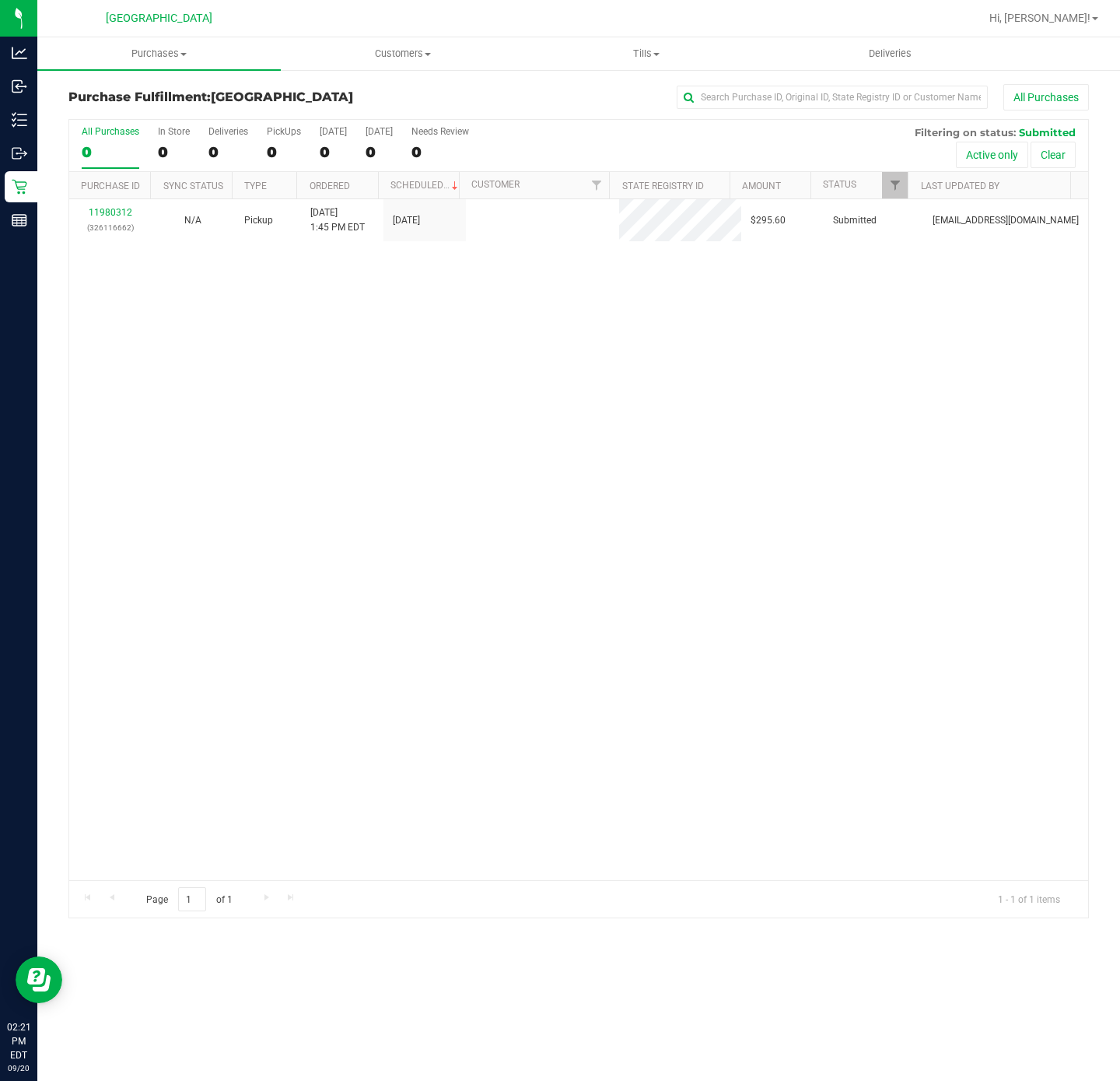
click at [122, 501] on div "11980312 (326116662) N/A Pickup [DATE] 1:45 PM EDT 9/20/2025 $295.60 Submitted …" at bounding box center [578, 539] width 1019 height 681
click at [166, 433] on div "11980312 (326116662) N/A Pickup [DATE] 1:45 PM EDT 9/20/2025 $295.60 Submitted …" at bounding box center [578, 539] width 1019 height 681
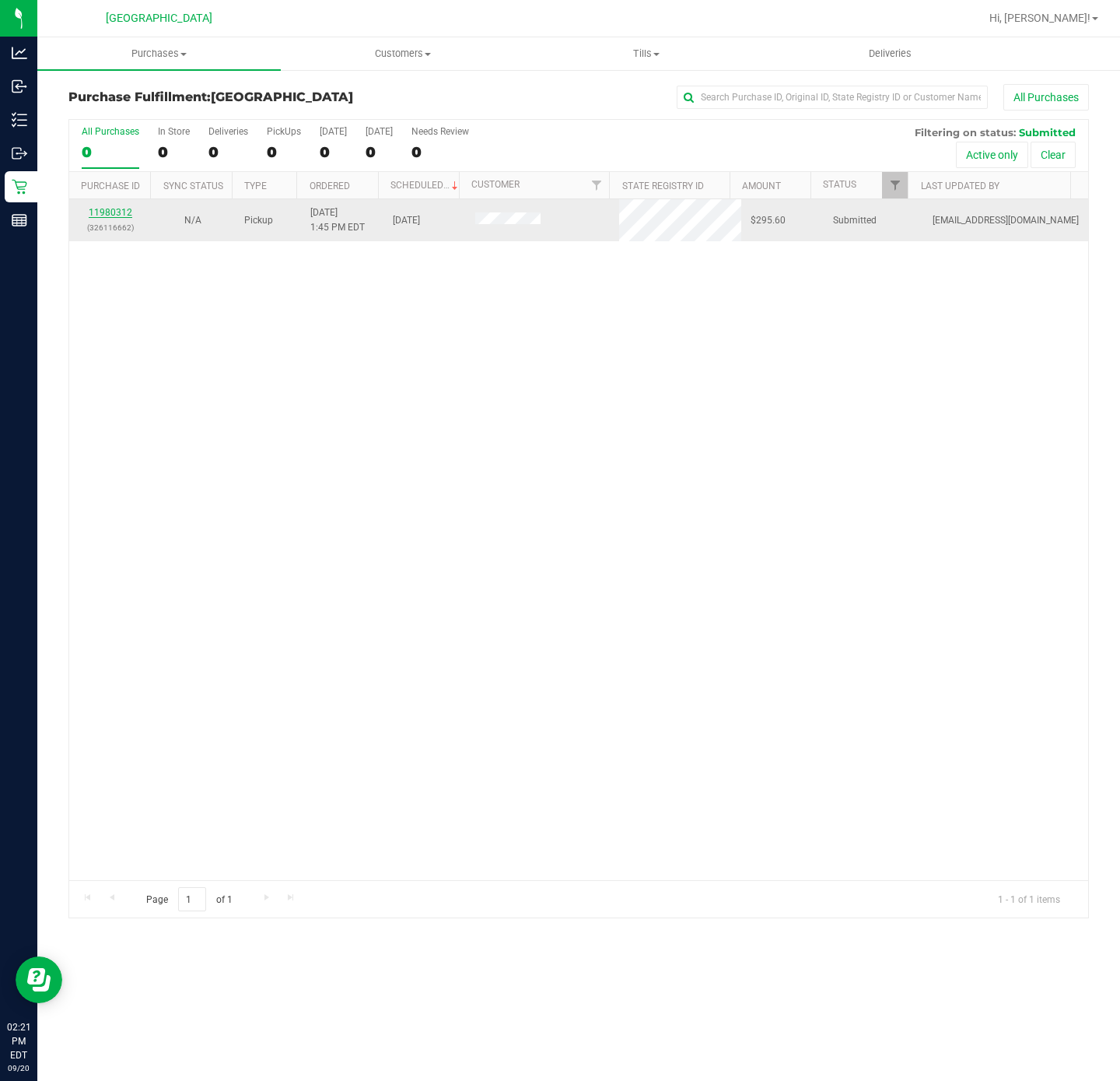
click at [119, 218] on link "11980312" at bounding box center [111, 213] width 44 height 11
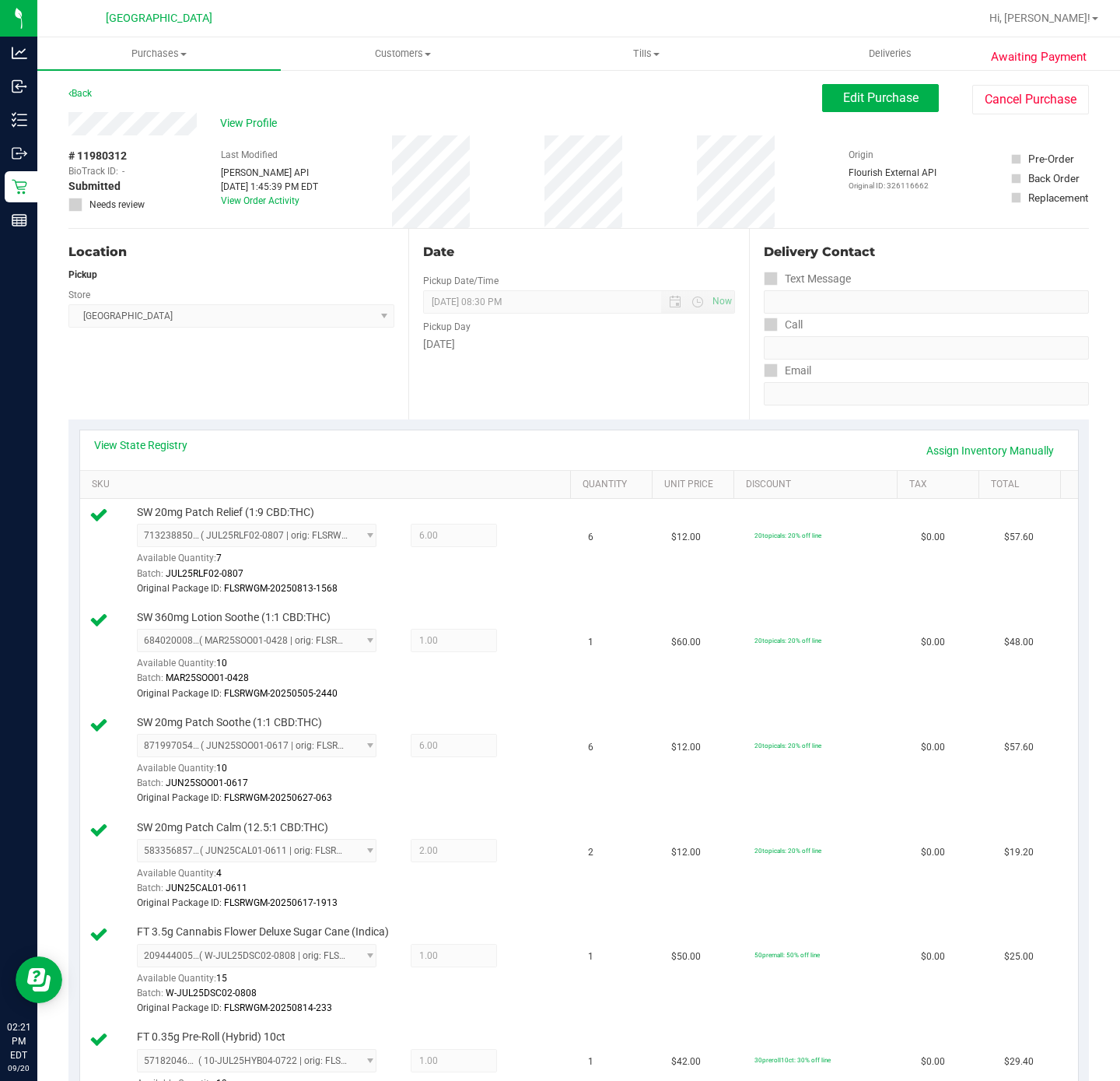
click at [38, 189] on div "Awaiting Payment Back Edit Purchase Cancel Purchase View Profile # 11980312 Bio…" at bounding box center [578, 998] width 1082 height 1860
click at [157, 52] on span "Purchases" at bounding box center [159, 54] width 243 height 14
click at [133, 114] on li "Fulfillment" at bounding box center [159, 112] width 243 height 18
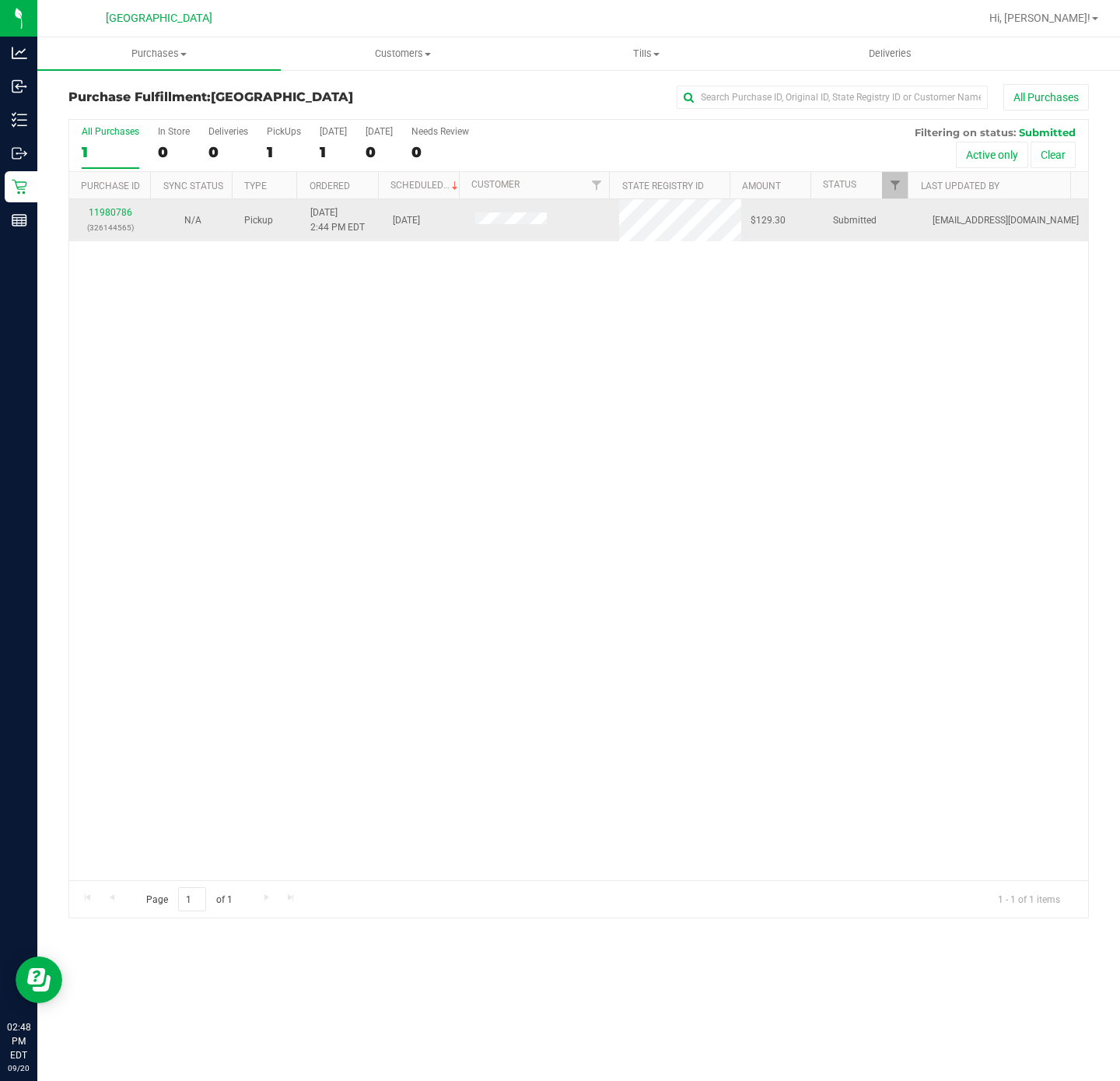
click at [112, 206] on div "11980786 (326144565)" at bounding box center [110, 220] width 64 height 30
click at [114, 215] on link "11980786" at bounding box center [111, 213] width 44 height 11
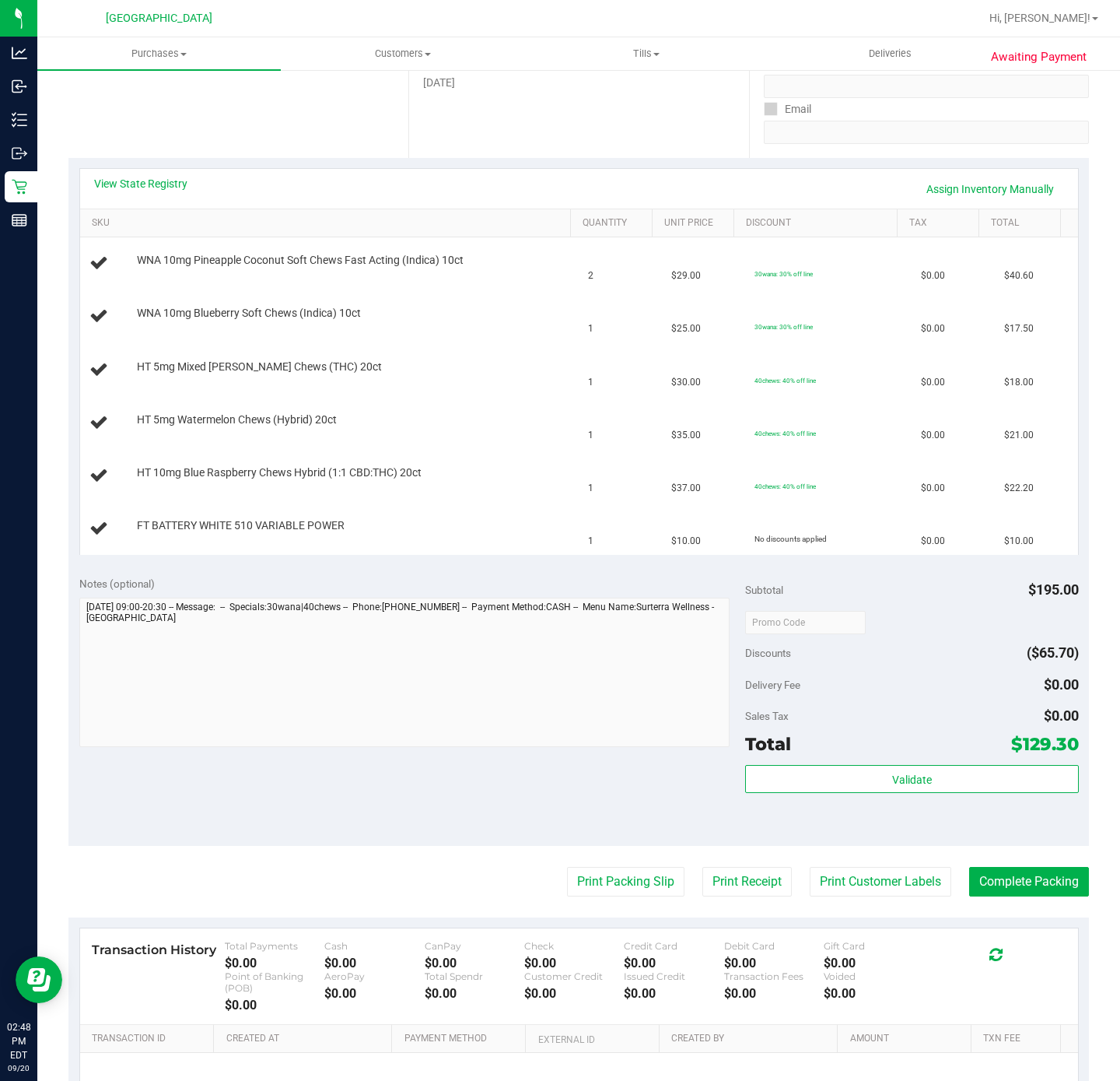
scroll to position [439, 0]
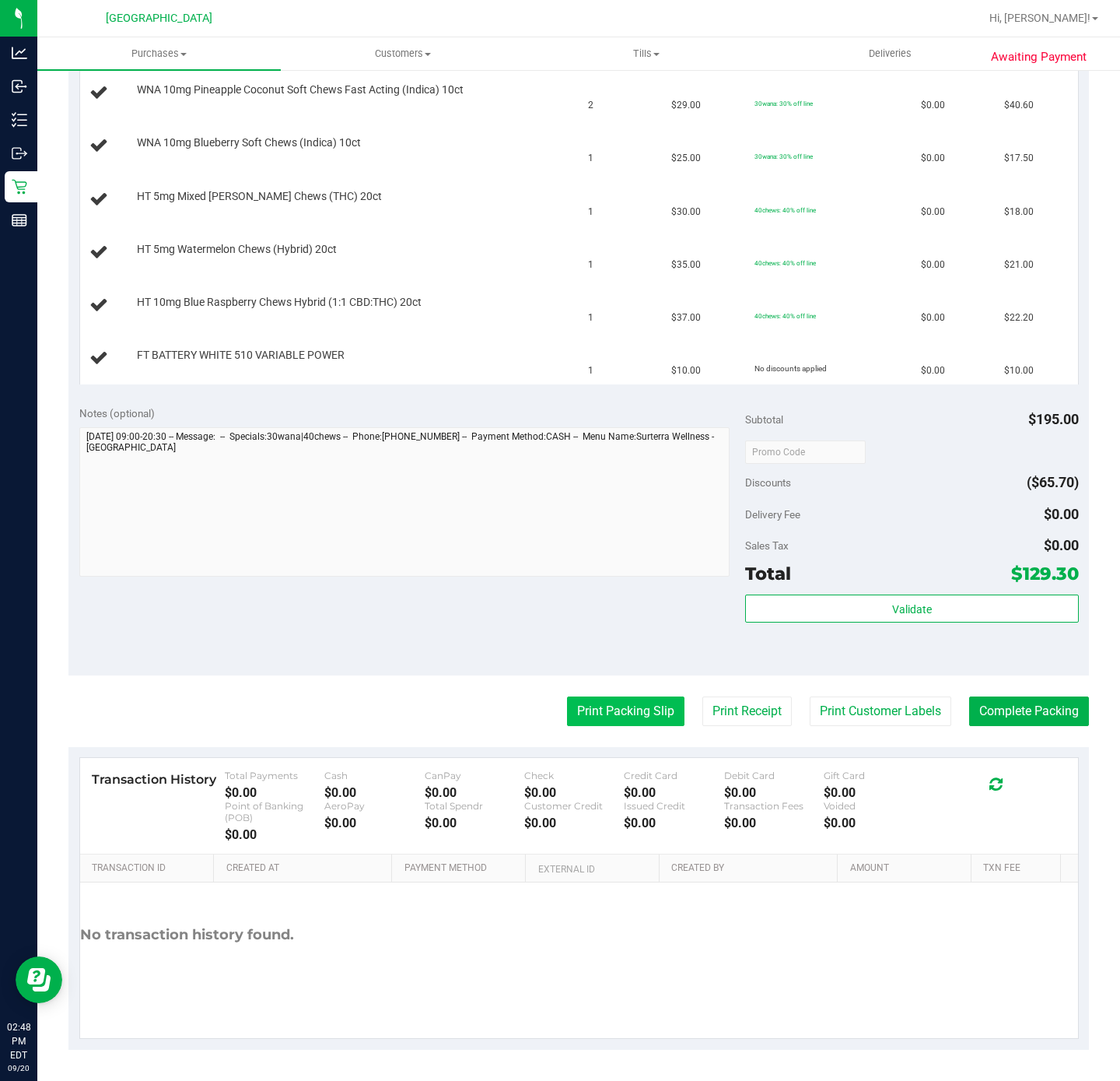
click at [602, 719] on button "Print Packing Slip" at bounding box center [626, 711] width 118 height 30
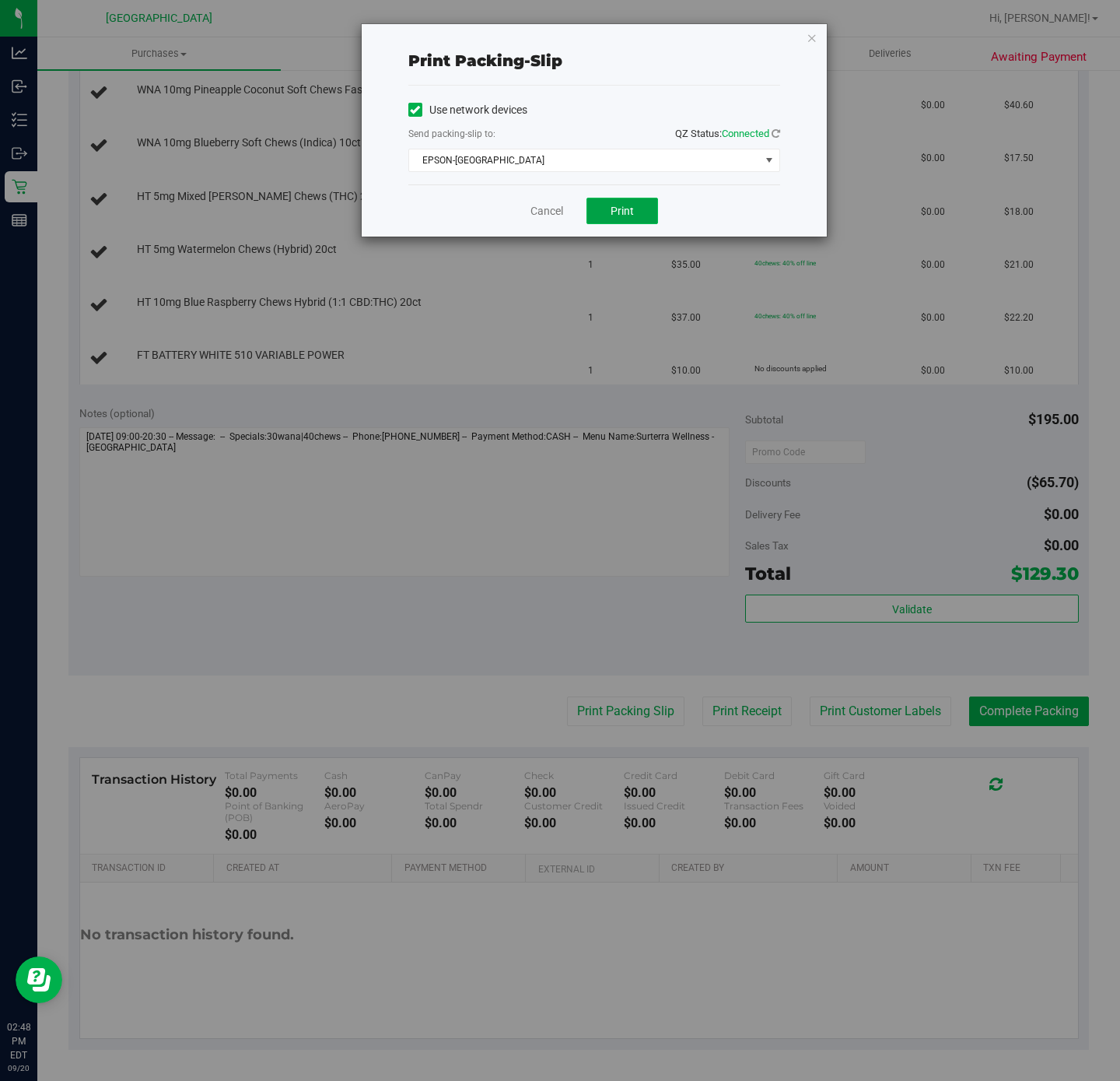
click at [611, 213] on span "Print" at bounding box center [622, 211] width 24 height 12
click at [568, 160] on span "EPSON-[GEOGRAPHIC_DATA]" at bounding box center [585, 160] width 351 height 22
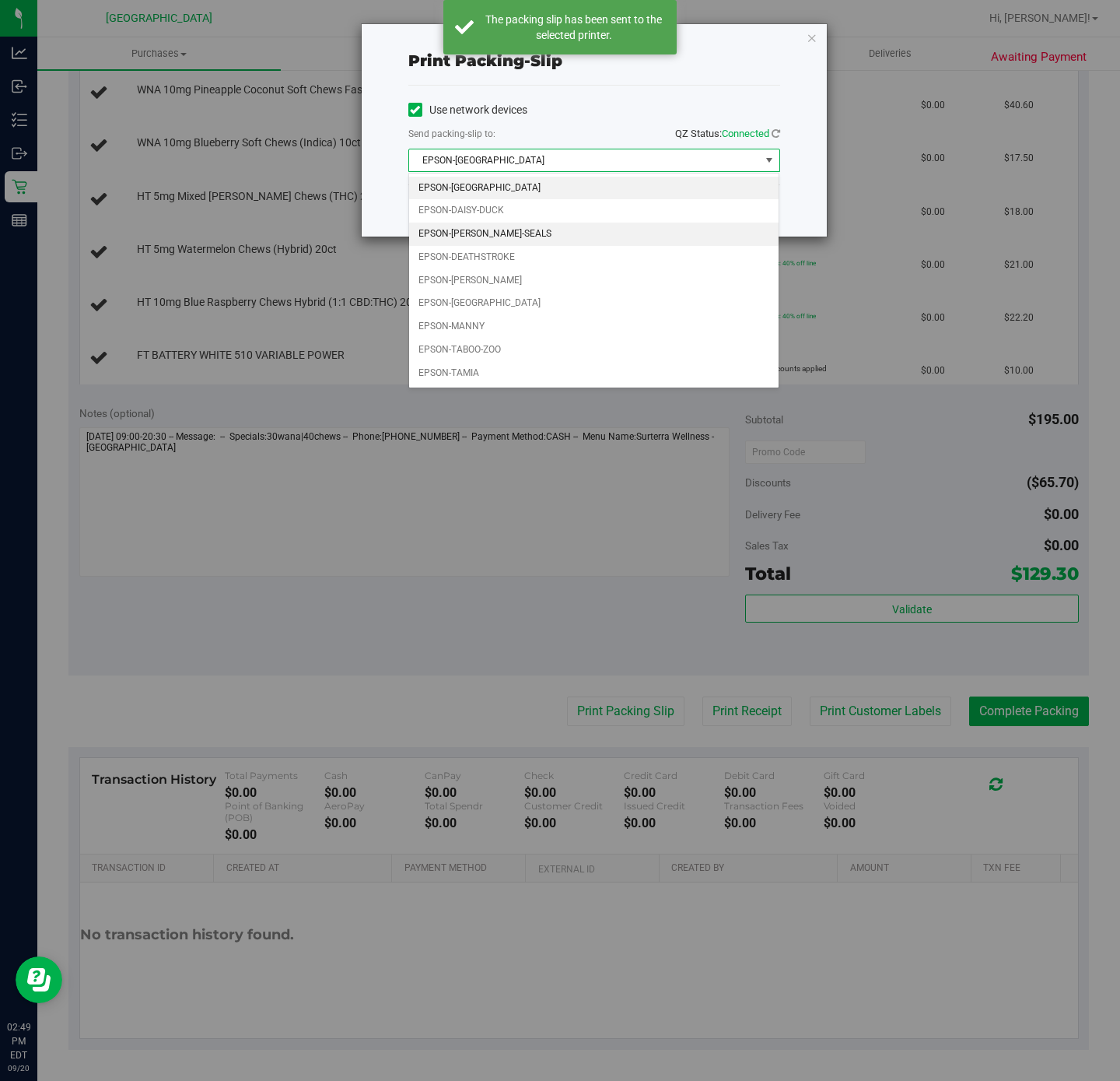
click at [513, 231] on li "EPSON-DAN-SEALS" at bounding box center [593, 234] width 370 height 24
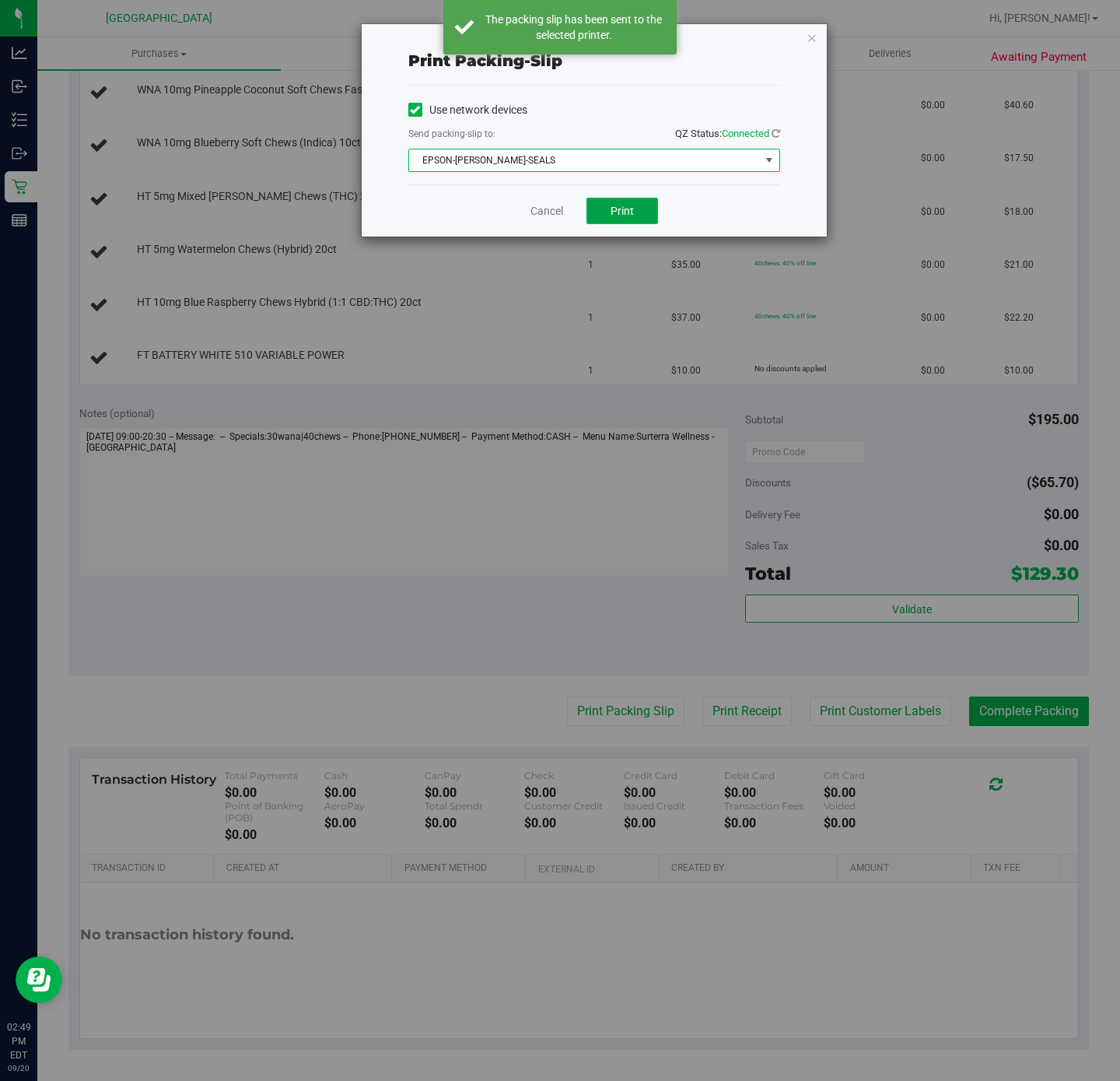
click at [607, 215] on button "Print" at bounding box center [622, 211] width 72 height 26
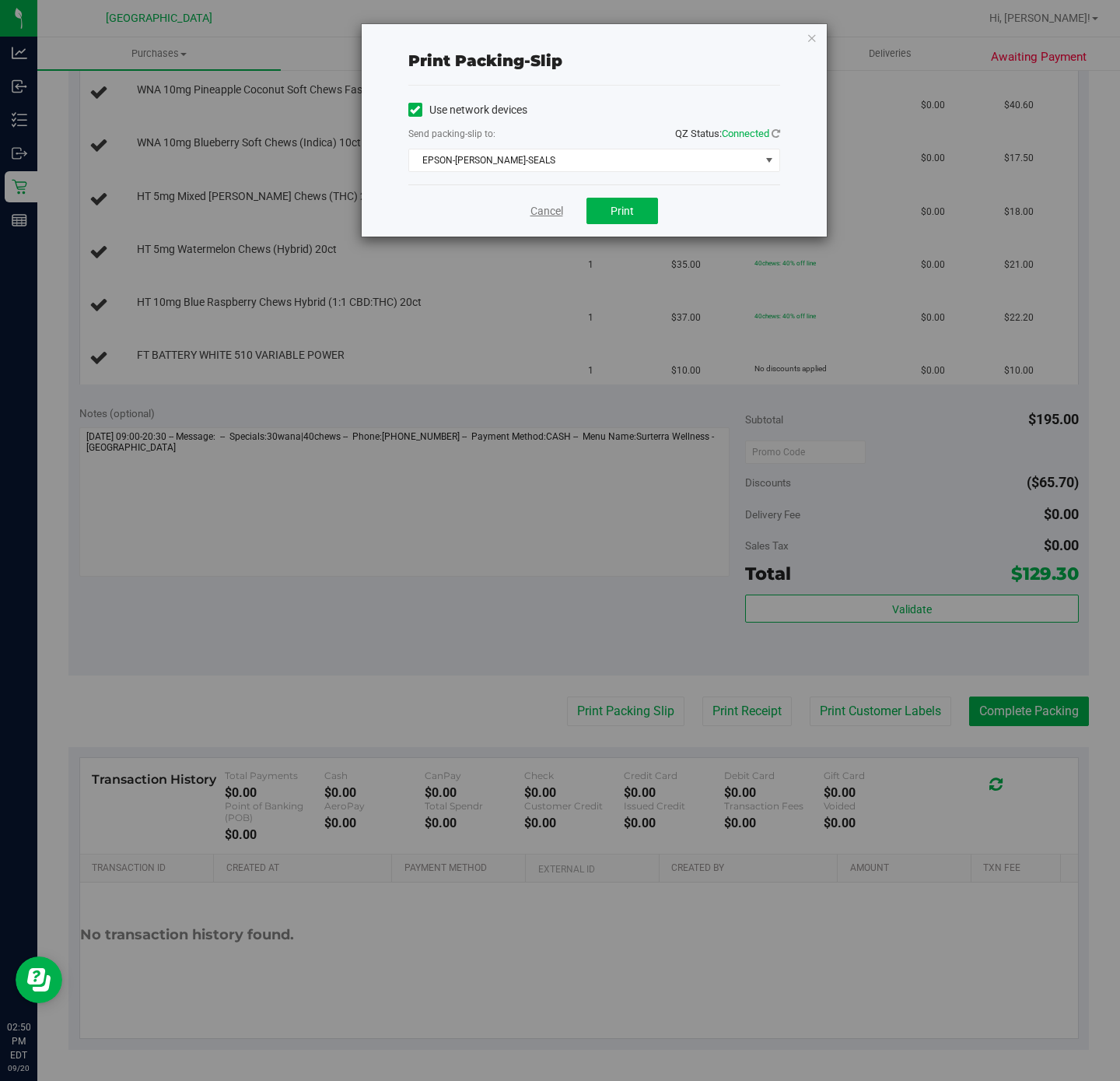
click at [554, 210] on link "Cancel" at bounding box center [546, 211] width 32 height 17
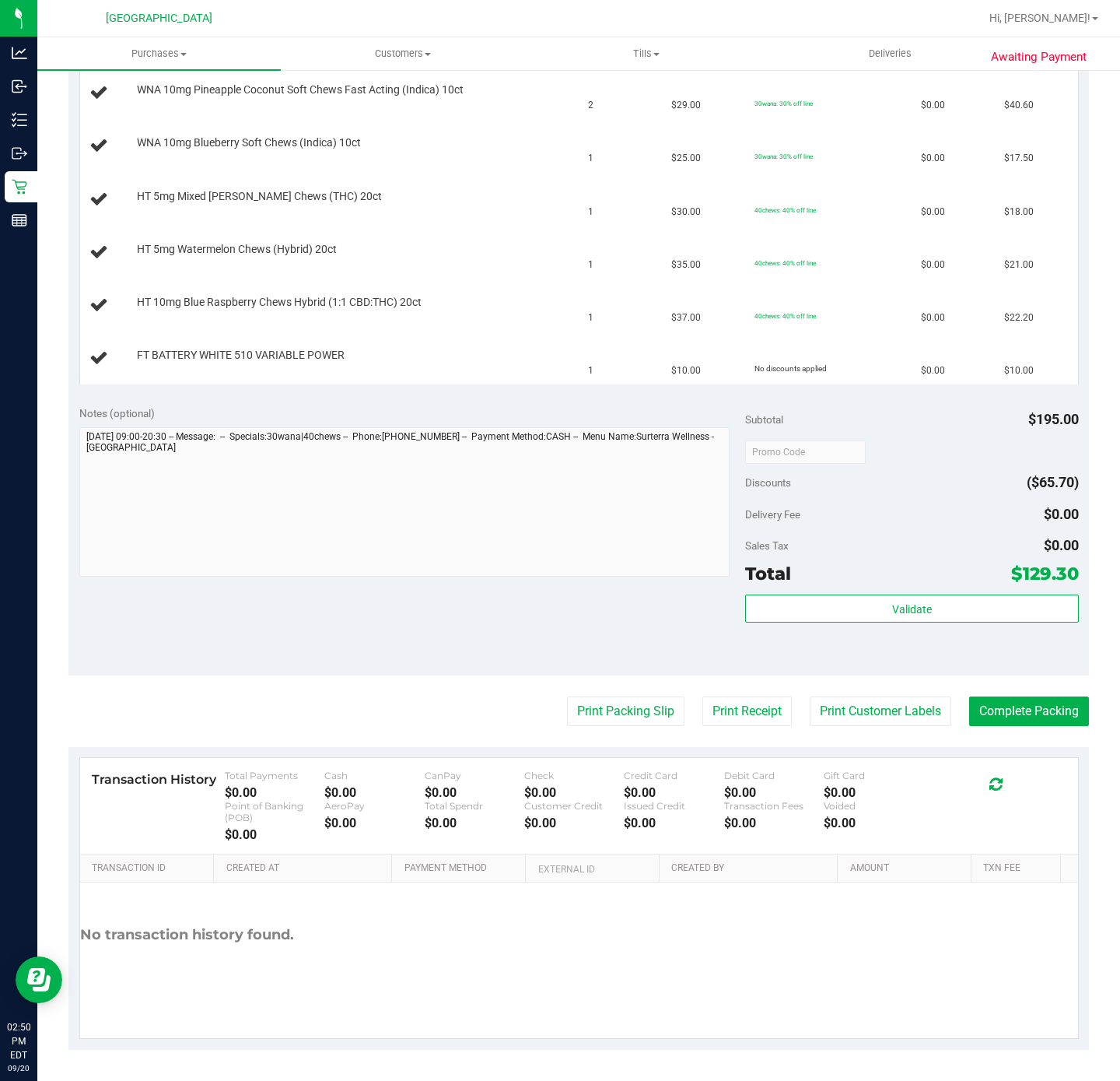
click at [426, 412] on div "Notes (optional)" at bounding box center [412, 414] width 666 height 16
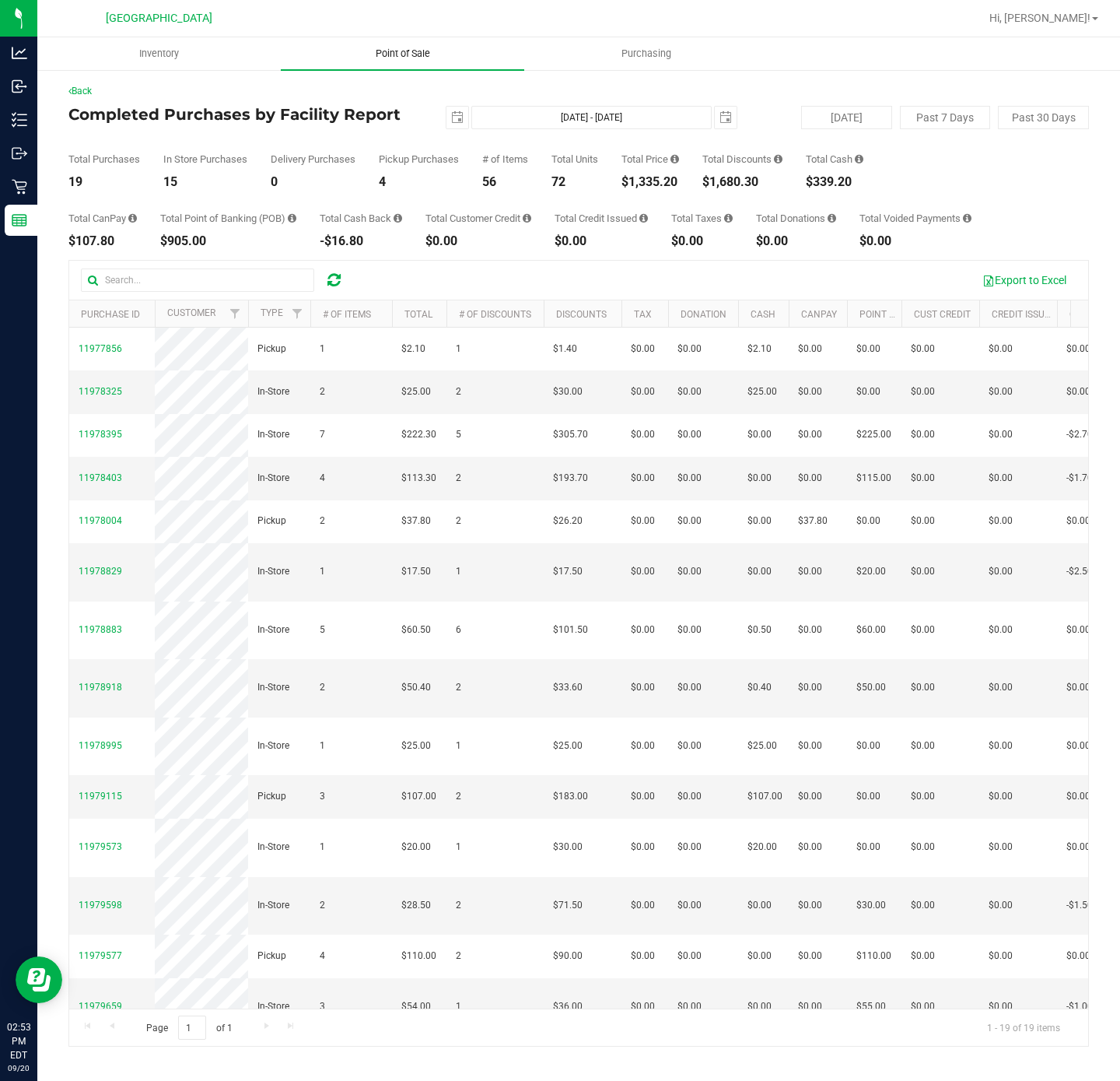
click at [398, 64] on uib-tab-heading "Point of Sale" at bounding box center [402, 54] width 243 height 32
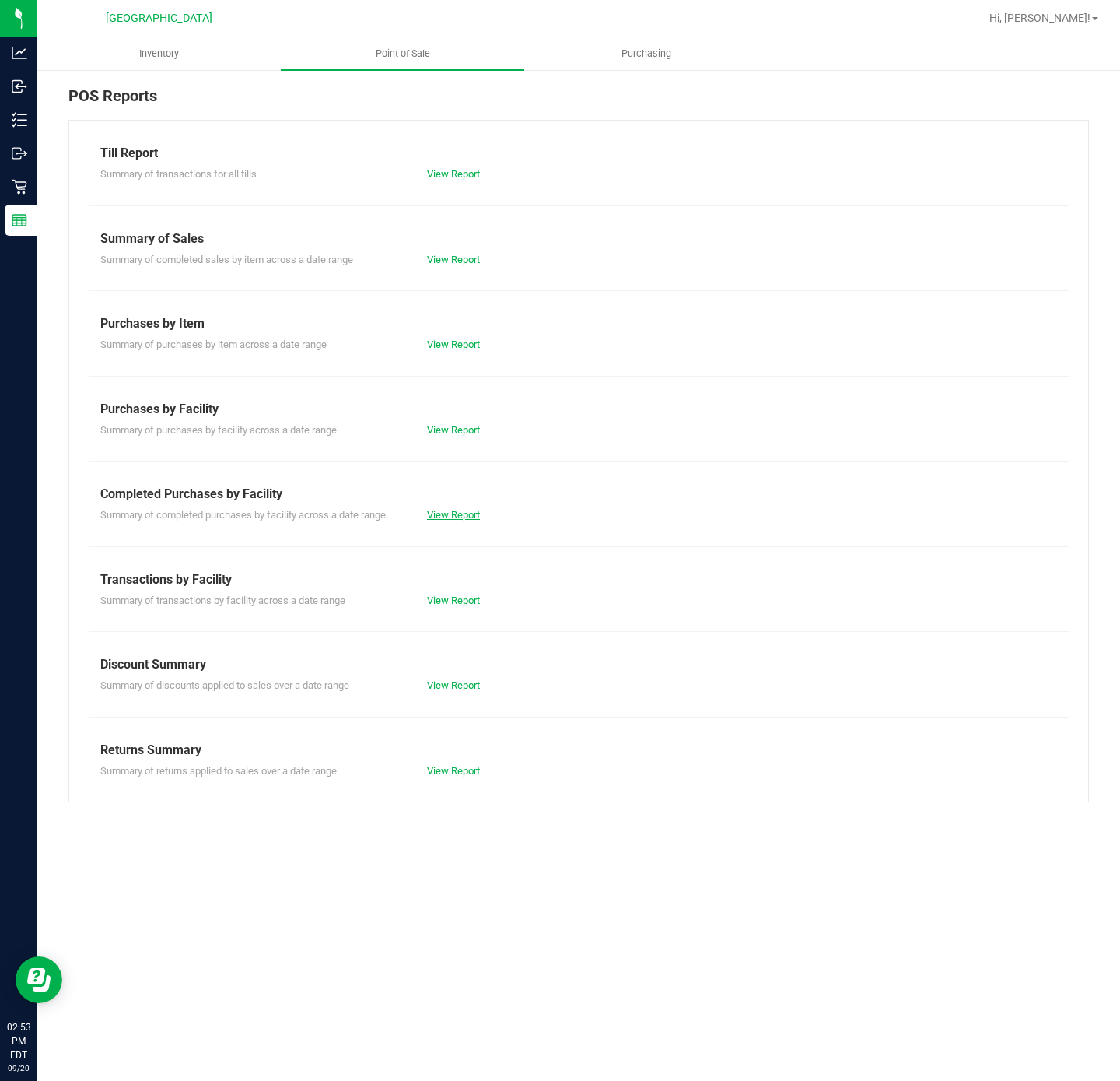
click at [444, 516] on link "View Report" at bounding box center [453, 514] width 53 height 11
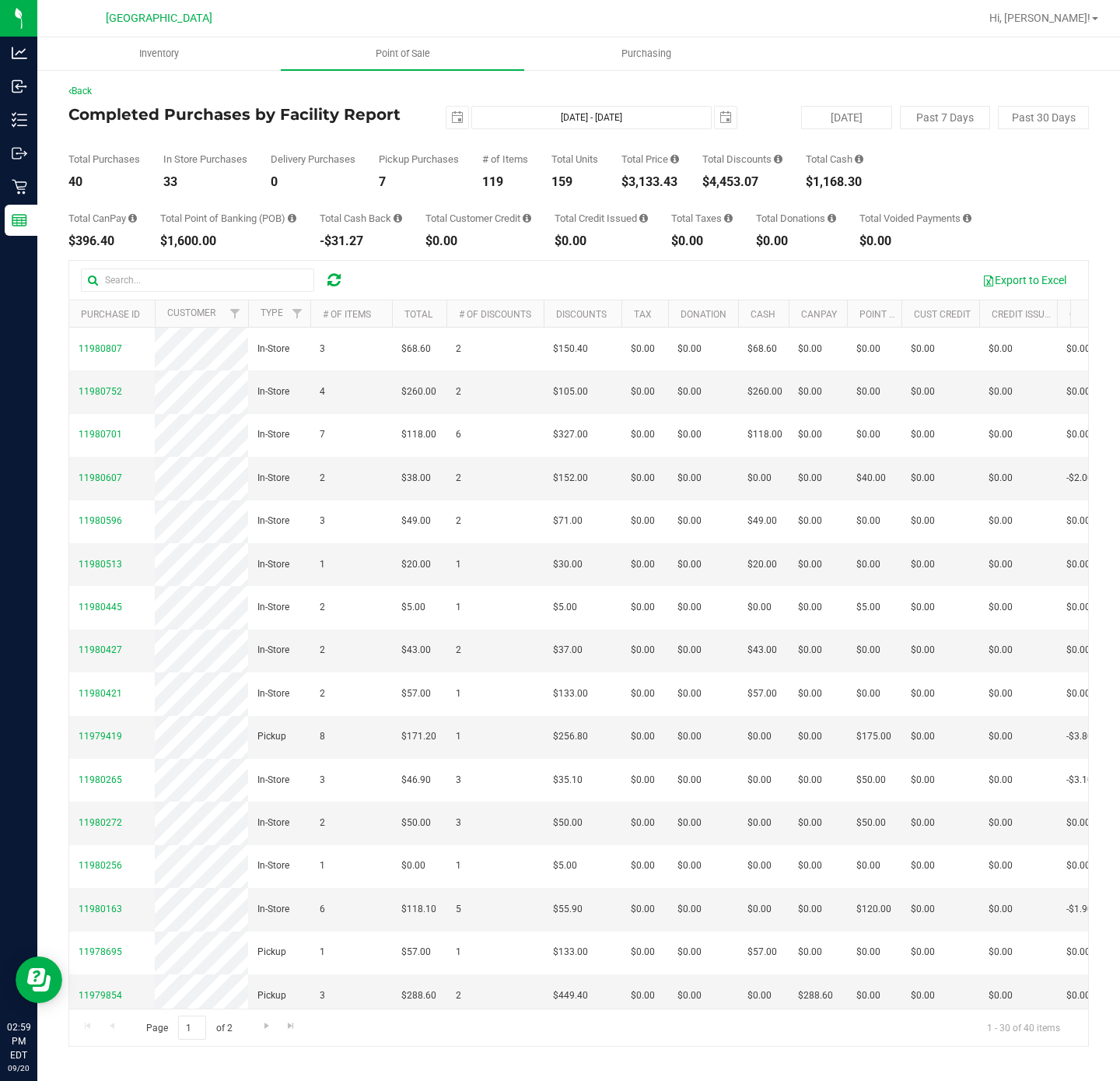
drag, startPoint x: 355, startPoint y: 283, endPoint x: 344, endPoint y: 285, distance: 11.2
click at [353, 285] on div at bounding box center [219, 280] width 276 height 24
click at [341, 285] on div at bounding box center [334, 279] width 24 height 18
click at [336, 285] on icon at bounding box center [334, 280] width 13 height 16
click at [664, 181] on div "$3,283.43" at bounding box center [650, 182] width 58 height 12
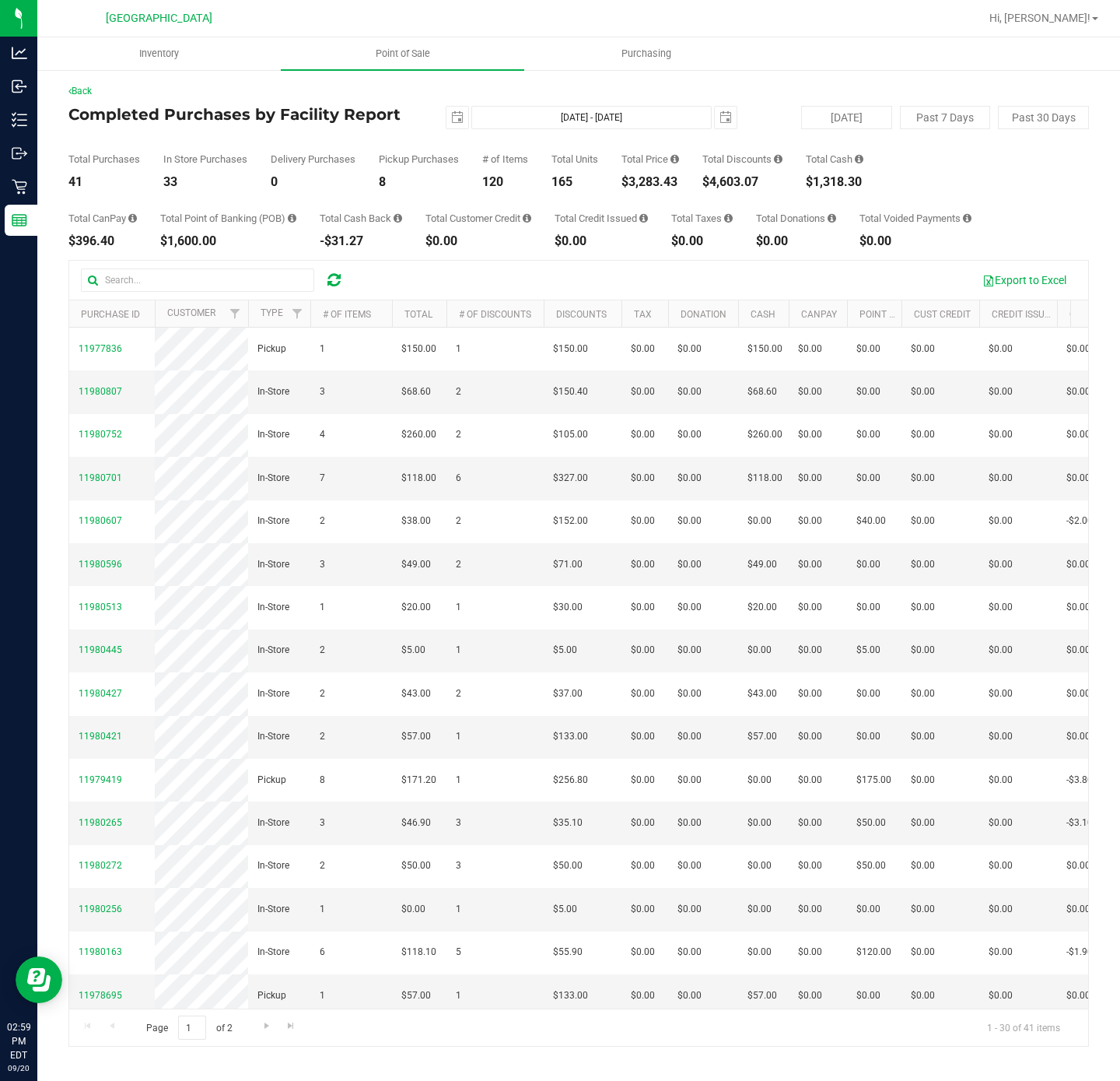
click at [664, 181] on div "$3,283.43" at bounding box center [650, 182] width 58 height 12
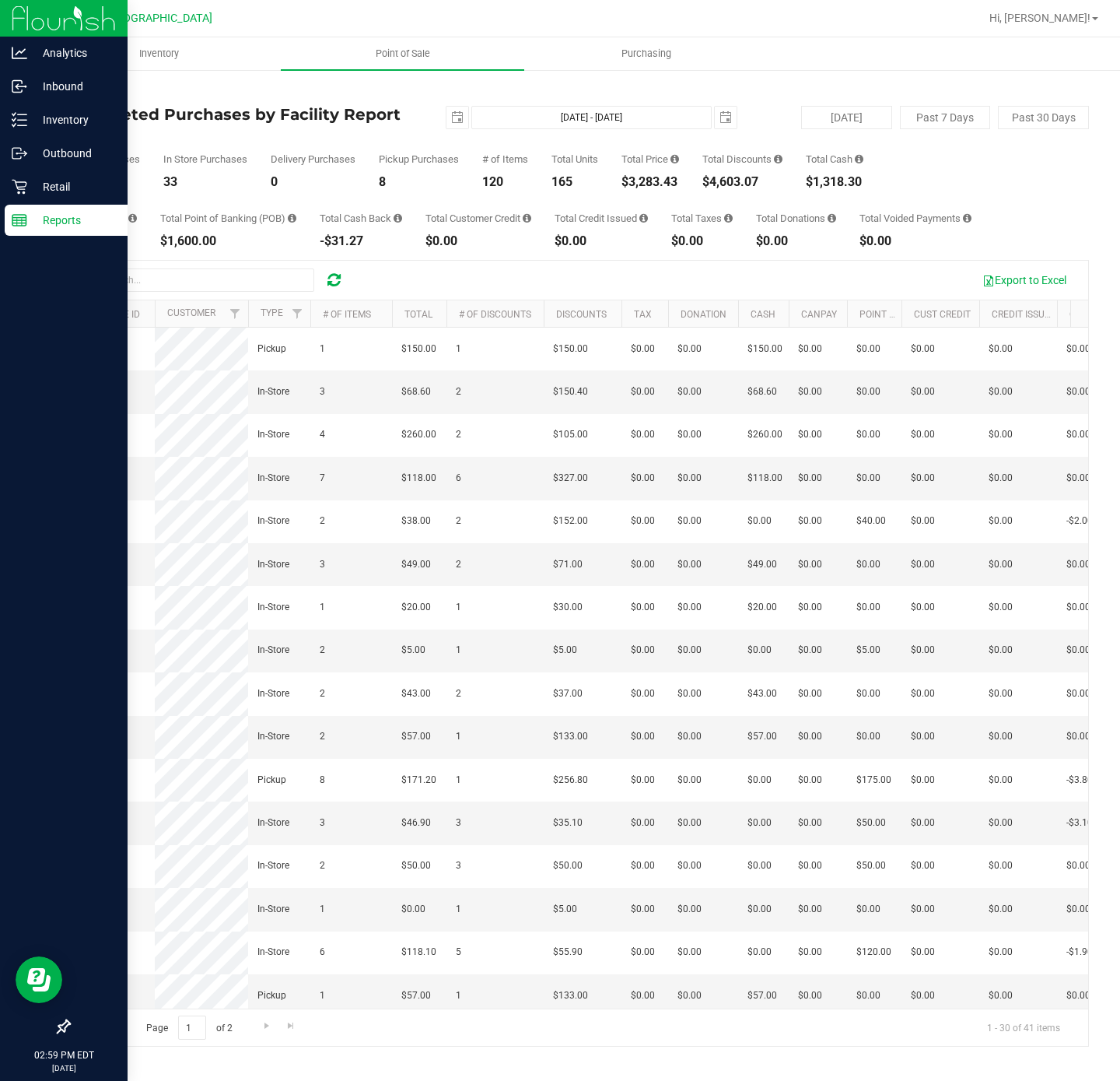
copy div "3,283.43"
click at [58, 178] on p "Retail" at bounding box center [74, 186] width 93 height 18
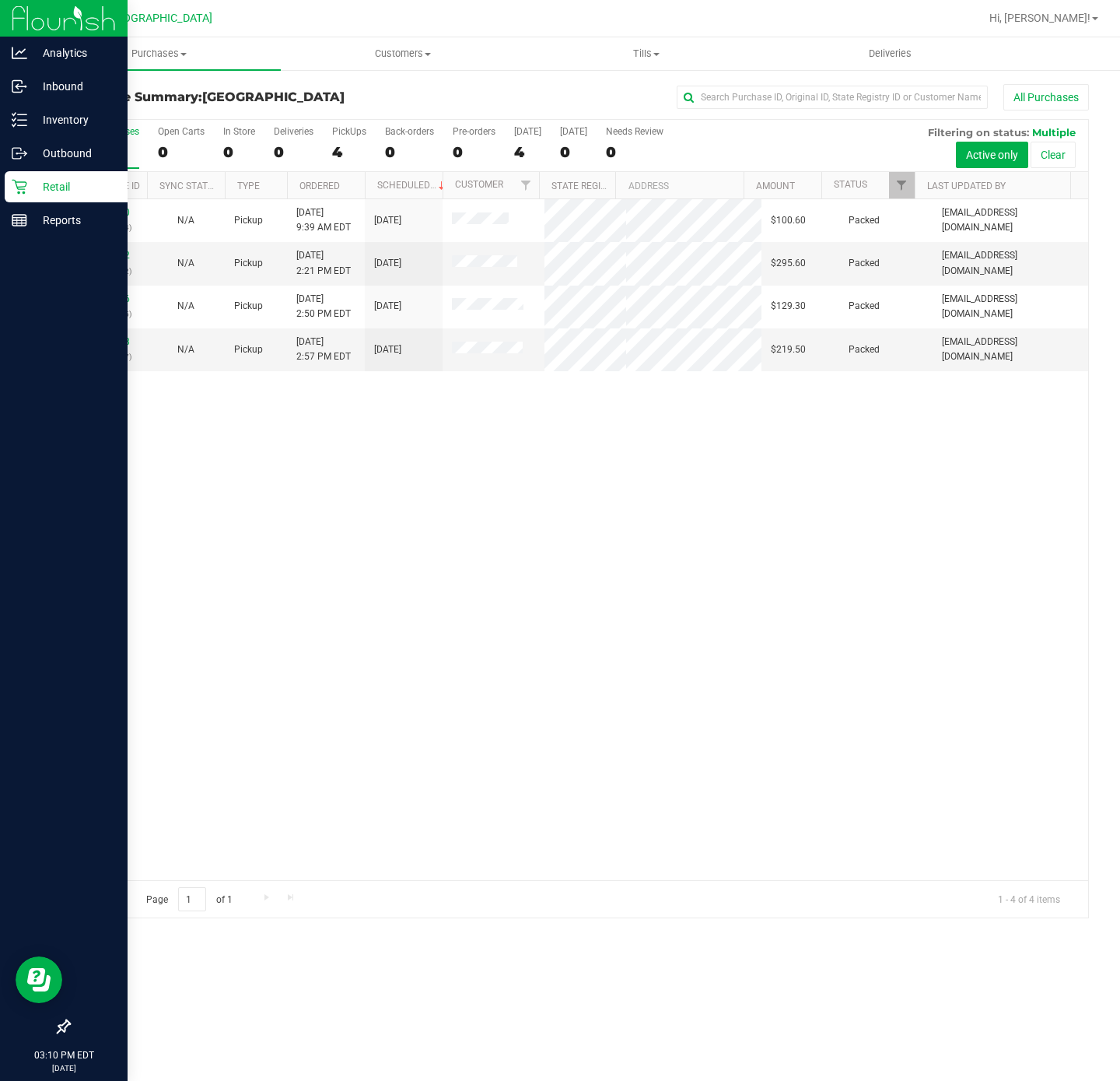
click at [628, 559] on div "11978350 (326022954) N/A Pickup 9/20/2025 9:39 AM EDT 9/20/2025 $100.60 Packed …" at bounding box center [578, 539] width 1019 height 681
click at [319, 563] on div "11978350 (326022954) N/A Pickup 9/20/2025 9:39 AM EDT 9/20/2025 $100.60 Packed …" at bounding box center [578, 539] width 1019 height 681
click at [15, 228] on div "Reports" at bounding box center [66, 220] width 123 height 31
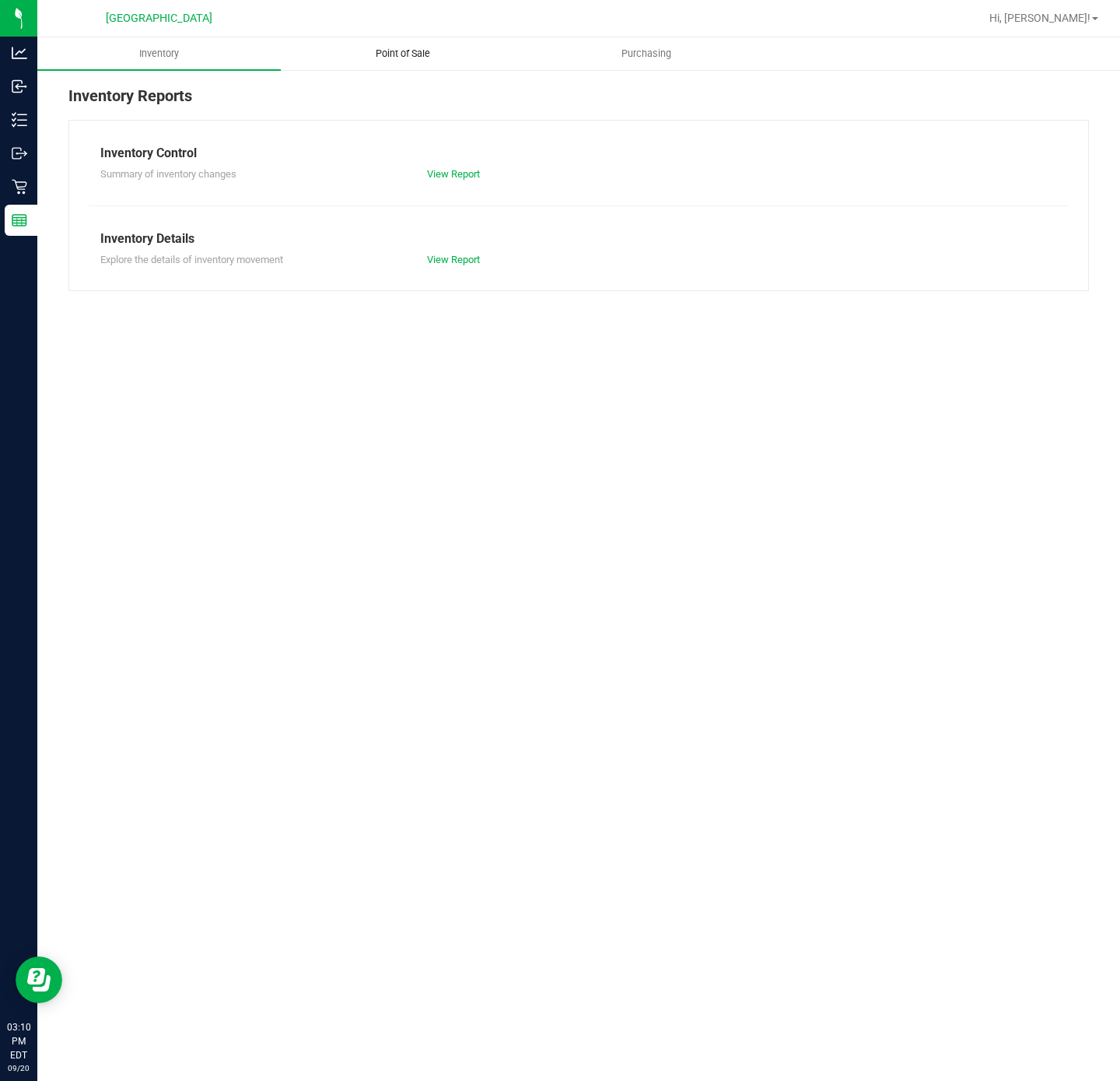
click at [411, 54] on span "Point of Sale" at bounding box center [403, 54] width 97 height 14
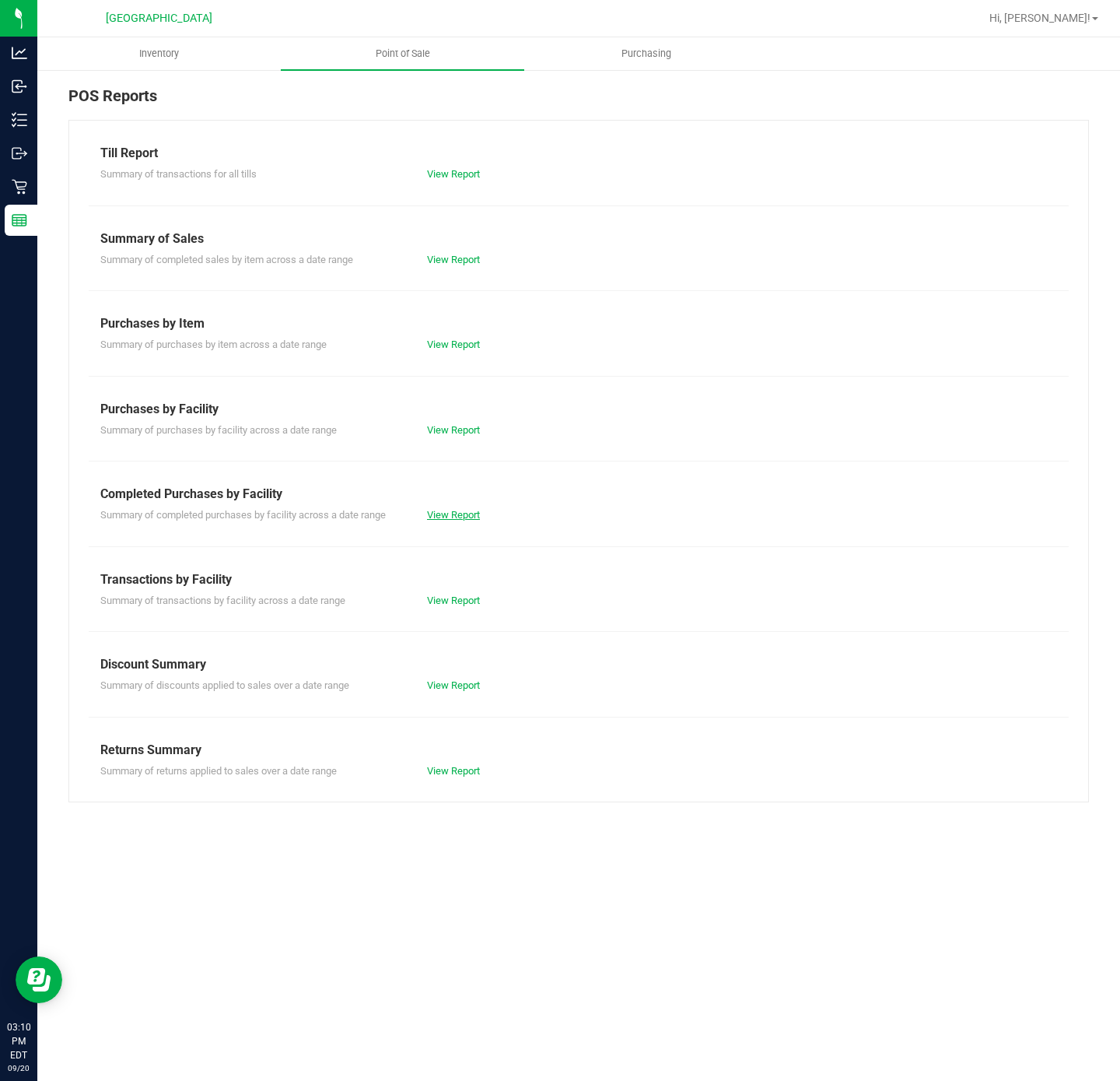
click at [447, 512] on link "View Report" at bounding box center [453, 514] width 53 height 11
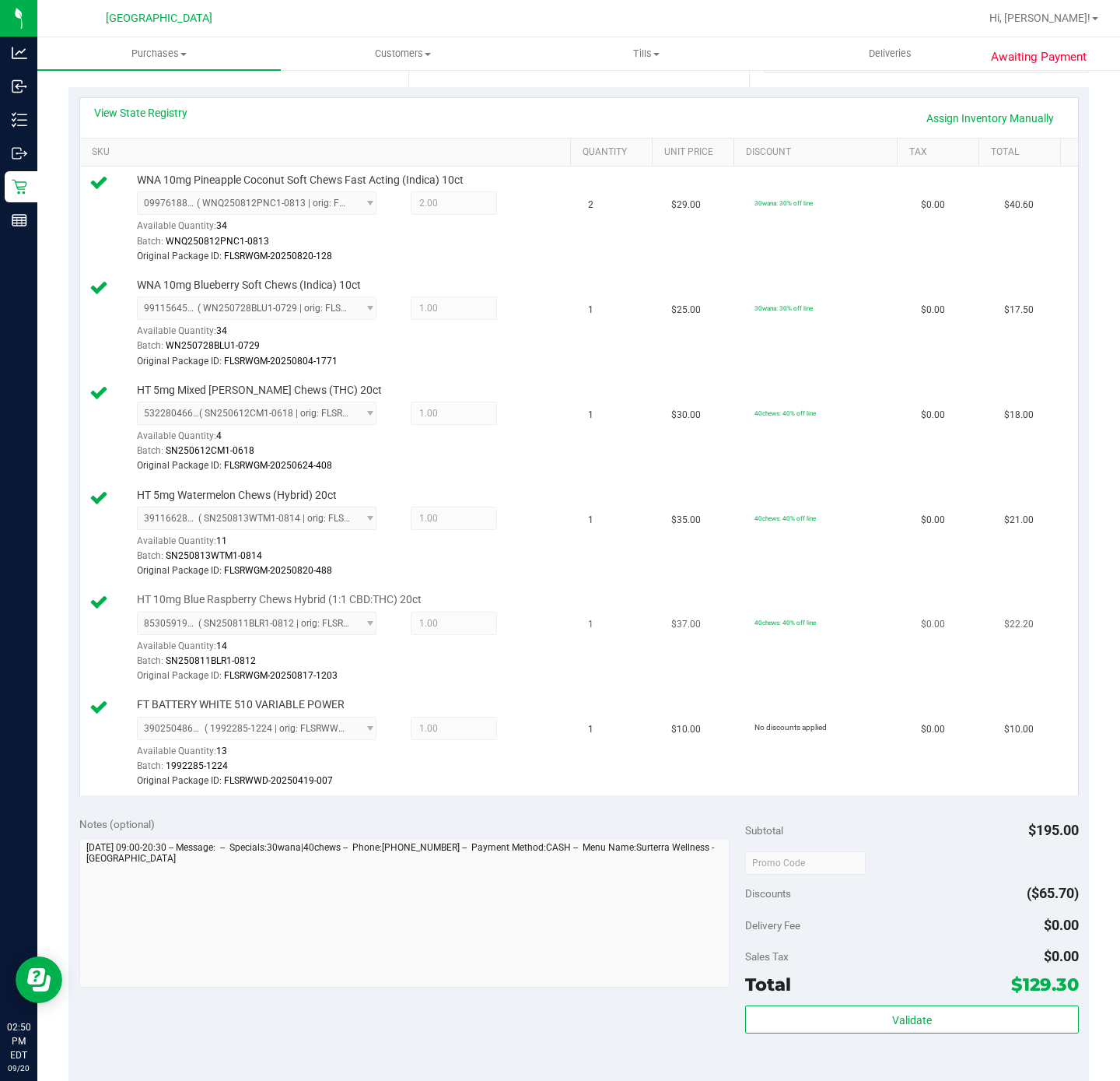
scroll to position [467, 0]
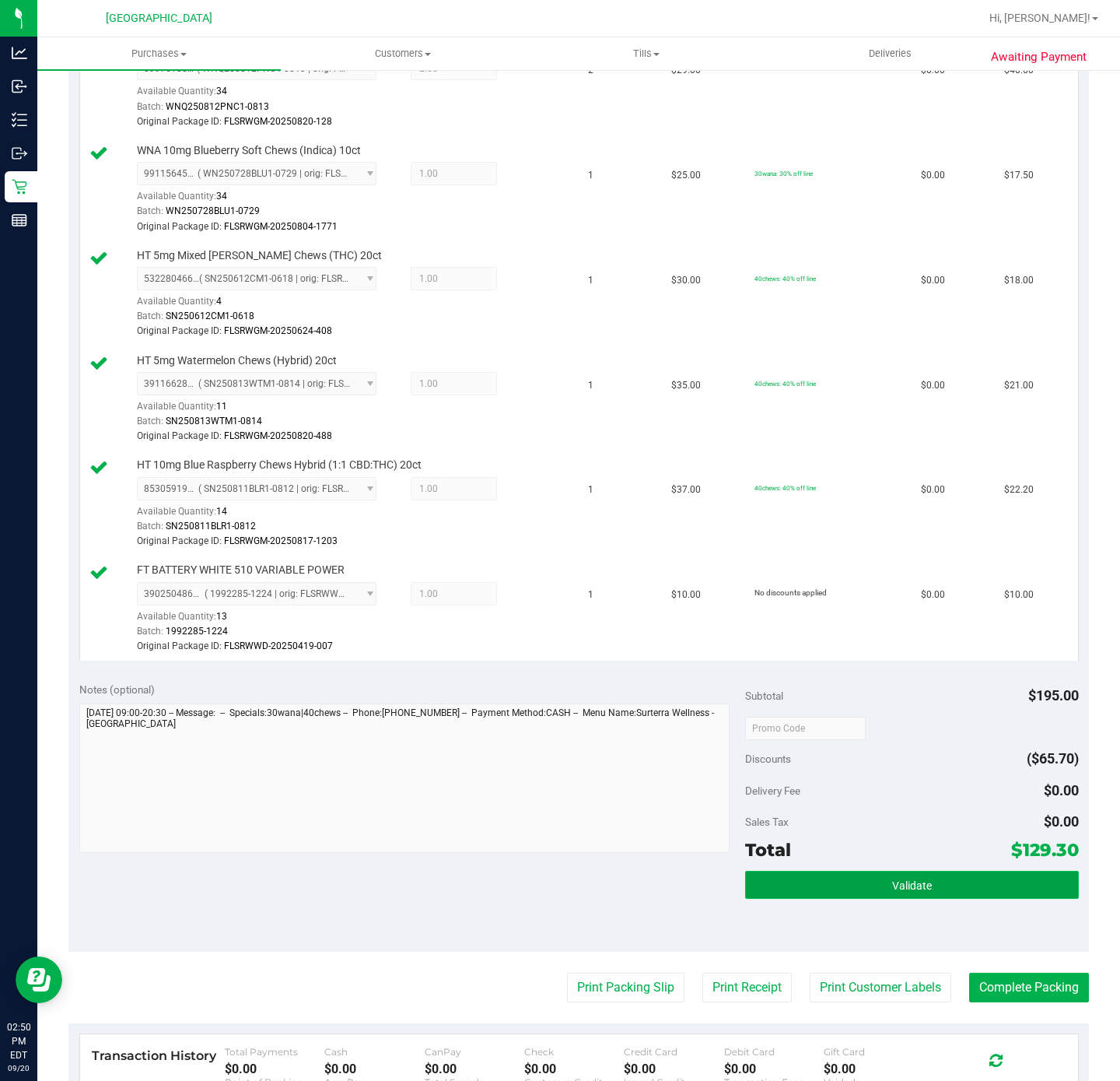
click at [815, 892] on button "Validate" at bounding box center [911, 884] width 333 height 28
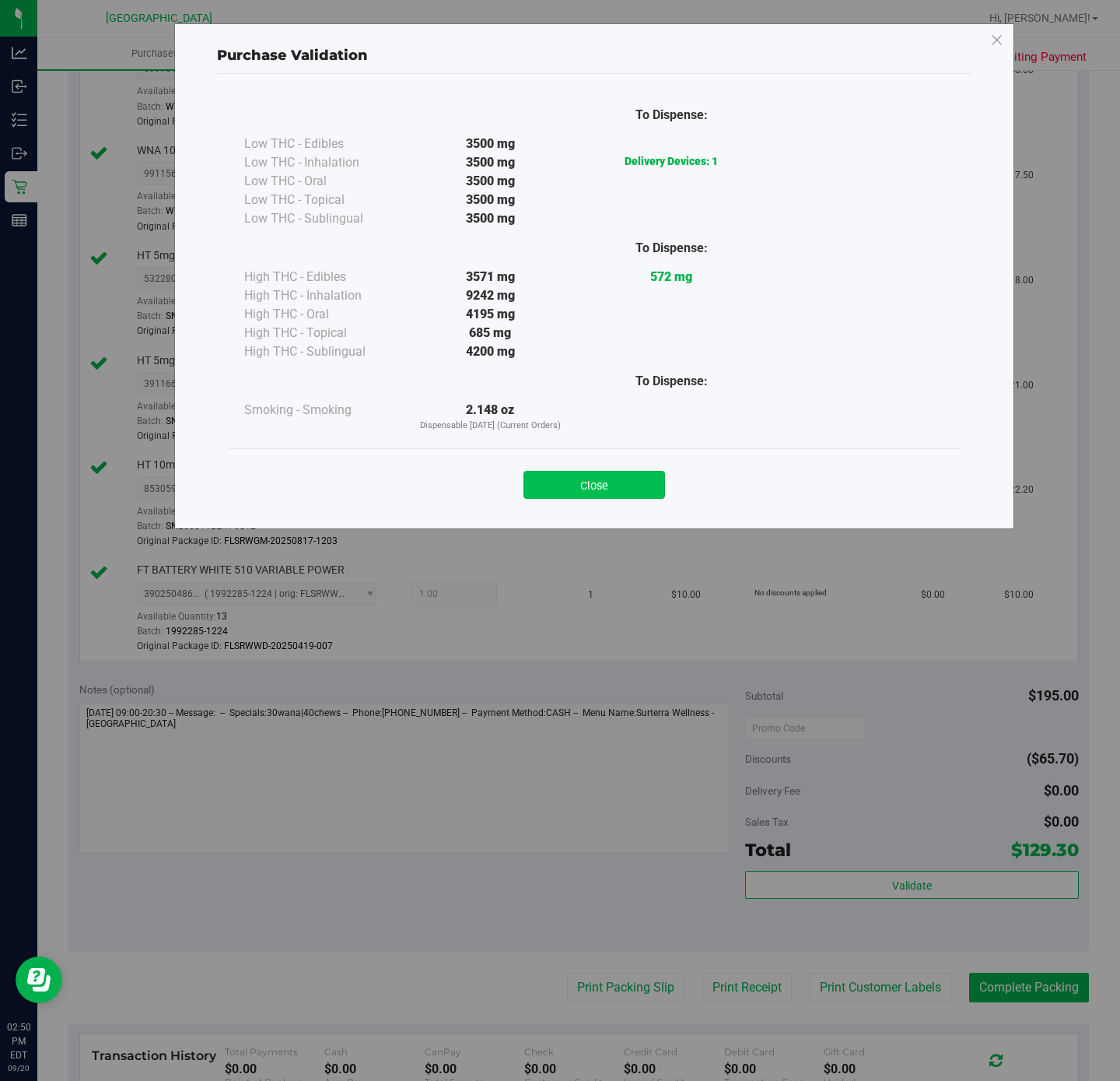
click at [560, 488] on button "Close" at bounding box center [593, 485] width 141 height 28
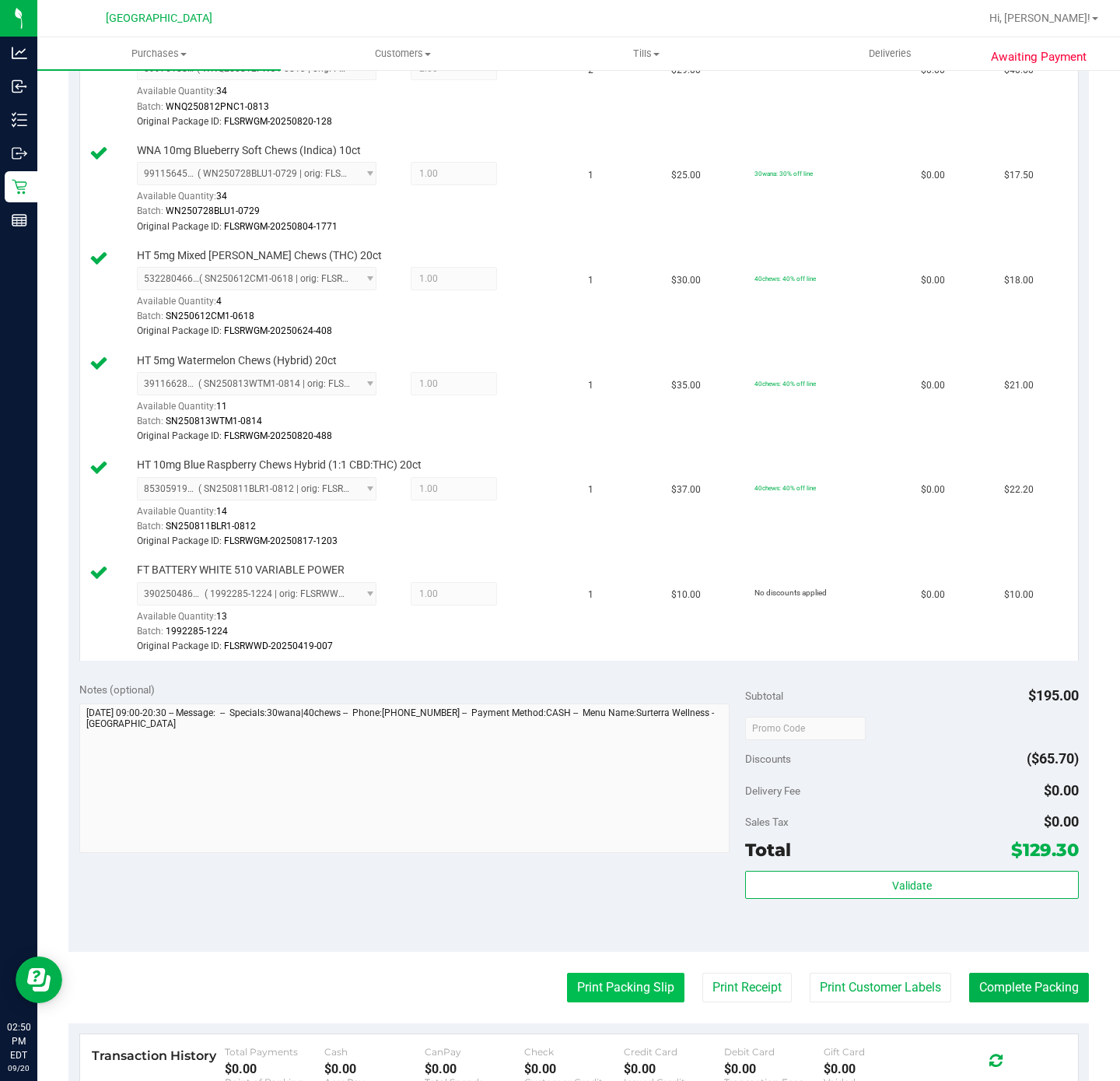
click at [619, 1002] on button "Print Packing Slip" at bounding box center [626, 988] width 118 height 30
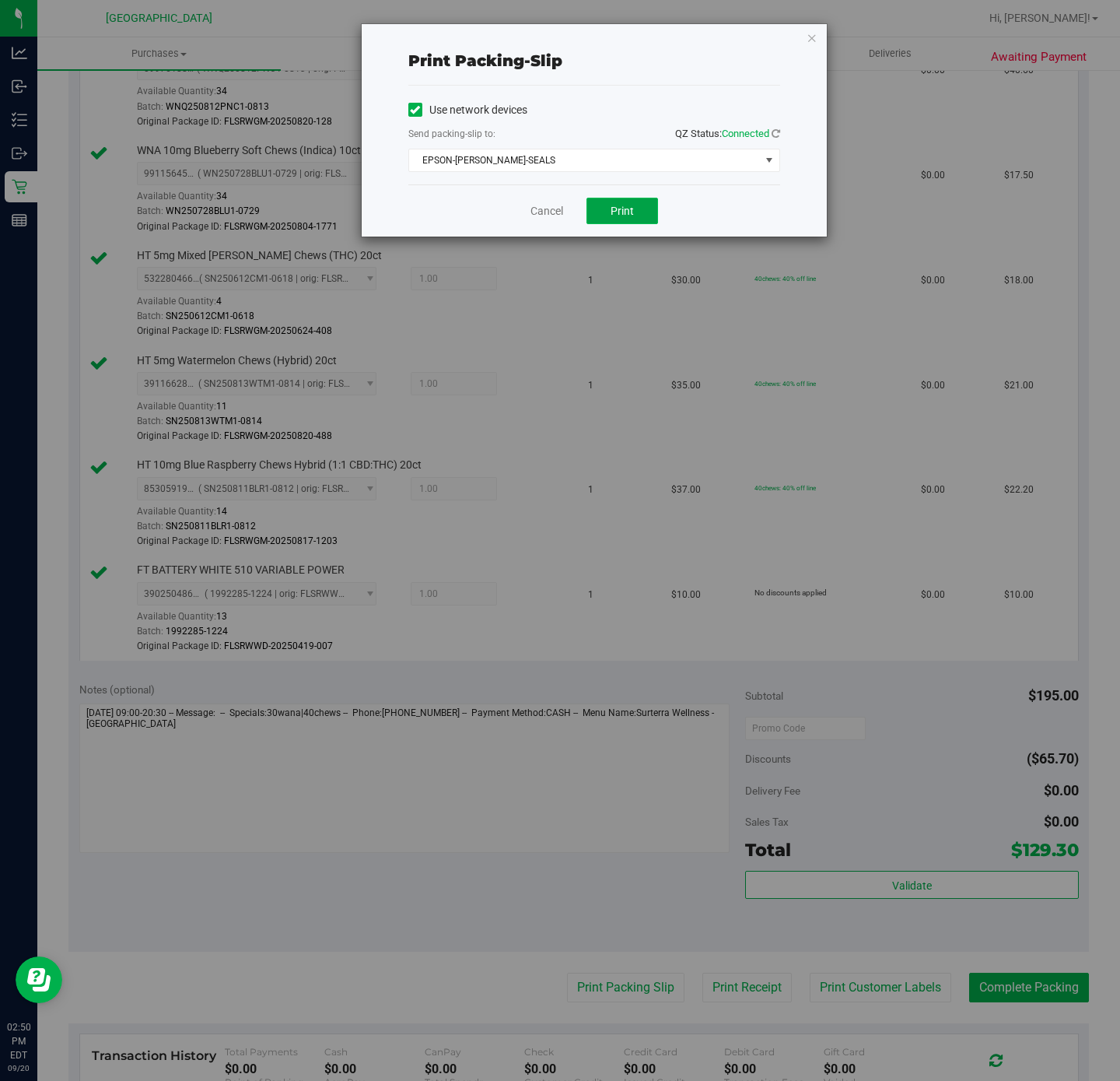
click at [611, 215] on span "Print" at bounding box center [622, 211] width 24 height 12
click at [813, 38] on icon "button" at bounding box center [812, 37] width 11 height 18
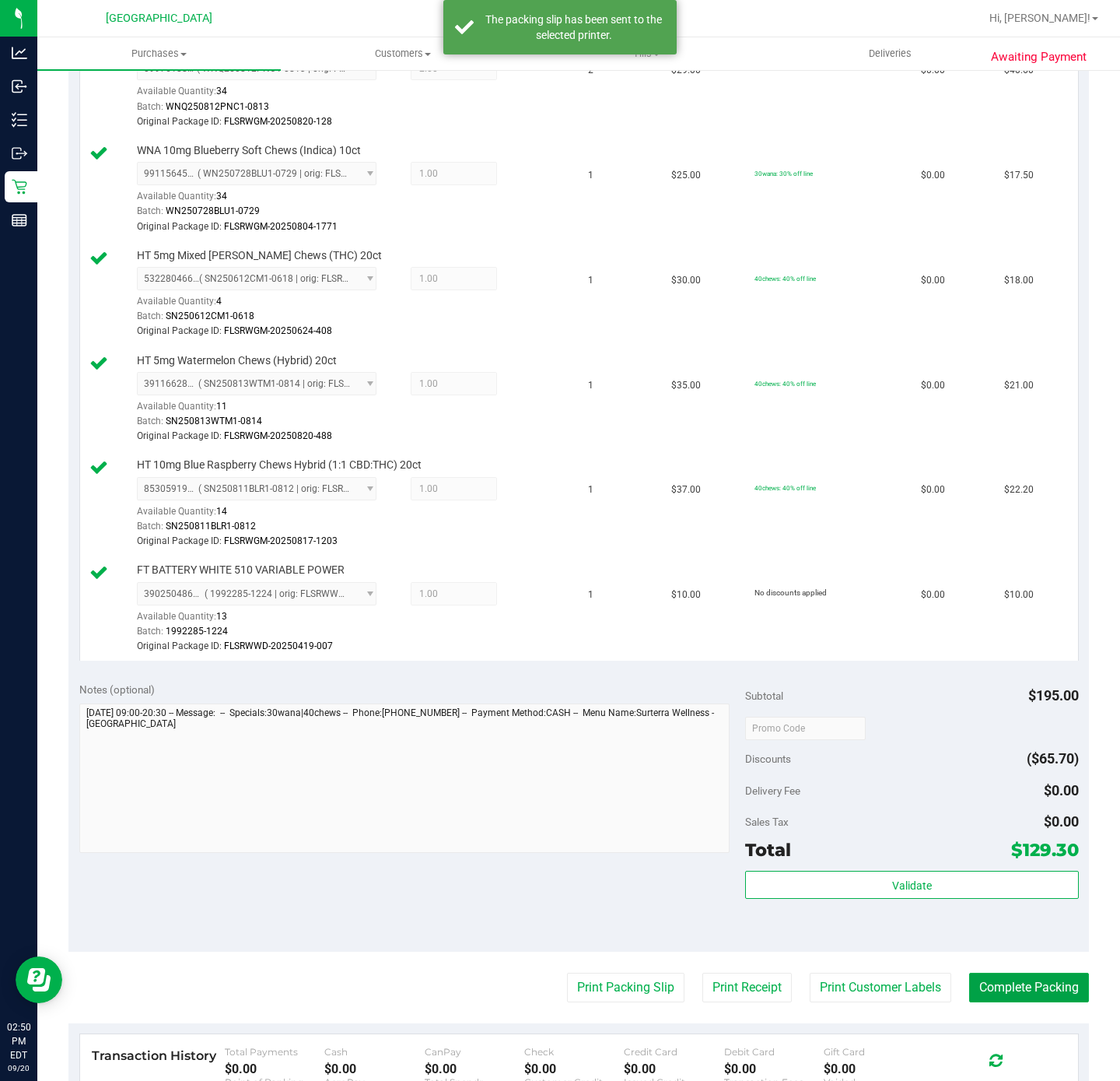
click at [1006, 992] on button "Complete Packing" at bounding box center [1029, 988] width 119 height 30
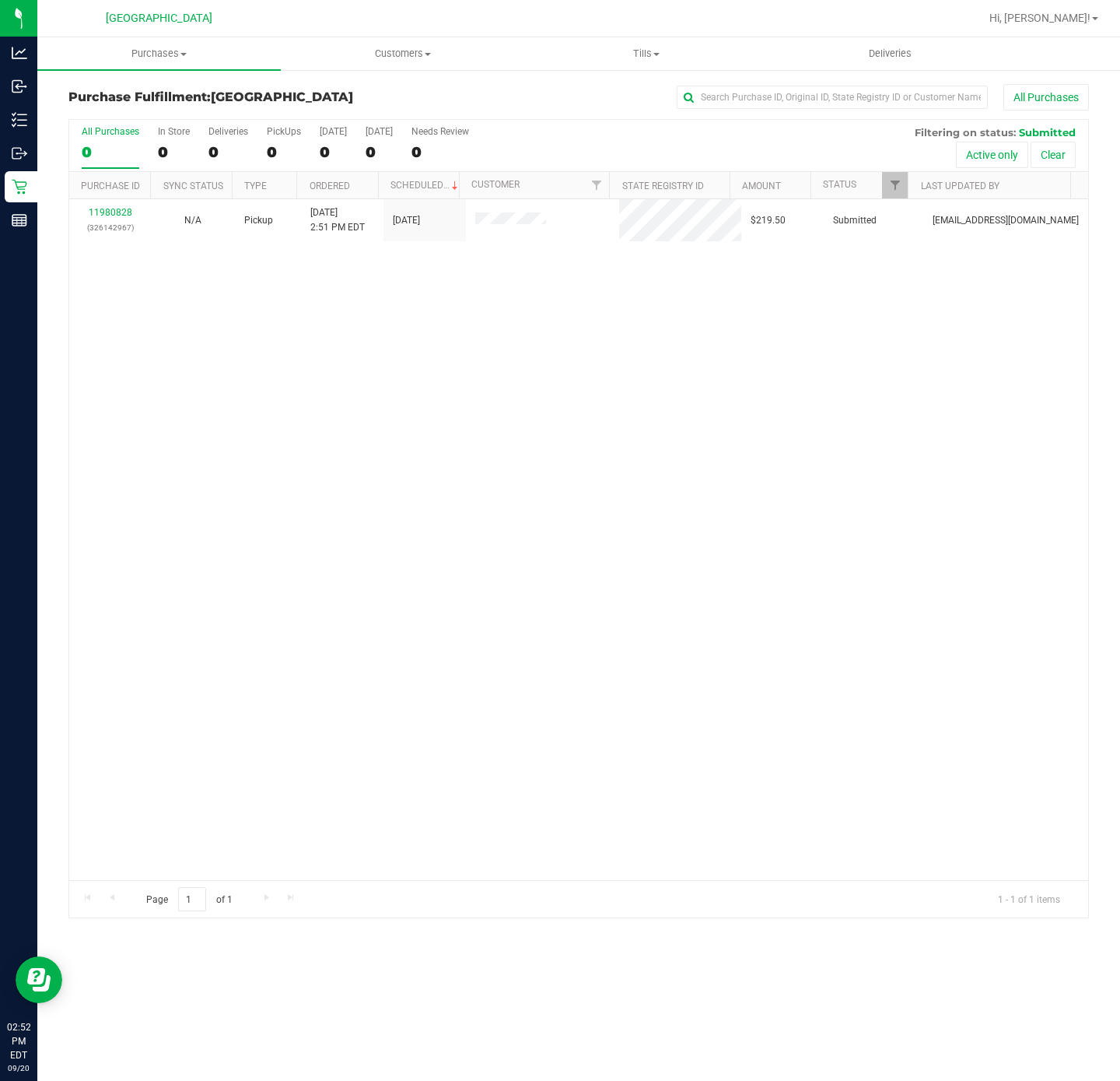
click at [138, 614] on div "11980828 (326142967) N/A Pickup [DATE] 2:51 PM EDT 9/20/2025 $219.50 Submitted …" at bounding box center [578, 539] width 1019 height 681
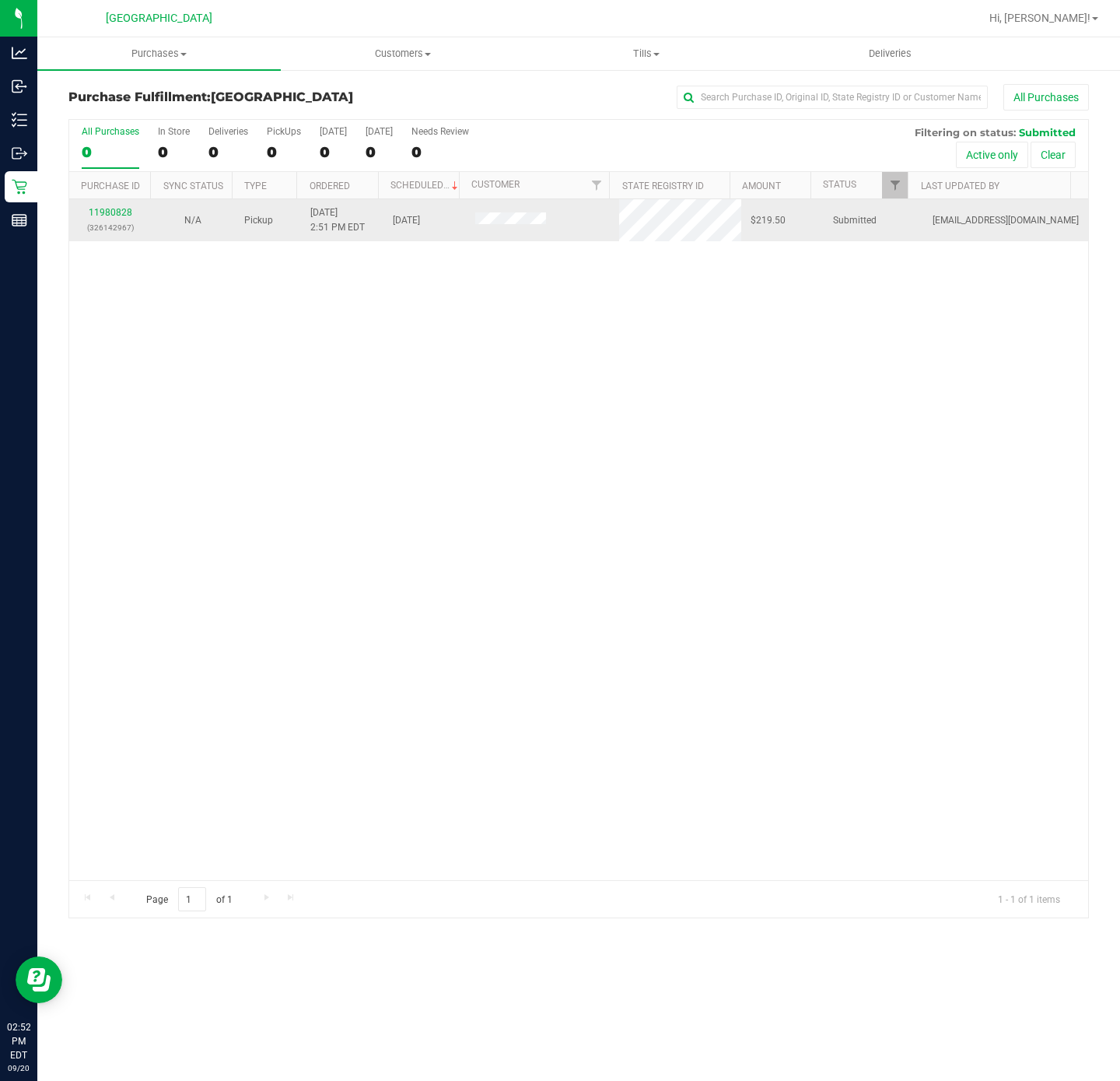
drag, startPoint x: 122, startPoint y: 222, endPoint x: 112, endPoint y: 213, distance: 13.5
click at [121, 222] on p "(326142967)" at bounding box center [110, 227] width 64 height 15
click at [112, 213] on link "11980828" at bounding box center [111, 213] width 44 height 11
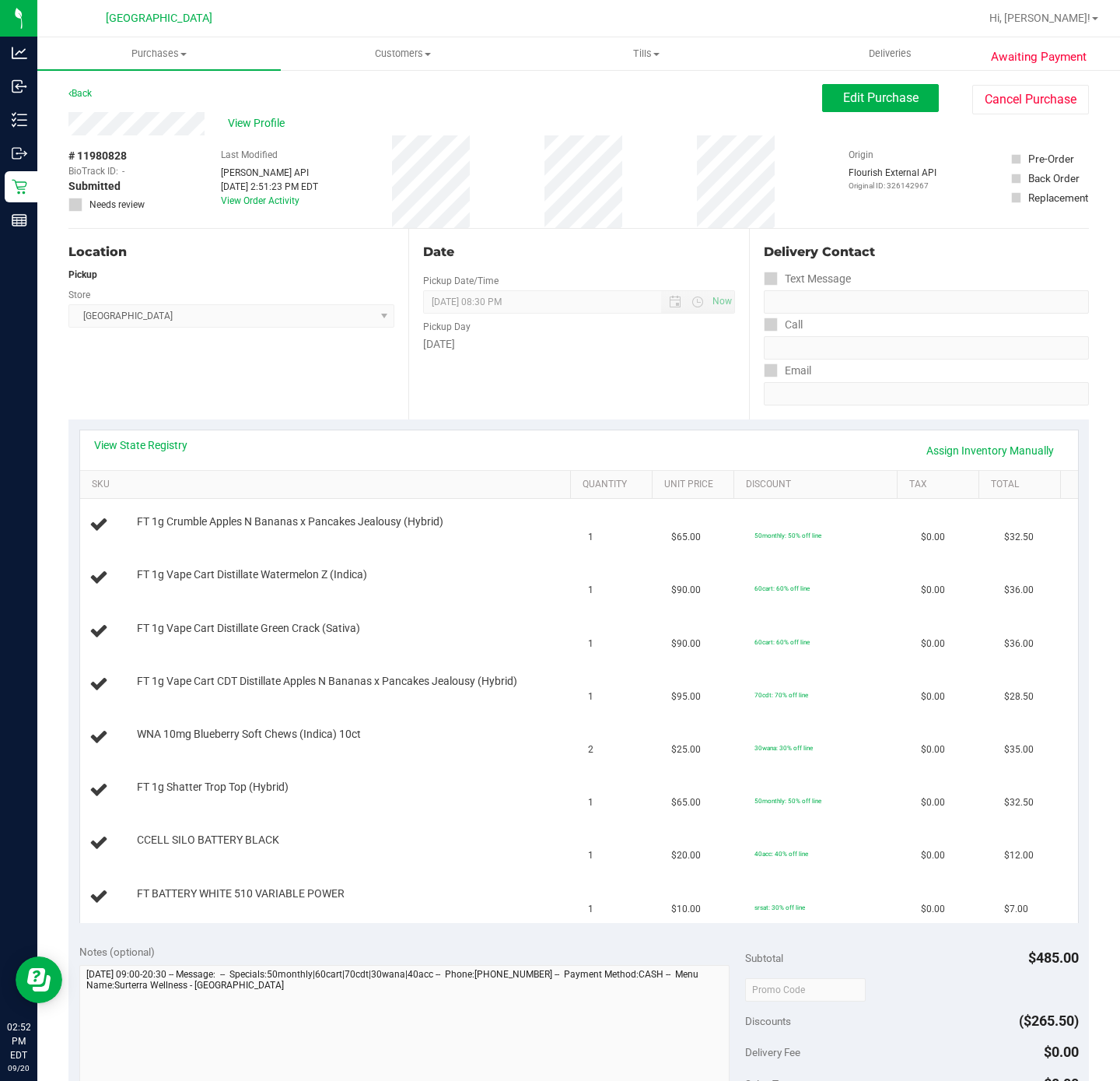
click at [225, 384] on div "Location Pickup Store [GEOGRAPHIC_DATA] WC Select Store [PERSON_NAME][GEOGRAPHI…" at bounding box center [238, 323] width 340 height 191
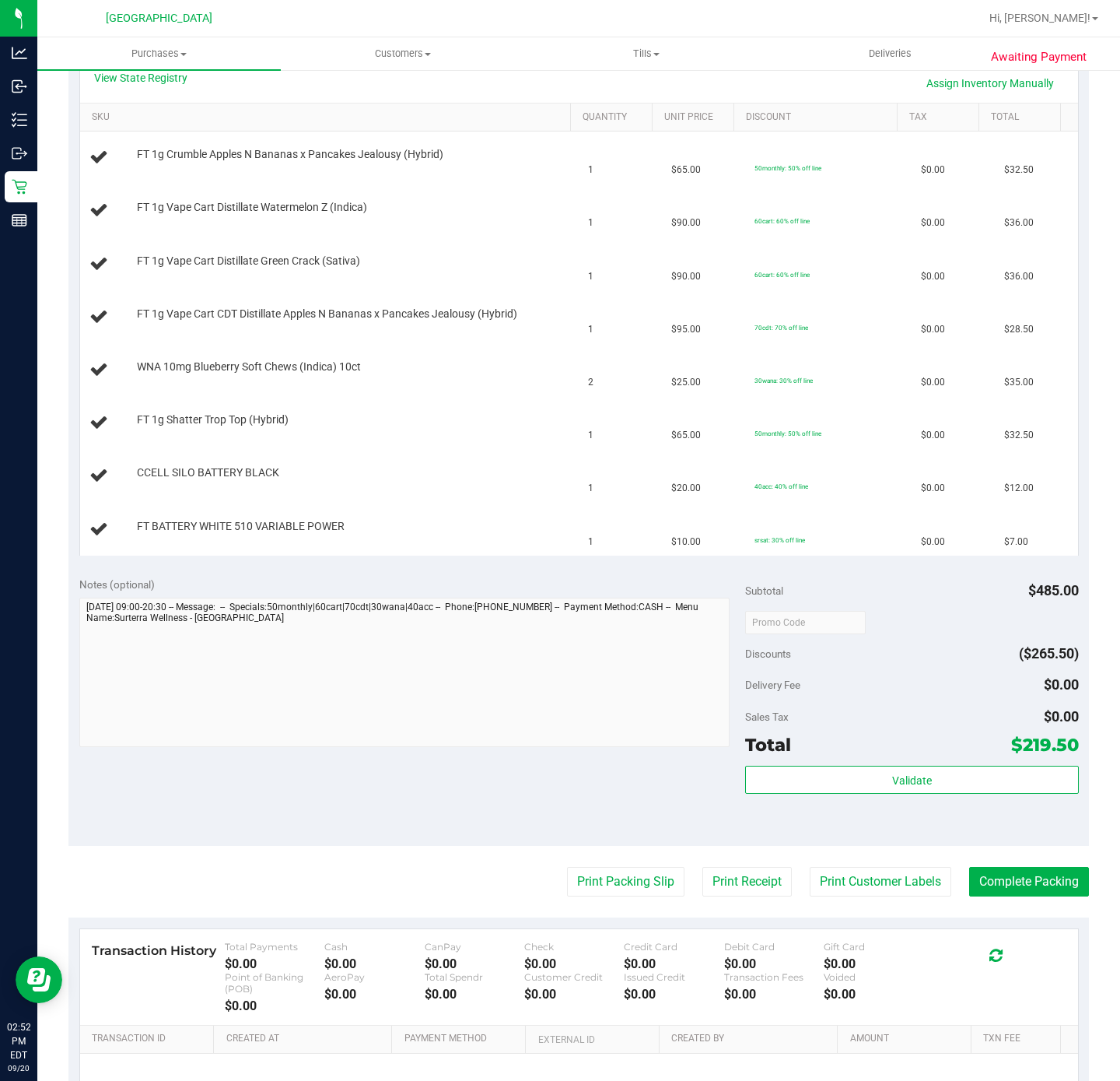
scroll to position [467, 0]
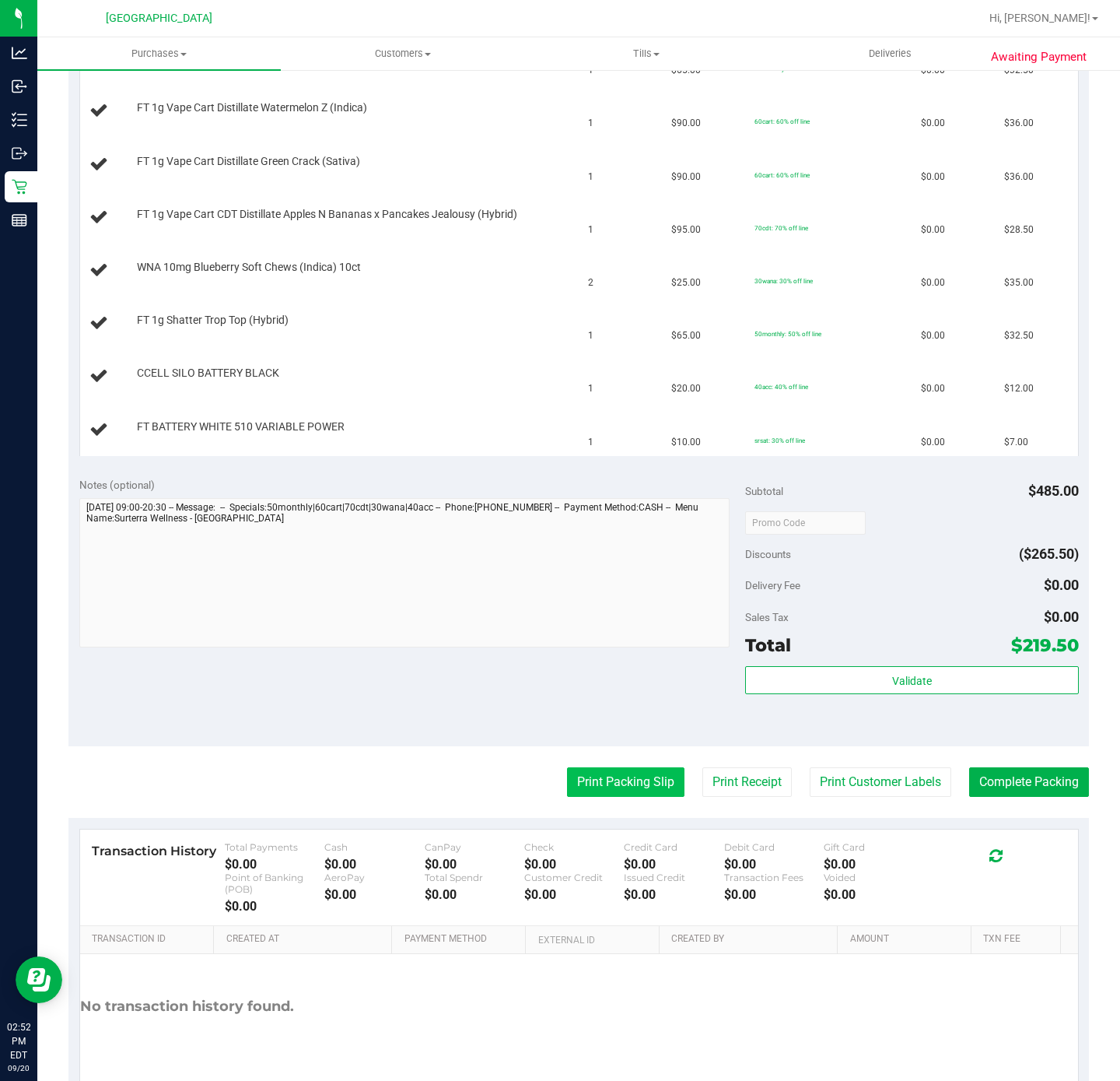
click at [603, 796] on button "Print Packing Slip" at bounding box center [626, 782] width 118 height 30
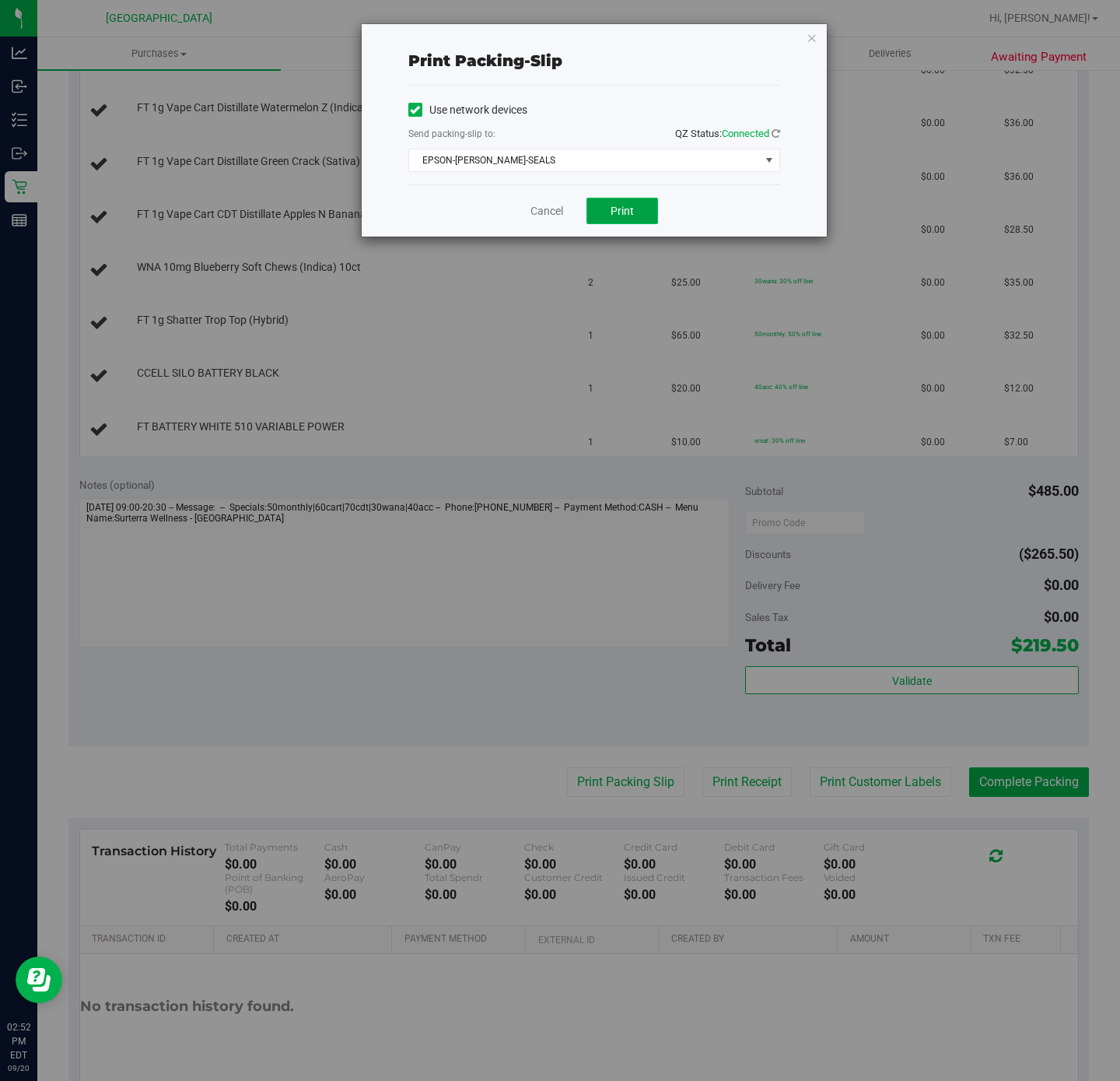
click at [621, 217] on span "Print" at bounding box center [622, 211] width 24 height 12
click at [554, 218] on link "Cancel" at bounding box center [546, 211] width 32 height 17
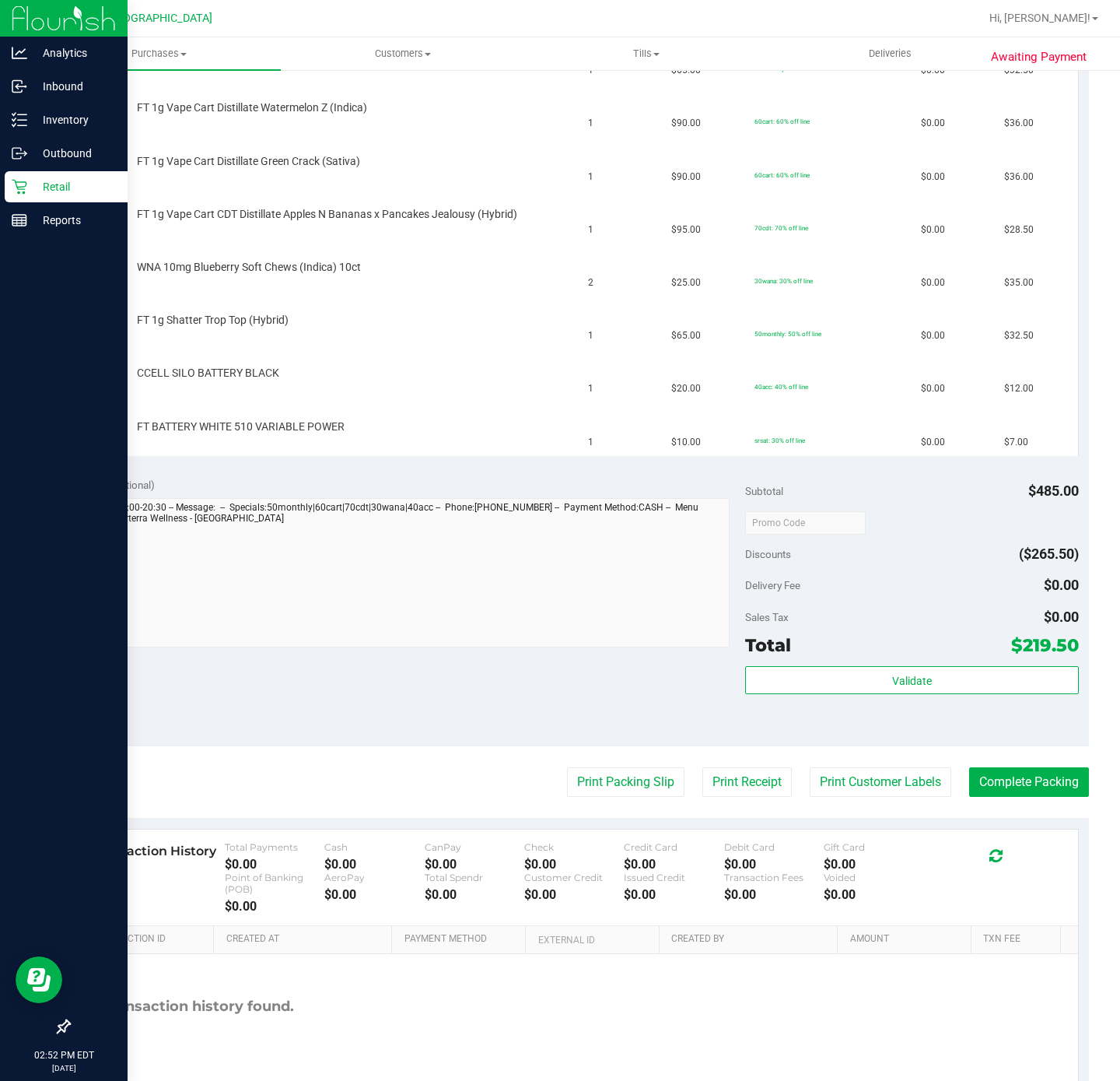
click at [25, 191] on icon at bounding box center [19, 187] width 16 height 16
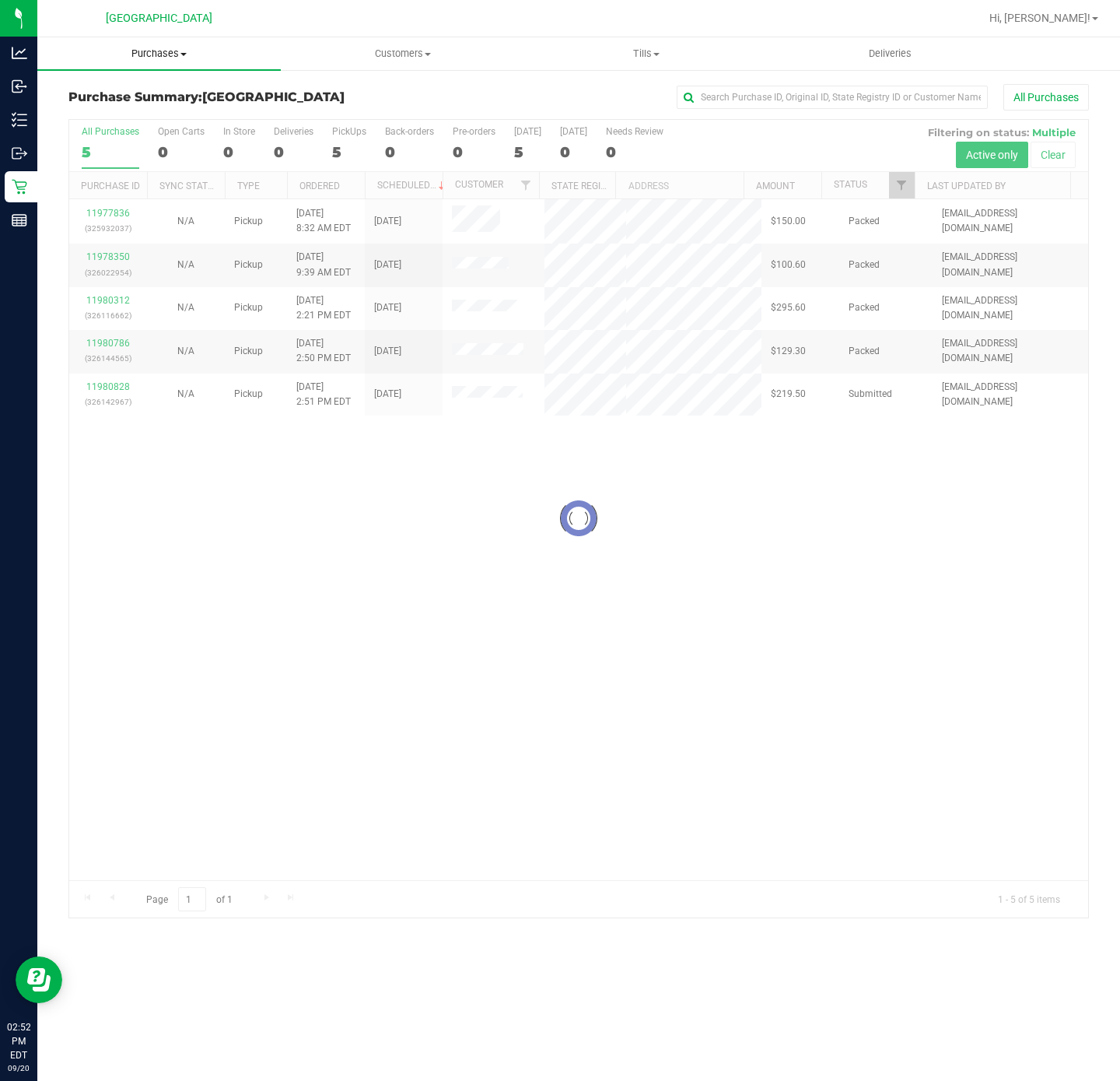
click at [178, 57] on span "Purchases" at bounding box center [159, 54] width 243 height 14
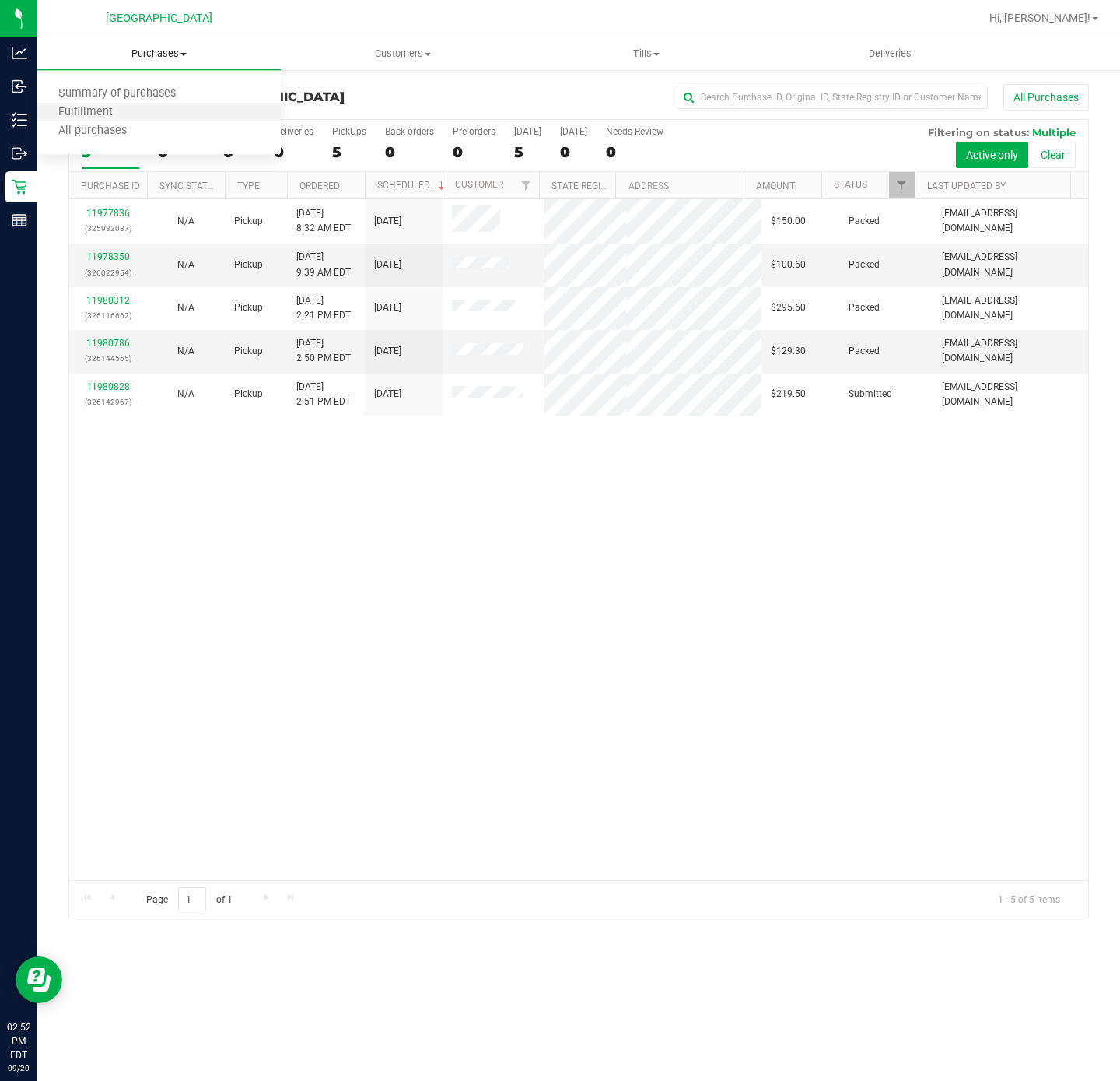
click at [135, 107] on li "Fulfillment" at bounding box center [159, 112] width 243 height 18
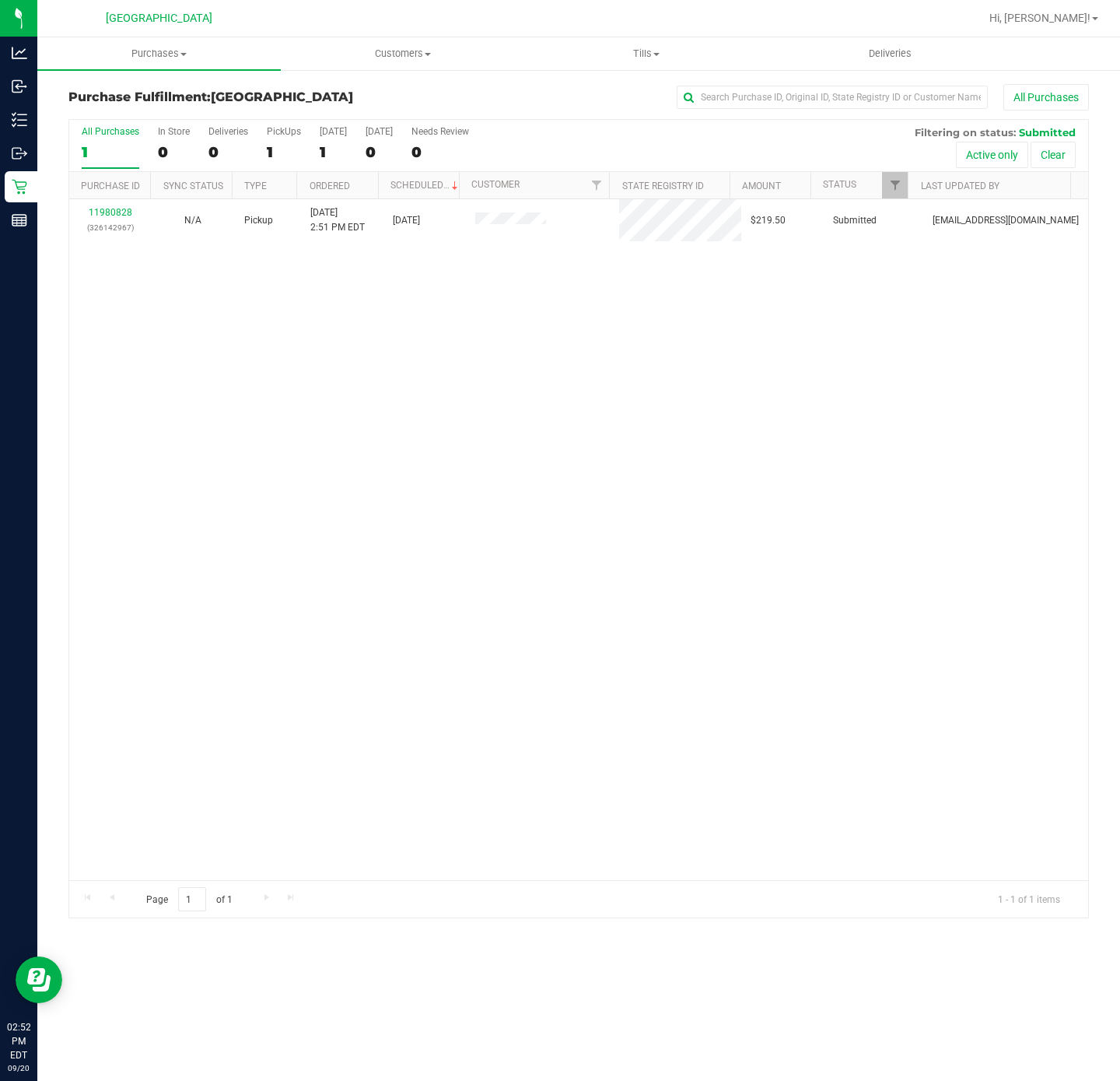
click at [644, 351] on div "11980828 (326142967) N/A Pickup [DATE] 2:51 PM EDT 9/20/2025 $219.50 Submitted …" at bounding box center [578, 539] width 1019 height 681
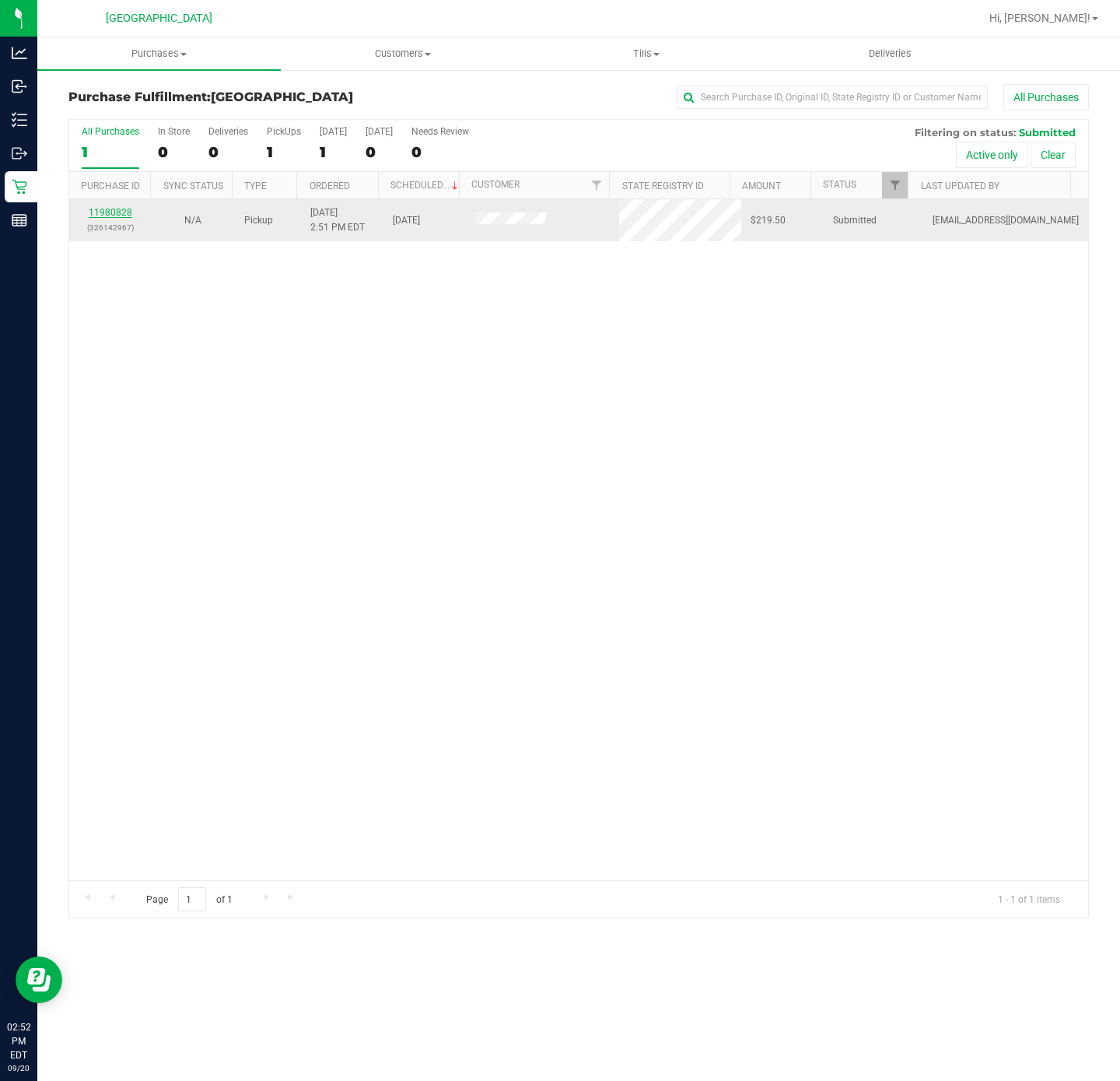
click at [111, 211] on link "11980828" at bounding box center [111, 213] width 44 height 11
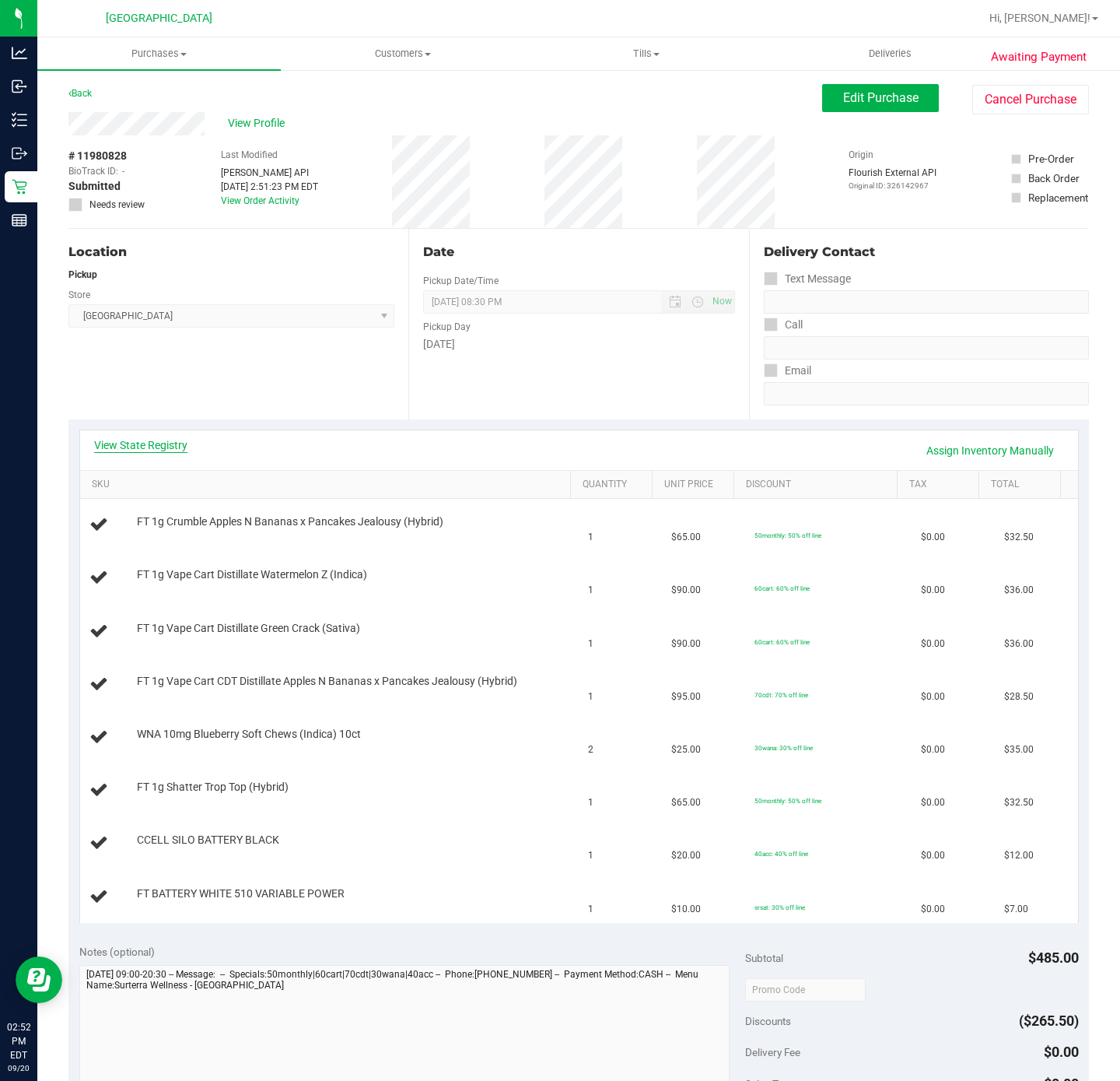
click at [170, 448] on link "View State Registry" at bounding box center [140, 445] width 93 height 16
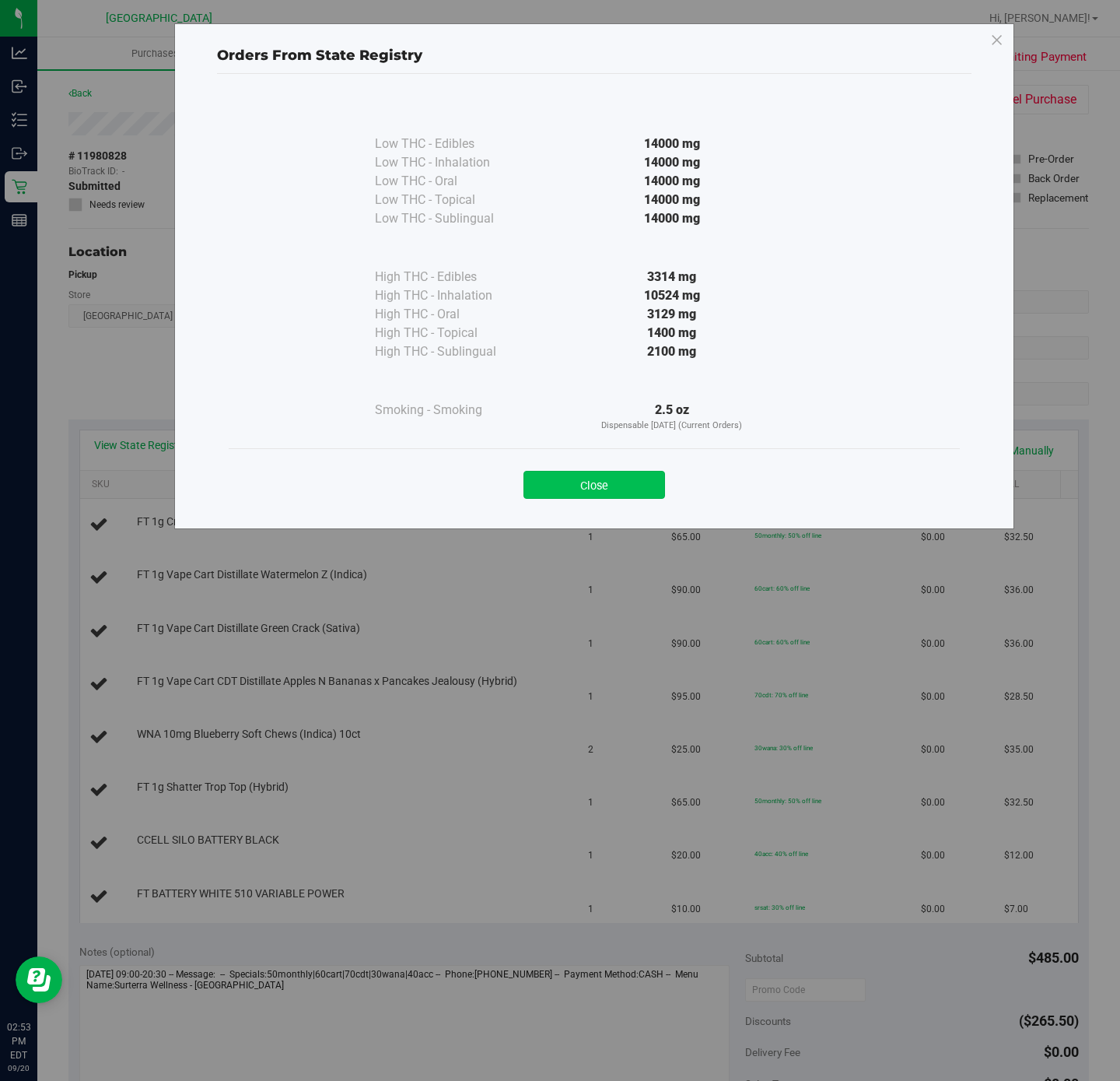
click at [604, 488] on button "Close" at bounding box center [593, 485] width 141 height 28
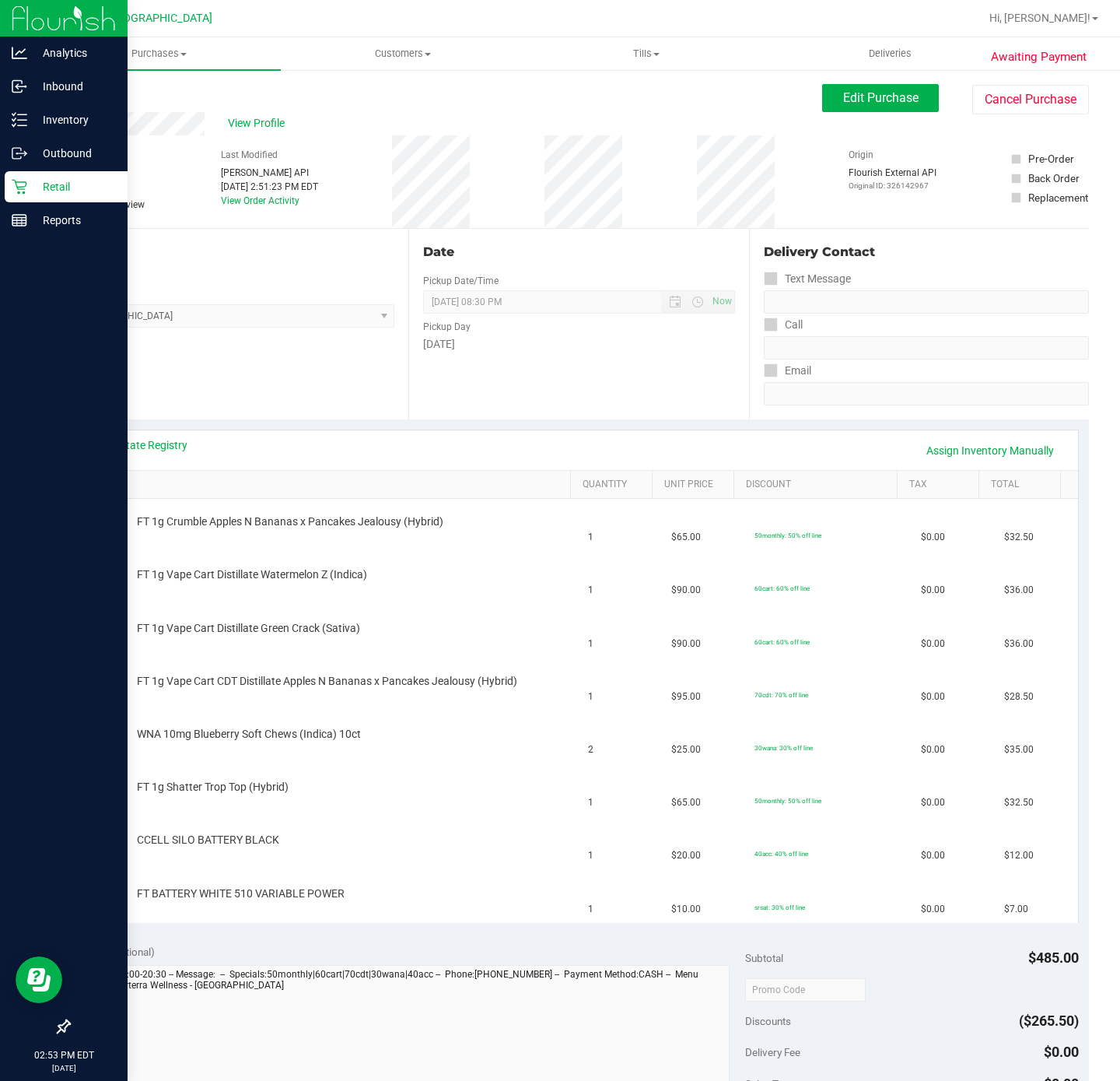
click at [24, 192] on icon at bounding box center [18, 187] width 15 height 15
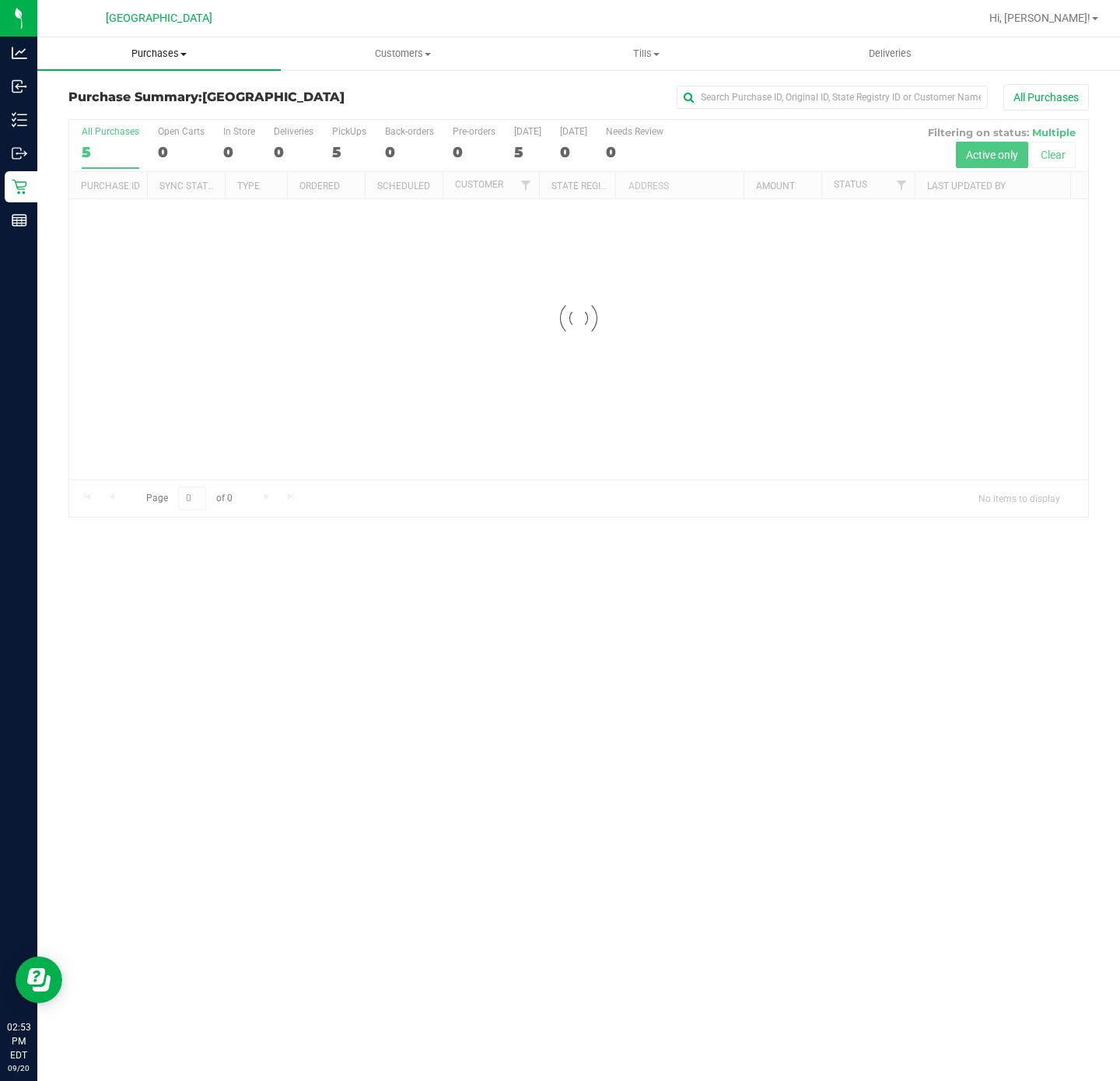
click at [153, 47] on span "Purchases" at bounding box center [159, 54] width 243 height 14
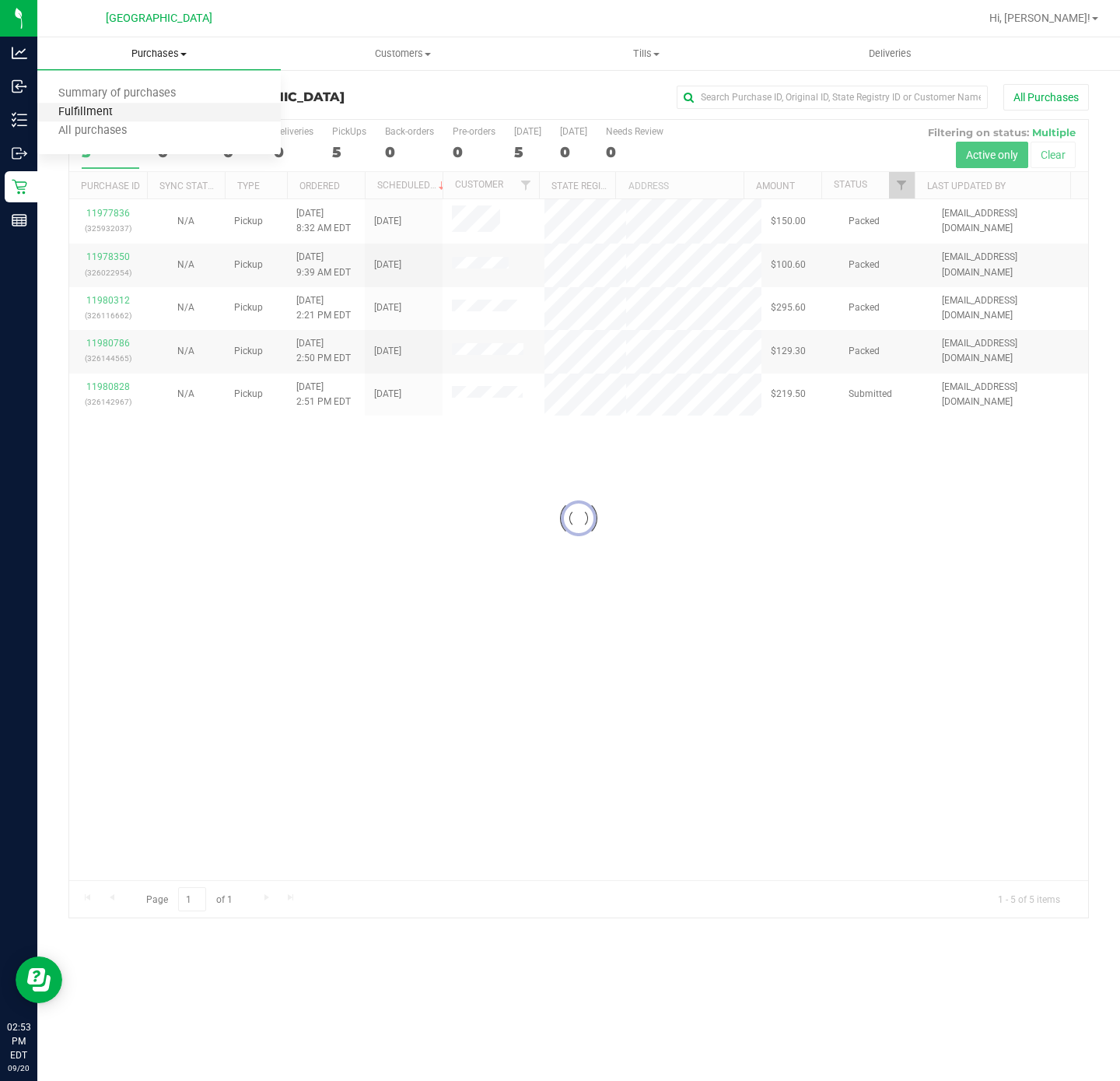
click at [119, 112] on span "Fulfillment" at bounding box center [86, 112] width 97 height 13
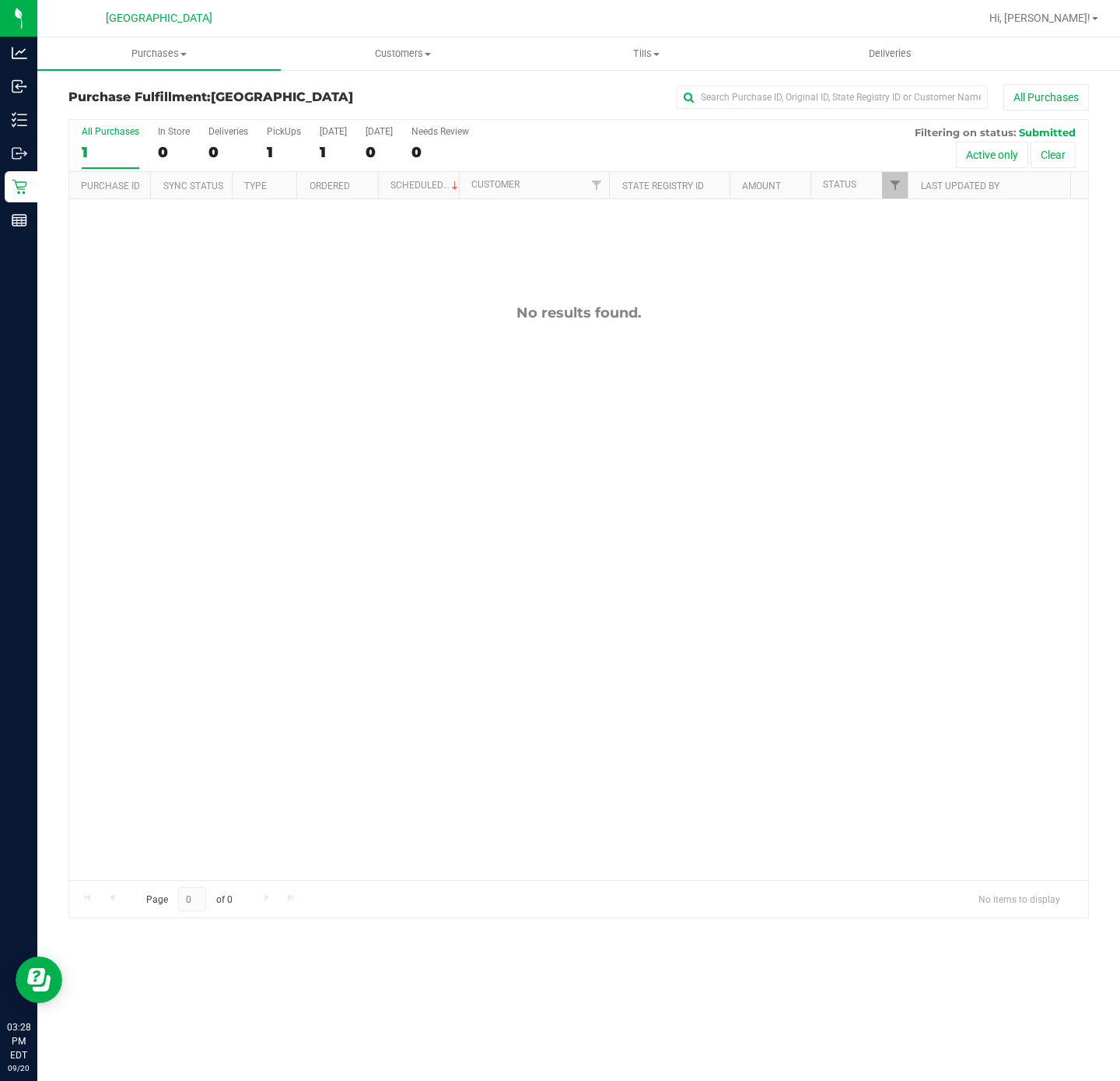
click at [474, 553] on div "No results found." at bounding box center [578, 592] width 1019 height 786
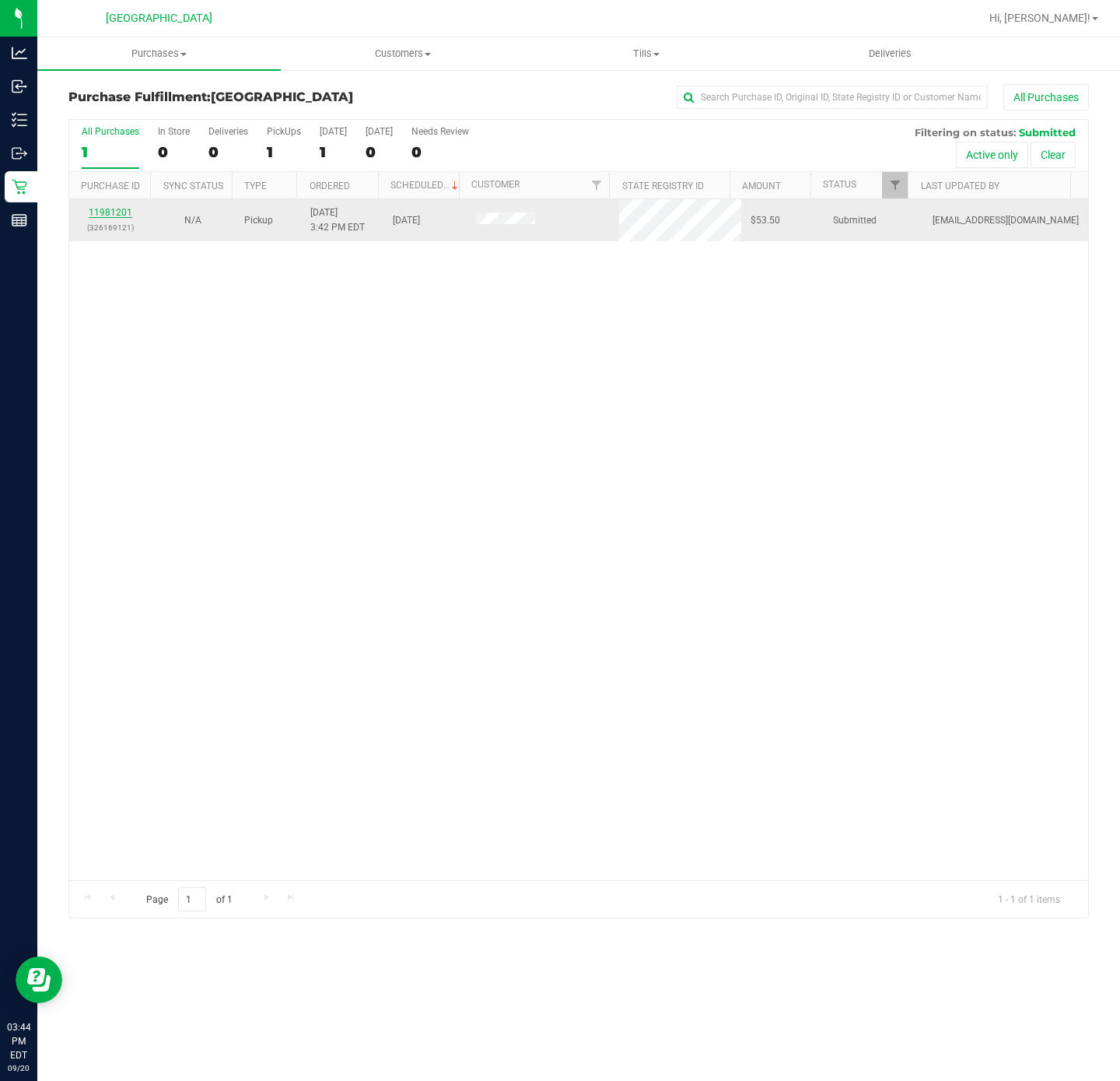
click at [108, 210] on link "11981201" at bounding box center [111, 213] width 44 height 11
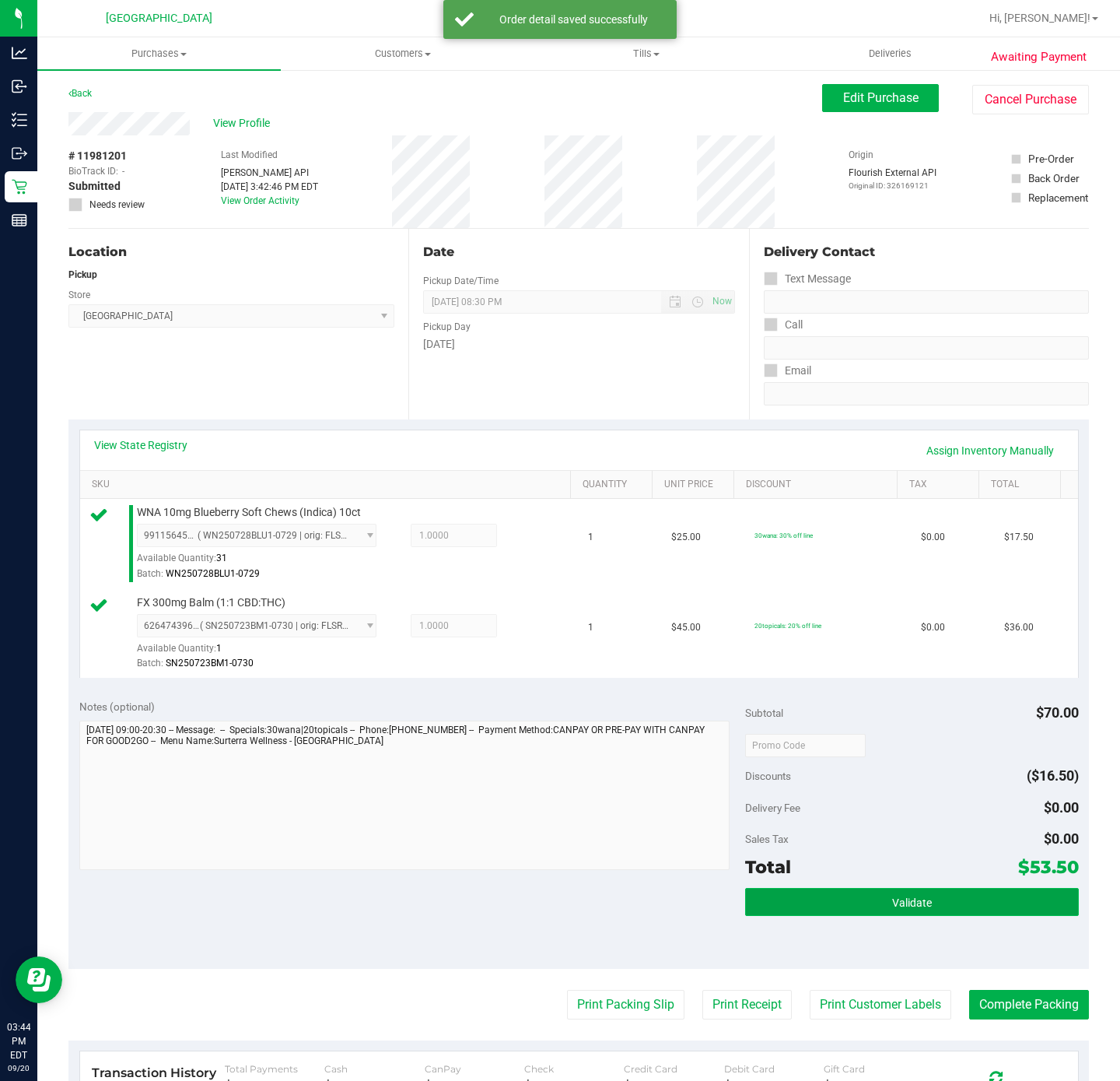
click at [894, 908] on span "Validate" at bounding box center [911, 903] width 39 height 12
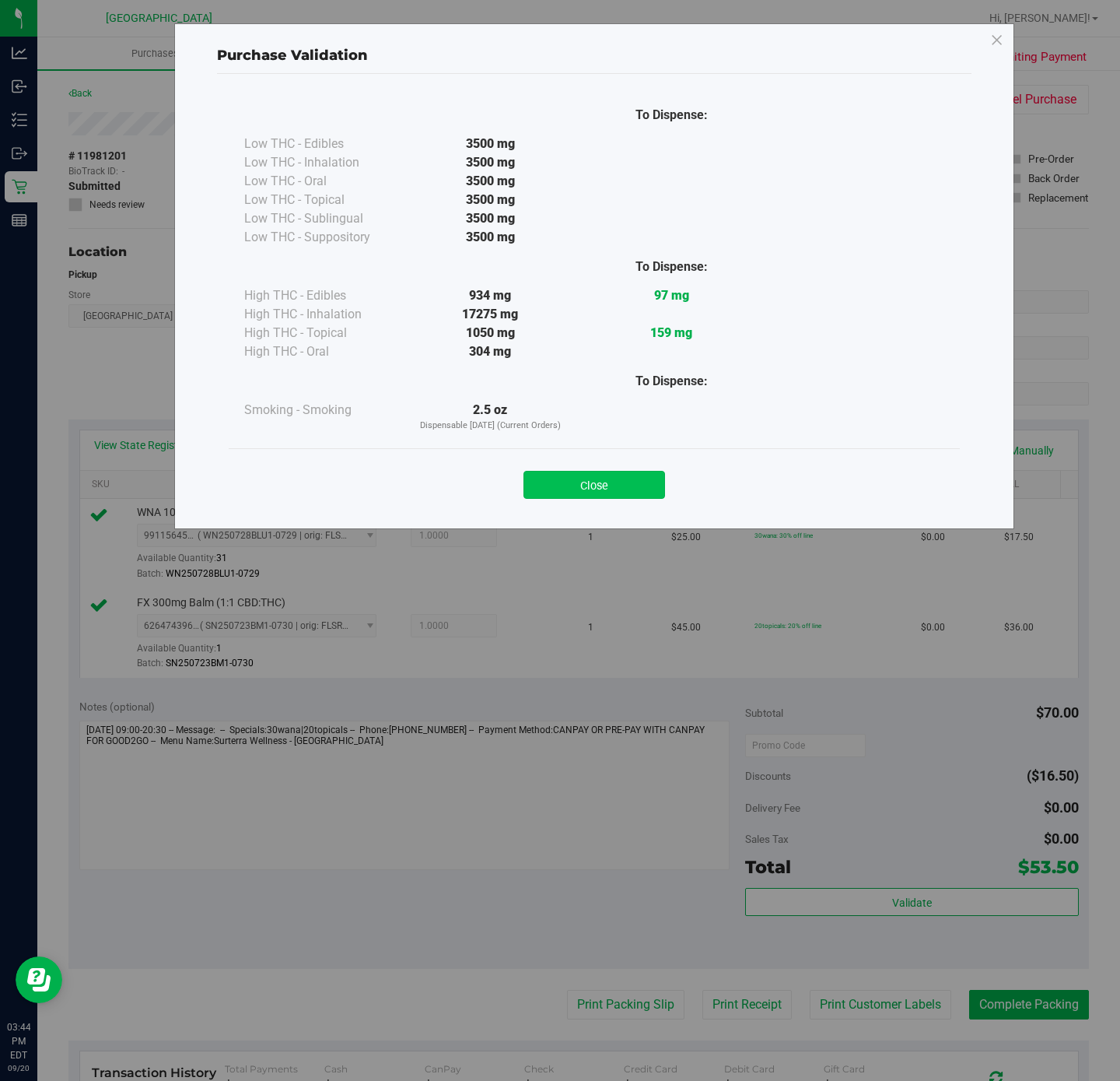
click at [546, 484] on button "Close" at bounding box center [593, 485] width 141 height 28
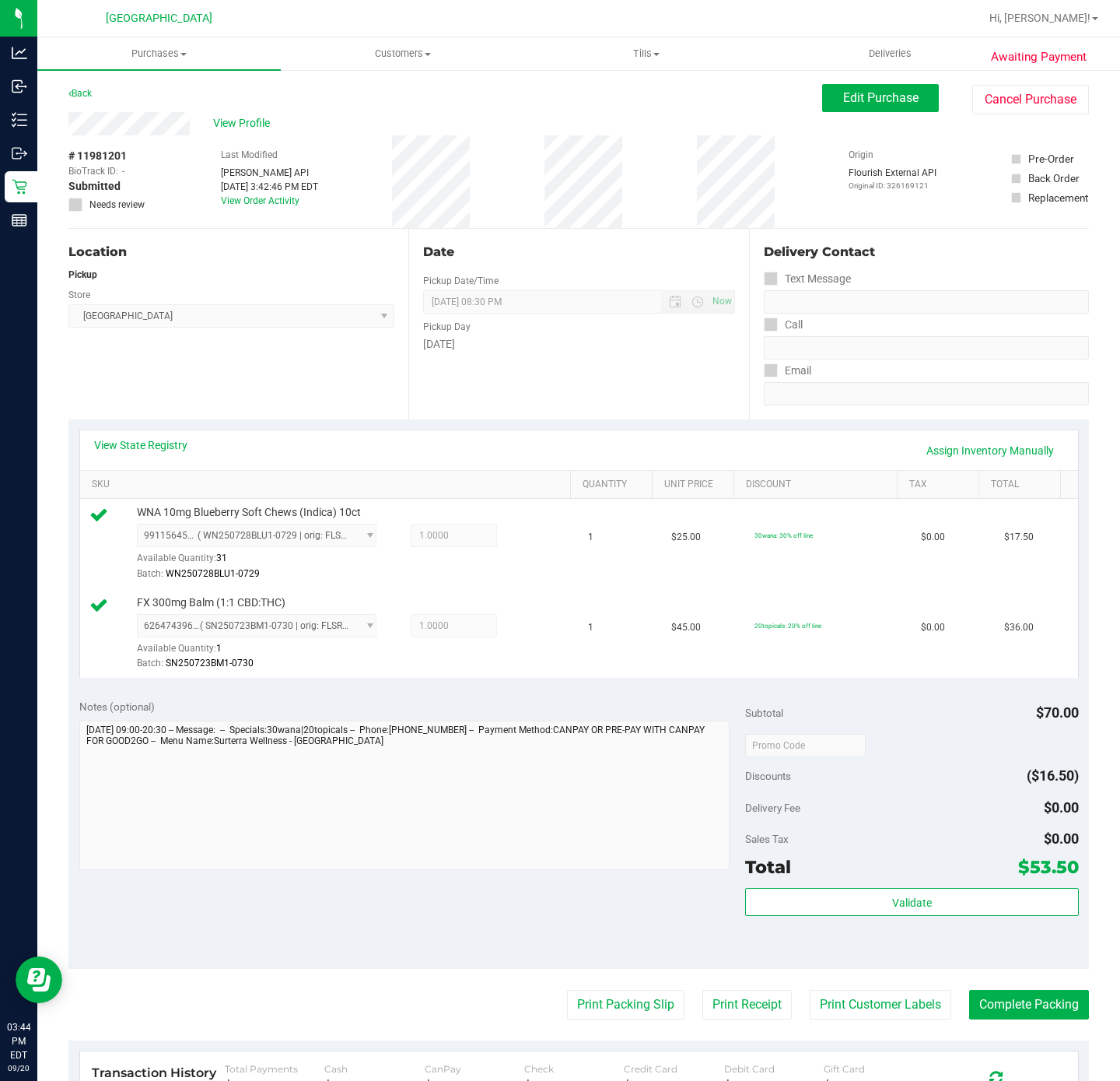
click at [589, 985] on purchase-details "Back Edit Purchase Cancel Purchase View Profile # 11981201 BioTrack ID: - Submi…" at bounding box center [578, 714] width 1020 height 1259
click at [579, 1000] on button "Print Packing Slip" at bounding box center [626, 1005] width 118 height 30
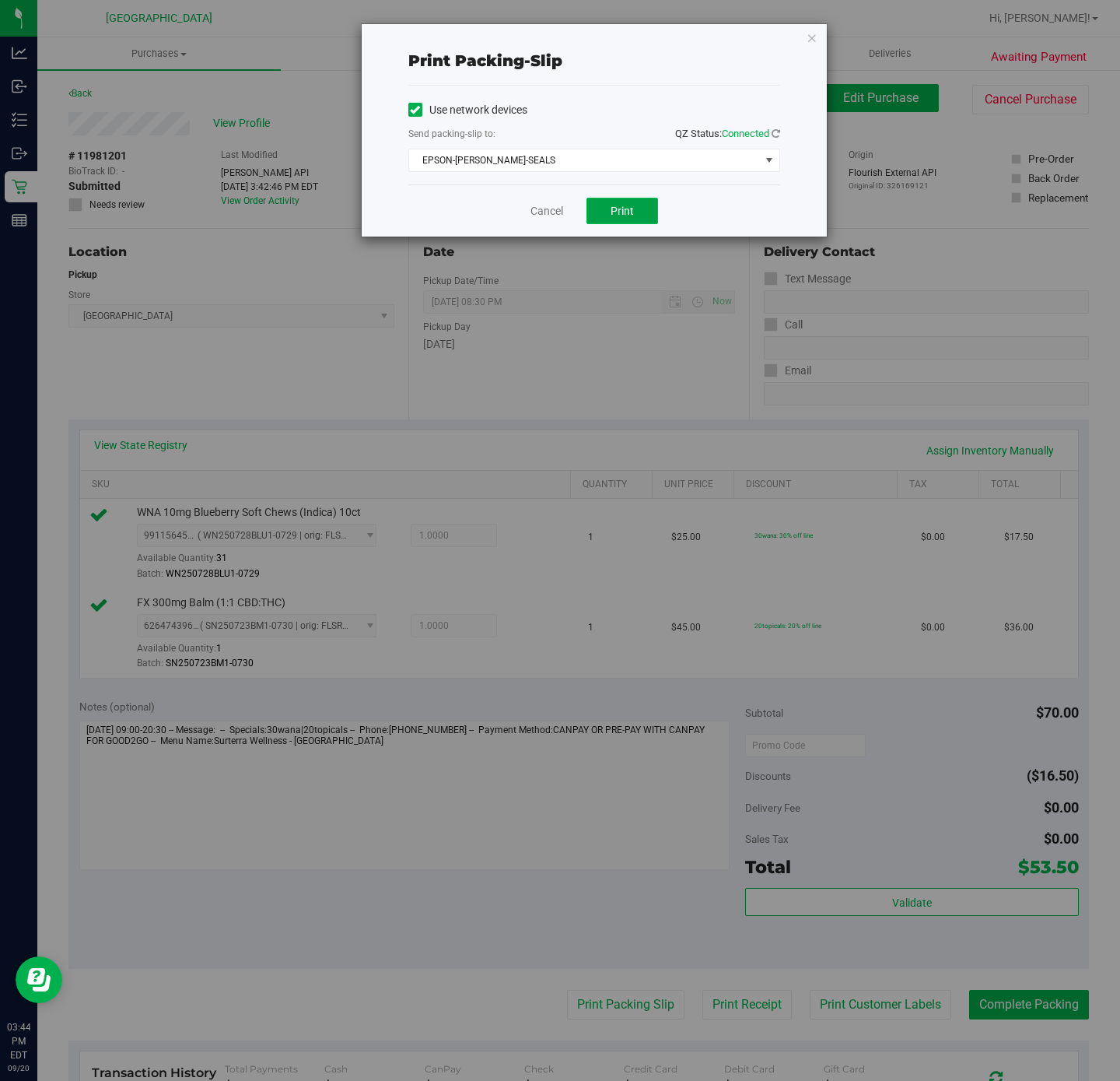
click at [597, 213] on button "Print" at bounding box center [622, 211] width 72 height 26
click at [577, 210] on div "Cancel Print" at bounding box center [594, 210] width 372 height 52
click at [535, 213] on link "Cancel" at bounding box center [546, 211] width 32 height 17
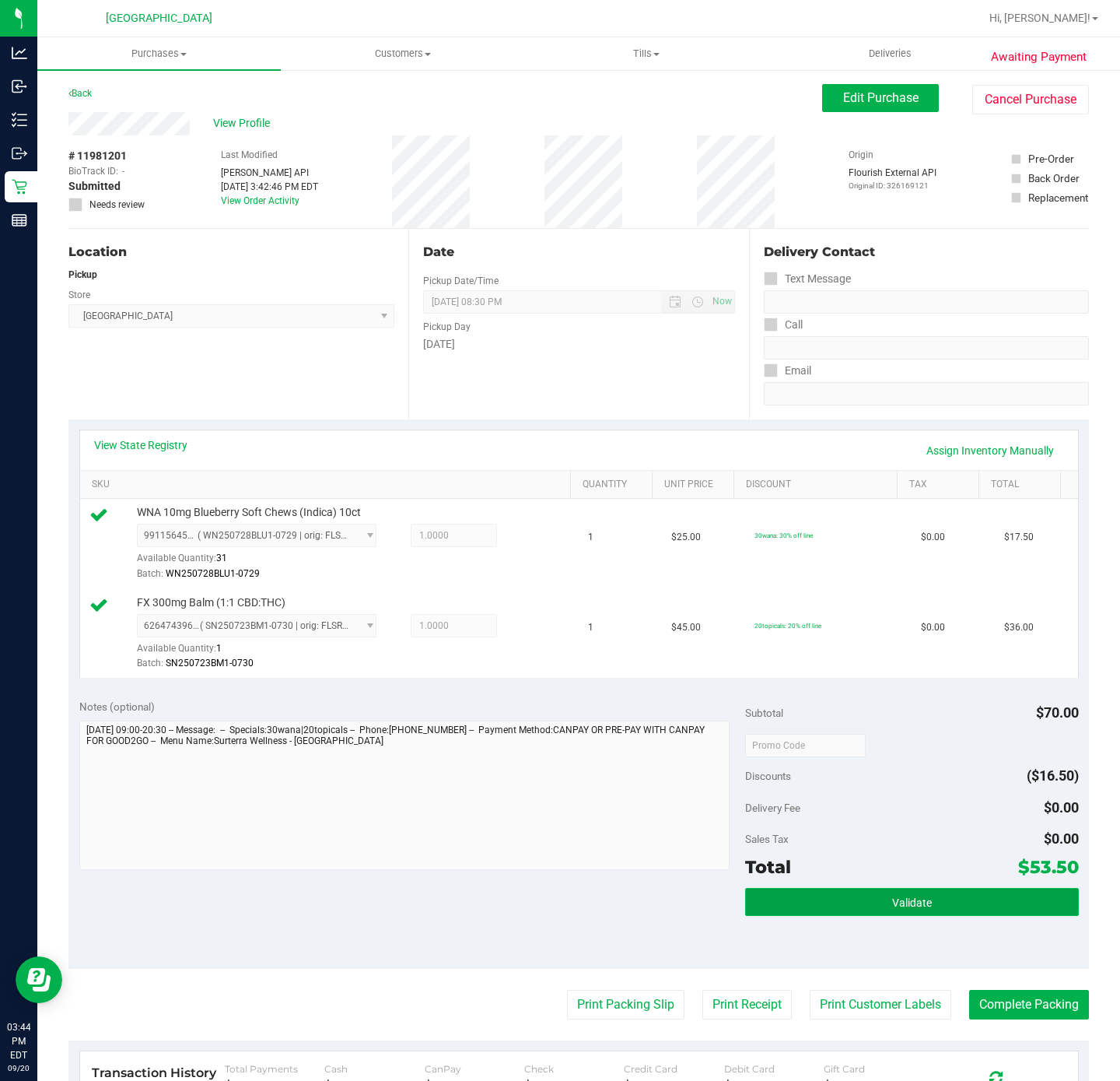
click at [999, 916] on button "Validate" at bounding box center [911, 902] width 333 height 28
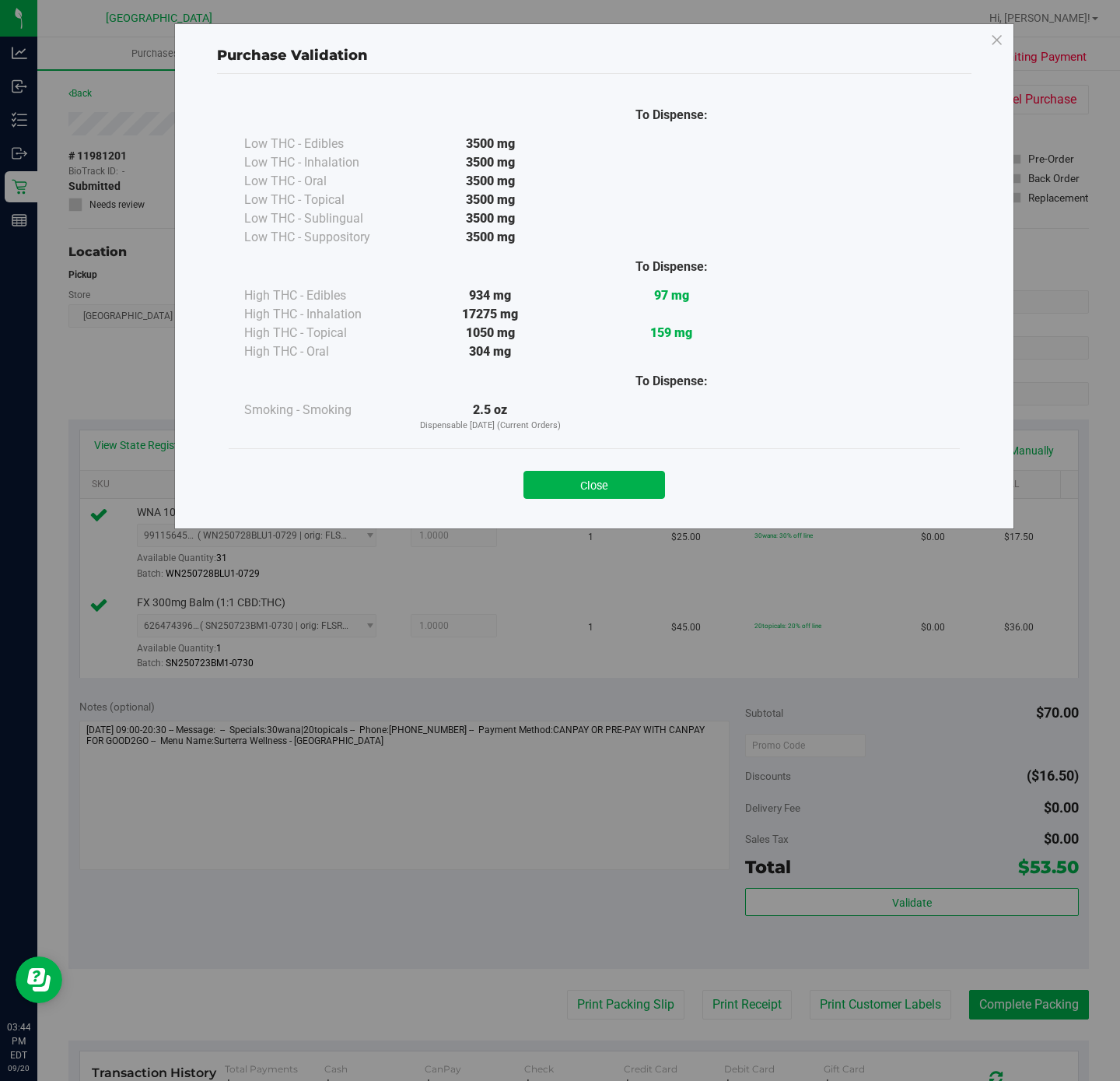
click at [639, 519] on div "Purchase Validation To Dispense: Low THC - Edibles 3500 mg" at bounding box center [593, 277] width 840 height 506
click at [635, 508] on div "Close" at bounding box center [593, 479] width 731 height 63
click at [628, 497] on button "Close" at bounding box center [593, 485] width 141 height 28
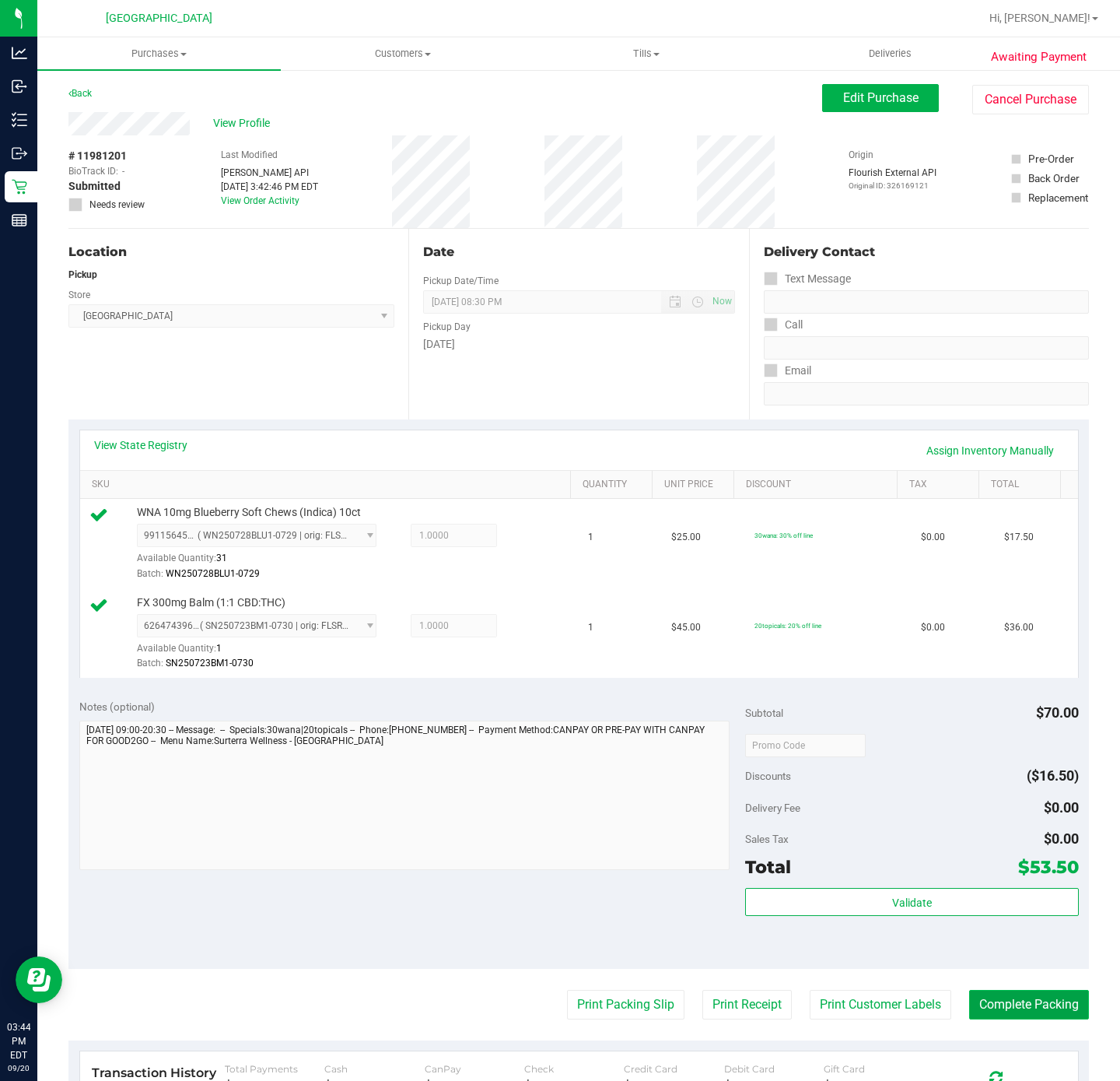
click at [1051, 1009] on button "Complete Packing" at bounding box center [1029, 1005] width 119 height 30
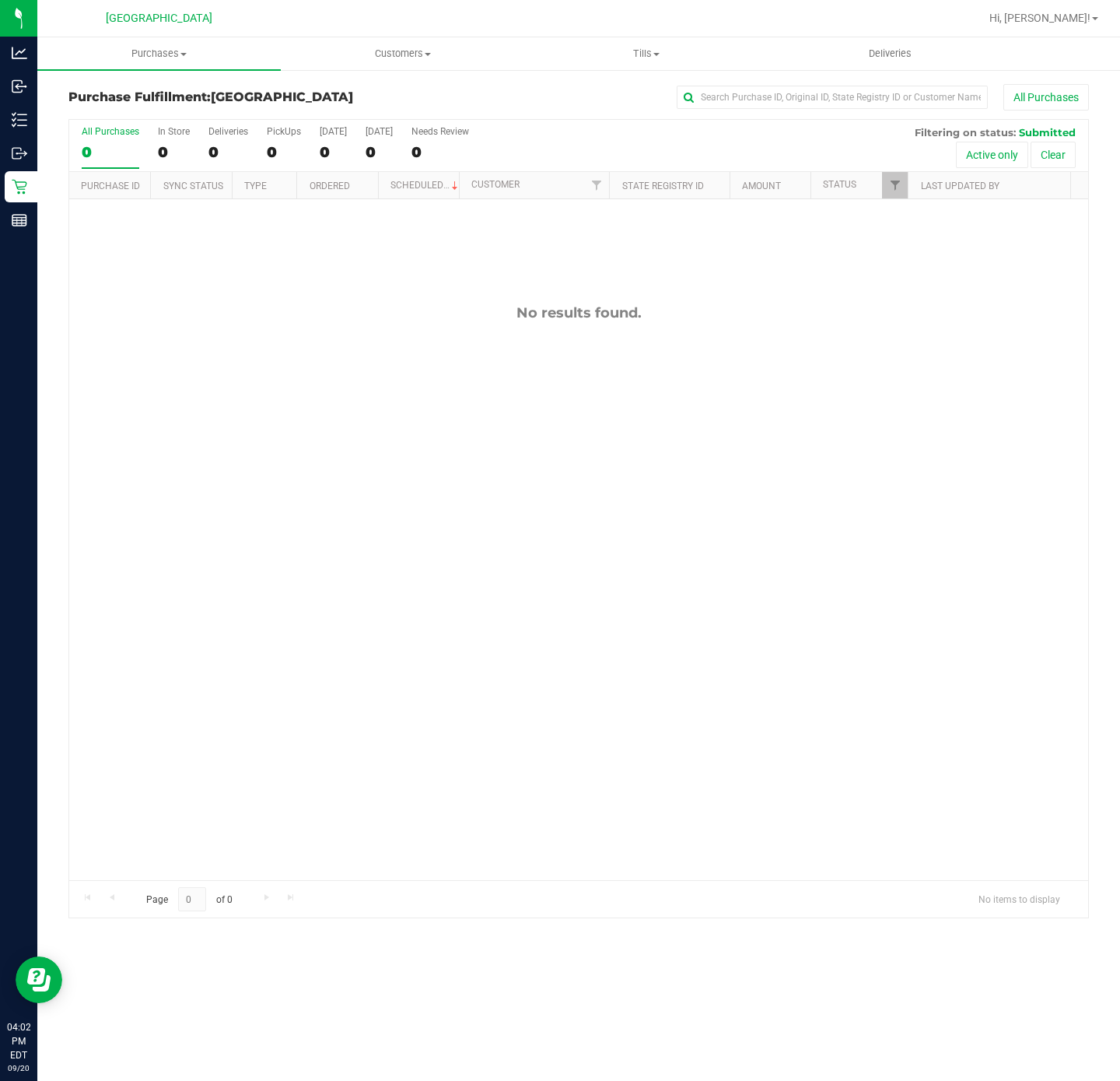
click at [302, 570] on div "No results found." at bounding box center [578, 592] width 1019 height 786
click at [383, 626] on div "No results found." at bounding box center [578, 592] width 1019 height 786
click at [327, 586] on div "No results found." at bounding box center [578, 592] width 1019 height 786
click at [584, 657] on div "No results found." at bounding box center [578, 592] width 1019 height 786
click at [561, 615] on div "No results found." at bounding box center [578, 592] width 1019 height 786
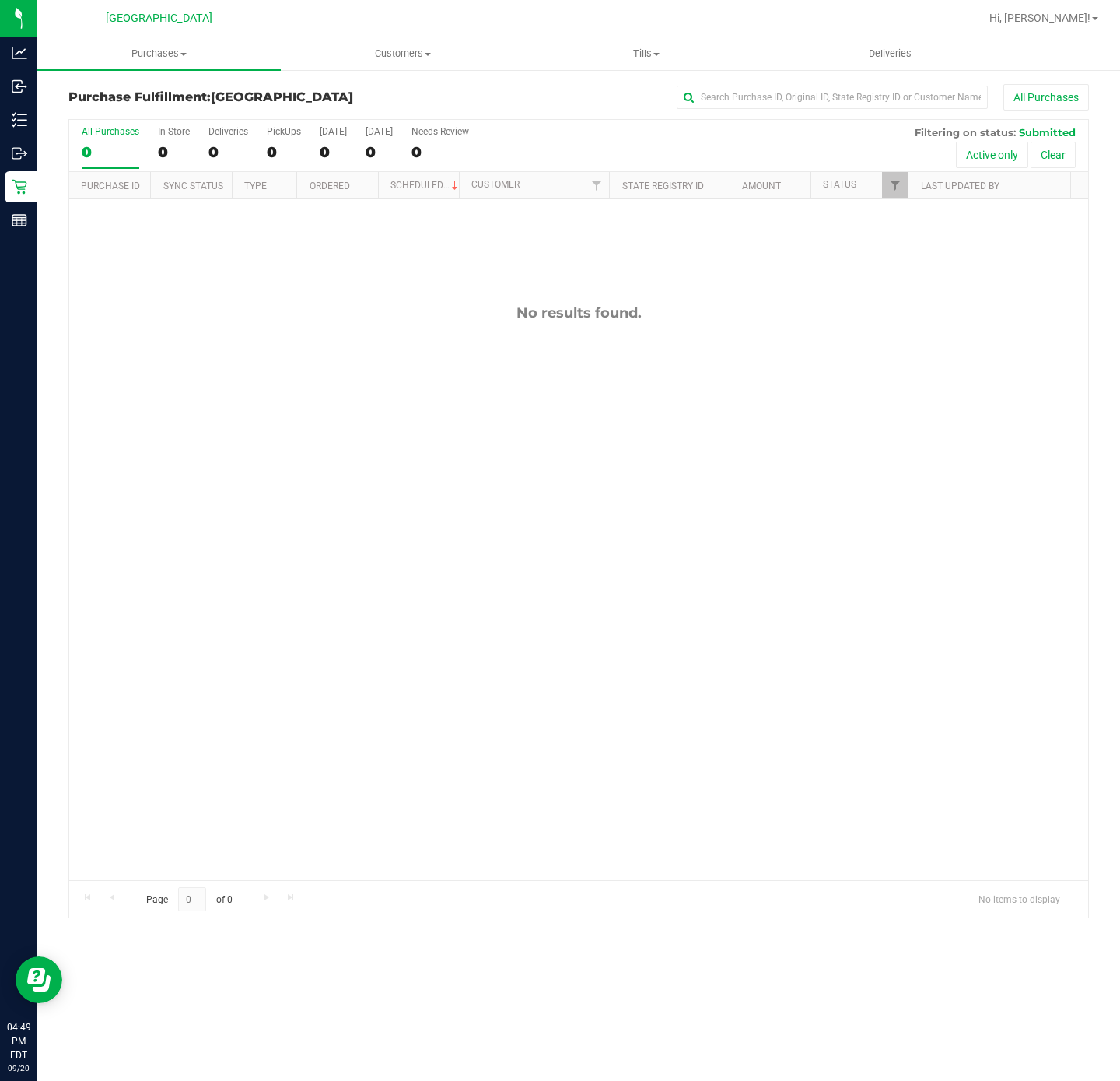
click at [308, 458] on div "No results found." at bounding box center [578, 592] width 1019 height 786
drag, startPoint x: 367, startPoint y: 427, endPoint x: 362, endPoint y: 447, distance: 20.6
click at [370, 427] on div "No results found." at bounding box center [578, 592] width 1019 height 786
click at [269, 587] on div "No results found." at bounding box center [578, 592] width 1019 height 786
drag, startPoint x: 556, startPoint y: 427, endPoint x: 550, endPoint y: 415, distance: 13.4
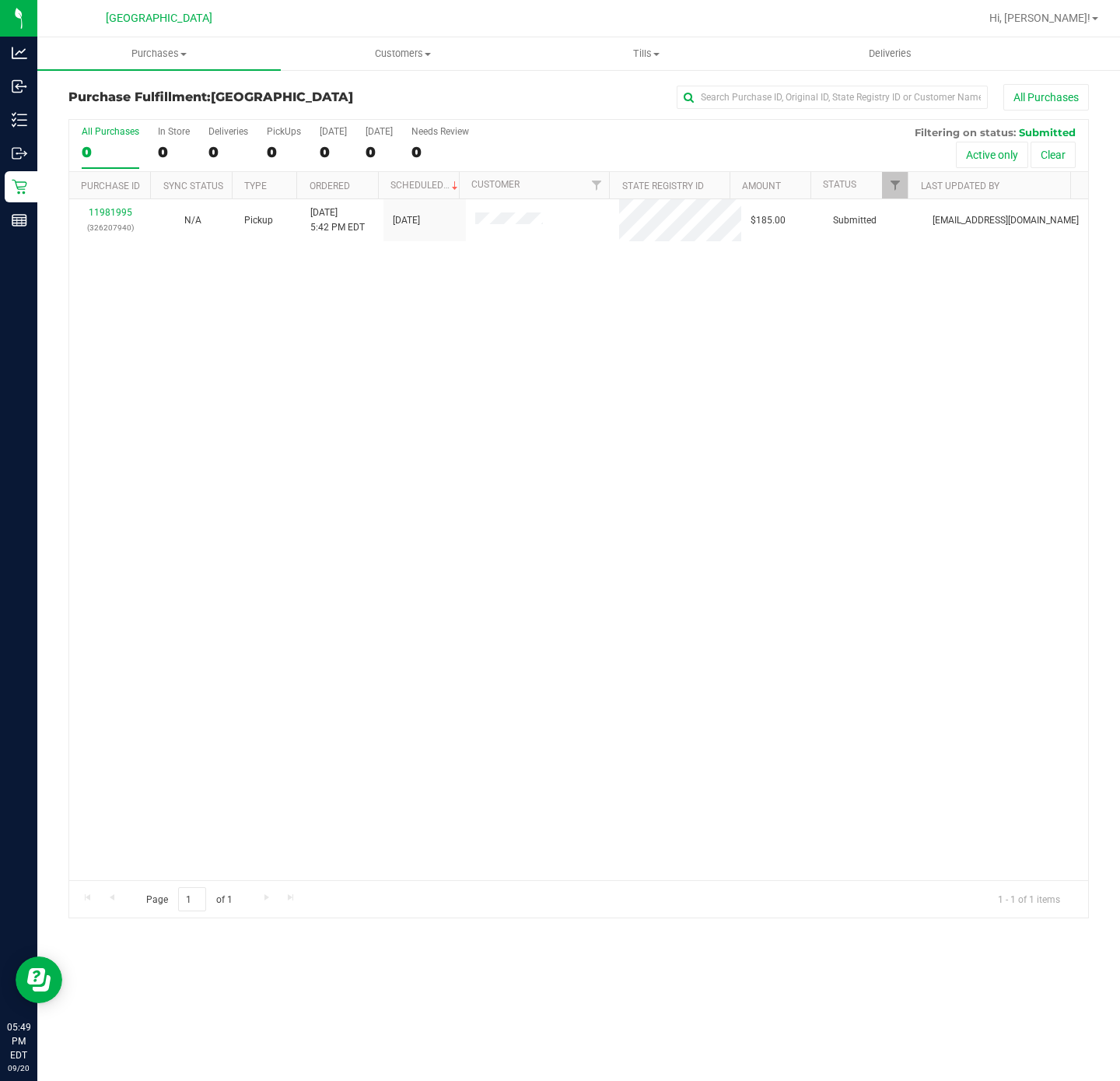
click at [556, 423] on div "11981995 (326207940) N/A Pickup [DATE] 5:42 PM EDT 9/20/2025 $185.00 Submitted …" at bounding box center [578, 539] width 1019 height 681
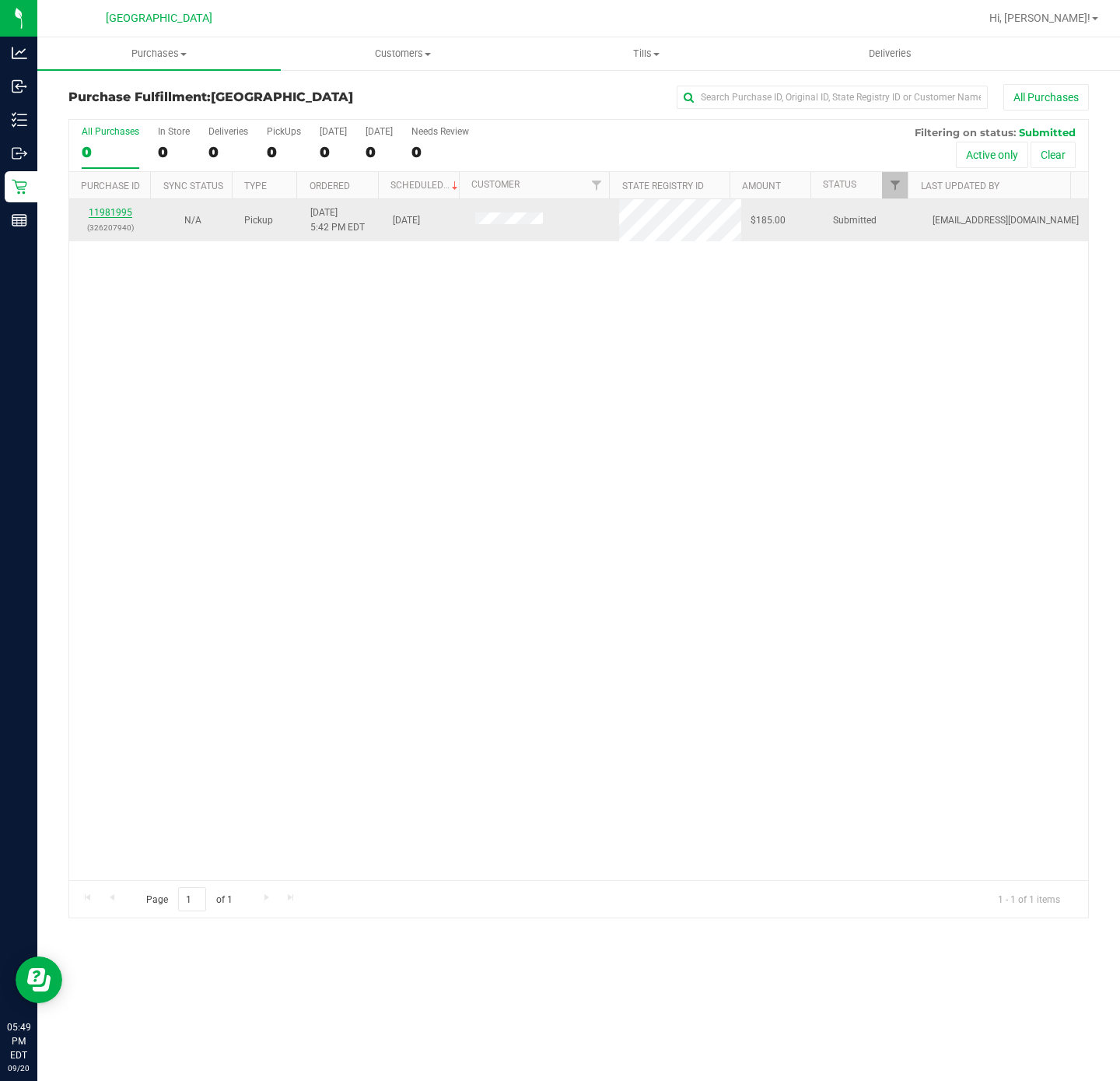
click at [122, 215] on link "11981995" at bounding box center [111, 213] width 44 height 11
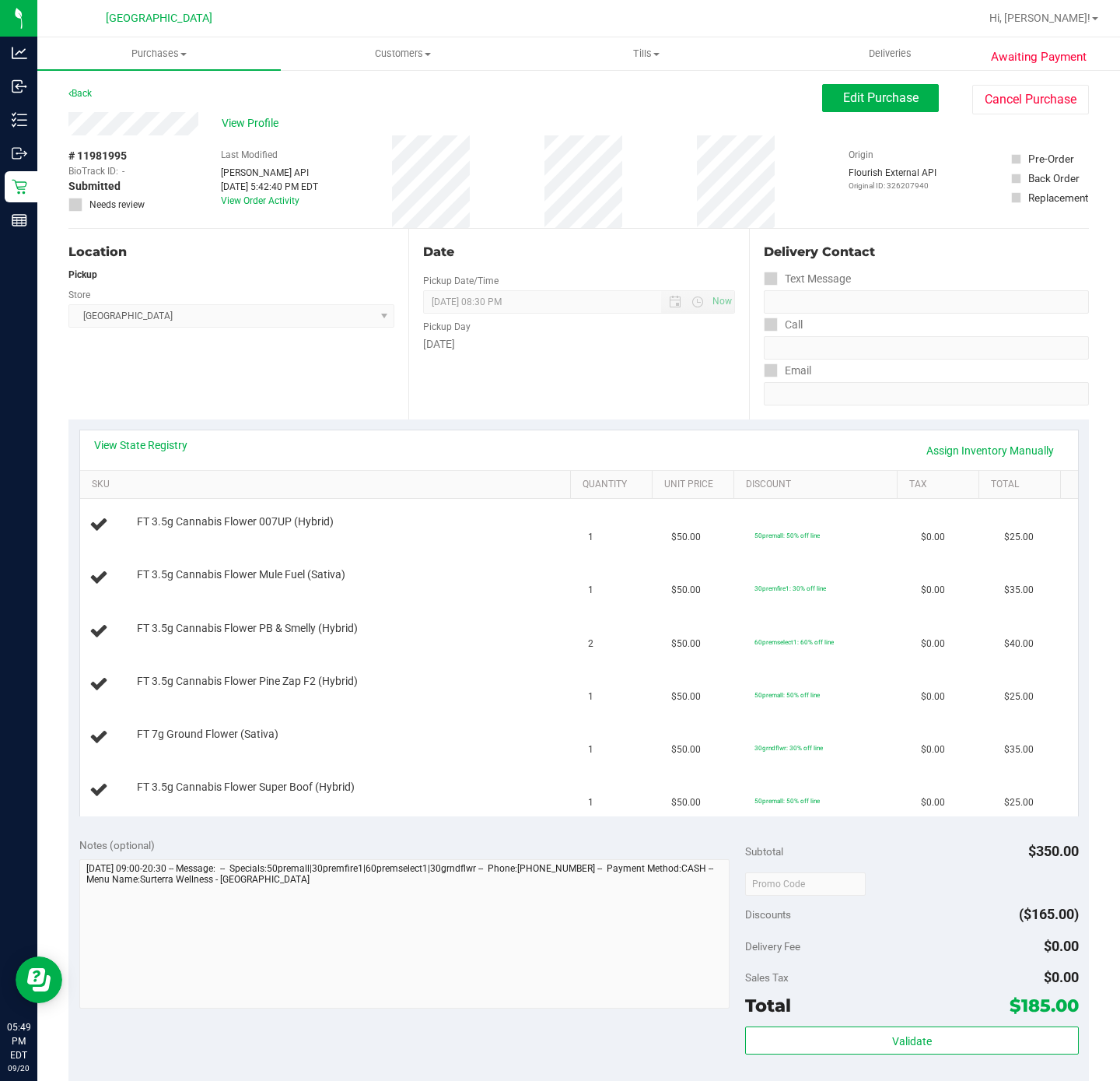
click at [312, 378] on div "Location Pickup Store [GEOGRAPHIC_DATA] WC Select Store [PERSON_NAME][GEOGRAPHI…" at bounding box center [238, 323] width 340 height 191
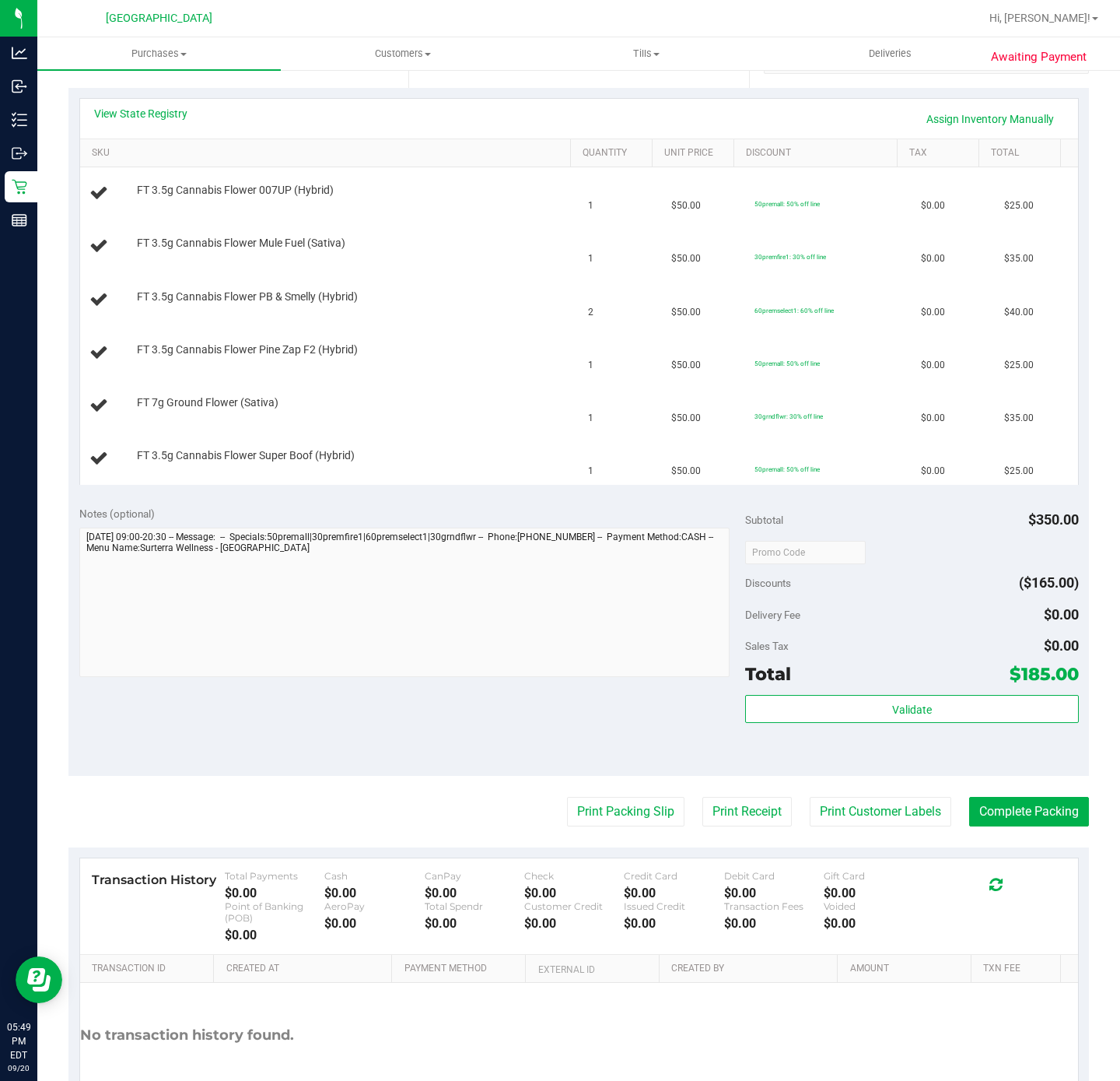
scroll to position [439, 0]
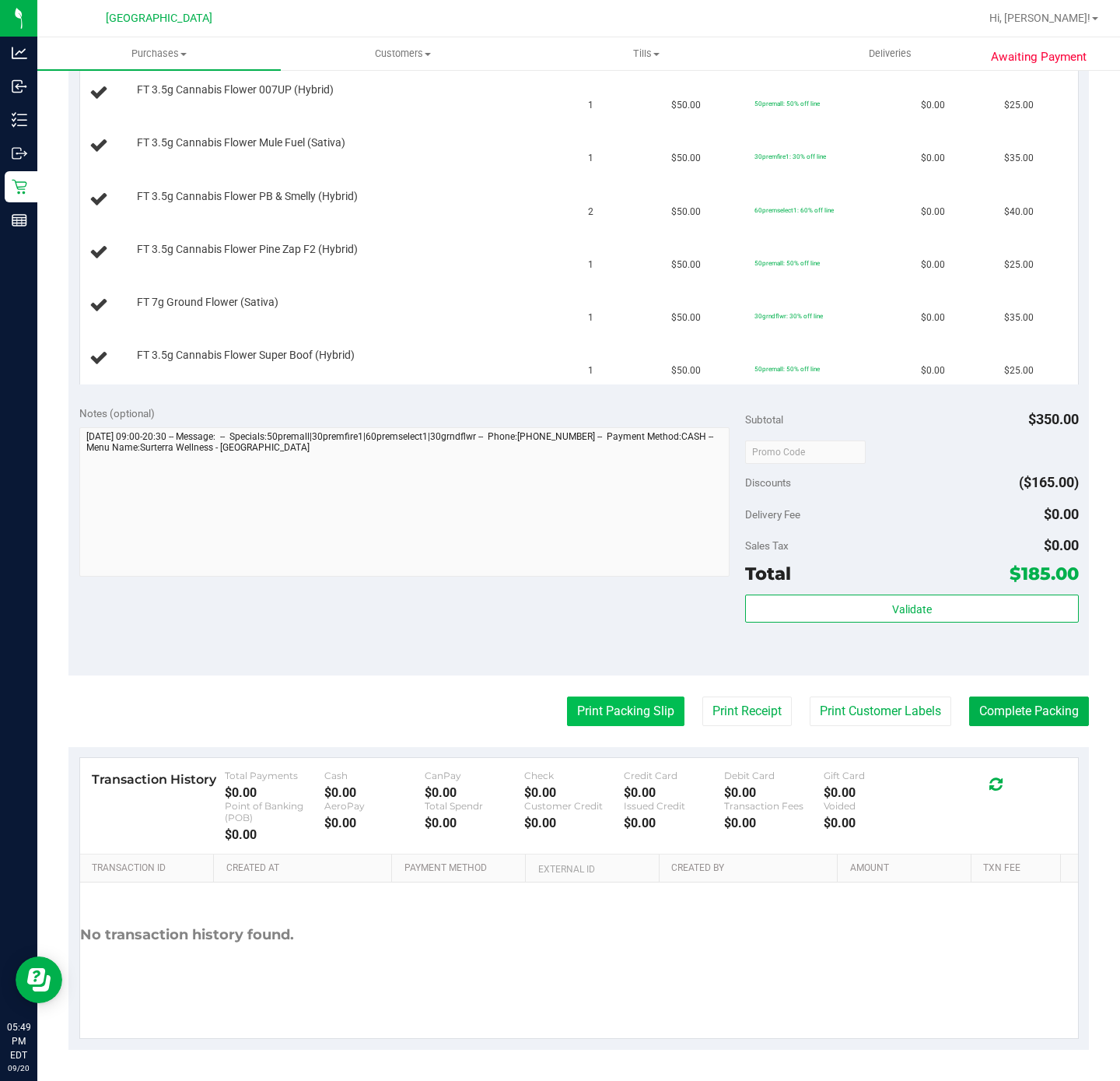
click at [645, 710] on button "Print Packing Slip" at bounding box center [626, 711] width 118 height 30
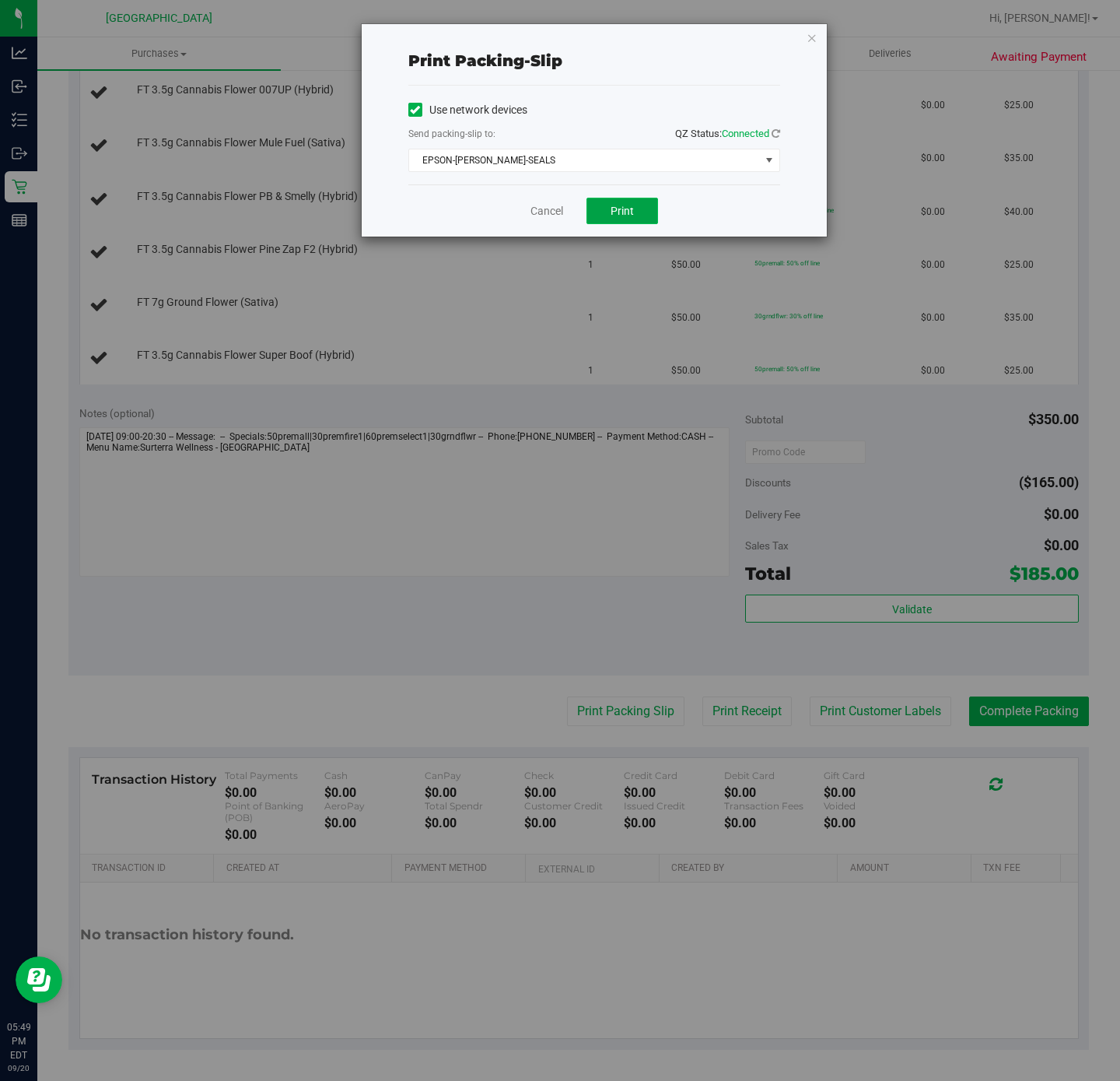
click at [611, 208] on span "Print" at bounding box center [622, 211] width 24 height 12
click at [560, 210] on link "Cancel" at bounding box center [546, 211] width 32 height 17
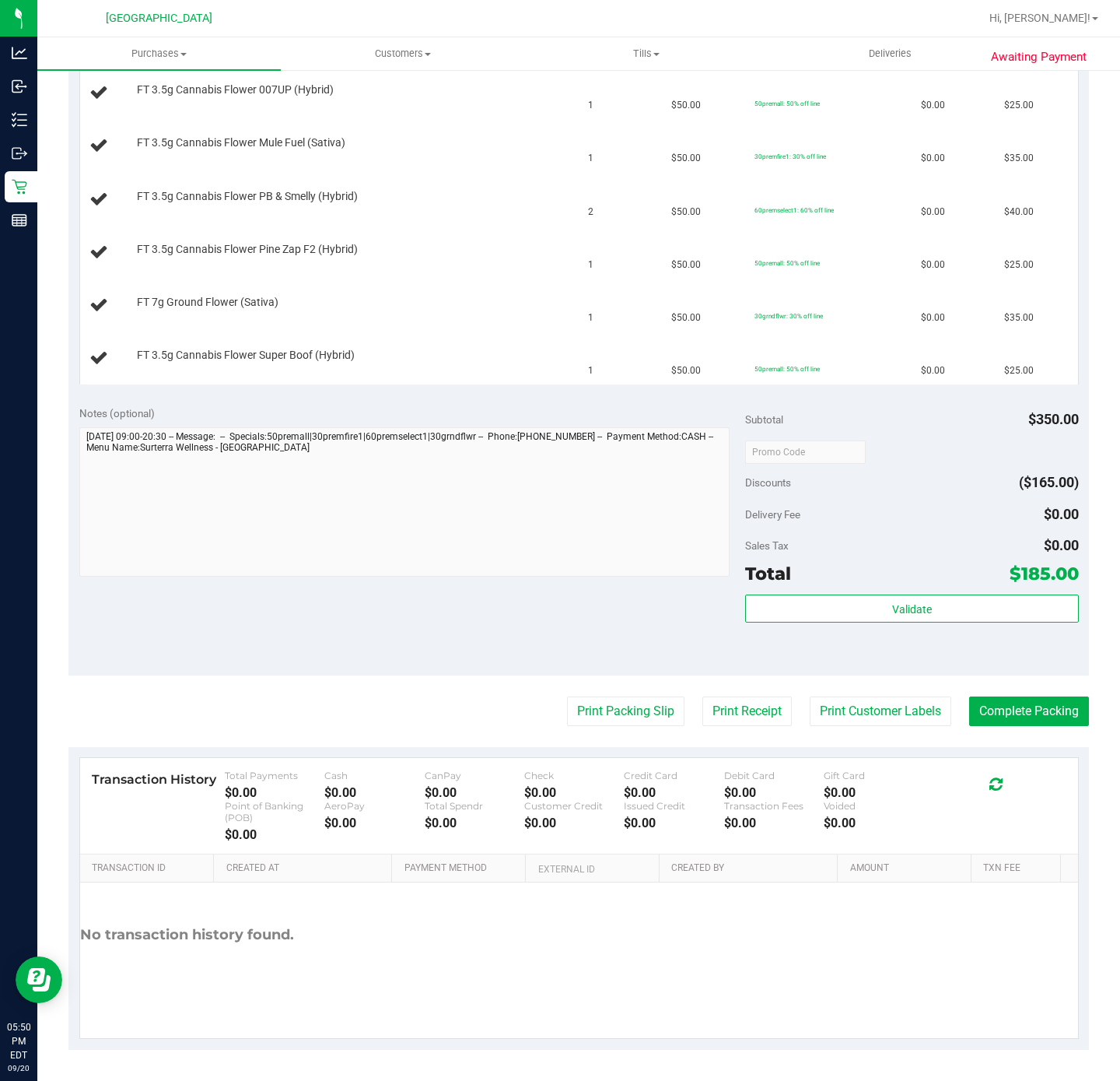
click at [492, 400] on div "Notes (optional) Subtotal $350.00 Discounts ($165.00) Delivery Fee $0.00 Sales …" at bounding box center [578, 535] width 1020 height 280
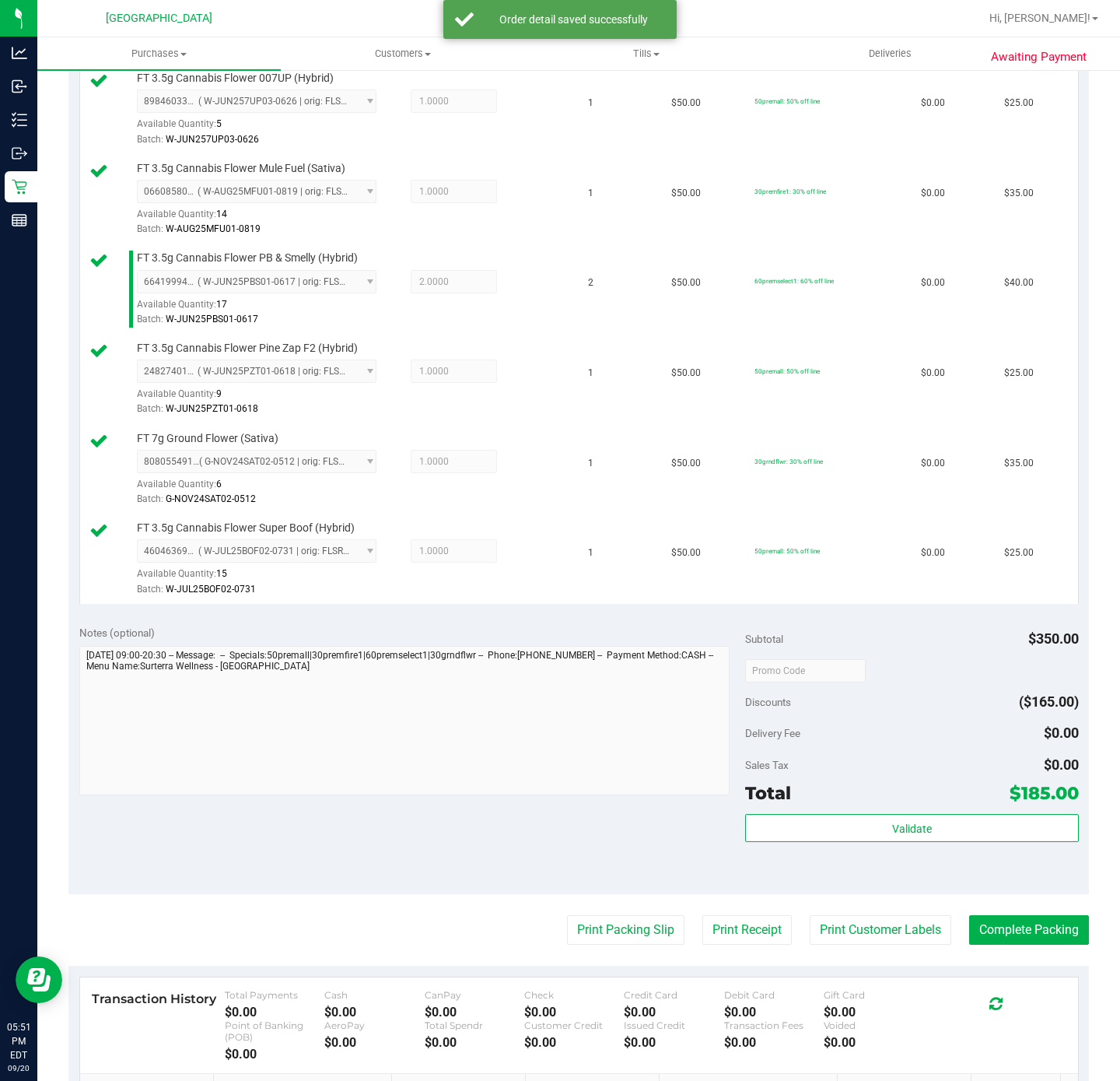
scroll to position [664, 0]
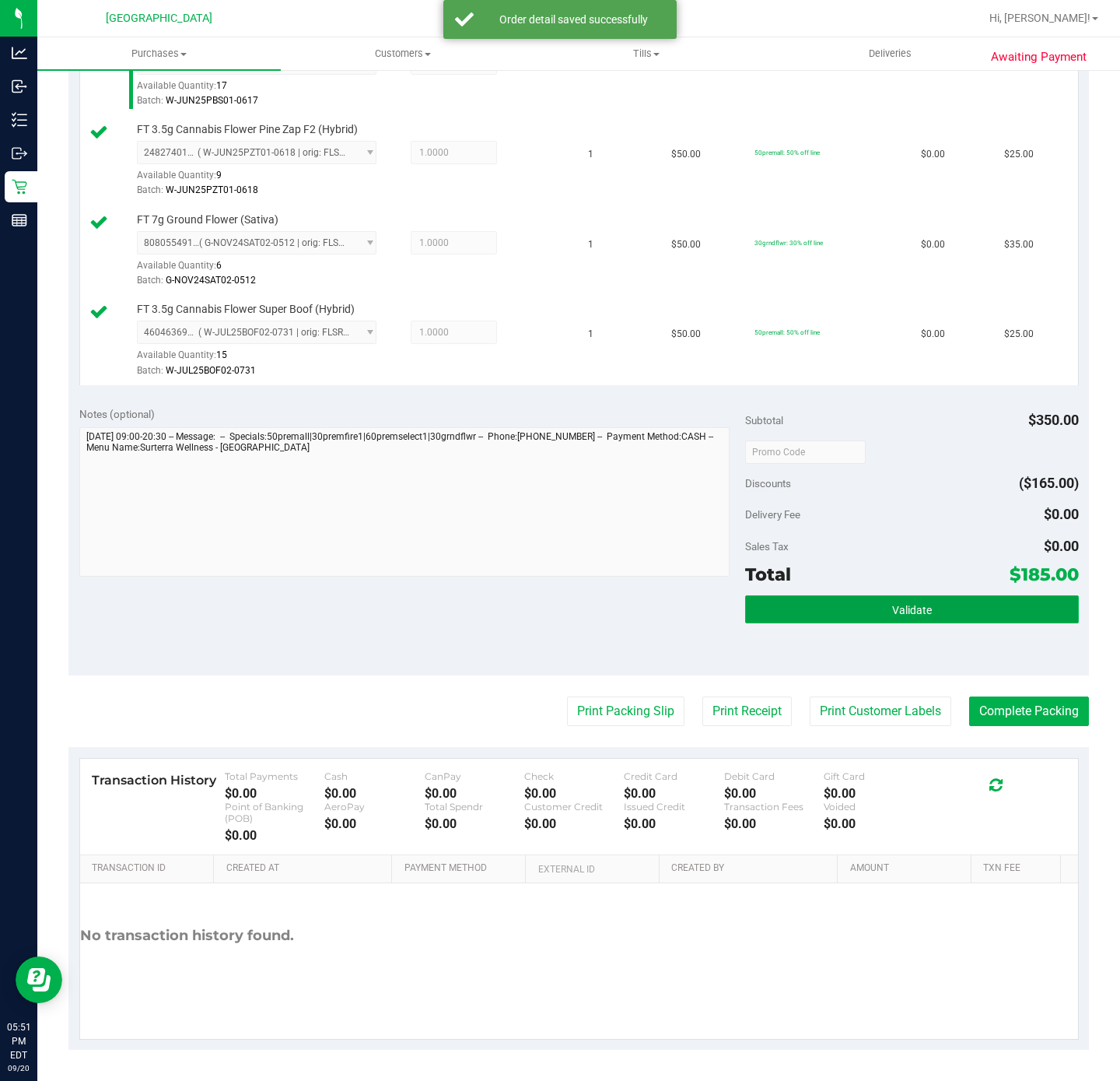
click at [857, 605] on button "Validate" at bounding box center [911, 609] width 333 height 28
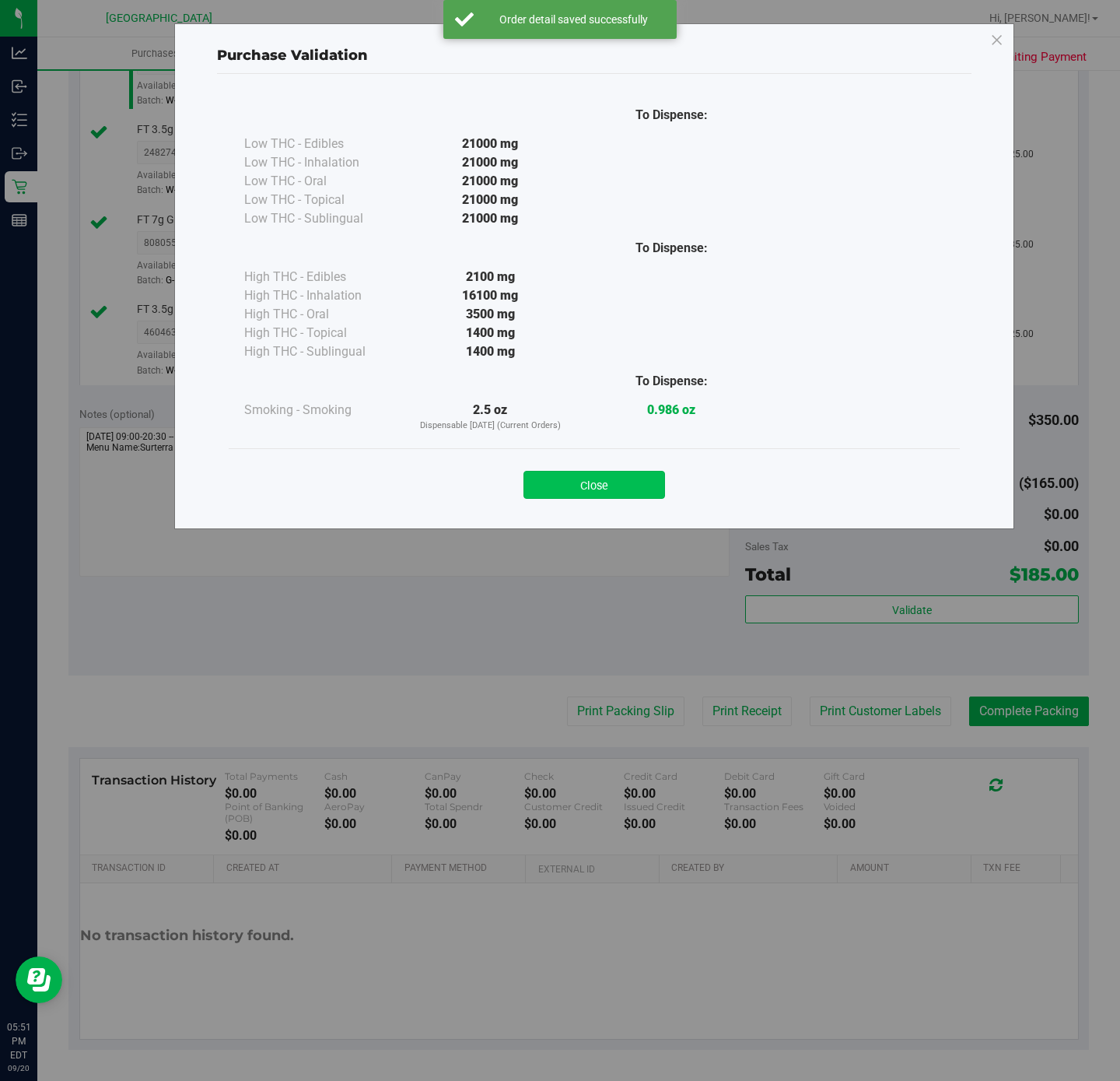
click at [631, 474] on button "Close" at bounding box center [593, 485] width 141 height 28
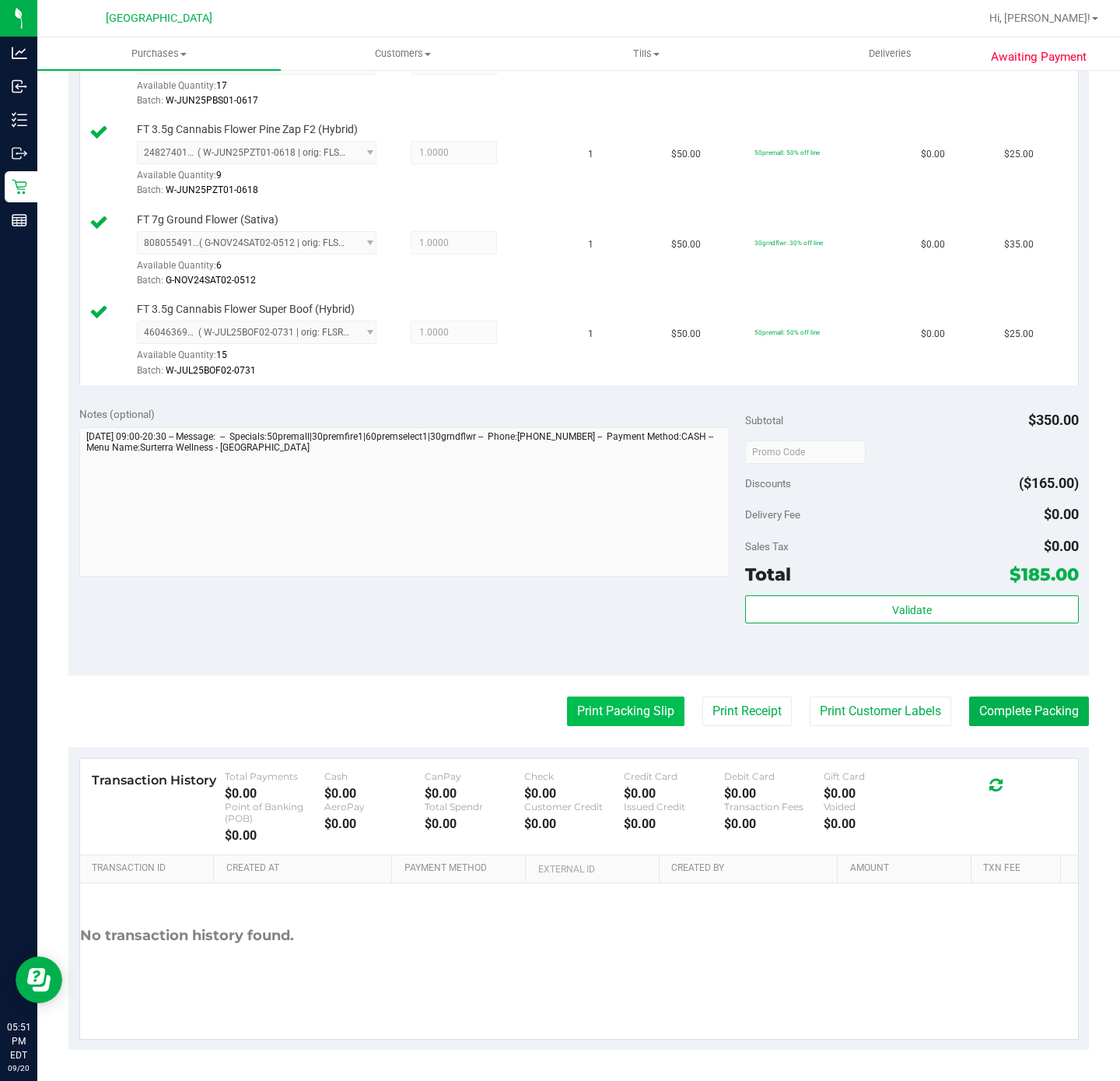
click at [599, 699] on button "Print Packing Slip" at bounding box center [626, 711] width 118 height 30
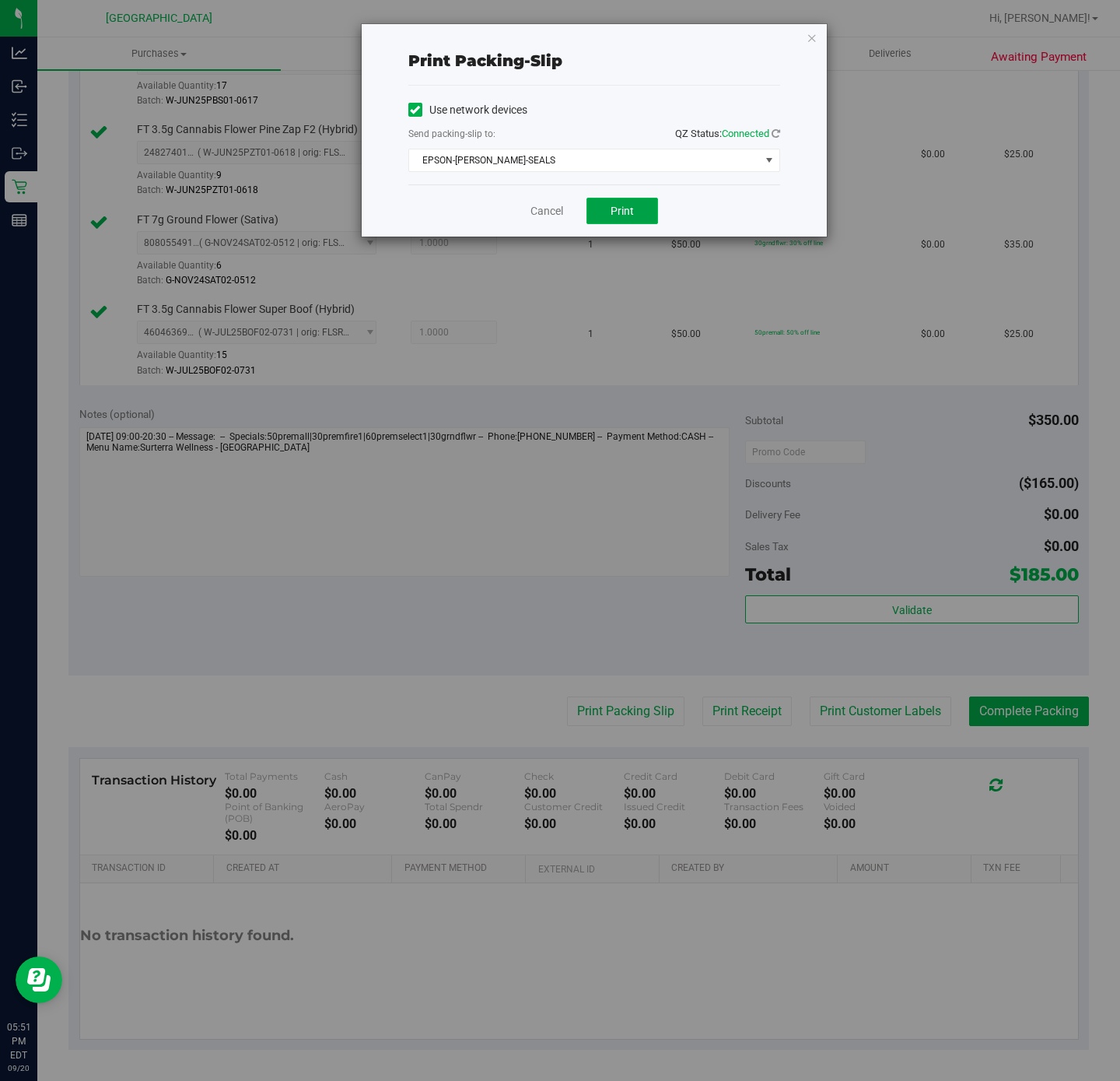
click at [618, 208] on span "Print" at bounding box center [622, 211] width 24 height 12
click at [542, 222] on div "Cancel Print" at bounding box center [594, 210] width 372 height 52
click at [539, 210] on link "Cancel" at bounding box center [546, 211] width 32 height 17
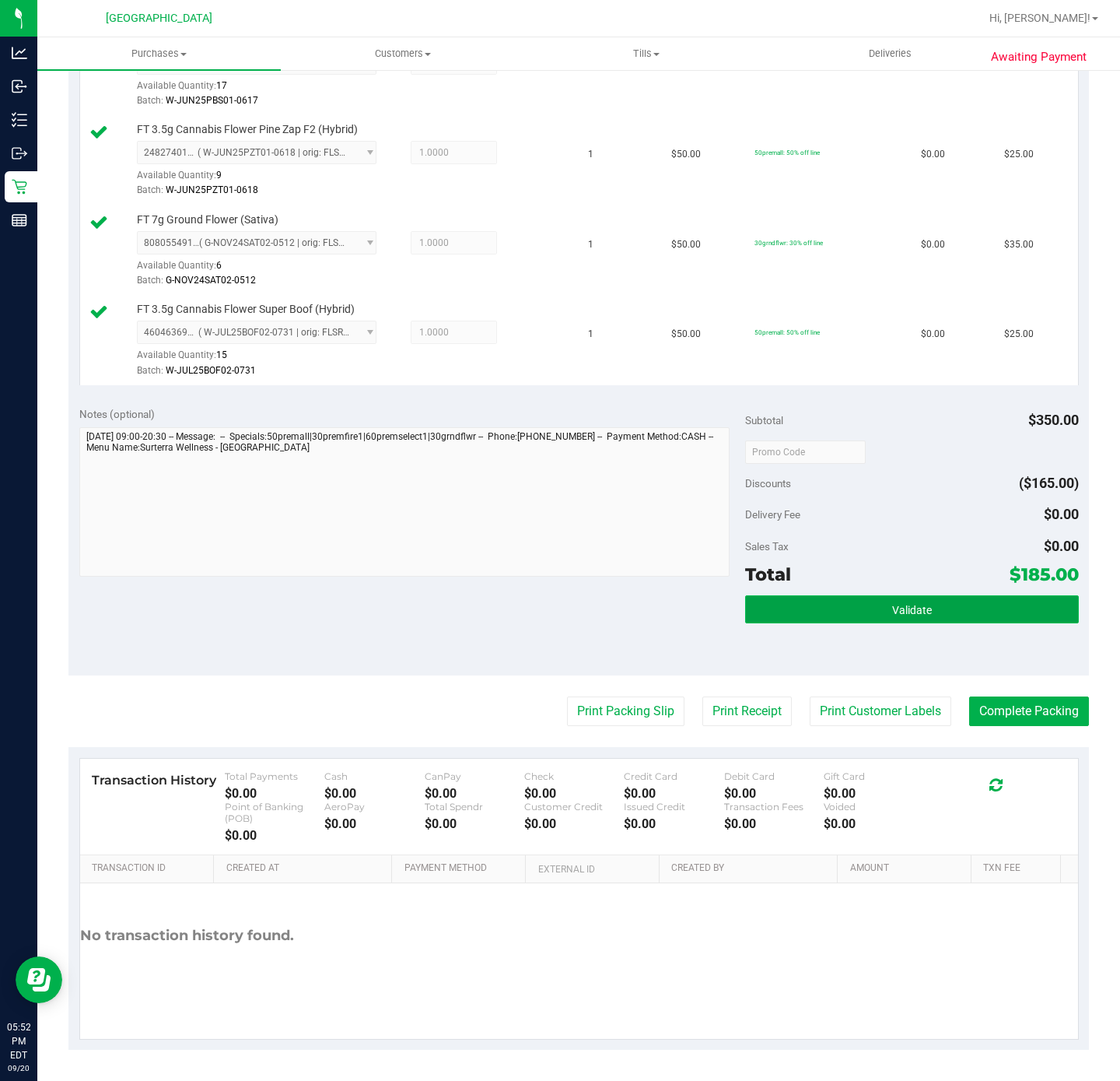
click at [761, 604] on button "Validate" at bounding box center [911, 609] width 333 height 28
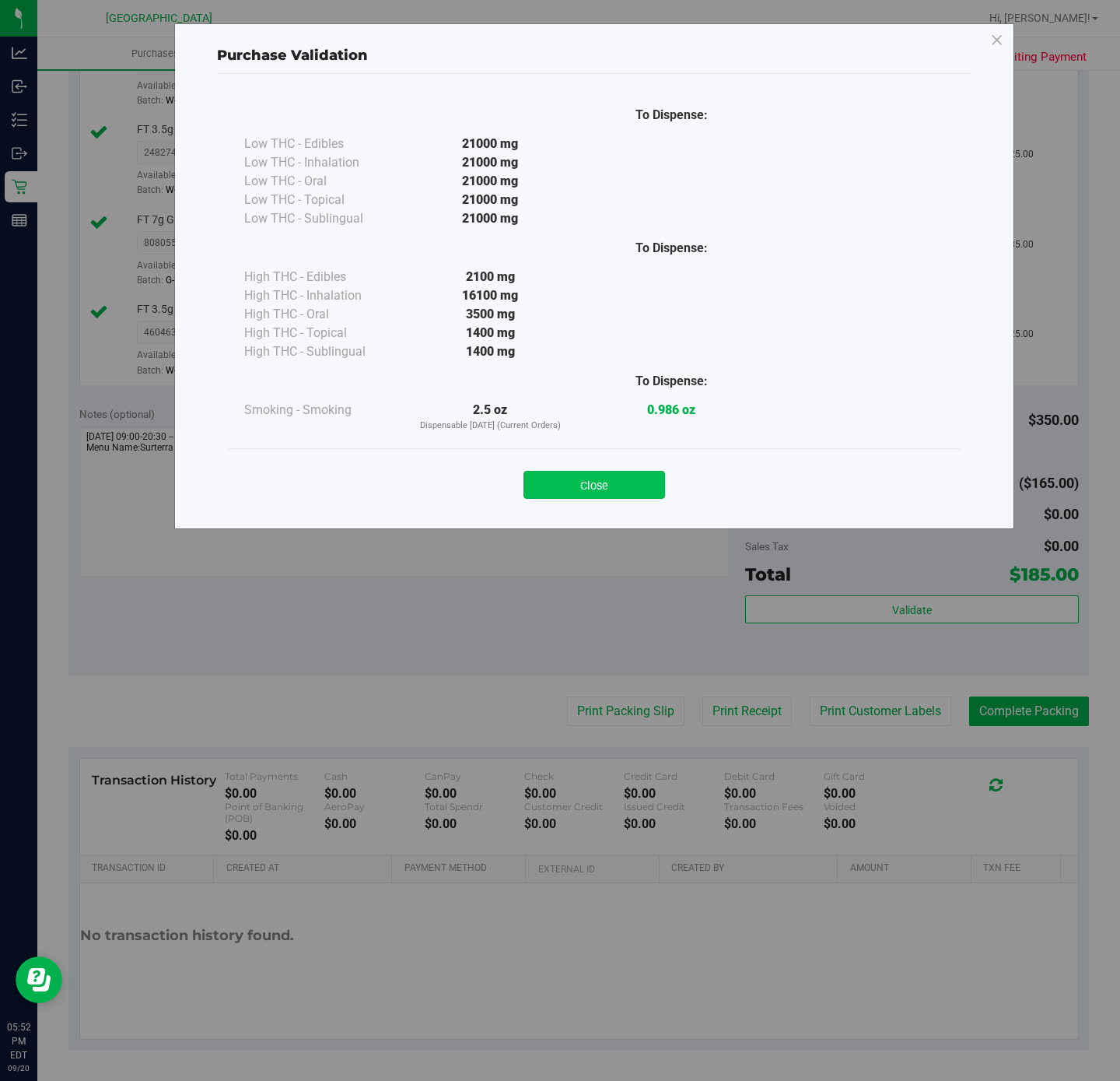
click at [618, 493] on button "Close" at bounding box center [593, 485] width 141 height 28
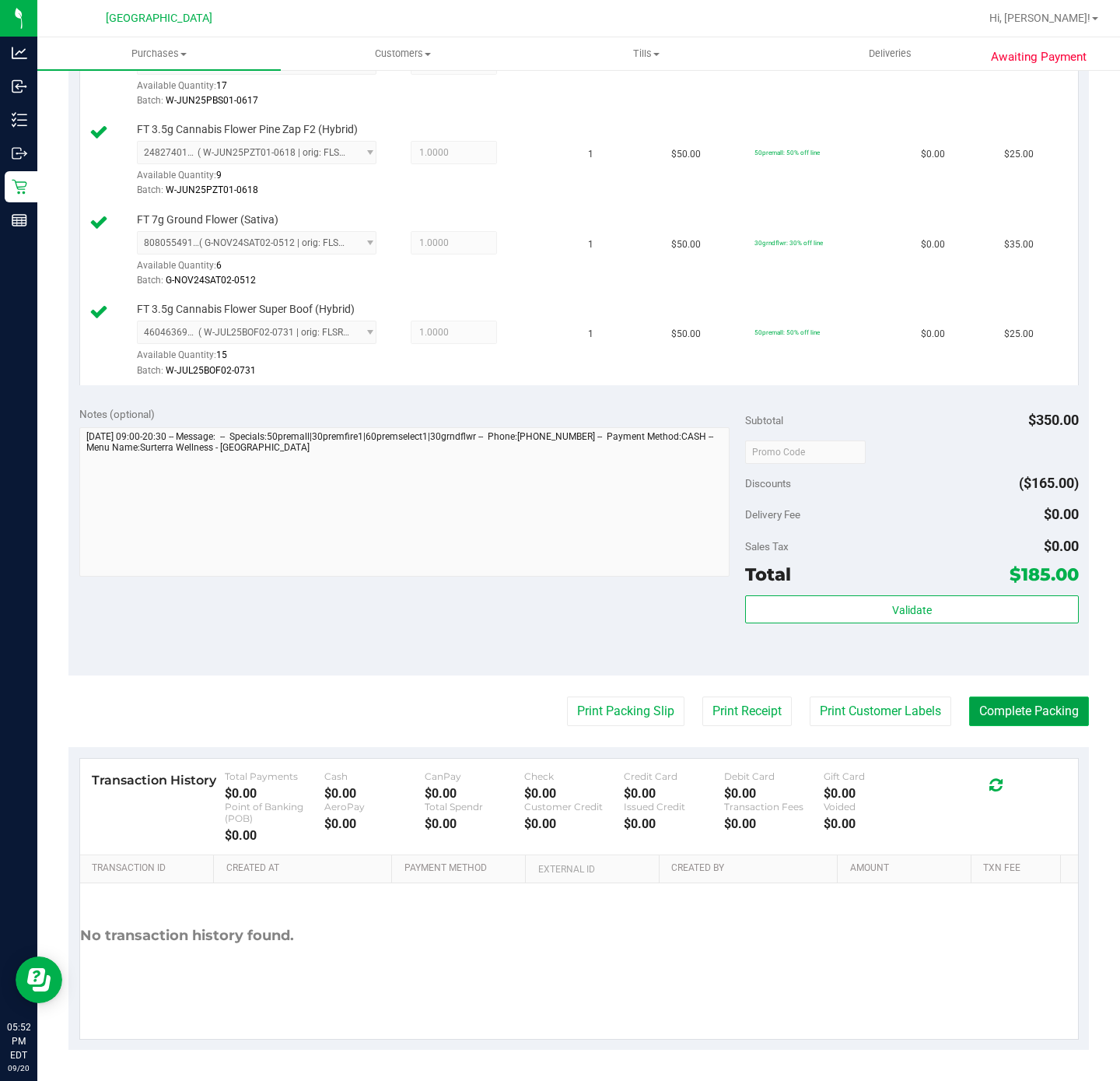
click at [1027, 706] on button "Complete Packing" at bounding box center [1029, 711] width 119 height 30
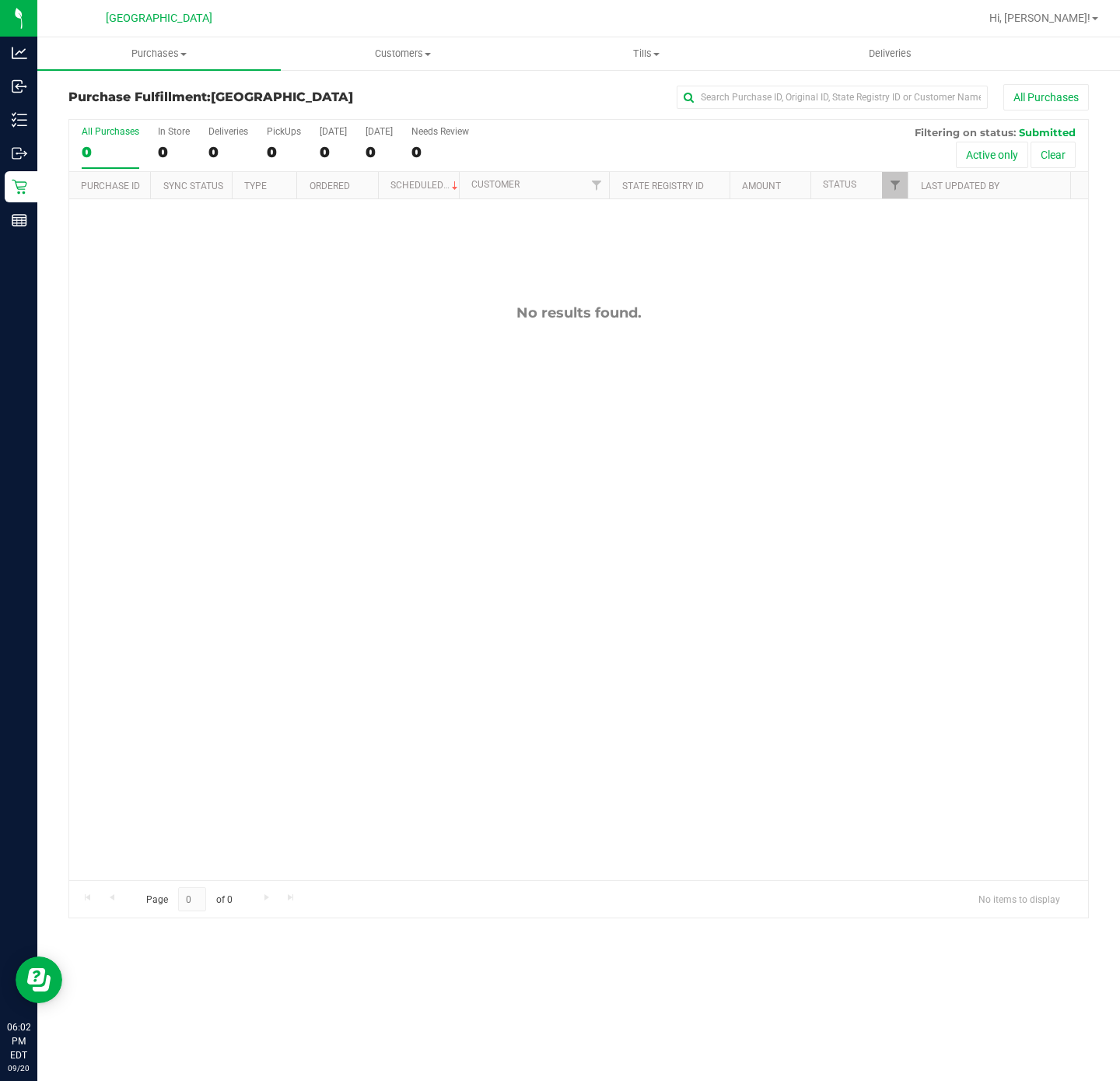
click at [211, 684] on div "No results found." at bounding box center [578, 592] width 1019 height 786
click at [263, 645] on div "No results found." at bounding box center [578, 592] width 1019 height 786
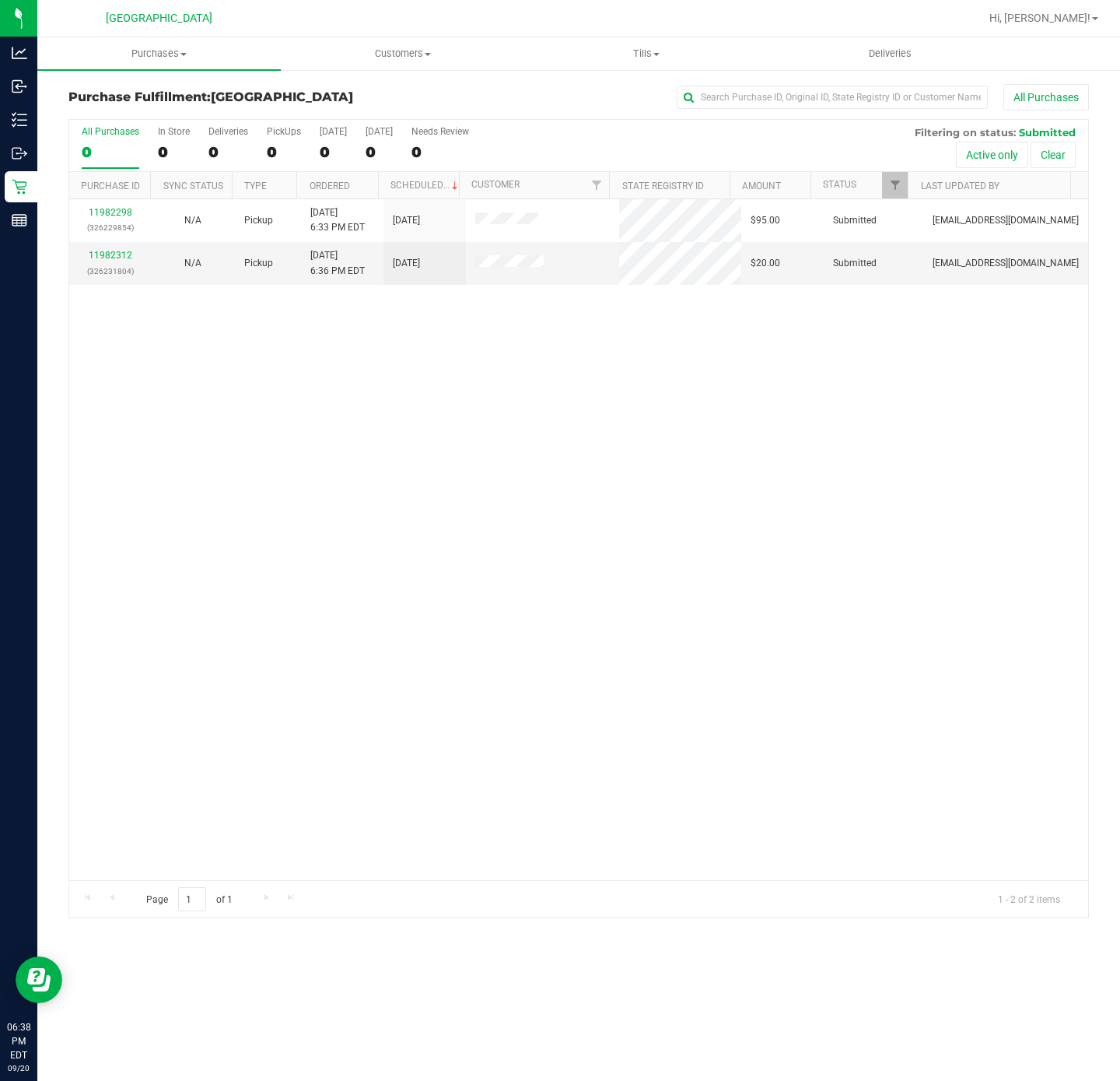
drag, startPoint x: 449, startPoint y: 430, endPoint x: 448, endPoint y: 418, distance: 12.0
click at [449, 430] on div "11982298 (326229854) N/A Pickup [DATE] 6:33 PM EDT 9/20/2025 $95.00 Submitted […" at bounding box center [578, 539] width 1019 height 681
click at [122, 264] on p "(326231804)" at bounding box center [110, 270] width 64 height 15
click at [119, 256] on link "11982312" at bounding box center [111, 255] width 44 height 11
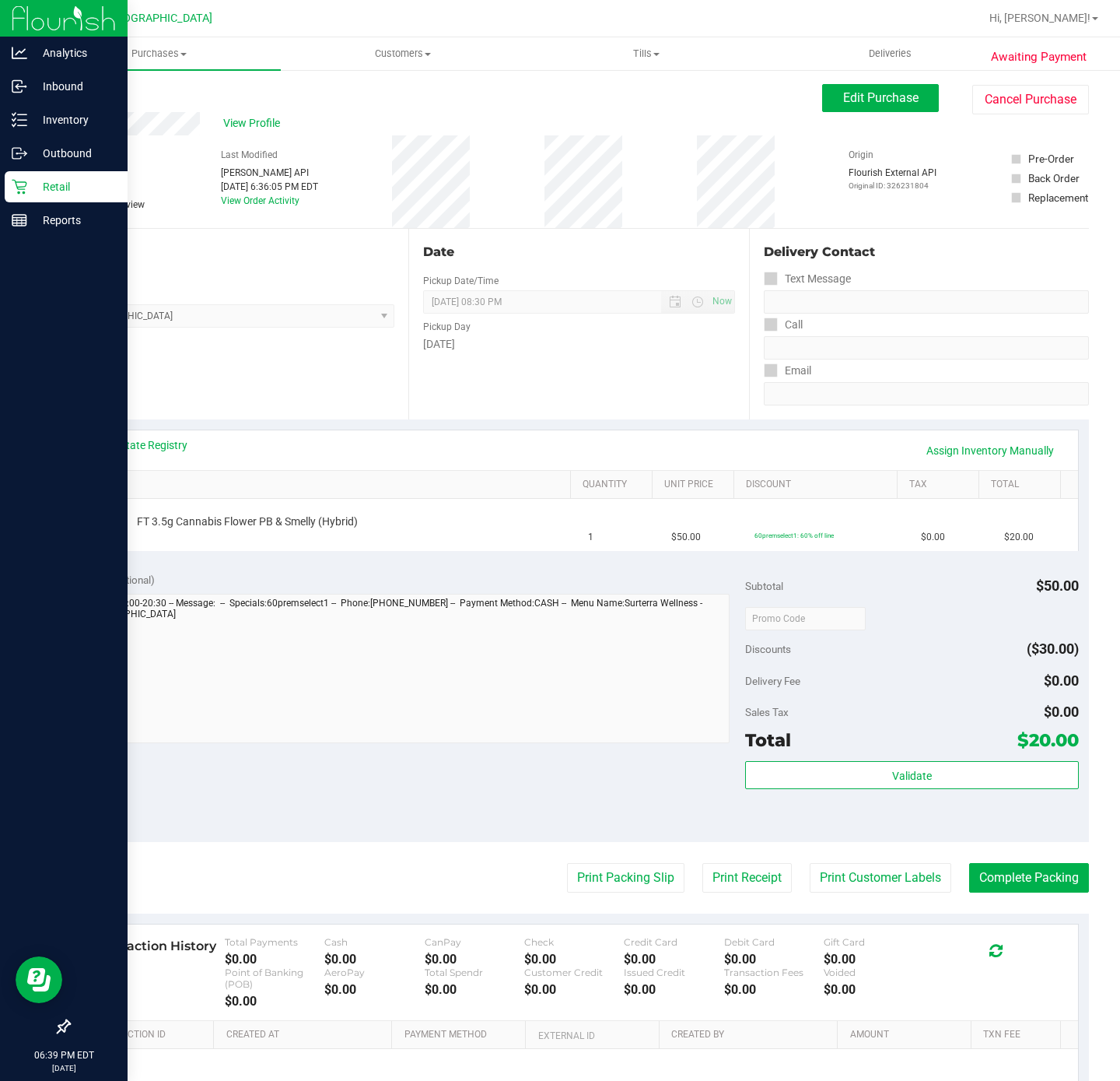
click at [22, 187] on icon at bounding box center [18, 187] width 15 height 15
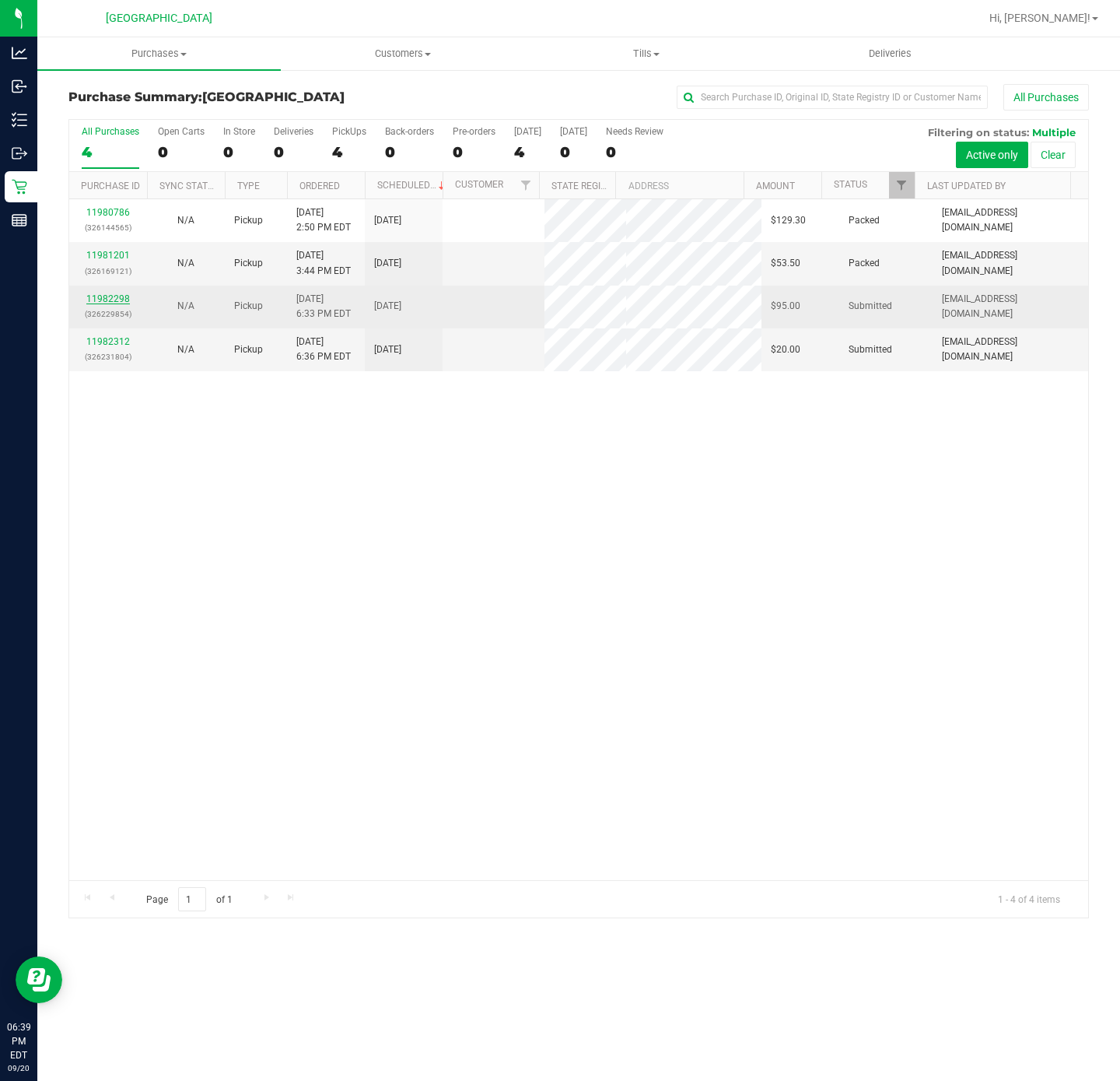
click at [112, 304] on link "11982298" at bounding box center [108, 299] width 44 height 11
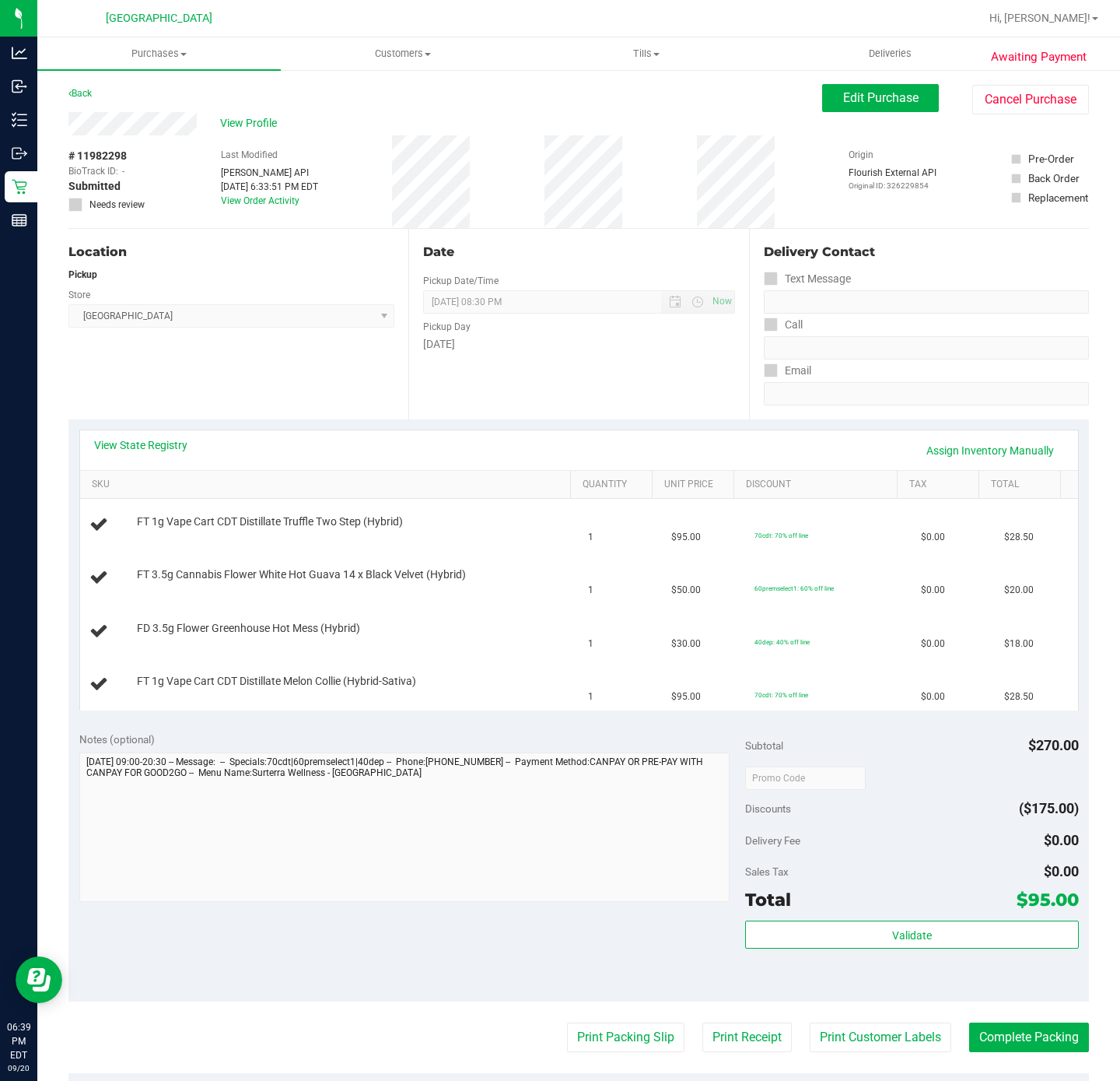
click at [219, 360] on div "Location Pickup Store [GEOGRAPHIC_DATA] WC Select Store [PERSON_NAME][GEOGRAPHI…" at bounding box center [238, 323] width 340 height 191
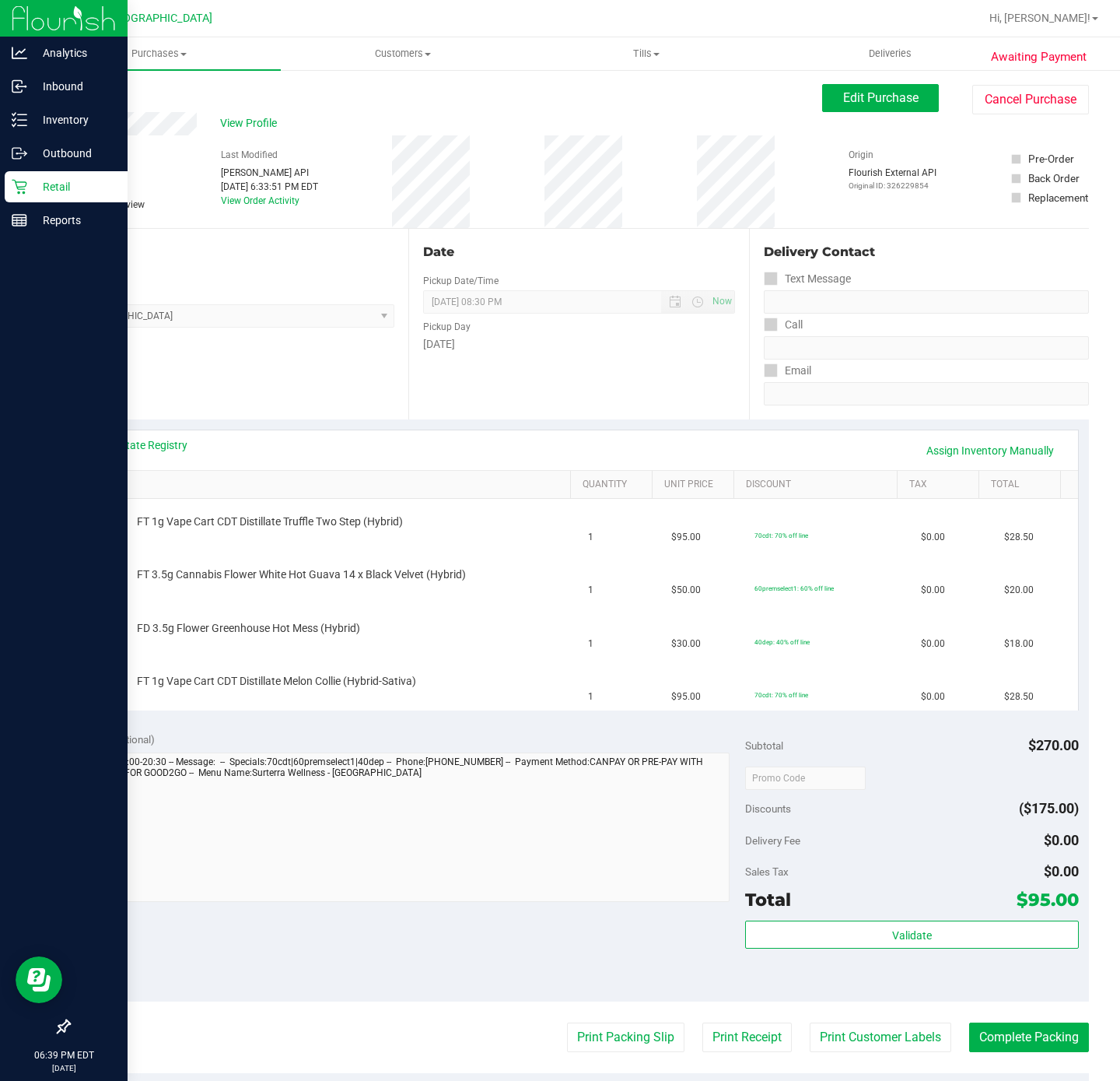
click at [28, 192] on p "Retail" at bounding box center [74, 186] width 93 height 18
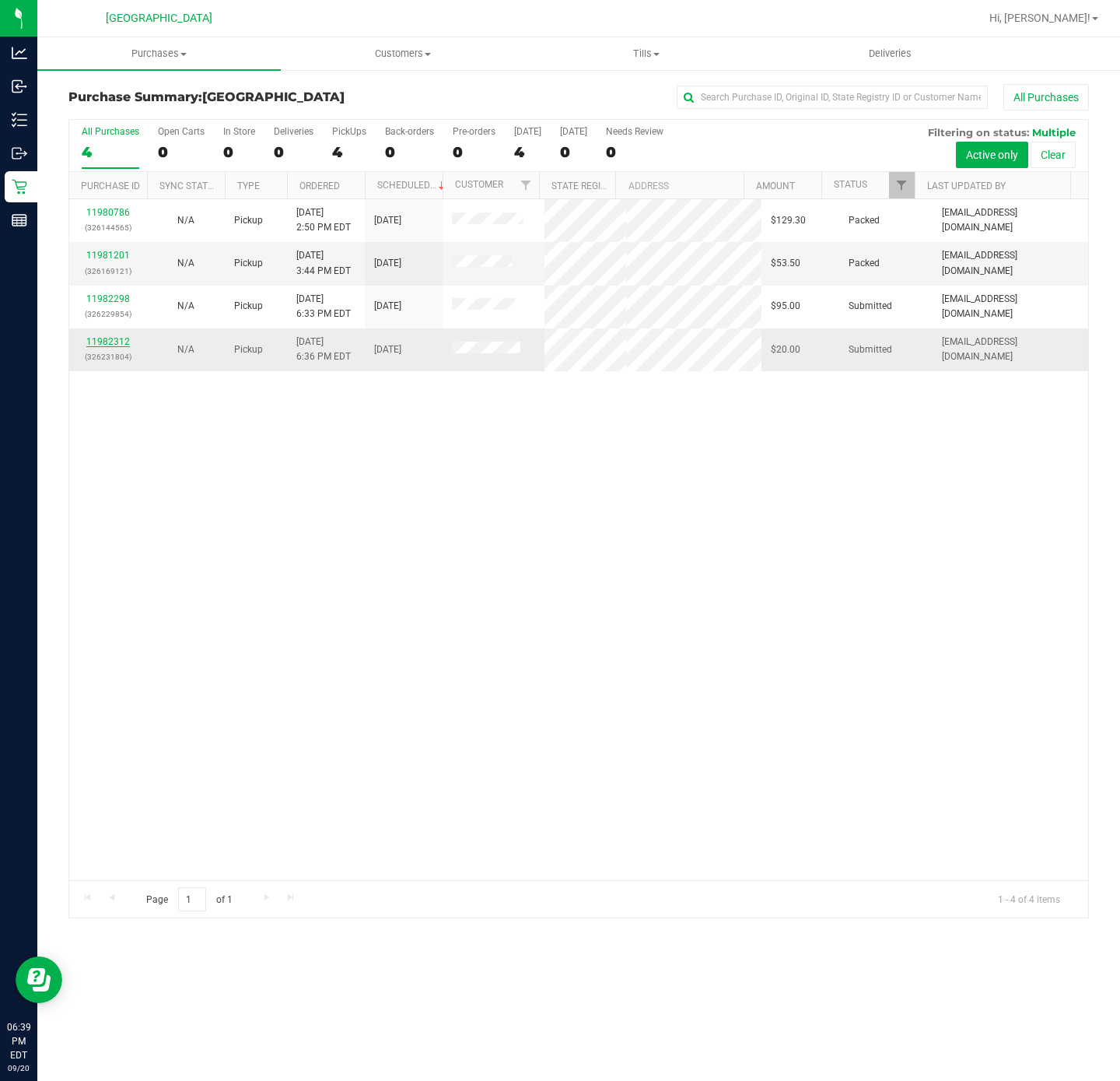
click at [110, 344] on link "11982312" at bounding box center [108, 342] width 44 height 11
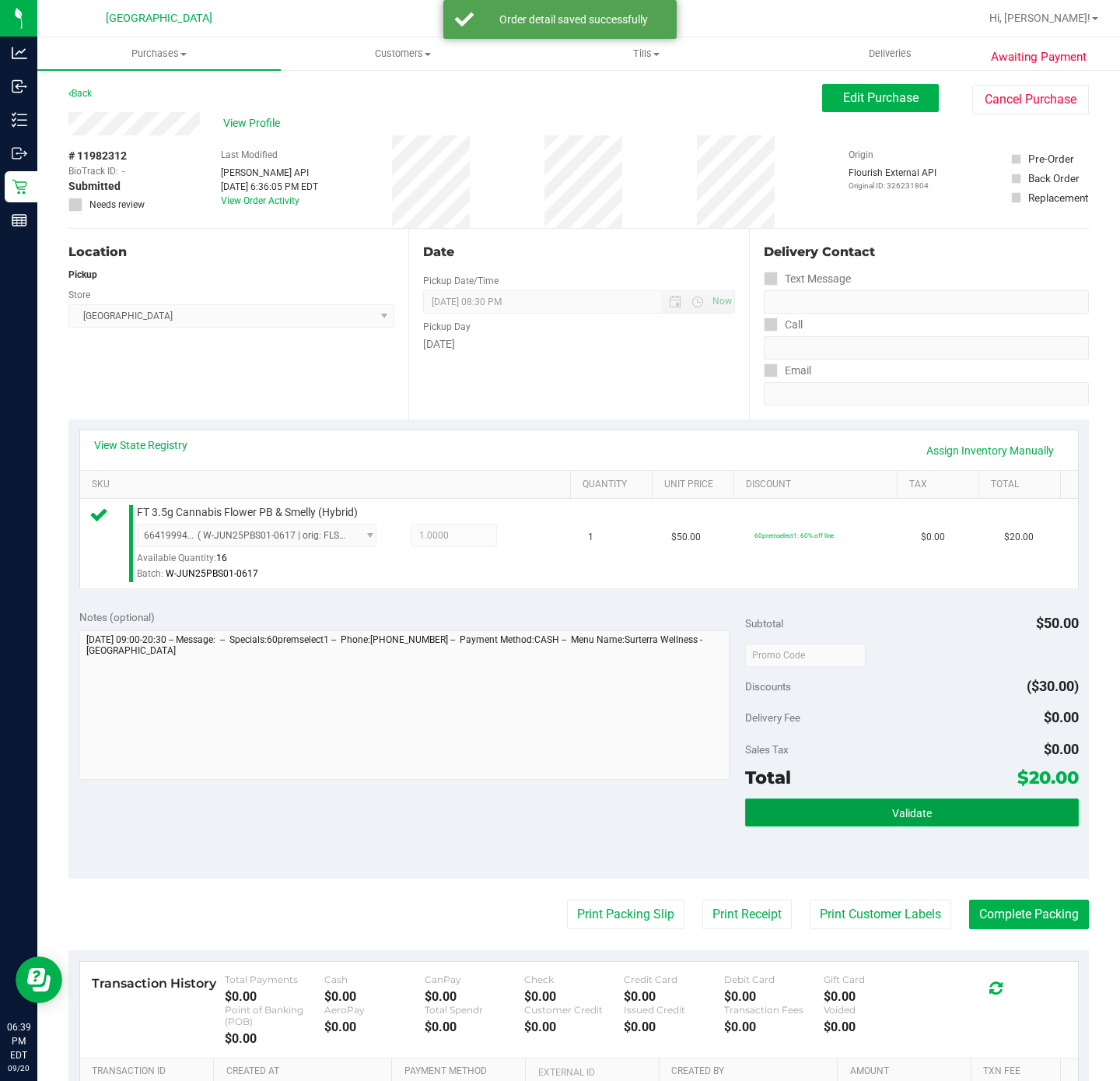
click at [929, 803] on button "Validate" at bounding box center [911, 812] width 333 height 28
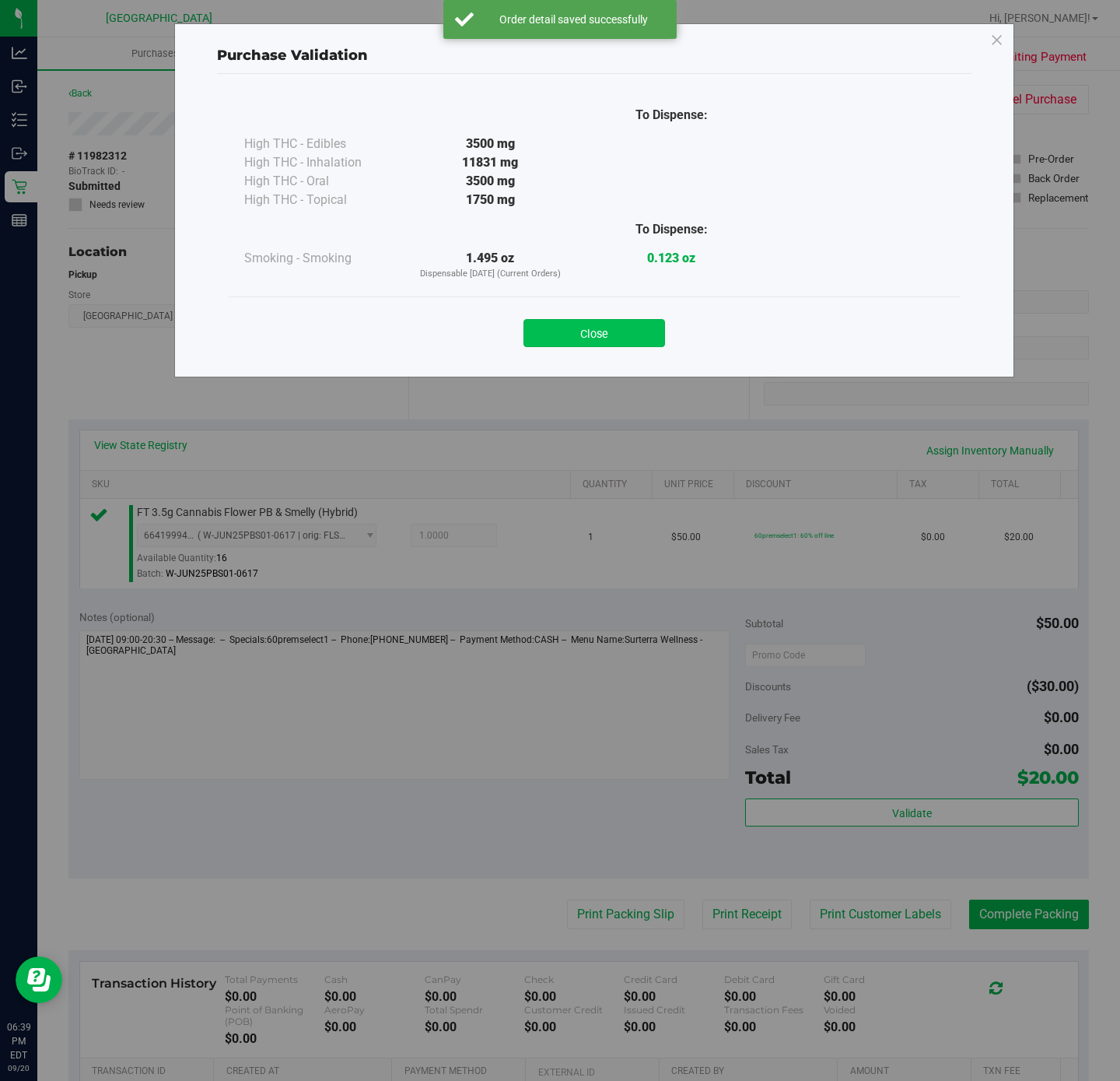
click at [644, 336] on button "Close" at bounding box center [593, 333] width 141 height 28
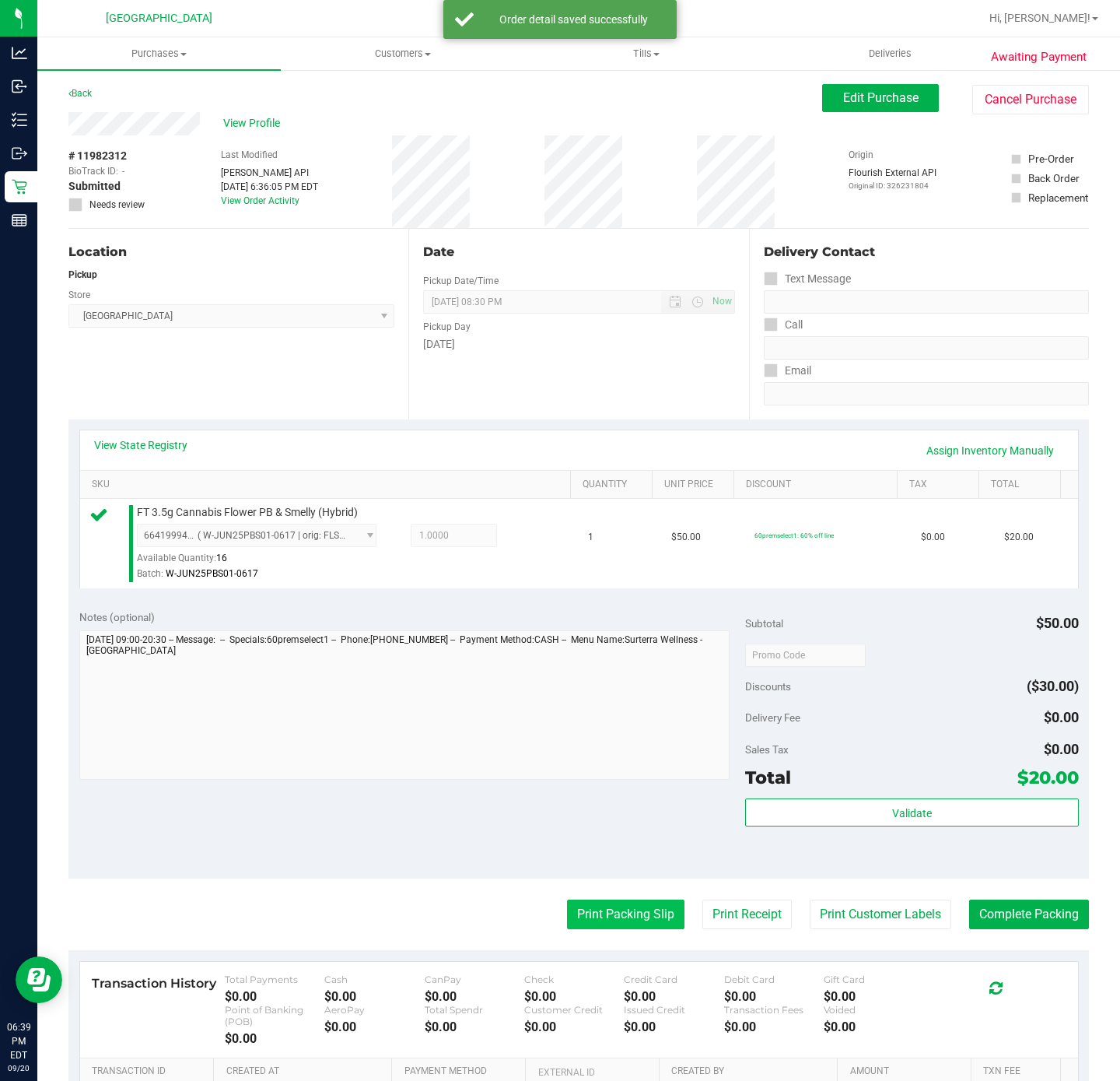
click at [603, 912] on button "Print Packing Slip" at bounding box center [626, 914] width 118 height 30
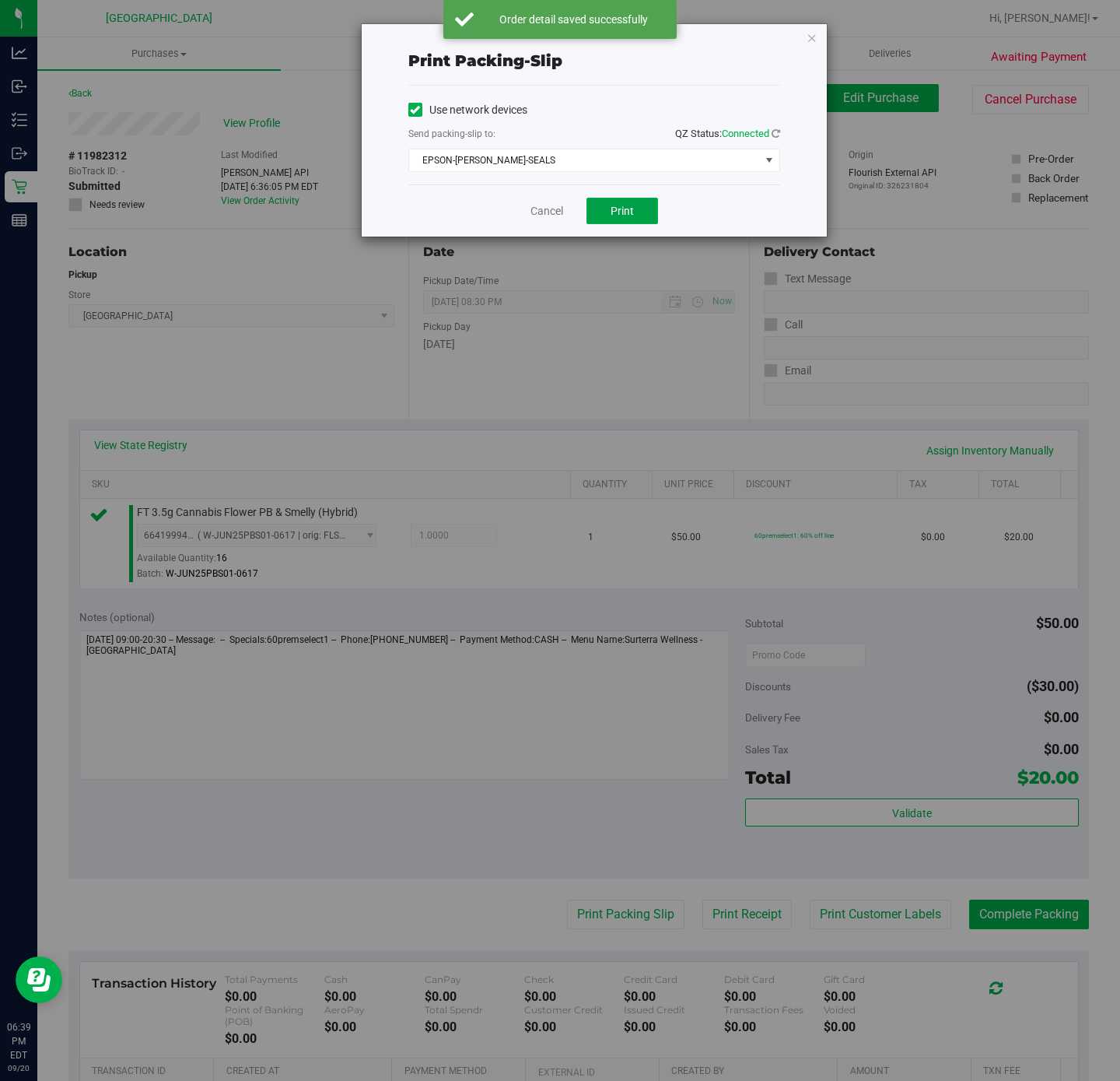
click at [621, 213] on span "Print" at bounding box center [622, 211] width 24 height 12
click at [810, 40] on icon "button" at bounding box center [812, 37] width 11 height 18
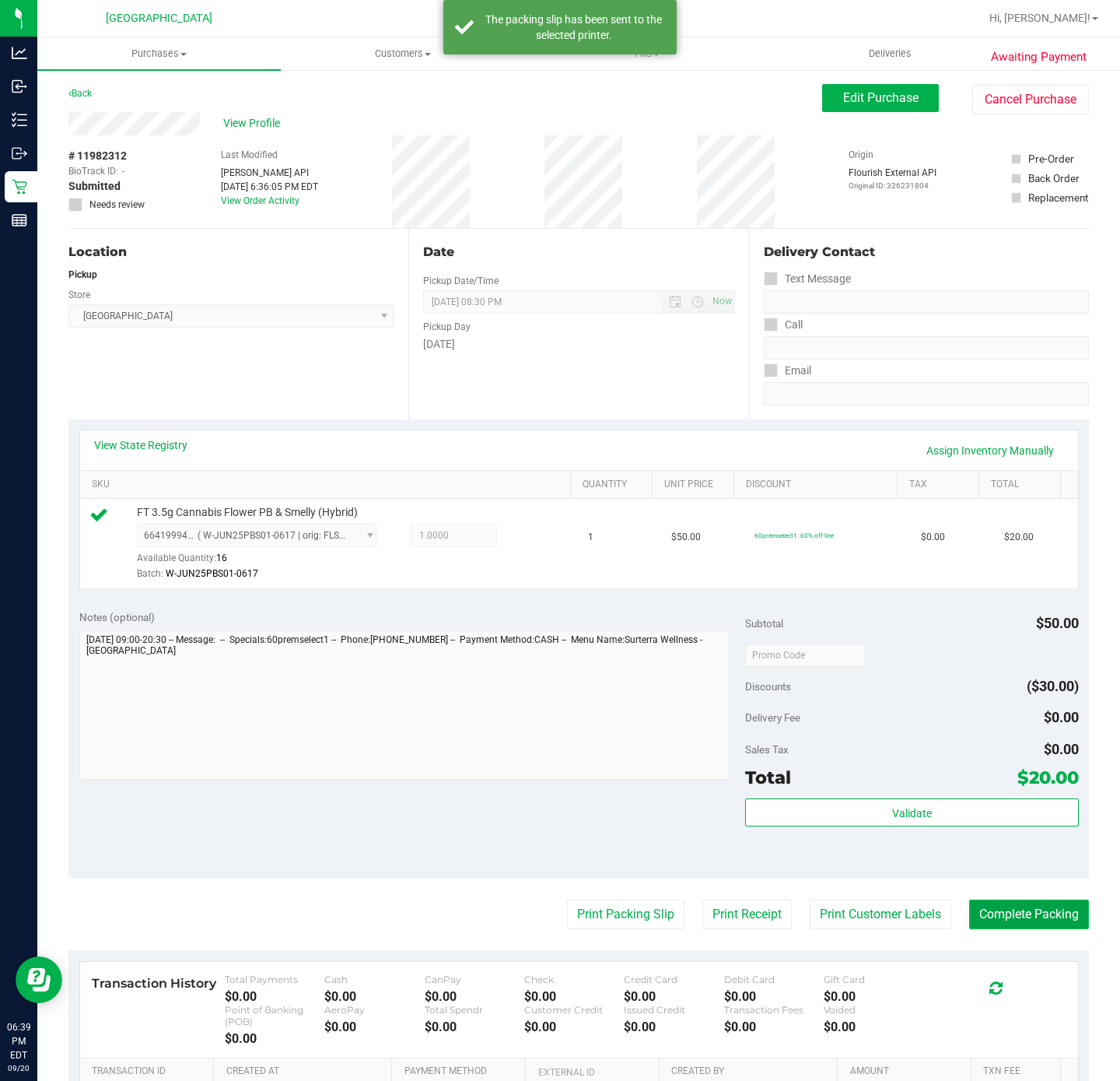
click at [994, 912] on button "Complete Packing" at bounding box center [1029, 914] width 119 height 30
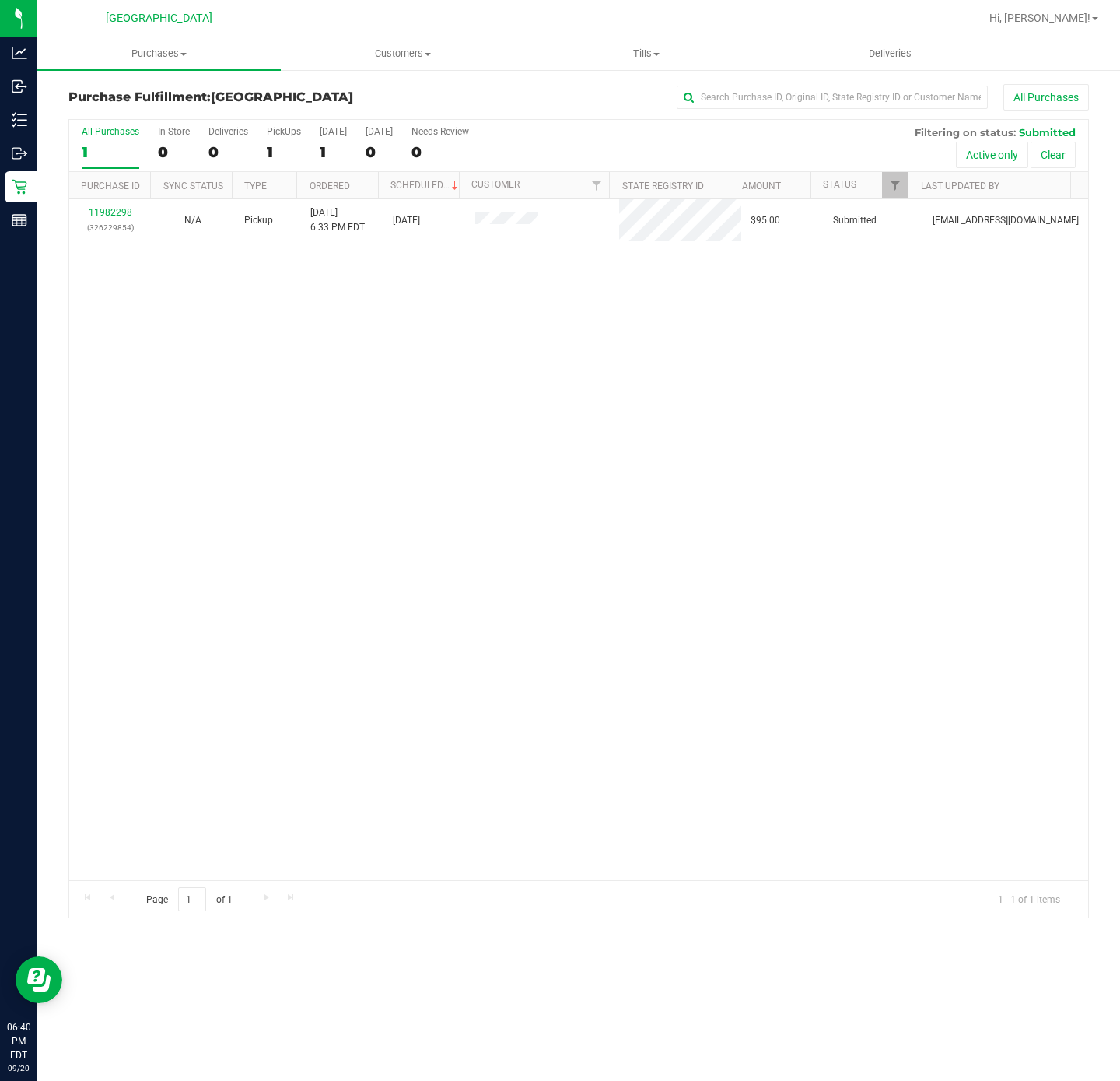
drag, startPoint x: 341, startPoint y: 302, endPoint x: 352, endPoint y: 260, distance: 43.4
click at [350, 280] on div "11982298 (326229854) N/A Pickup [DATE] 6:33 PM EDT 9/20/2025 $95.00 Submitted […" at bounding box center [578, 539] width 1019 height 681
click at [367, 488] on div "No results found." at bounding box center [578, 592] width 1019 height 786
